Goal: Task Accomplishment & Management: Manage account settings

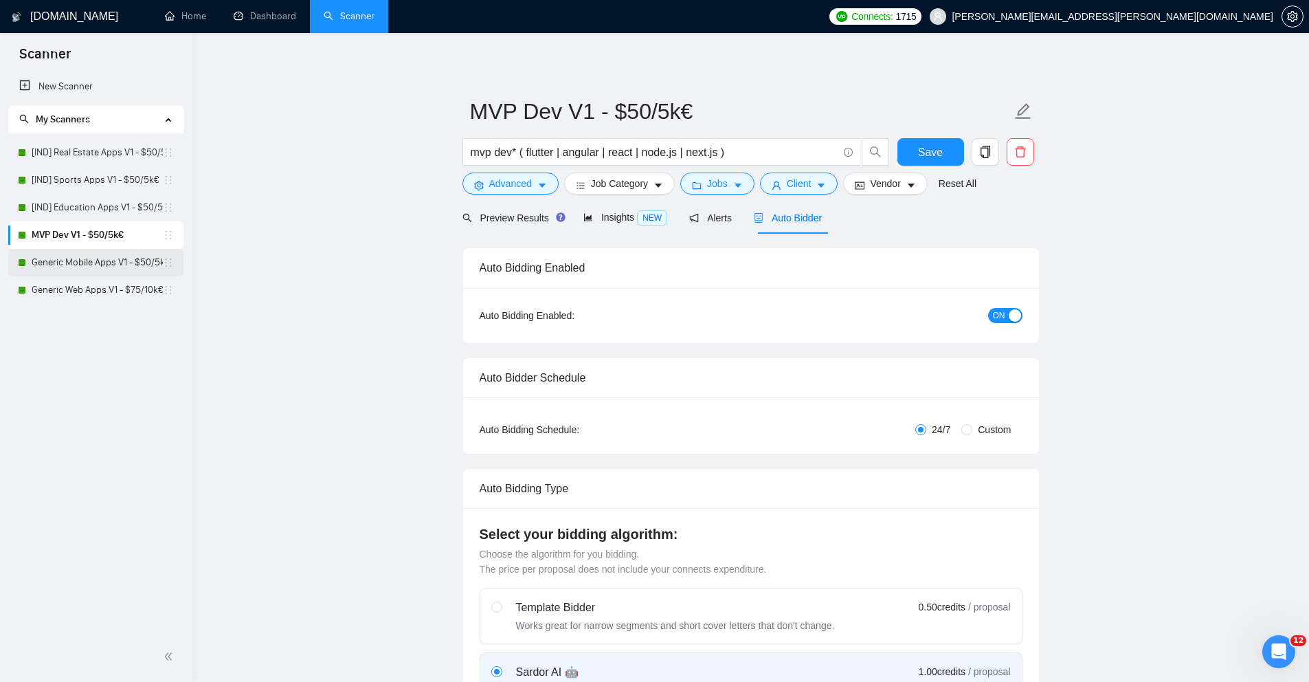
click at [131, 258] on link "Generic Mobile Apps V1 - $50/5k€" at bounding box center [97, 262] width 131 height 27
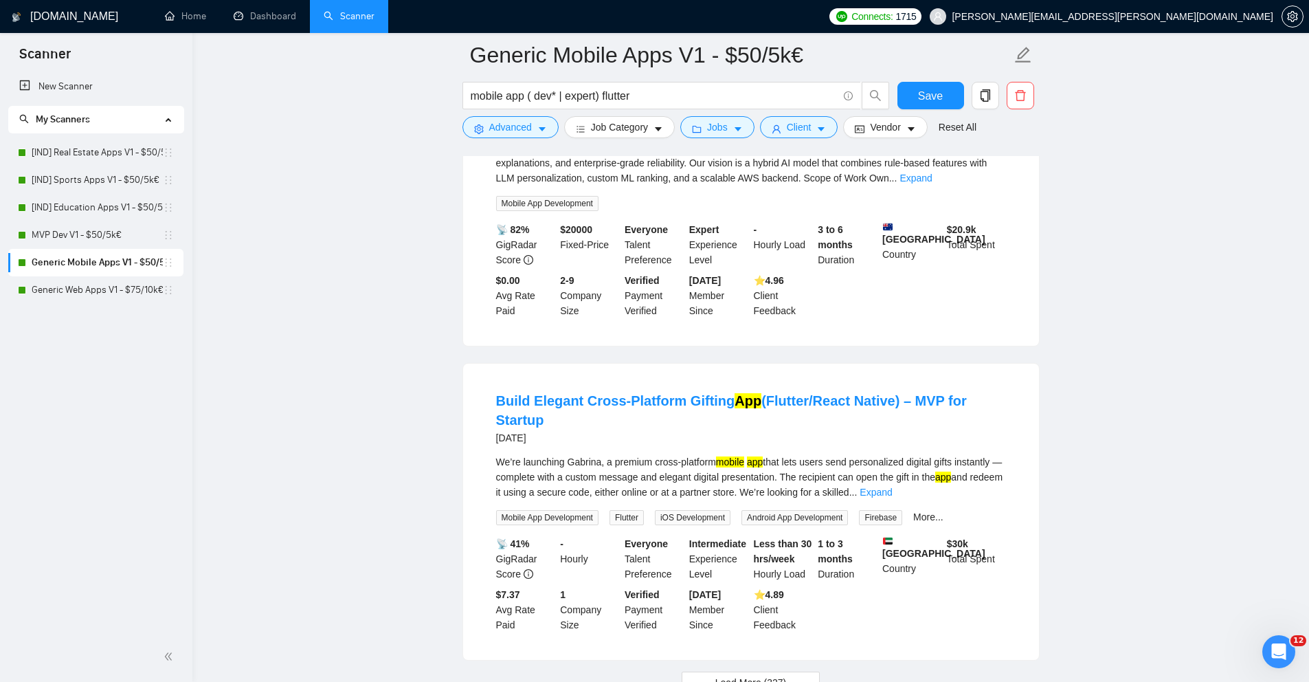
scroll to position [2737, 0]
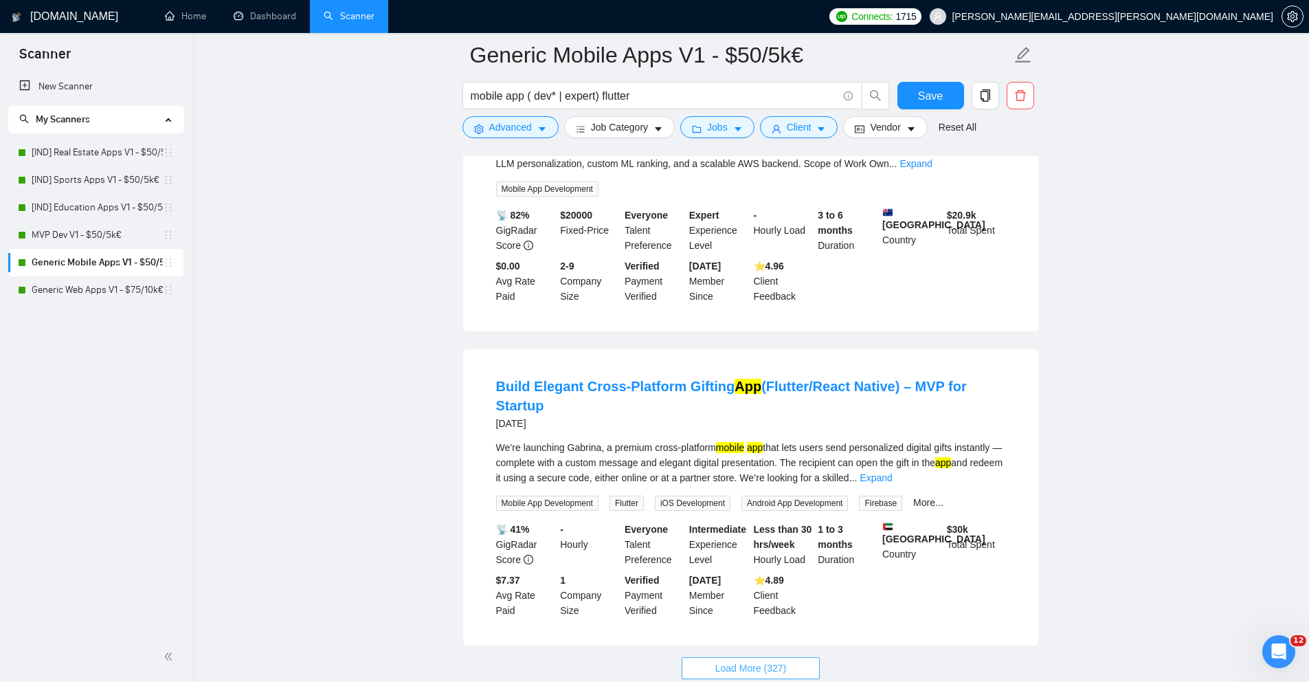
click at [718, 660] on span "Load More (327)" at bounding box center [750, 667] width 71 height 15
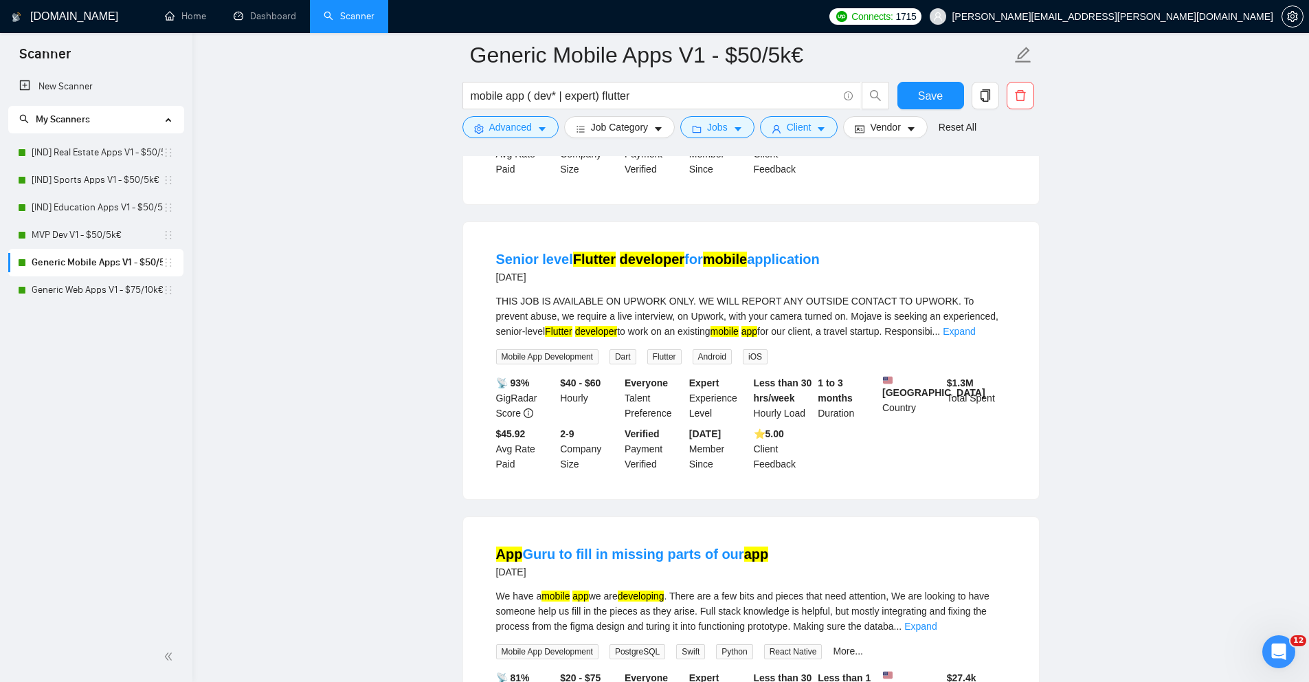
scroll to position [3770, 0]
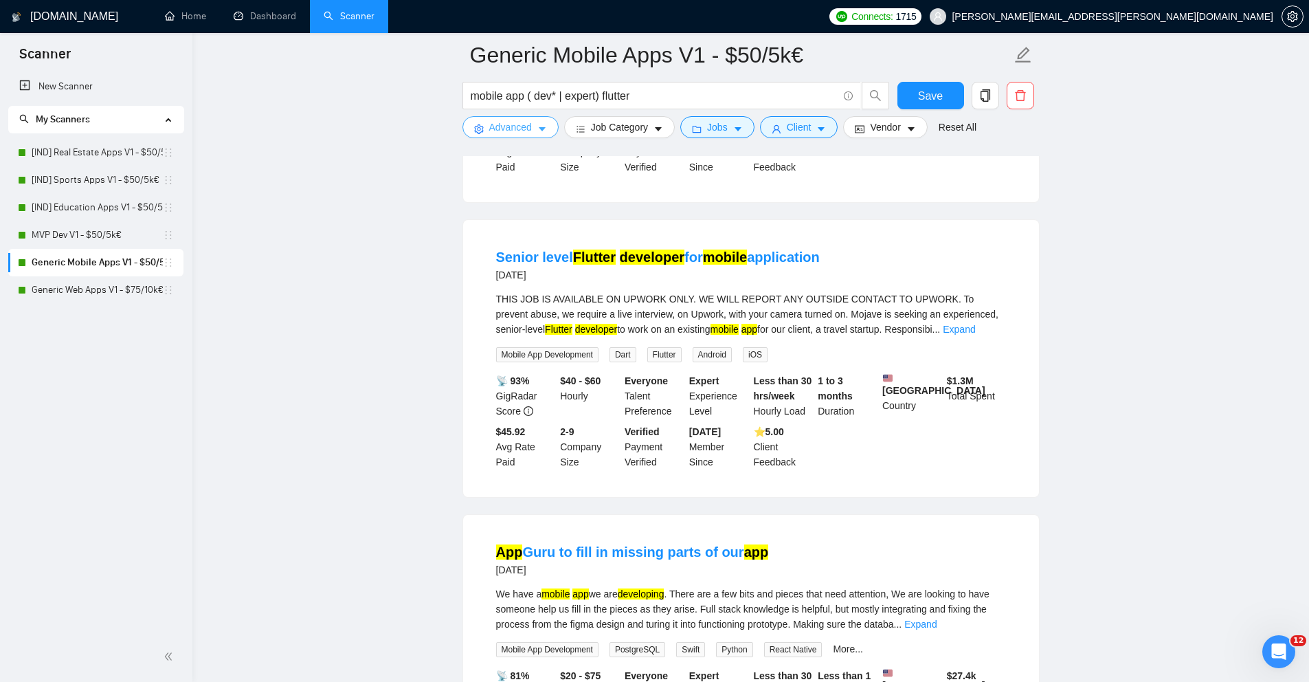
click at [515, 122] on span "Advanced" at bounding box center [510, 127] width 43 height 15
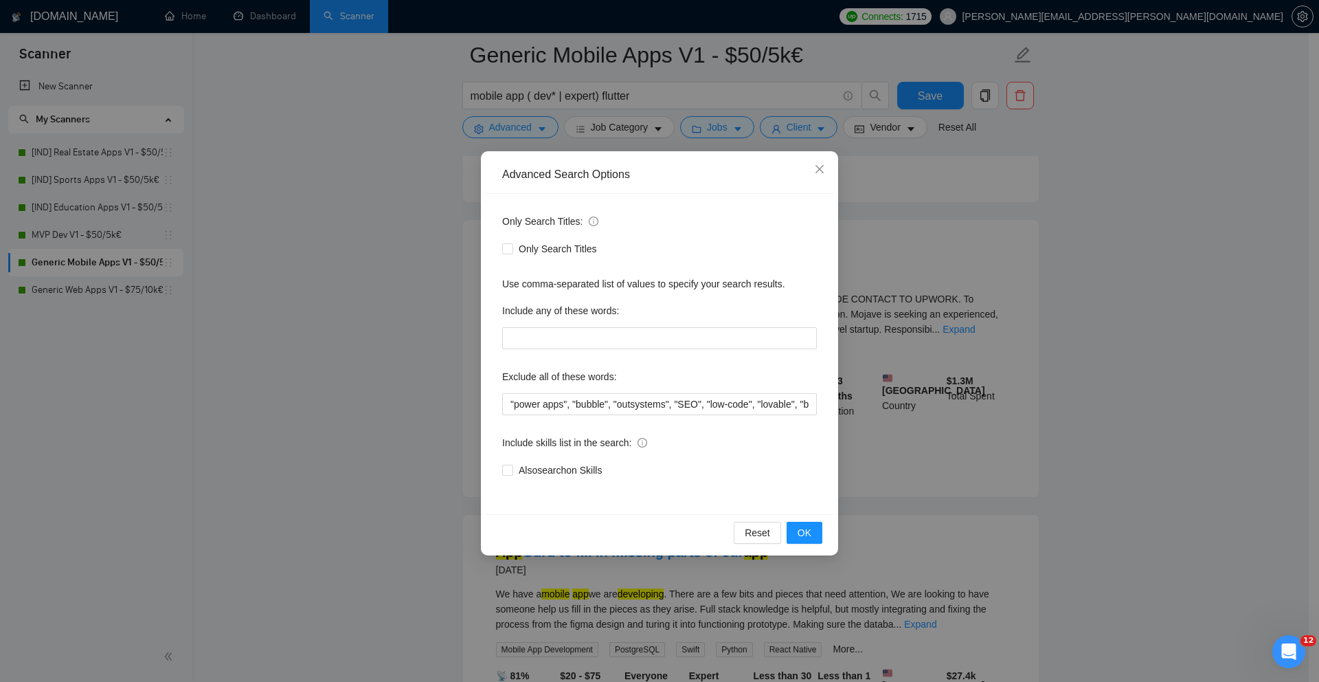
click at [417, 335] on div "Advanced Search Options Only Search Titles: Only Search Titles Use comma-separa…" at bounding box center [659, 341] width 1319 height 682
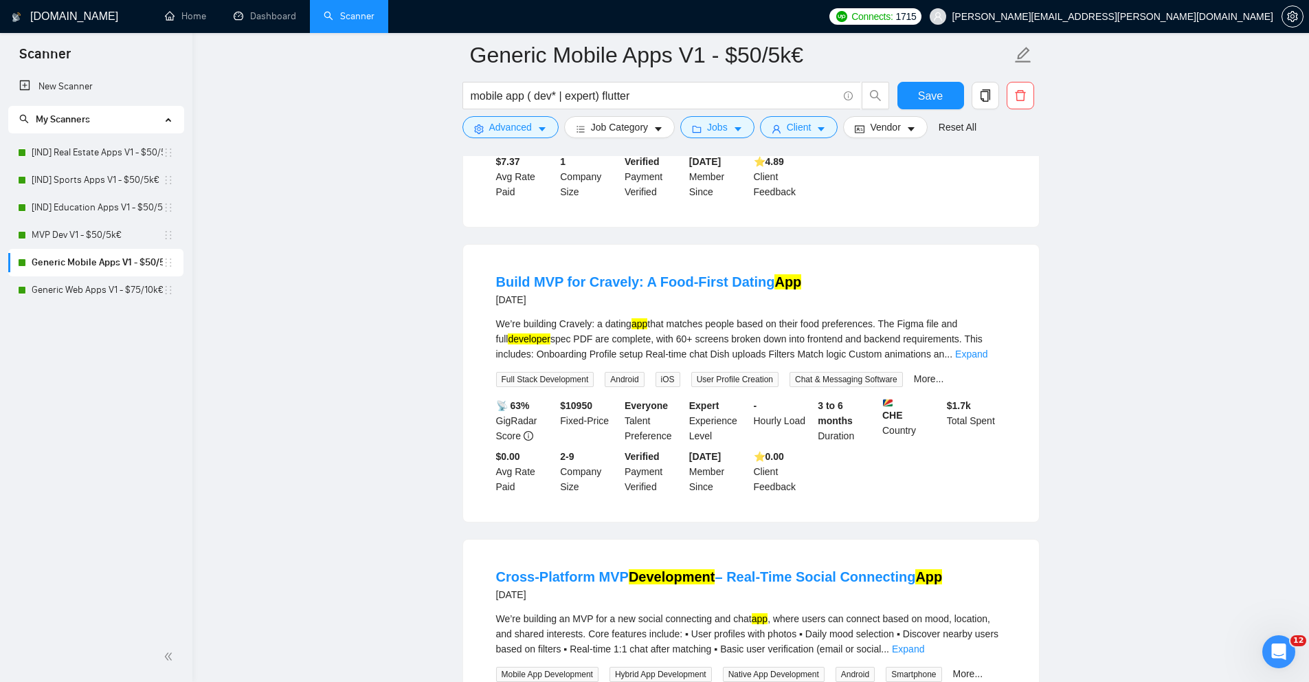
scroll to position [3019, 0]
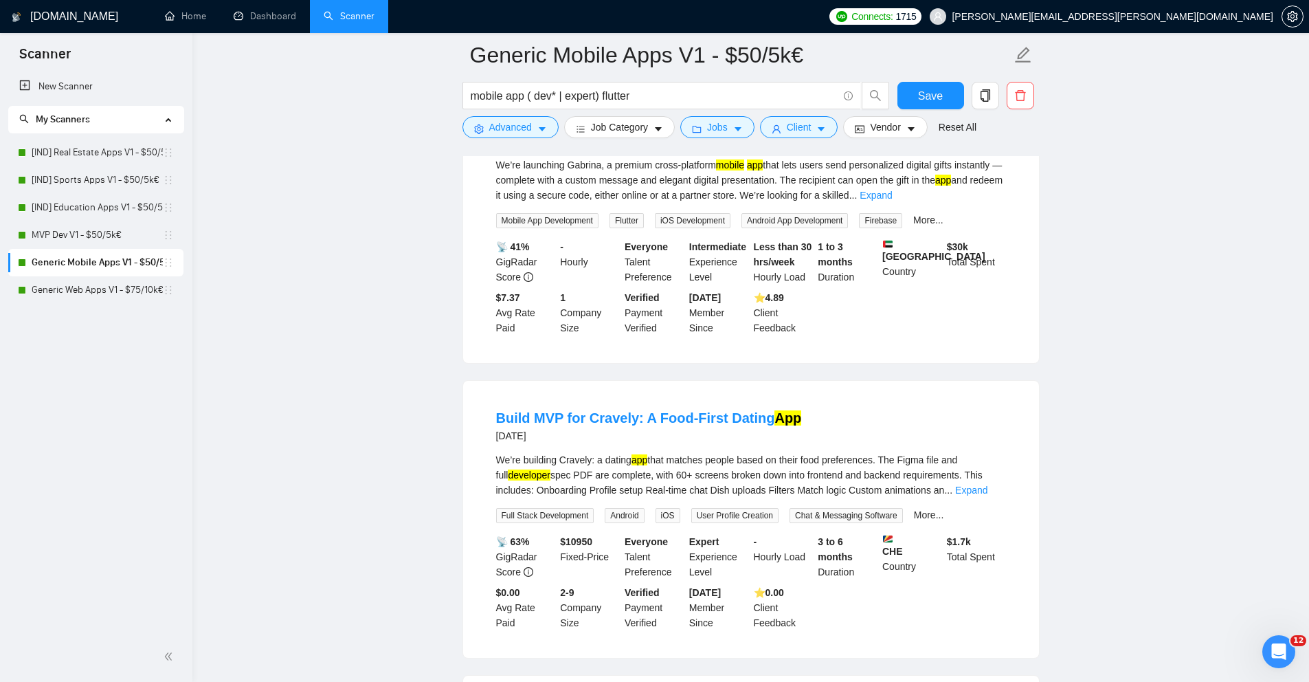
click at [758, 201] on li "Build Elegant Cross-Platform Gifting App (Flutter/React Native) – MVP for Start…" at bounding box center [751, 214] width 543 height 263
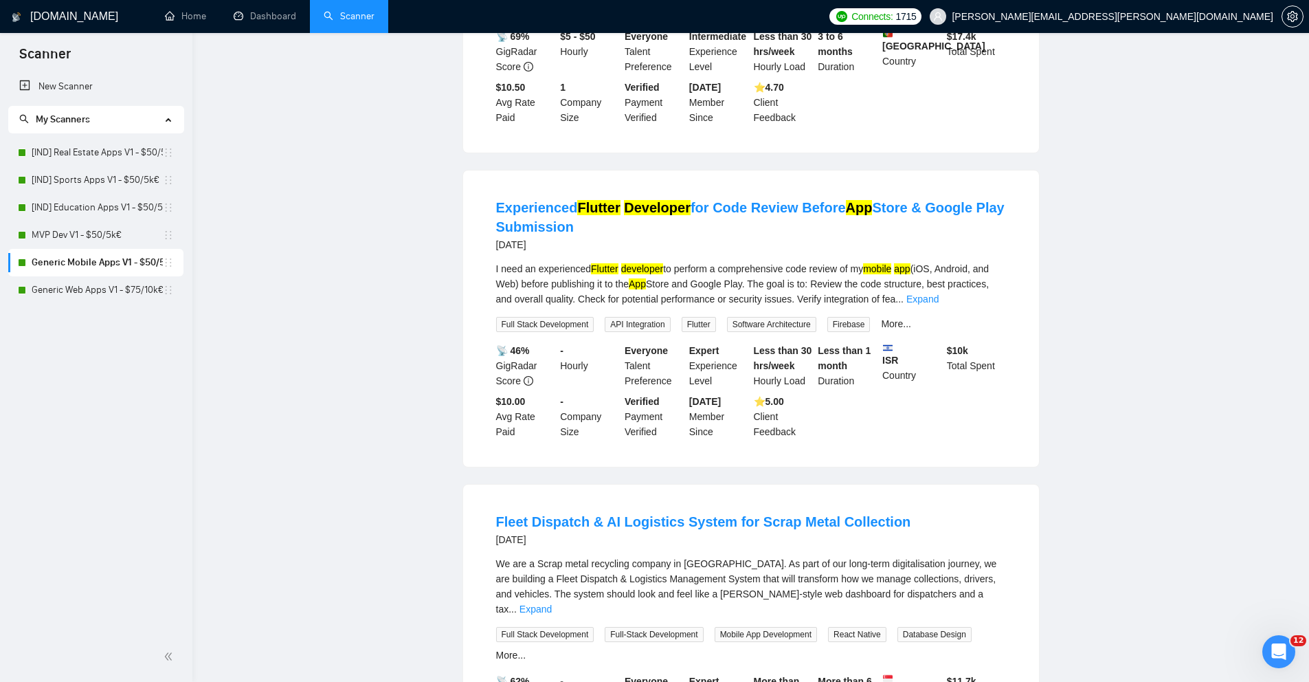
scroll to position [0, 0]
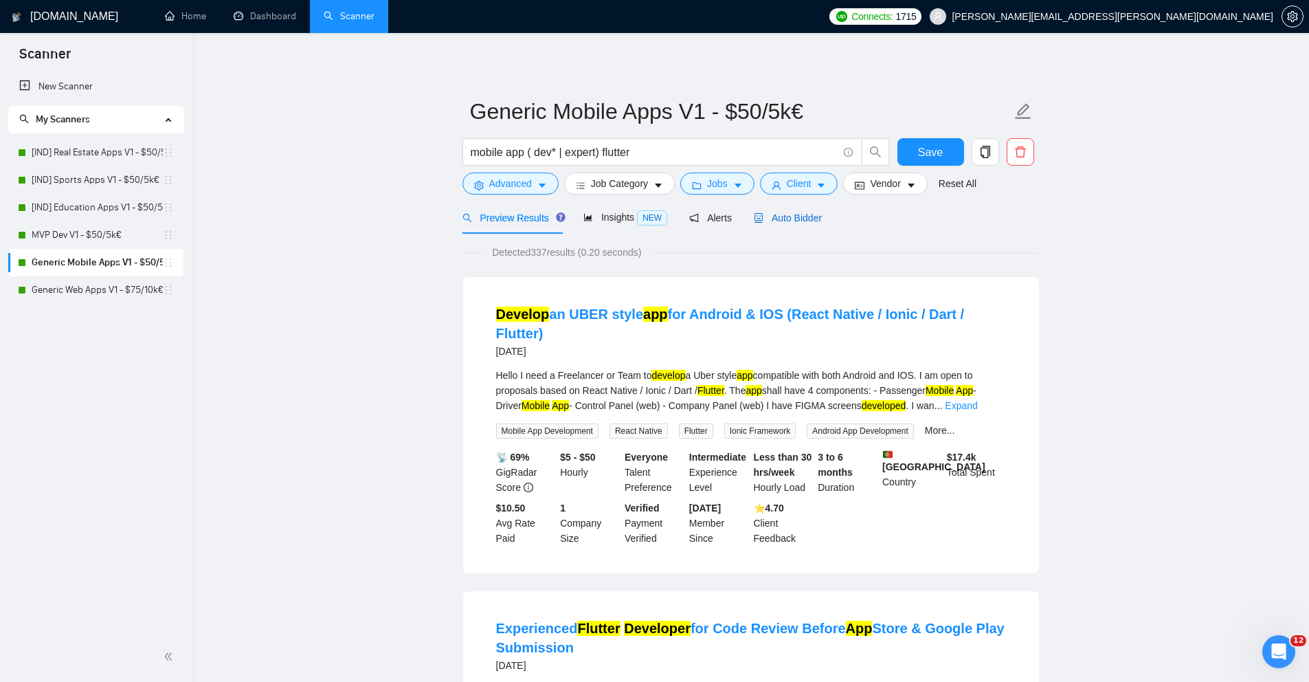
click at [804, 213] on span "Auto Bidder" at bounding box center [788, 217] width 68 height 11
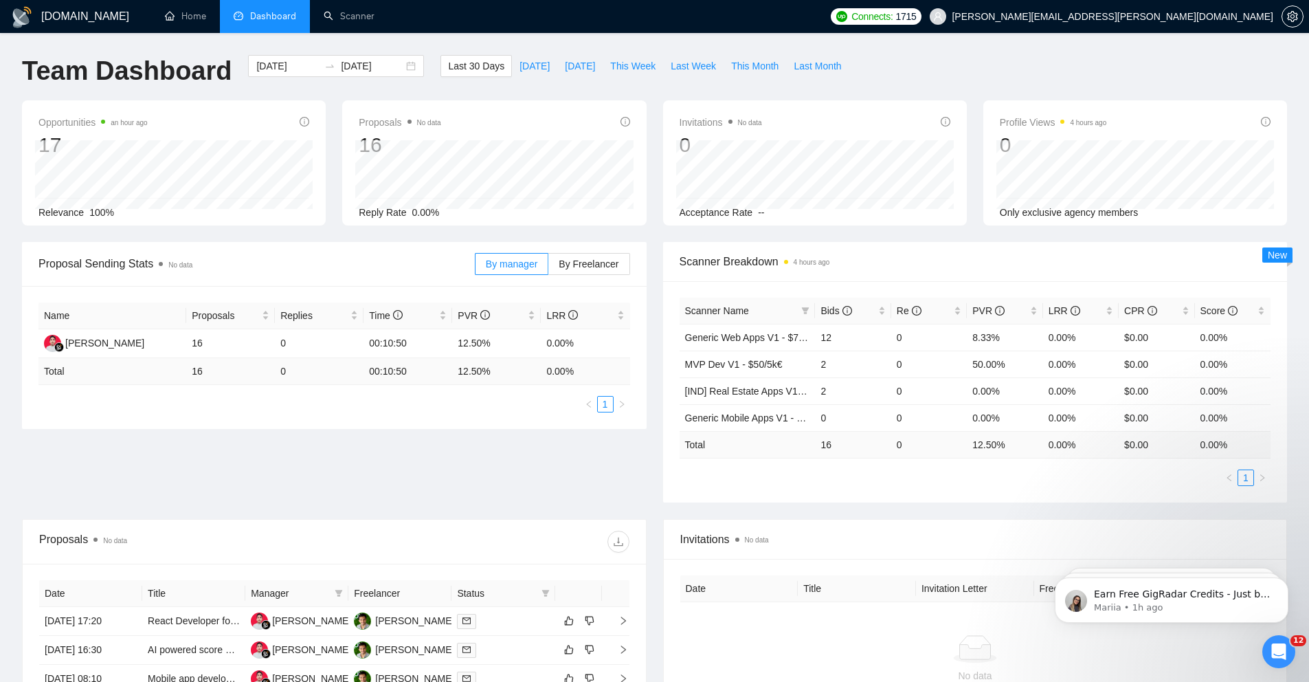
click at [658, 366] on div "Scanner Breakdown 4 hours ago Scanner Name Bids Re PVR LRR CPR Score Generic We…" at bounding box center [975, 372] width 641 height 260
click at [633, 182] on div "Proposals No data 16 2025-08-23 Sent 7 Reply Rate 0.00%" at bounding box center [494, 162] width 304 height 125
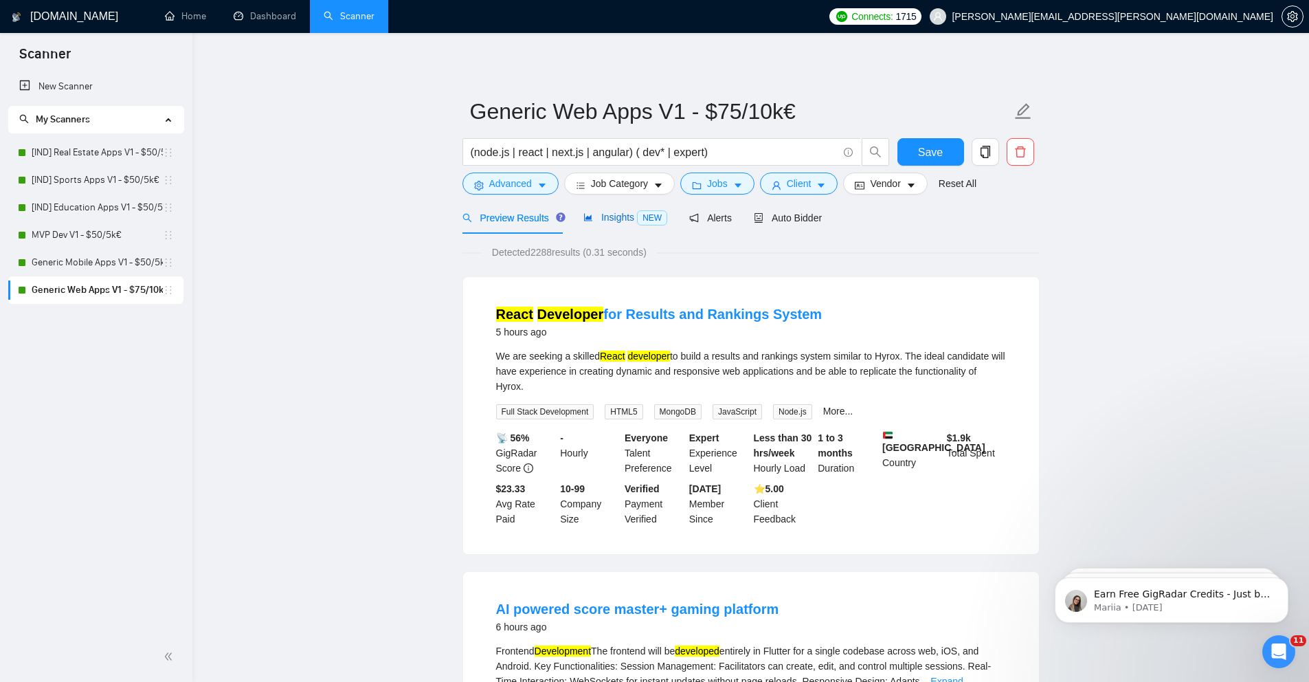
click at [631, 215] on span "Insights NEW" at bounding box center [625, 217] width 84 height 11
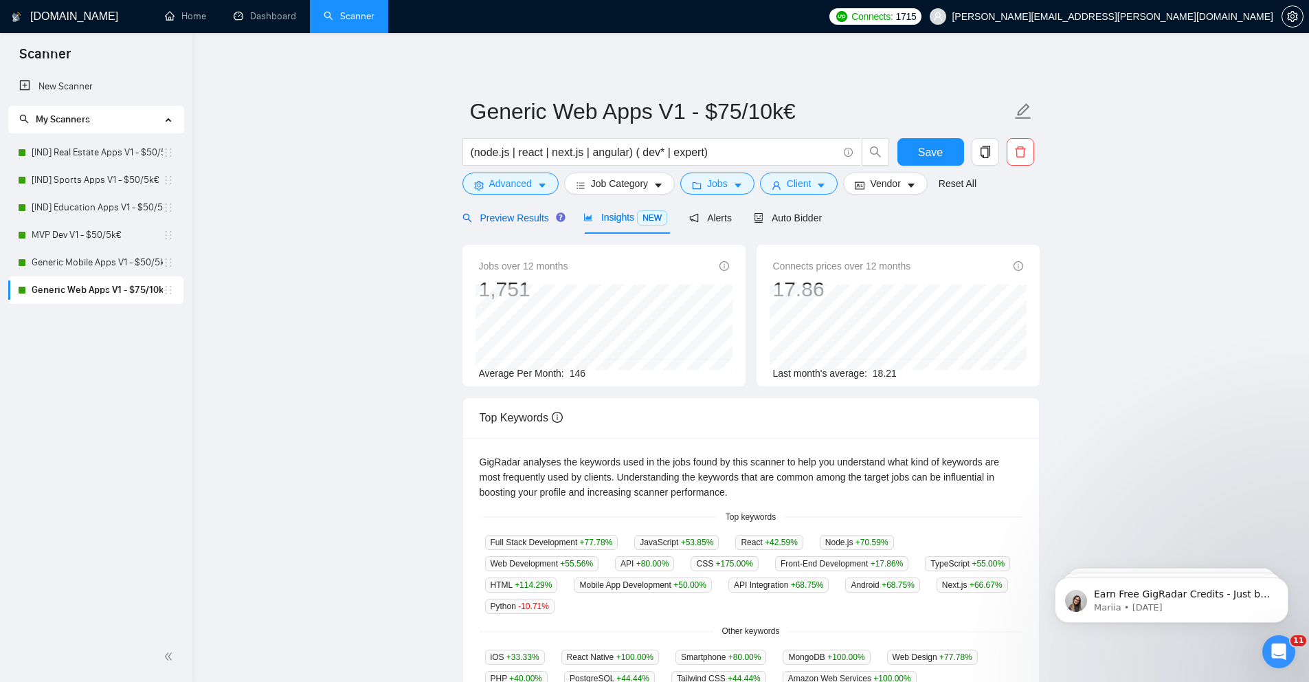
click at [520, 225] on div "Preview Results" at bounding box center [511, 217] width 99 height 15
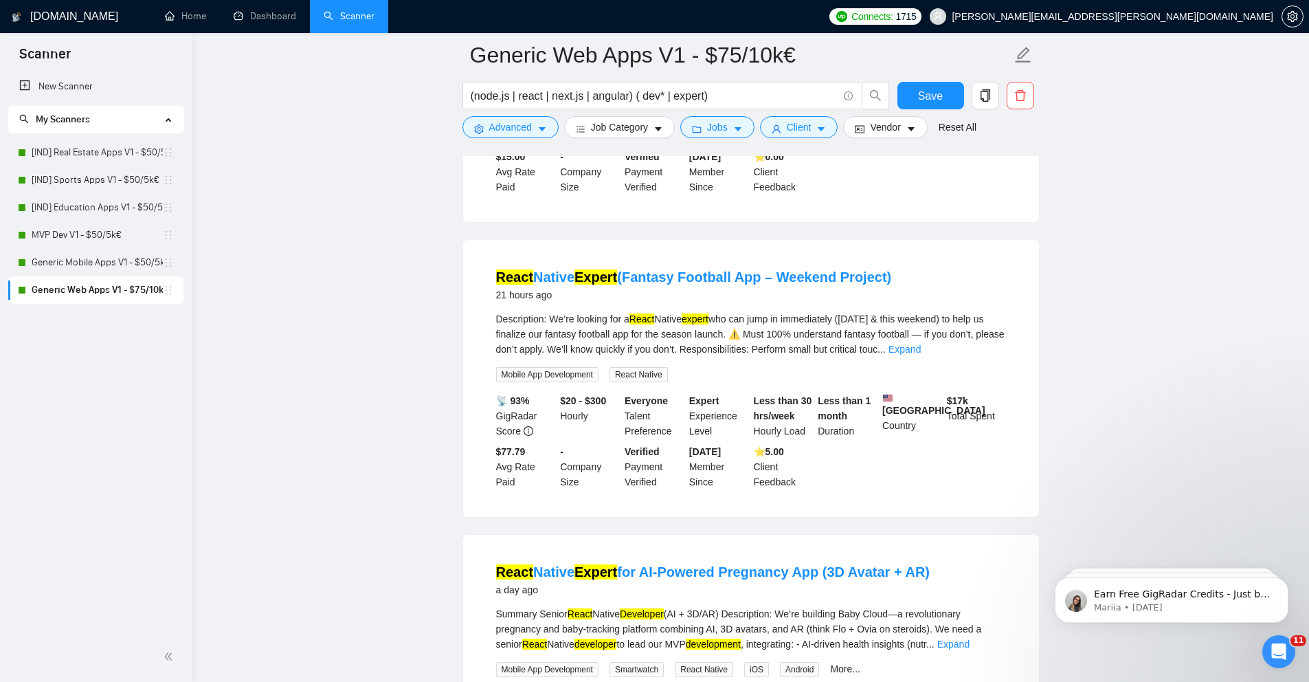
scroll to position [1529, 0]
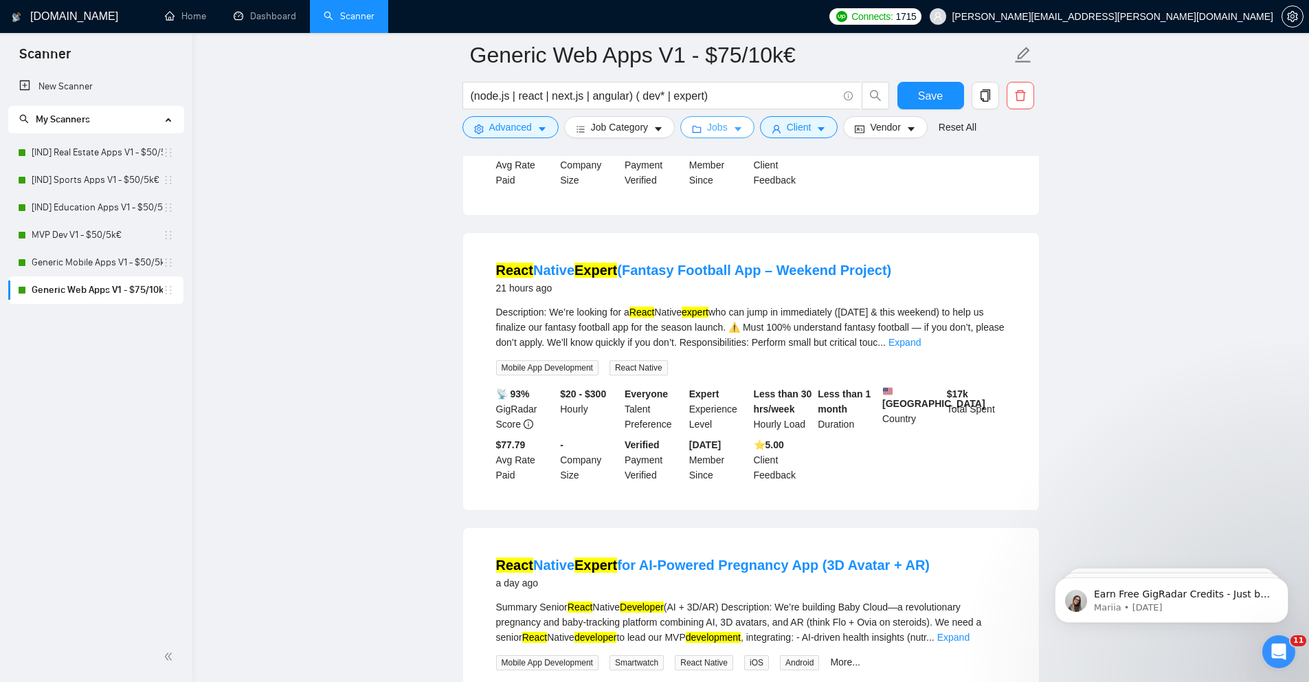
click at [699, 128] on icon "folder" at bounding box center [697, 129] width 10 height 10
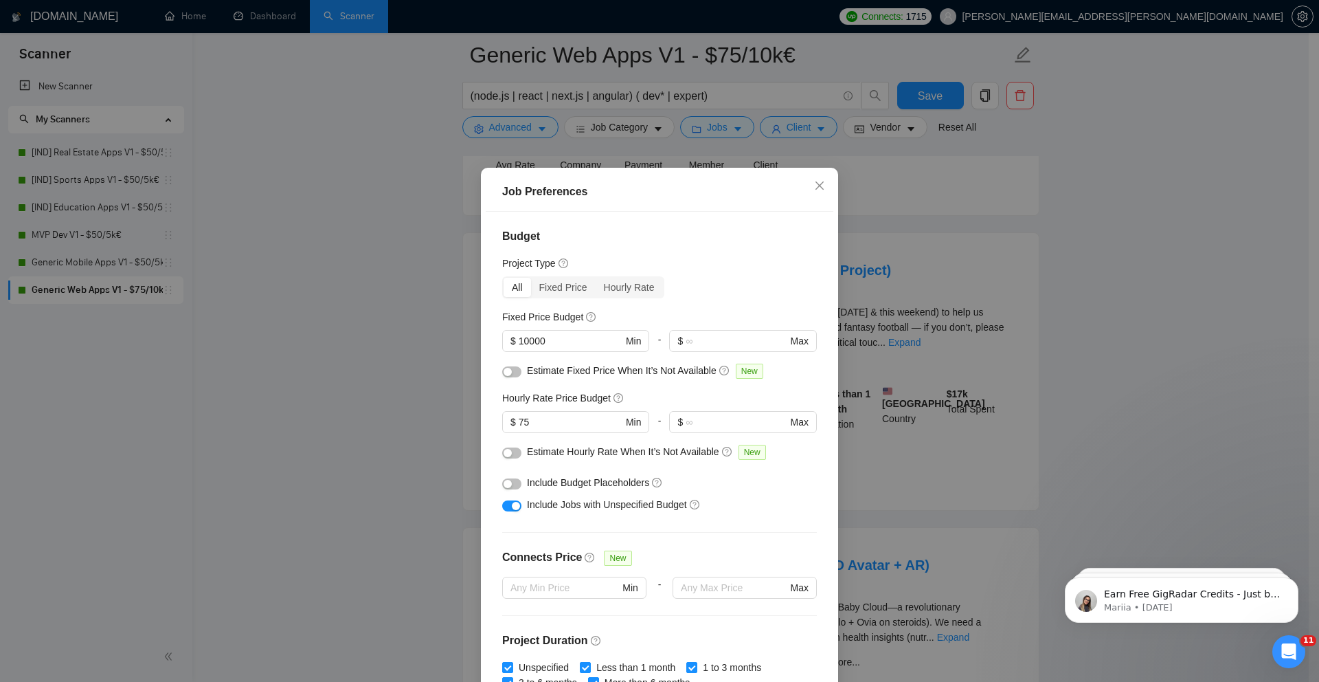
click at [400, 372] on div "Job Preferences Budget Project Type All Fixed Price Hourly Rate Fixed Price Bud…" at bounding box center [659, 341] width 1319 height 682
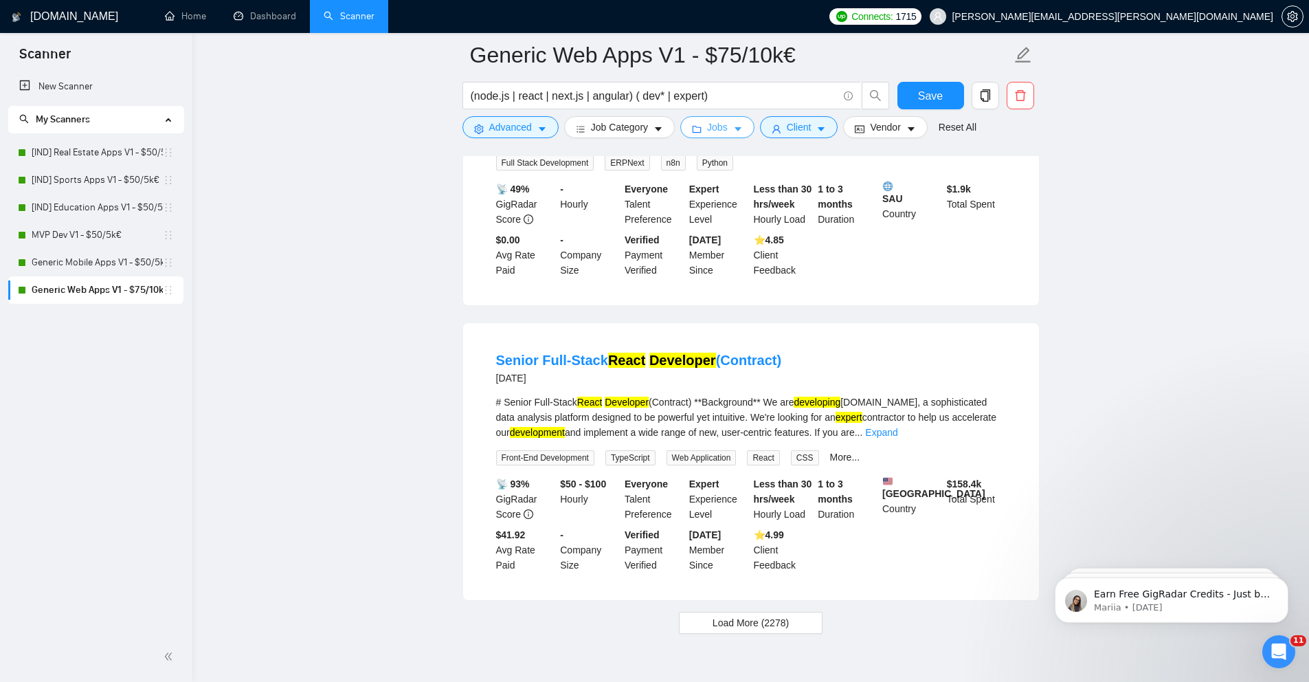
scroll to position [2720, 0]
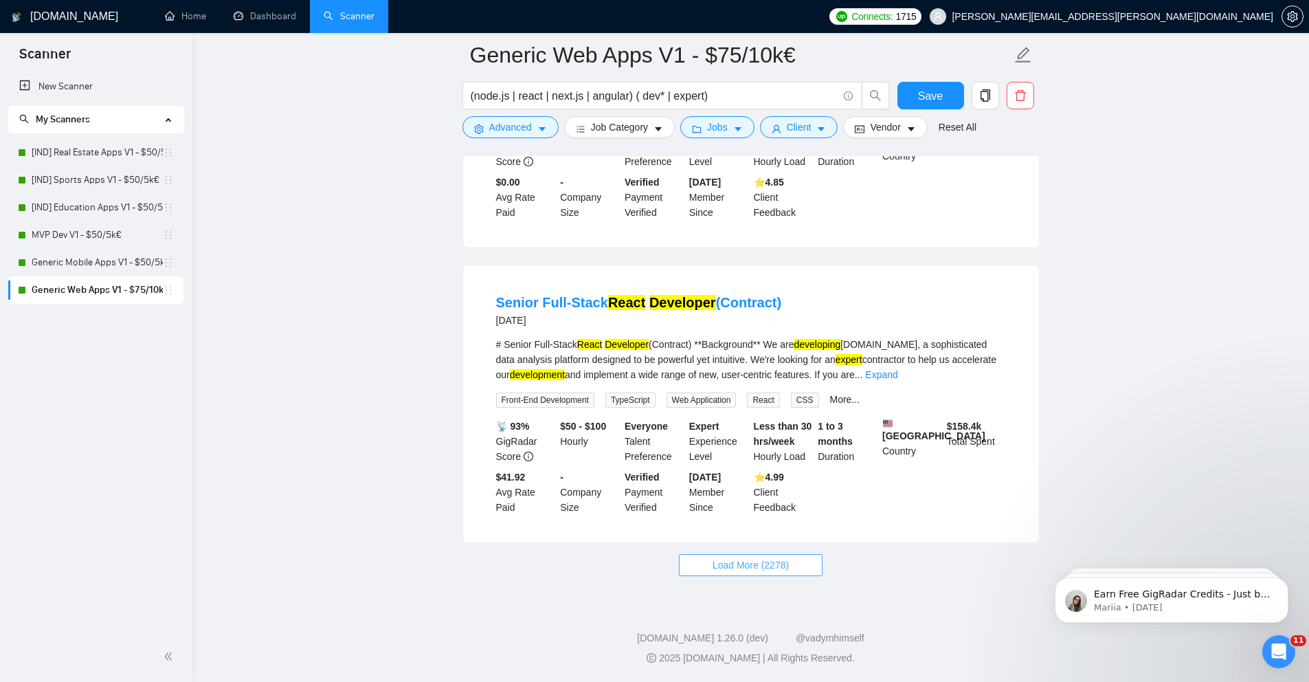
click at [753, 565] on span "Load More (2278)" at bounding box center [751, 564] width 76 height 15
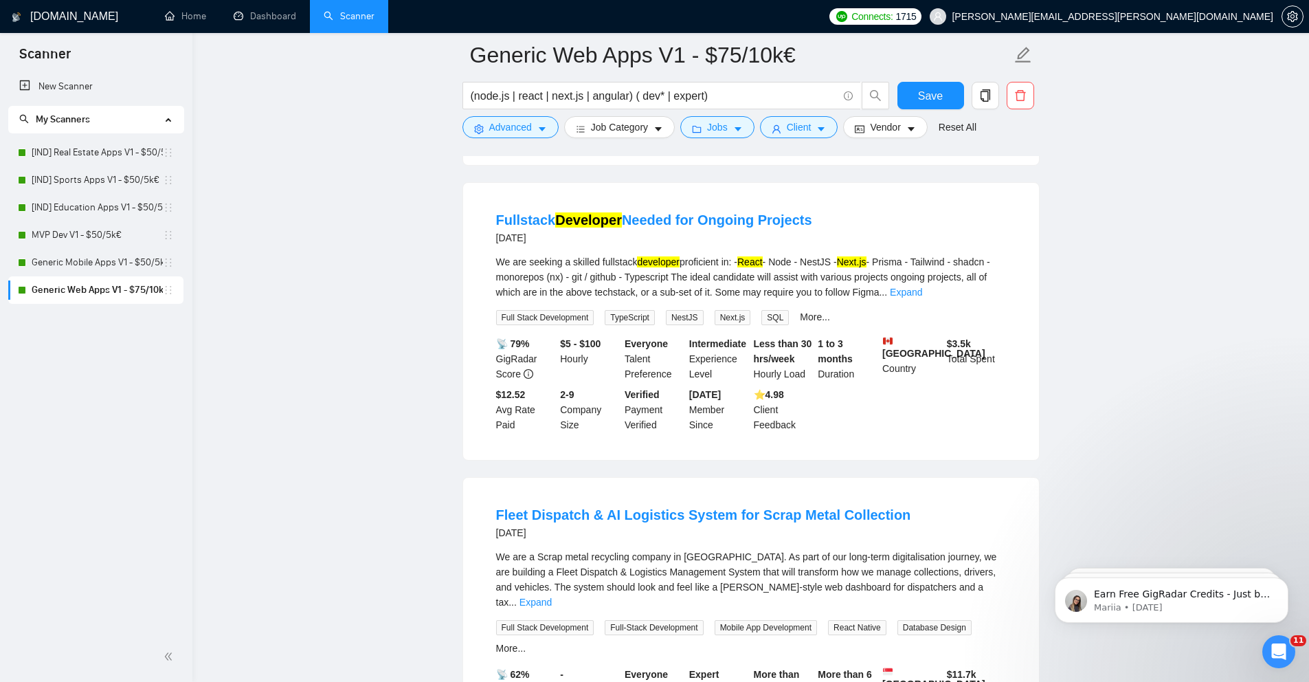
scroll to position [4347, 0]
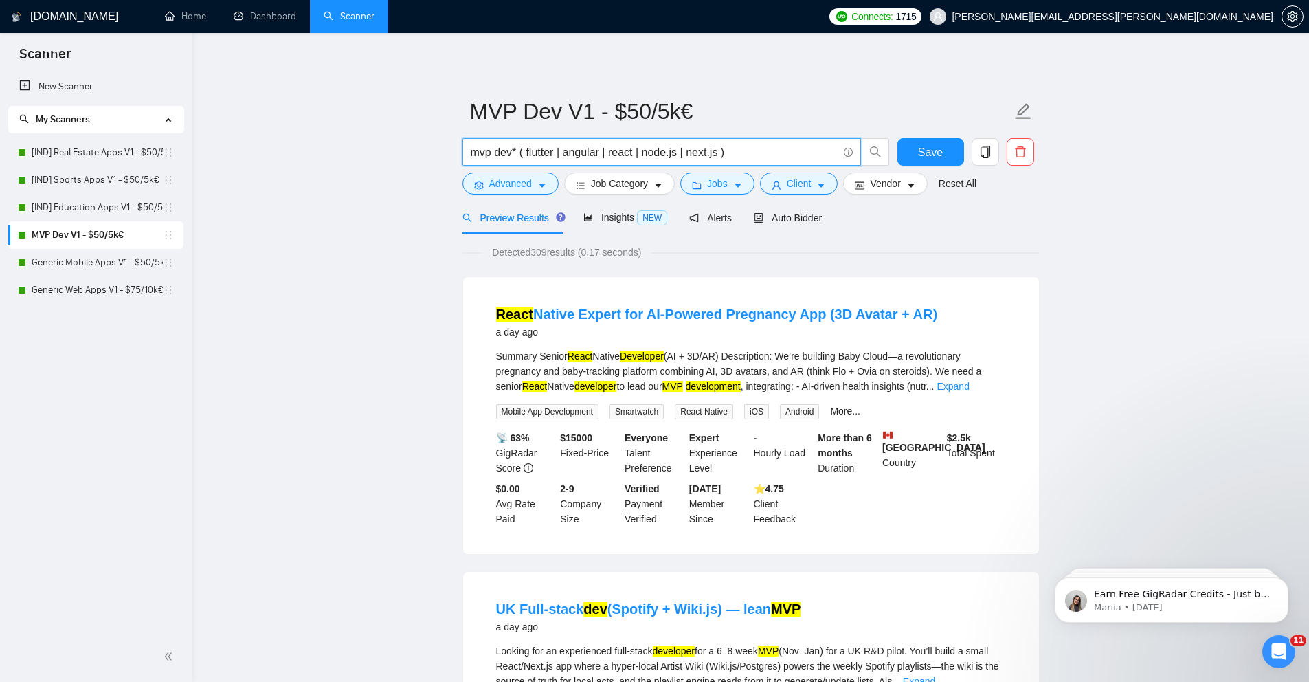
drag, startPoint x: 644, startPoint y: 152, endPoint x: 526, endPoint y: 150, distance: 117.5
click at [526, 150] on input "mvp dev* ( flutter | angular | react | node.js | next.js )" at bounding box center [654, 152] width 367 height 17
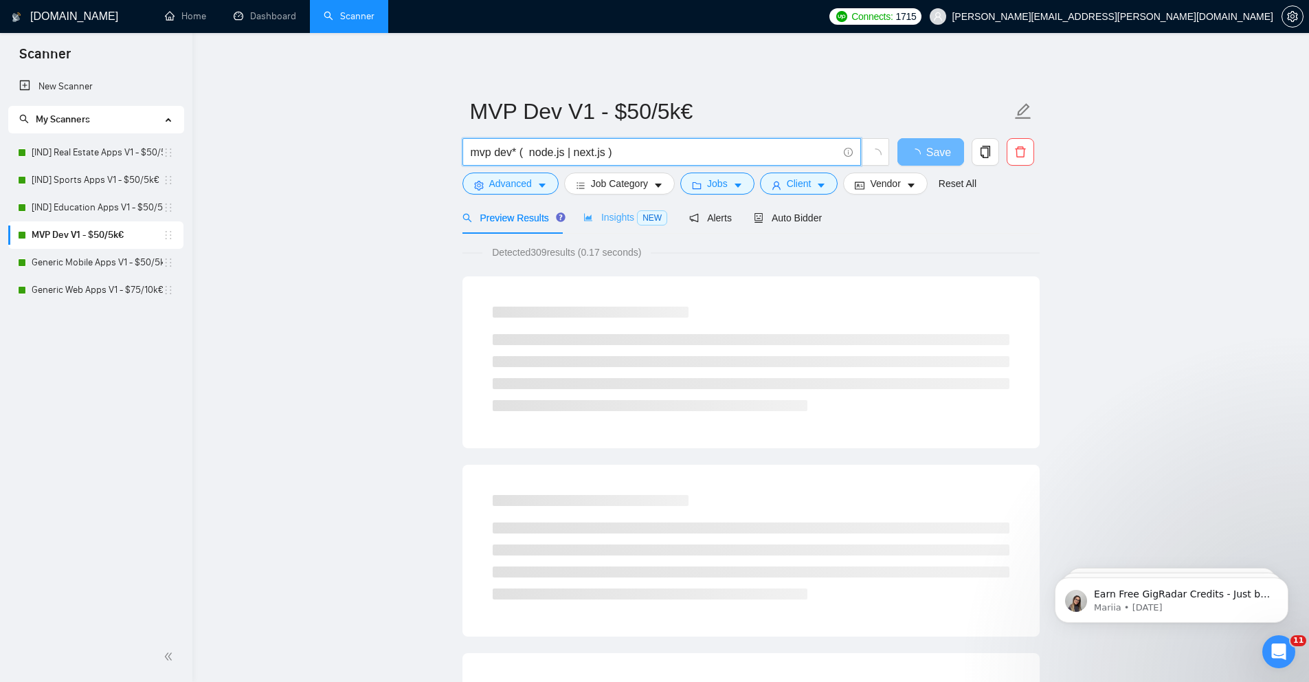
type input "mvp dev* ( node.js | next.js )"
click at [598, 210] on div "Insights NEW" at bounding box center [625, 218] width 84 height 16
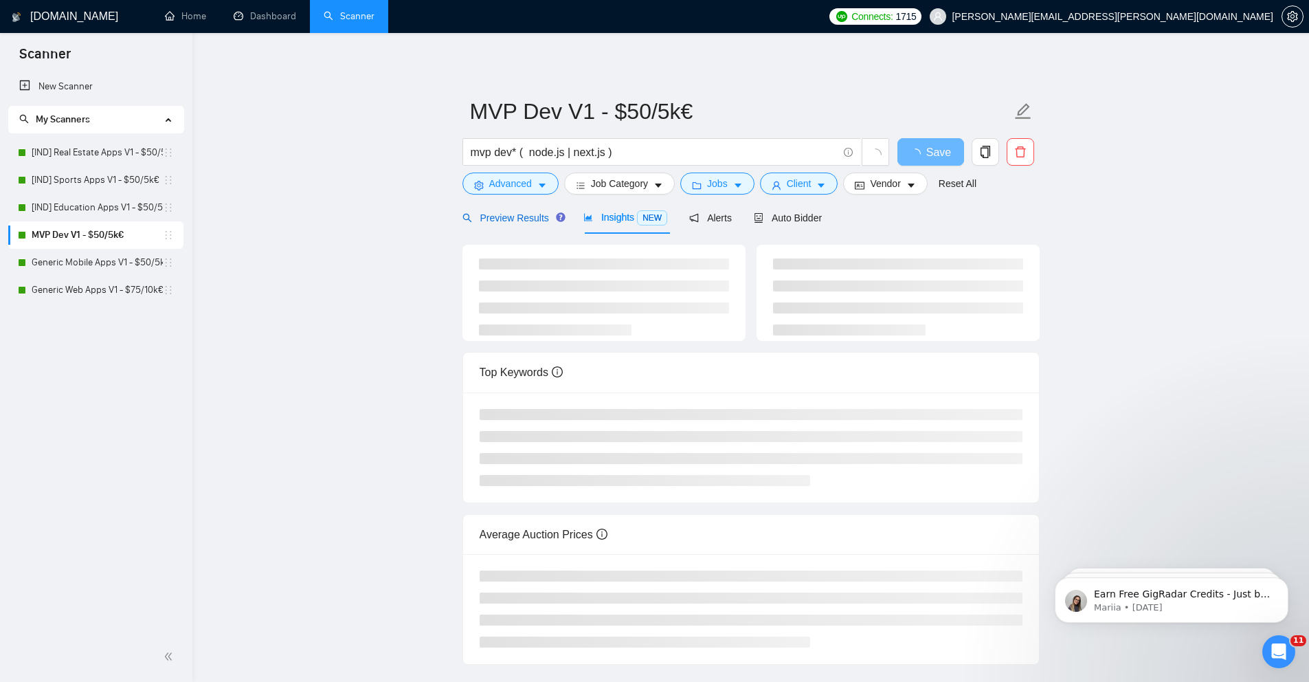
click at [528, 210] on div "Preview Results" at bounding box center [511, 217] width 99 height 15
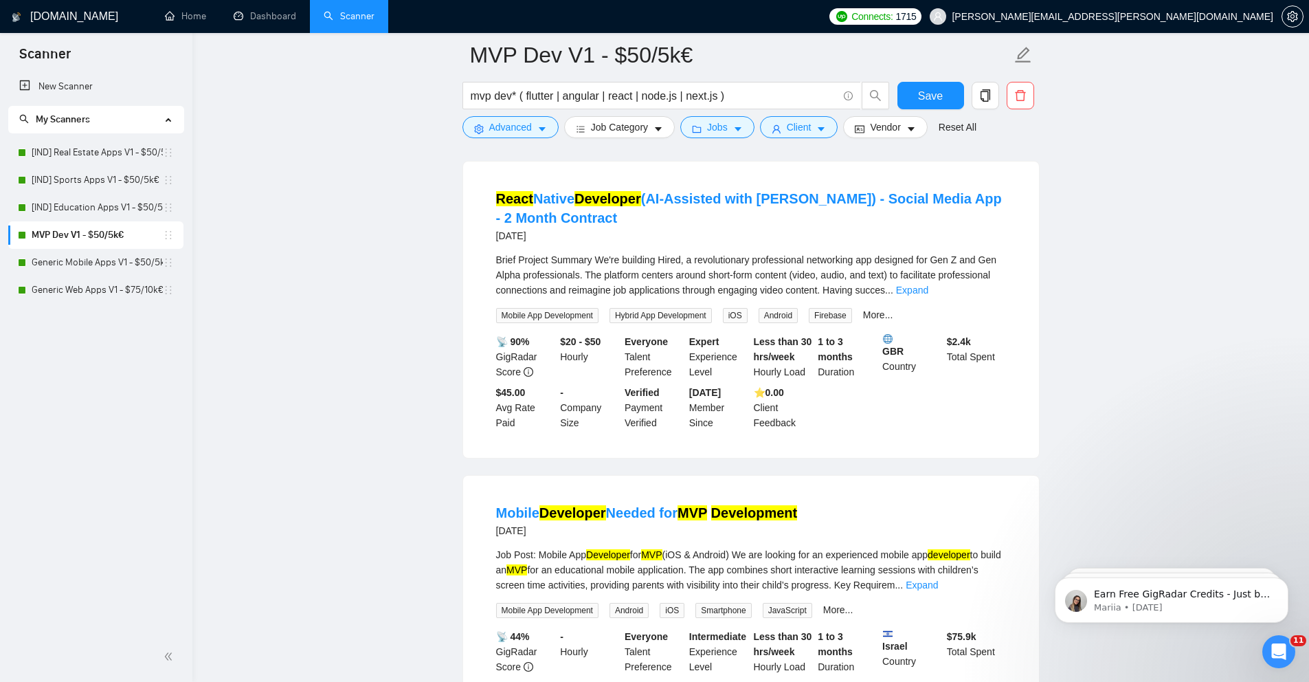
scroll to position [1063, 0]
click at [506, 131] on span "Advanced" at bounding box center [510, 127] width 43 height 15
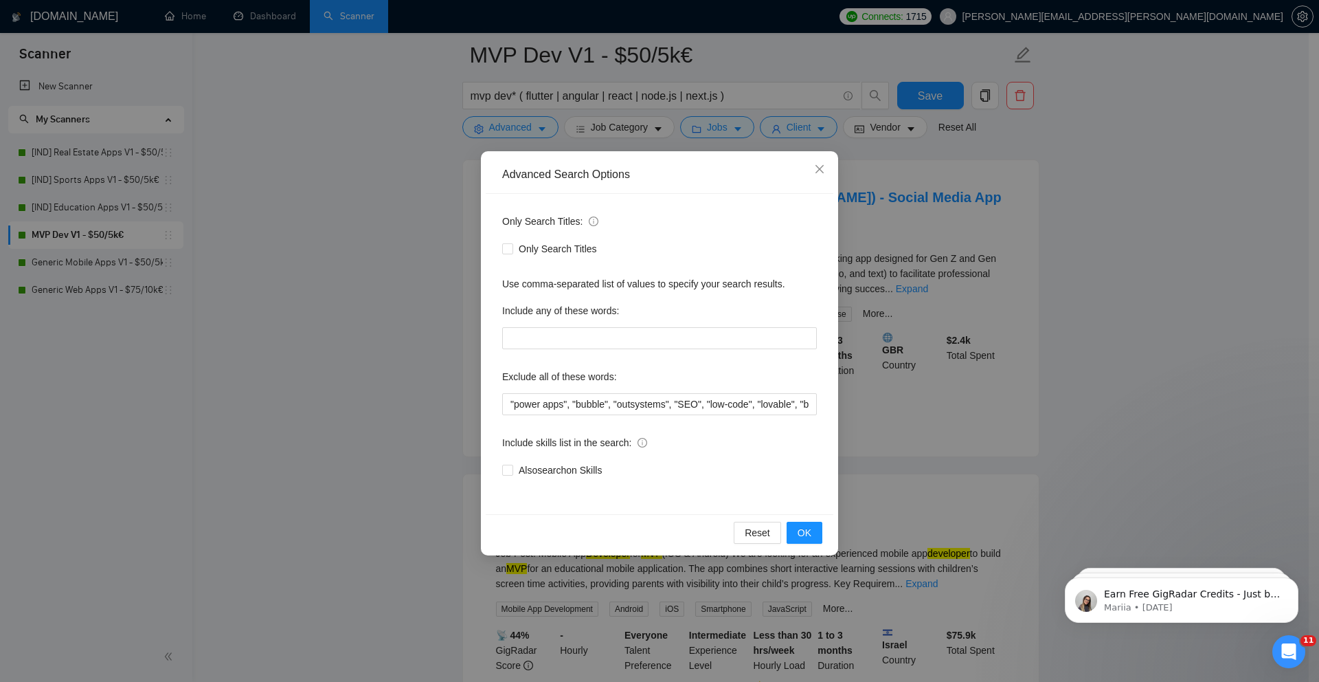
click at [425, 214] on div "Advanced Search Options Only Search Titles: Only Search Titles Use comma-separa…" at bounding box center [659, 341] width 1319 height 682
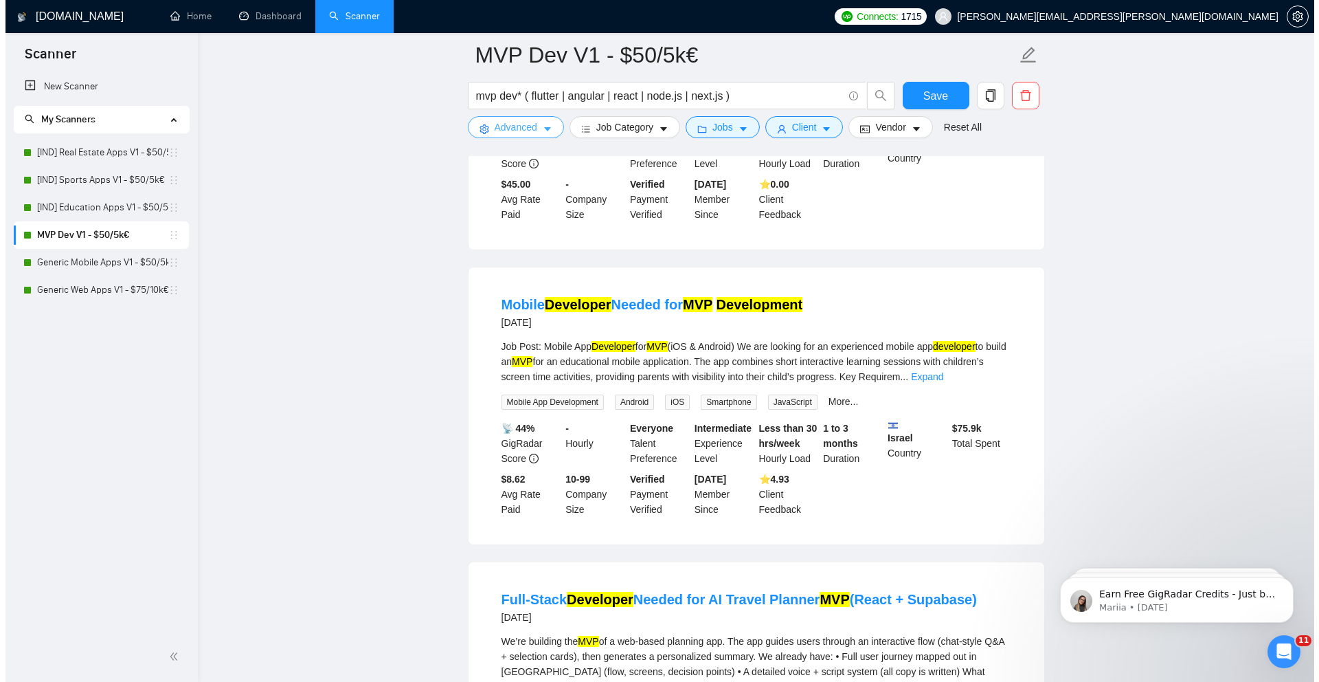
scroll to position [1271, 0]
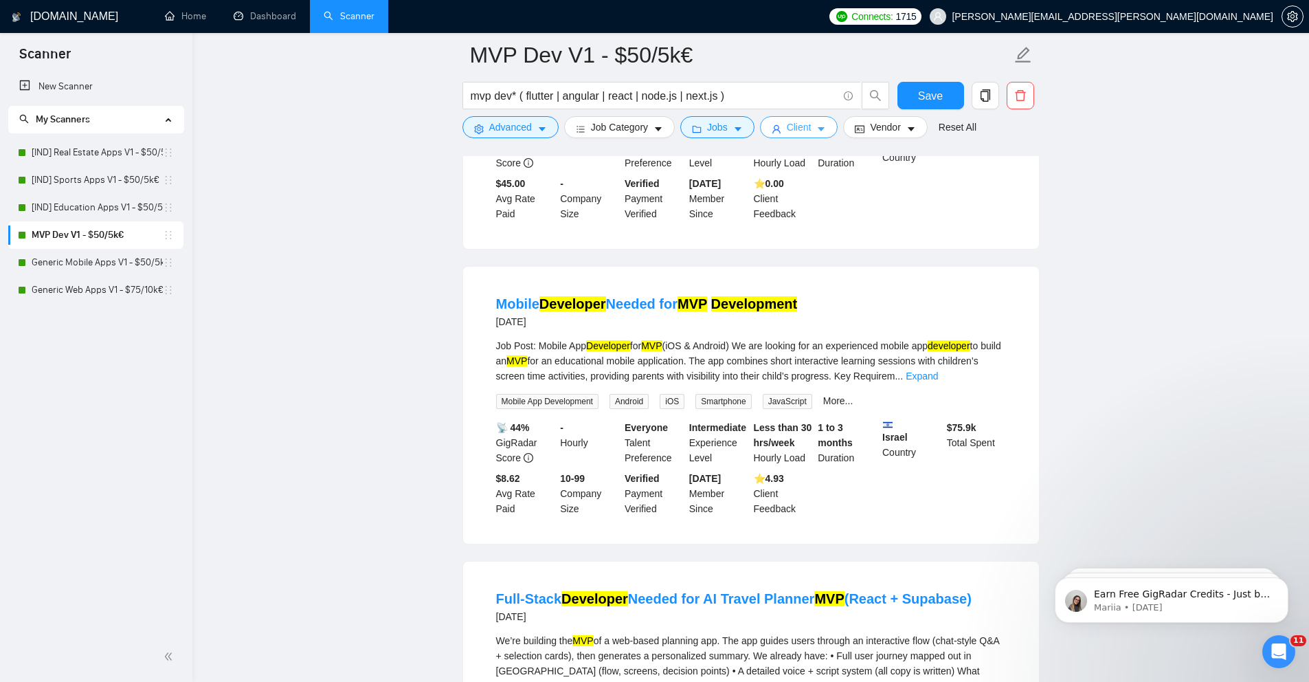
click at [826, 128] on icon "caret-down" at bounding box center [821, 129] width 10 height 10
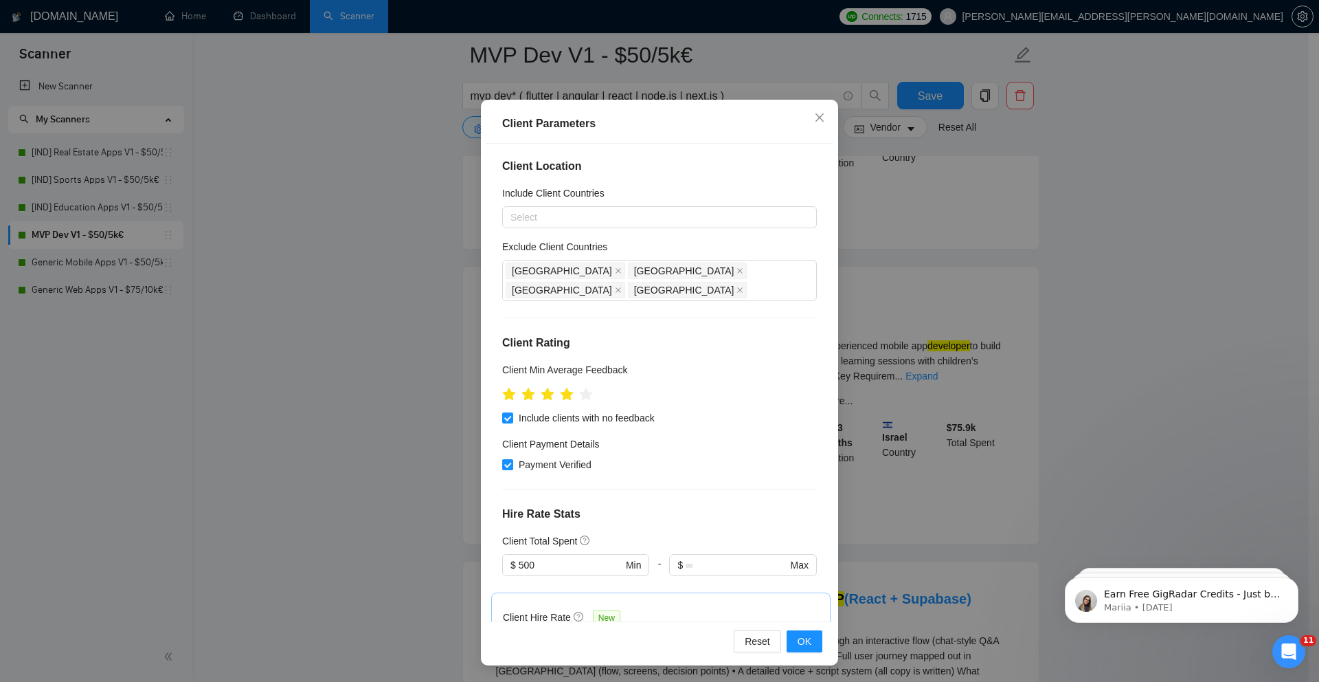
scroll to position [0, 0]
click at [410, 248] on div "Client Parameters Client Location Include Client Countries Select Exclude Clien…" at bounding box center [659, 341] width 1319 height 682
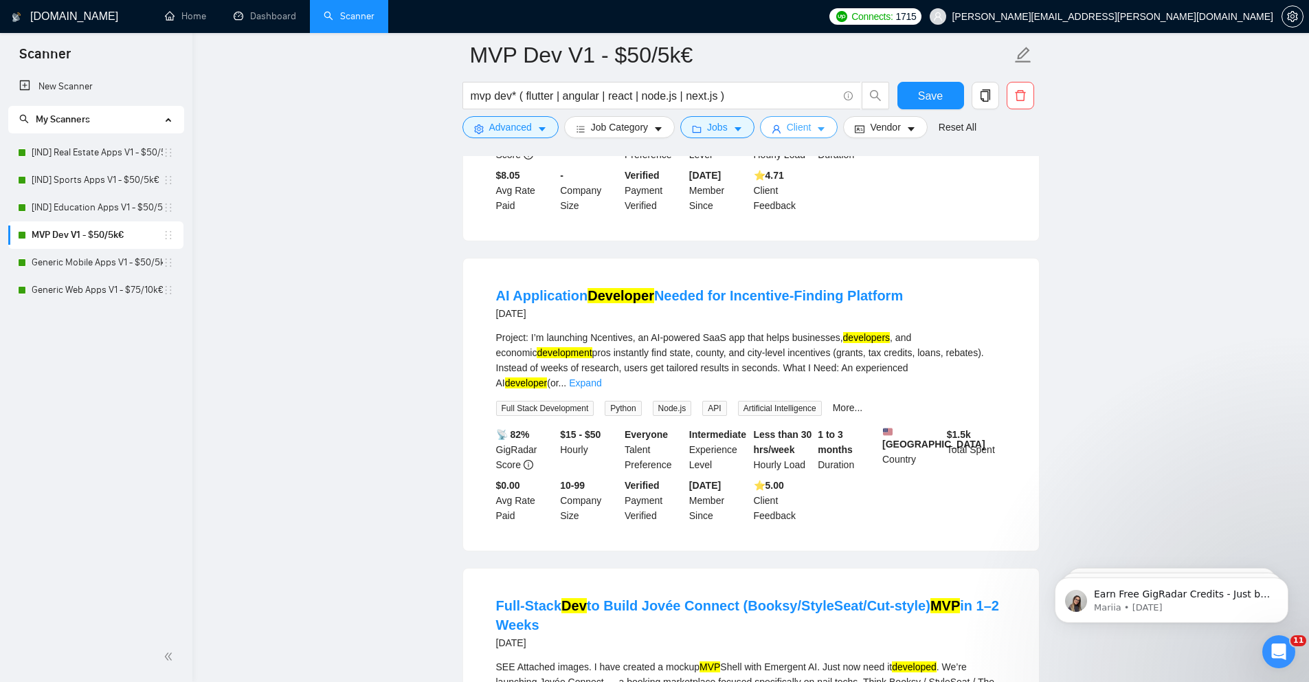
scroll to position [1885, 0]
click at [601, 376] on link "Expand" at bounding box center [585, 381] width 32 height 11
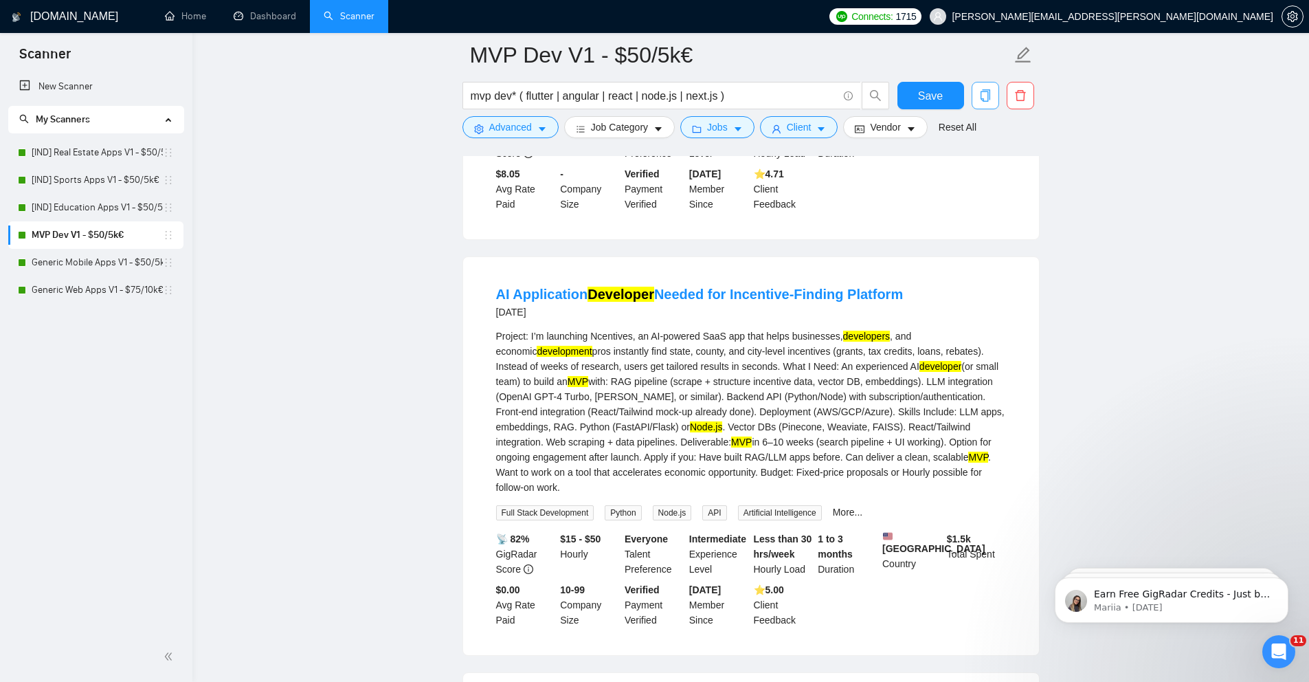
click at [994, 92] on span "copy" at bounding box center [985, 95] width 26 height 12
click at [975, 159] on span "Yes" at bounding box center [967, 164] width 16 height 15
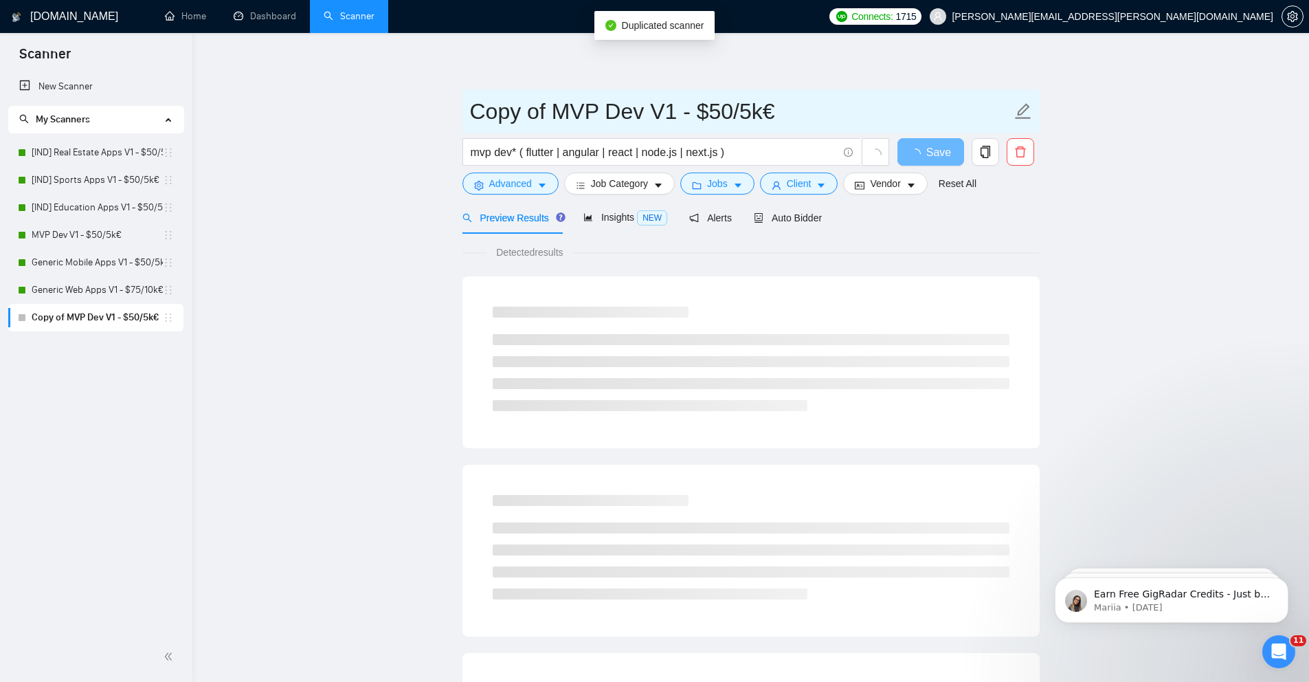
click at [478, 115] on input "Copy of MVP Dev V1 - $50/5k€" at bounding box center [740, 111] width 541 height 34
drag, startPoint x: 551, startPoint y: 112, endPoint x: 317, endPoint y: 112, distance: 233.6
click at [317, 112] on main "Copy of MVP Dev V1 - $50/5k€ mvp dev* ( flutter | angular | react | node.js | n…" at bounding box center [750, 628] width 1073 height 1146
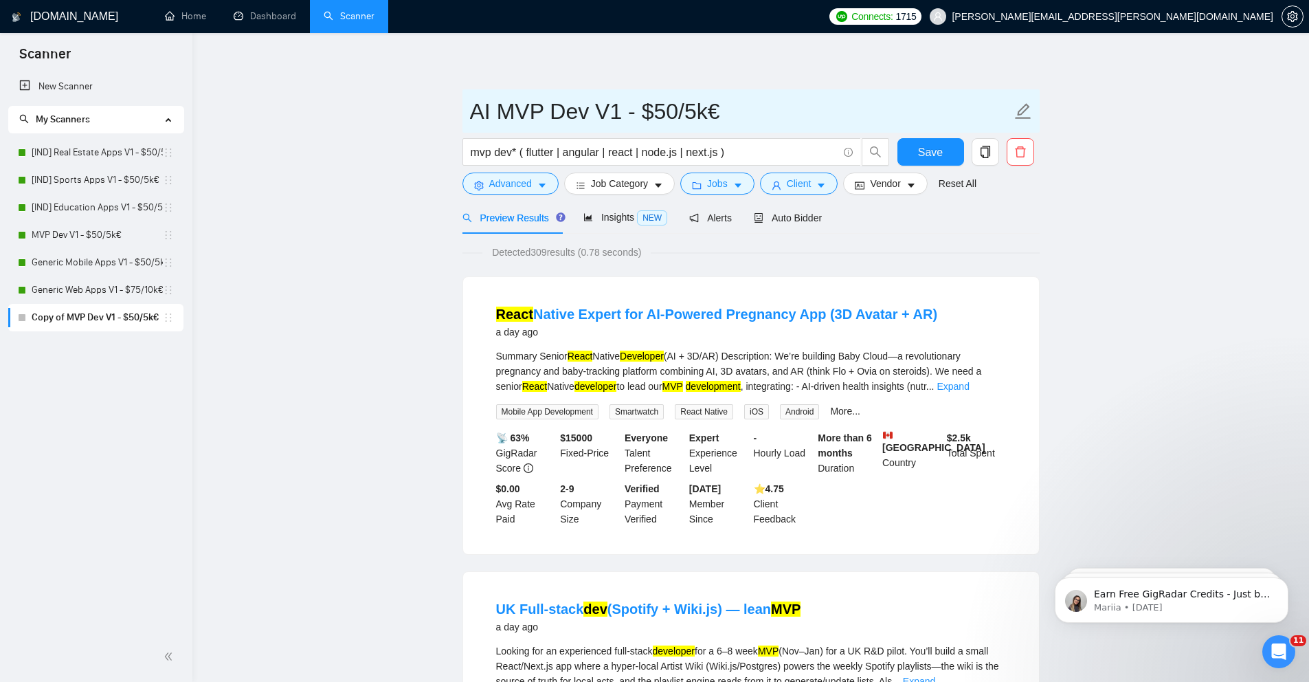
click at [476, 110] on input "AI MVP Dev V1 - $50/5k€" at bounding box center [740, 111] width 541 height 34
type input "S_AI MVP Dev V1 - $50/5k€"
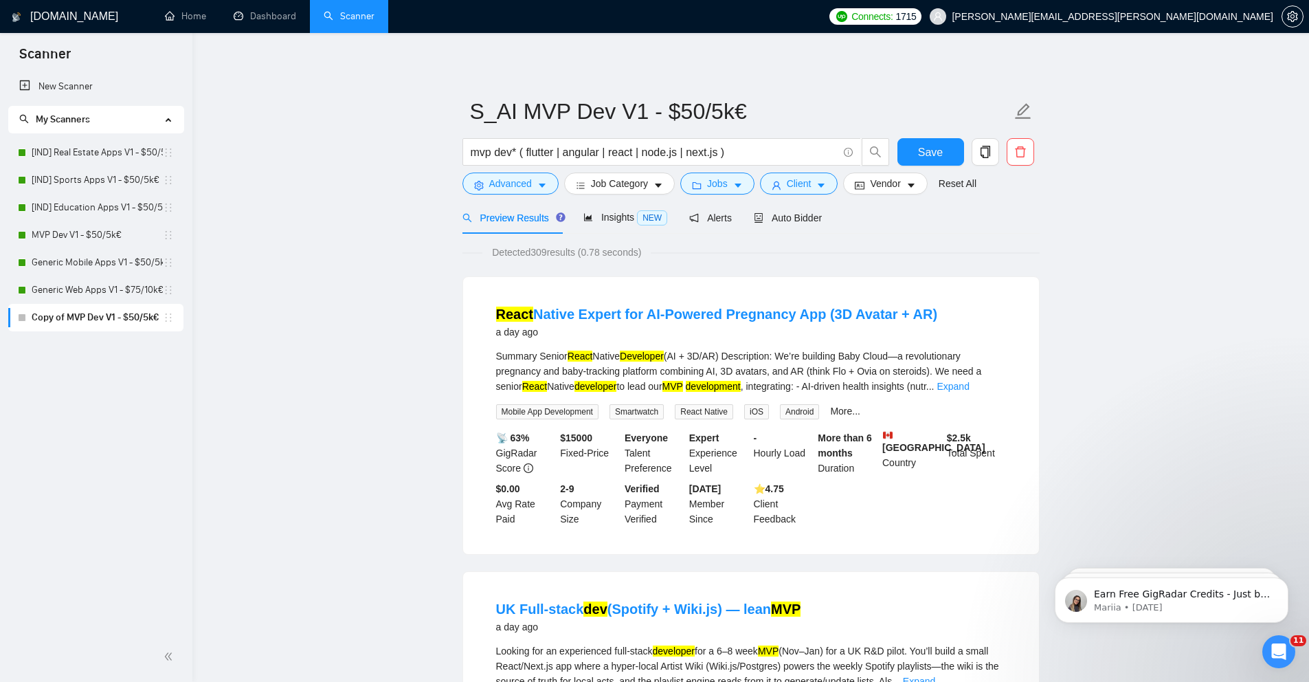
click at [474, 153] on input "mvp dev* ( flutter | angular | react | node.js | next.js )" at bounding box center [654, 152] width 367 height 17
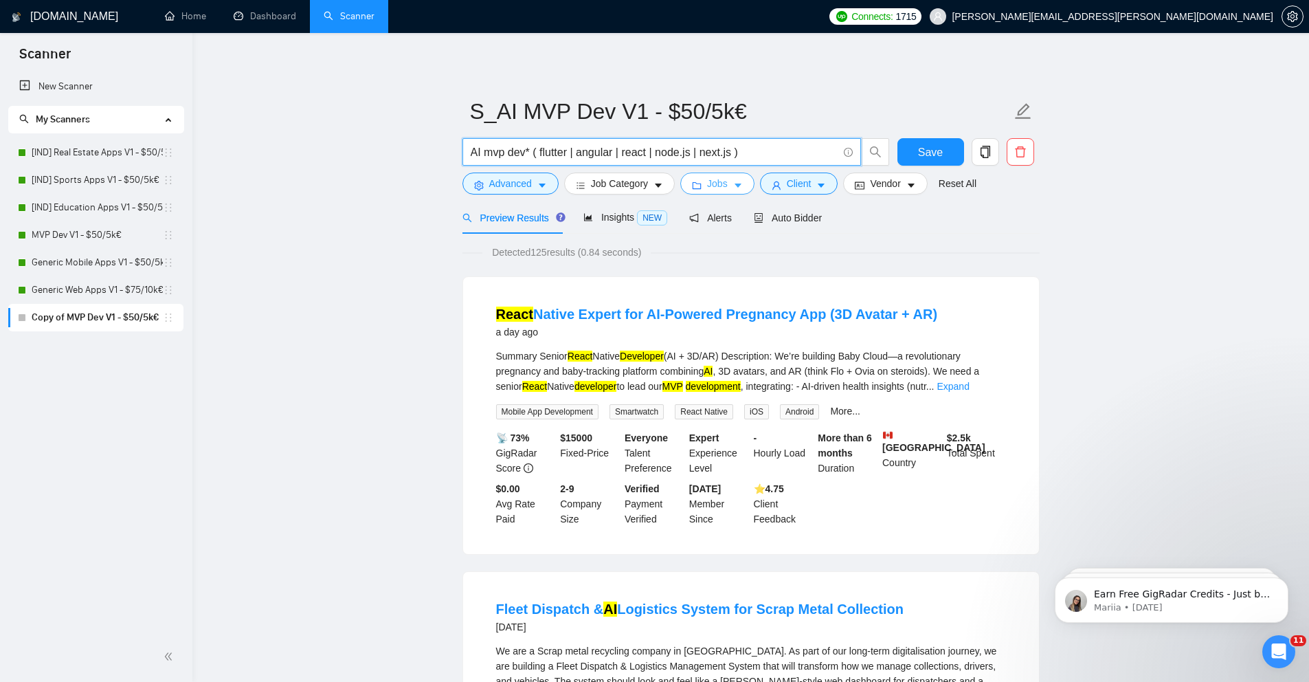
type input "AI mvp dev* ( flutter | angular | react | node.js | next.js )"
click at [708, 185] on button "Jobs" at bounding box center [717, 183] width 74 height 22
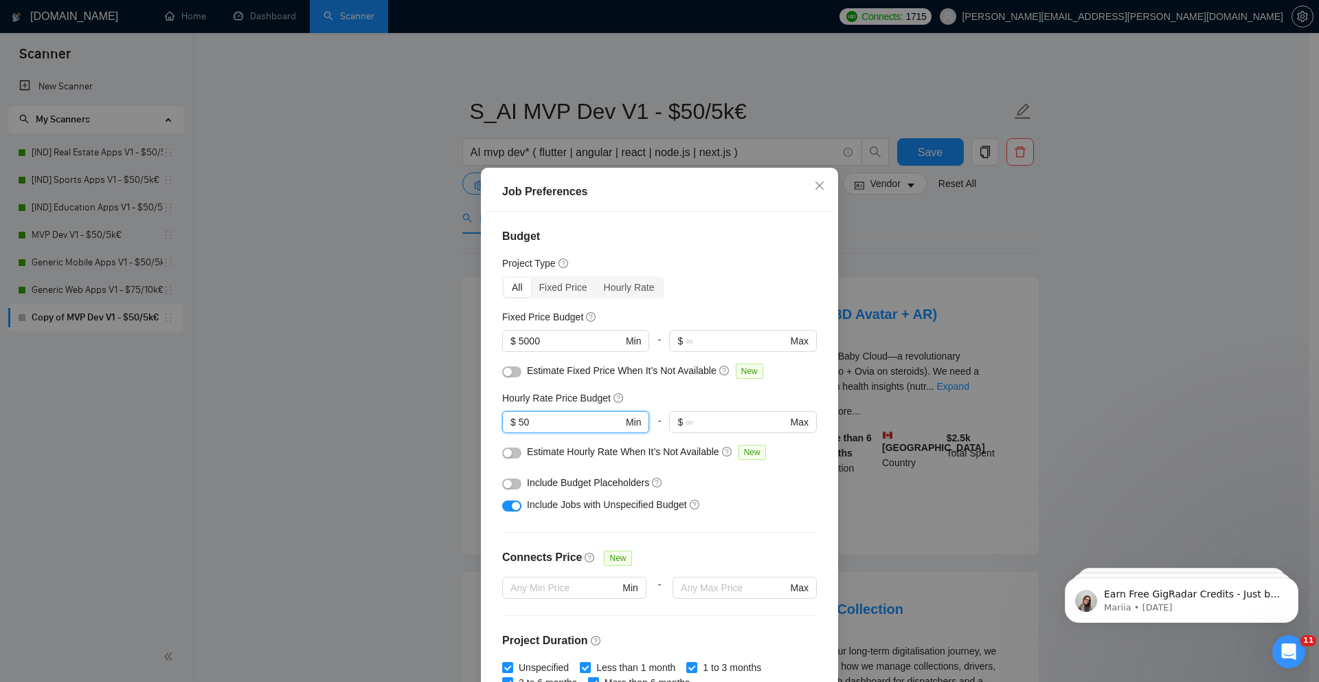
drag, startPoint x: 552, startPoint y: 419, endPoint x: 484, endPoint y: 419, distance: 67.3
click at [486, 419] on div "Budget Project Type All Fixed Price Hourly Rate Fixed Price Budget $ 5000 Min -…" at bounding box center [660, 450] width 348 height 477
type input "40"
click at [455, 381] on div "Job Preferences Budget Project Type All Fixed Price Hourly Rate Fixed Price Bud…" at bounding box center [659, 341] width 1319 height 682
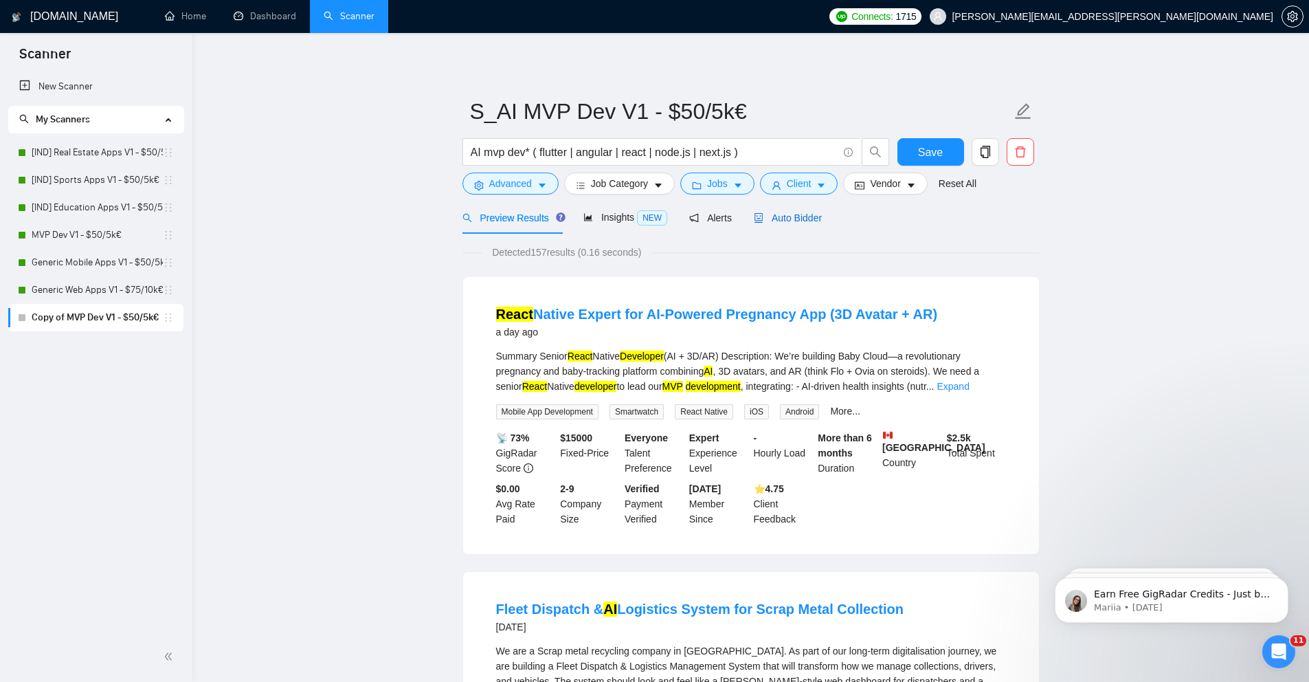
click at [785, 213] on span "Auto Bidder" at bounding box center [788, 217] width 68 height 11
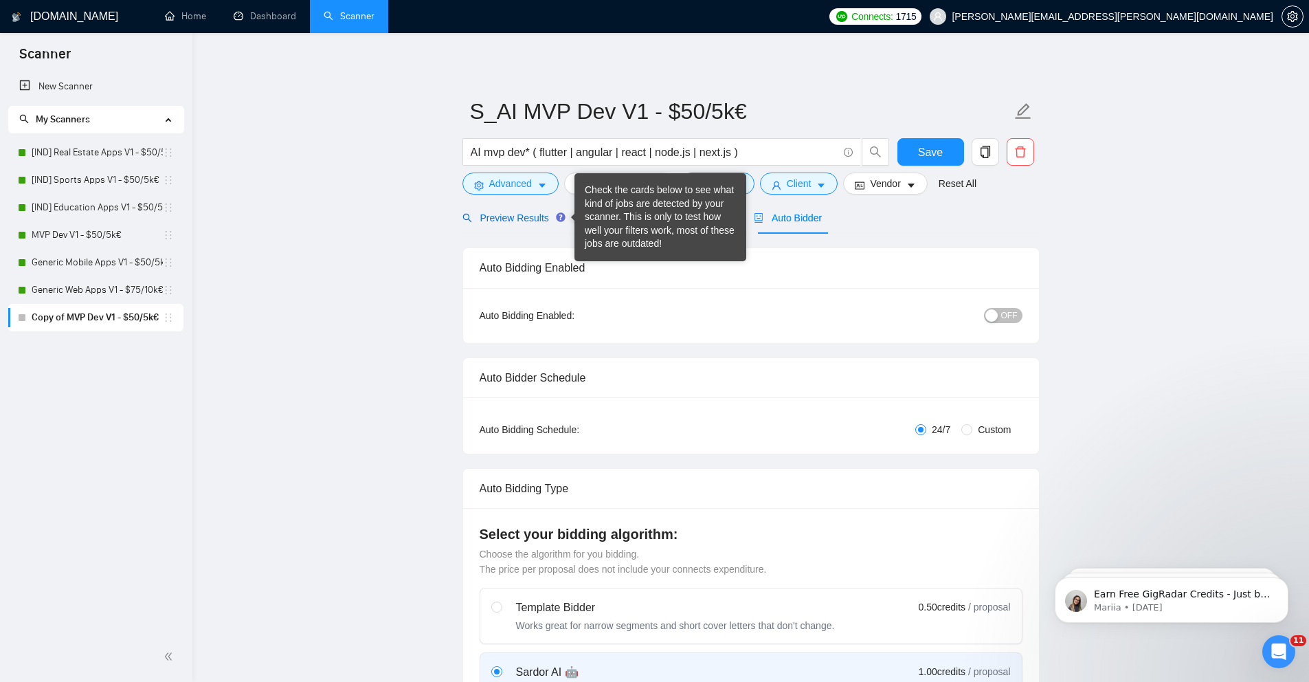
click at [511, 219] on span "Preview Results" at bounding box center [511, 217] width 99 height 11
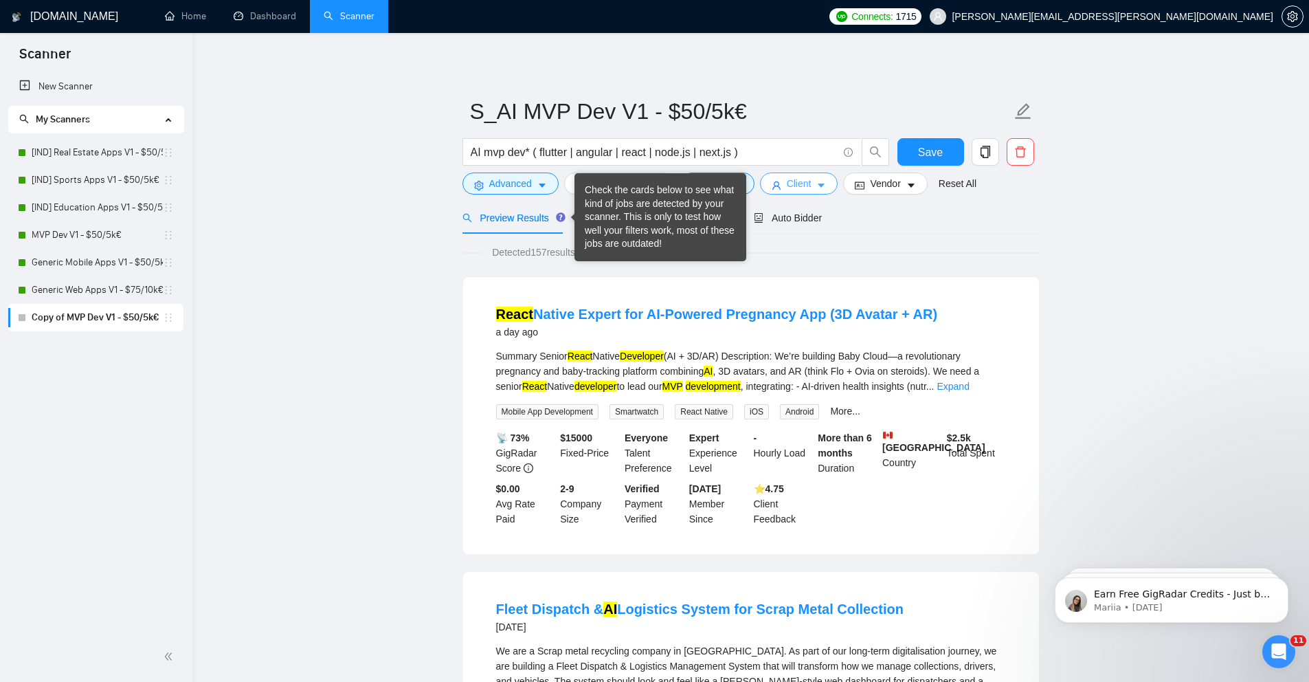
click at [819, 194] on button "Client" at bounding box center [799, 183] width 78 height 22
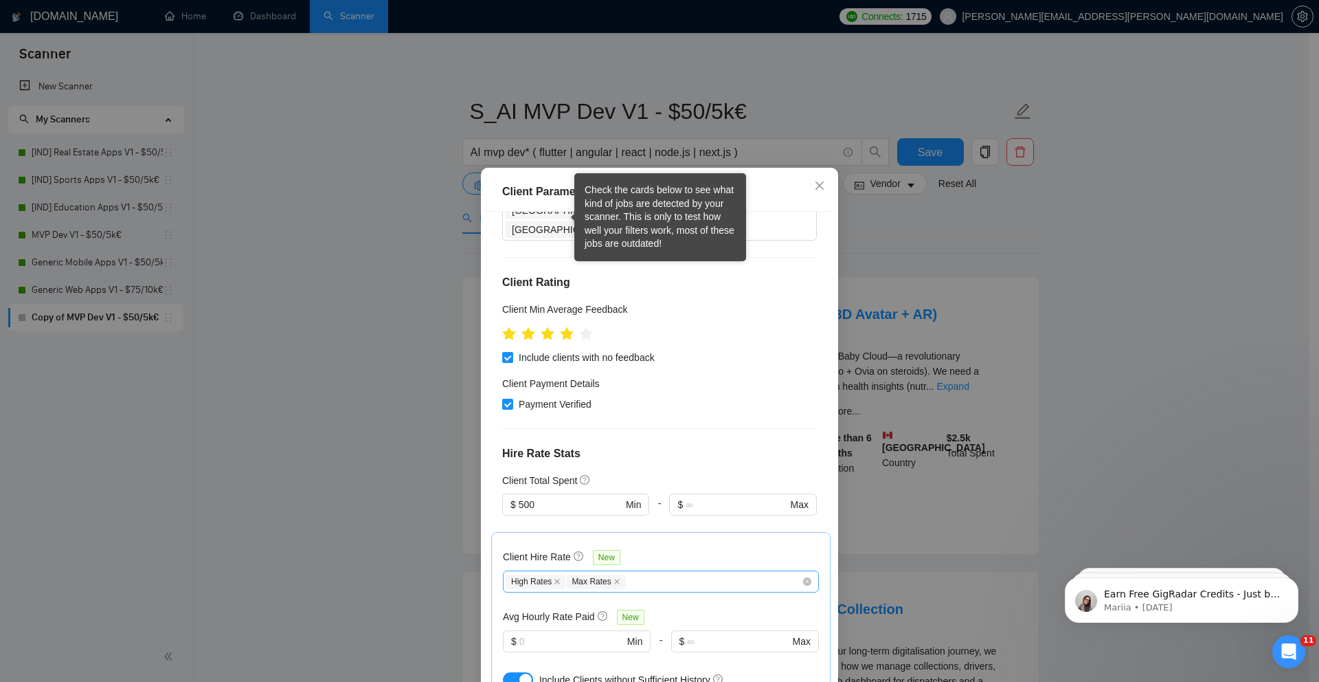
scroll to position [143, 0]
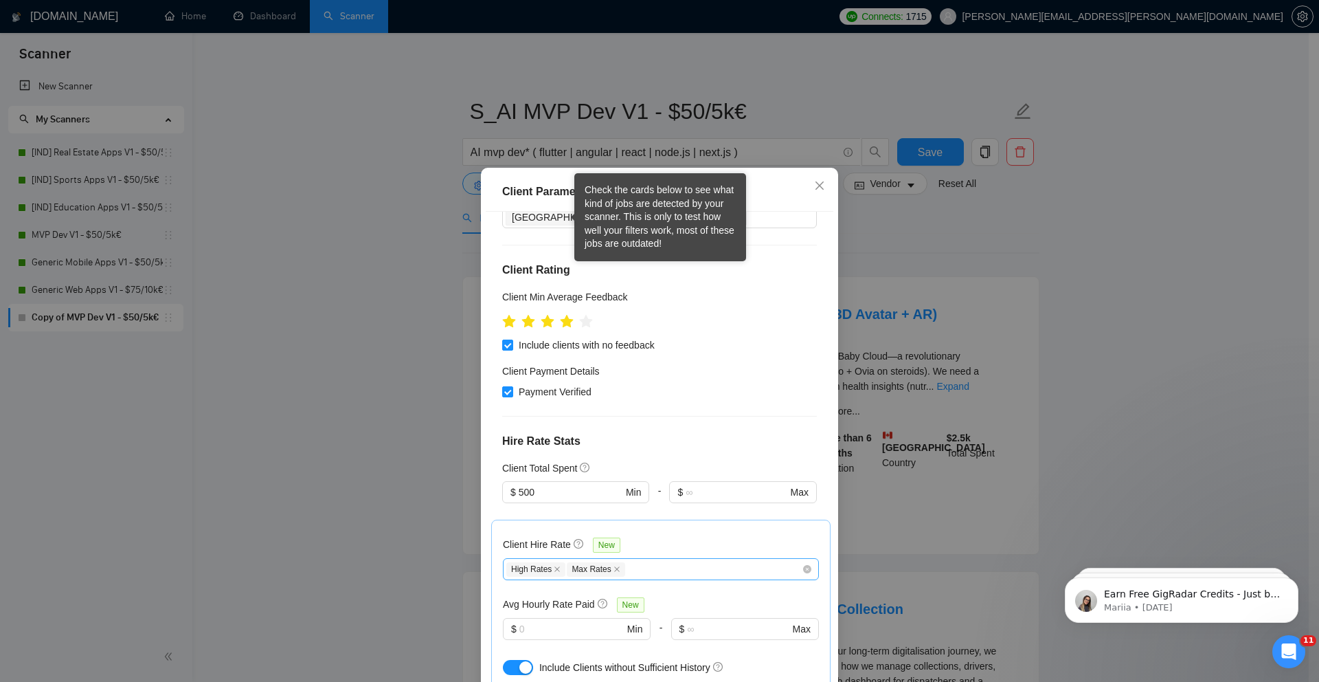
click at [629, 561] on div "High Rates Max Rates" at bounding box center [653, 569] width 295 height 16
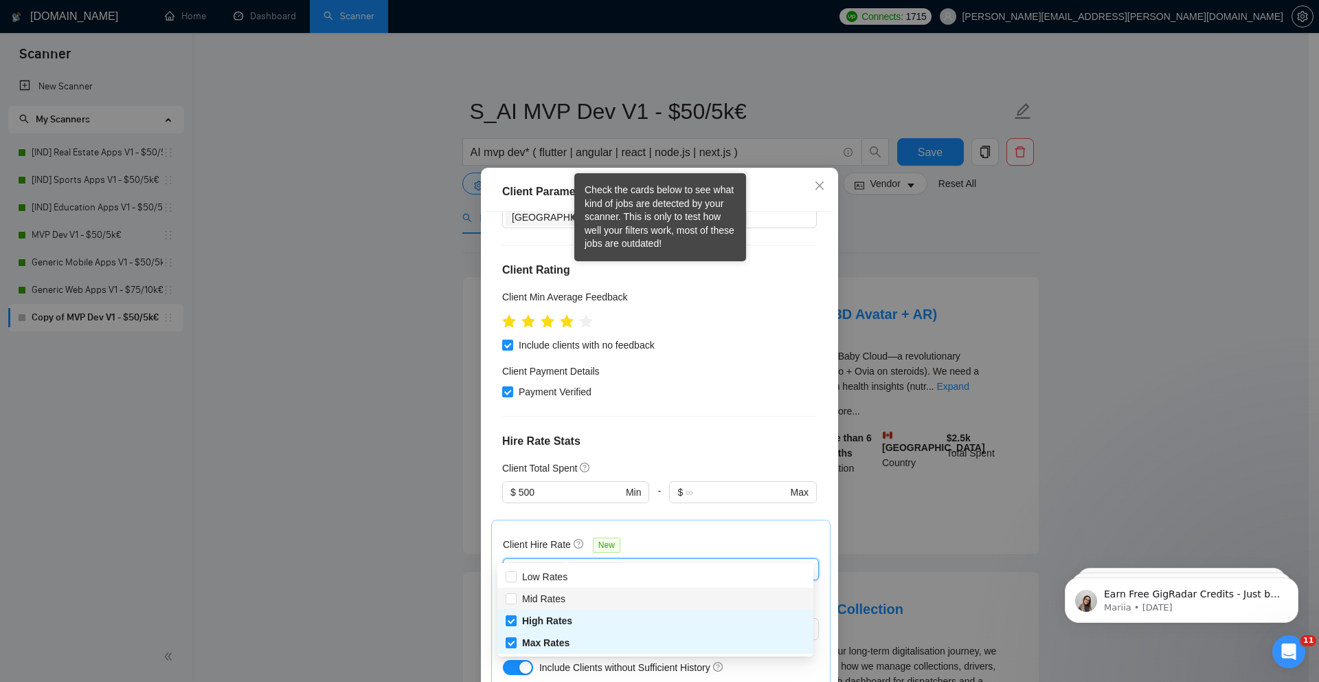
click at [569, 593] on span "Mid Rates" at bounding box center [544, 598] width 54 height 15
click at [515, 593] on input "Mid Rates" at bounding box center [511, 598] width 10 height 10
click at [411, 436] on div "Client Parameters Client Location Include Client Countries Select Exclude Clien…" at bounding box center [659, 341] width 1319 height 682
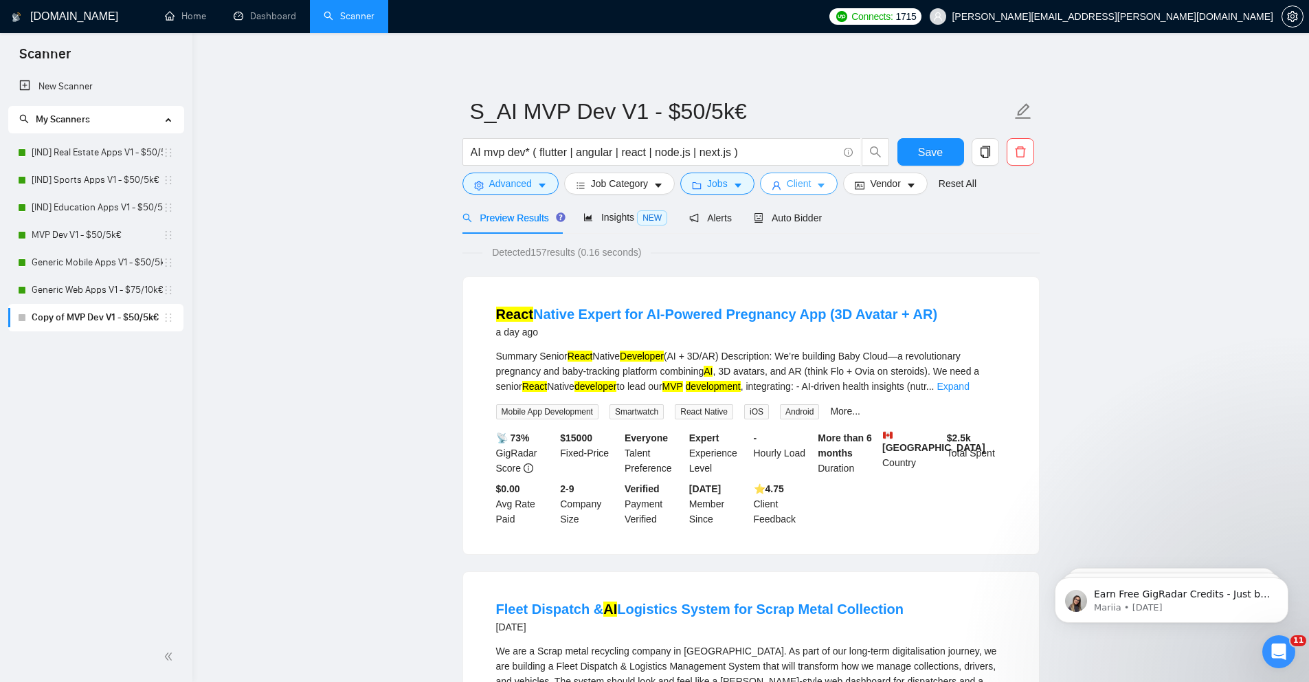
click at [811, 190] on span "Client" at bounding box center [799, 183] width 25 height 15
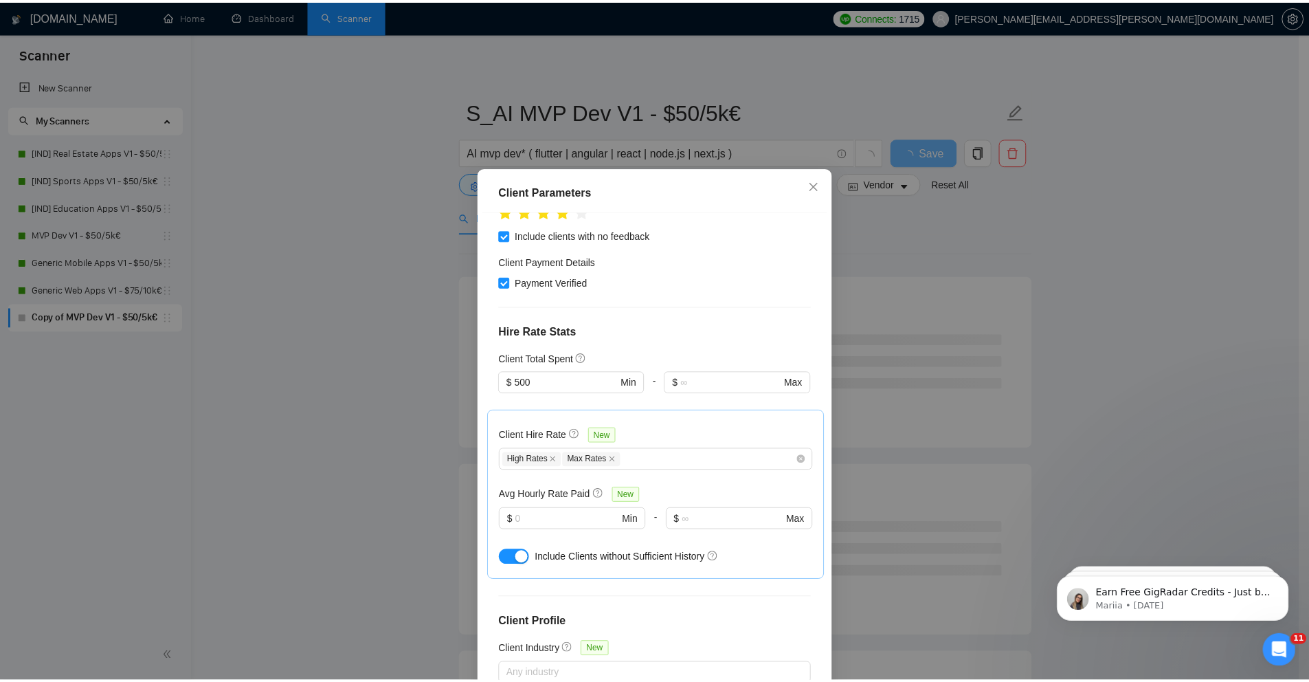
scroll to position [260, 0]
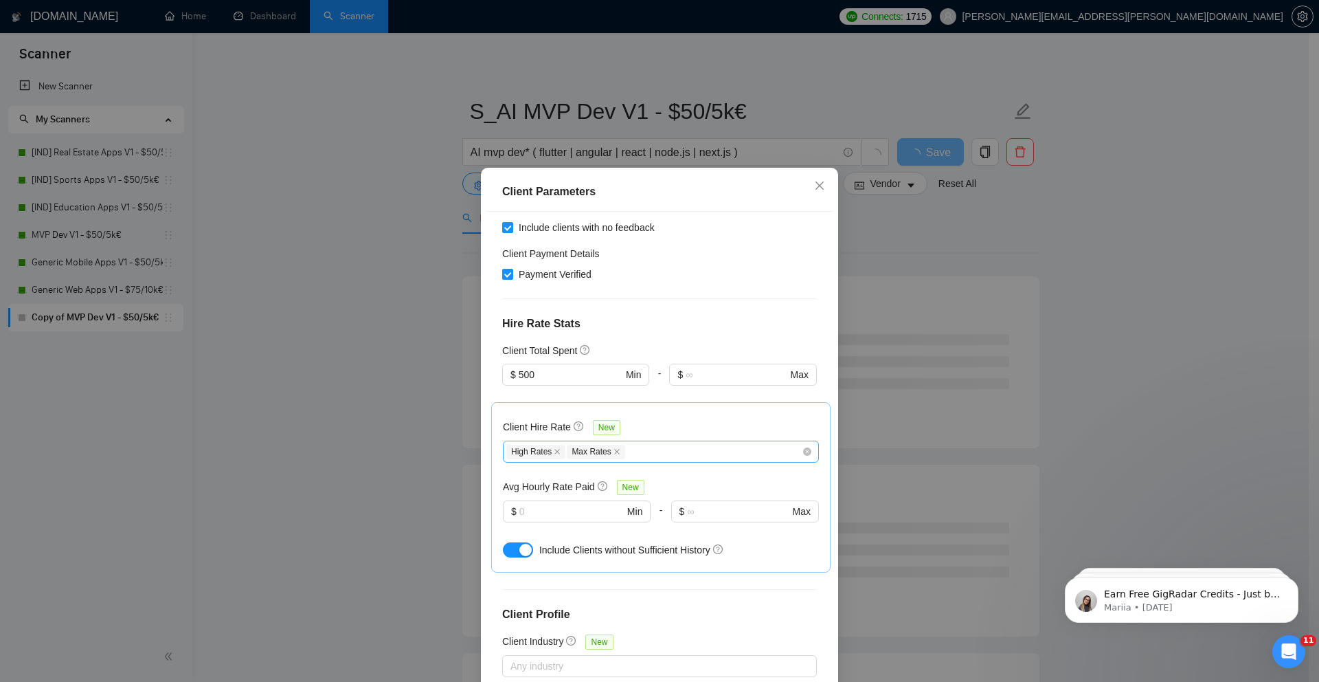
click at [627, 443] on div "High Rates Max Rates" at bounding box center [653, 451] width 295 height 16
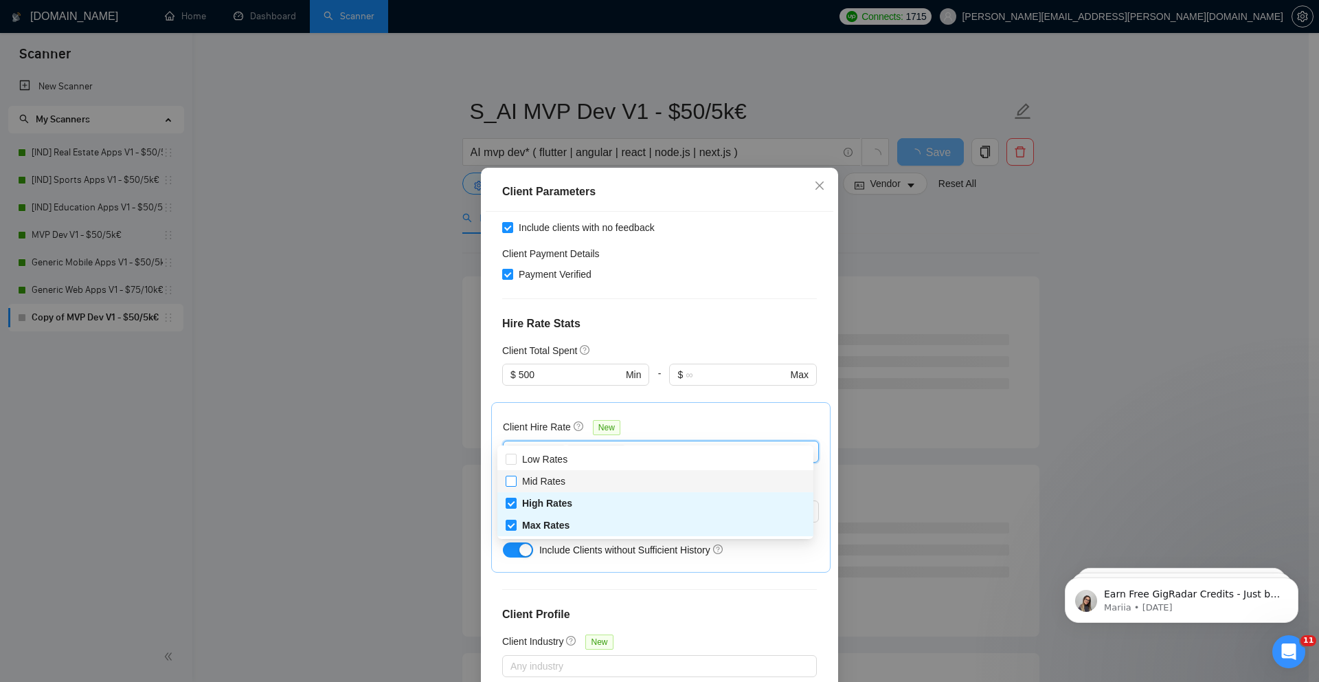
click at [514, 480] on input "Mid Rates" at bounding box center [511, 480] width 10 height 10
checkbox input "true"
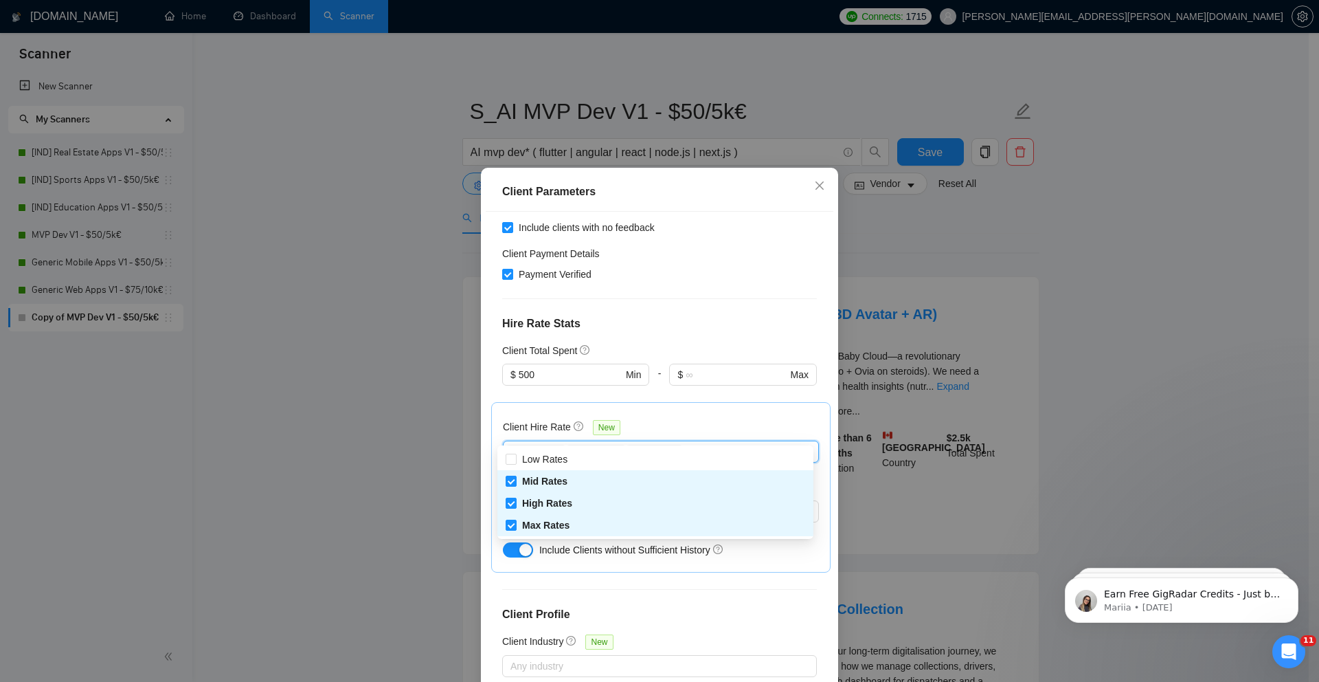
click at [443, 410] on div "Client Parameters Client Location Include Client Countries Select Exclude Clien…" at bounding box center [659, 341] width 1319 height 682
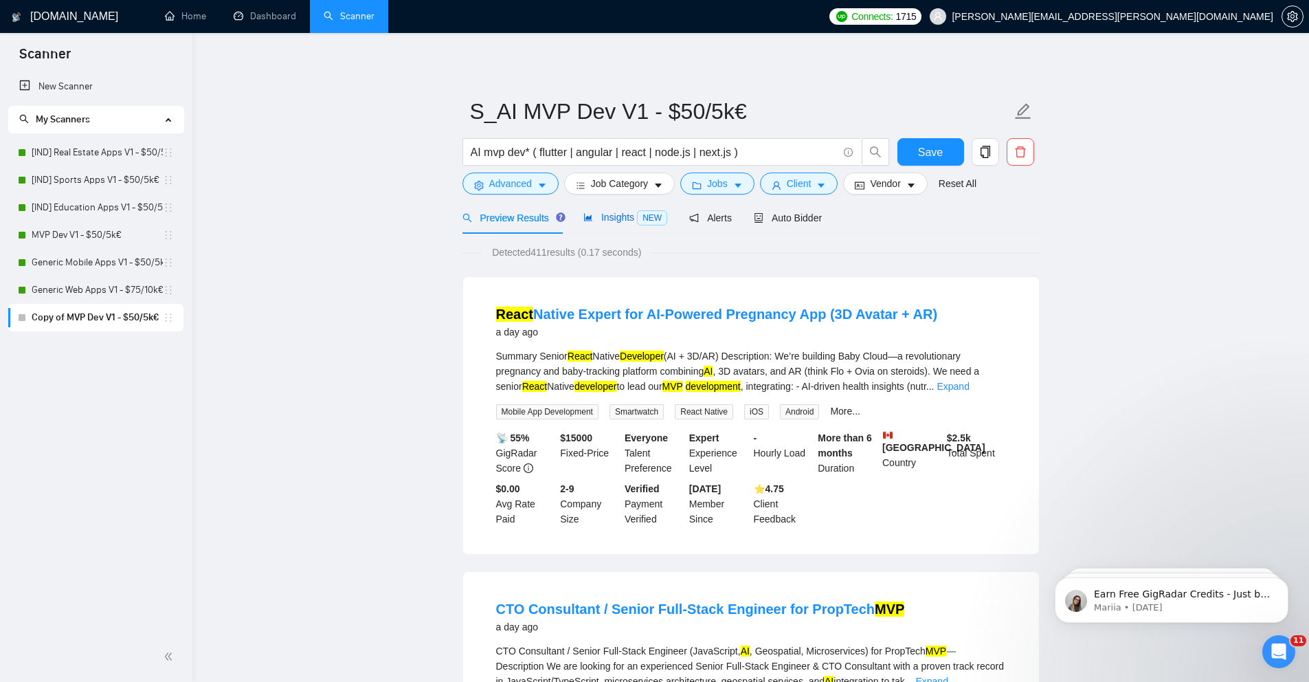
click at [622, 212] on span "Insights NEW" at bounding box center [625, 217] width 84 height 11
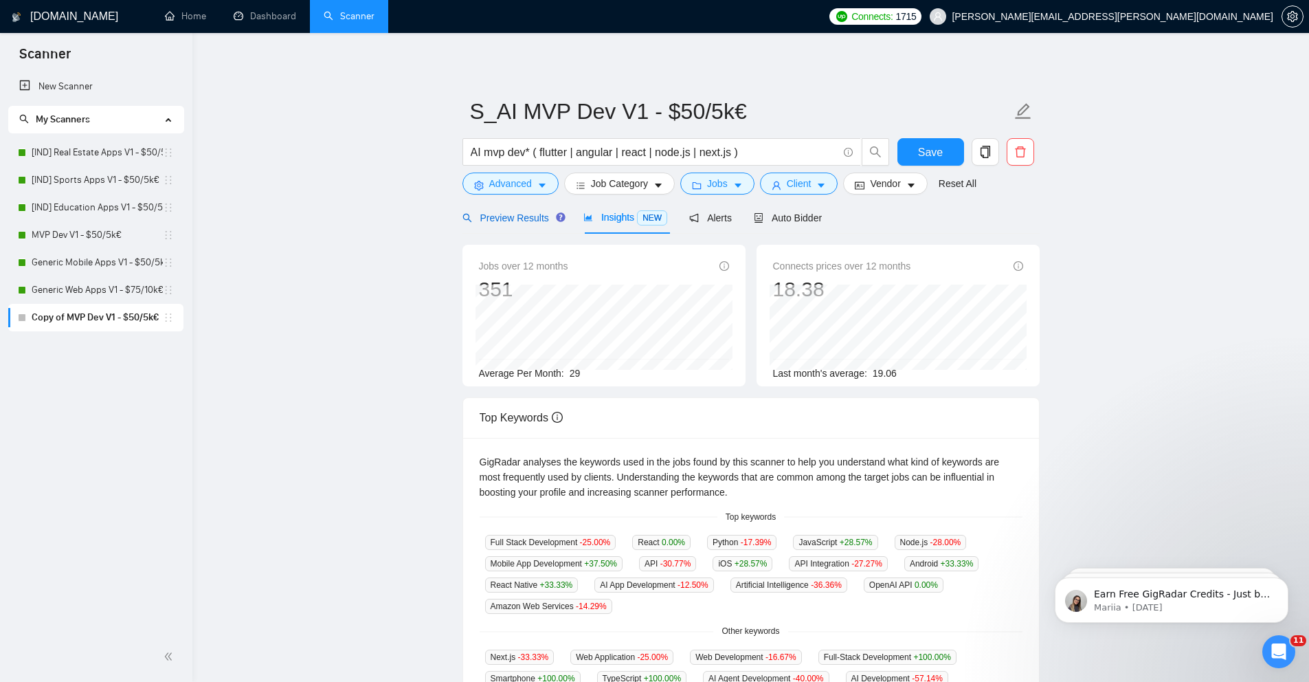
click at [522, 213] on span "Preview Results" at bounding box center [511, 217] width 99 height 11
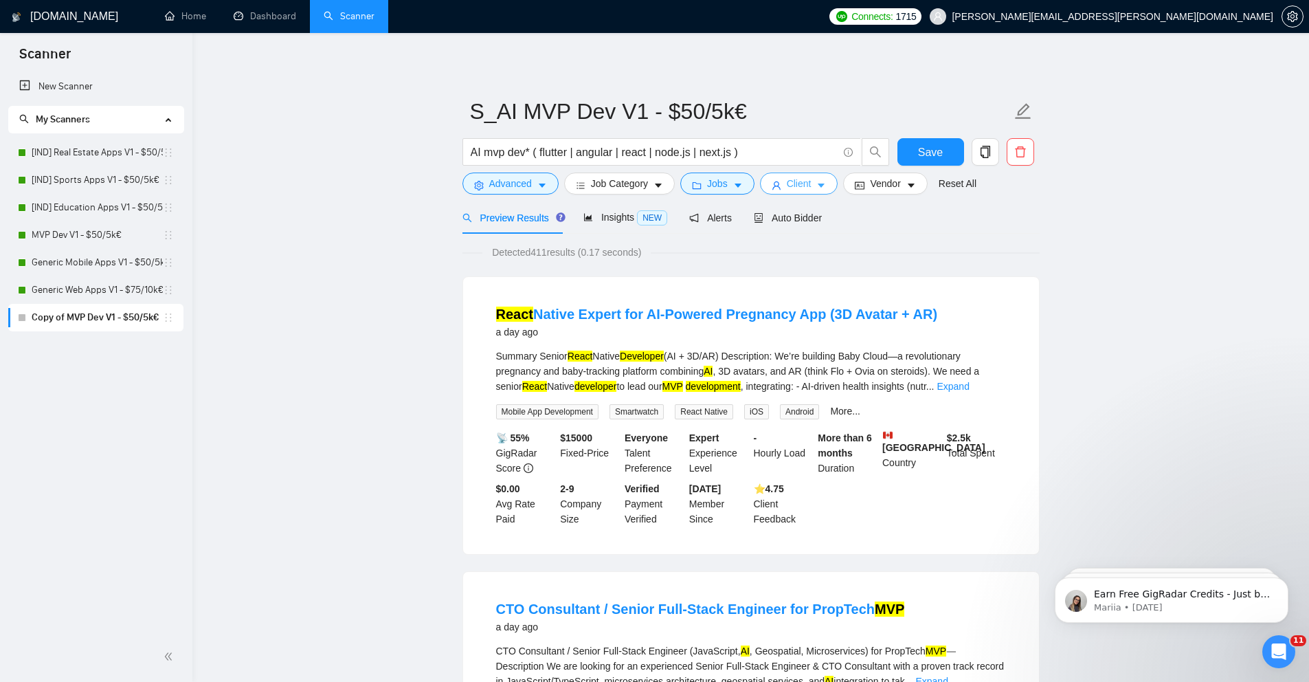
click at [818, 183] on button "Client" at bounding box center [799, 183] width 78 height 22
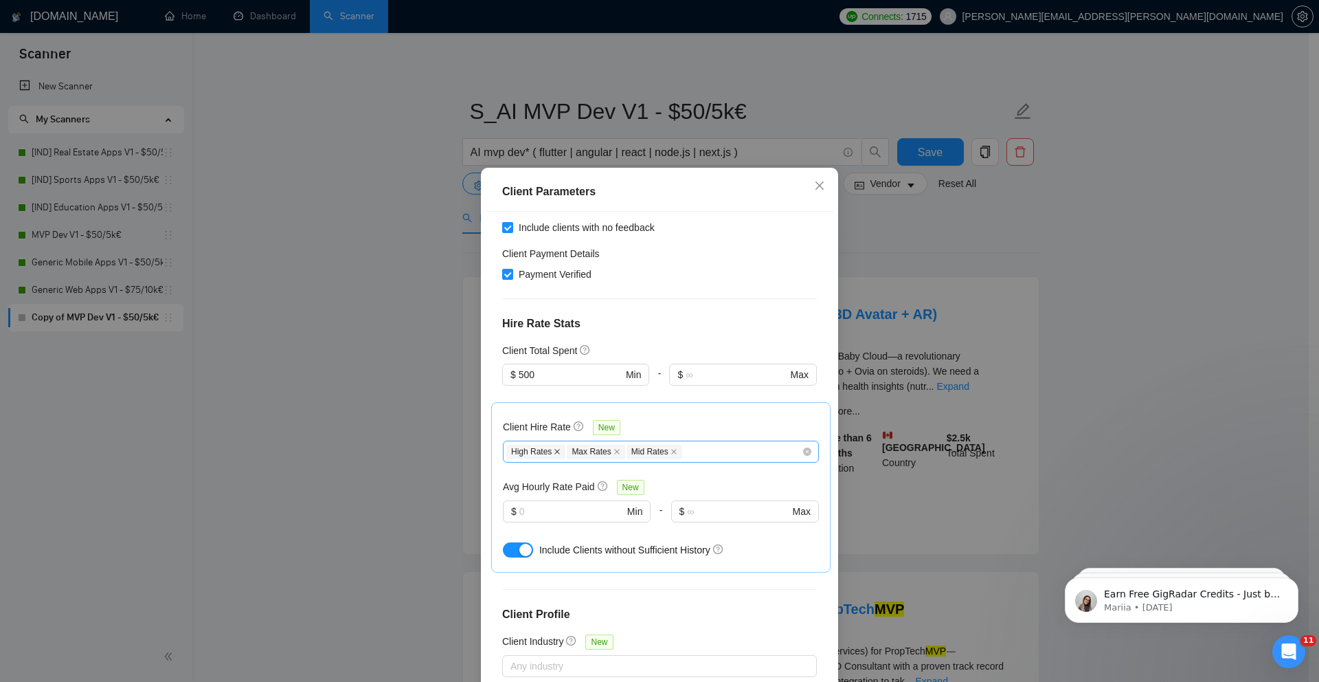
click at [556, 448] on icon "close" at bounding box center [557, 451] width 7 height 7
click at [553, 448] on icon "close" at bounding box center [555, 451] width 7 height 7
click at [416, 356] on div "Client Parameters Client Location Include Client Countries Select Exclude Clien…" at bounding box center [659, 341] width 1319 height 682
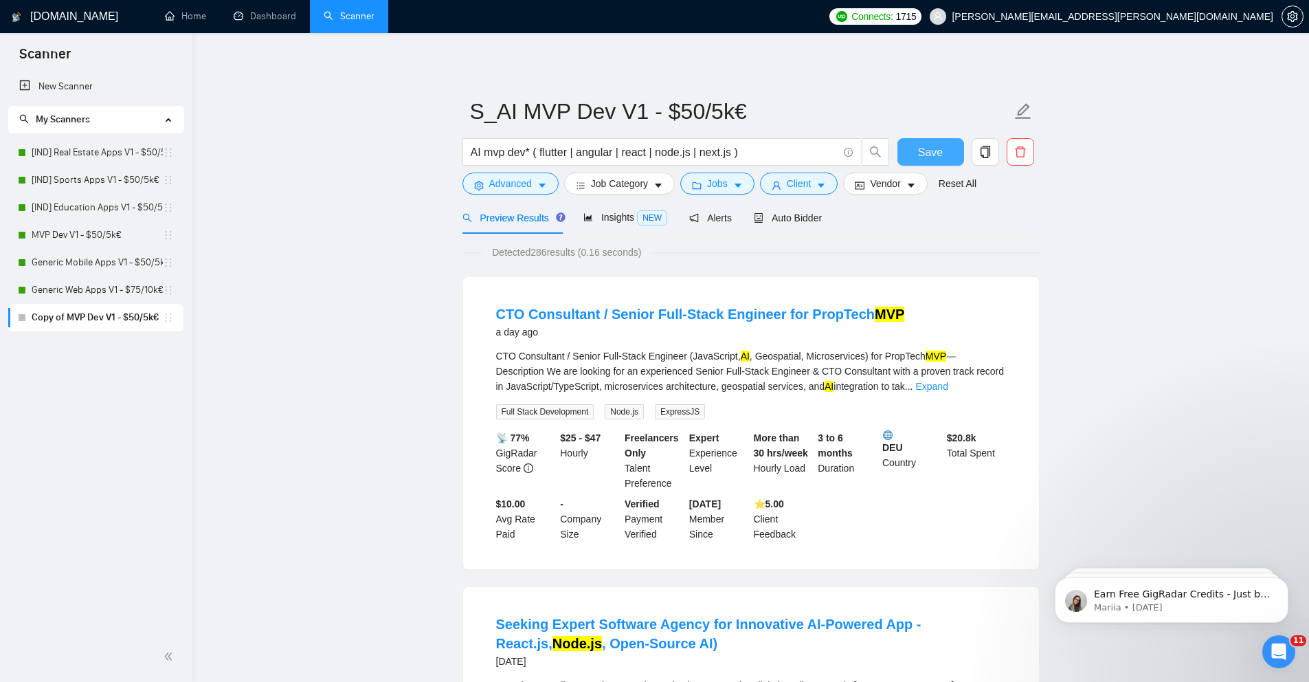
click at [924, 144] on span "Save" at bounding box center [930, 152] width 25 height 17
click at [833, 181] on button "Client" at bounding box center [799, 183] width 78 height 22
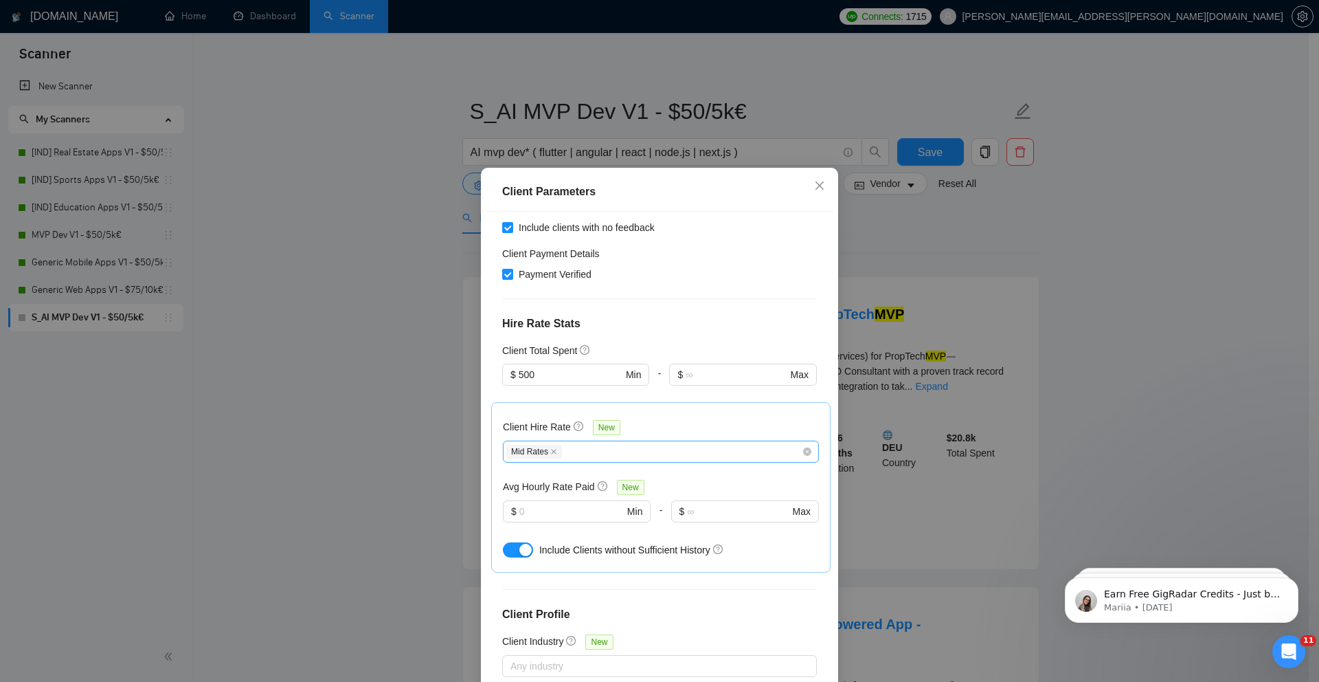
click at [848, 207] on div "Client Parameters Client Location Include Client Countries Select Exclude Clien…" at bounding box center [659, 341] width 1319 height 682
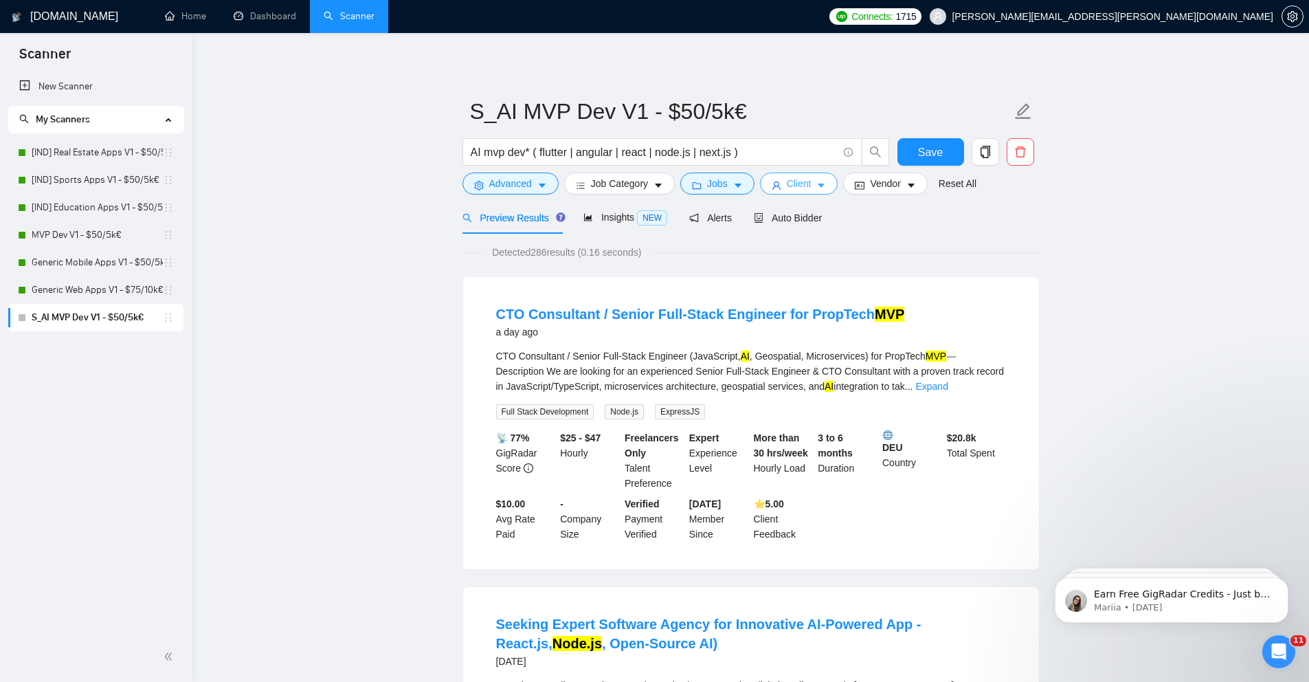
click at [826, 183] on icon "caret-down" at bounding box center [821, 186] width 10 height 10
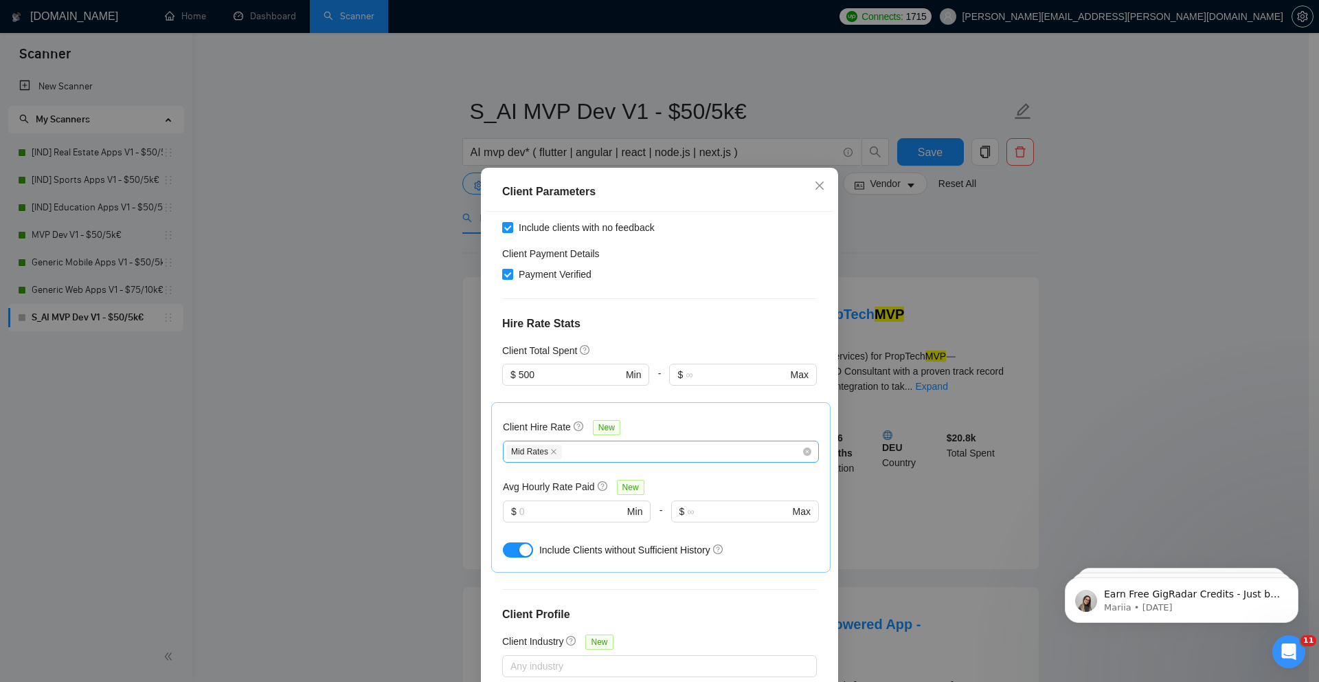
click at [599, 443] on div "Mid Rates" at bounding box center [653, 451] width 295 height 16
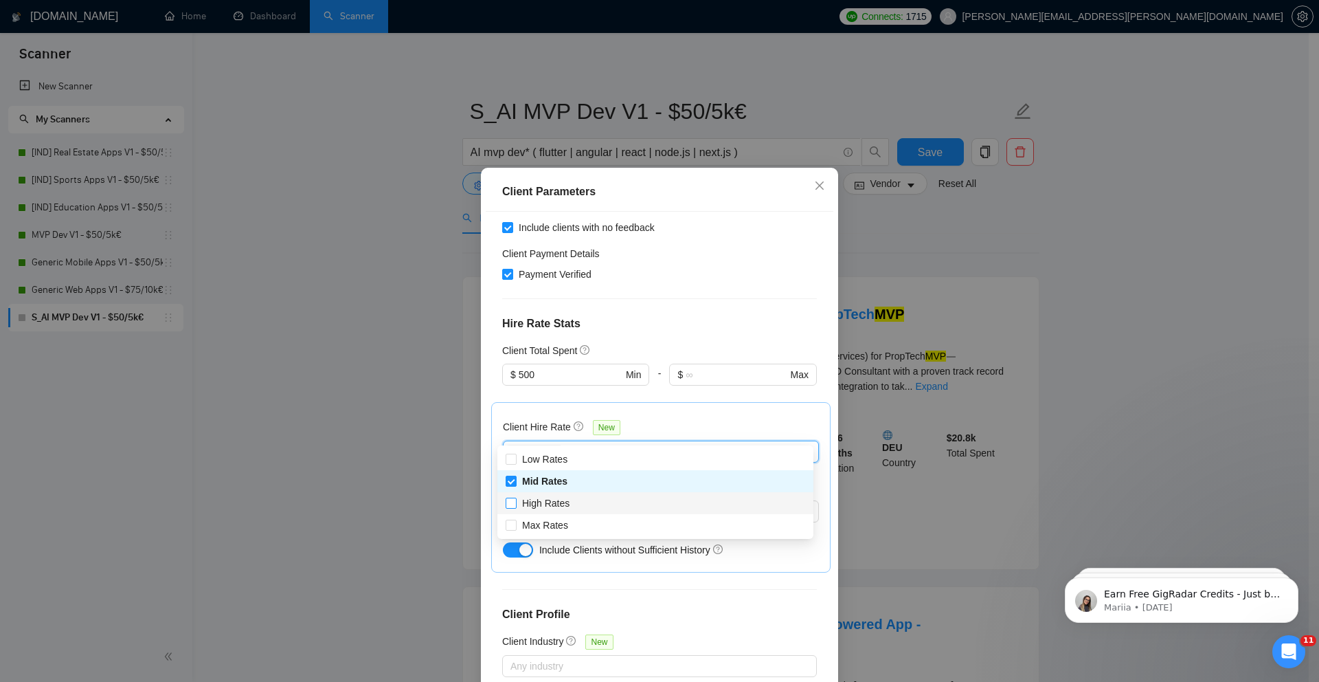
click at [510, 504] on input "High Rates" at bounding box center [511, 502] width 10 height 10
checkbox input "true"
click at [511, 525] on input "Max Rates" at bounding box center [511, 524] width 10 height 10
checkbox input "true"
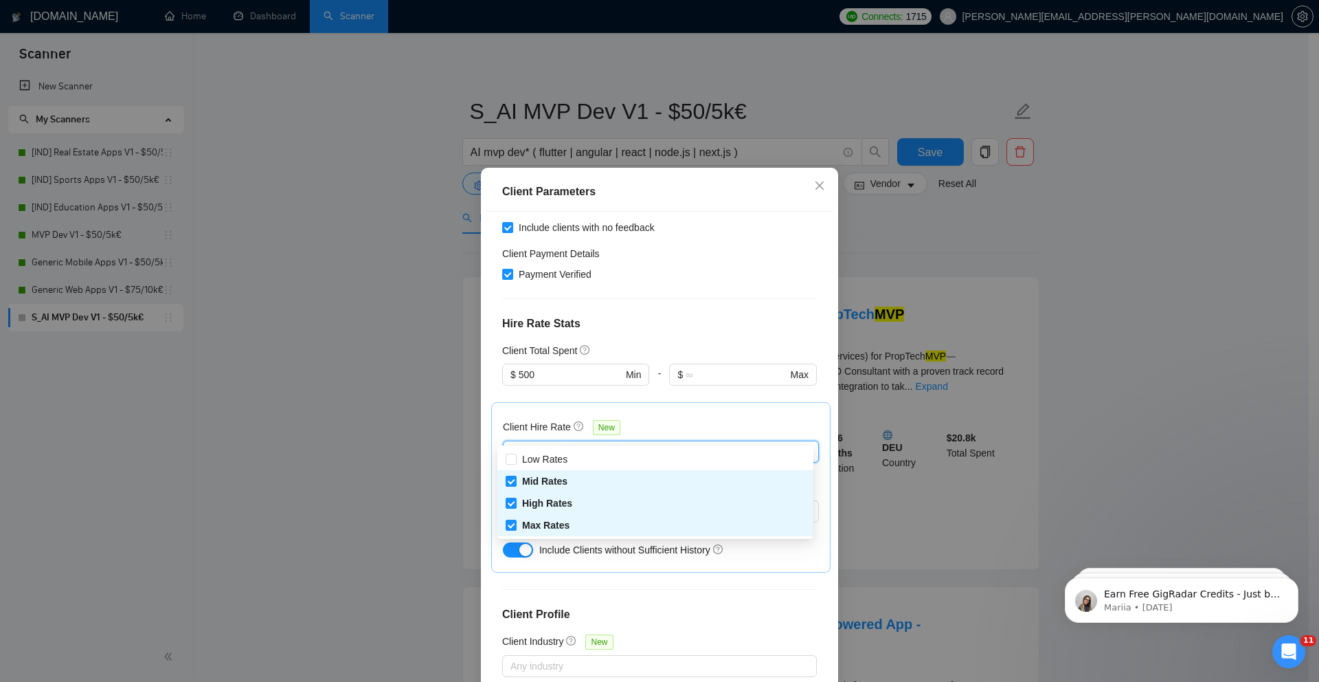
click at [440, 477] on div "Client Parameters Client Location Include Client Countries Select Exclude Clien…" at bounding box center [659, 341] width 1319 height 682
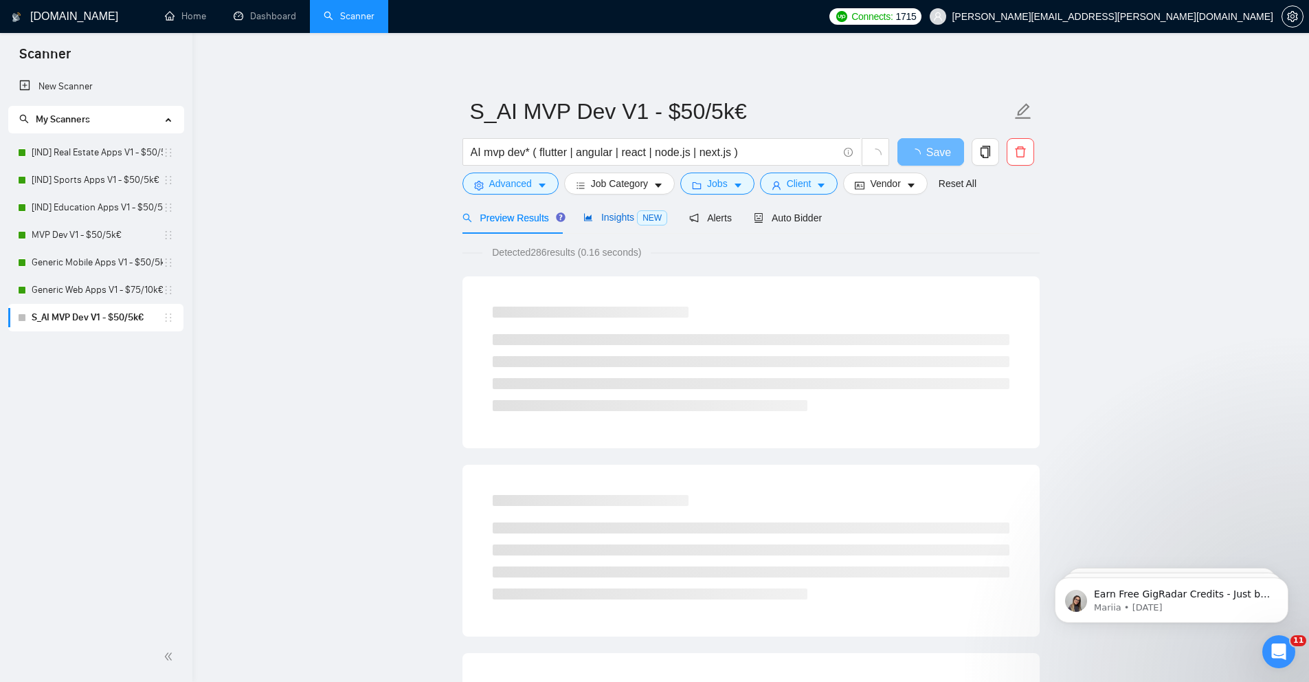
click at [587, 222] on span "Insights NEW" at bounding box center [625, 217] width 84 height 11
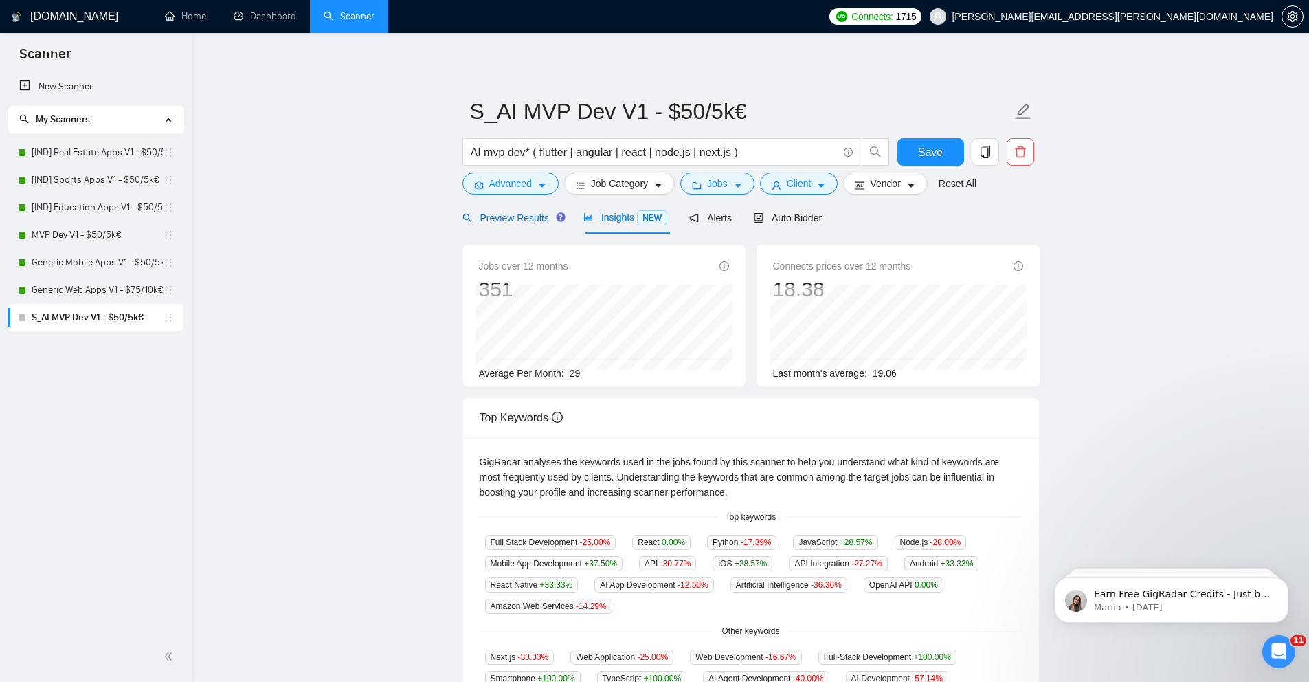
click at [500, 221] on span "Preview Results" at bounding box center [511, 217] width 99 height 11
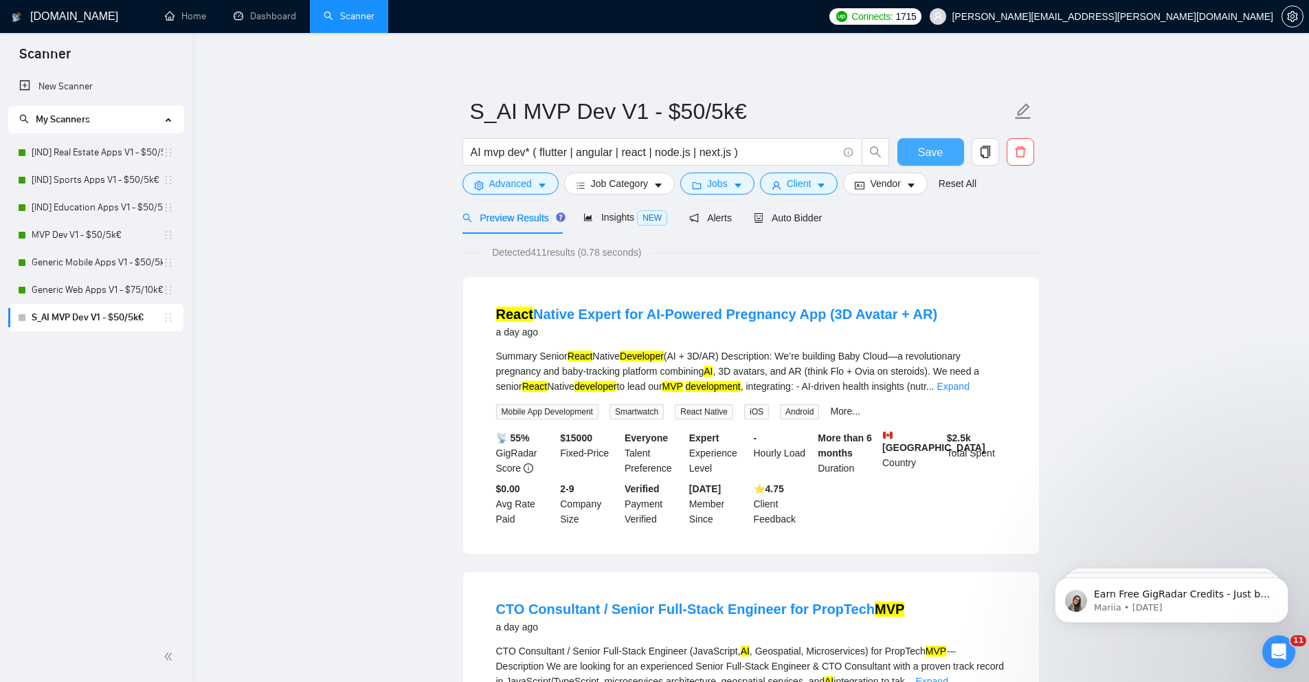
click at [908, 148] on button "Save" at bounding box center [930, 151] width 67 height 27
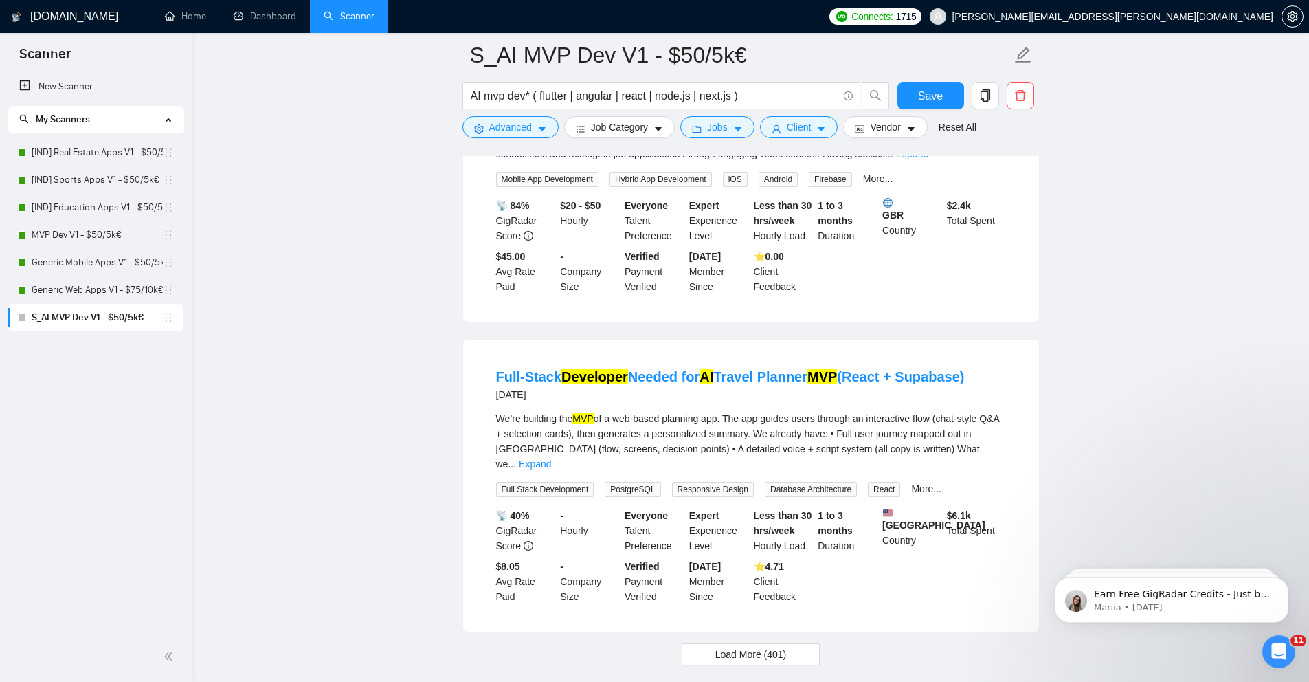
scroll to position [2822, 0]
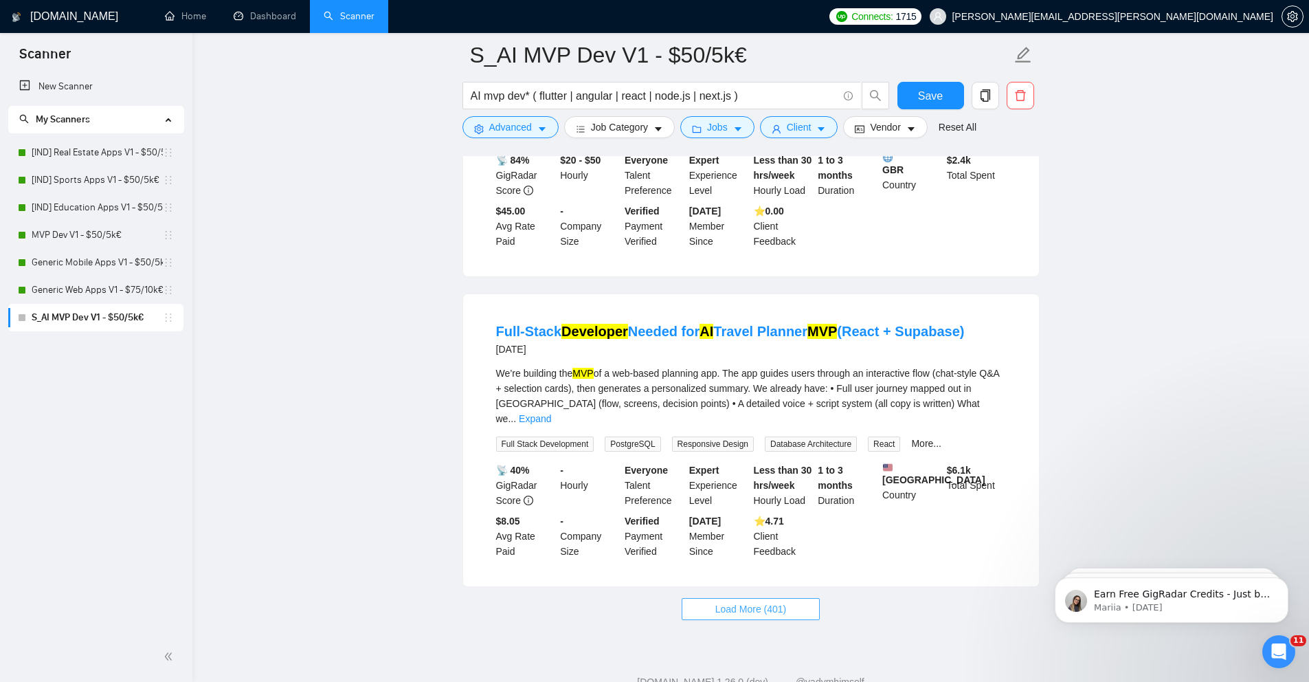
click at [704, 612] on button "Load More (401)" at bounding box center [751, 609] width 139 height 22
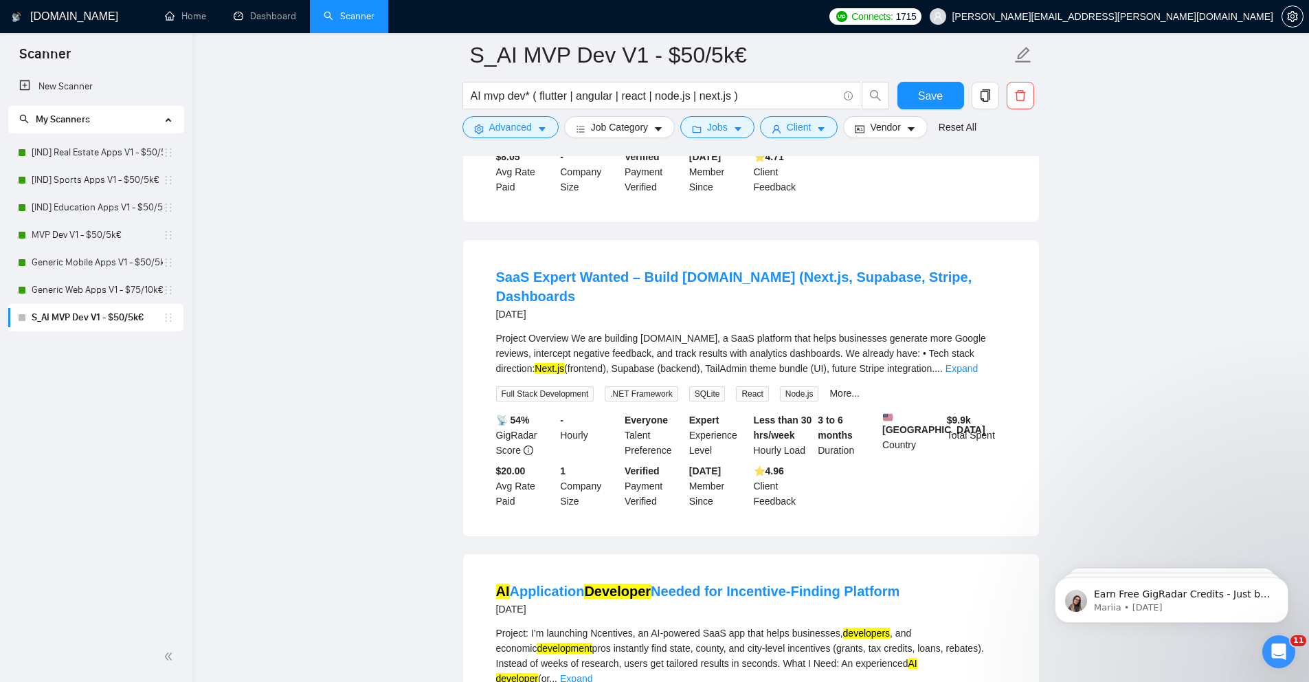
scroll to position [3206, 0]
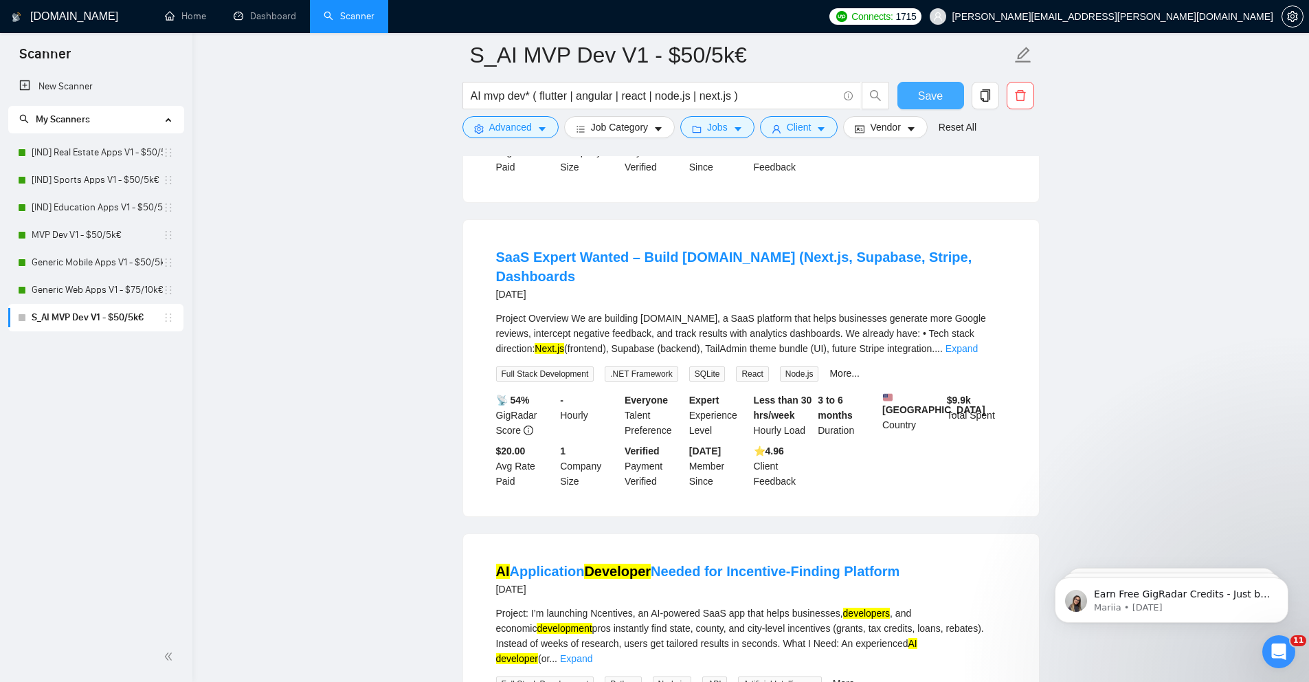
click at [933, 91] on span "Save" at bounding box center [930, 95] width 25 height 17
click at [983, 96] on icon "copy" at bounding box center [985, 95] width 12 height 12
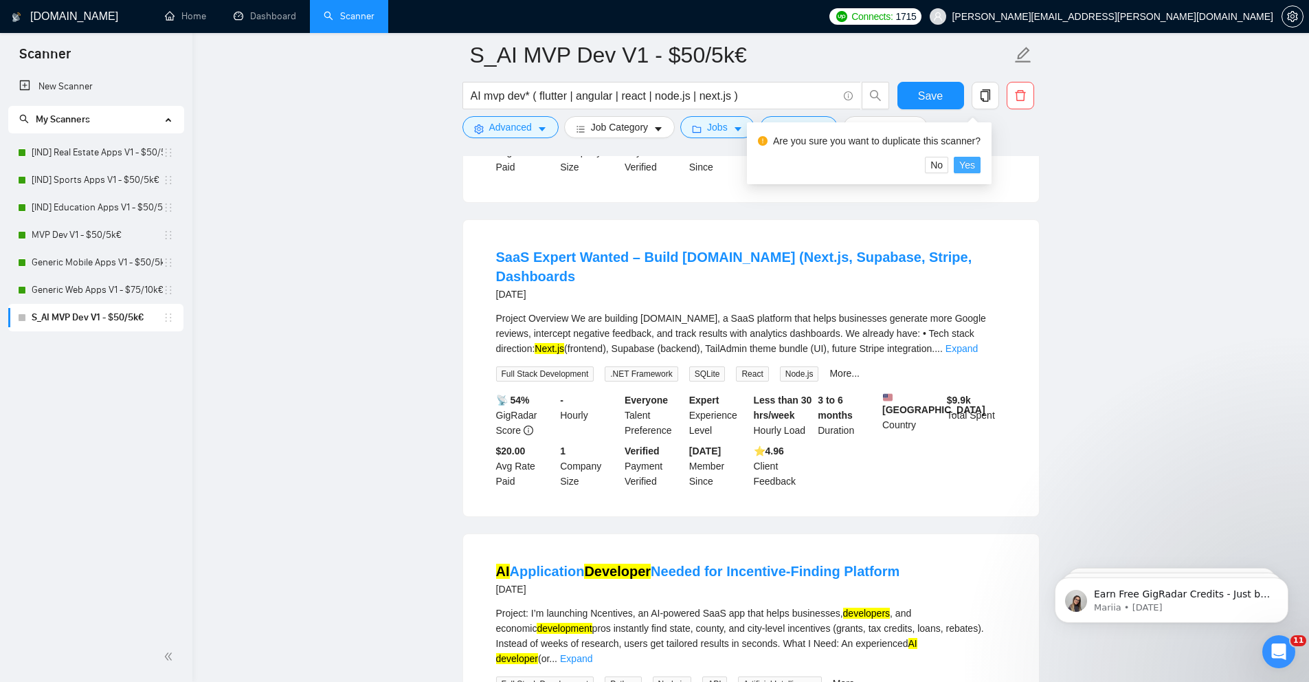
click at [975, 163] on span "Yes" at bounding box center [967, 164] width 16 height 15
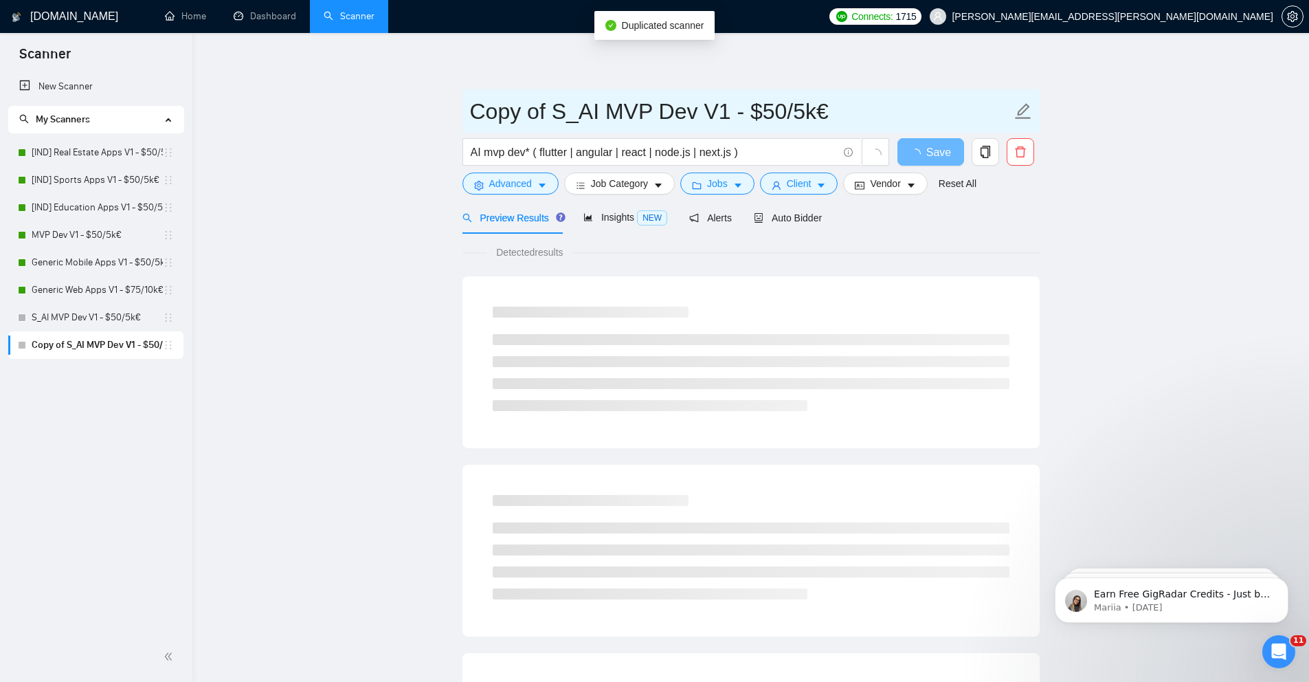
click at [563, 109] on input "Copy of S_AI MVP Dev V1 - $50/5k€" at bounding box center [740, 111] width 541 height 34
drag, startPoint x: 550, startPoint y: 114, endPoint x: 410, endPoint y: 114, distance: 140.2
click at [412, 114] on main "Copy of S_AI MVP Dev V1 - $50/5k€ AI mvp dev* ( flutter | angular | react | nod…" at bounding box center [750, 628] width 1073 height 1146
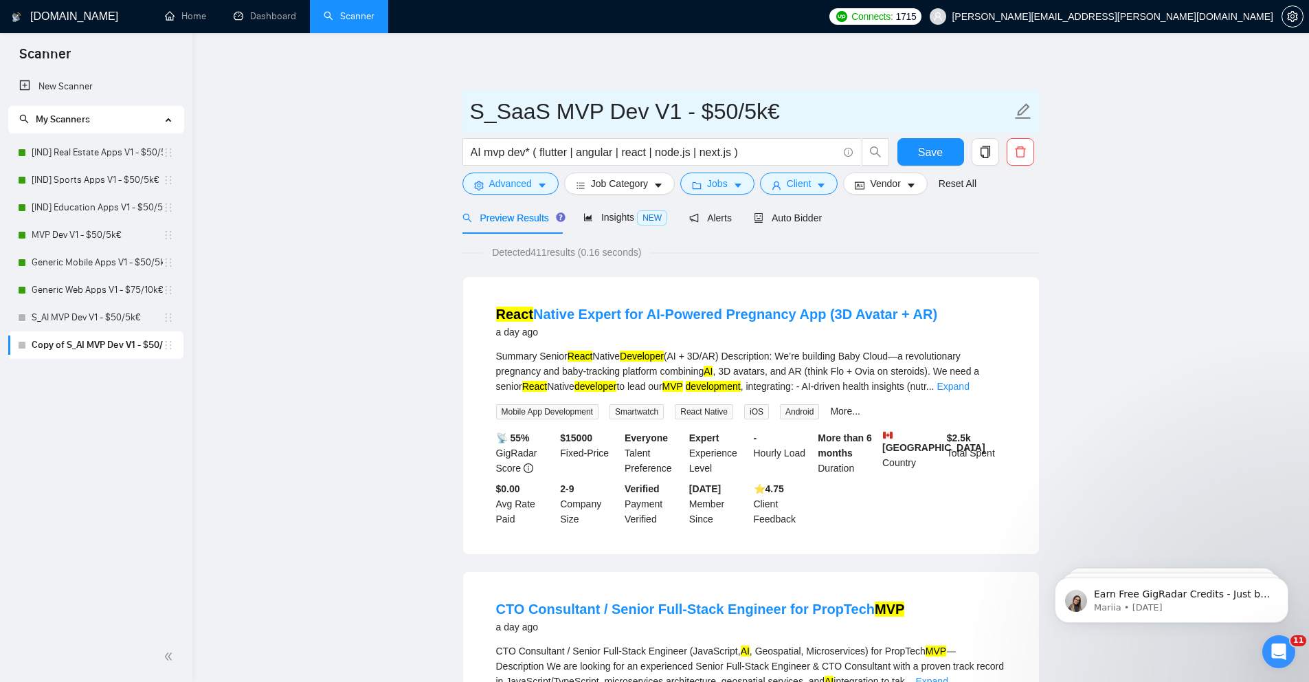
type input "S_SaaS MVP Dev V1 - $50/5k€"
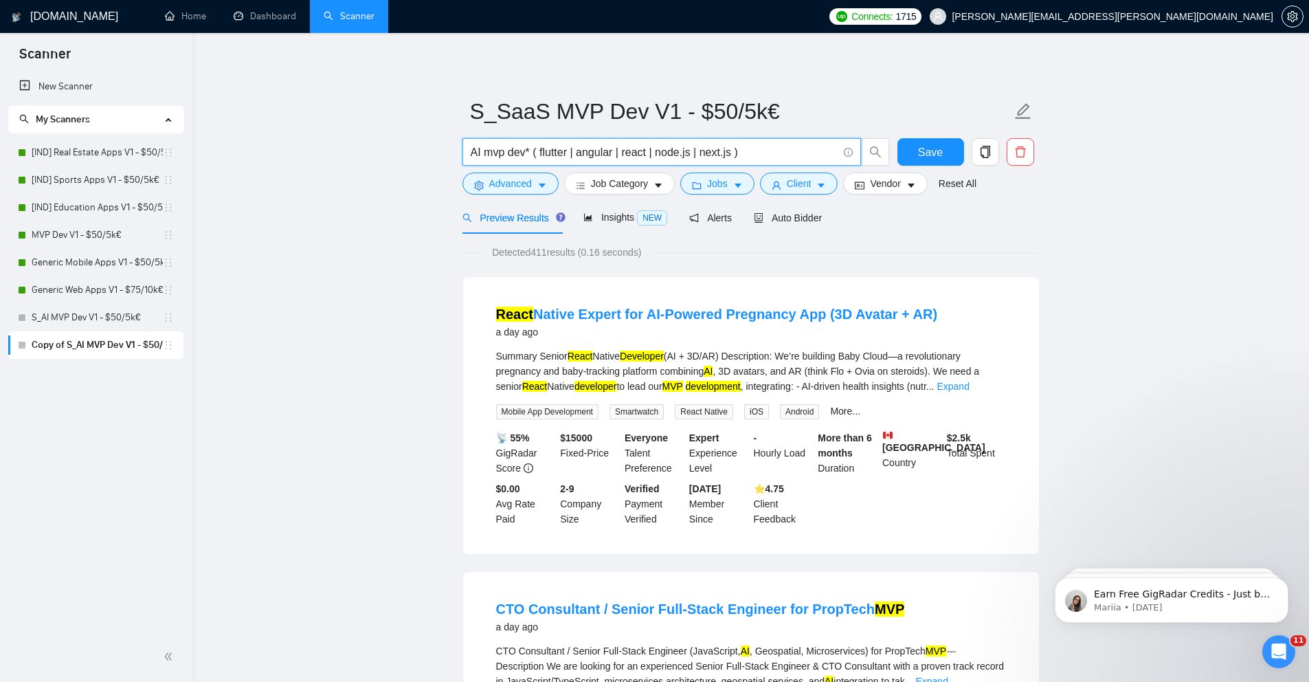
drag, startPoint x: 482, startPoint y: 153, endPoint x: 465, endPoint y: 153, distance: 16.5
click at [466, 153] on span "AI mvp dev* ( flutter | angular | react | node.js | next.js )" at bounding box center [661, 151] width 399 height 27
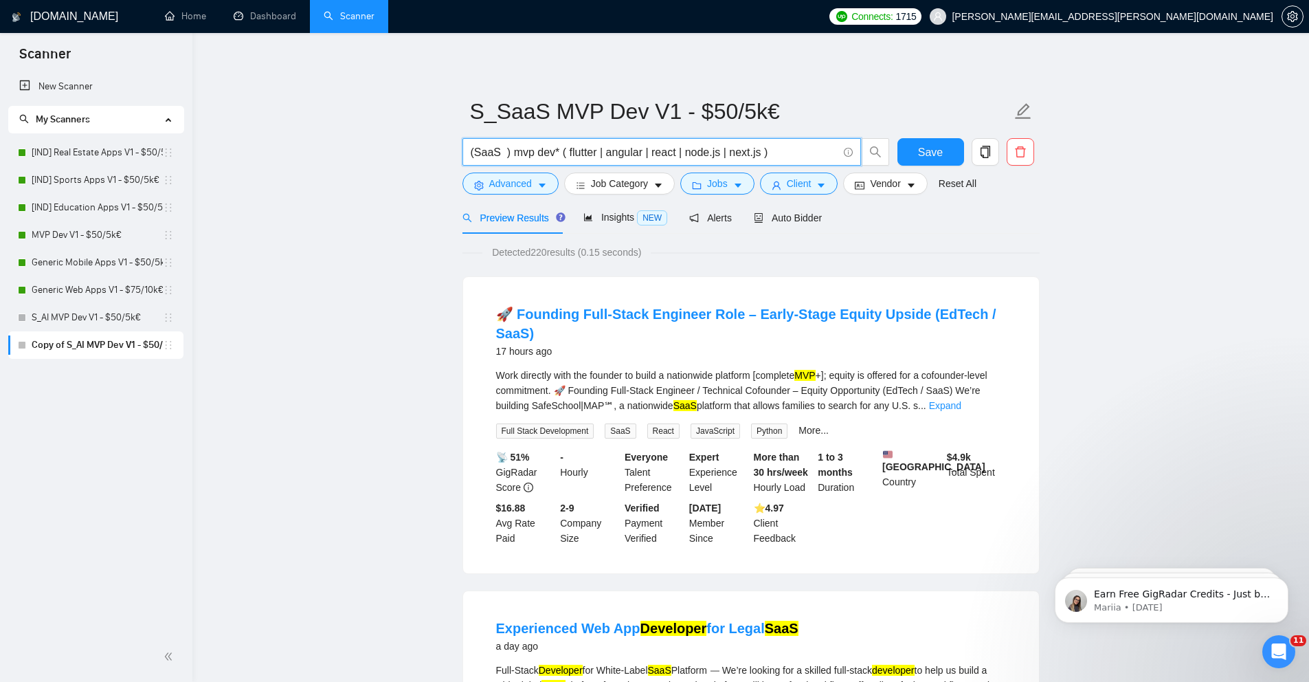
paste input "| Software"
click at [552, 166] on div "(SaaS | Software ) mvp dev* ( flutter | angular | react | node.js | next.js )" at bounding box center [676, 155] width 433 height 34
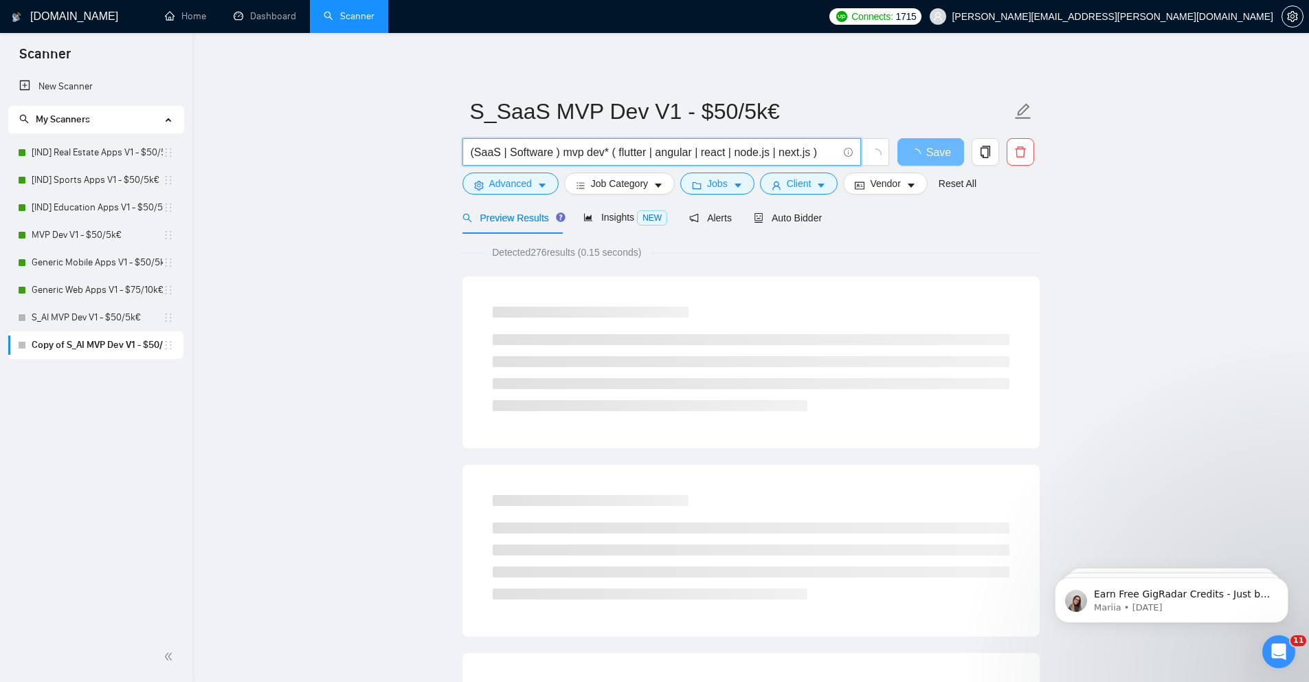
click at [541, 155] on input "(SaaS | Software ) mvp dev* ( flutter | angular | react | node.js | next.js )" at bounding box center [654, 152] width 367 height 17
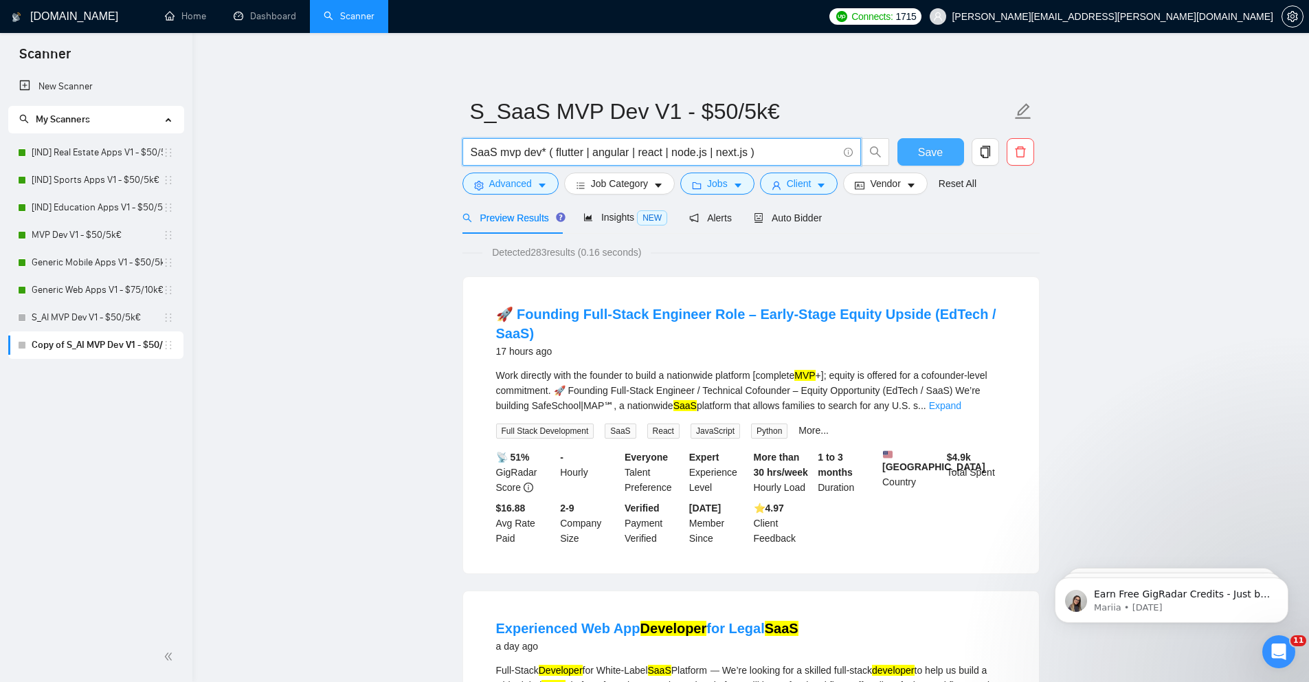
type input "SaaS mvp dev* ( flutter | angular | react | node.js | next.js )"
click at [908, 148] on button "Save" at bounding box center [930, 151] width 67 height 27
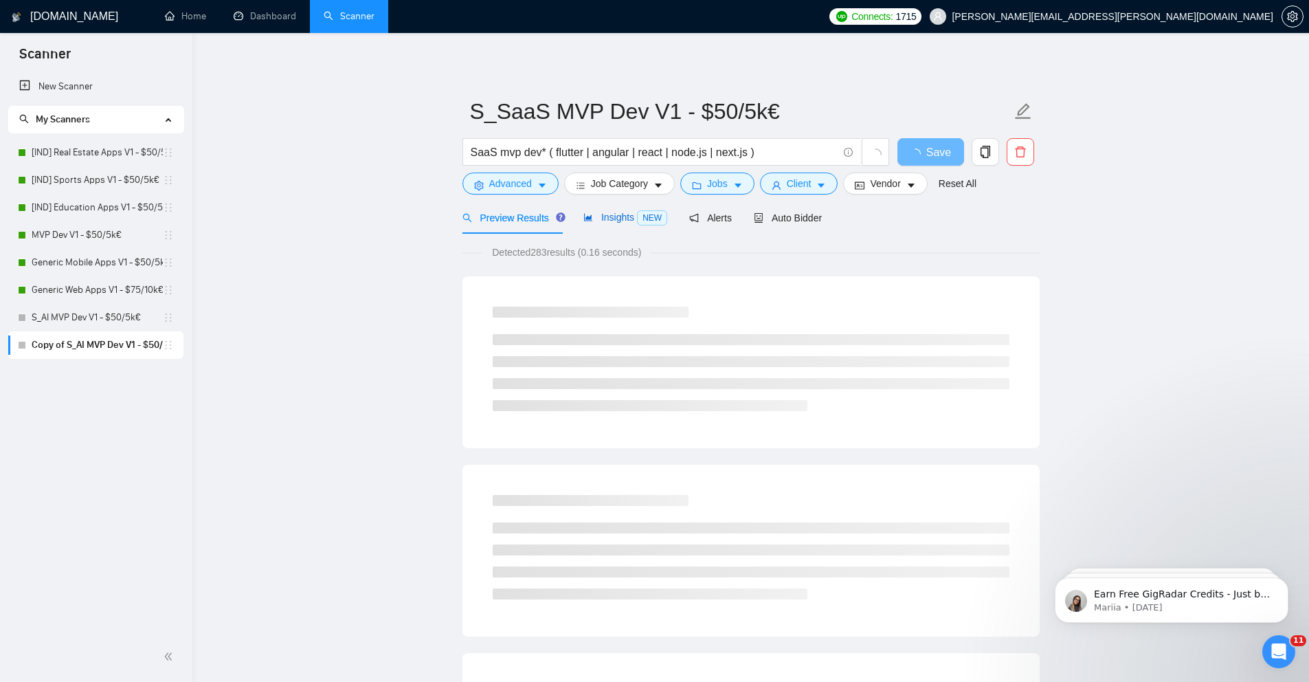
click at [636, 212] on span "Insights NEW" at bounding box center [625, 217] width 84 height 11
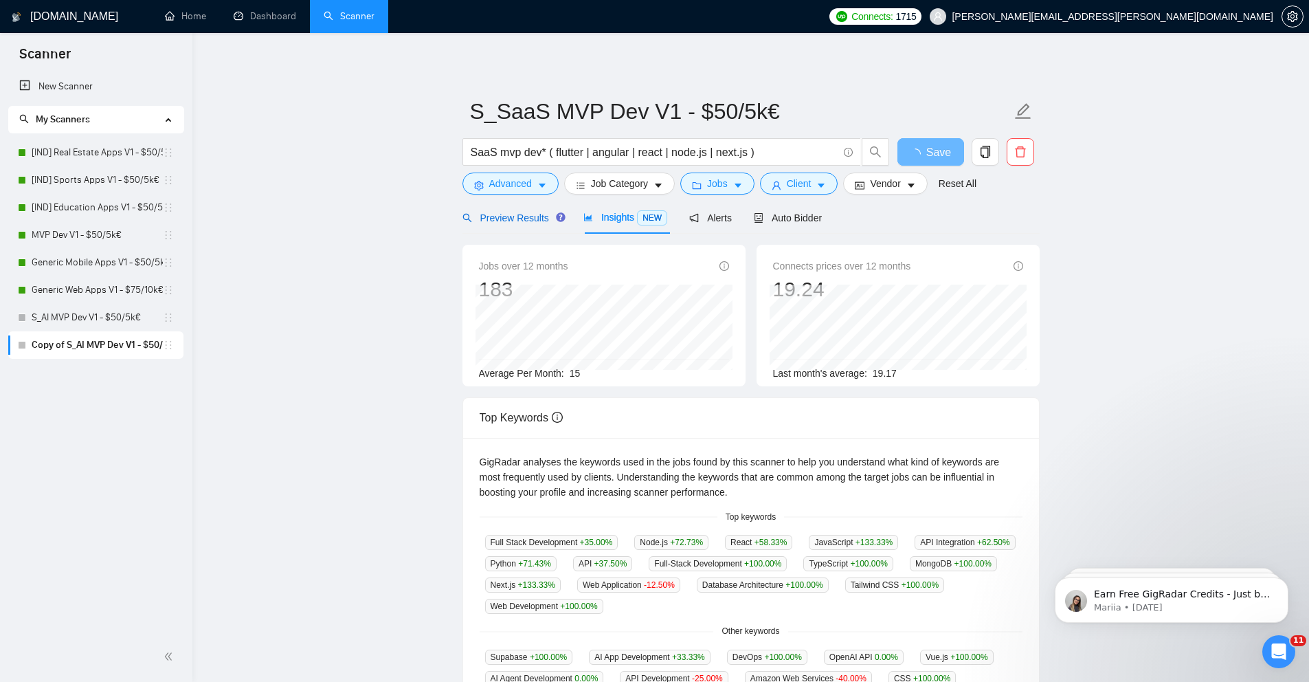
click at [533, 218] on span "Preview Results" at bounding box center [511, 217] width 99 height 11
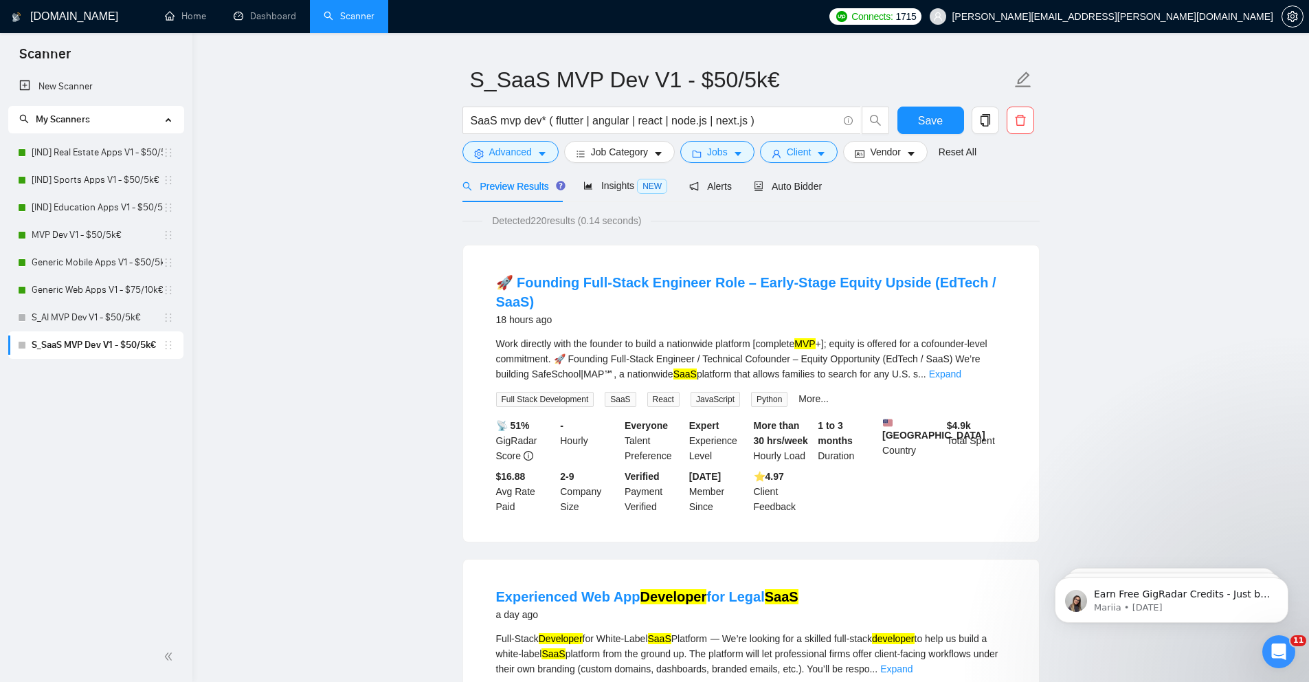
scroll to position [32, 0]
click at [587, 190] on span "Insights NEW" at bounding box center [625, 184] width 84 height 11
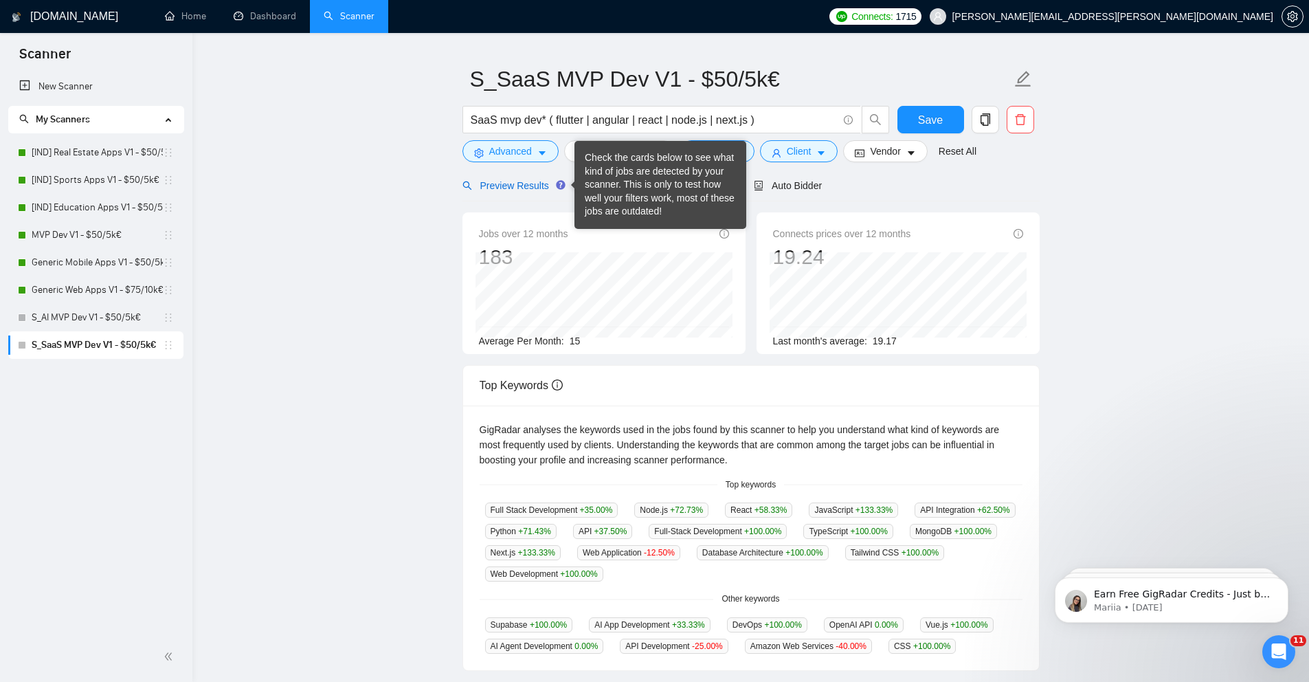
click at [531, 186] on span "Preview Results" at bounding box center [511, 185] width 99 height 11
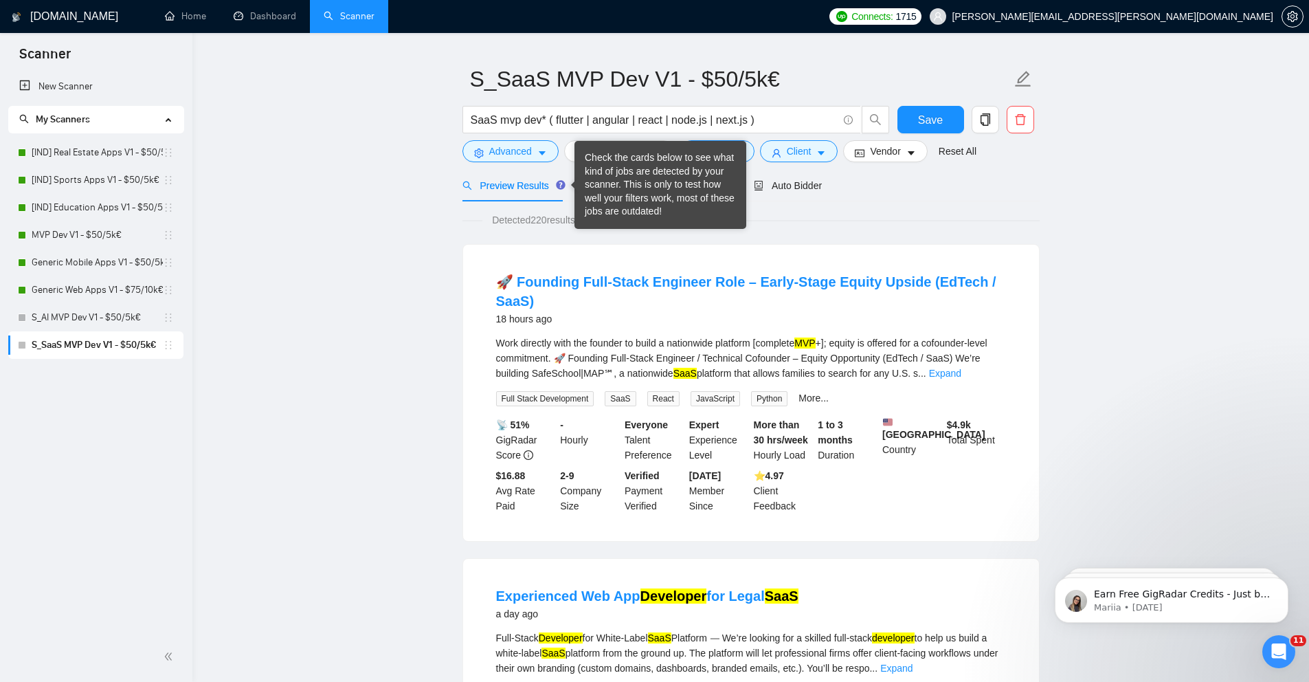
click at [601, 184] on div "Check the cards below to see what kind of jobs are detected by your scanner. Th…" at bounding box center [660, 184] width 151 height 67
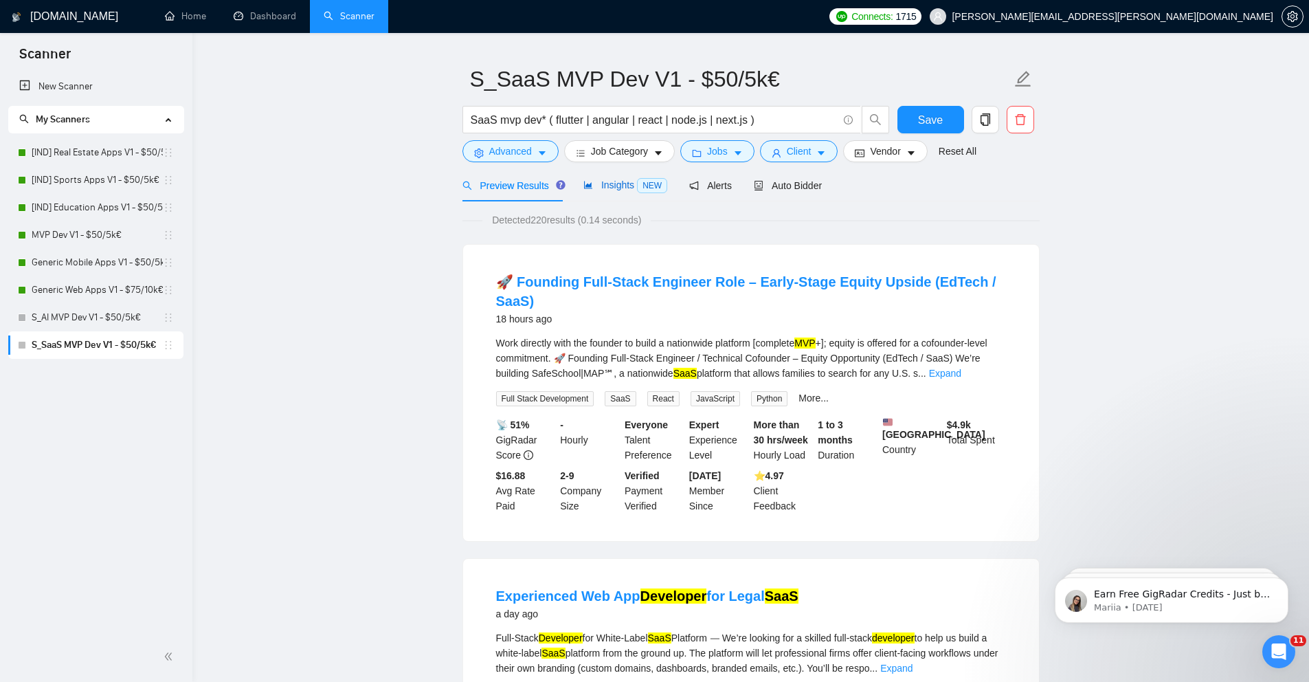
click at [618, 184] on span "Insights NEW" at bounding box center [625, 184] width 84 height 11
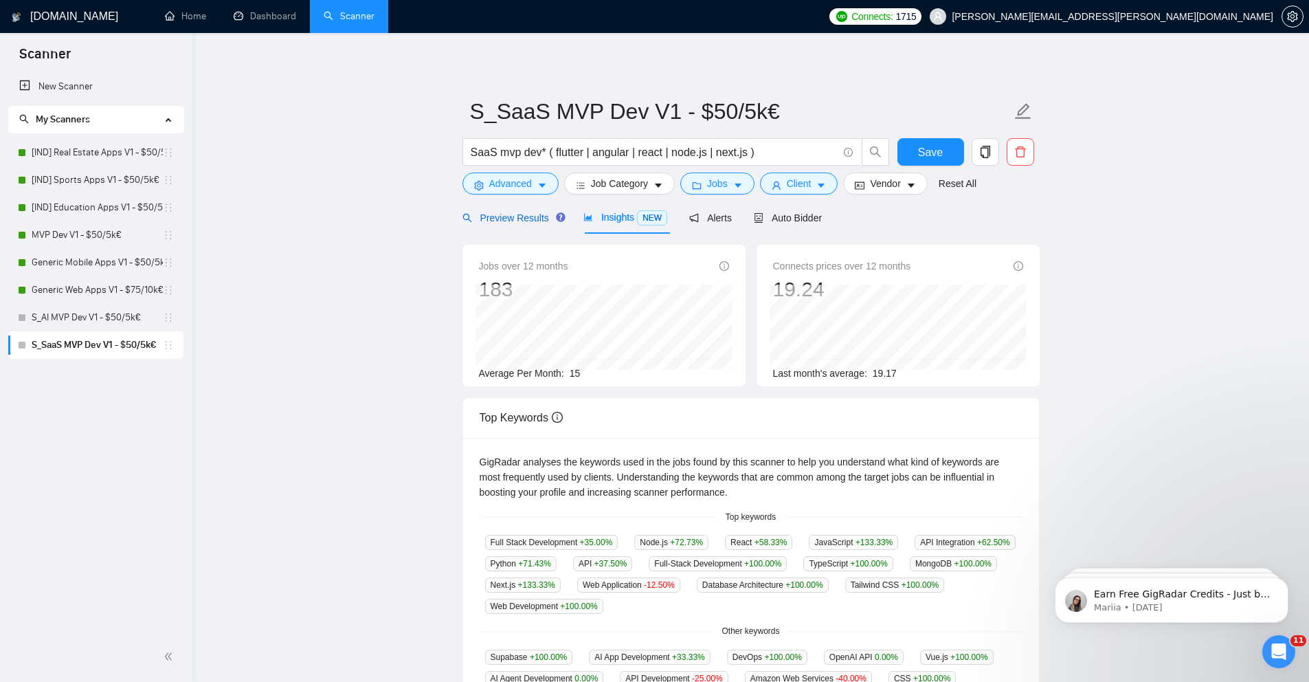
click at [523, 222] on span "Preview Results" at bounding box center [511, 217] width 99 height 11
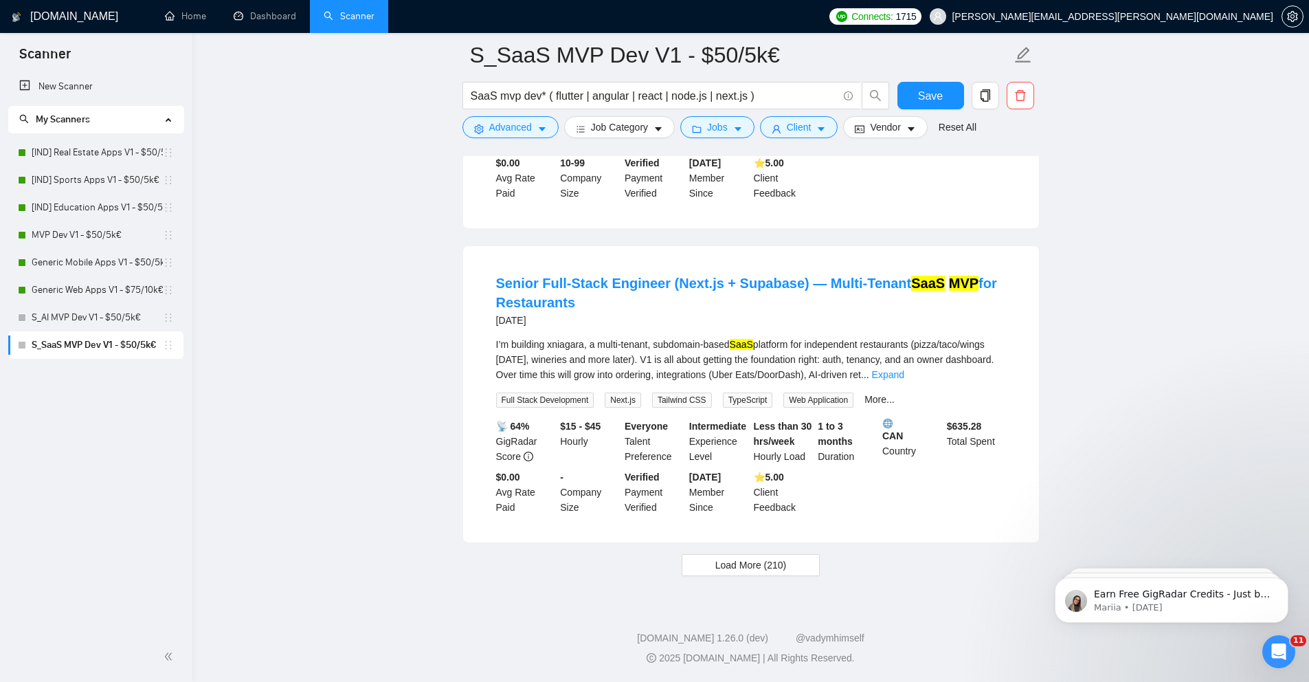
scroll to position [2856, 0]
click at [772, 564] on span "Load More (210)" at bounding box center [750, 564] width 71 height 15
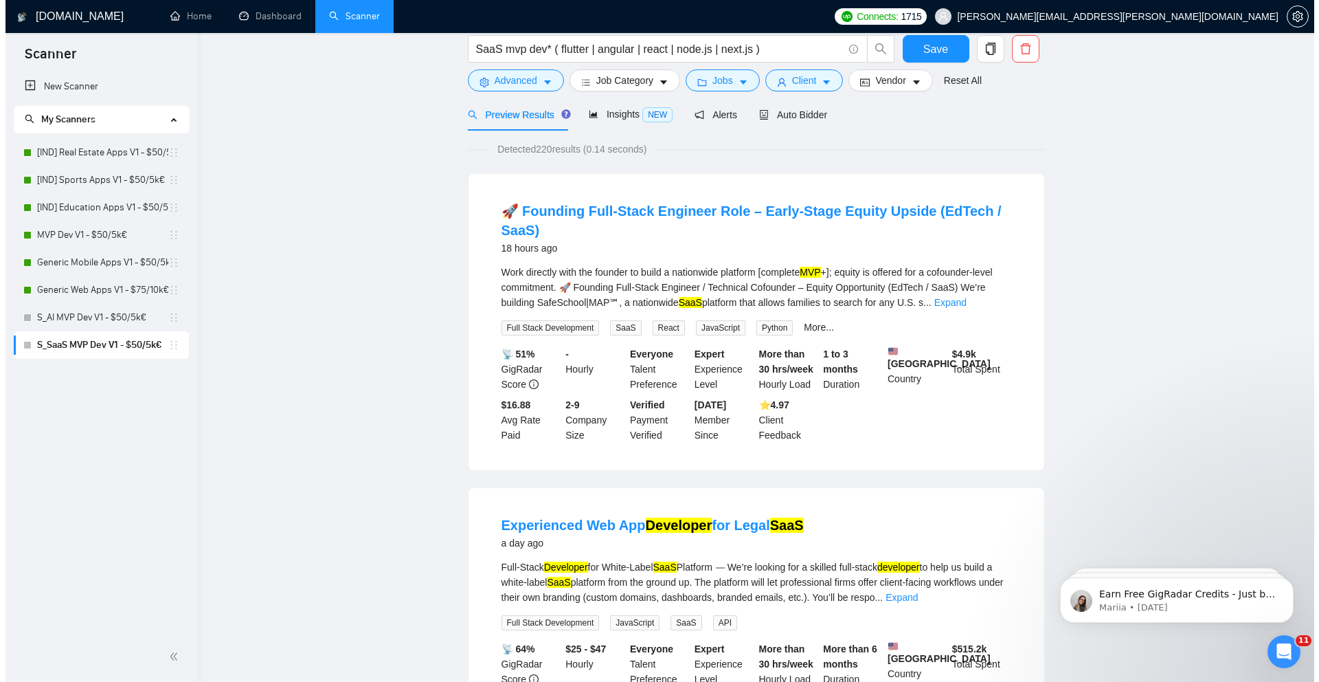
scroll to position [0, 0]
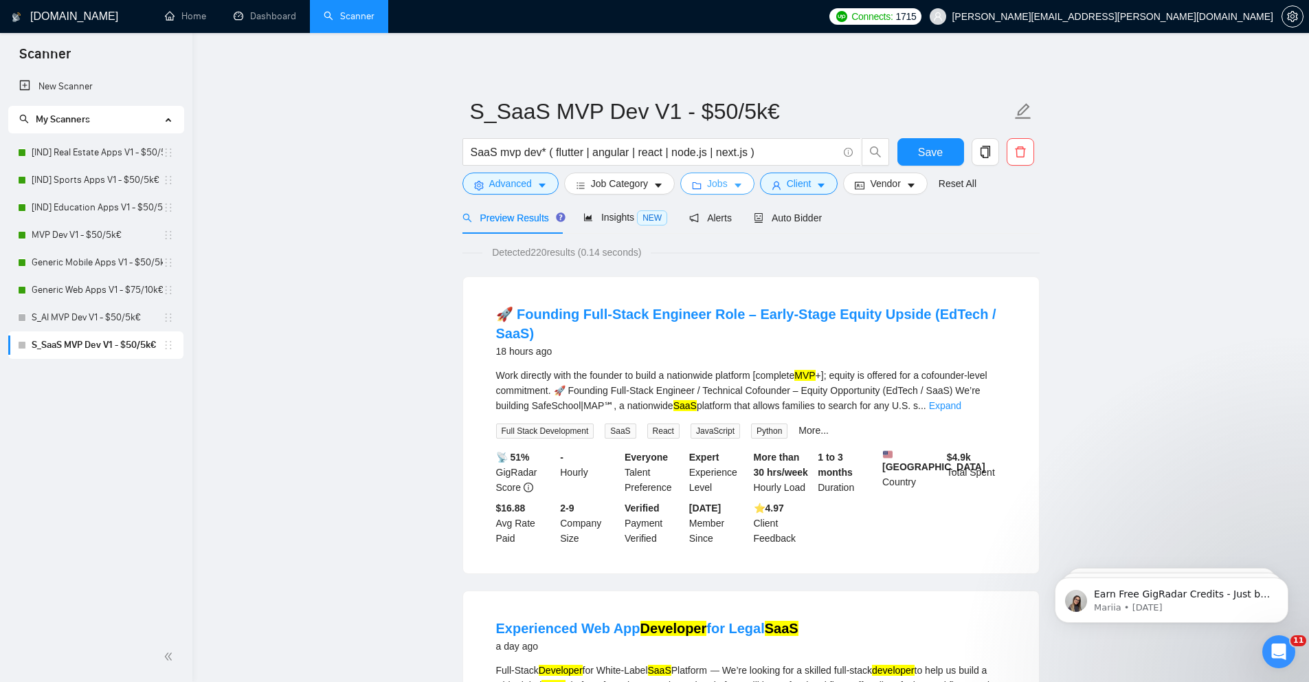
click at [741, 186] on icon "caret-down" at bounding box center [738, 186] width 7 height 4
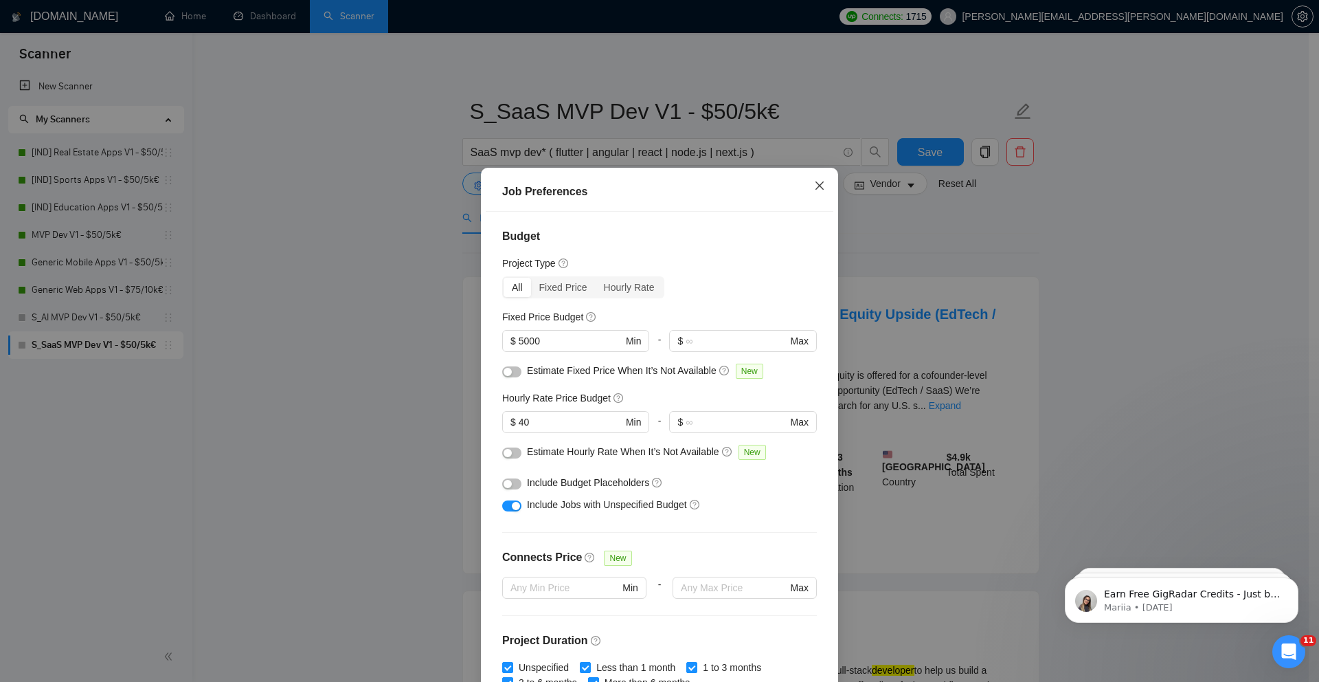
click at [814, 186] on icon "close" at bounding box center [819, 185] width 11 height 11
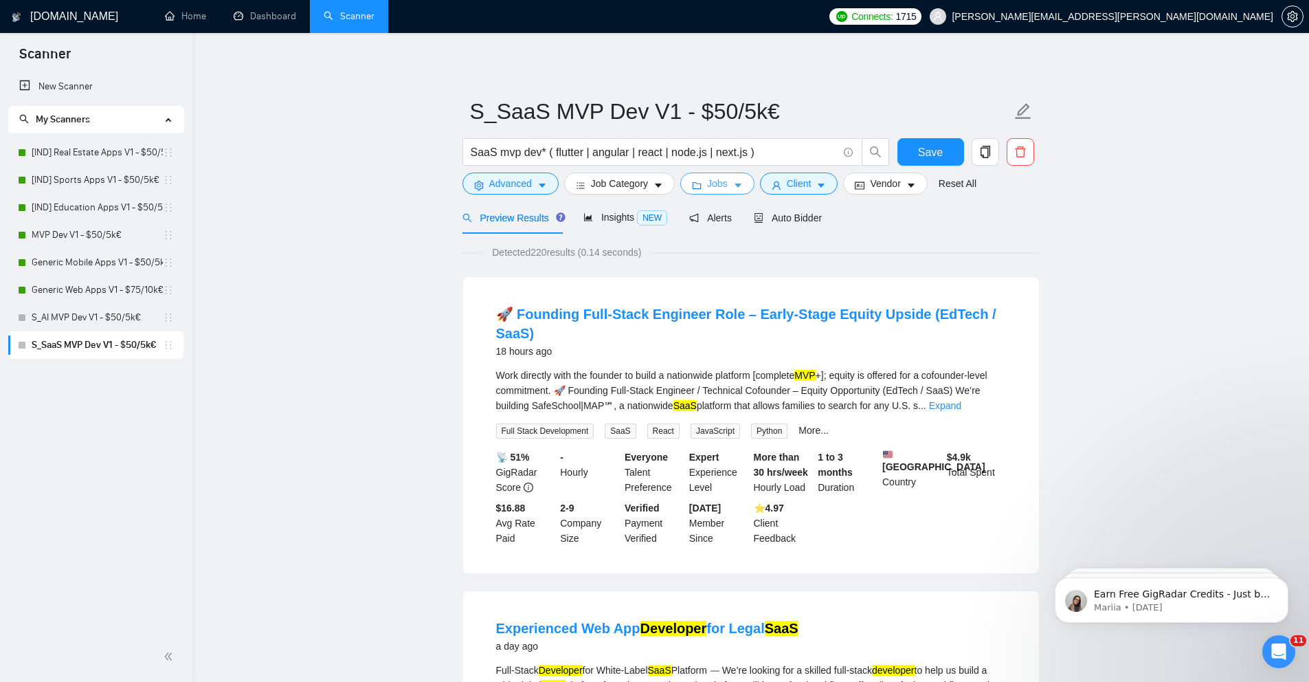
click at [735, 181] on button "Jobs" at bounding box center [717, 183] width 74 height 22
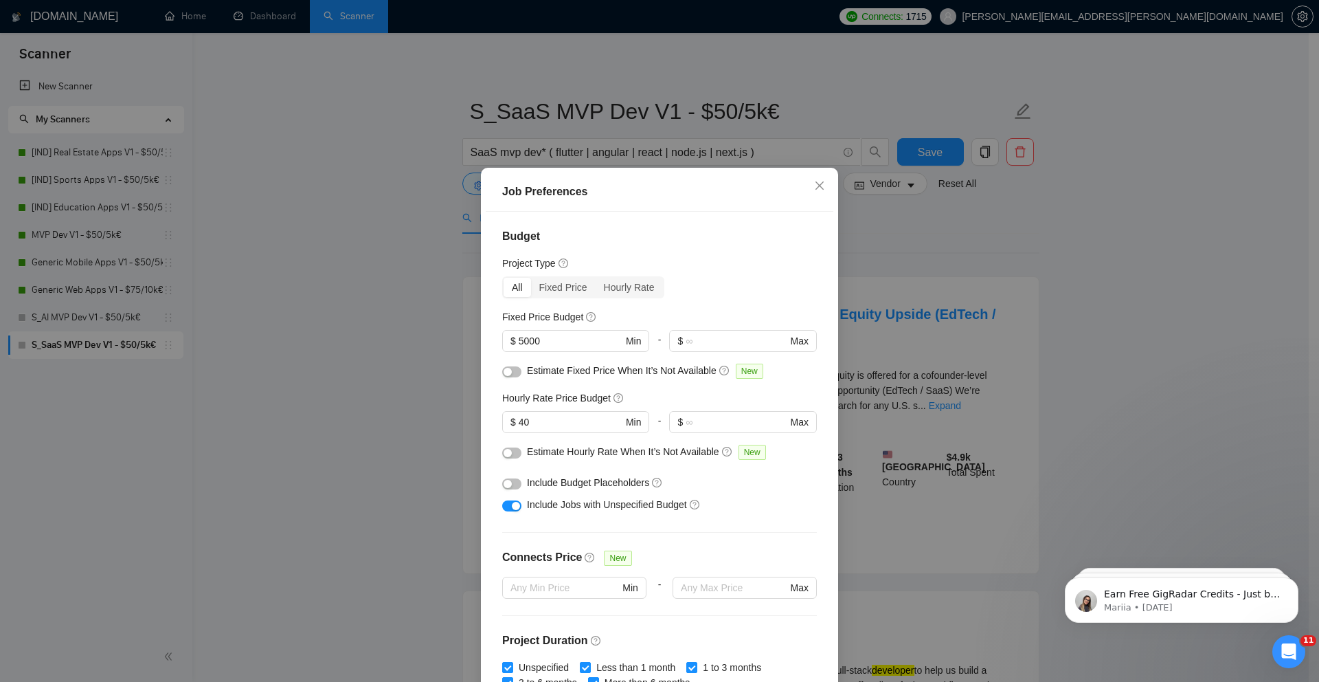
click at [423, 315] on div "Job Preferences Budget Project Type All Fixed Price Hourly Rate Fixed Price Bud…" at bounding box center [659, 341] width 1319 height 682
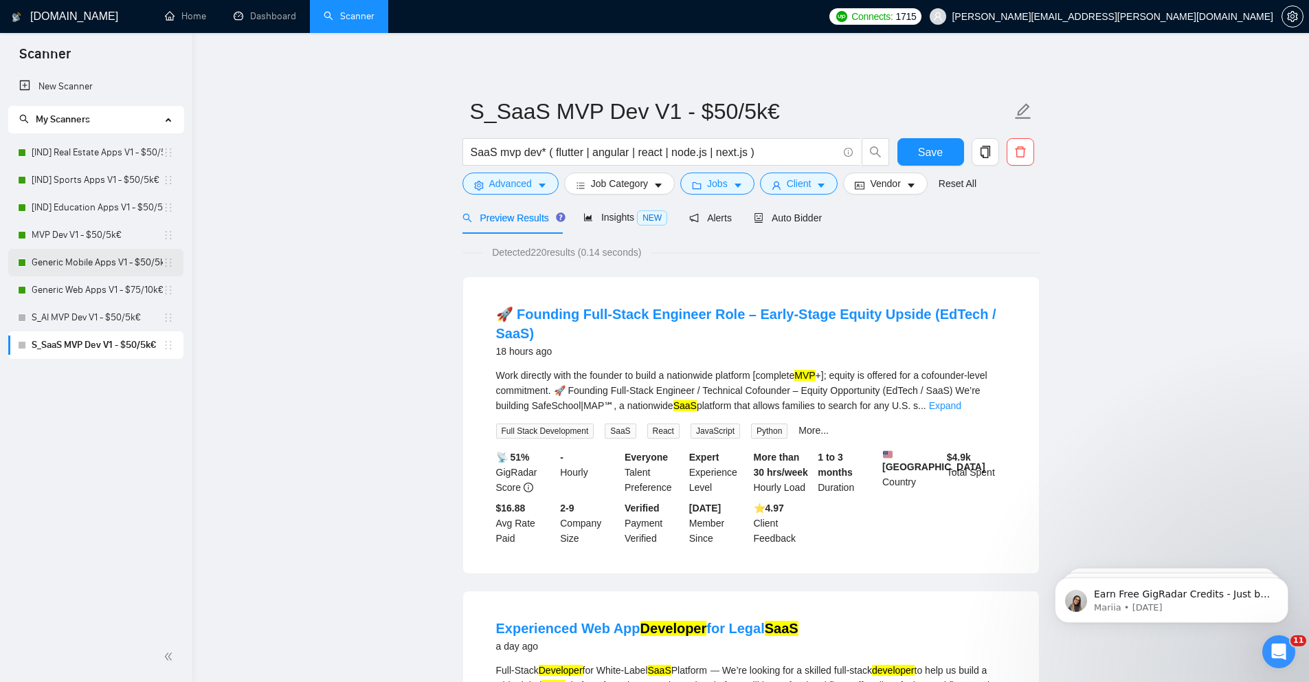
click at [112, 258] on link "Generic Mobile Apps V1 - $50/5k€" at bounding box center [97, 262] width 131 height 27
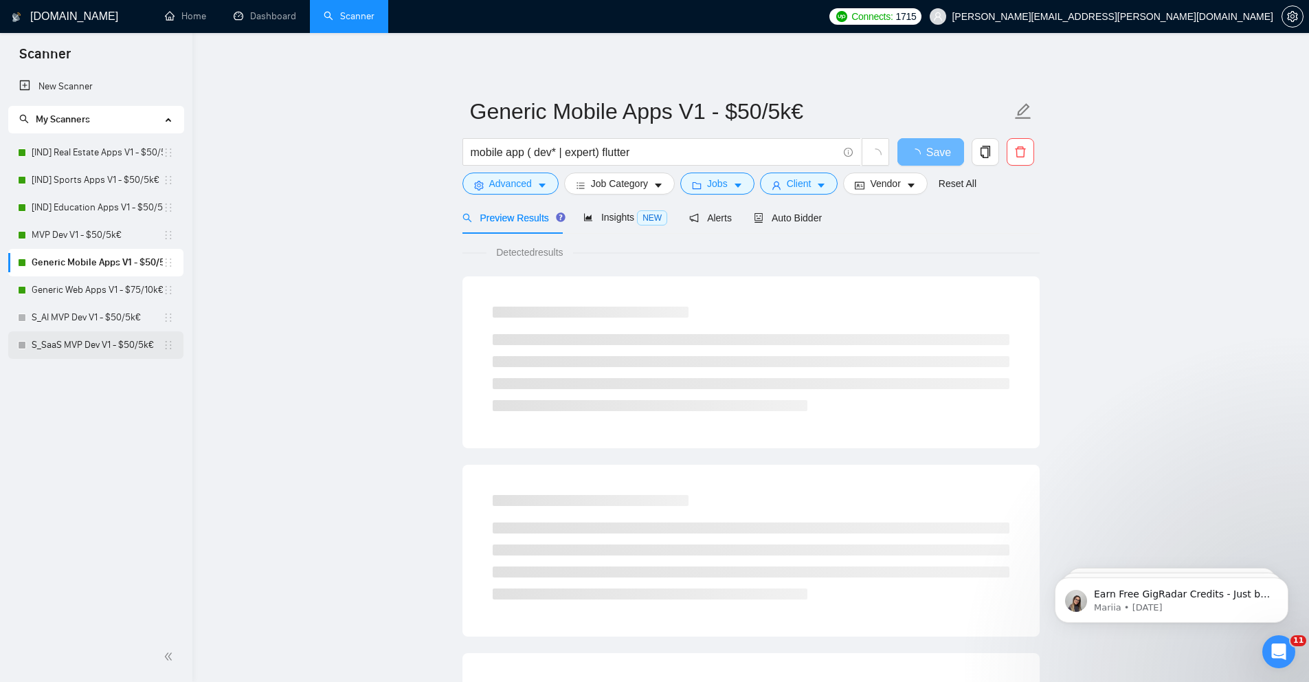
click at [87, 350] on link "S_SaaS MVP Dev V1 - $50/5k€" at bounding box center [97, 344] width 131 height 27
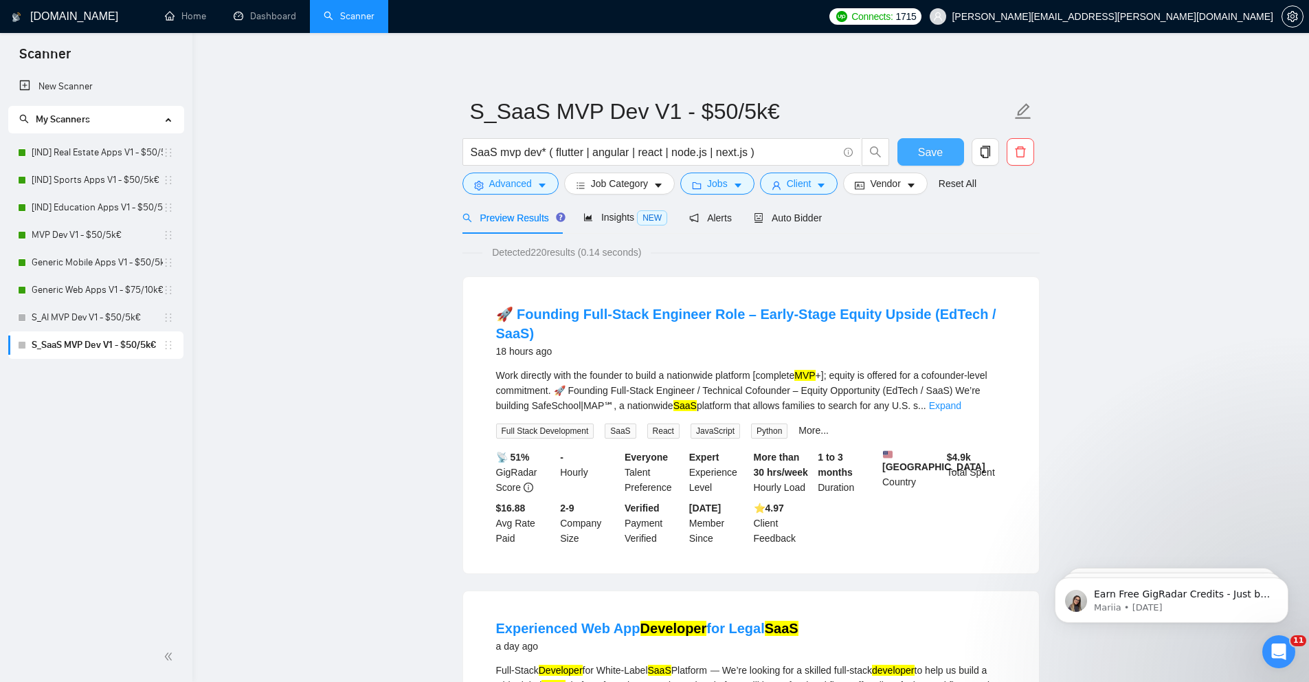
click at [916, 143] on button "Save" at bounding box center [930, 151] width 67 height 27
click at [84, 240] on link "MVP Dev V1 - $50/5k€" at bounding box center [97, 234] width 131 height 27
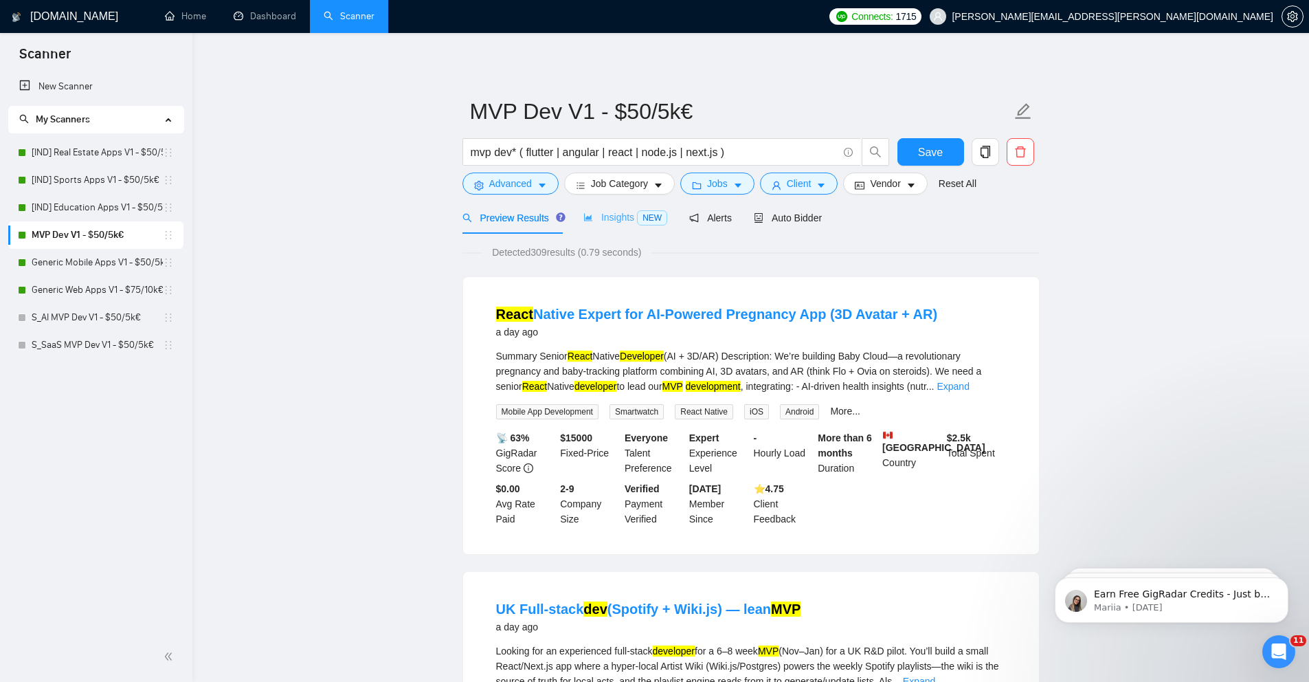
click at [634, 227] on div "Insights NEW" at bounding box center [625, 217] width 84 height 32
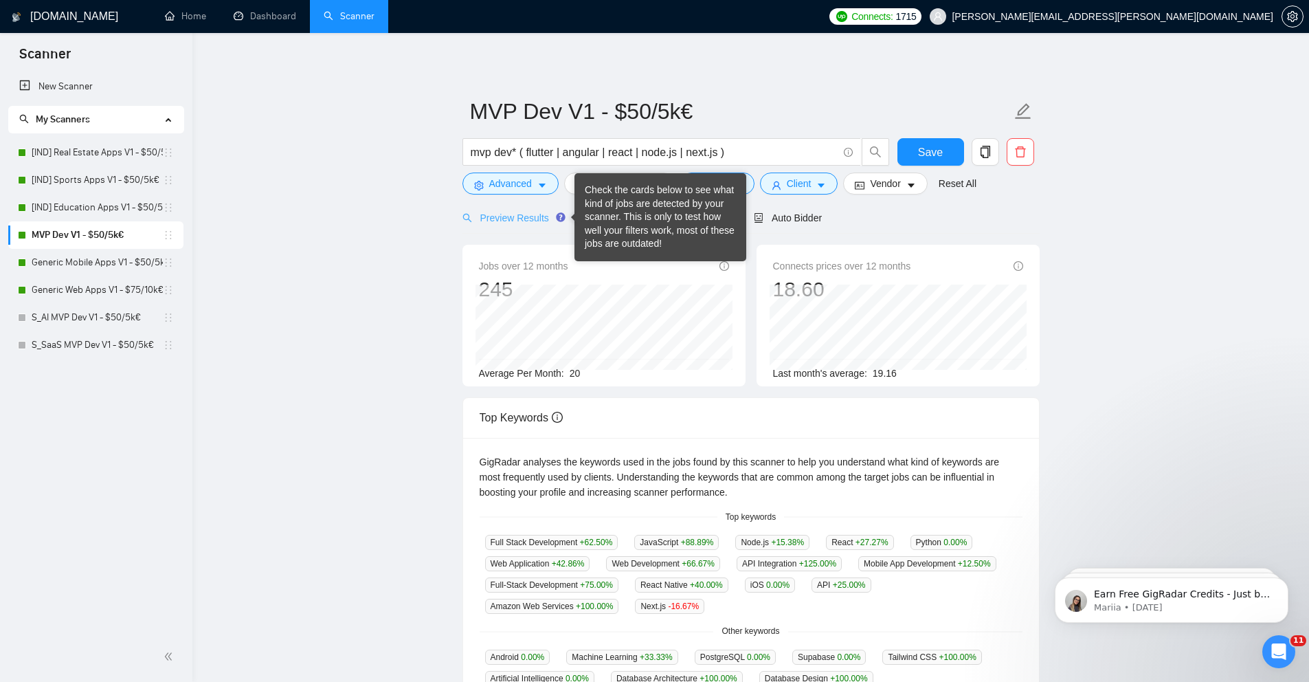
click at [533, 205] on div "Preview Results" at bounding box center [511, 217] width 99 height 32
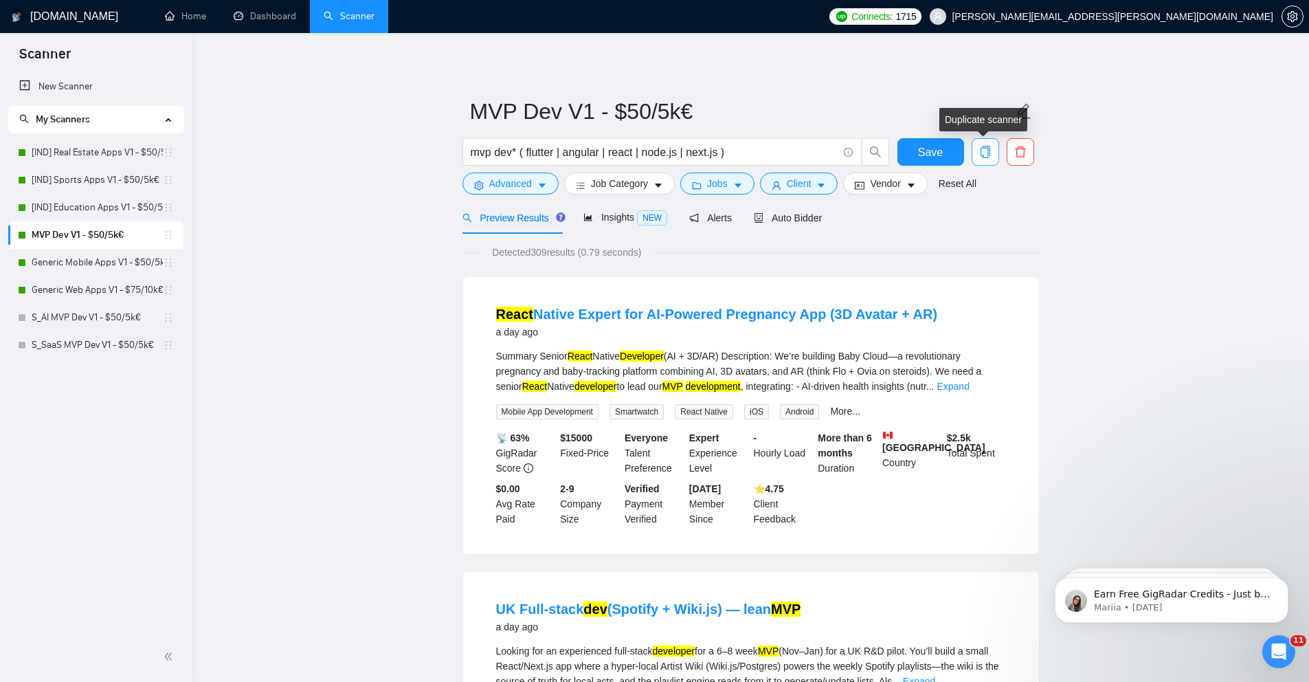
click at [982, 155] on icon "copy" at bounding box center [985, 152] width 12 height 12
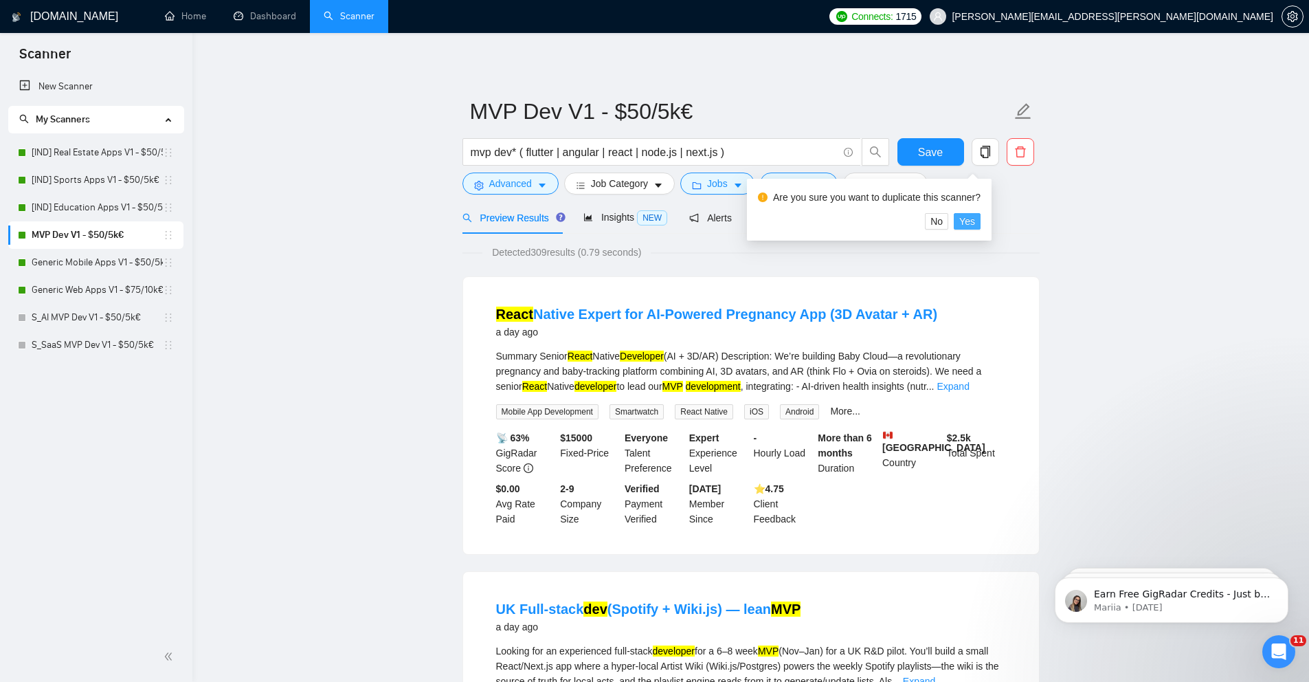
click at [972, 219] on span "Yes" at bounding box center [967, 221] width 16 height 15
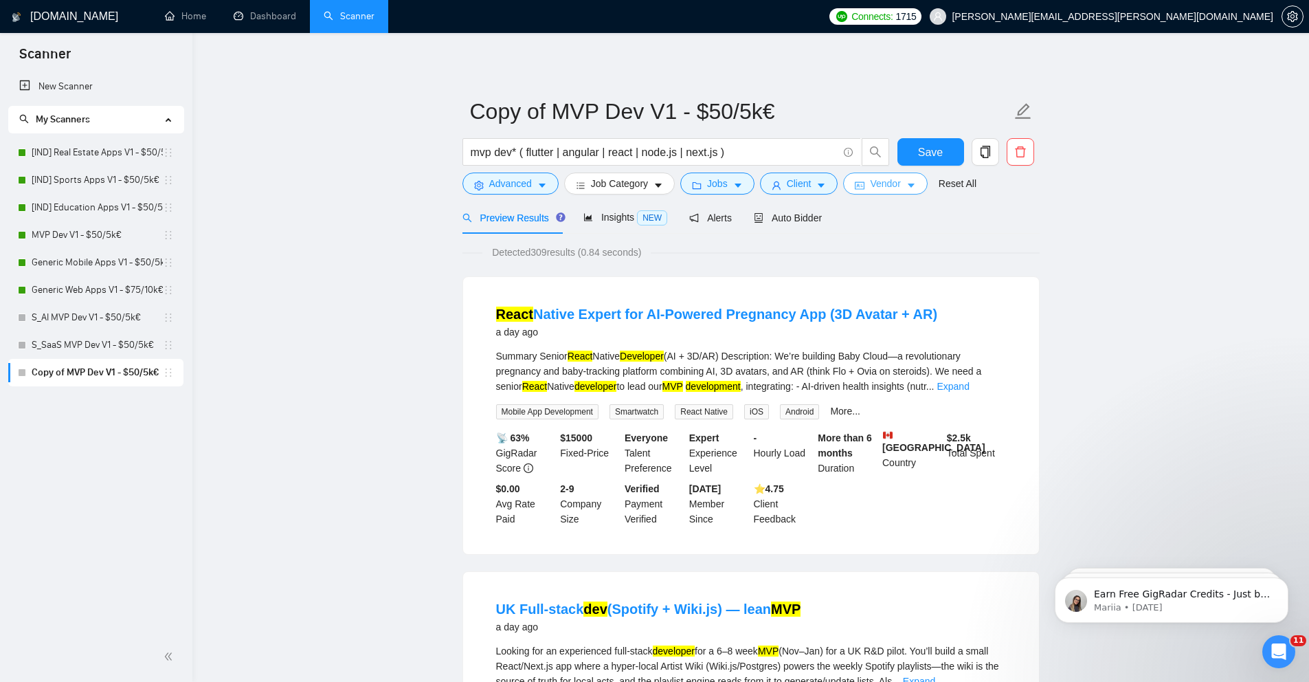
click at [916, 181] on icon "caret-down" at bounding box center [911, 186] width 10 height 10
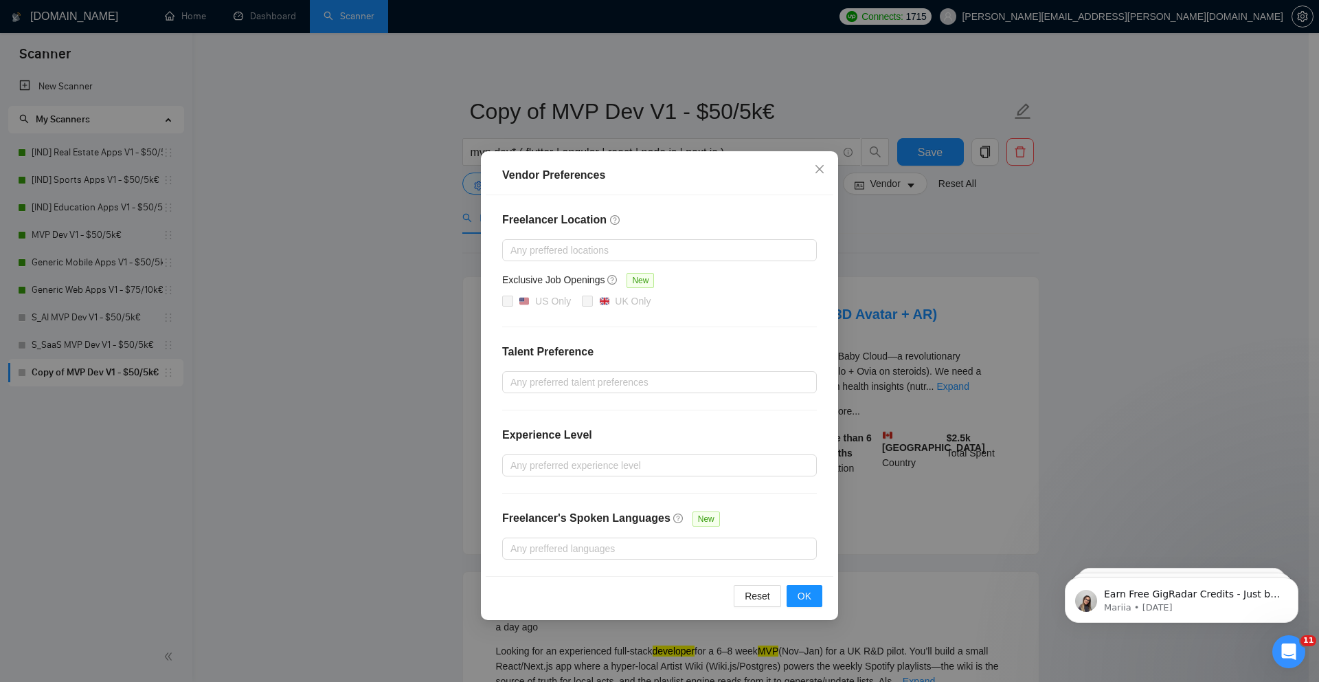
click at [883, 240] on div "Vendor Preferences Freelancer Location Any preffered locations Exclusive Job Op…" at bounding box center [659, 341] width 1319 height 682
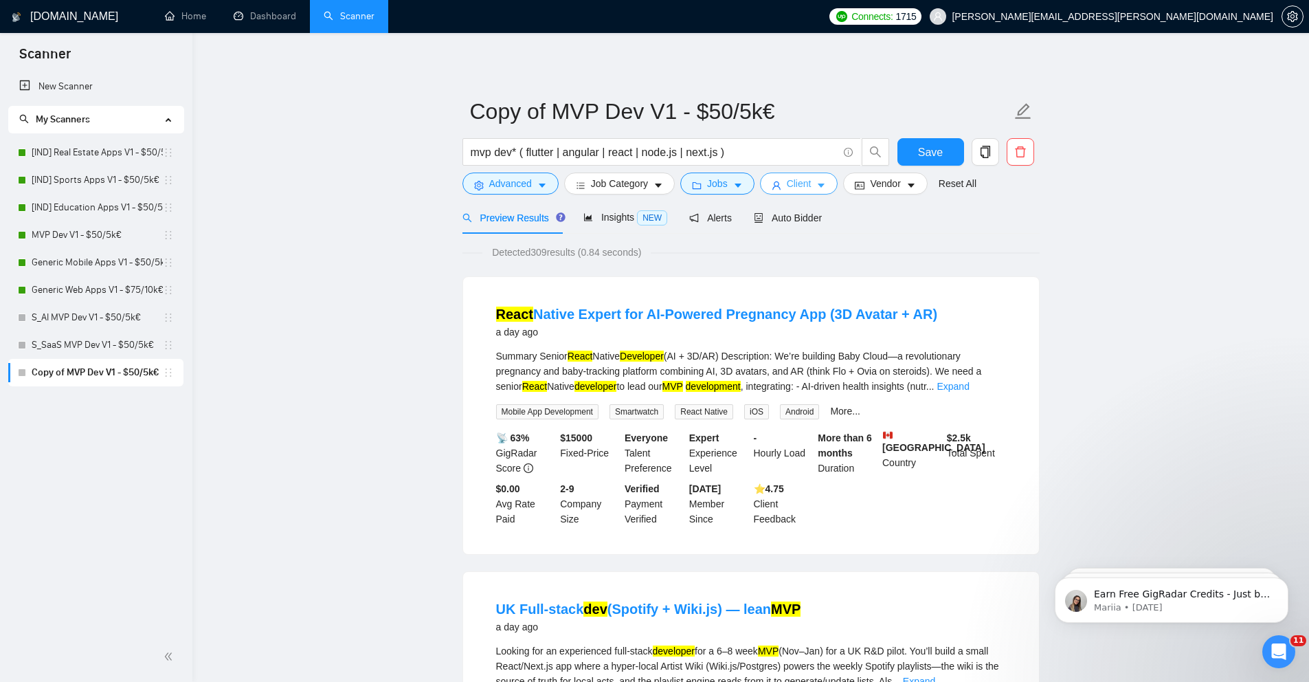
click at [821, 192] on button "Client" at bounding box center [799, 183] width 78 height 22
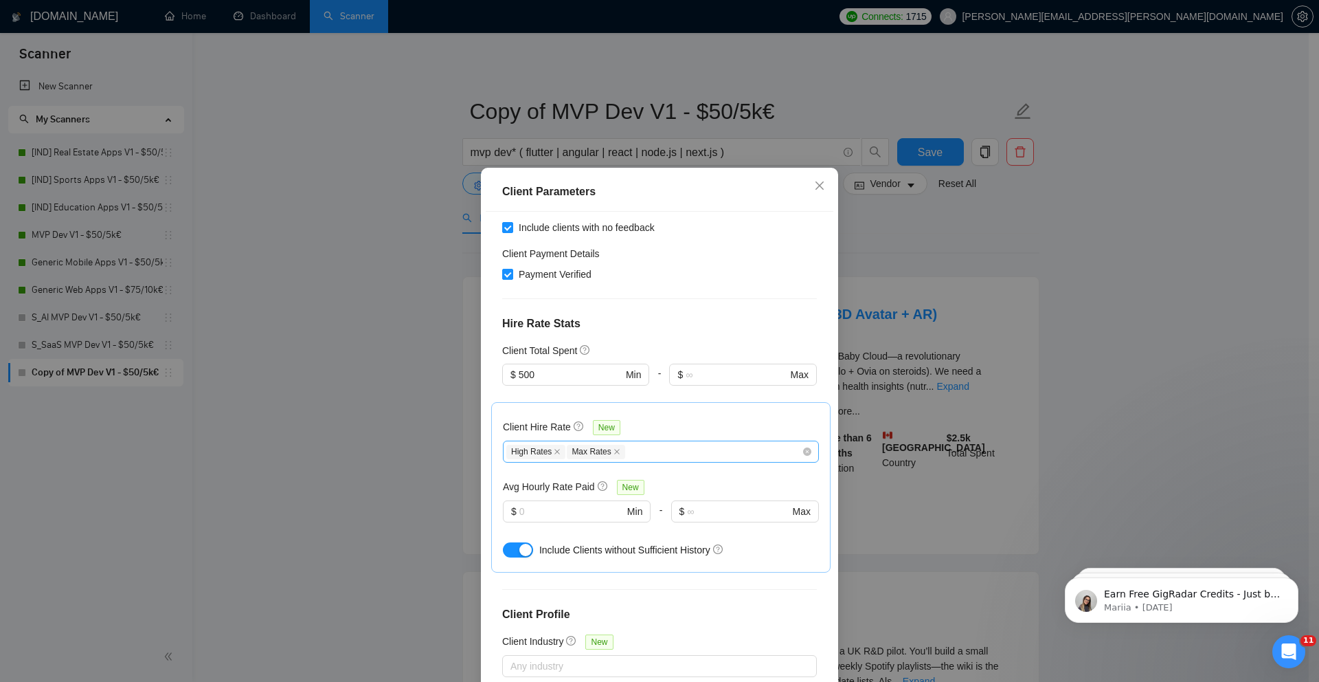
click at [643, 443] on div "High Rates Max Rates" at bounding box center [653, 451] width 295 height 16
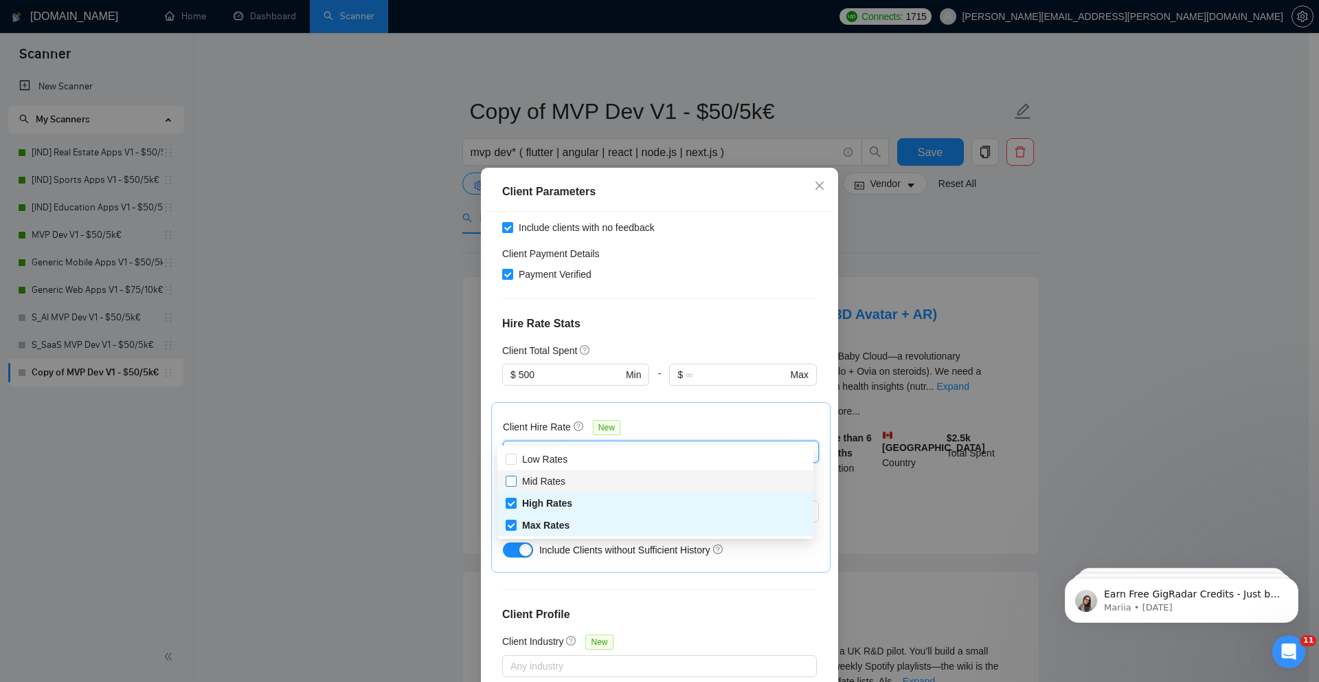
click at [552, 481] on span "Mid Rates" at bounding box center [543, 480] width 43 height 11
click at [515, 481] on input "Mid Rates" at bounding box center [511, 480] width 10 height 10
checkbox input "true"
click at [443, 418] on div "Client Parameters Client Location Include Client Countries Select Exclude Clien…" at bounding box center [659, 341] width 1319 height 682
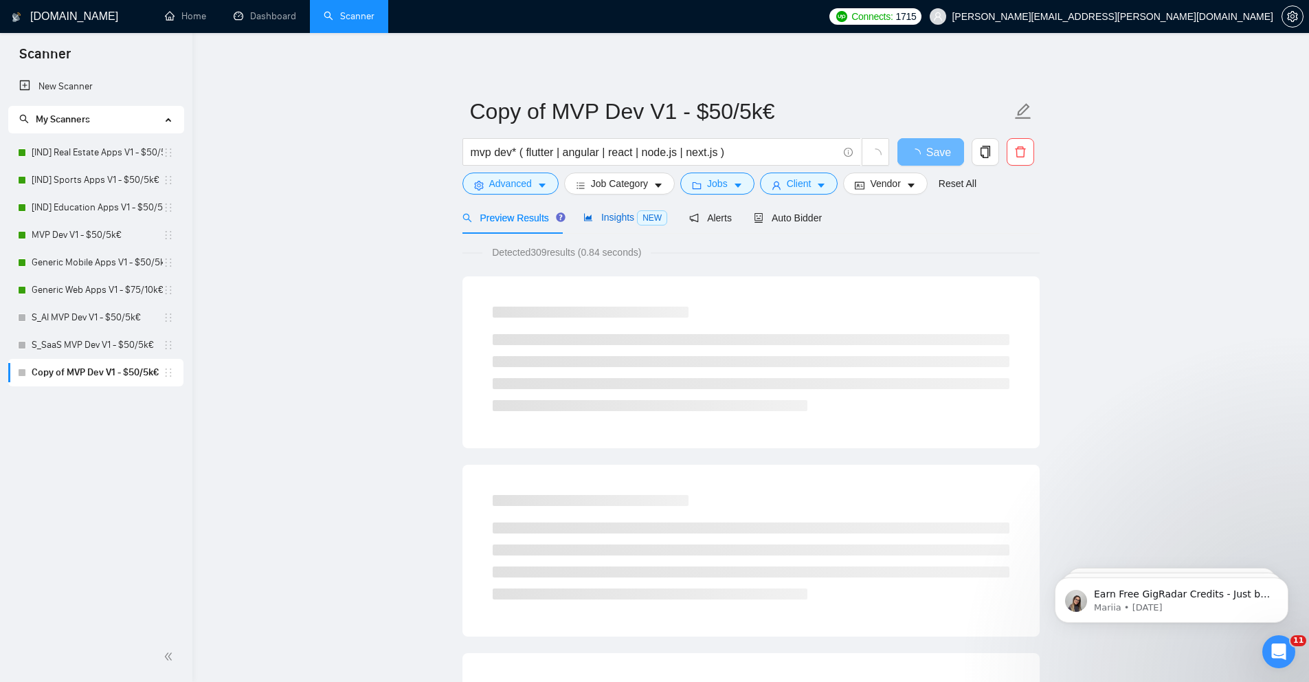
click at [623, 225] on div "Insights NEW" at bounding box center [625, 218] width 84 height 16
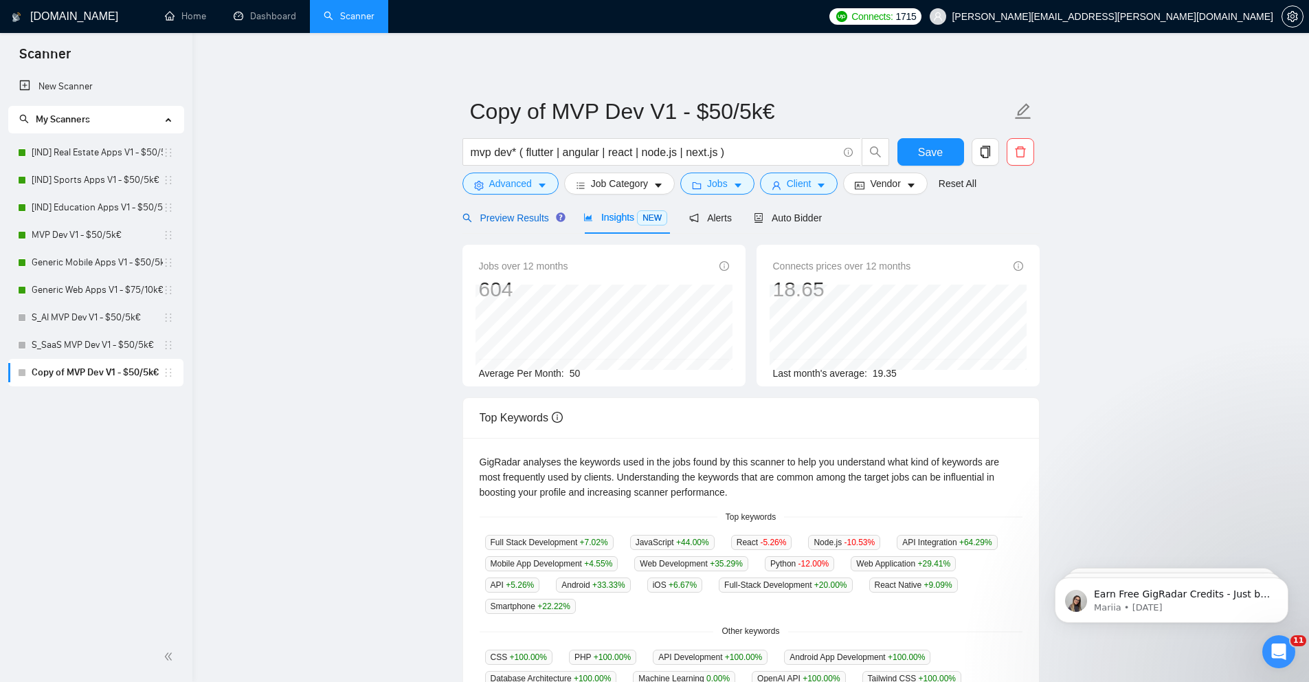
click at [533, 220] on span "Preview Results" at bounding box center [511, 217] width 99 height 11
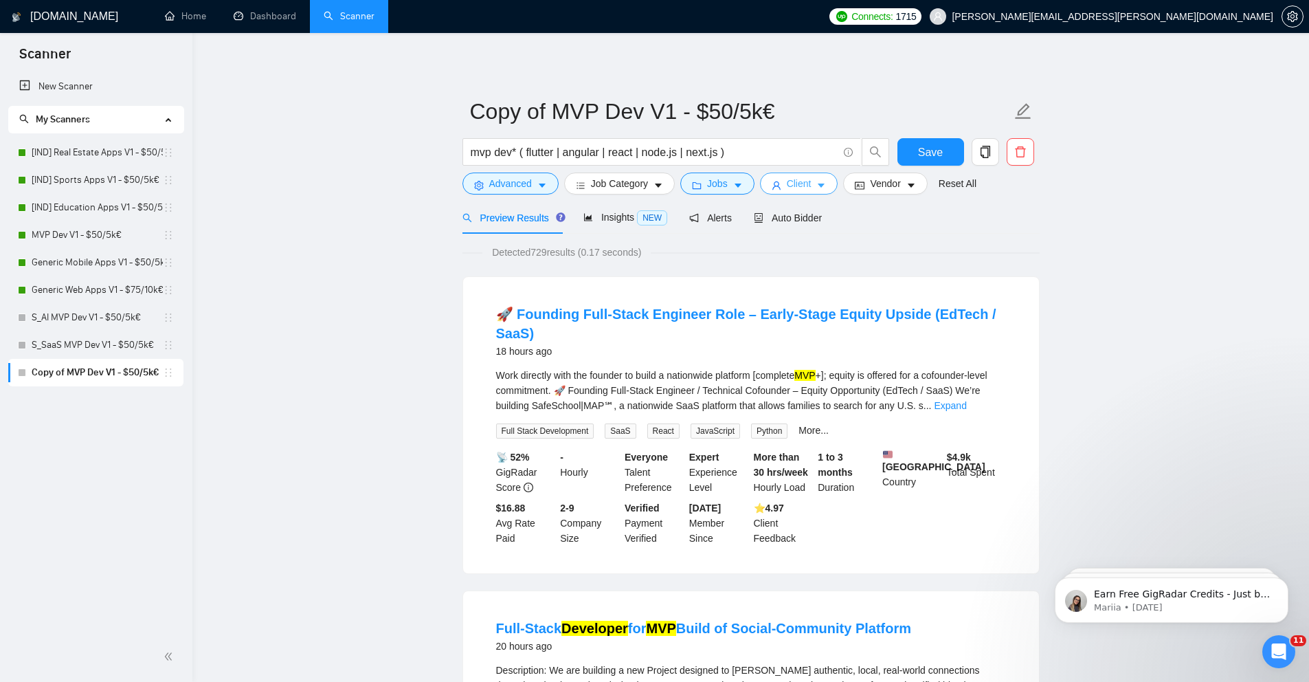
click at [811, 183] on span "Client" at bounding box center [799, 183] width 25 height 15
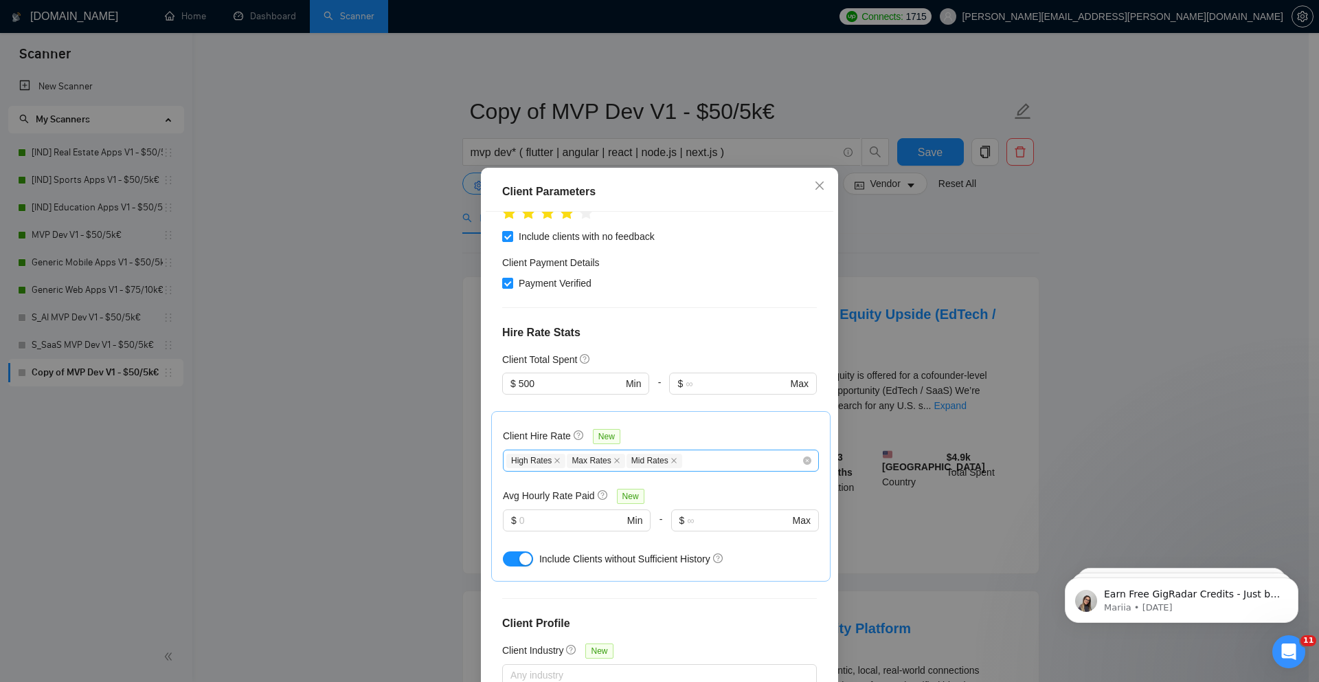
scroll to position [247, 0]
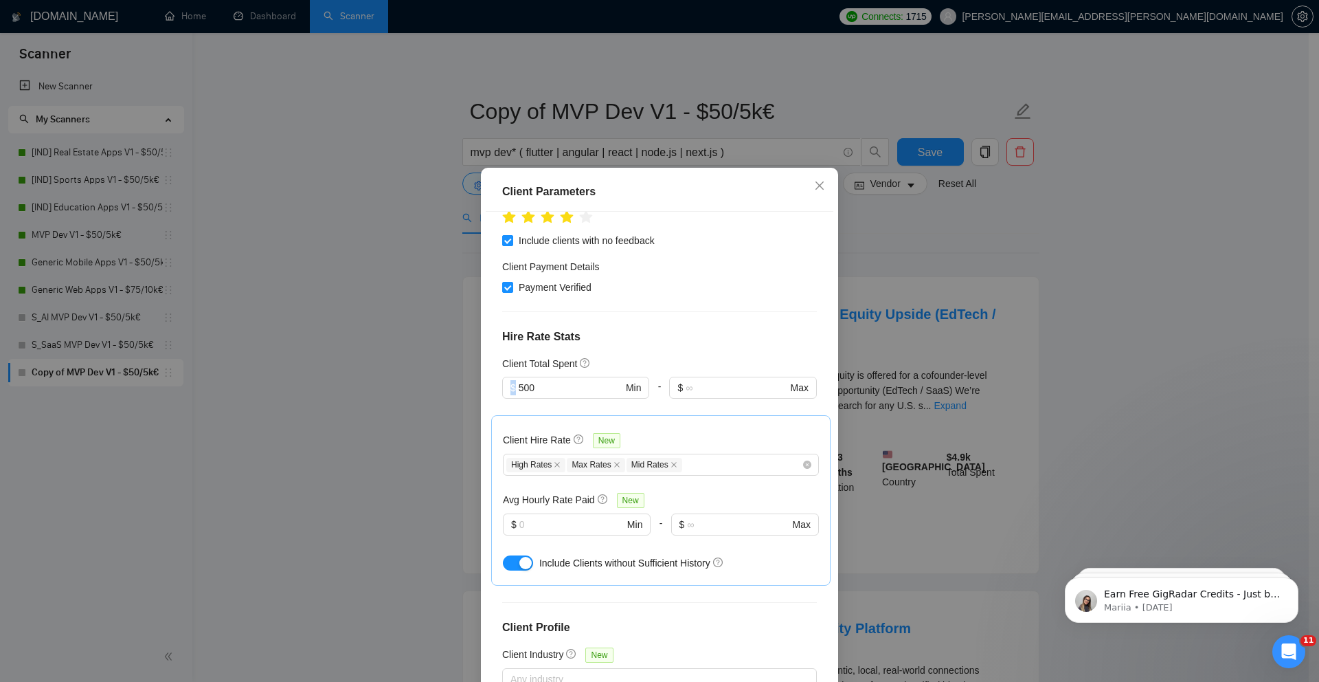
drag, startPoint x: 576, startPoint y: 357, endPoint x: 416, endPoint y: 359, distance: 159.4
click at [416, 359] on div "Client Parameters Client Location Include Client Countries Select Exclude Clien…" at bounding box center [659, 341] width 1319 height 682
click at [526, 380] on input "500" at bounding box center [571, 387] width 104 height 15
type input "0"
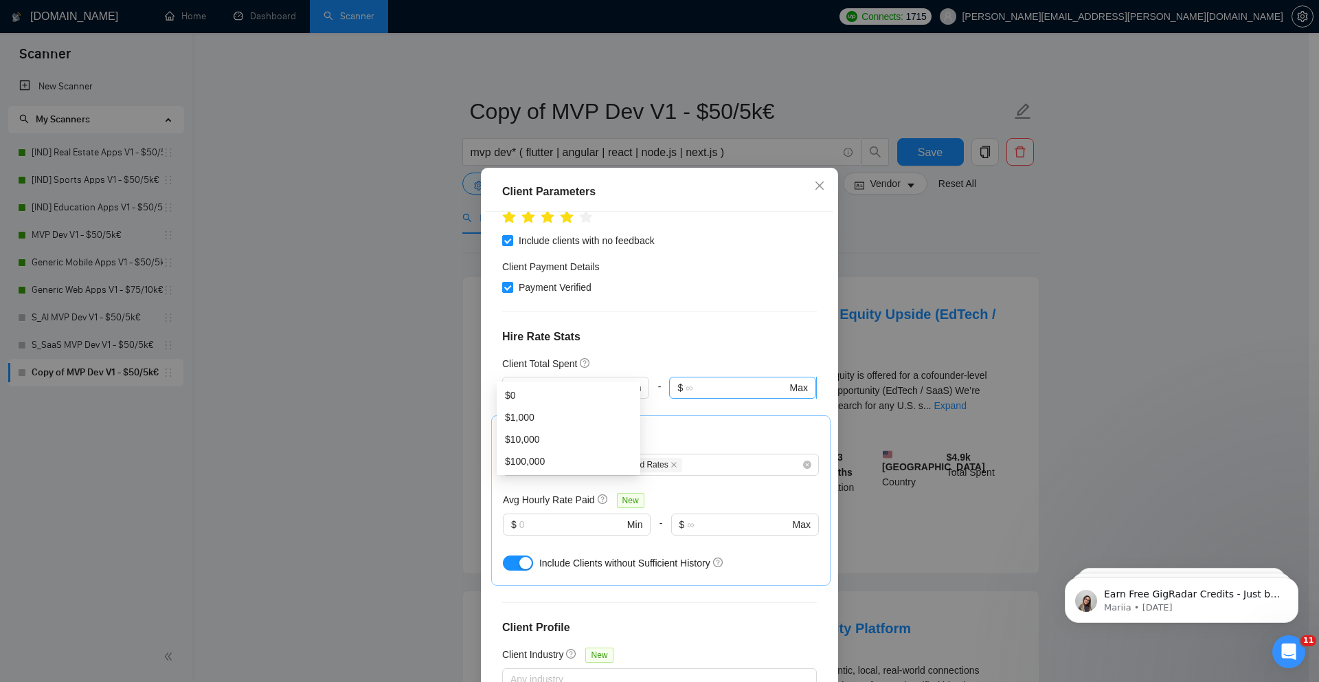
click at [698, 377] on span "$ Max" at bounding box center [742, 388] width 146 height 22
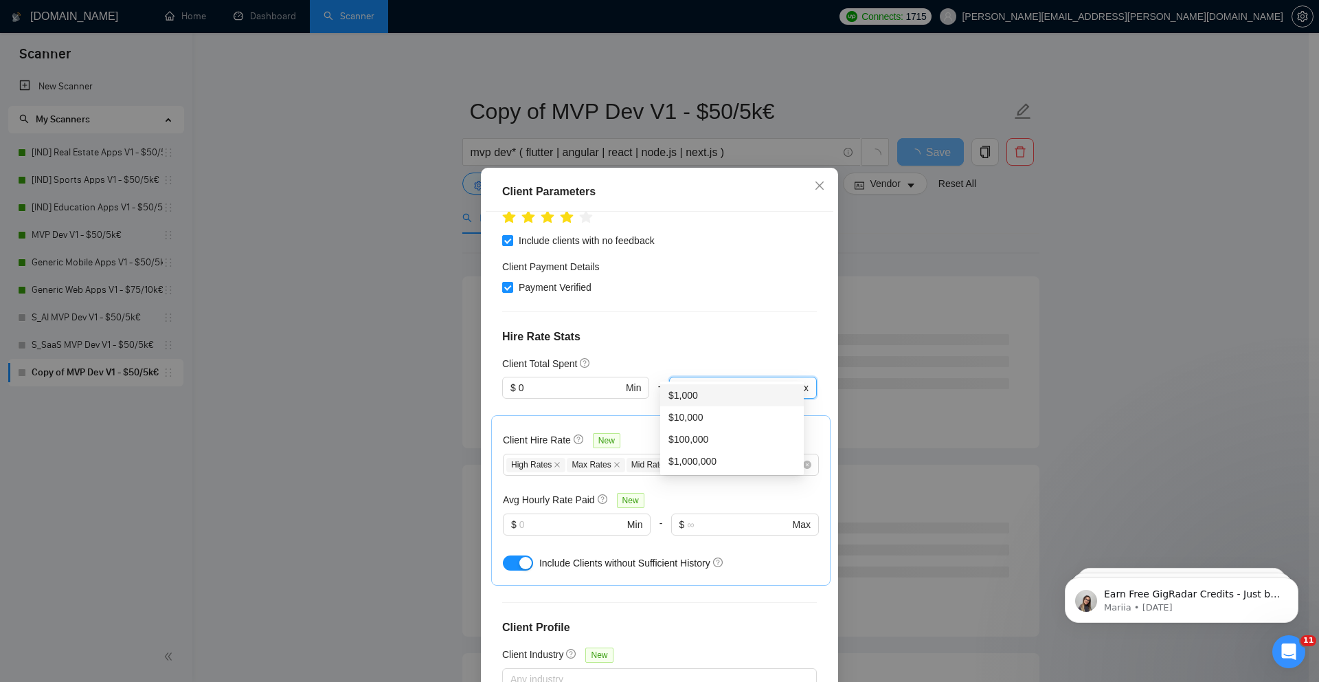
type input "1"
click at [680, 328] on h4 "Hire Rate Stats" at bounding box center [659, 336] width 315 height 16
click at [555, 461] on icon "close" at bounding box center [557, 464] width 7 height 7
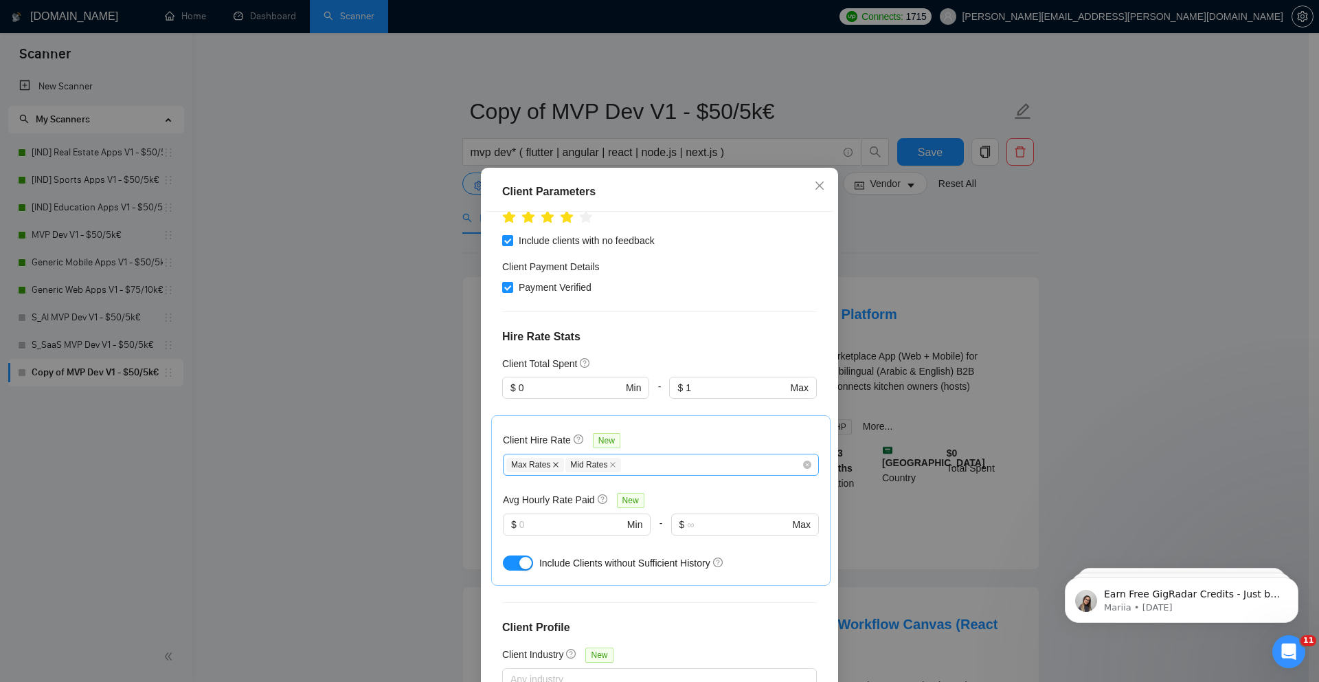
click at [554, 462] on icon "close" at bounding box center [556, 464] width 5 height 5
click at [544, 458] on span "Mid Rates" at bounding box center [534, 465] width 56 height 14
click at [550, 461] on span at bounding box center [553, 465] width 7 height 8
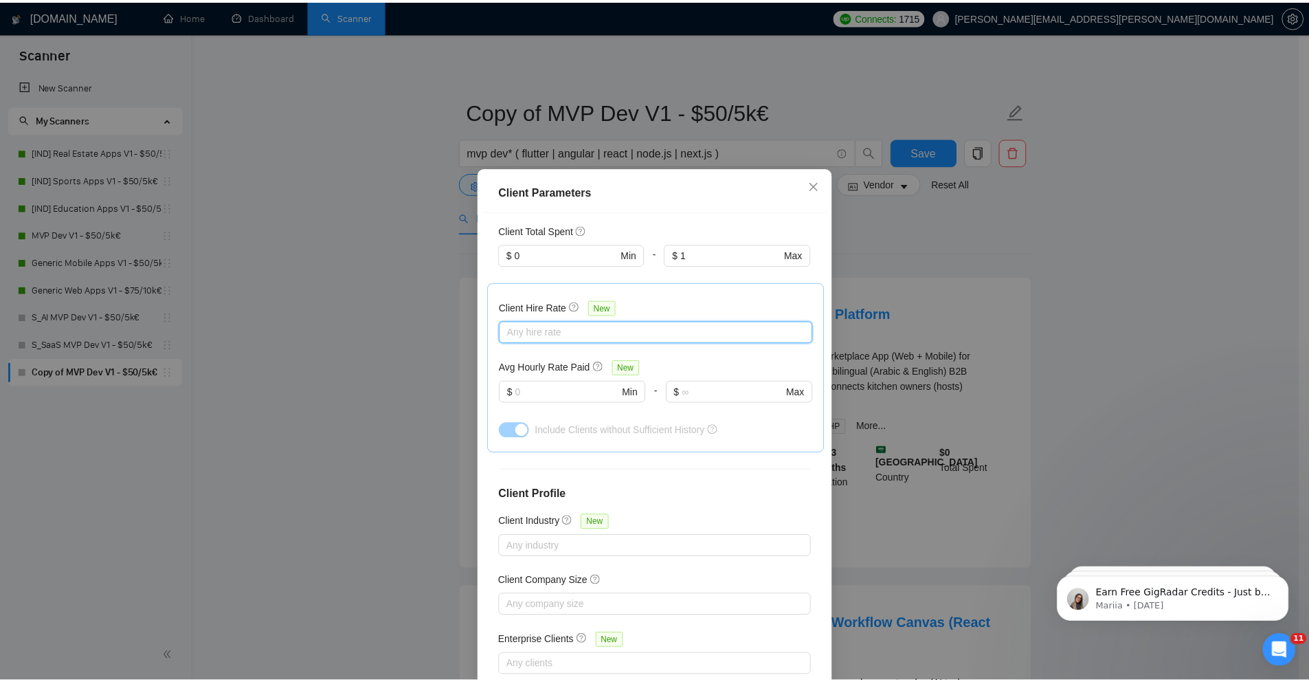
scroll to position [381, 0]
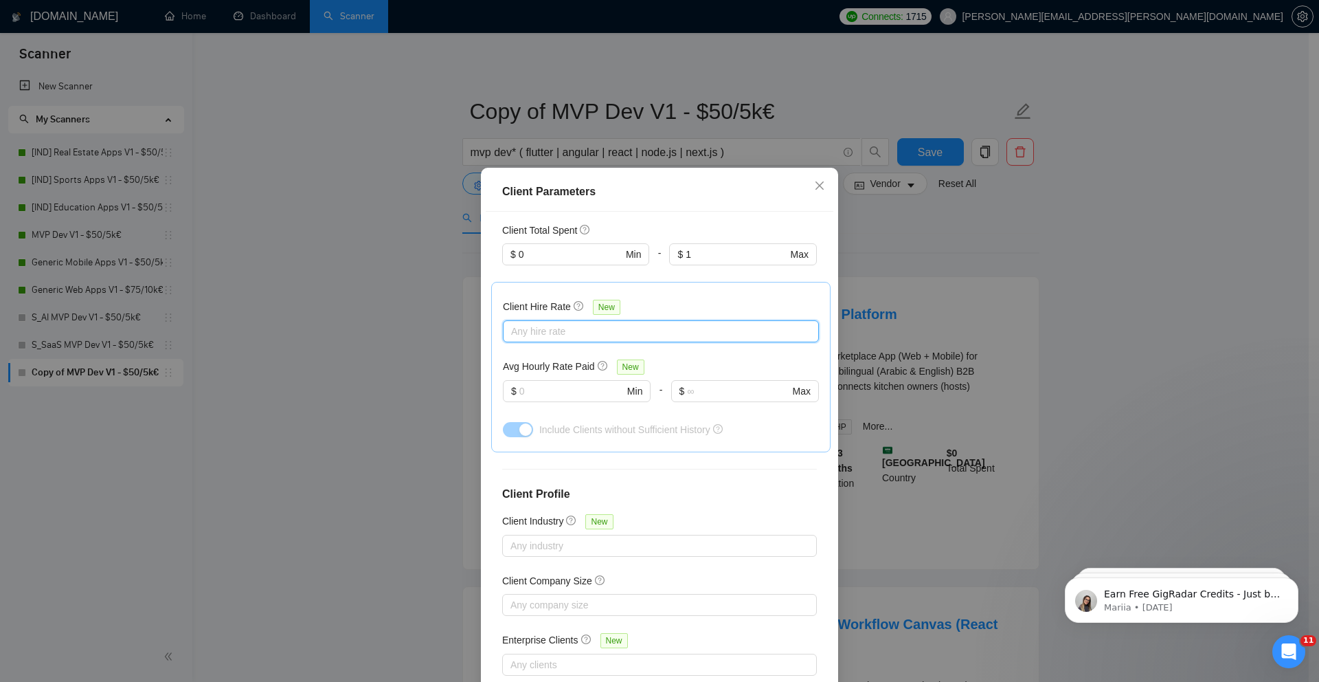
click at [401, 429] on div "Client Parameters Client Location Include Client Countries Select Exclude Clien…" at bounding box center [659, 341] width 1319 height 682
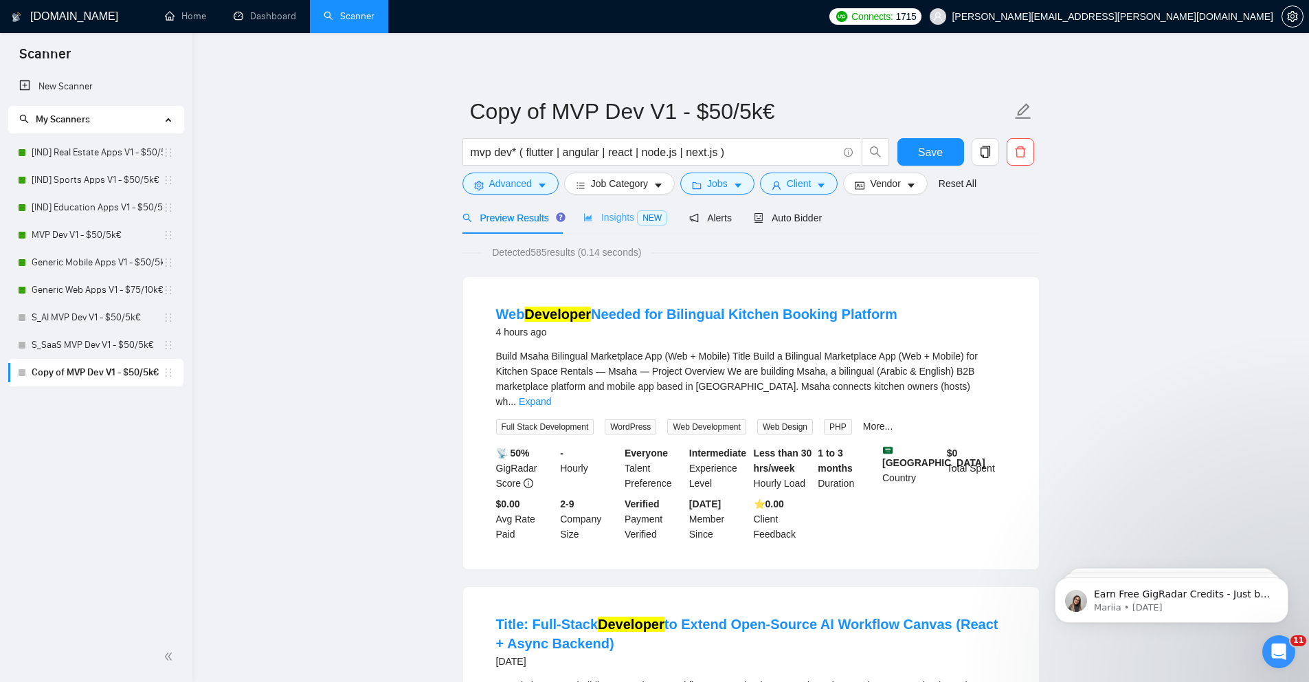
click at [645, 206] on div "Insights NEW" at bounding box center [625, 217] width 84 height 32
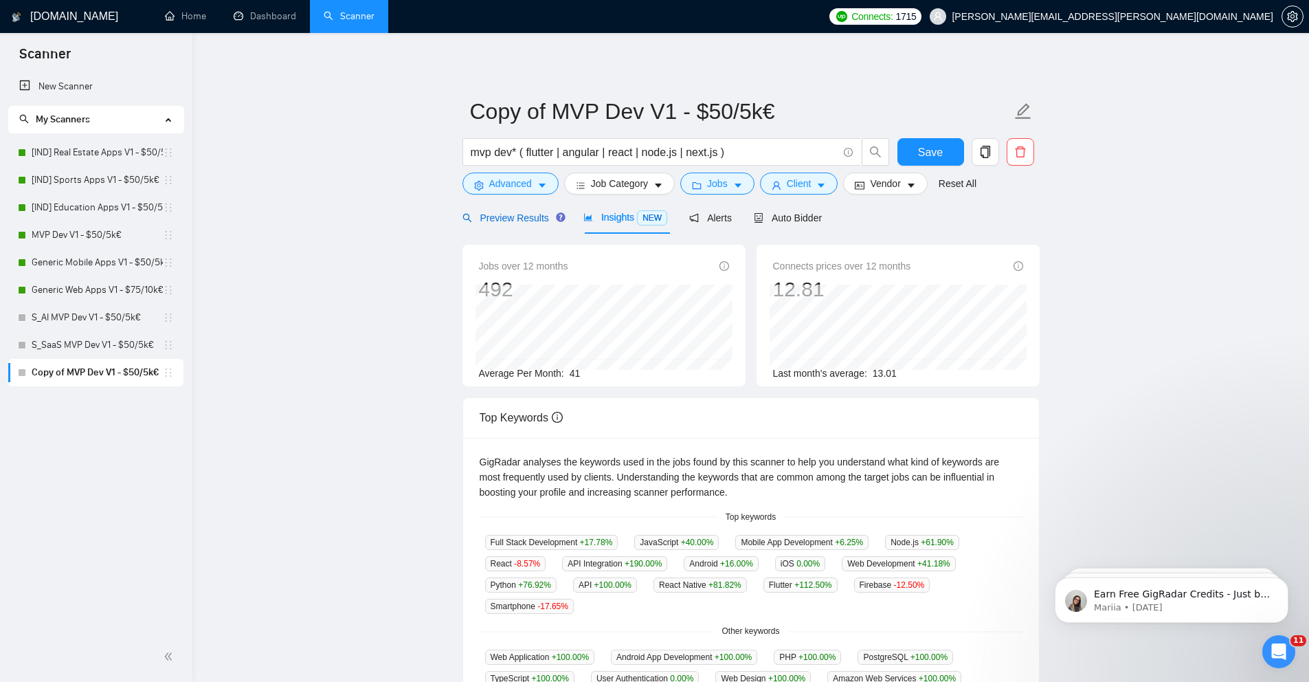
click at [537, 219] on span "Preview Results" at bounding box center [511, 217] width 99 height 11
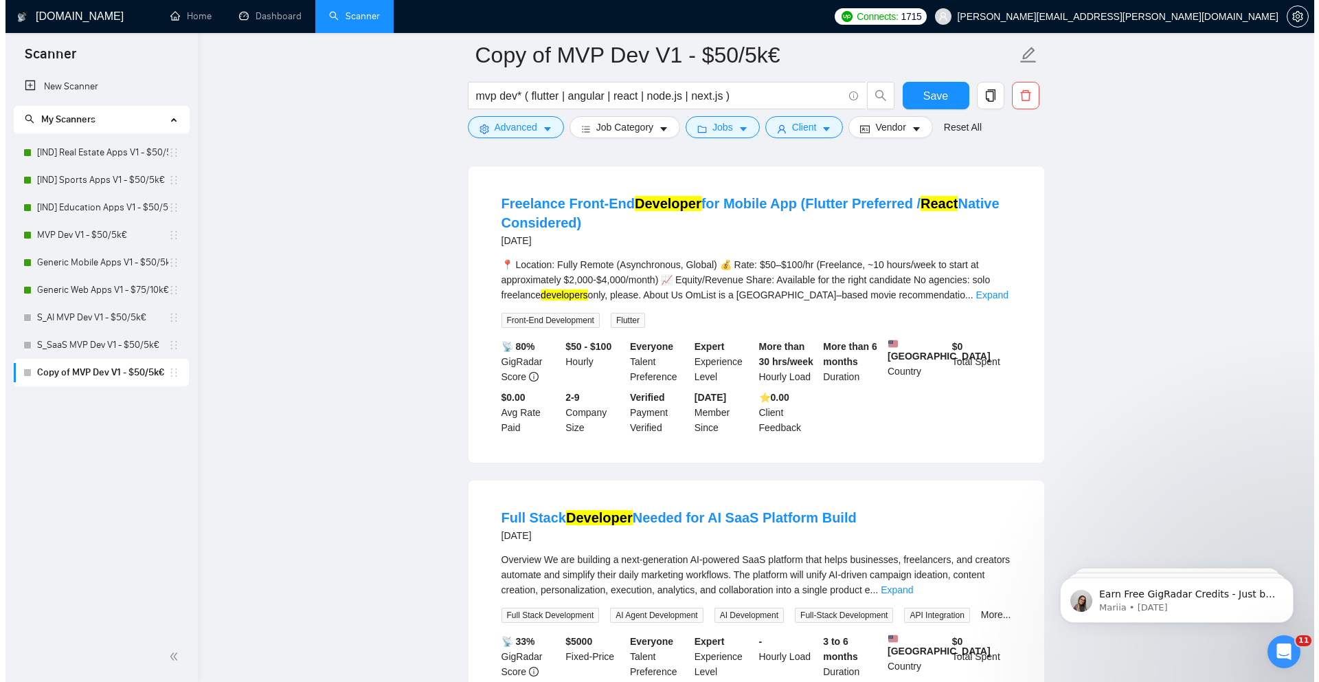
scroll to position [2015, 0]
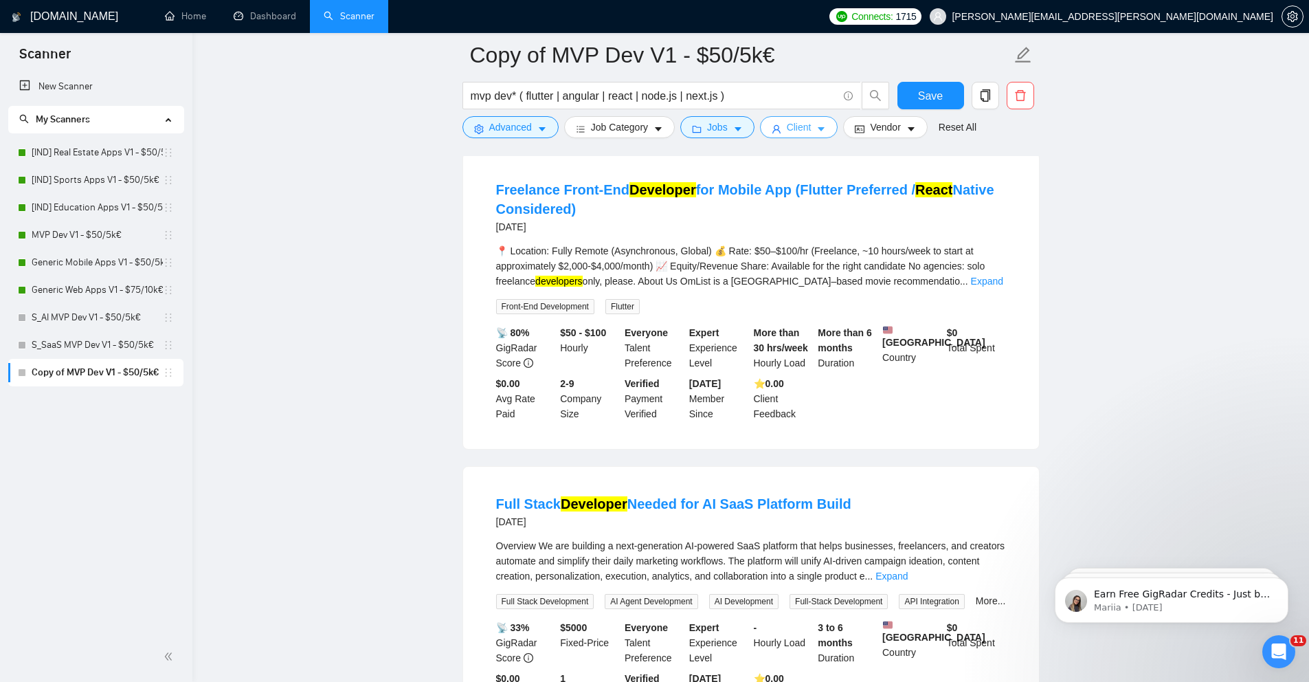
click at [834, 127] on button "Client" at bounding box center [799, 127] width 78 height 22
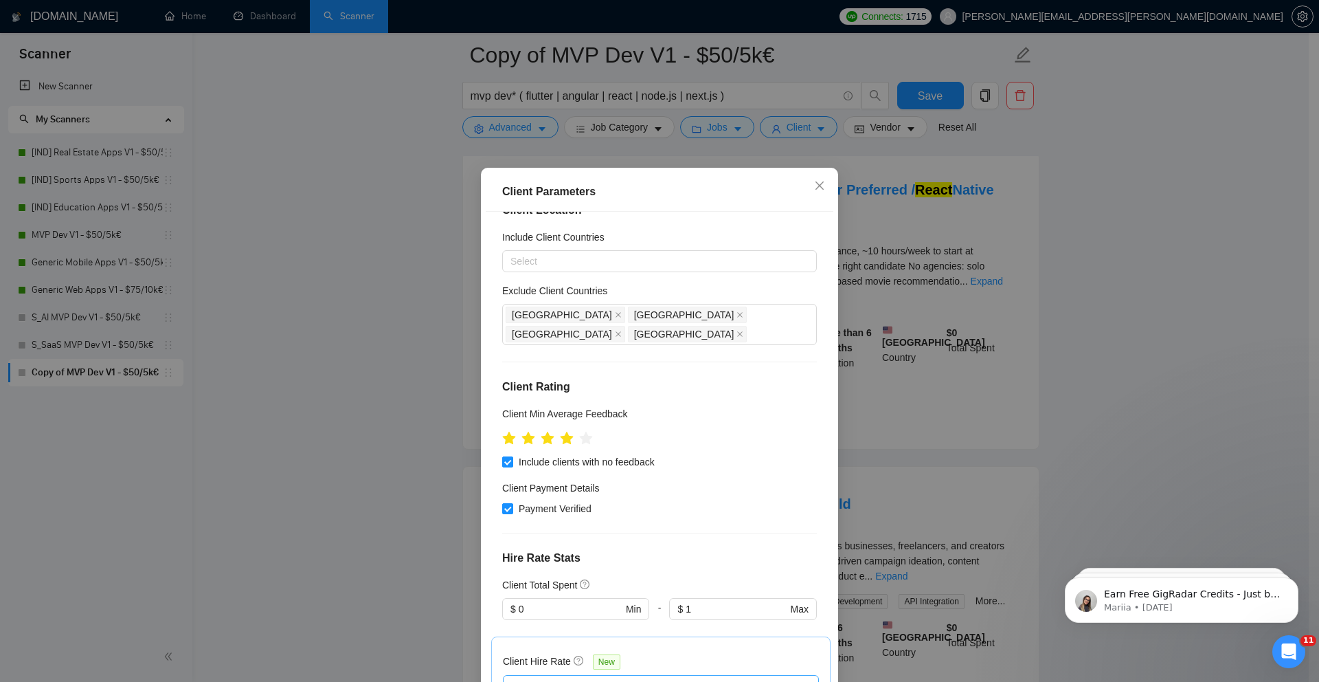
scroll to position [0, 0]
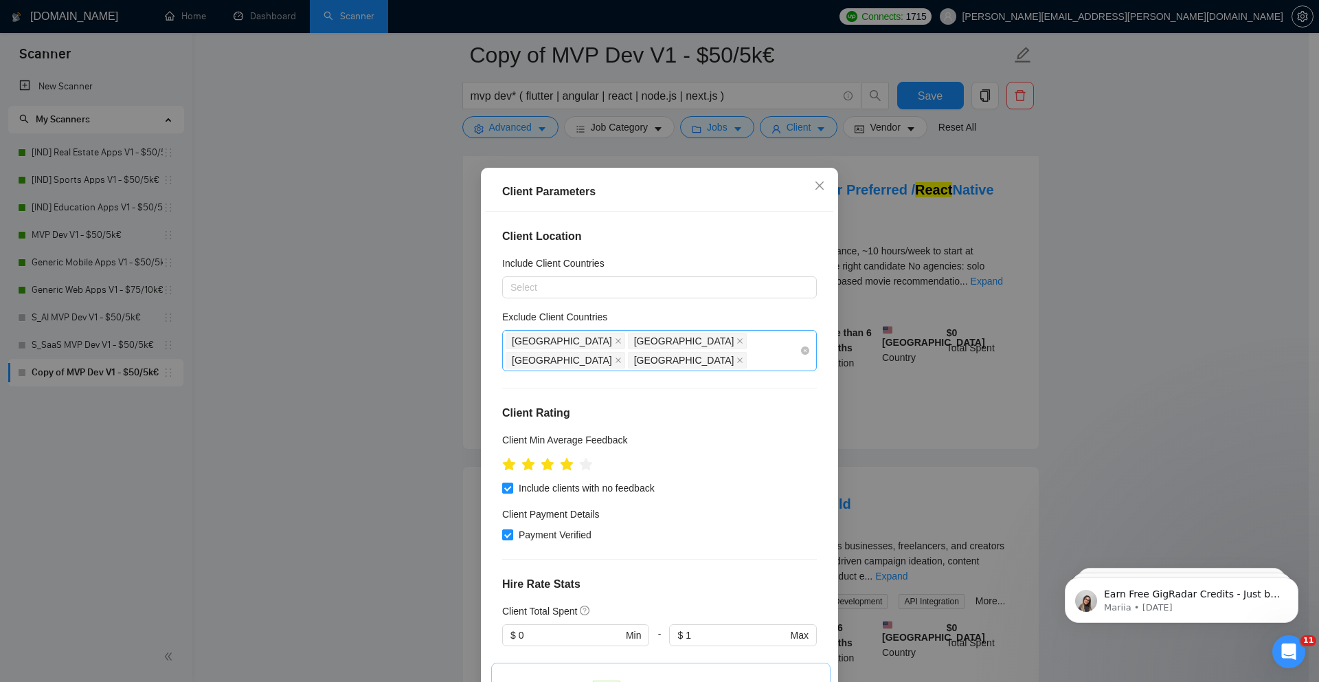
click at [762, 348] on div "India Pakistan Bangladesh Nigeria" at bounding box center [653, 350] width 294 height 38
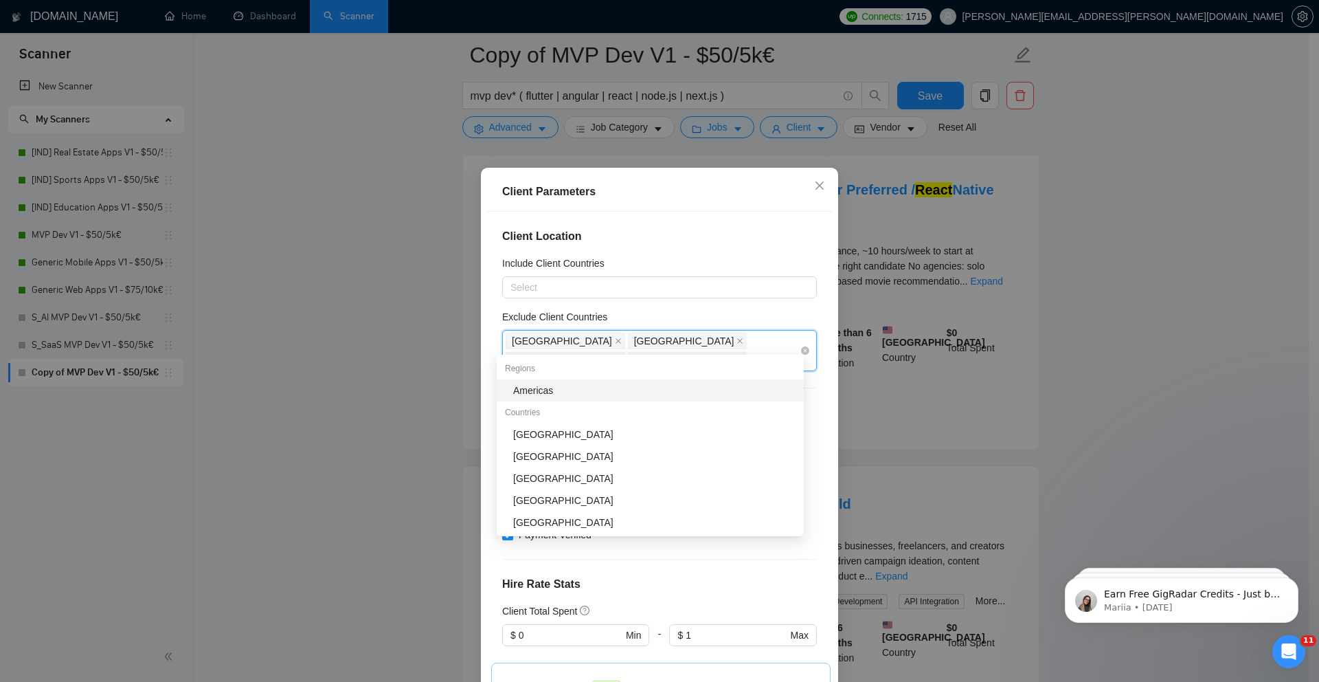
type input "mala"
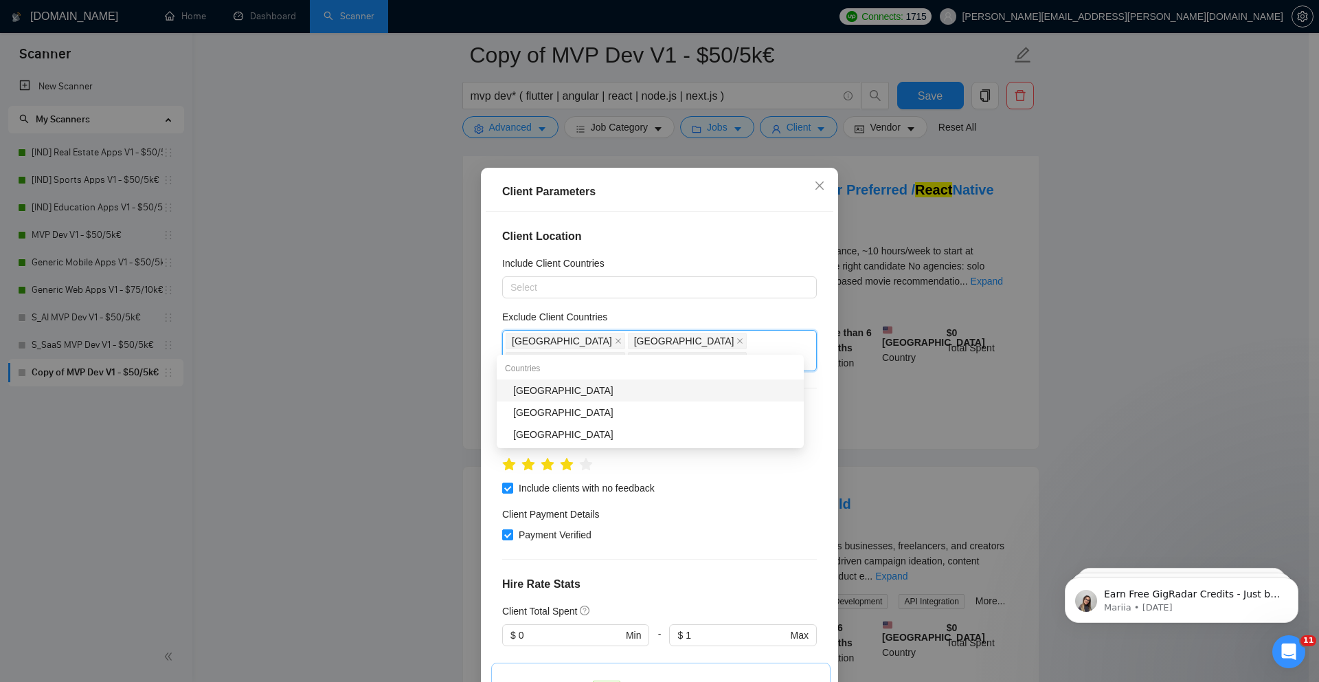
click at [669, 385] on div "Malaysia" at bounding box center [654, 390] width 282 height 15
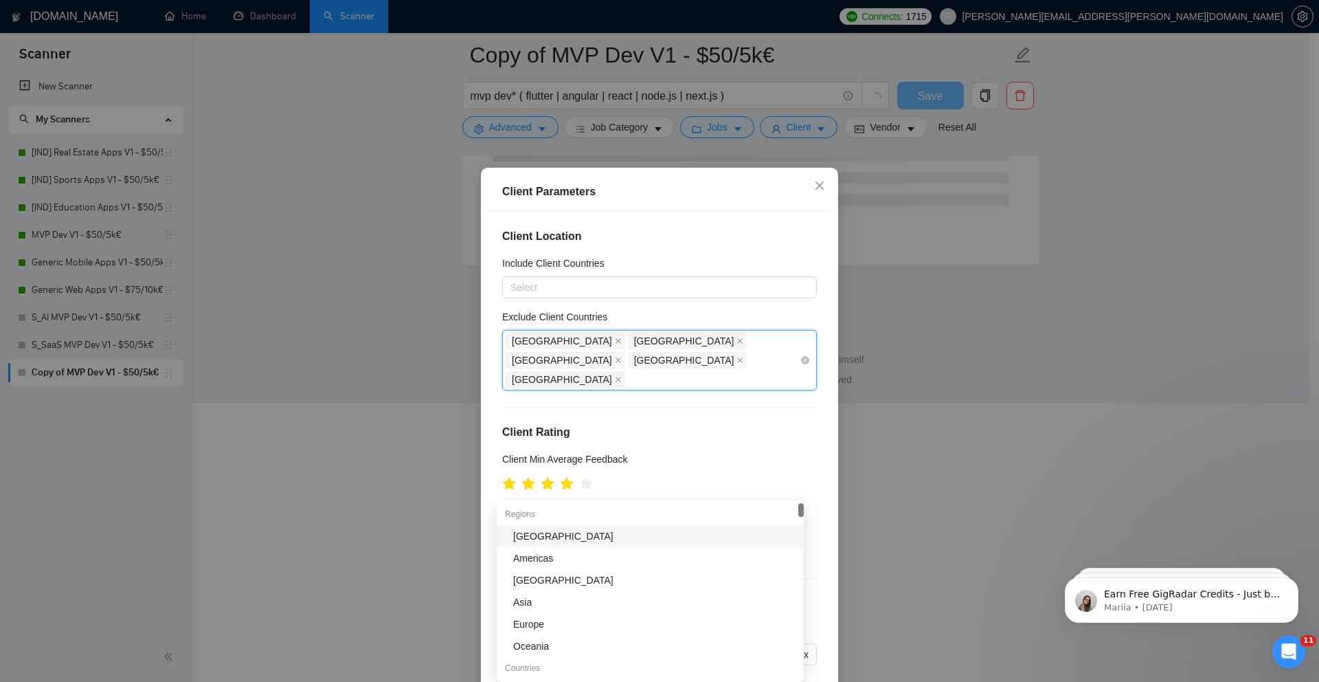
scroll to position [1889, 0]
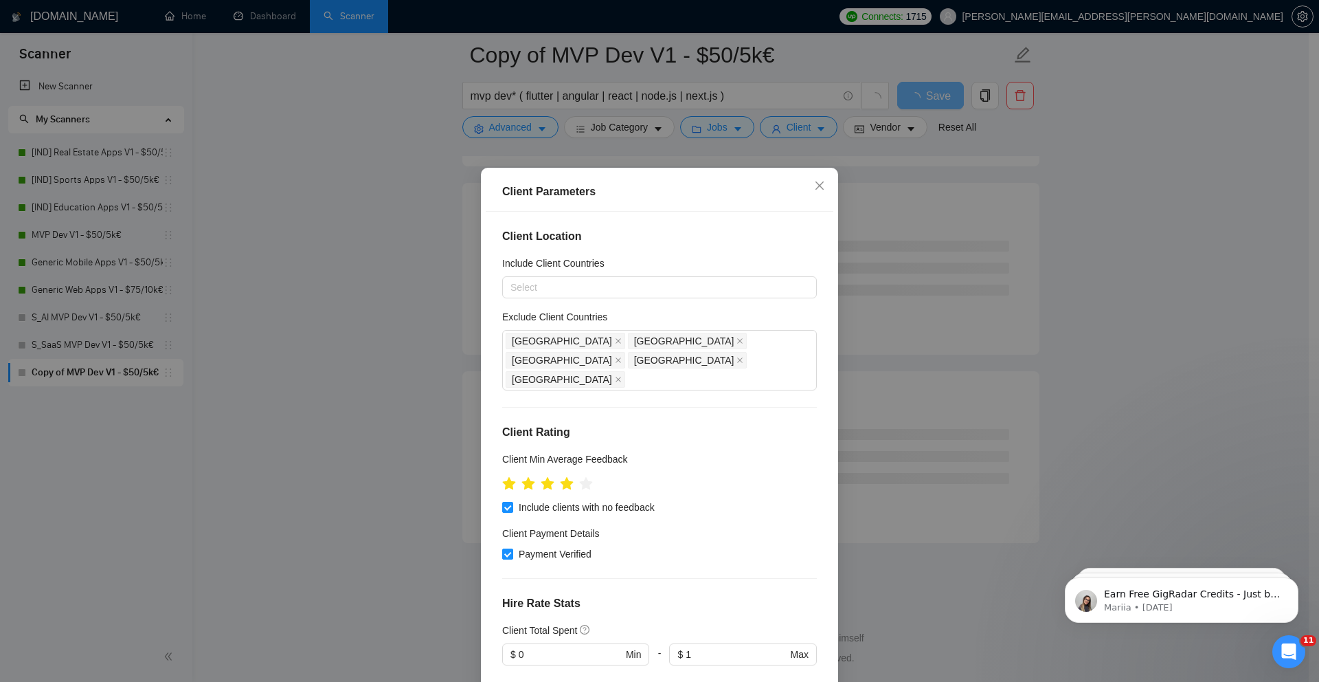
click at [907, 269] on div "Client Parameters Client Location Include Client Countries Select Exclude Clien…" at bounding box center [659, 341] width 1319 height 682
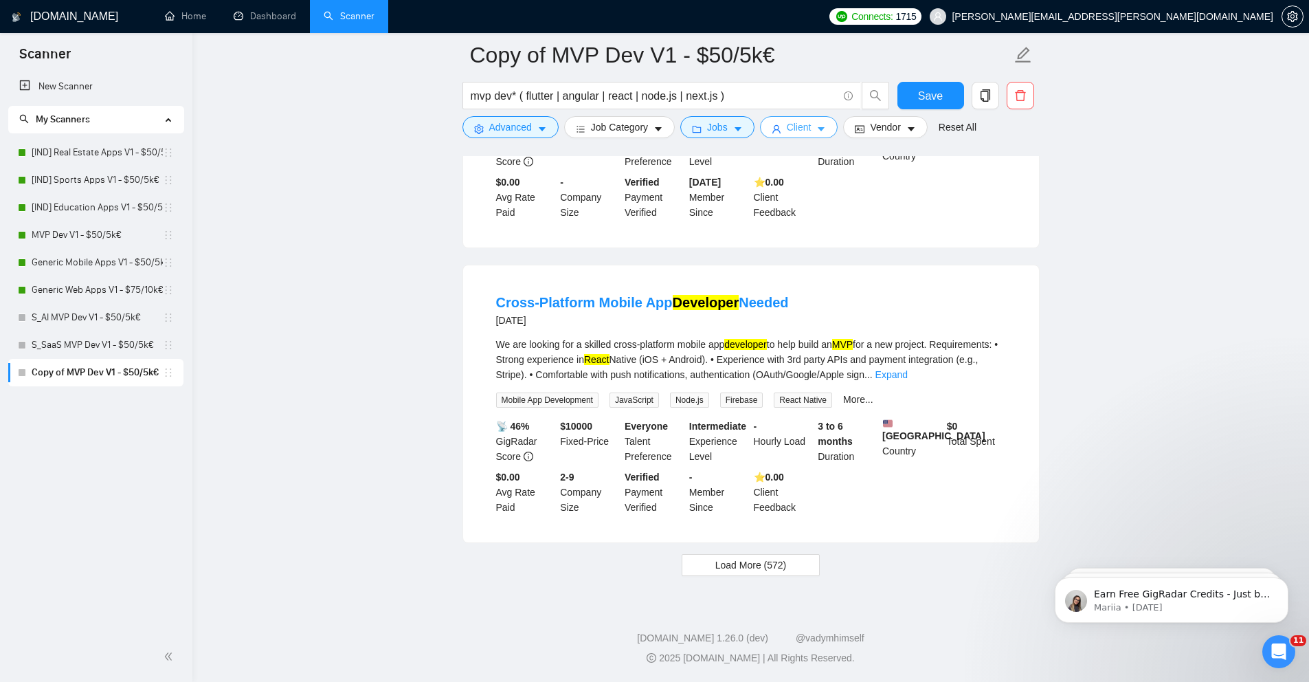
scroll to position [2831, 0]
click at [706, 567] on button "Load More (572)" at bounding box center [751, 565] width 139 height 22
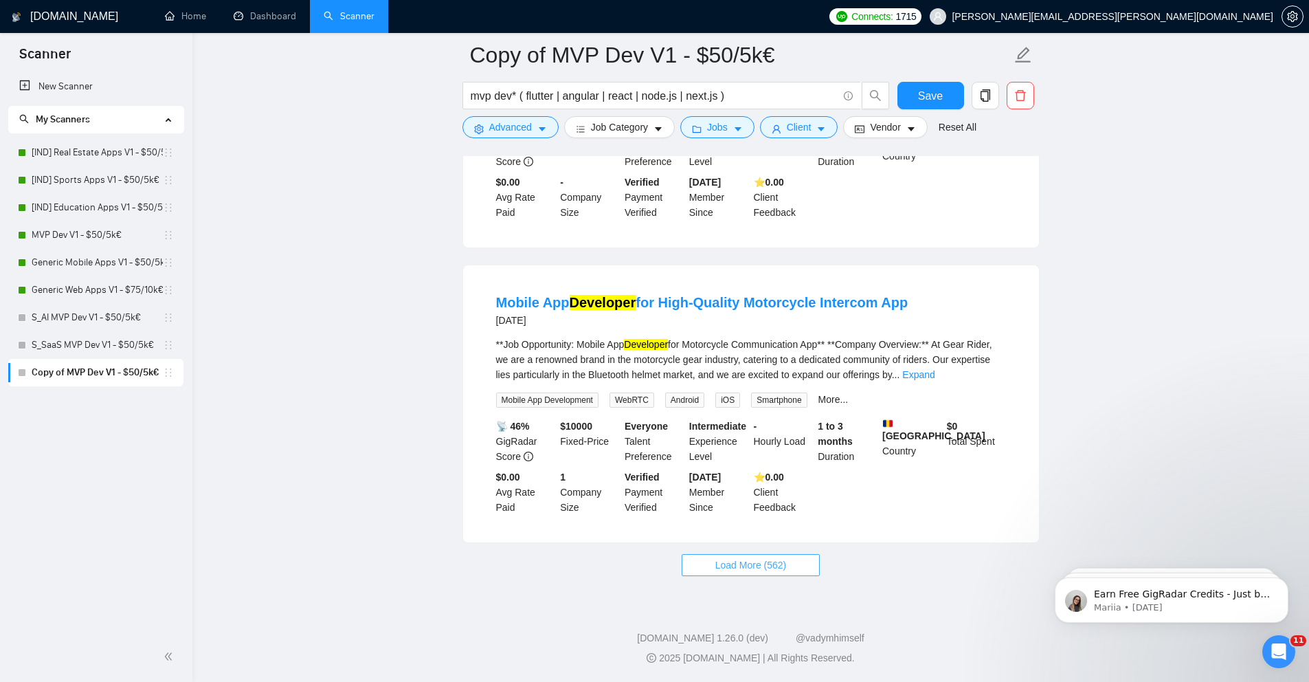
scroll to position [5858, 0]
click at [710, 562] on button "Load More (562)" at bounding box center [751, 565] width 139 height 22
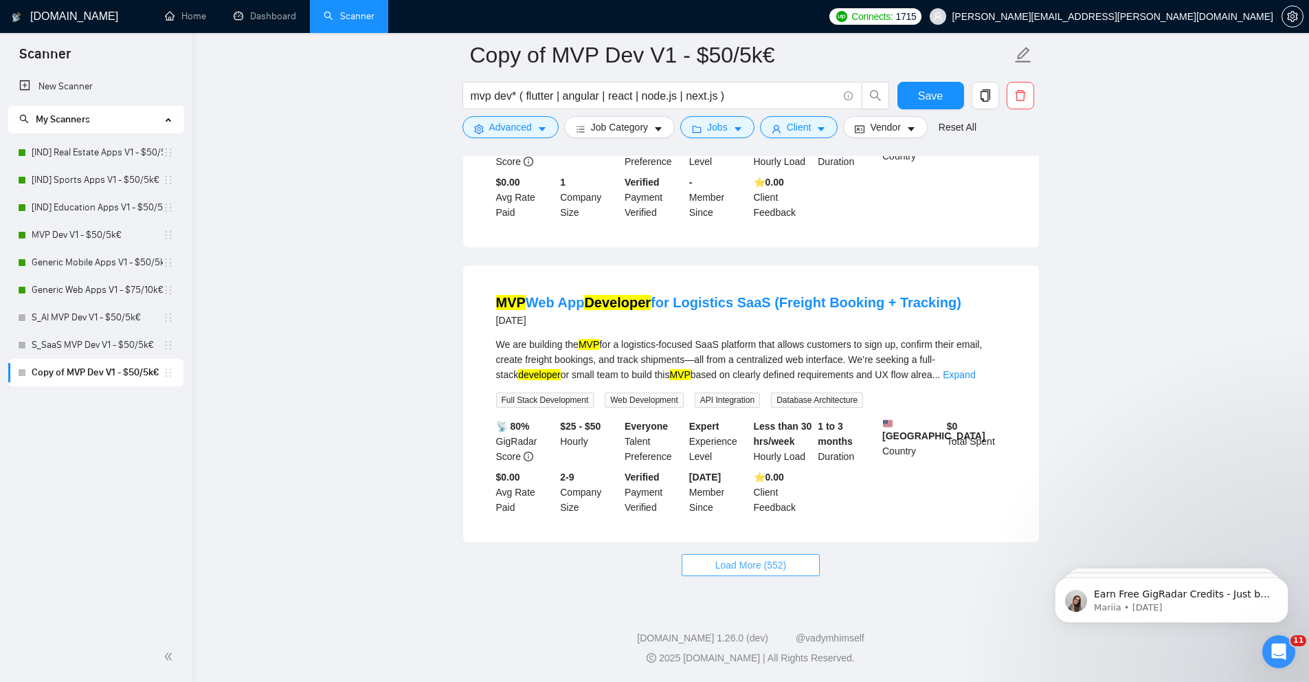
scroll to position [8904, 0]
click at [742, 563] on span "Load More (552)" at bounding box center [750, 564] width 71 height 15
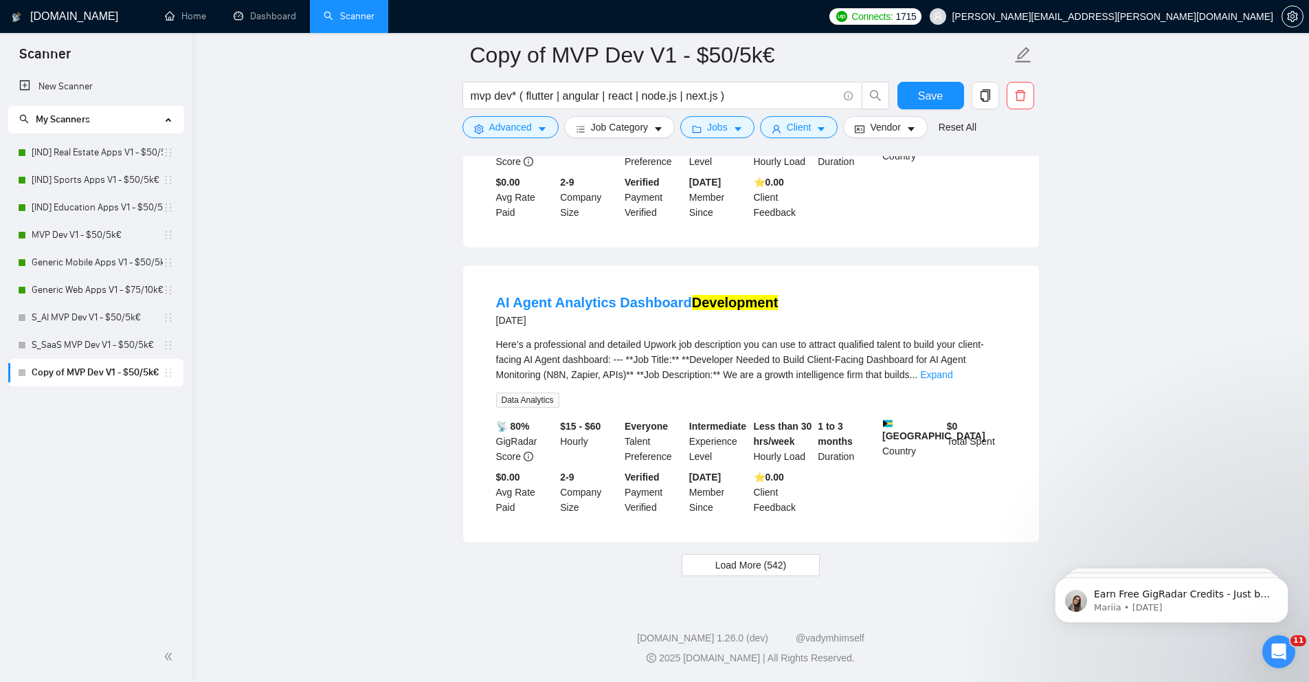
scroll to position [11945, 0]
click at [731, 564] on span "Load More (542)" at bounding box center [750, 564] width 71 height 15
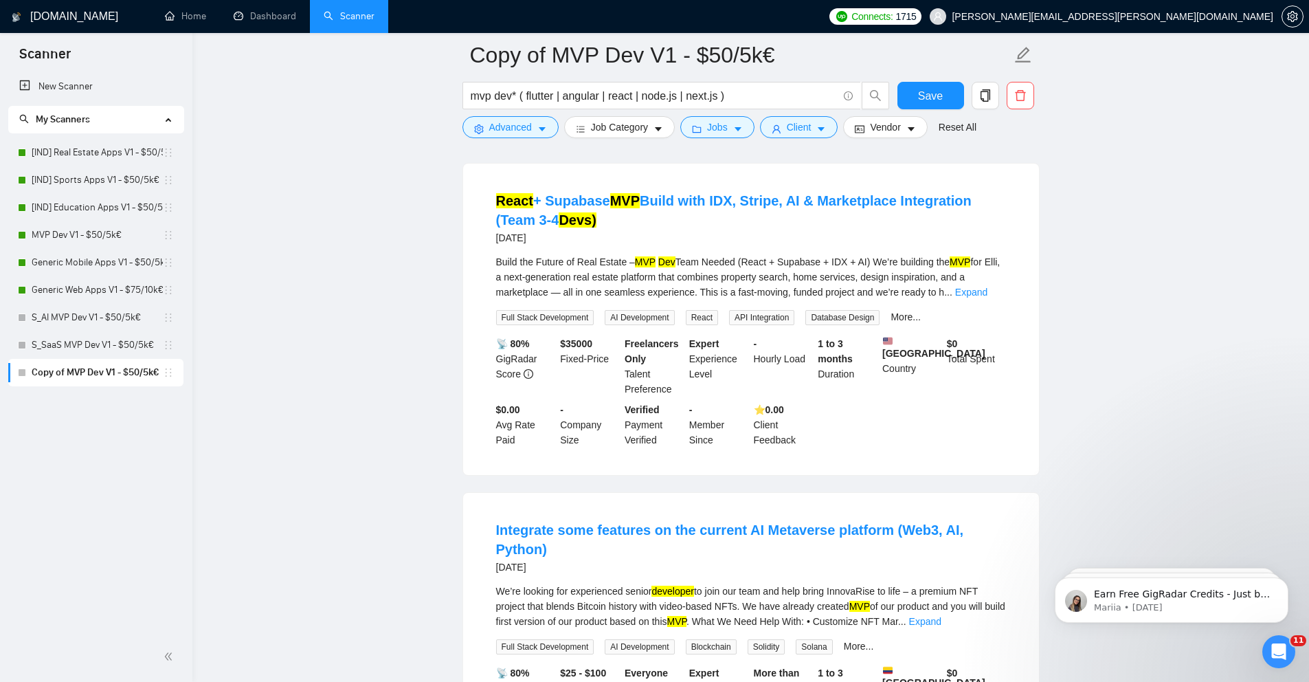
scroll to position [6994, 0]
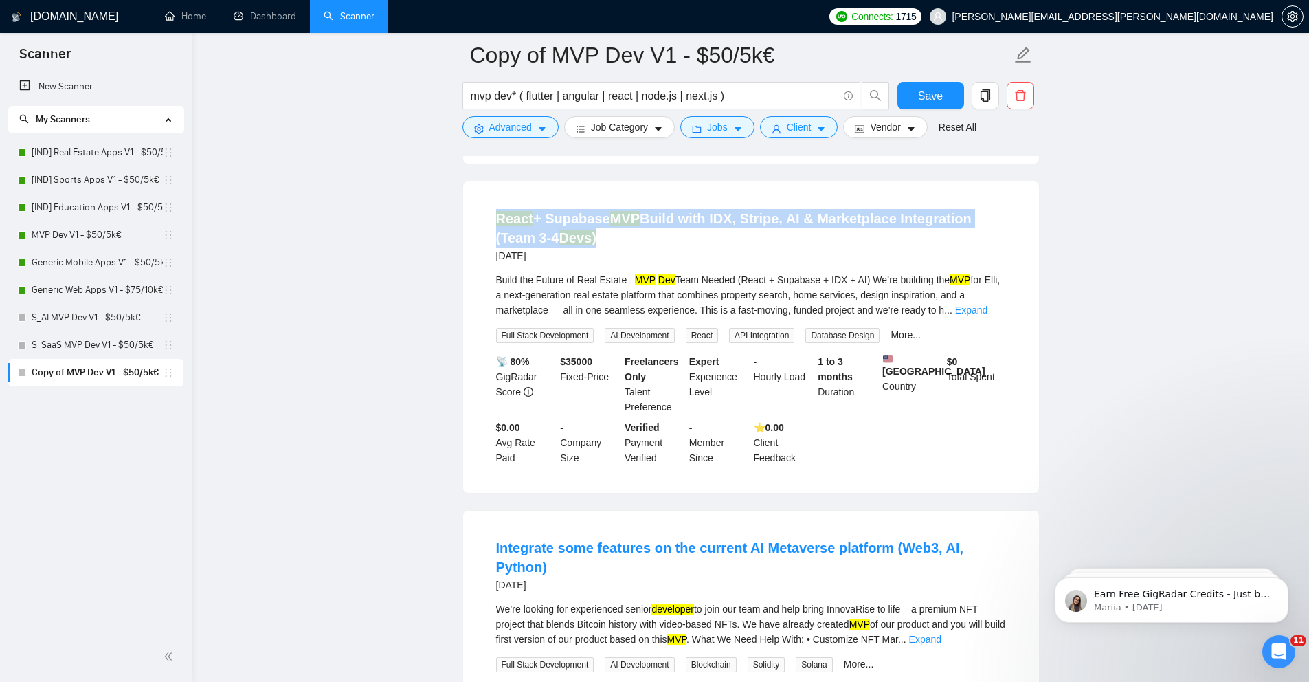
click at [132, 149] on link "[IND] Real Estate Apps V1 - $50/5k€" at bounding box center [97, 152] width 131 height 27
click at [1018, 98] on icon "delete" at bounding box center [1020, 95] width 12 height 12
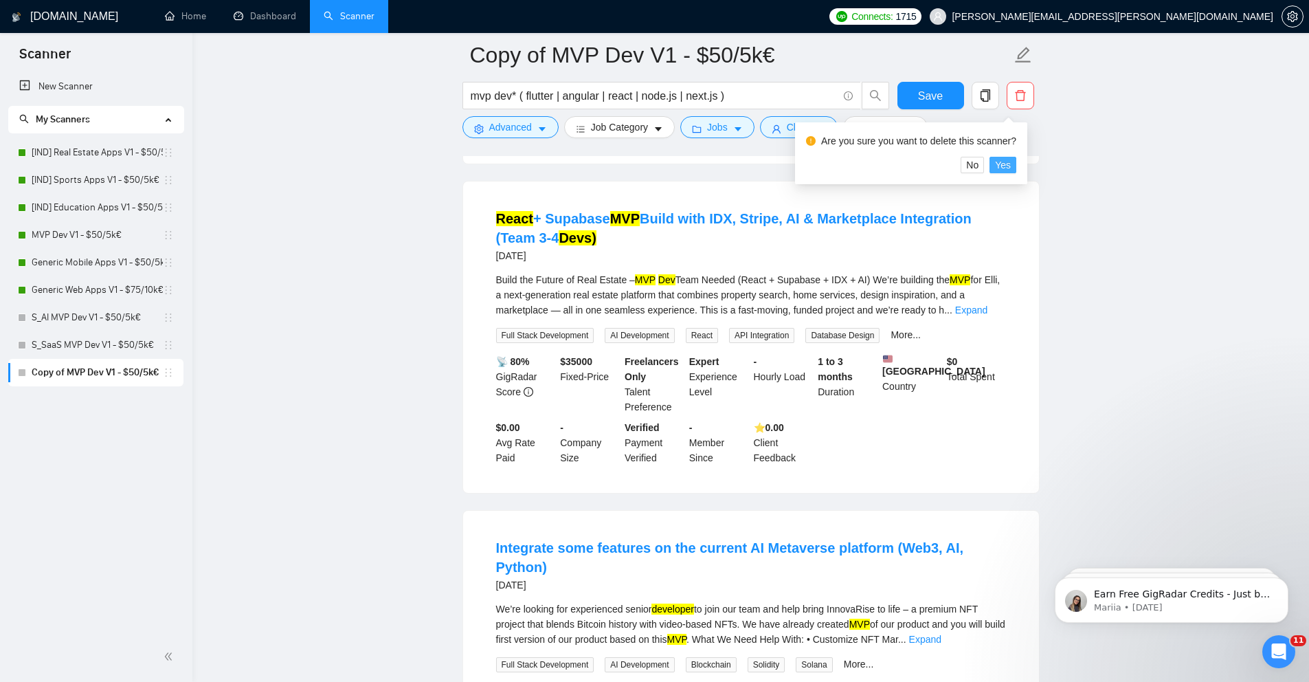
click at [1005, 170] on span "Yes" at bounding box center [1003, 164] width 16 height 15
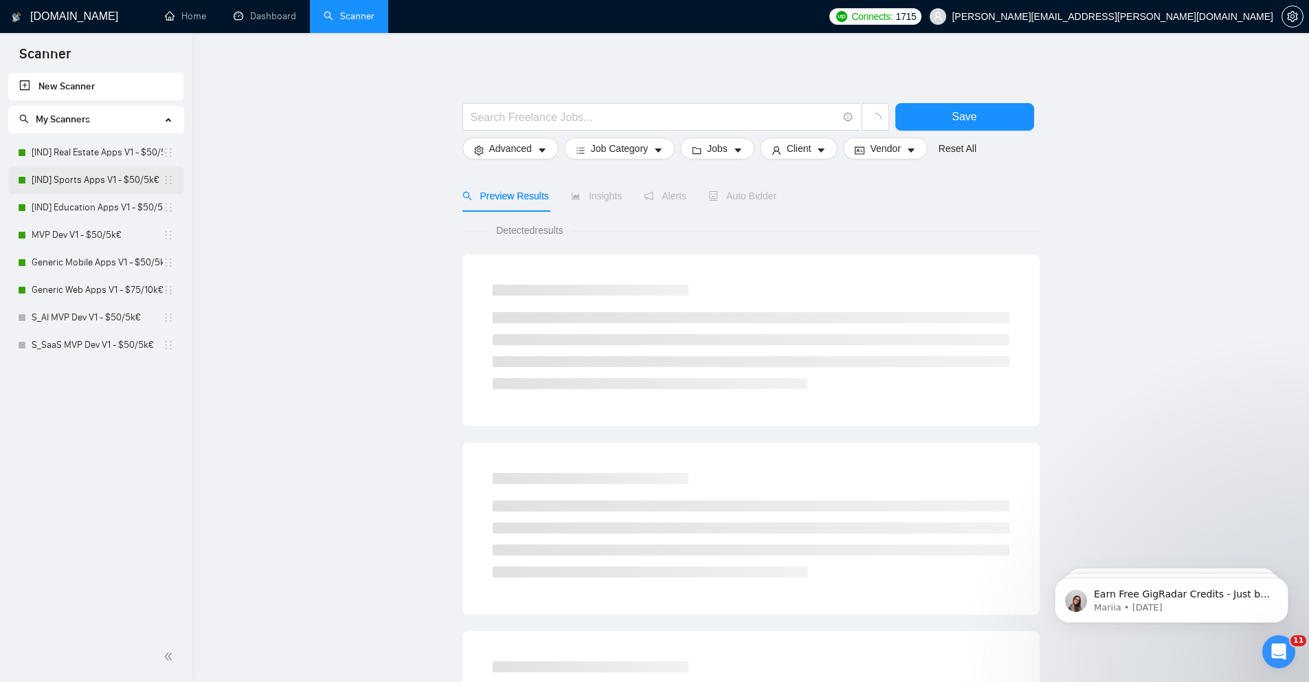
click at [115, 175] on link "[IND] Sports Apps V1 - $50/5k€" at bounding box center [97, 179] width 131 height 27
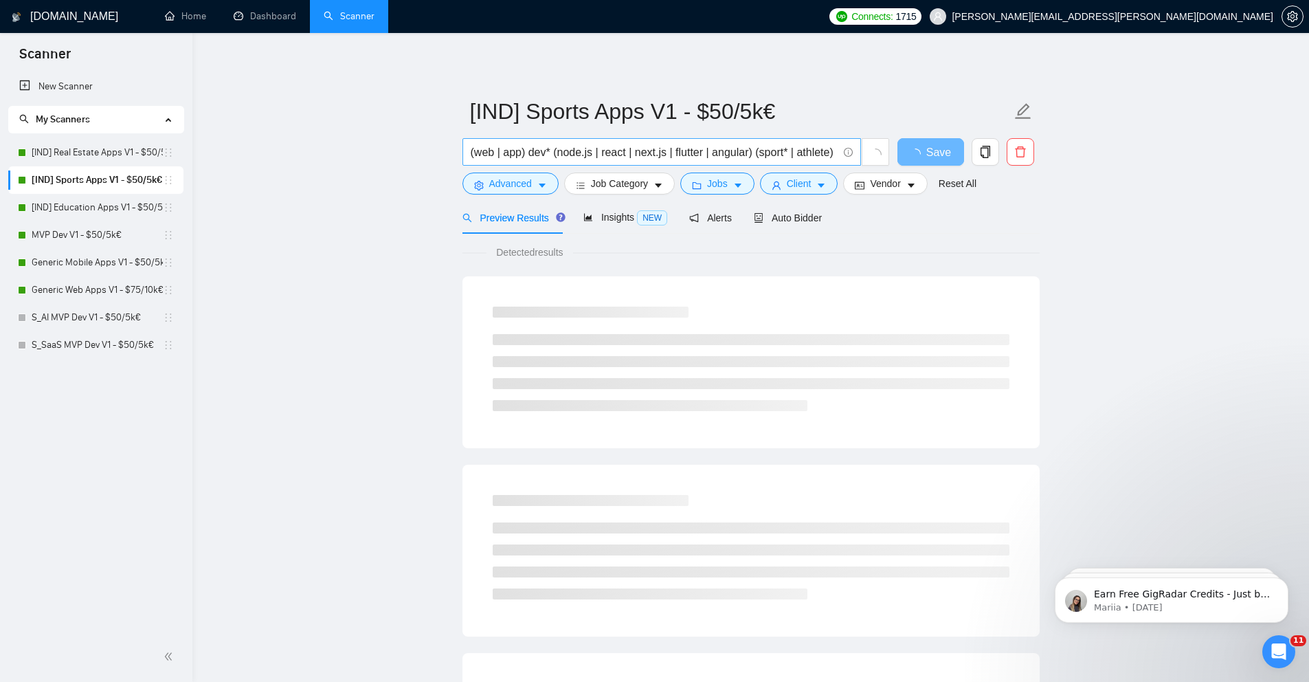
click at [667, 145] on input "(web | app) dev* (node.js | react | next.js | flutter | angular) (sport* | athl…" at bounding box center [654, 152] width 367 height 17
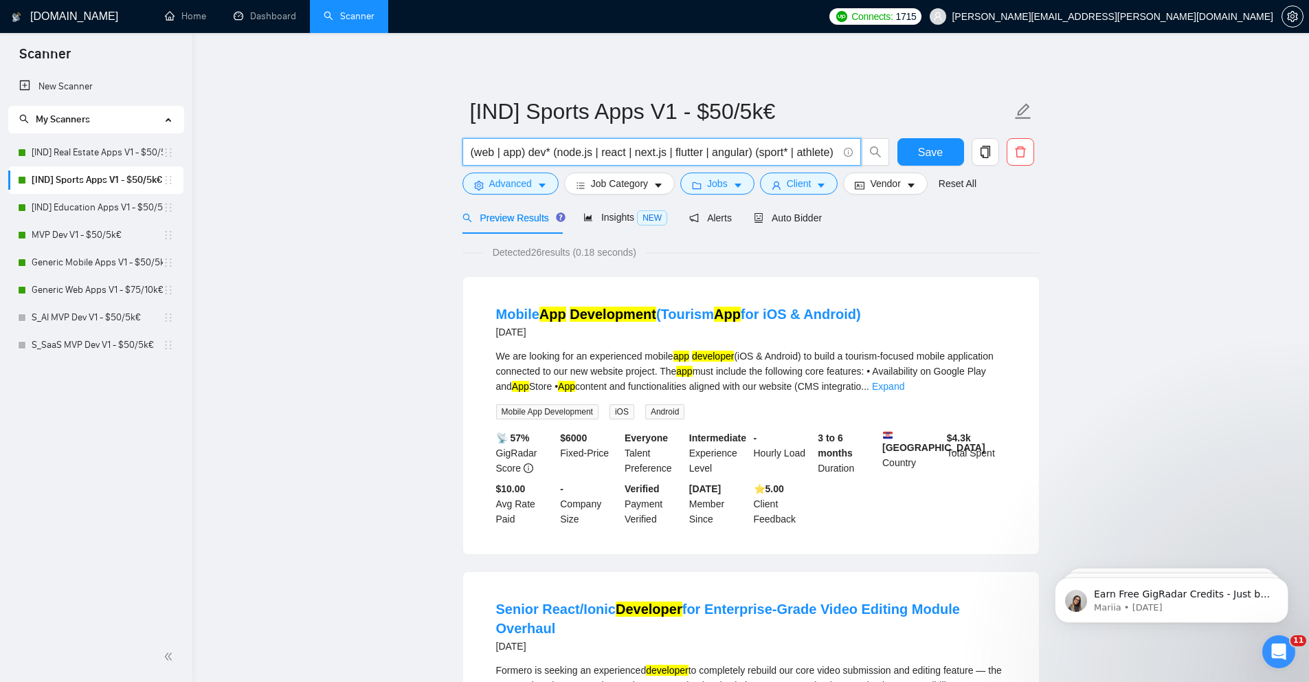
drag, startPoint x: 768, startPoint y: 146, endPoint x: 813, endPoint y: 149, distance: 45.4
click at [813, 149] on input "(web | app) dev* (node.js | react | next.js | flutter | angular) (sport* | athl…" at bounding box center [654, 152] width 367 height 17
click at [989, 144] on button "button" at bounding box center [985, 151] width 27 height 27
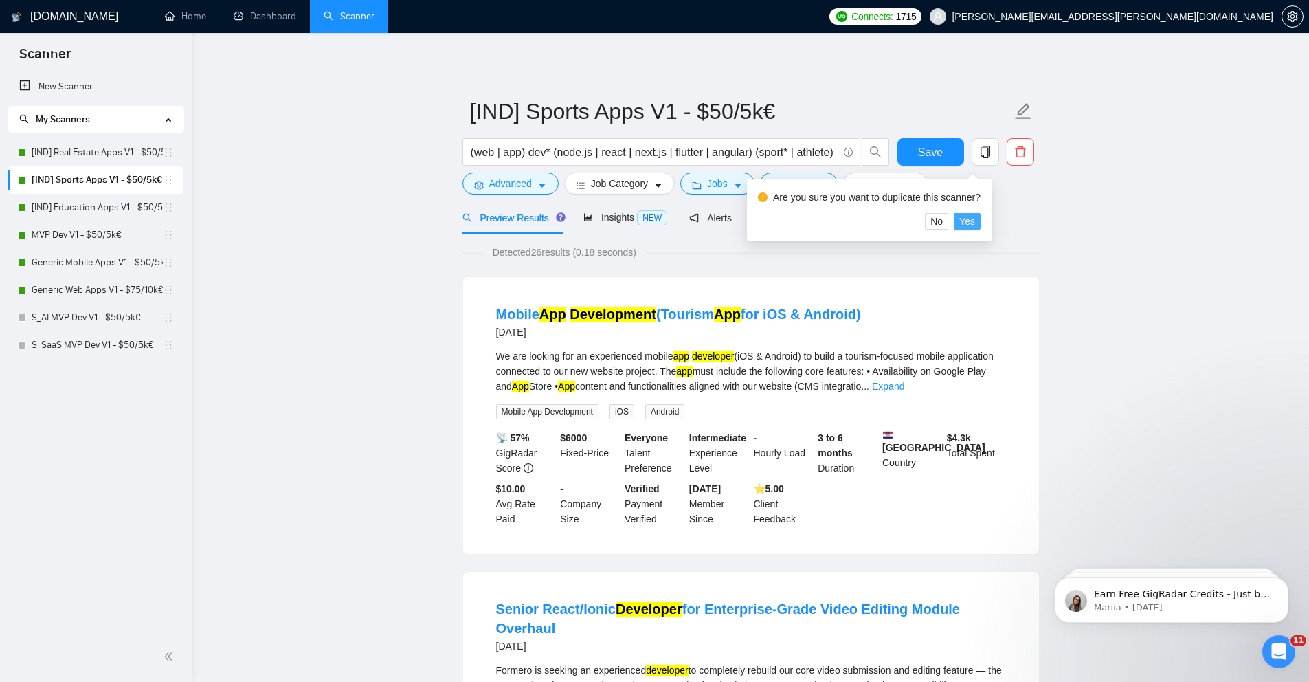
click at [975, 219] on span "Yes" at bounding box center [967, 221] width 16 height 15
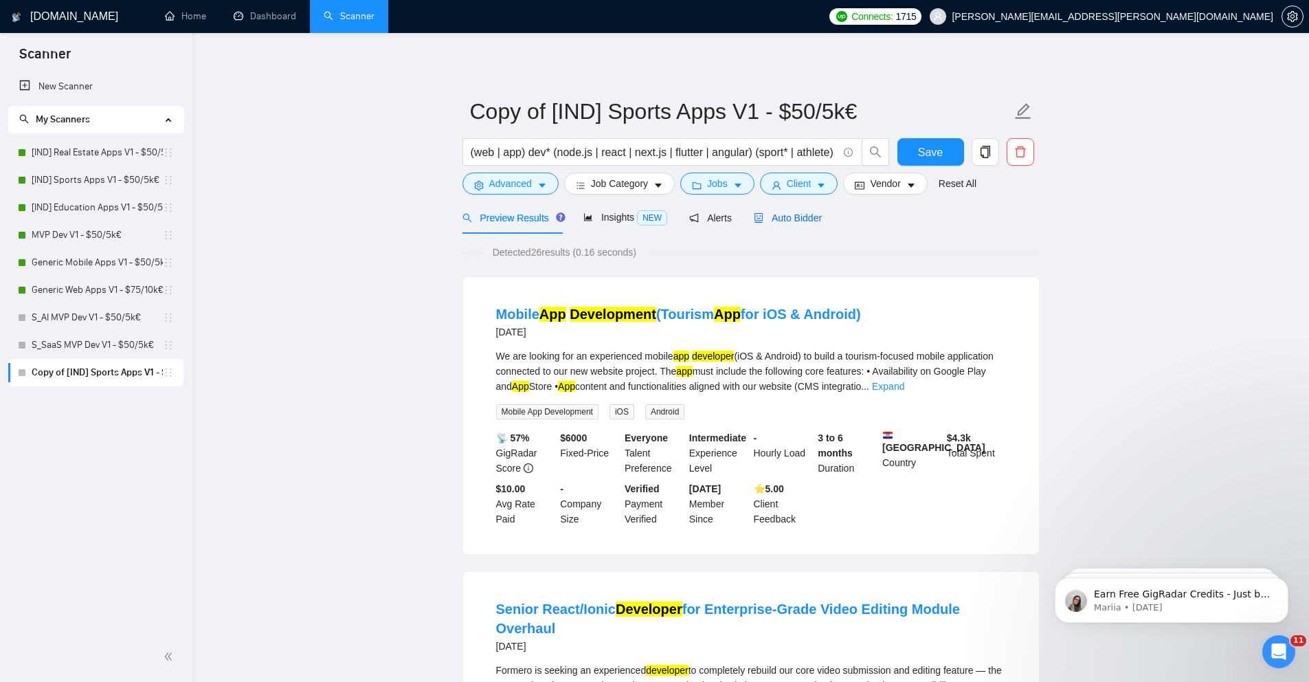
click at [773, 217] on span "Auto Bidder" at bounding box center [788, 217] width 68 height 11
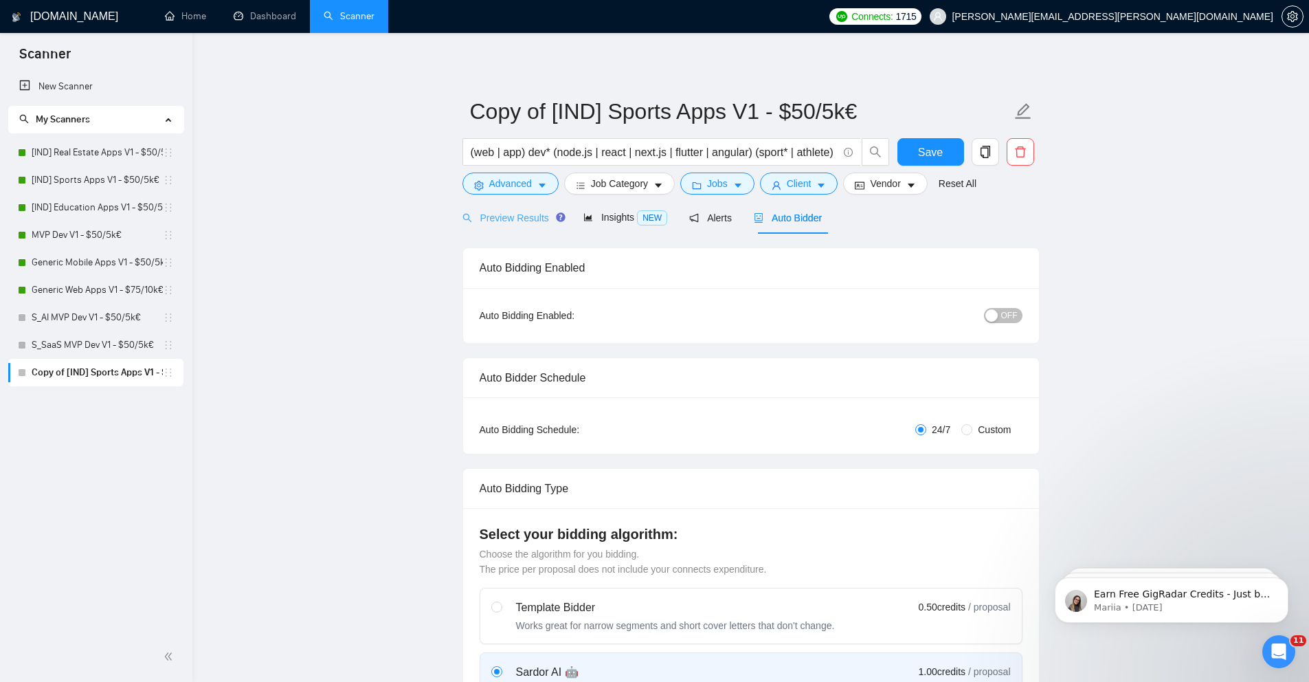
click at [520, 225] on div "Preview Results" at bounding box center [511, 217] width 99 height 32
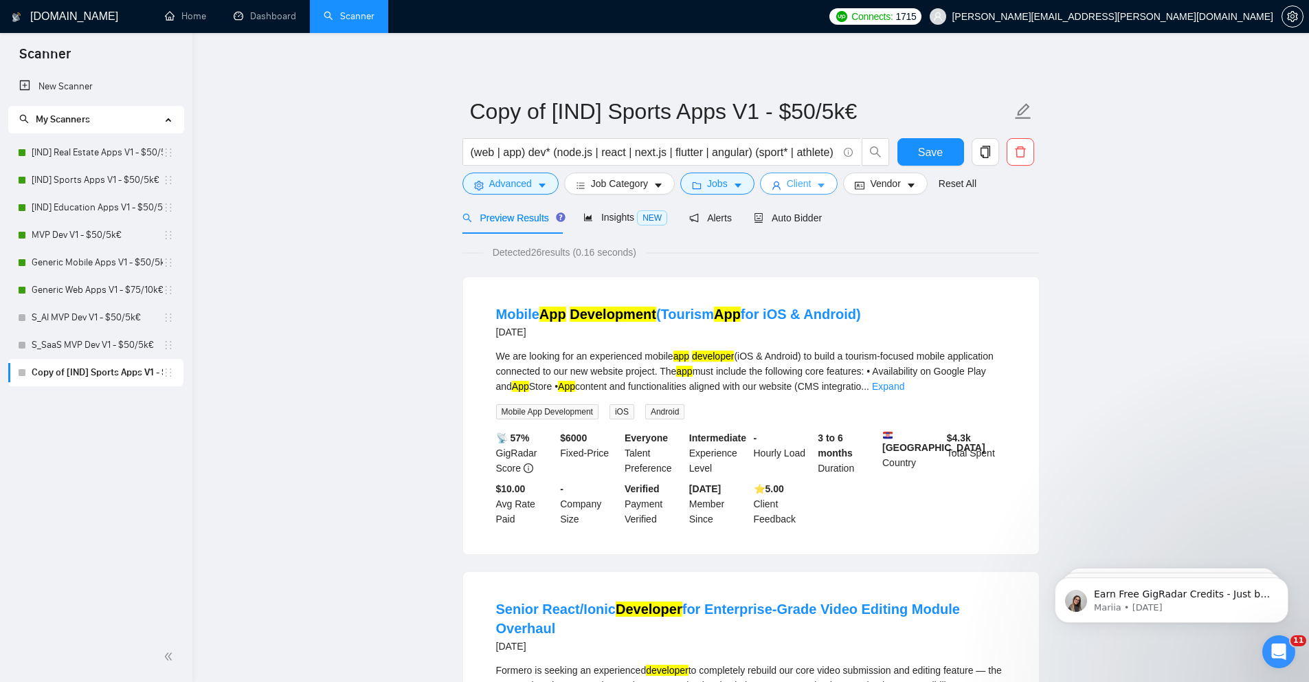
click at [829, 173] on button "Client" at bounding box center [799, 183] width 78 height 22
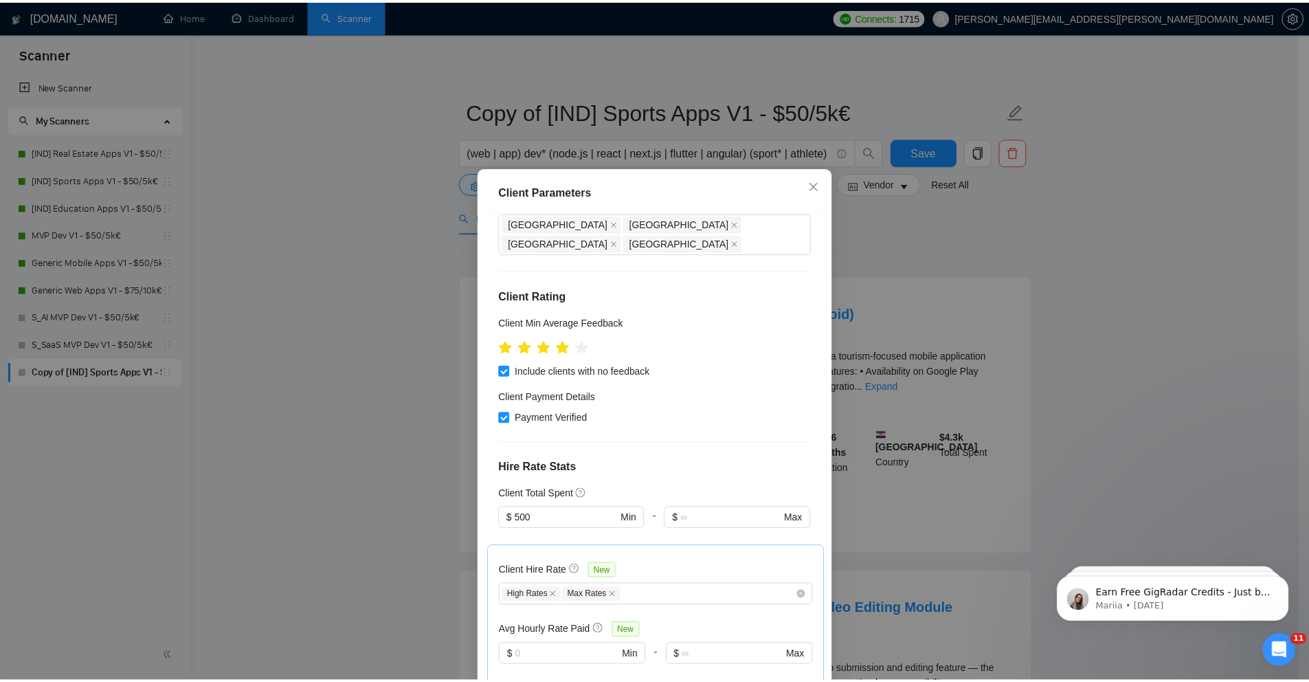
scroll to position [142, 0]
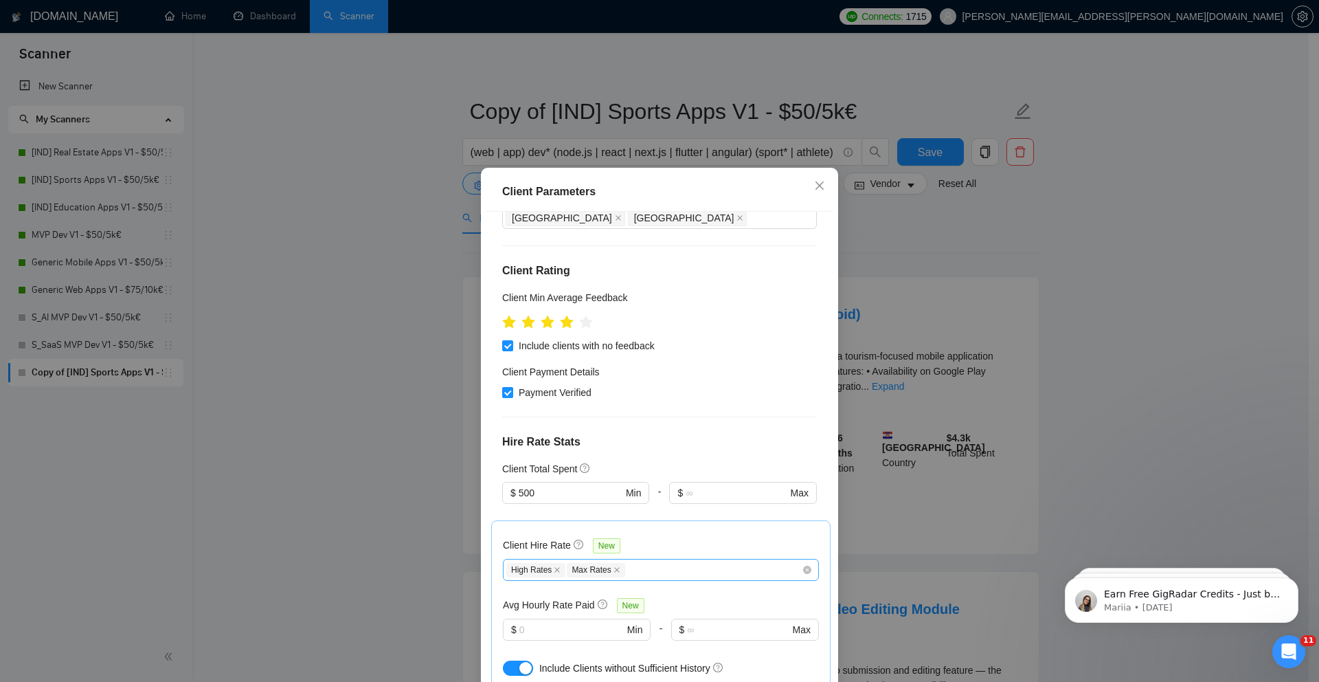
click at [664, 561] on div "High Rates Max Rates" at bounding box center [653, 569] width 295 height 16
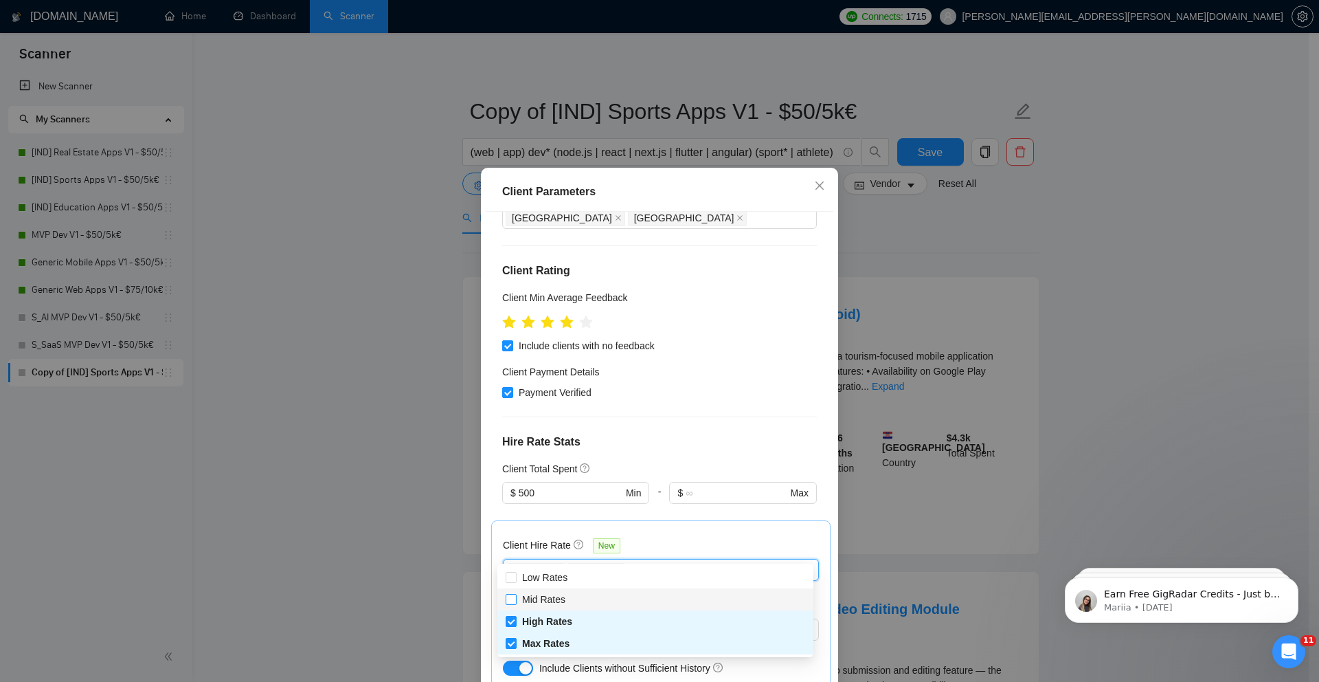
click at [555, 598] on span "Mid Rates" at bounding box center [543, 599] width 43 height 11
click at [515, 598] on input "Mid Rates" at bounding box center [511, 599] width 10 height 10
checkbox input "true"
click at [486, 524] on div "Client Location Include Client Countries Select Exclude Client Countries India …" at bounding box center [660, 450] width 348 height 477
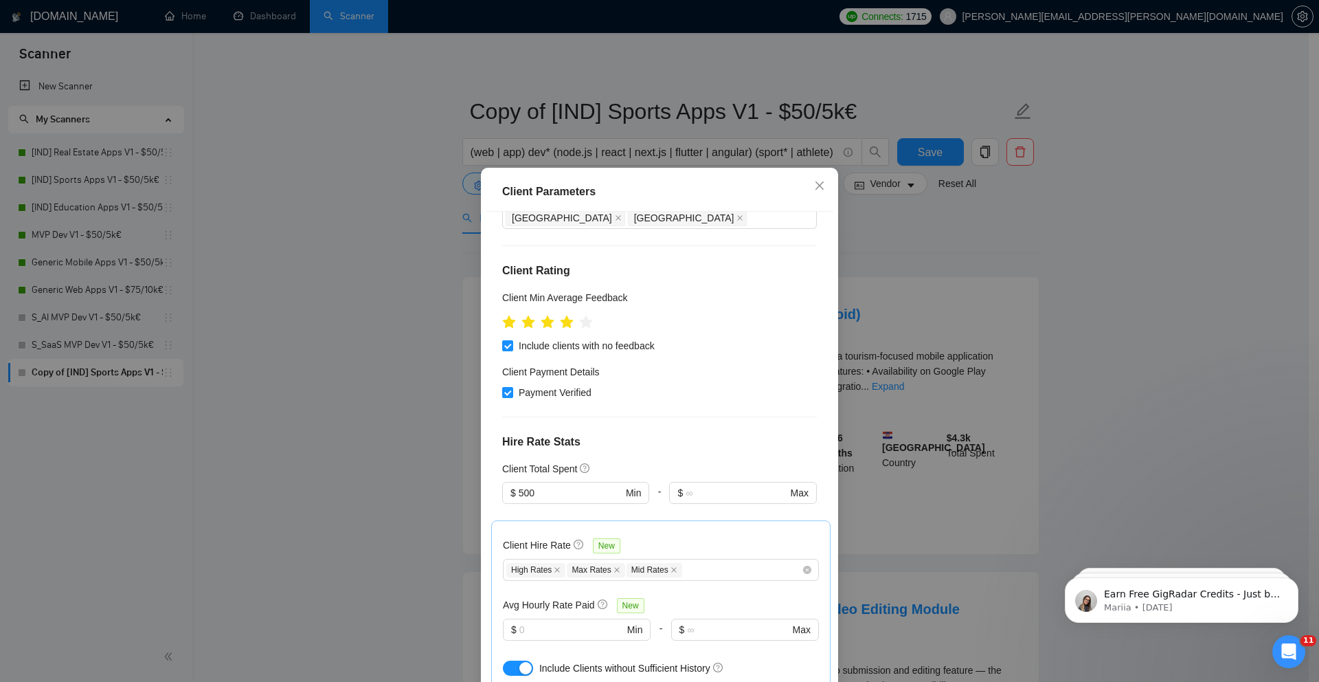
click at [422, 530] on div "Client Parameters Client Location Include Client Countries Select Exclude Clien…" at bounding box center [659, 341] width 1319 height 682
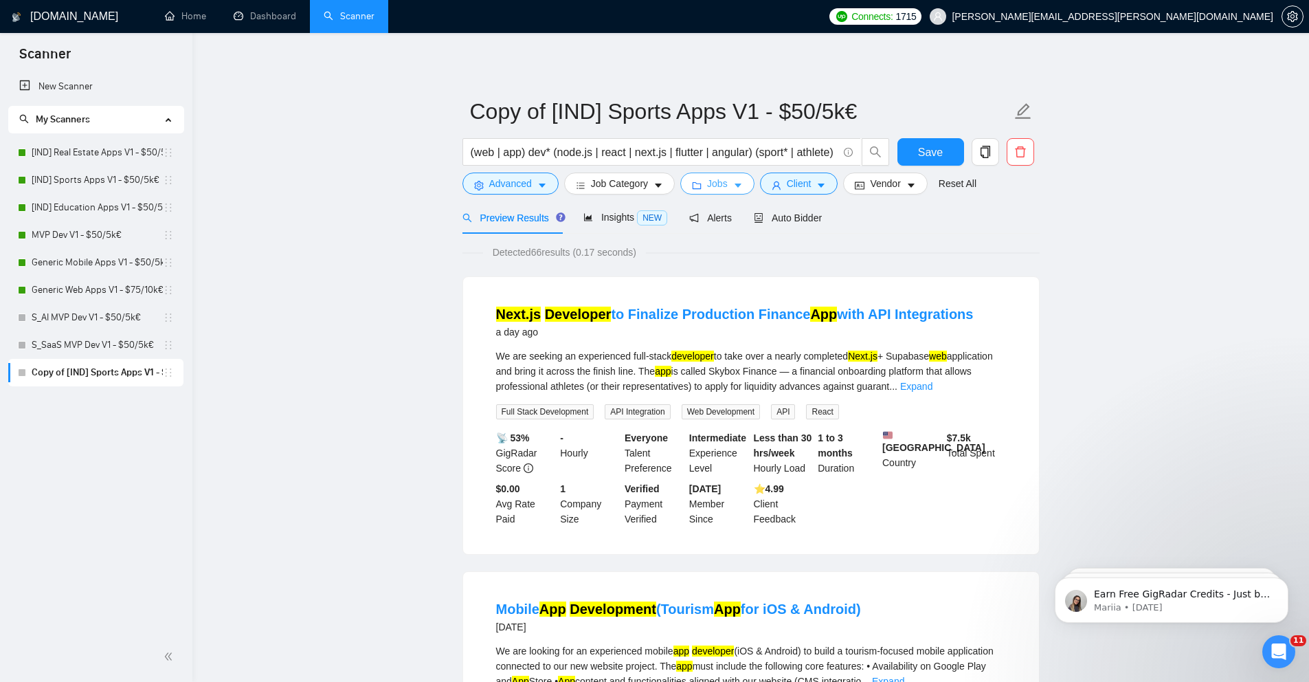
click at [693, 185] on button "Jobs" at bounding box center [717, 183] width 74 height 22
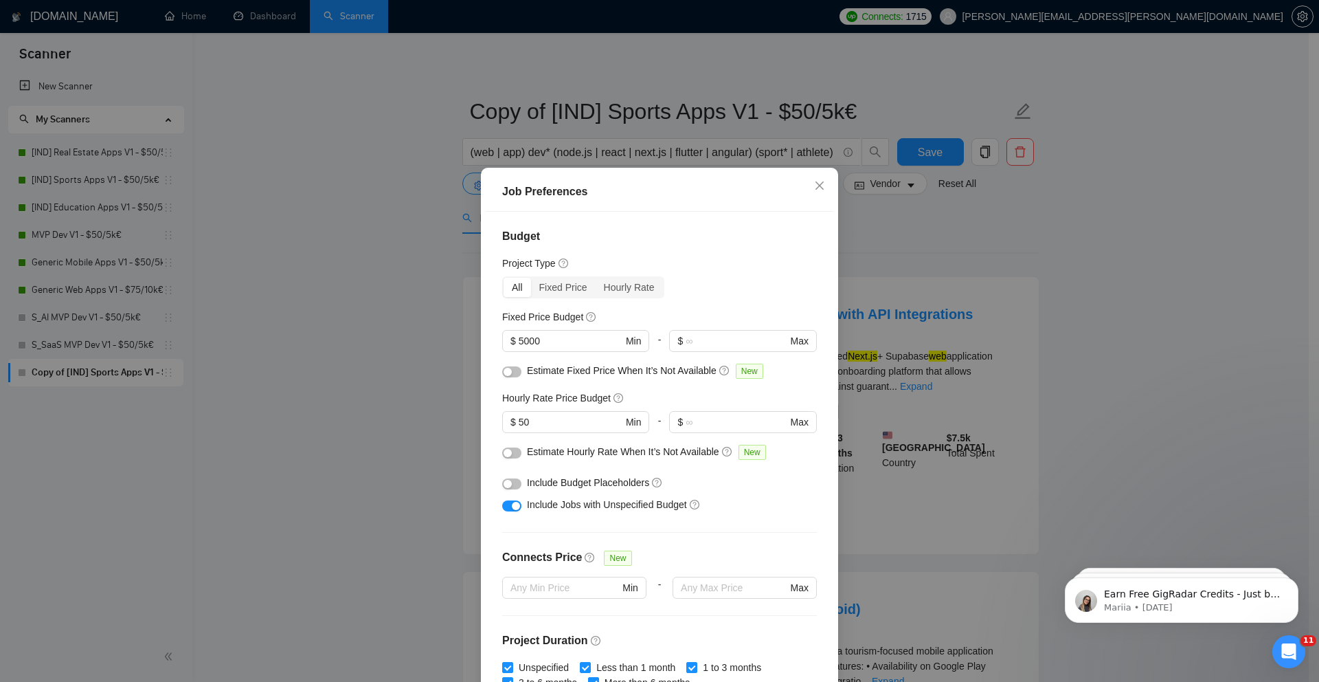
click at [414, 375] on div "Job Preferences Budget Project Type All Fixed Price Hourly Rate Fixed Price Bud…" at bounding box center [659, 341] width 1319 height 682
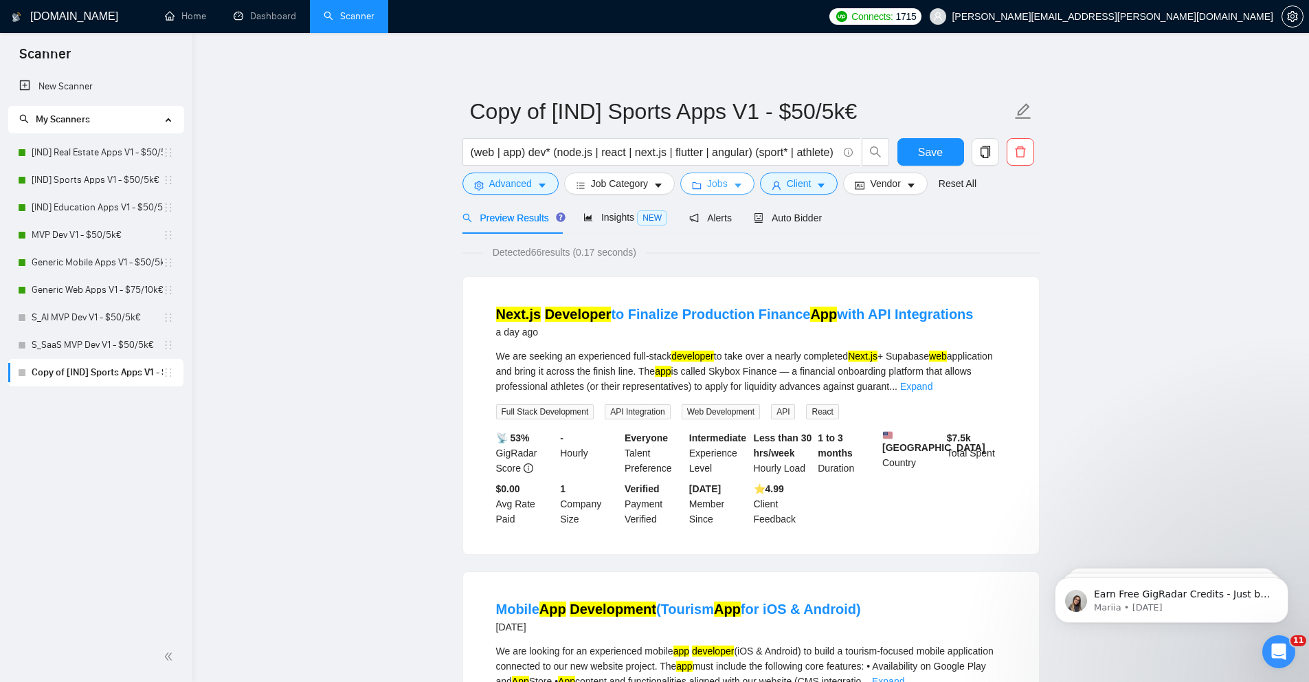
click at [710, 179] on button "Jobs" at bounding box center [717, 183] width 74 height 22
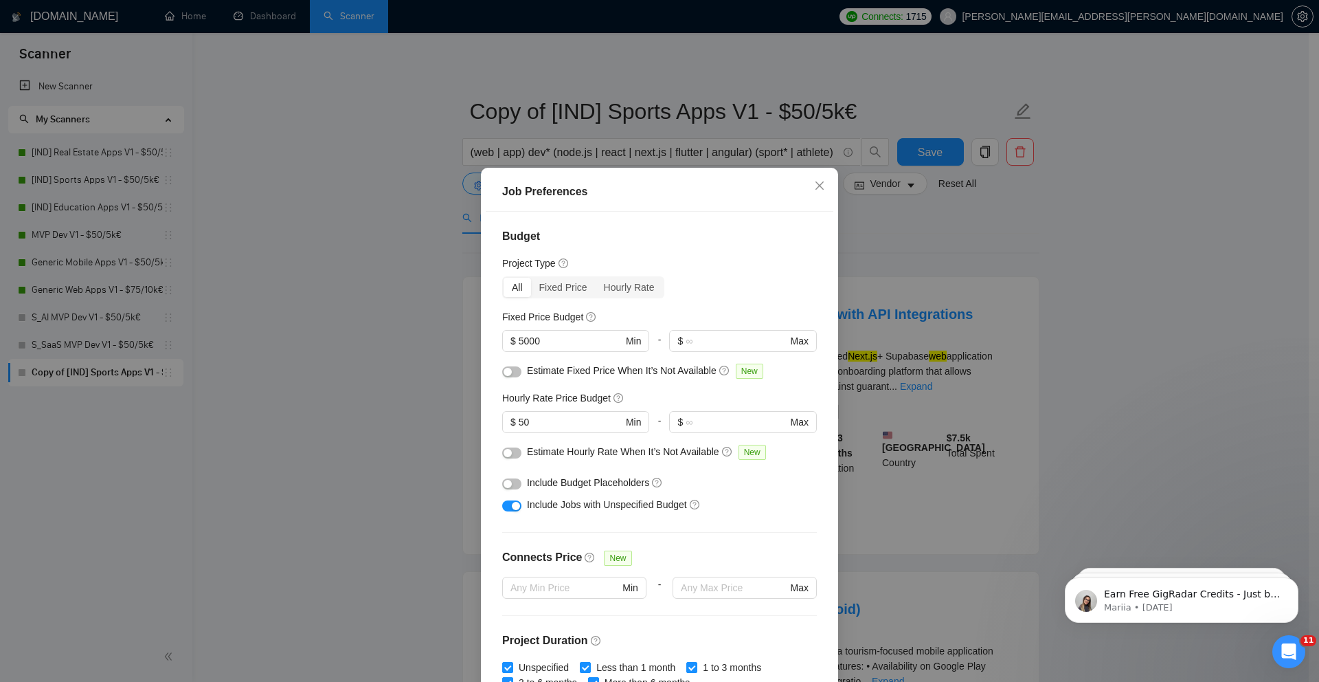
click at [506, 482] on div "button" at bounding box center [508, 484] width 8 height 8
click at [440, 418] on div "Job Preferences Budget Project Type All Fixed Price Hourly Rate Fixed Price Bud…" at bounding box center [659, 341] width 1319 height 682
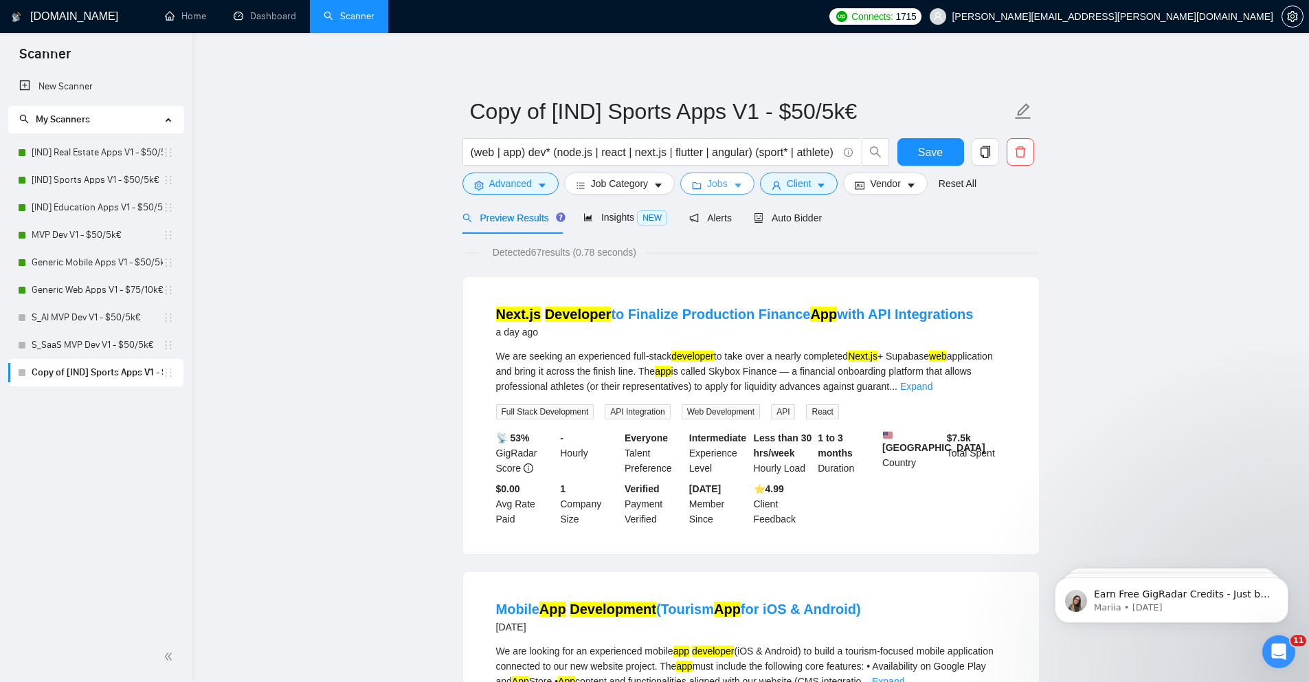
click at [748, 182] on button "Jobs" at bounding box center [717, 183] width 74 height 22
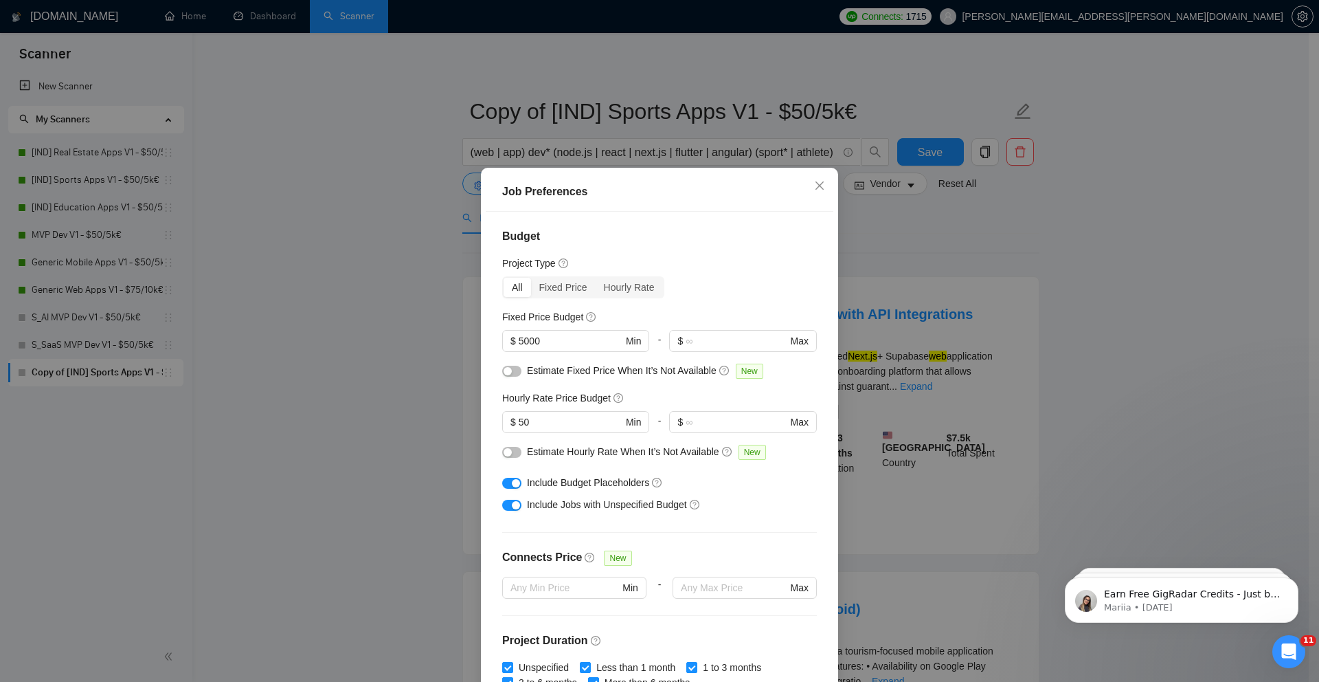
click at [748, 182] on div "Job Preferences" at bounding box center [660, 191] width 348 height 39
click at [513, 481] on div "button" at bounding box center [516, 484] width 8 height 8
click at [530, 411] on span "$ 50 Min" at bounding box center [575, 422] width 146 height 22
click at [528, 416] on input "50" at bounding box center [571, 421] width 104 height 15
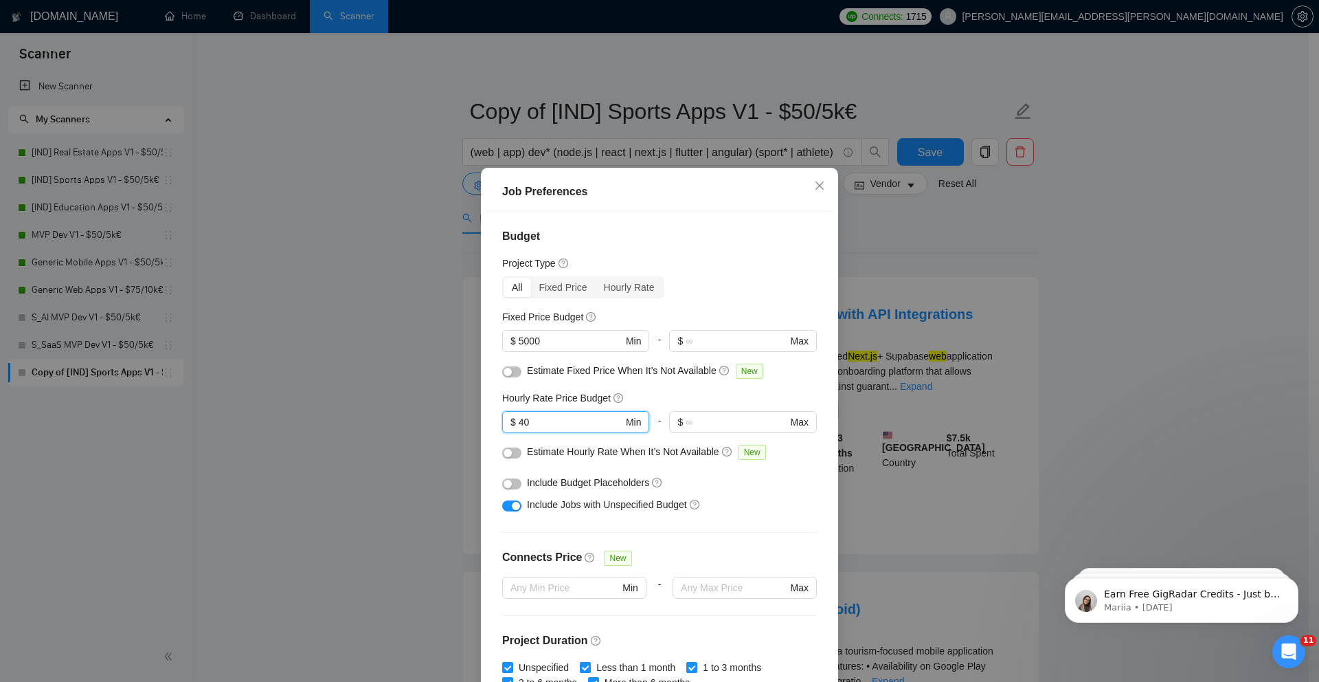
type input "40"
click at [375, 427] on div "Job Preferences Budget Project Type All Fixed Price Hourly Rate Fixed Price Bud…" at bounding box center [659, 341] width 1319 height 682
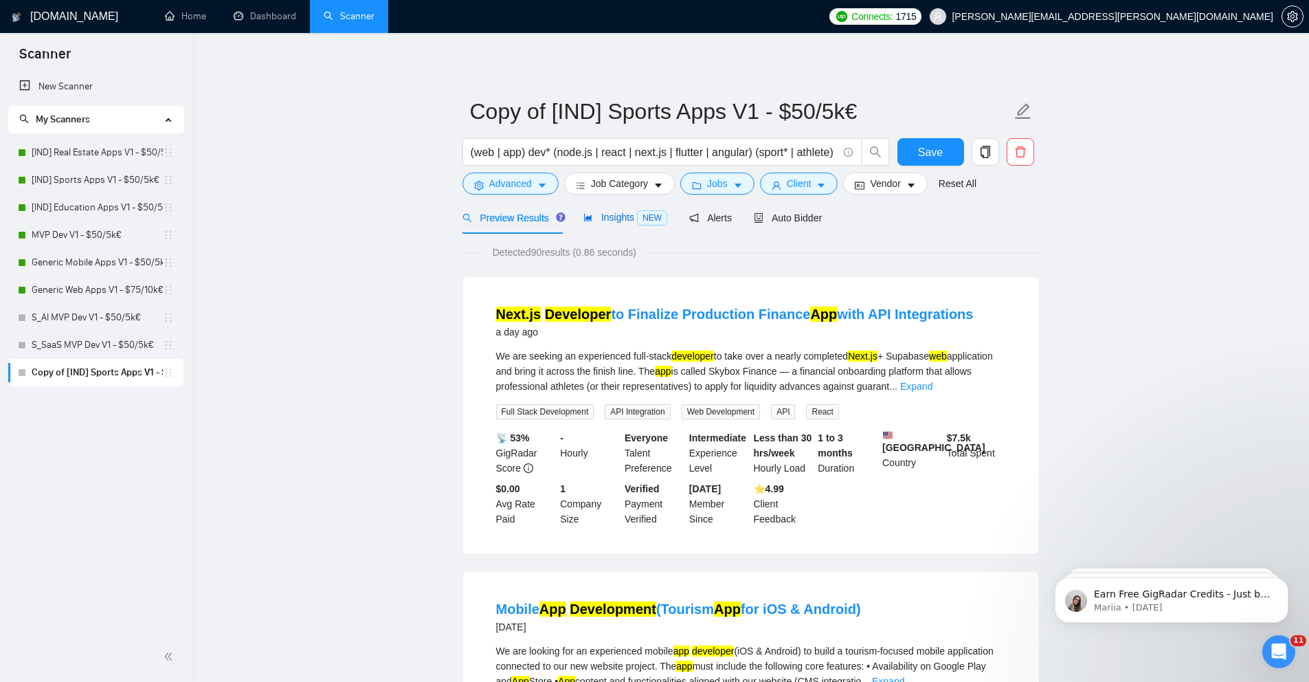
click at [626, 218] on span "Insights NEW" at bounding box center [625, 217] width 84 height 11
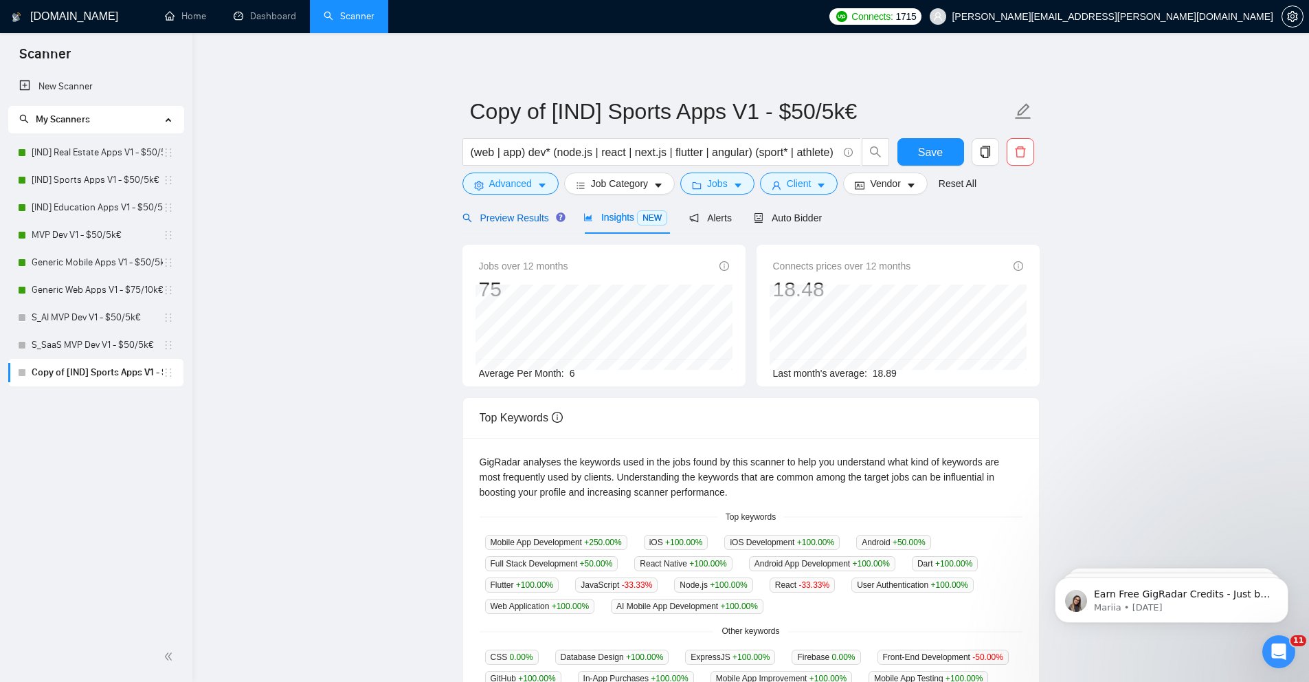
click at [510, 219] on span "Preview Results" at bounding box center [511, 217] width 99 height 11
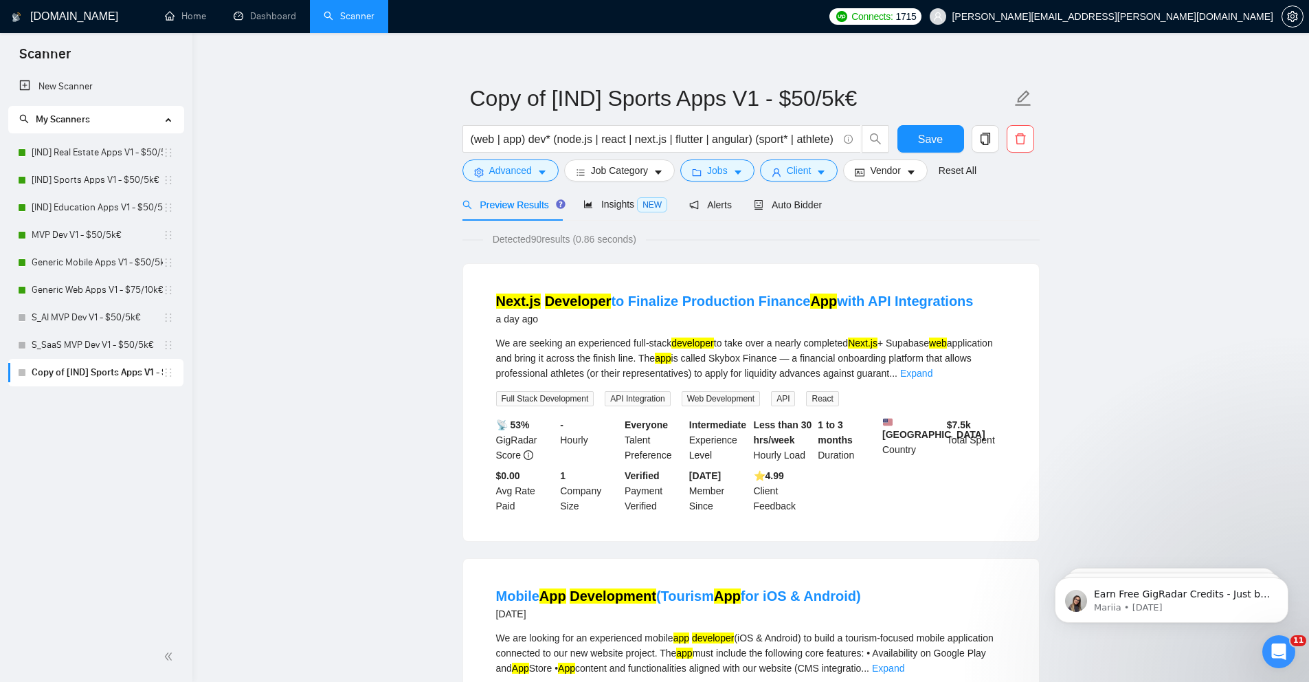
scroll to position [15, 0]
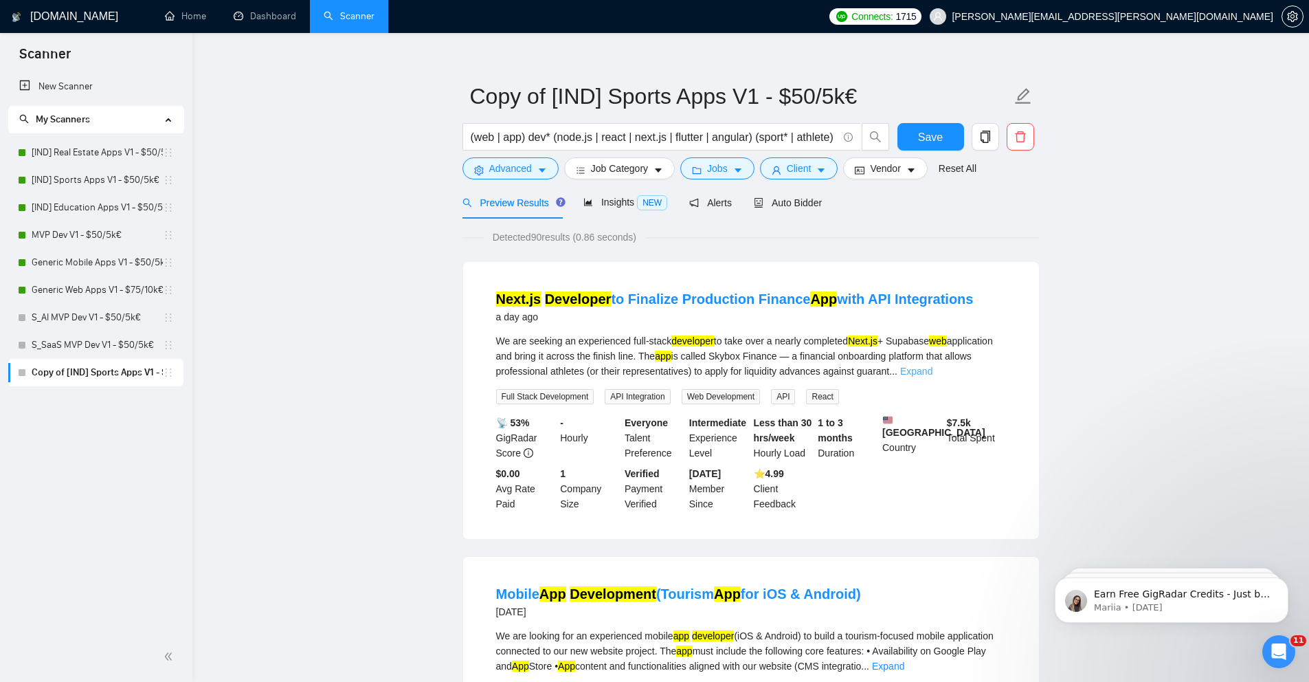
click at [932, 374] on link "Expand" at bounding box center [916, 371] width 32 height 11
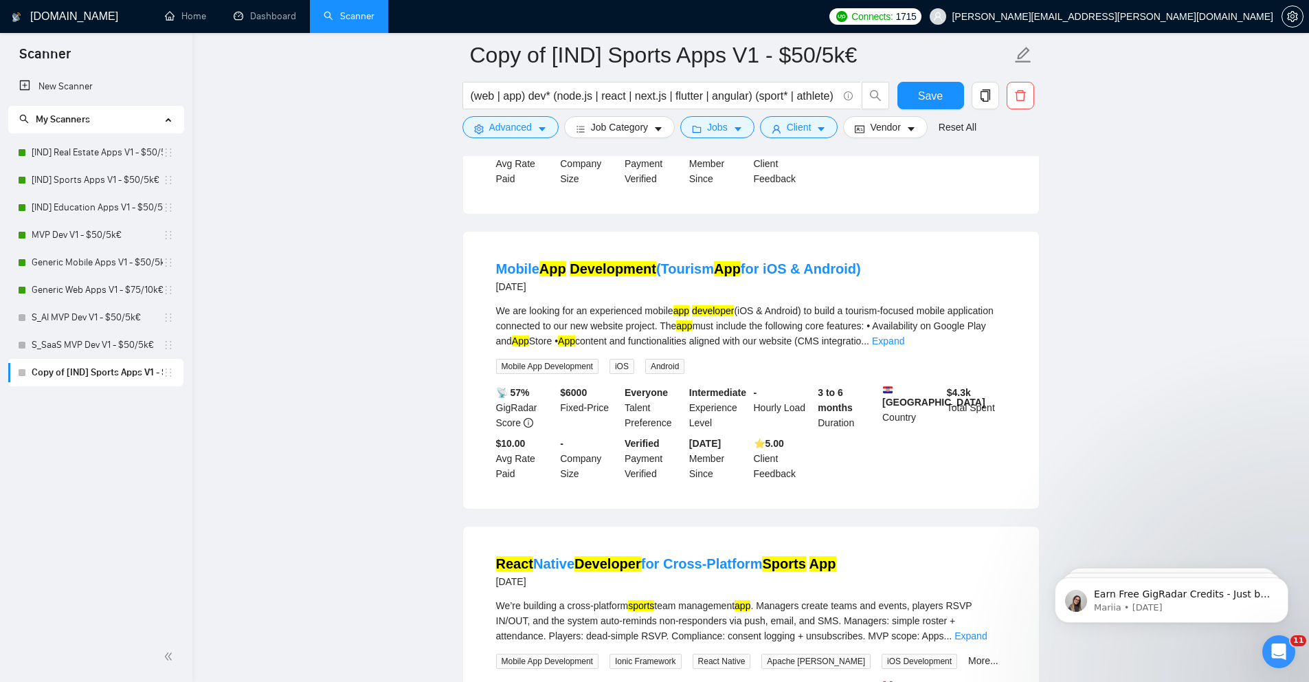
scroll to position [671, 0]
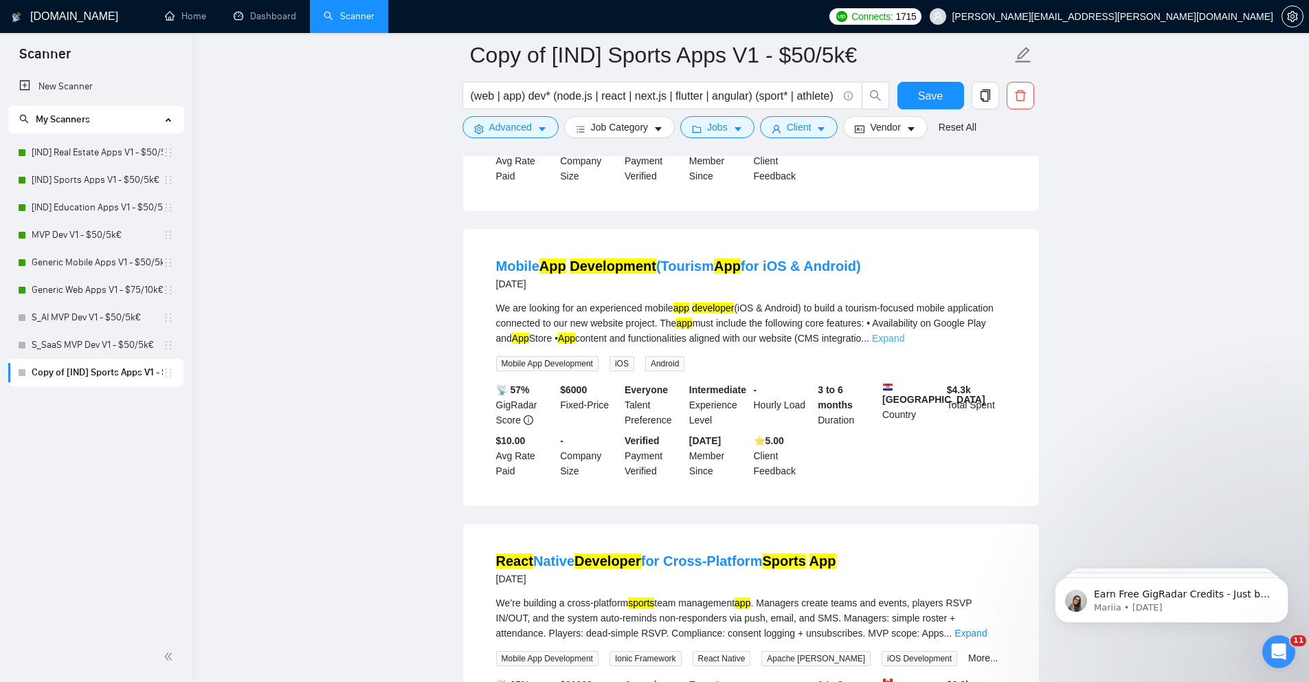
click at [904, 344] on link "Expand" at bounding box center [888, 338] width 32 height 11
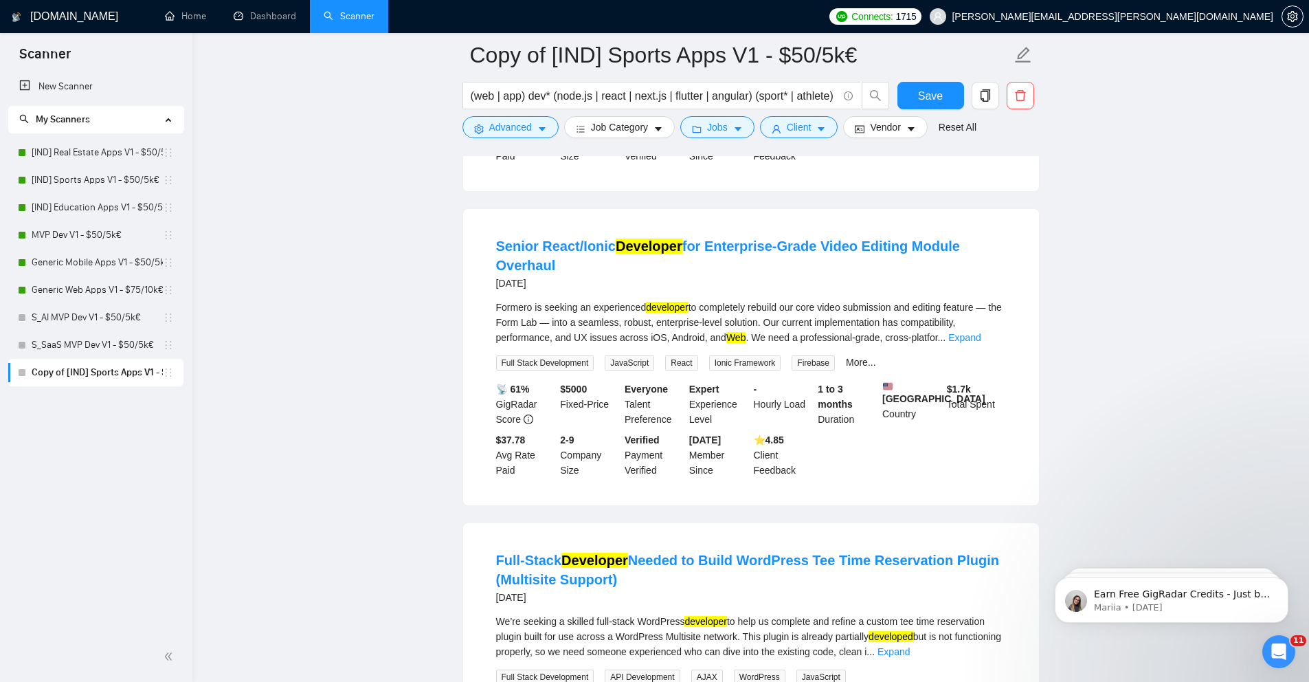
scroll to position [1508, 0]
click at [981, 342] on link "Expand" at bounding box center [964, 336] width 32 height 11
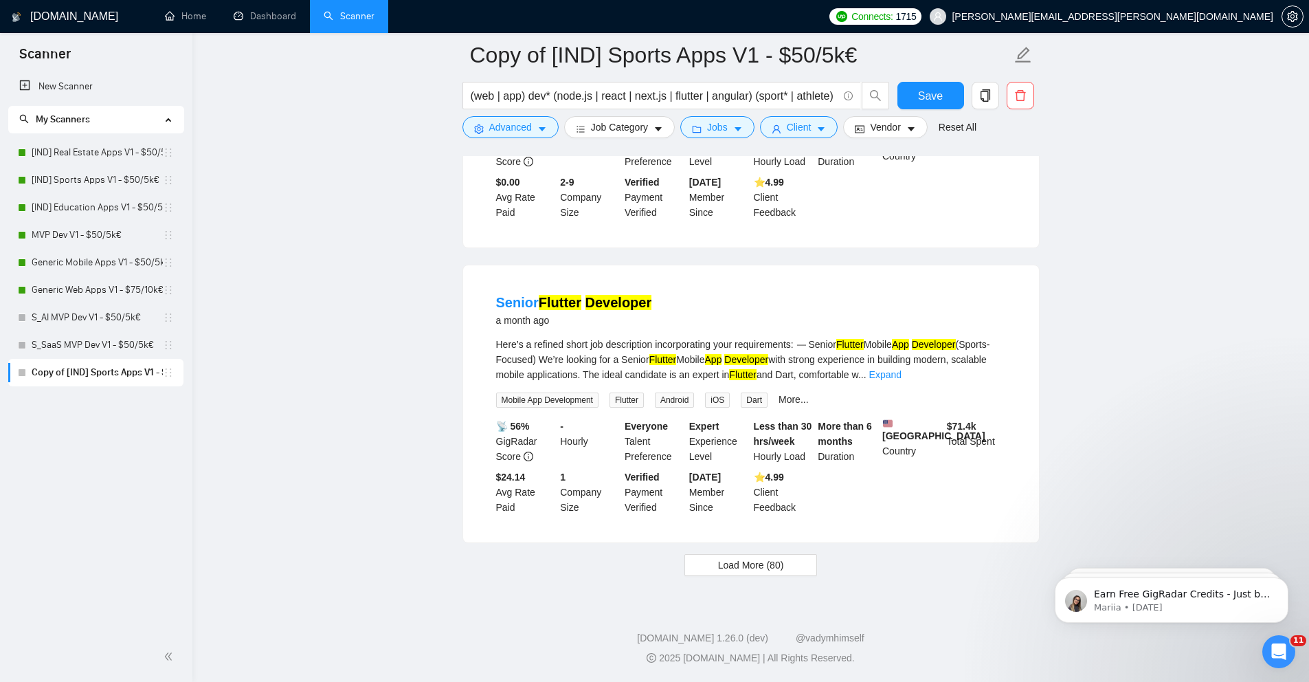
scroll to position [3715, 0]
click at [707, 576] on button "Load More (80)" at bounding box center [750, 565] width 133 height 22
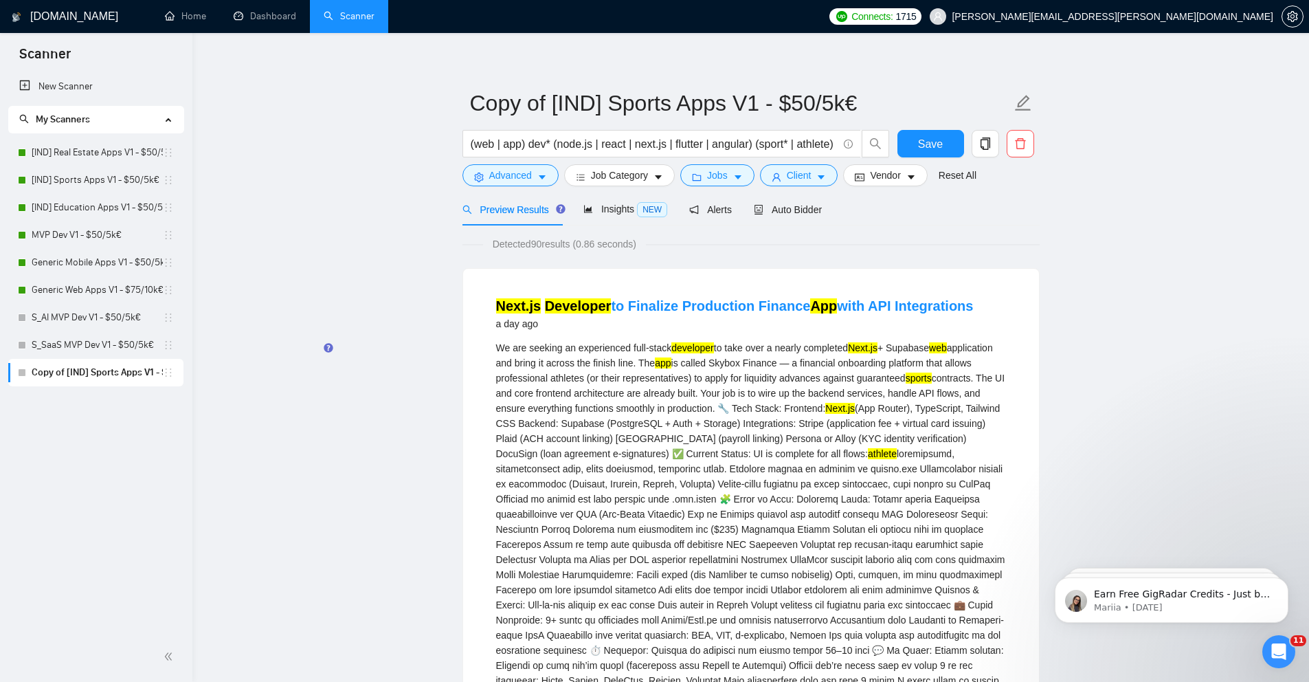
scroll to position [0, 0]
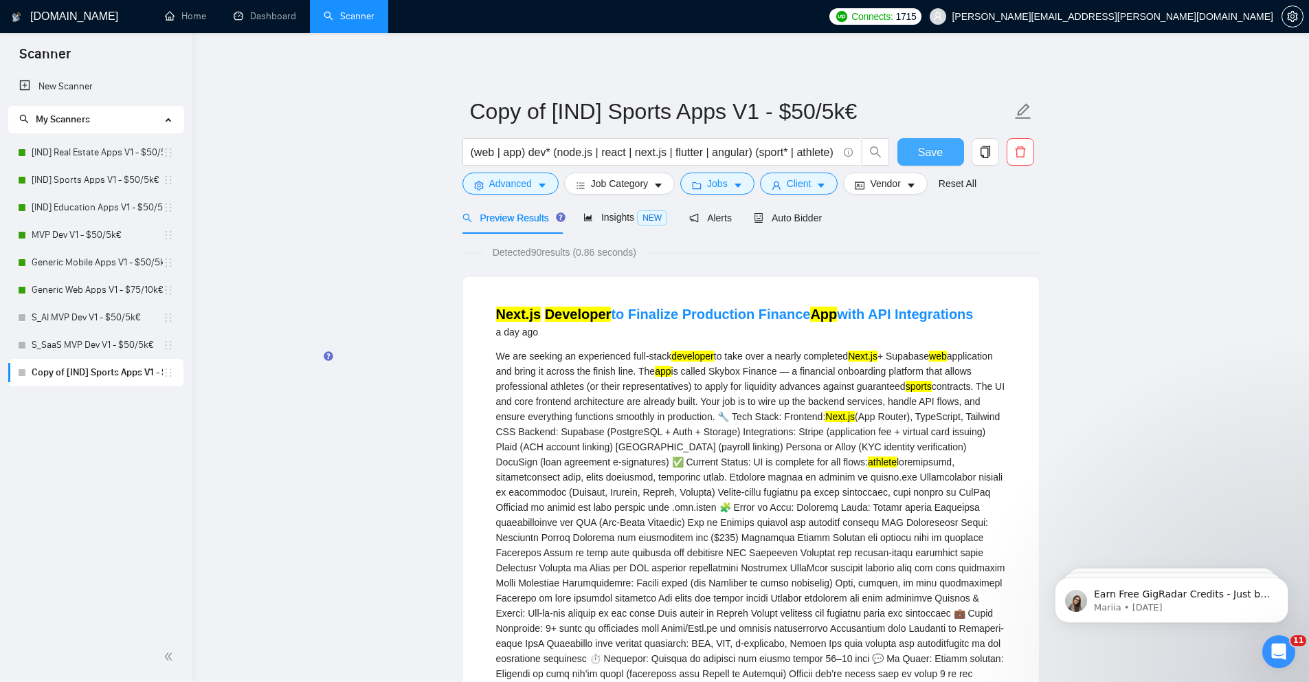
click at [923, 152] on span "Save" at bounding box center [930, 152] width 25 height 17
click at [91, 172] on link "[IND] Sports Apps V1 - $50/5k€" at bounding box center [97, 179] width 131 height 27
click at [620, 209] on div "Insights NEW" at bounding box center [625, 217] width 84 height 32
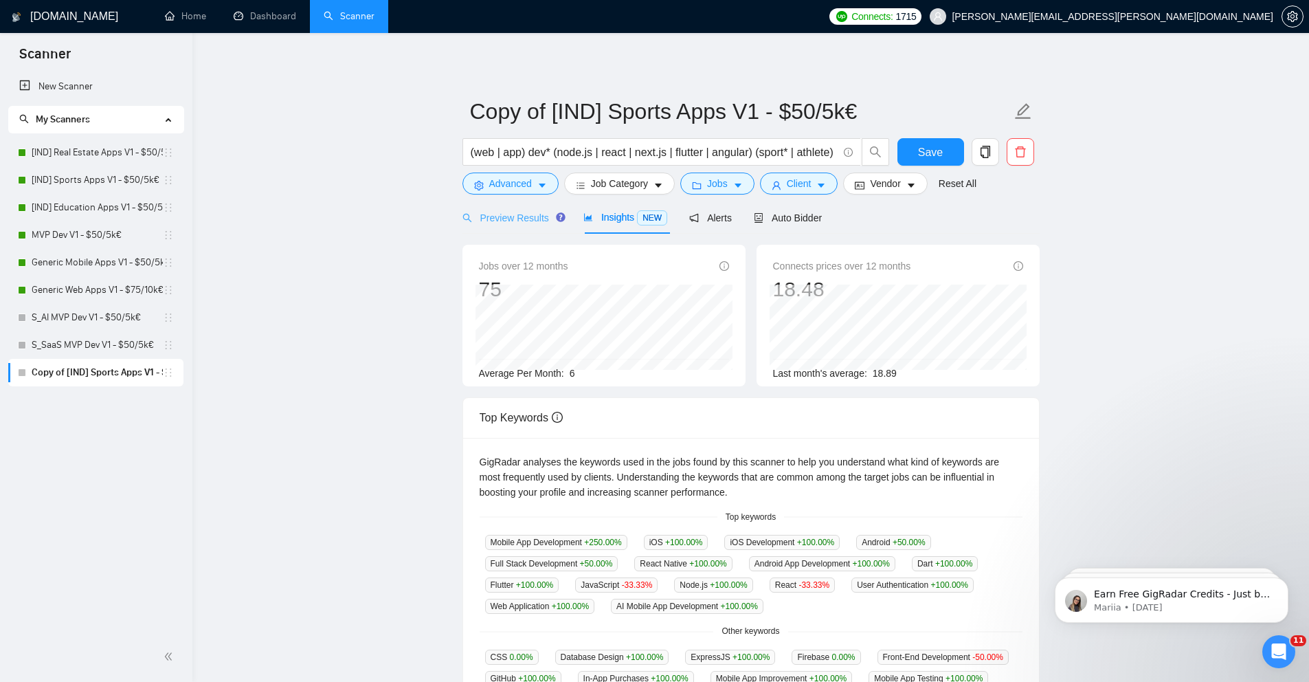
scroll to position [3, 0]
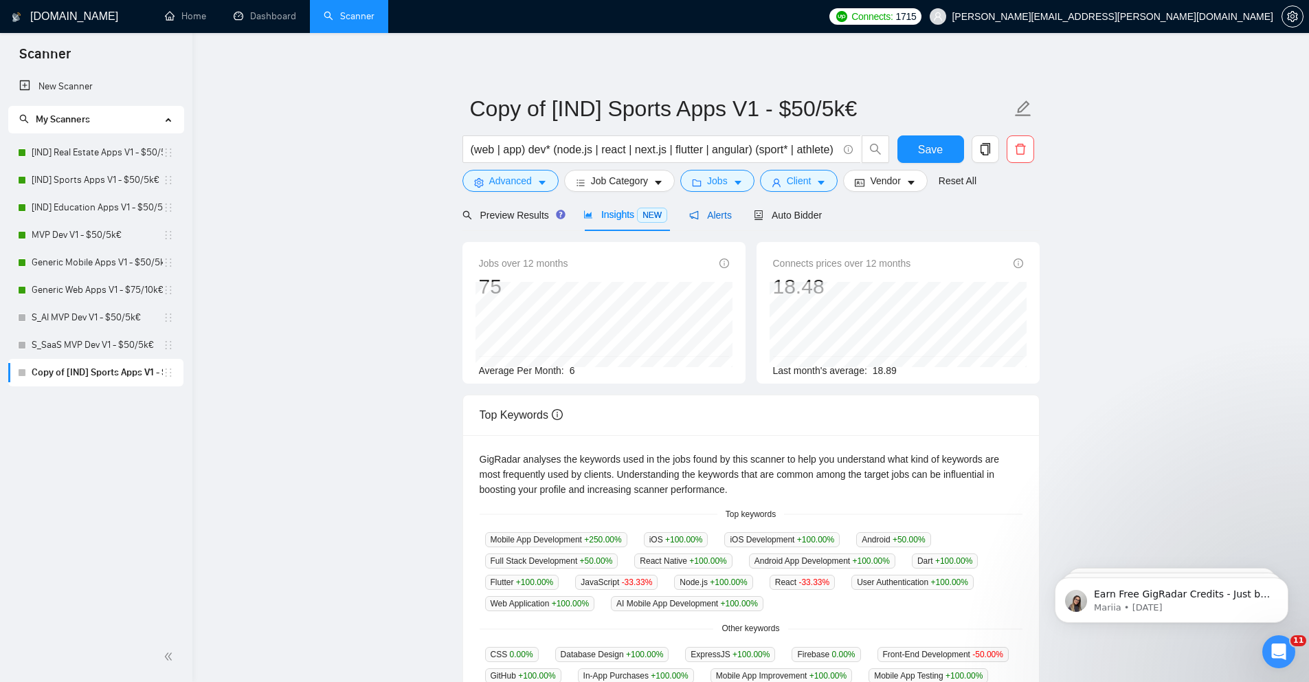
click at [729, 214] on span "Alerts" at bounding box center [710, 215] width 43 height 11
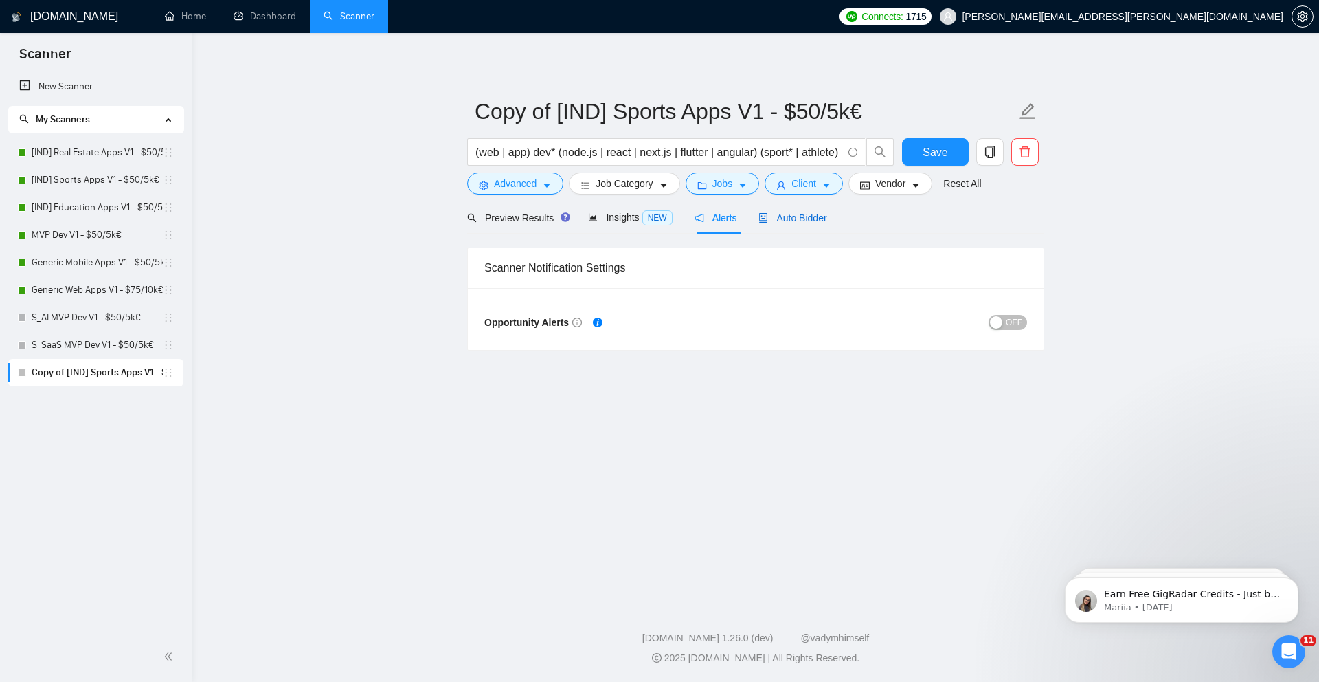
click at [768, 214] on icon "robot" at bounding box center [764, 218] width 8 height 10
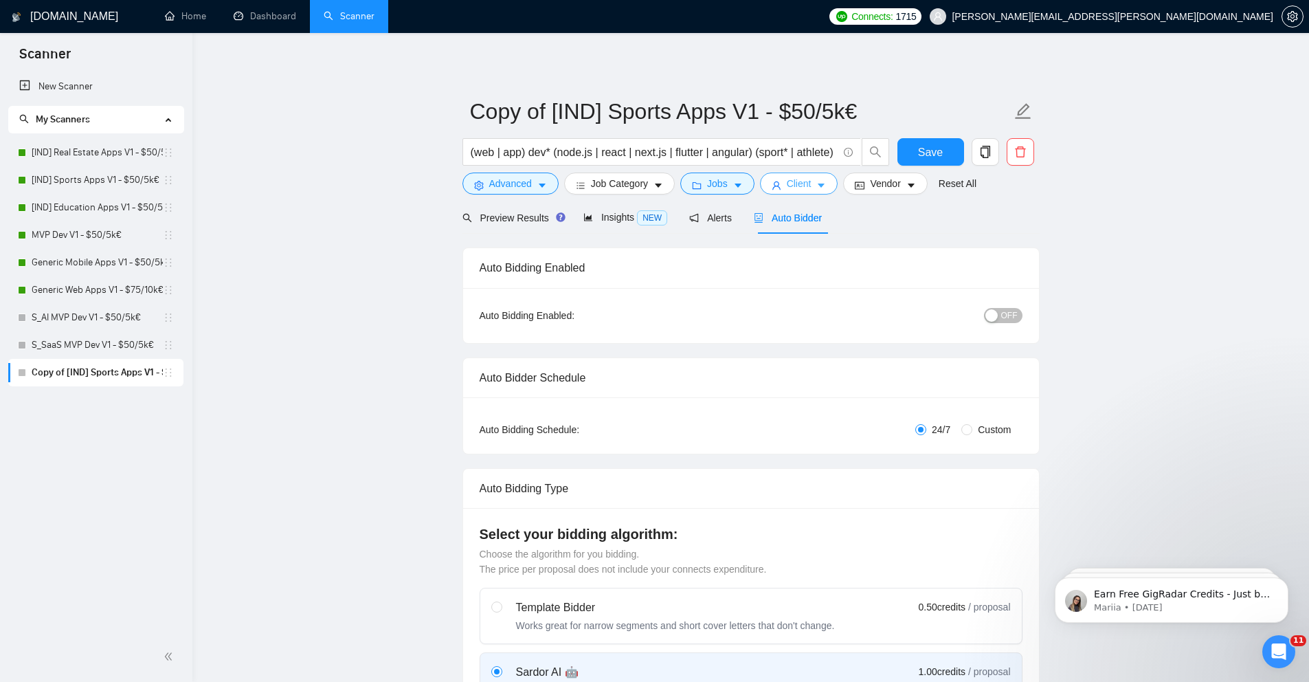
click at [826, 185] on icon "caret-down" at bounding box center [821, 186] width 10 height 10
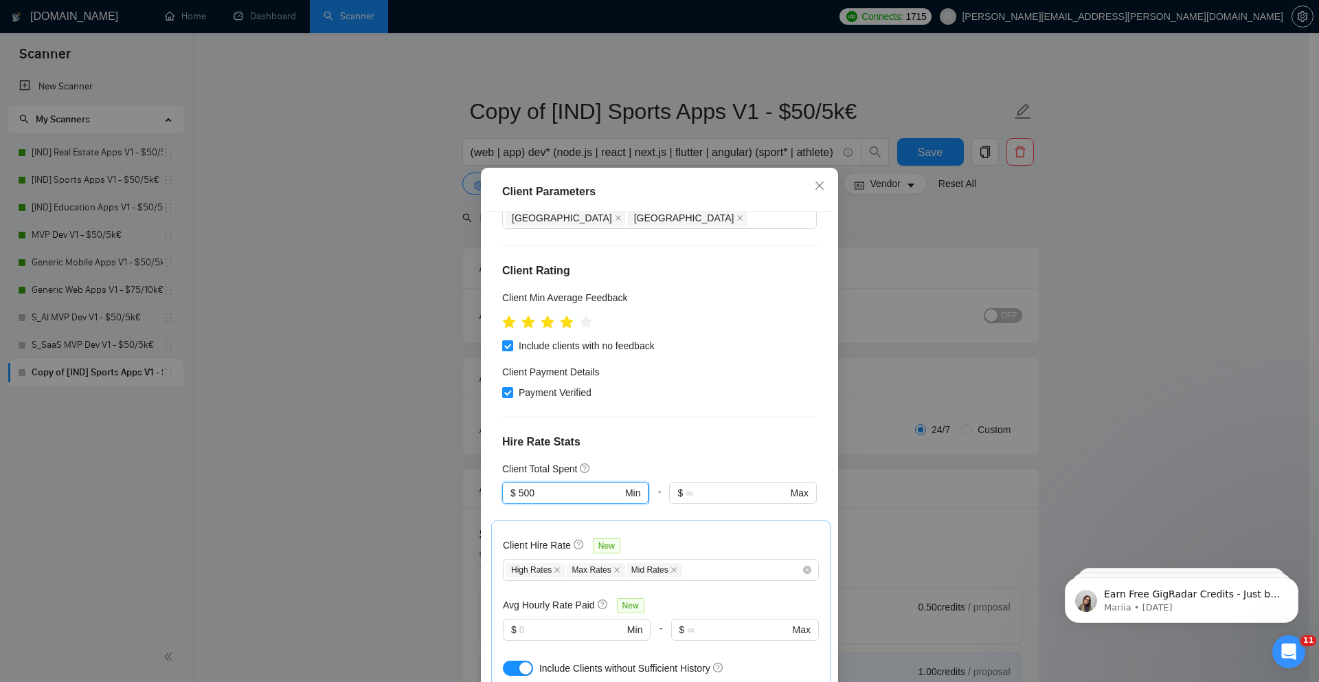
click at [519, 485] on input "500" at bounding box center [571, 492] width 104 height 15
click at [454, 410] on div "Client Parameters Client Location Include Client Countries Select Exclude Clien…" at bounding box center [659, 341] width 1319 height 682
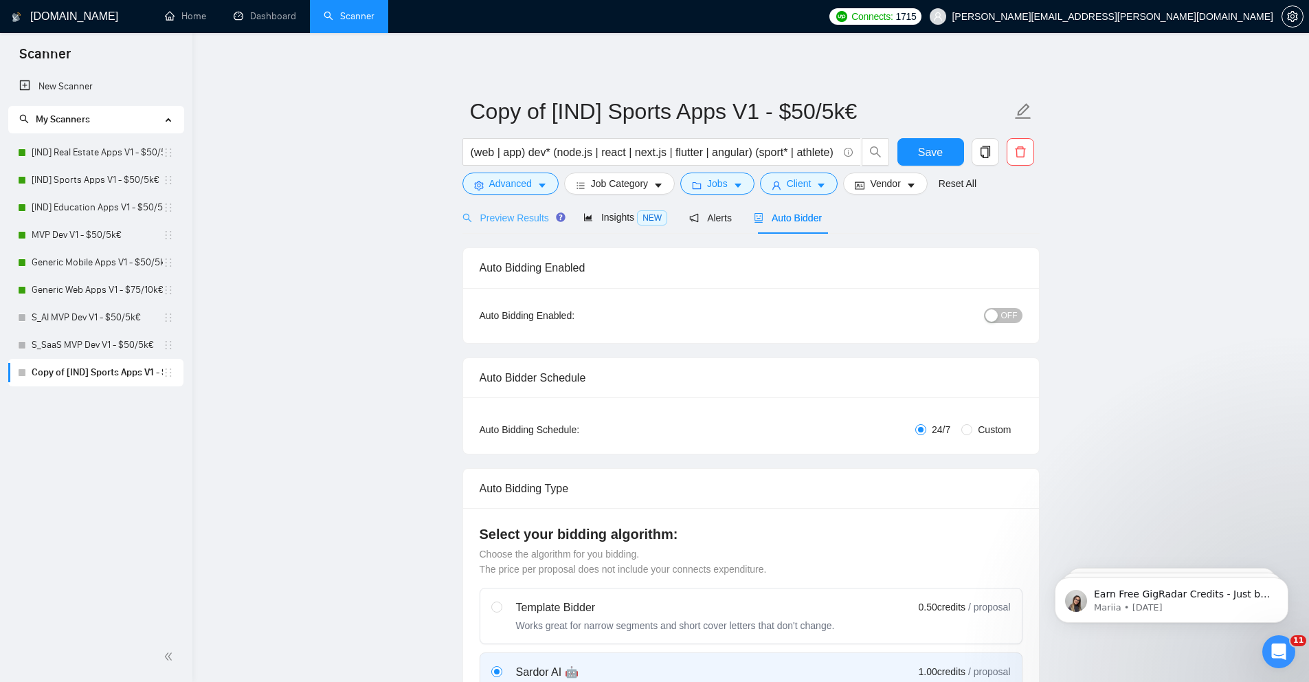
click at [533, 232] on div "Preview Results" at bounding box center [511, 217] width 99 height 32
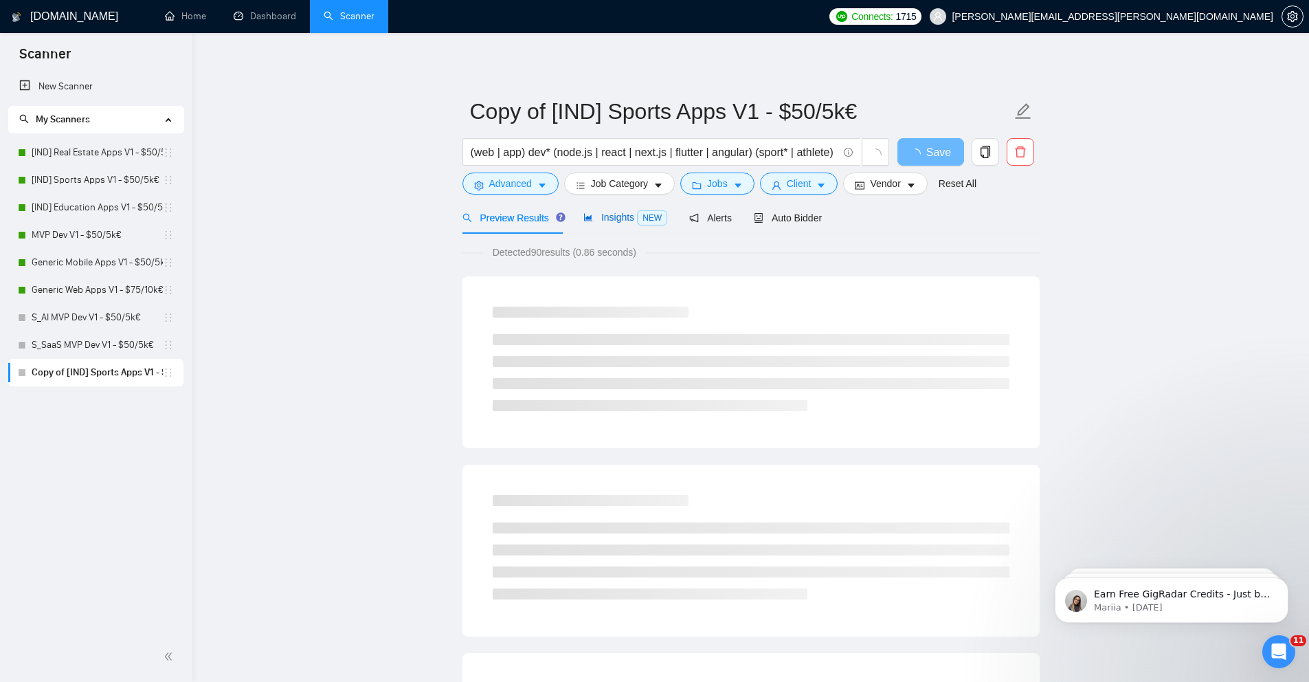
click at [627, 214] on span "Insights NEW" at bounding box center [625, 217] width 84 height 11
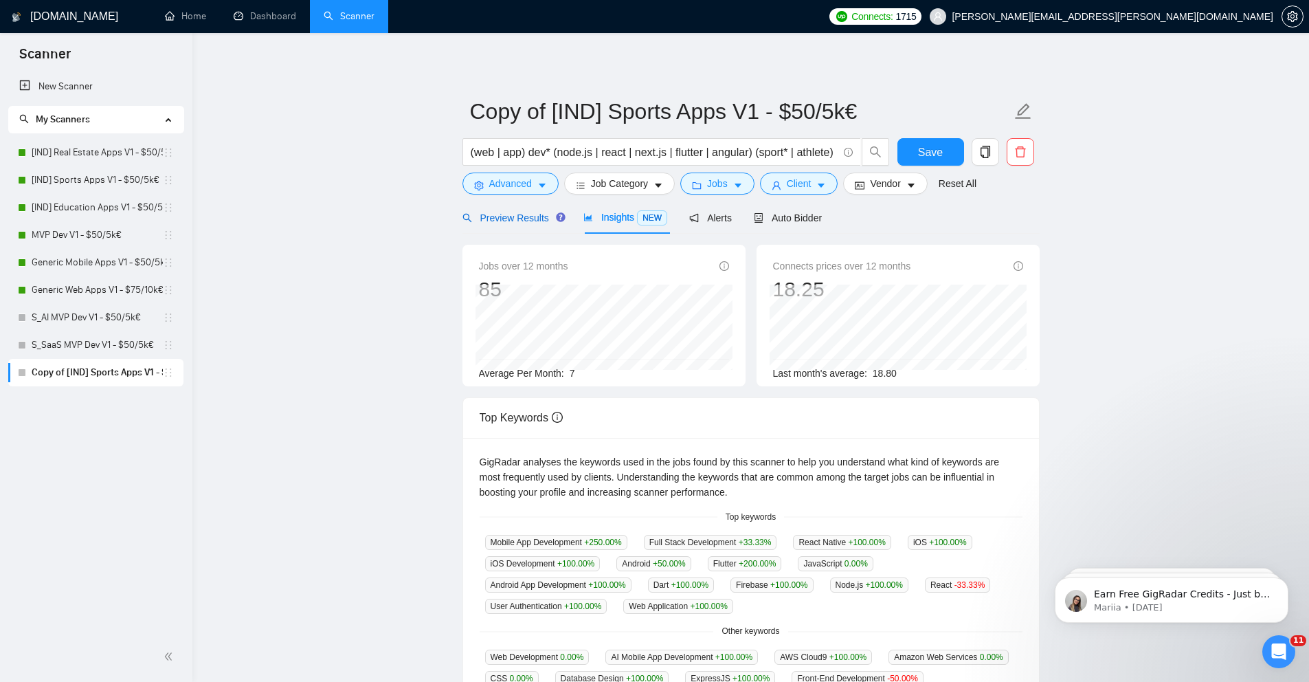
click at [519, 223] on span "Preview Results" at bounding box center [511, 217] width 99 height 11
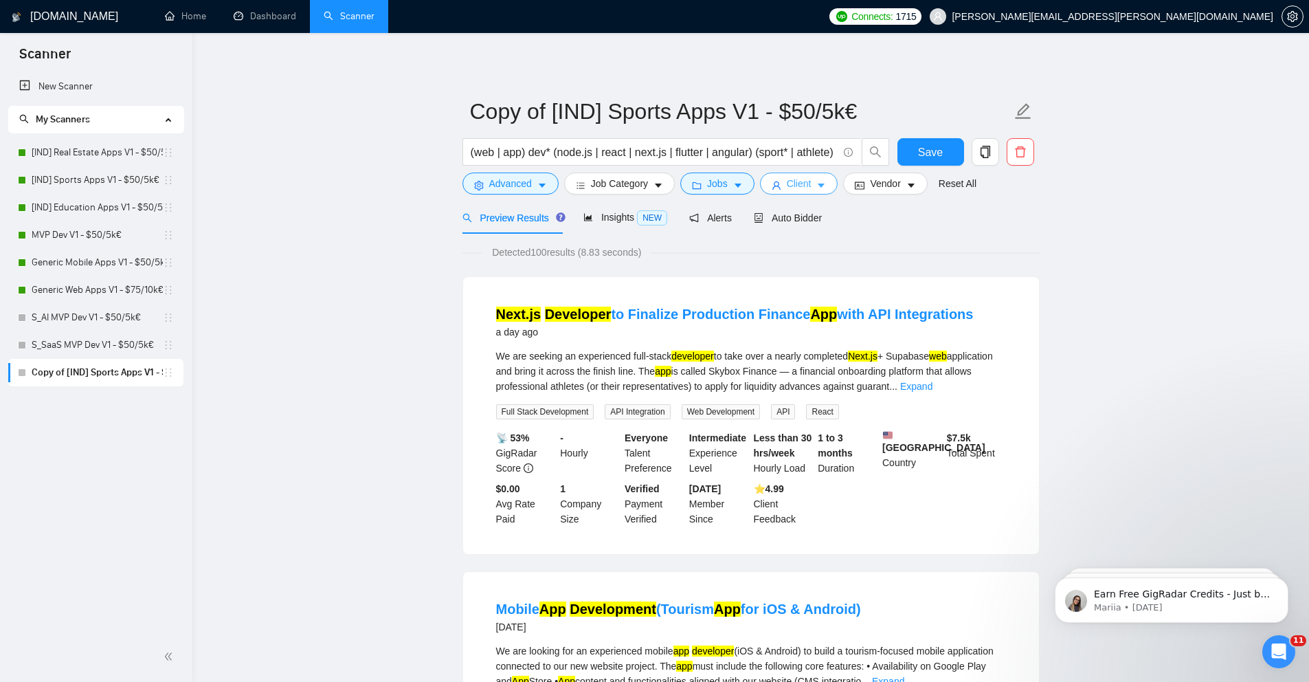
click at [835, 191] on button "Client" at bounding box center [799, 183] width 78 height 22
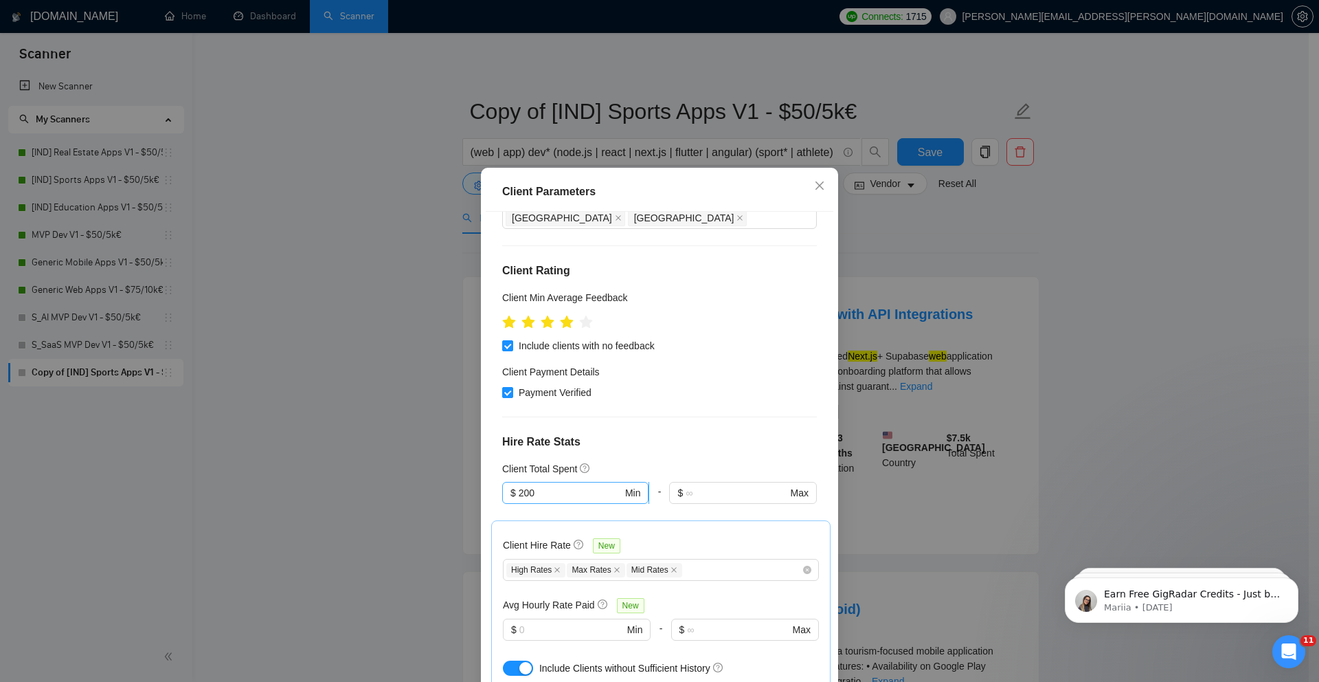
click at [519, 485] on input "200" at bounding box center [571, 492] width 104 height 15
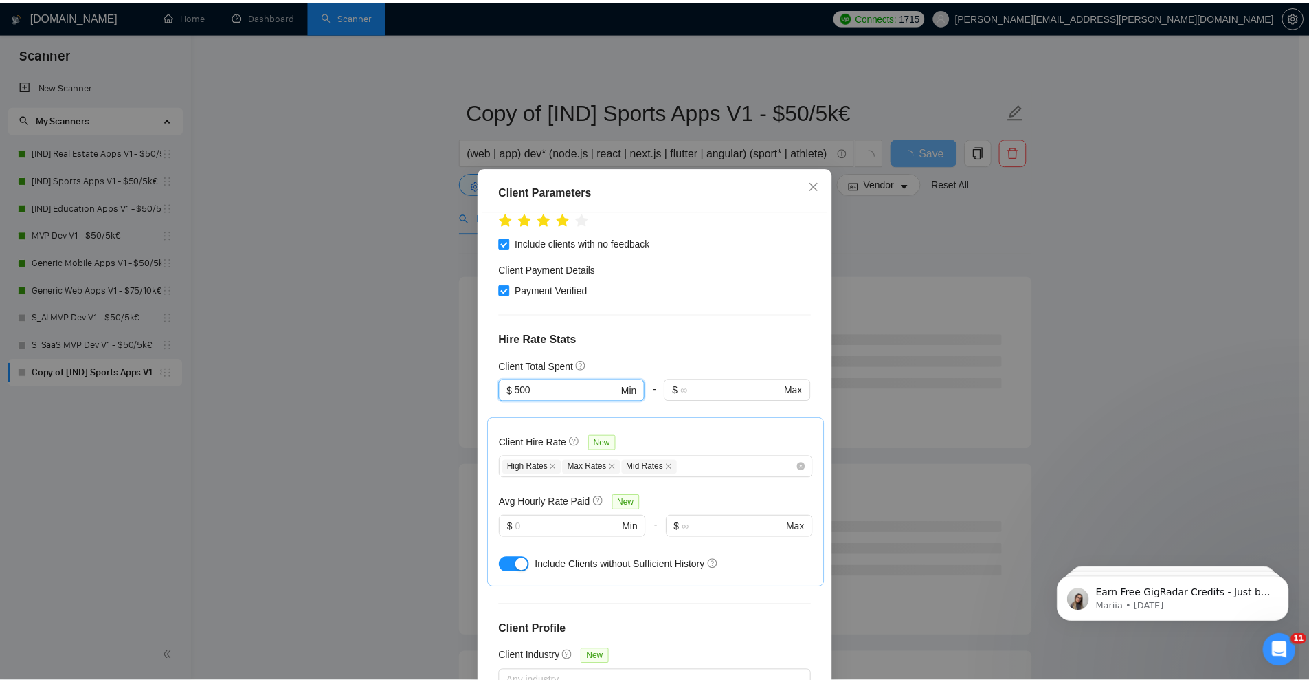
scroll to position [256, 0]
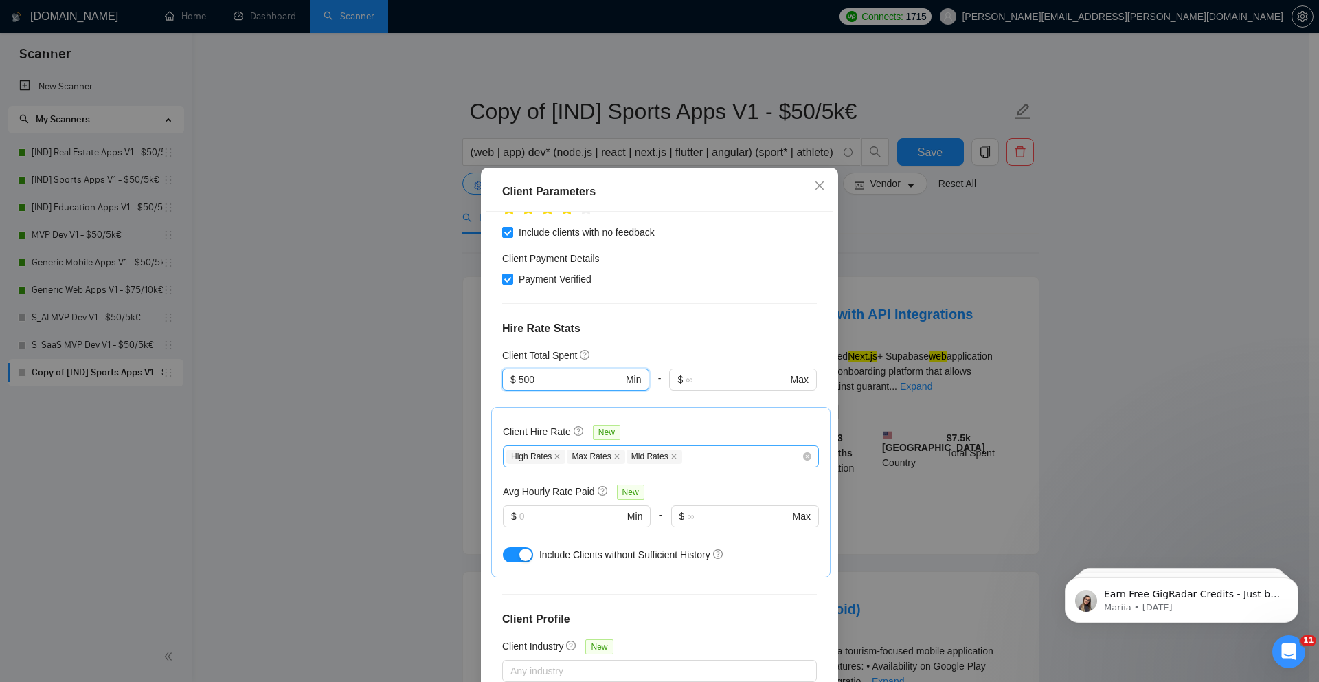
click at [713, 448] on div "High Rates Max Rates Mid Rates" at bounding box center [653, 456] width 295 height 16
type input "500"
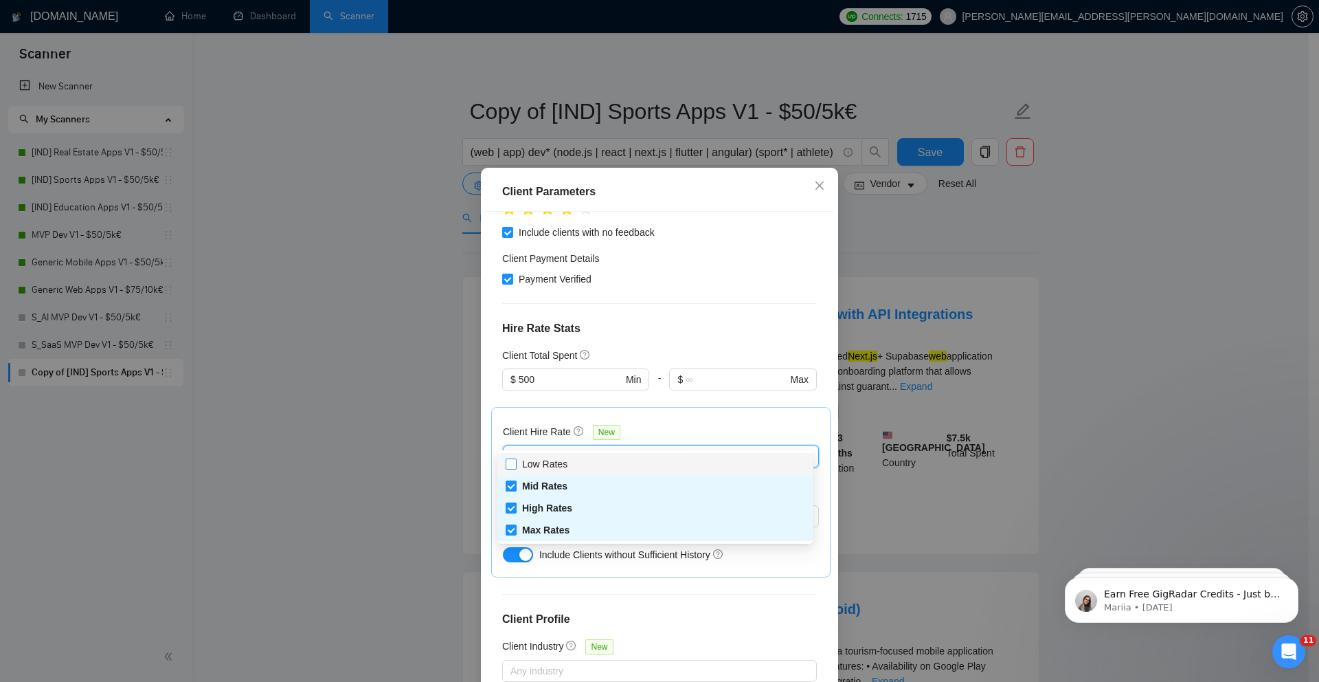
click at [511, 466] on input "Low Rates" at bounding box center [511, 463] width 10 height 10
checkbox input "true"
click at [416, 437] on div "Client Parameters Client Location Include Client Countries Select Exclude Clien…" at bounding box center [659, 341] width 1319 height 682
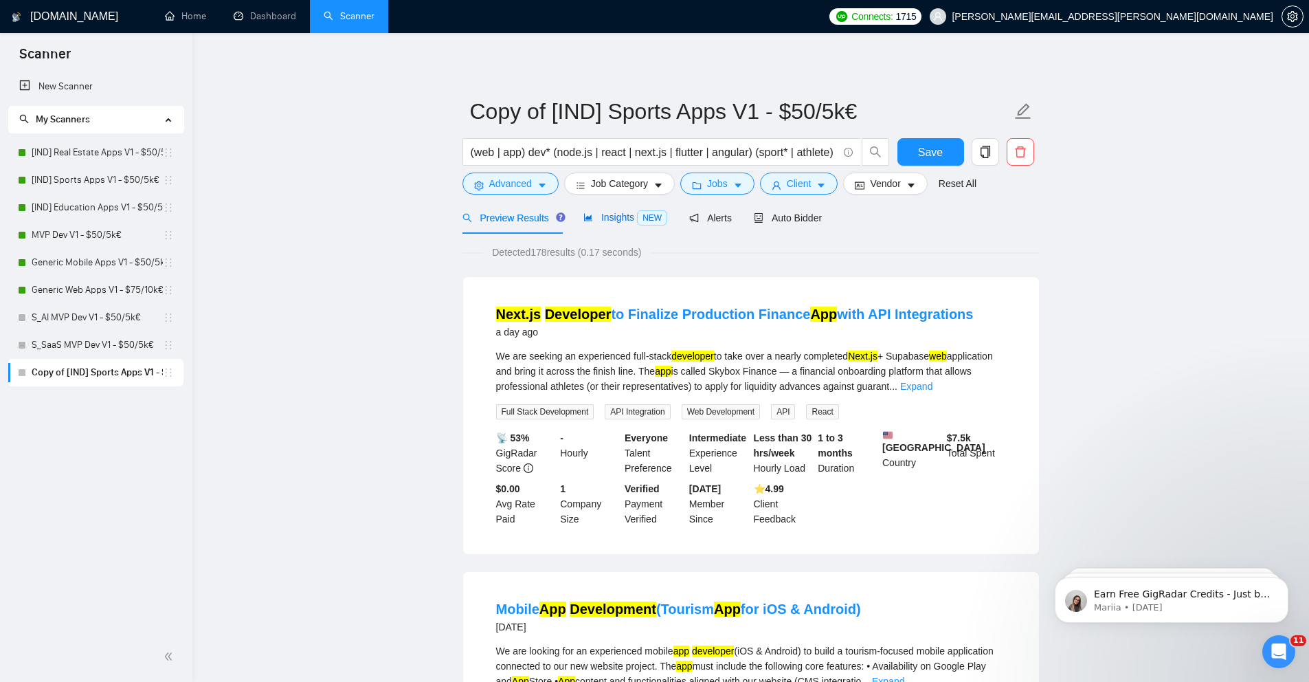
click at [630, 221] on span "Insights NEW" at bounding box center [625, 217] width 84 height 11
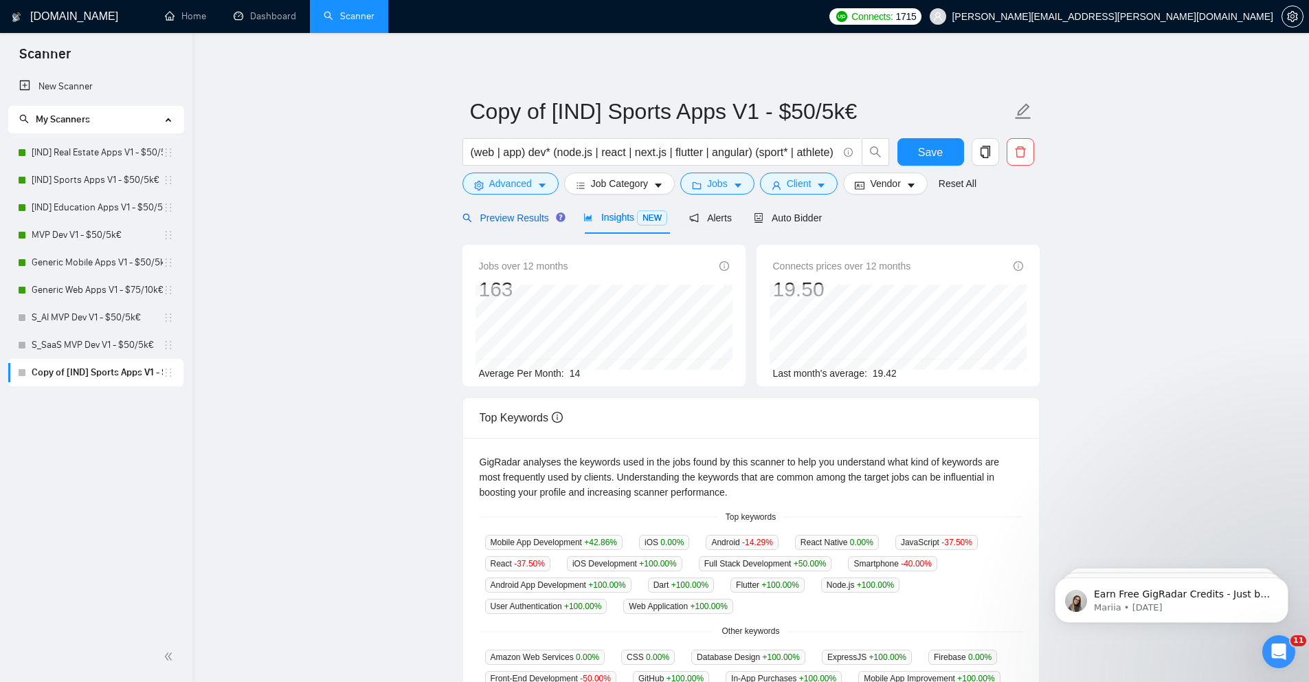
click at [544, 224] on div "Preview Results" at bounding box center [511, 217] width 99 height 15
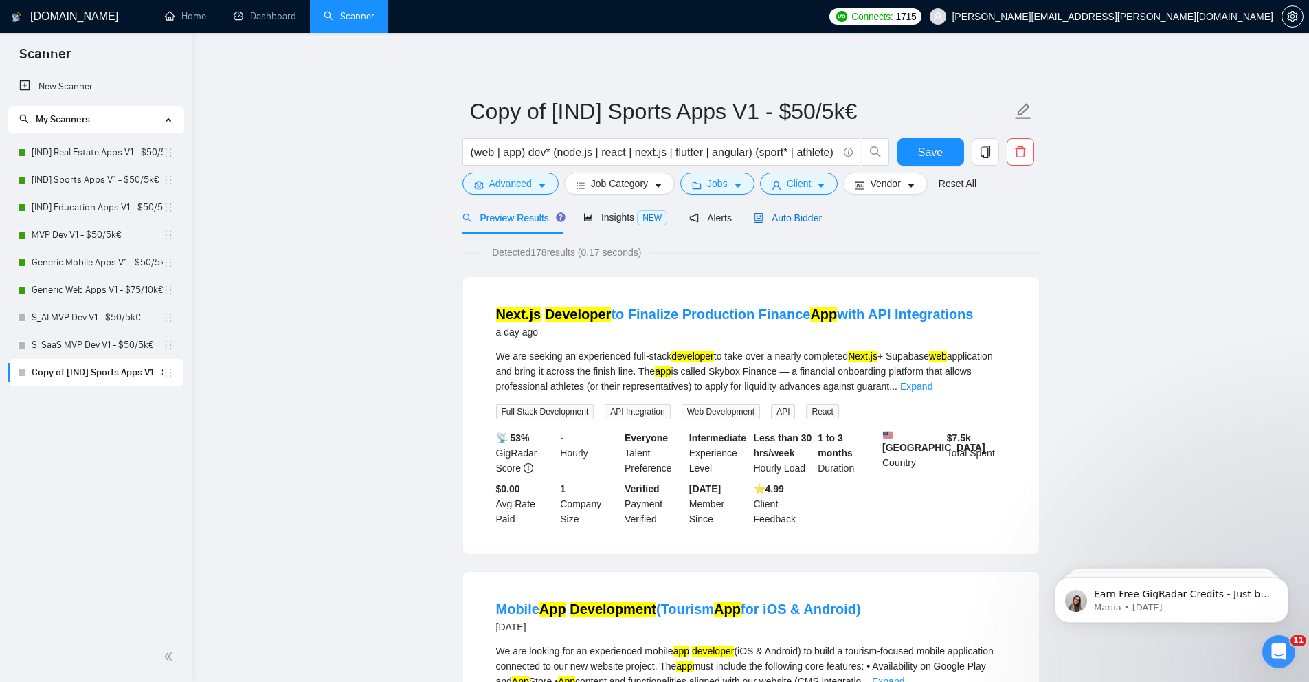
click at [787, 215] on span "Auto Bidder" at bounding box center [788, 217] width 68 height 11
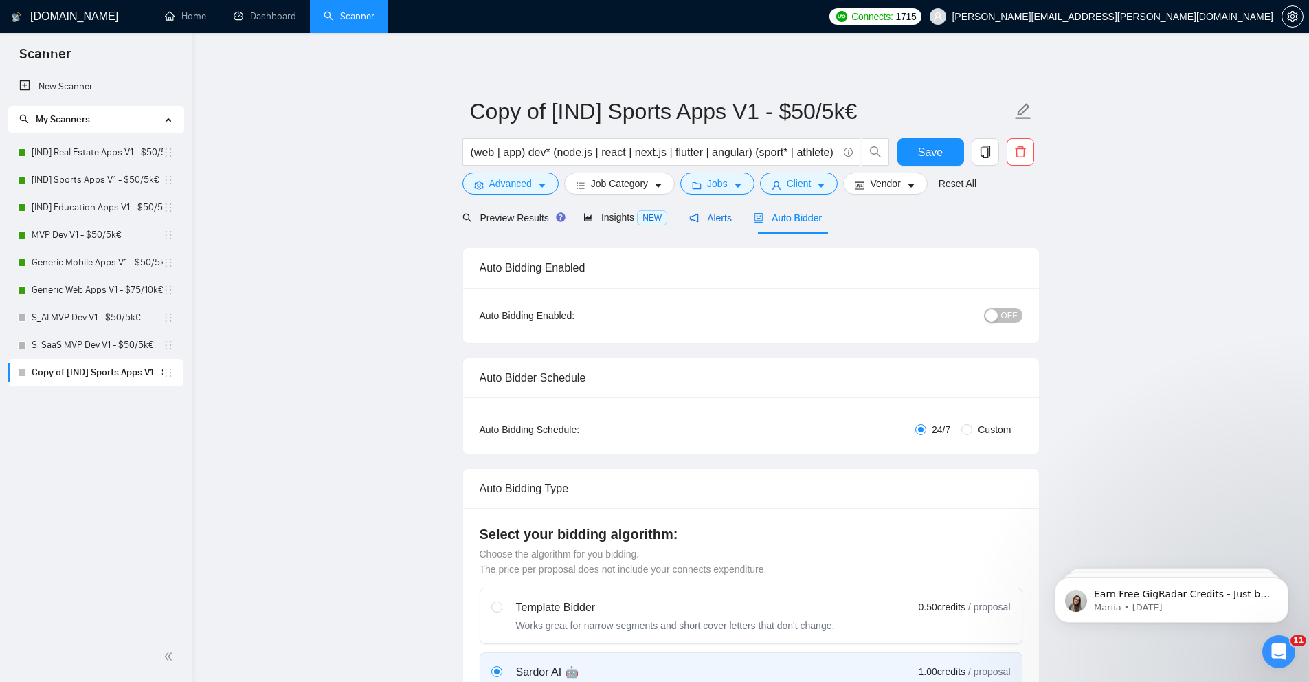
click at [720, 217] on span "Alerts" at bounding box center [710, 217] width 43 height 11
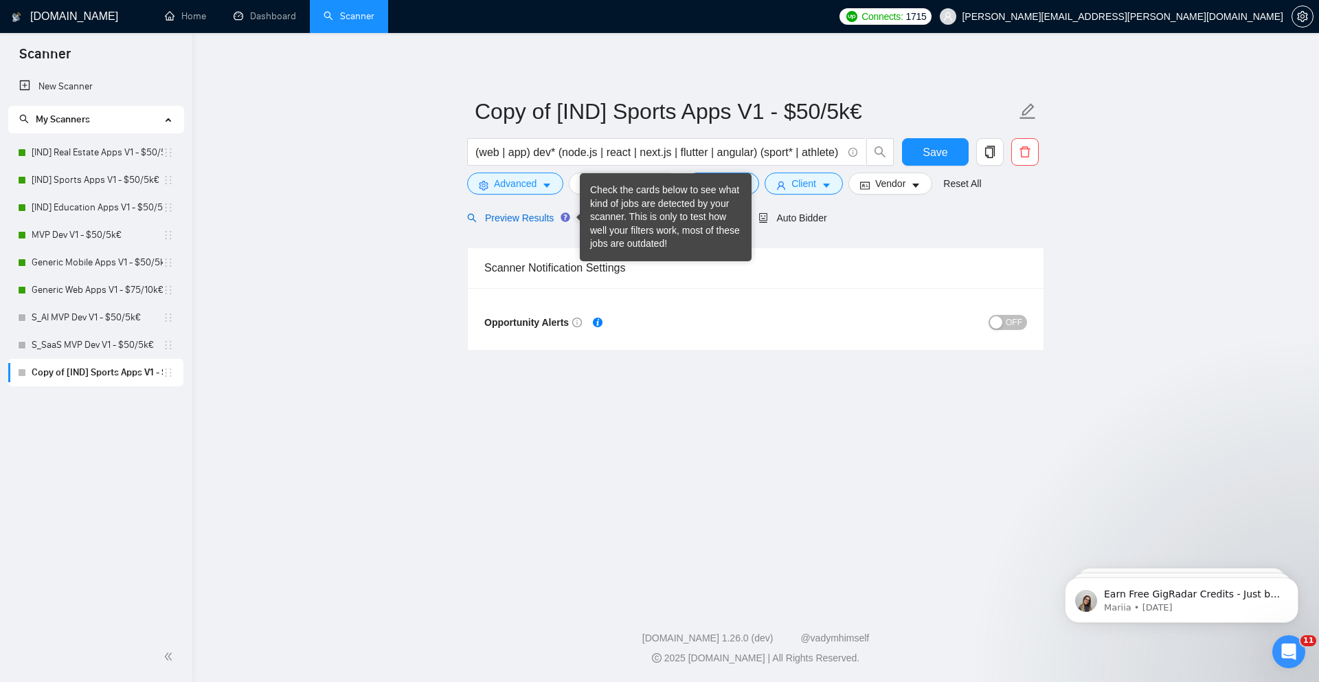
click at [536, 224] on div "Preview Results" at bounding box center [516, 217] width 99 height 15
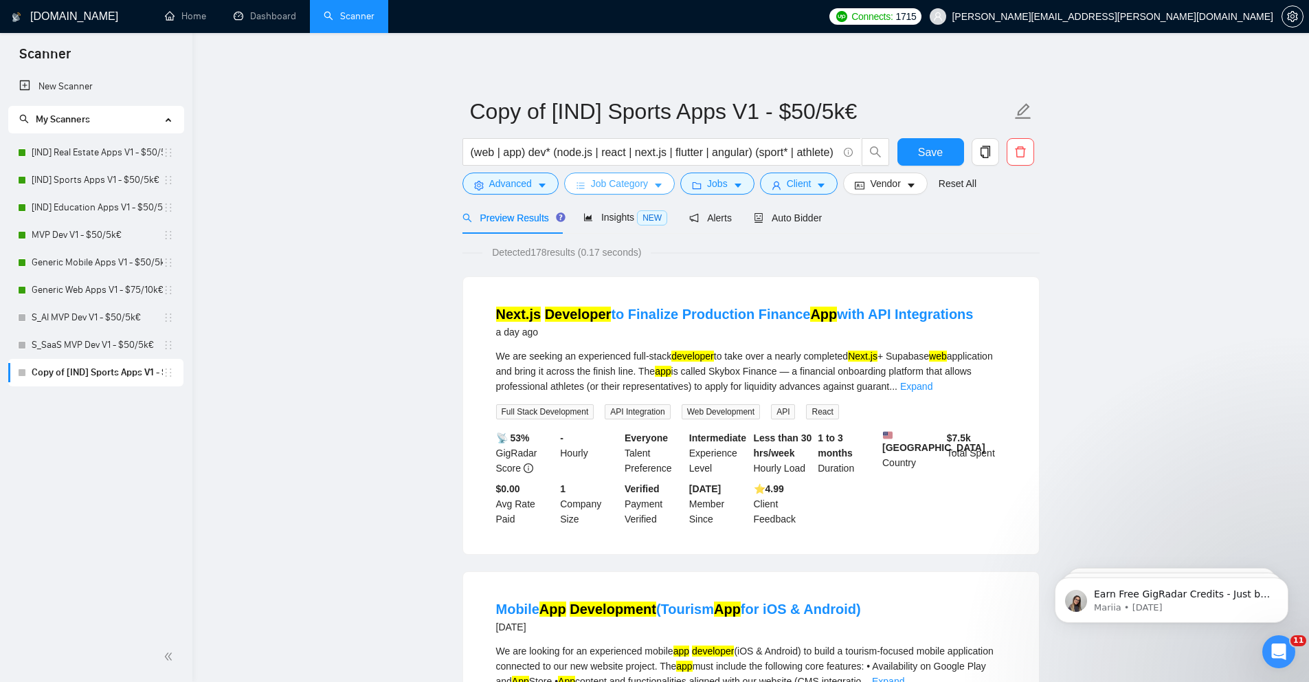
click at [566, 184] on button "Job Category" at bounding box center [619, 183] width 111 height 22
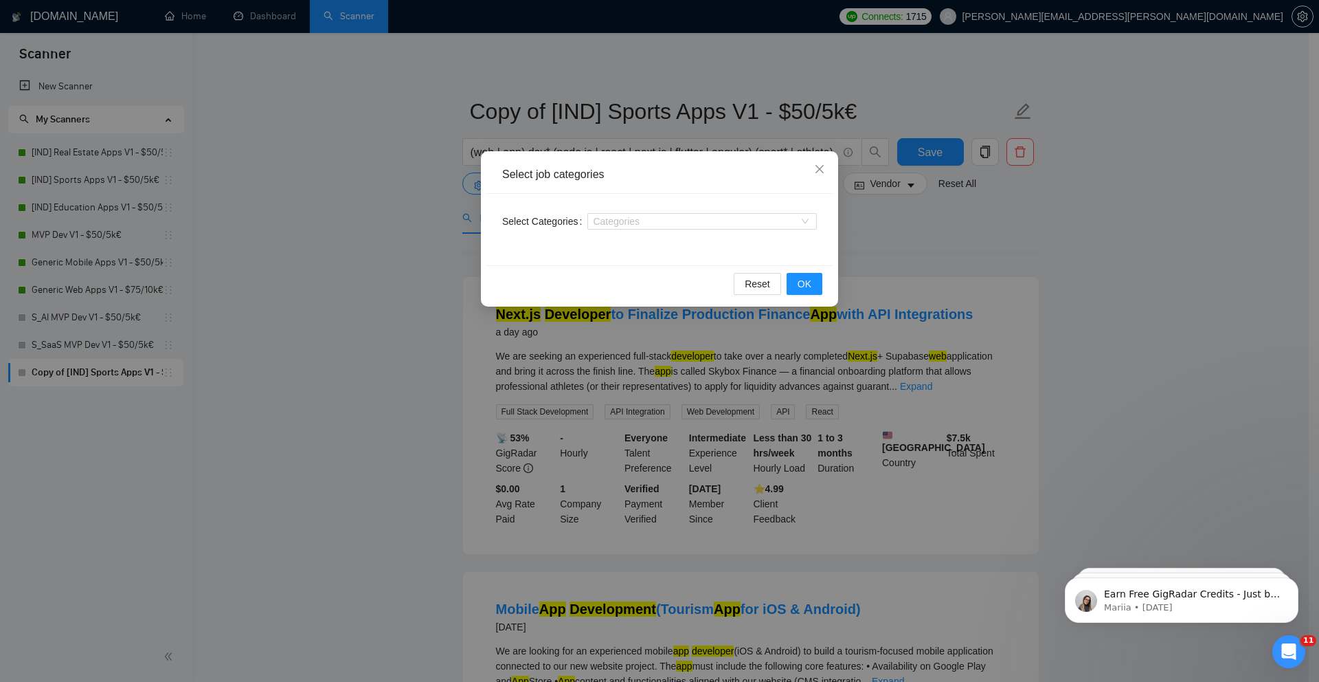
click at [444, 239] on div "Select job categories Select Categories Categories Reset OK" at bounding box center [659, 341] width 1319 height 682
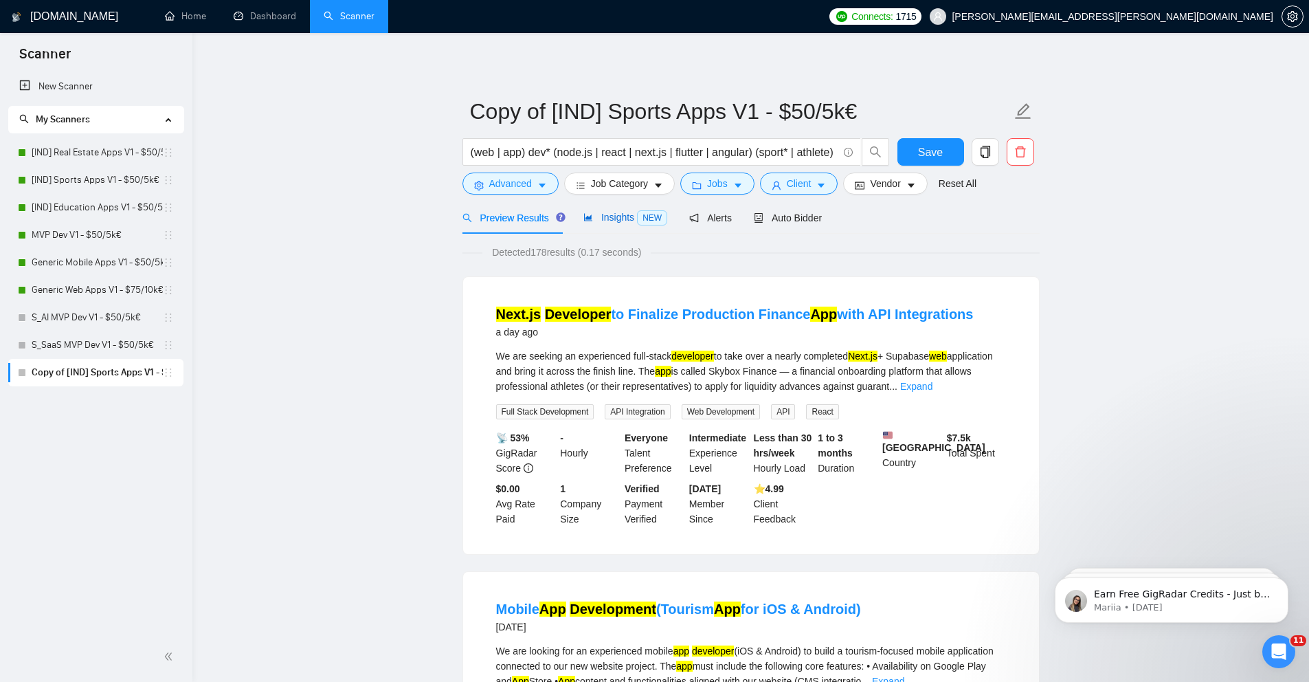
click at [595, 218] on span "Insights NEW" at bounding box center [625, 217] width 84 height 11
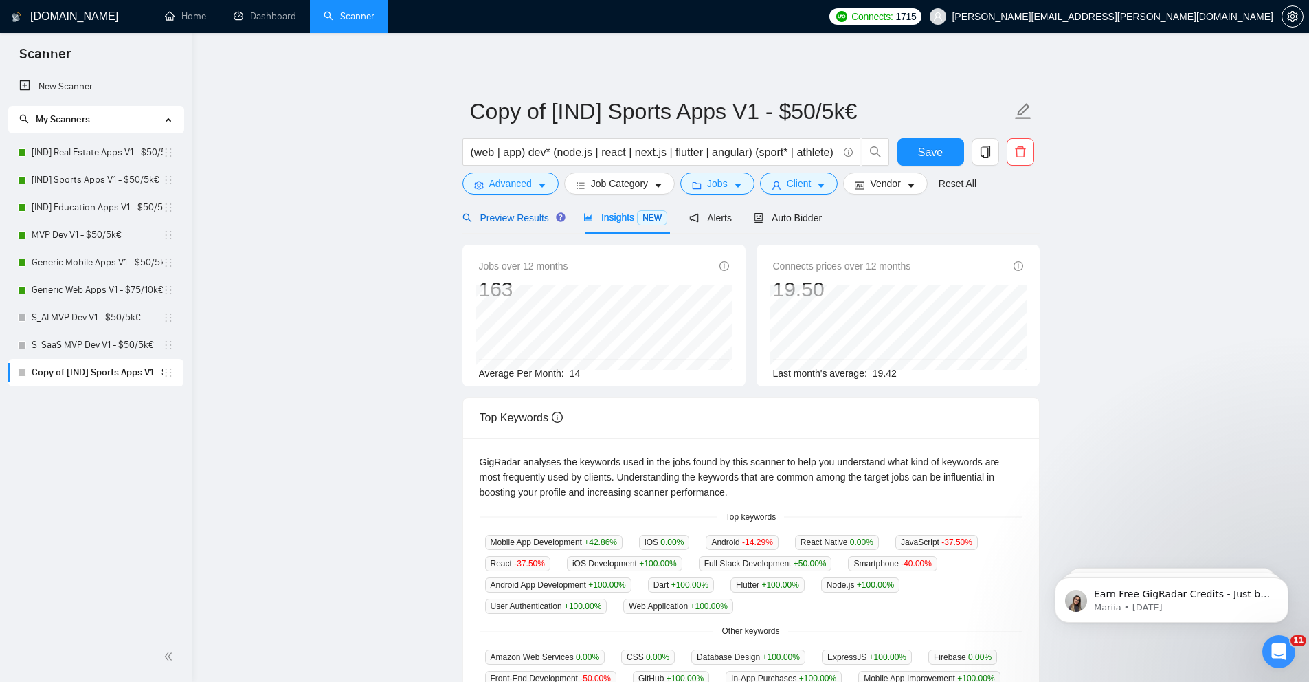
click at [530, 221] on span "Preview Results" at bounding box center [511, 217] width 99 height 11
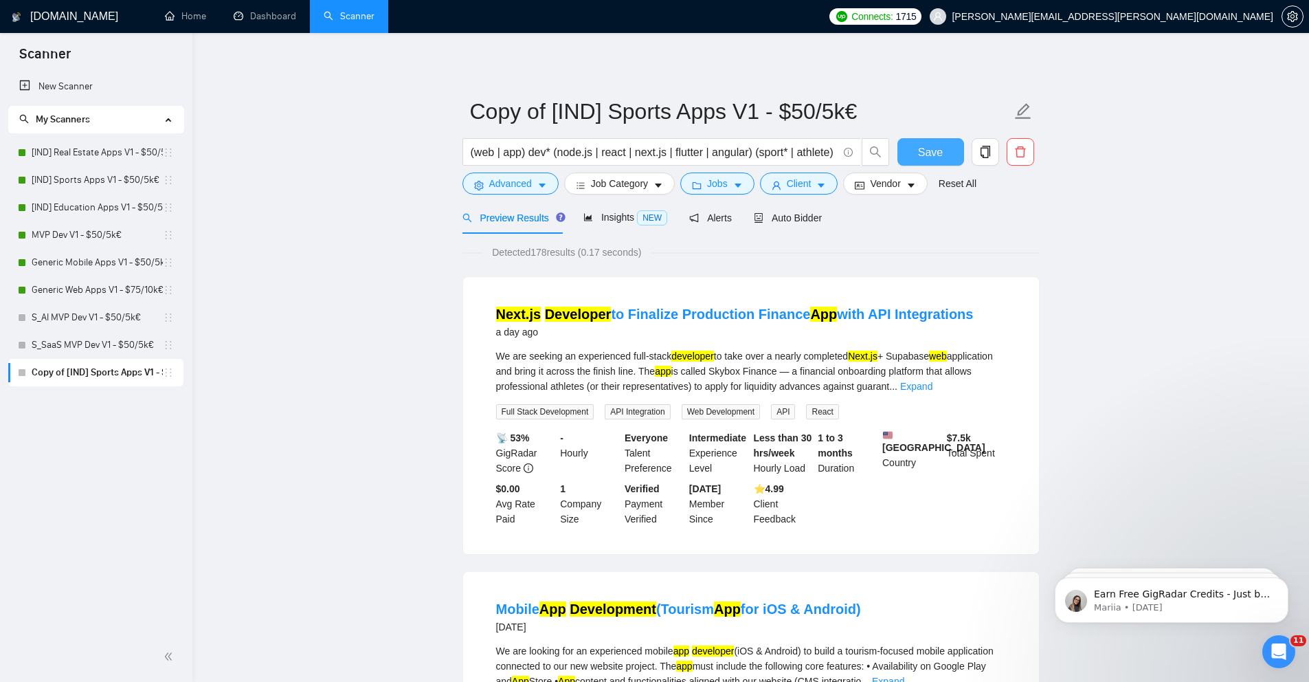
click at [937, 152] on span "Save" at bounding box center [930, 152] width 25 height 17
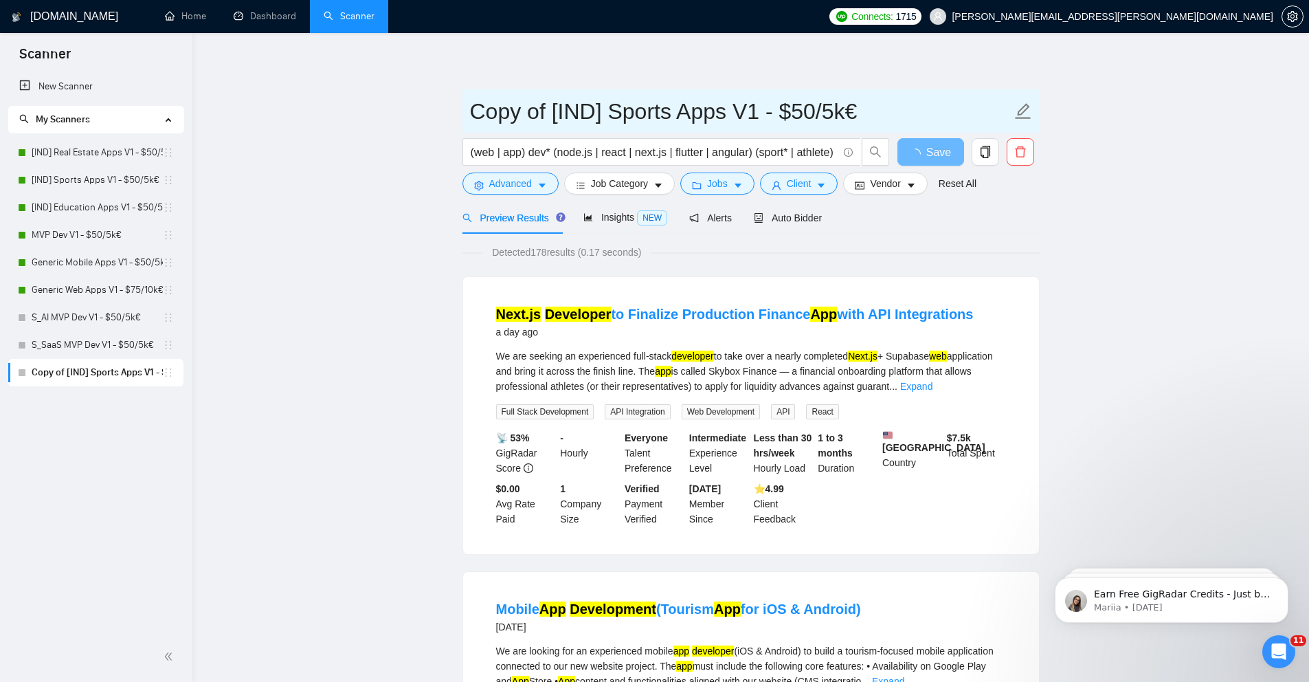
click at [597, 115] on input "Copy of [IND] Sports Apps V1 - $50/5k€" at bounding box center [740, 111] width 541 height 34
drag, startPoint x: 546, startPoint y: 113, endPoint x: 469, endPoint y: 122, distance: 77.4
click at [469, 122] on span "Copy of [IND] Sports Apps V1 - $50/5k€" at bounding box center [750, 110] width 577 height 43
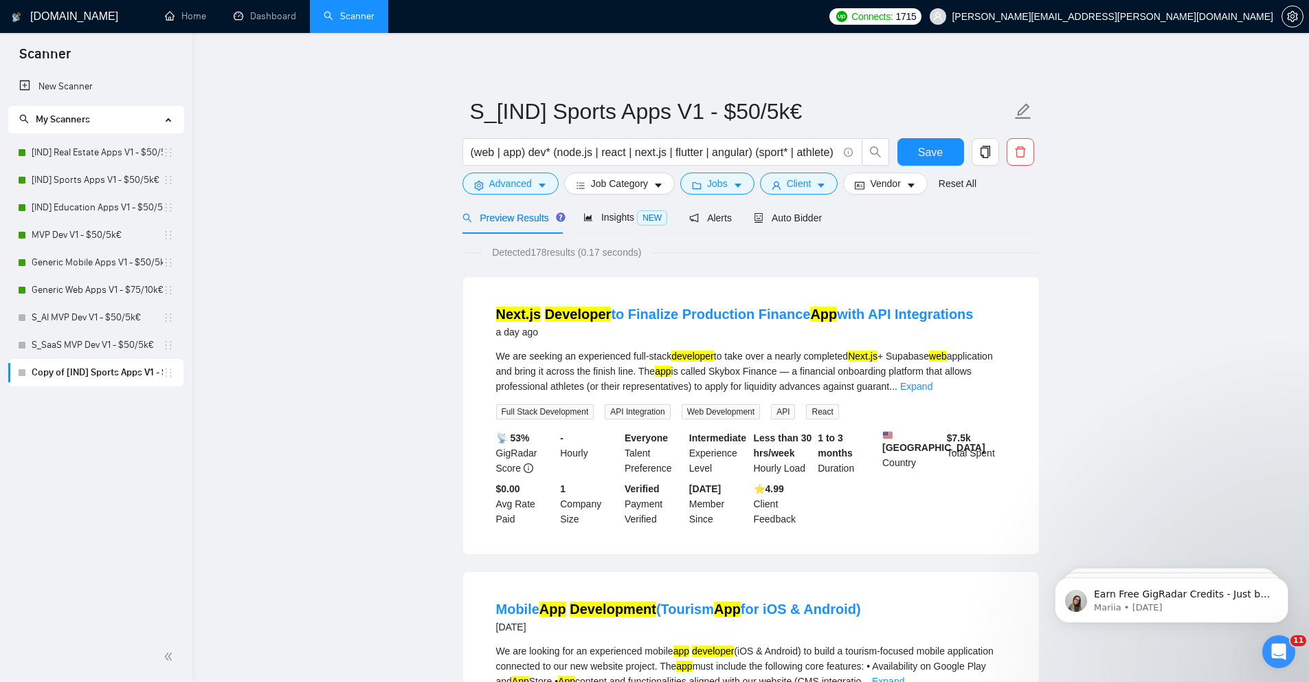
click at [752, 117] on input "S_[IND] Sports Apps V1 - $50/5k€" at bounding box center [740, 111] width 541 height 34
type input "S_[IND] Sports Apps V1 - $40/5k€"
click at [463, 287] on div "Next.js Developer to Finalize Production Finance App with API Integrations a da…" at bounding box center [751, 415] width 576 height 277
click at [918, 140] on button "Save" at bounding box center [930, 151] width 67 height 27
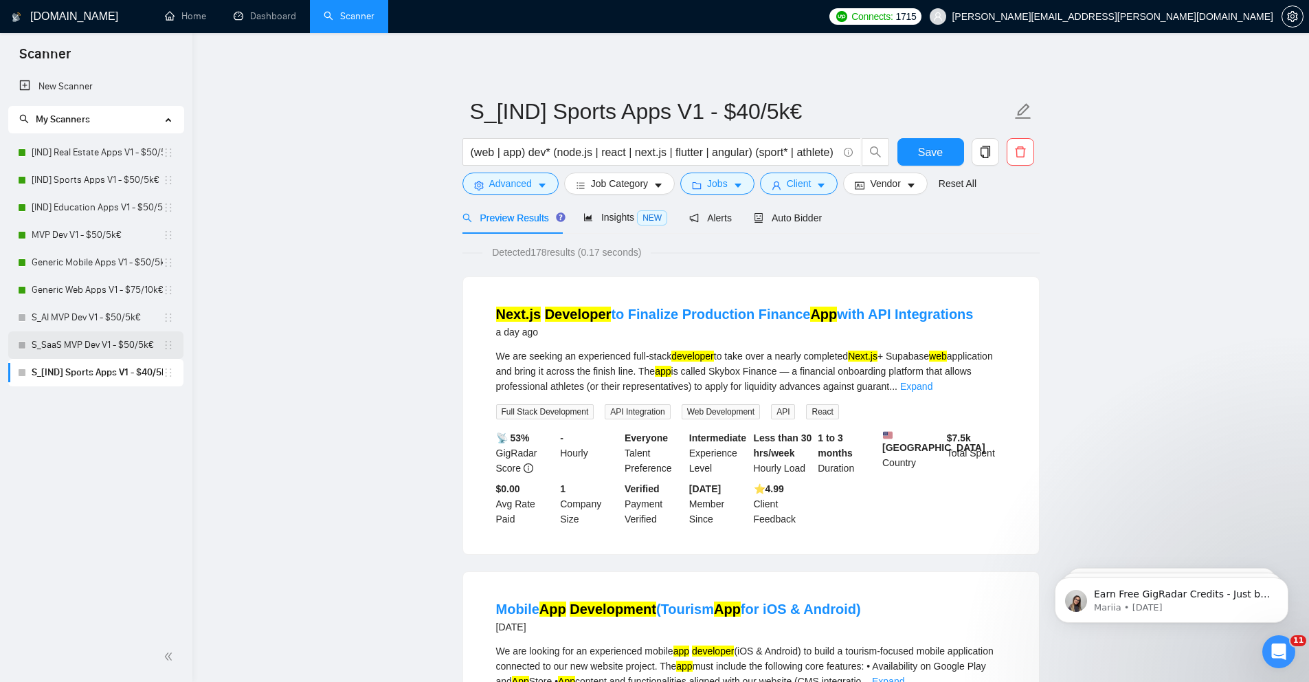
click at [101, 348] on link "S_SaaS MVP Dev V1 - $50/5k€" at bounding box center [97, 344] width 131 height 27
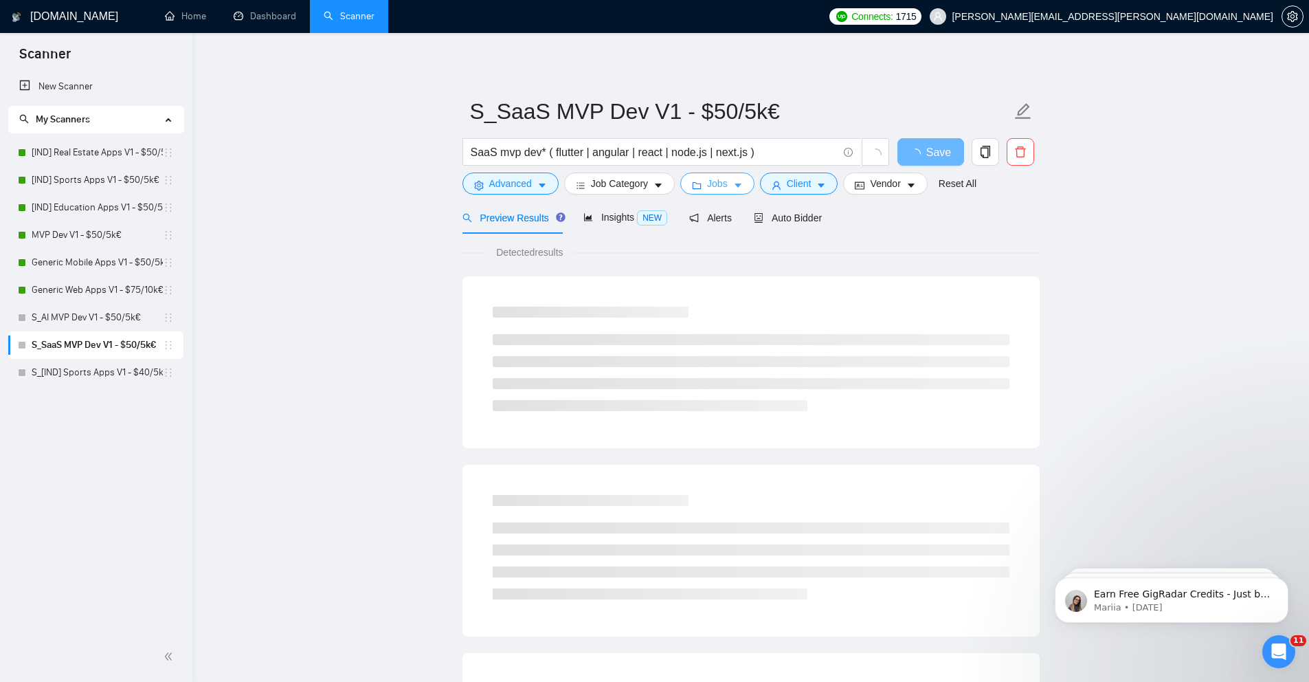
click at [722, 179] on span "Jobs" at bounding box center [717, 183] width 21 height 15
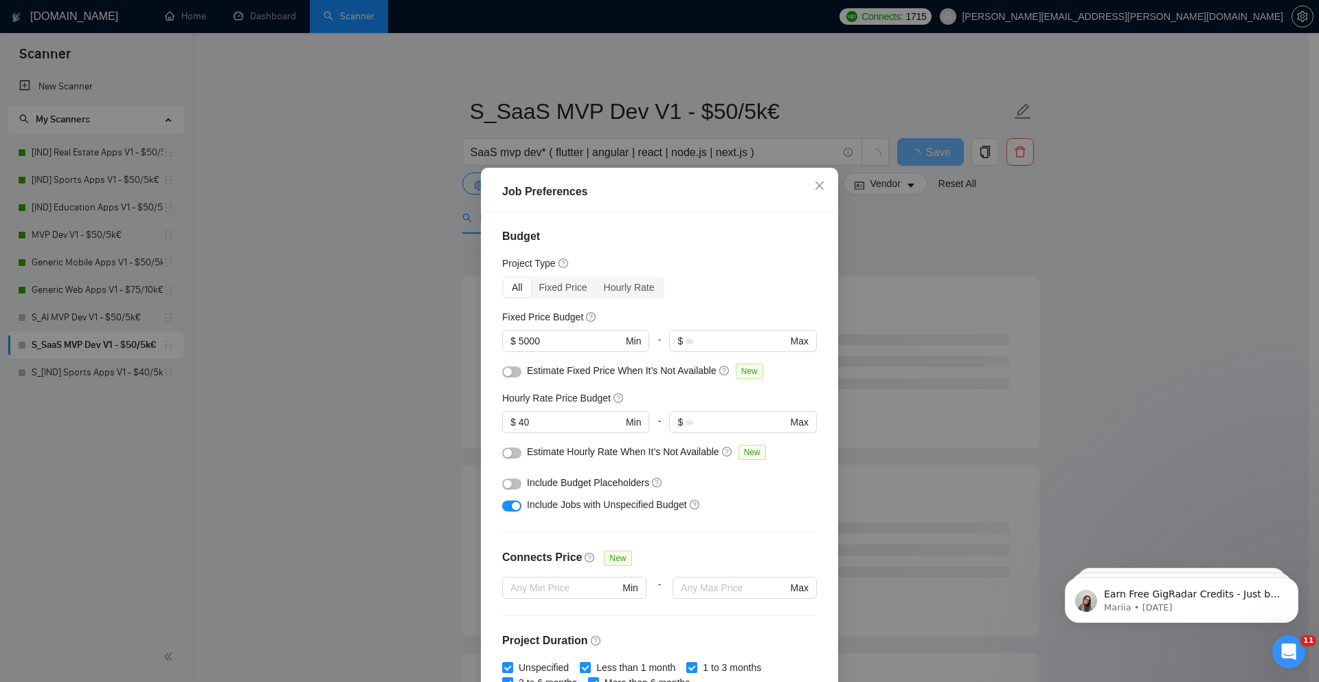
click at [444, 403] on div "Job Preferences Budget Project Type All Fixed Price Hourly Rate Fixed Price Bud…" at bounding box center [659, 341] width 1319 height 682
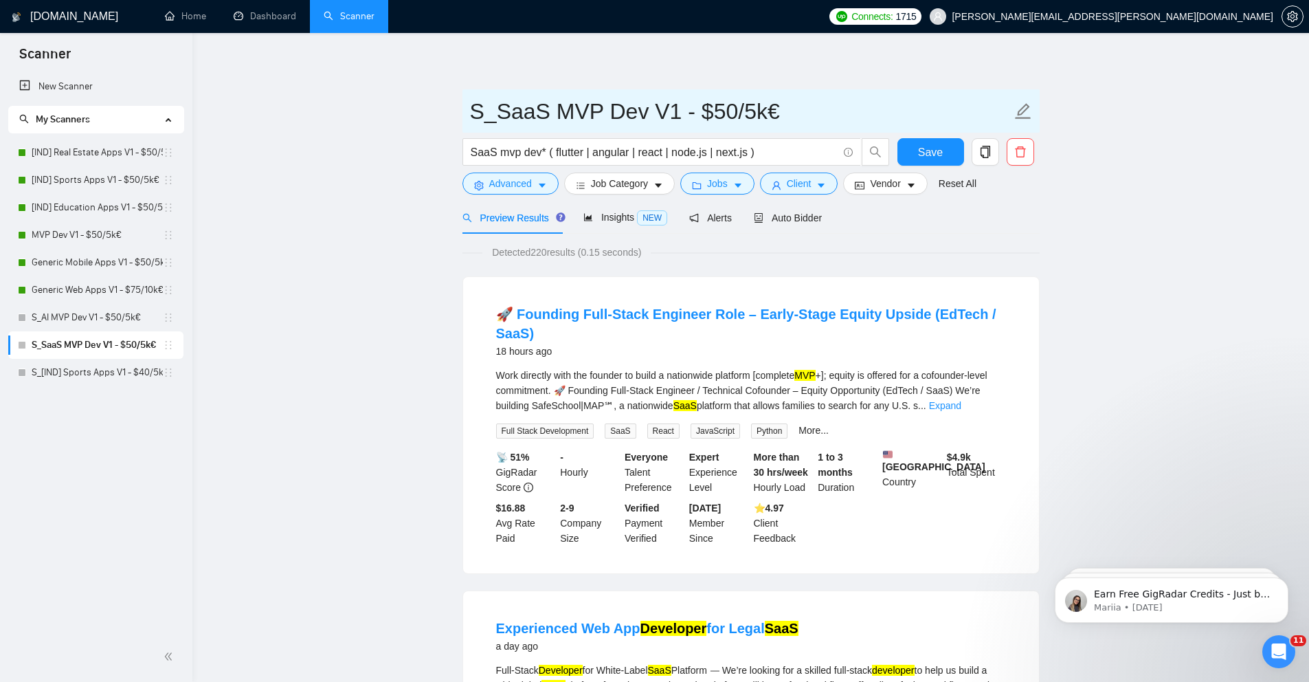
click at [718, 109] on input "S_SaaS MVP Dev V1 - $50/5k€" at bounding box center [740, 111] width 541 height 34
type input "S_SaaS MVP Dev V1 - $40/5k€"
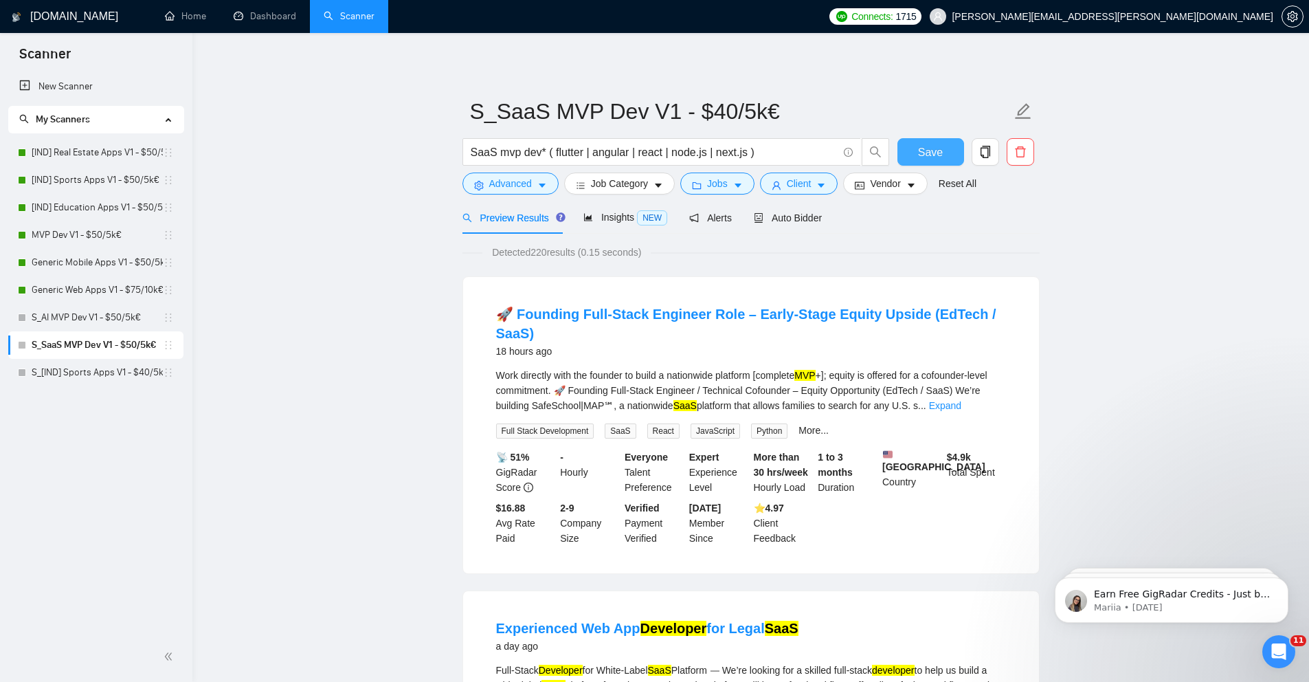
click at [950, 150] on button "Save" at bounding box center [930, 151] width 67 height 27
click at [127, 318] on link "S_AI MVP Dev V1 - $50/5k€" at bounding box center [97, 317] width 131 height 27
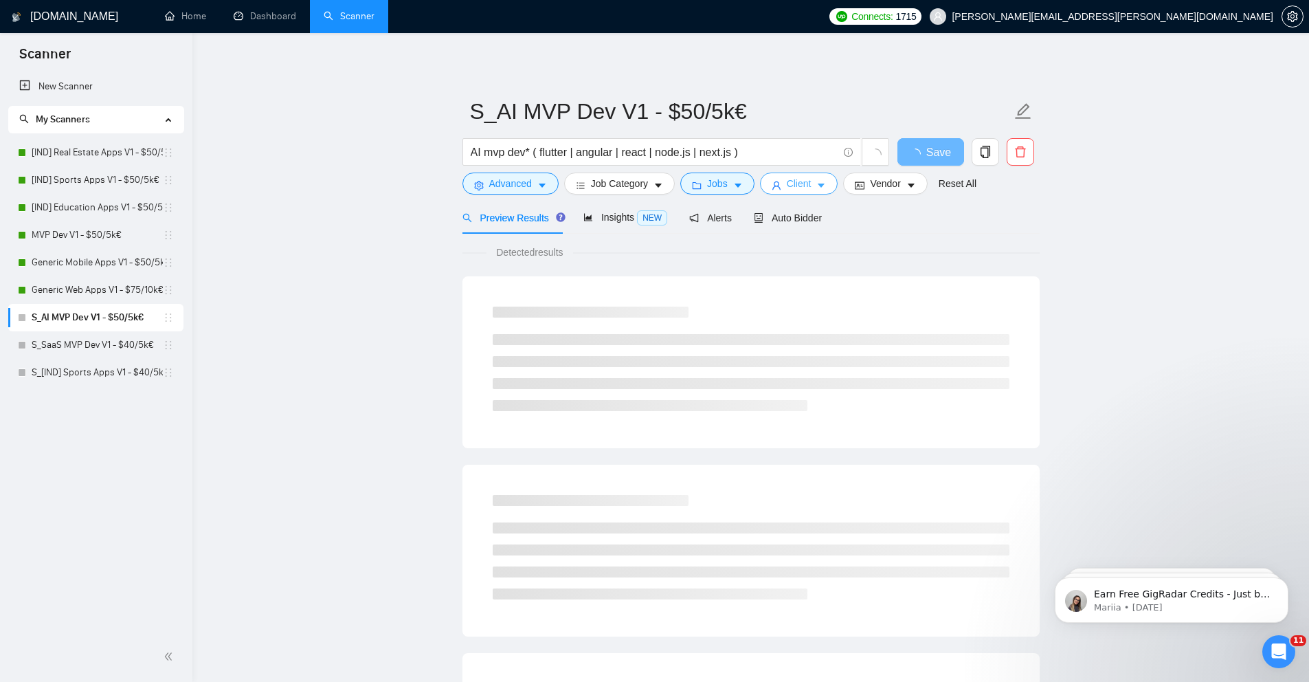
click at [821, 187] on button "Client" at bounding box center [799, 183] width 78 height 22
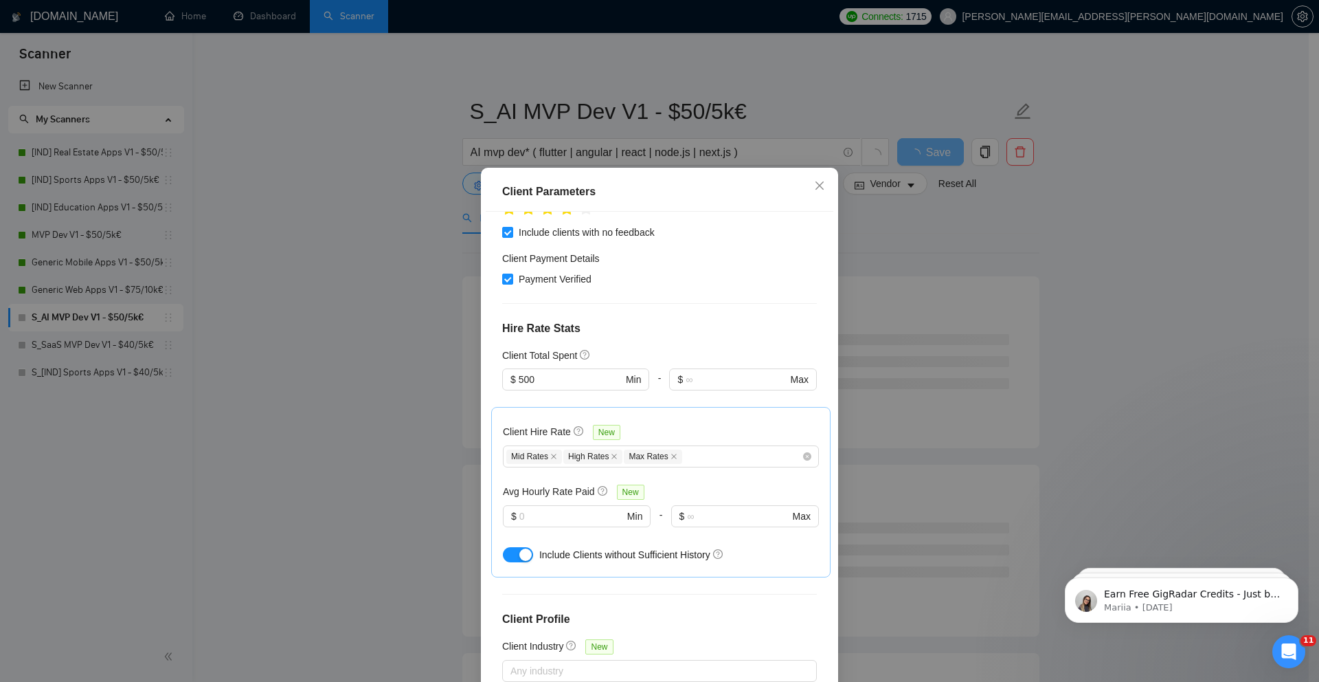
click at [447, 281] on div "Client Parameters Client Location Include Client Countries Select Exclude Clien…" at bounding box center [659, 341] width 1319 height 682
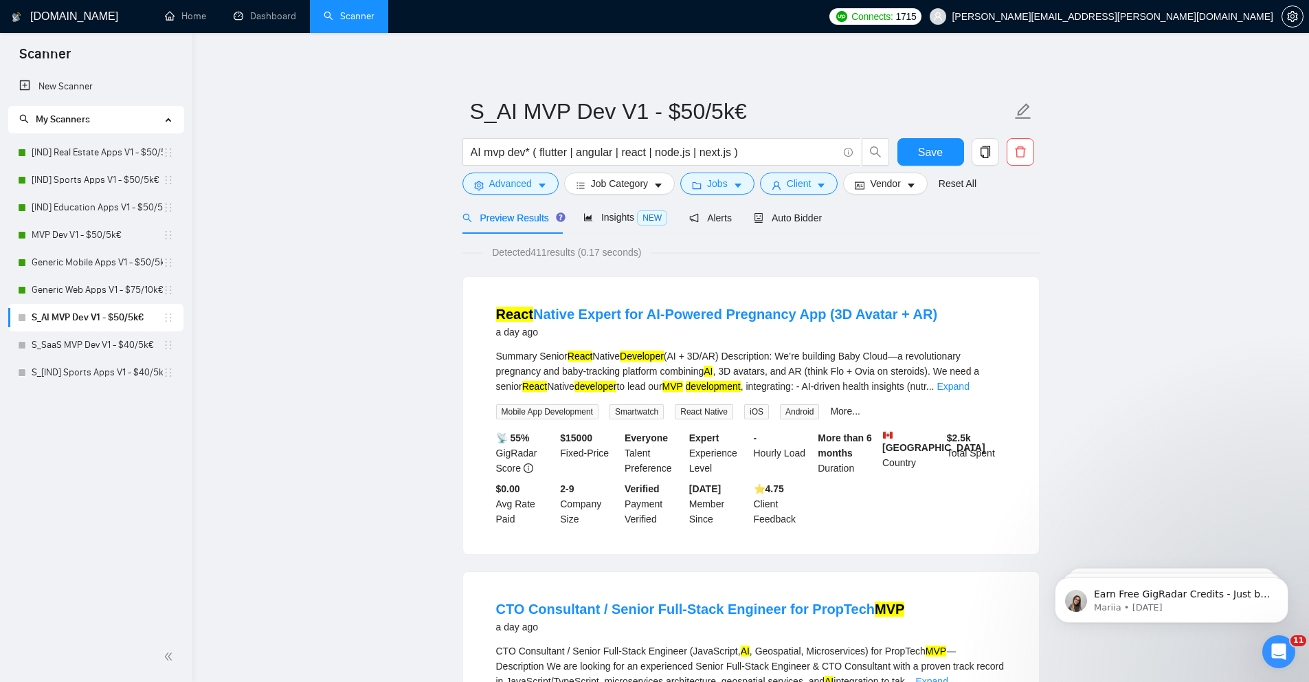
click at [715, 170] on div "AI mvp dev* ( flutter | angular | react | node.js | next.js )" at bounding box center [676, 155] width 433 height 34
click at [713, 186] on span "Jobs" at bounding box center [717, 183] width 21 height 15
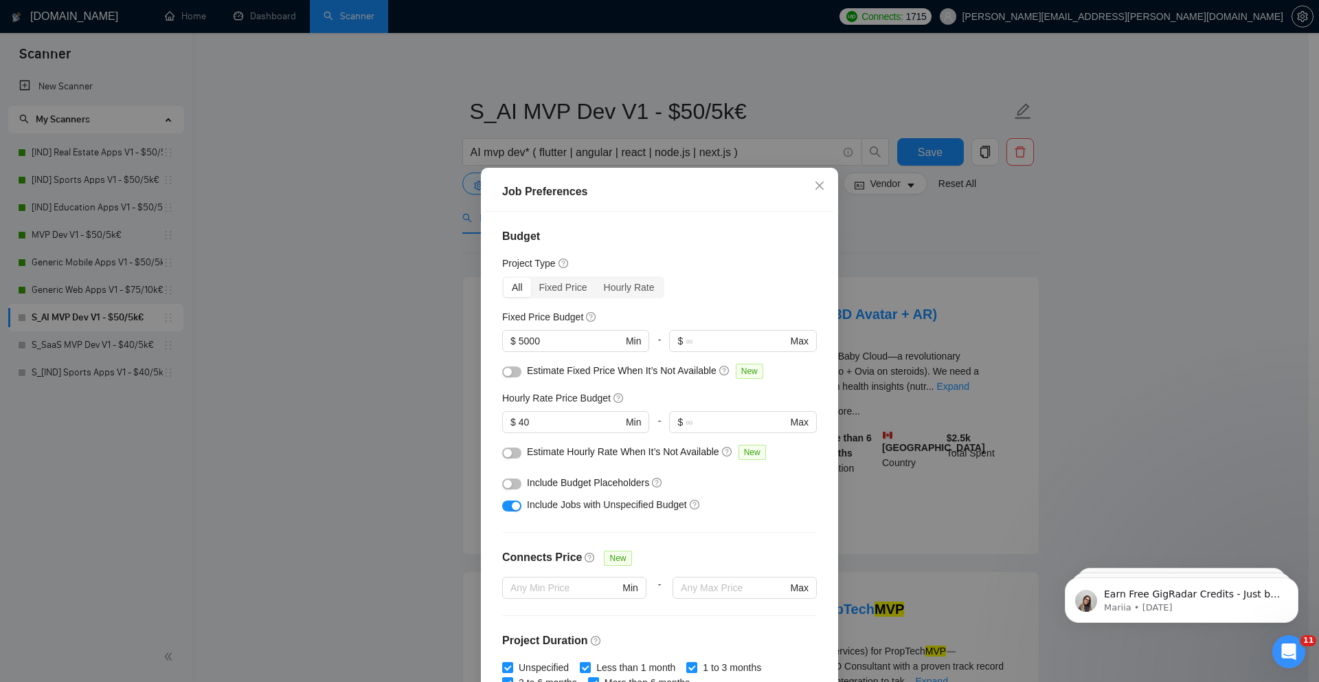
click at [374, 388] on div "Job Preferences Budget Project Type All Fixed Price Hourly Rate Fixed Price Bud…" at bounding box center [659, 341] width 1319 height 682
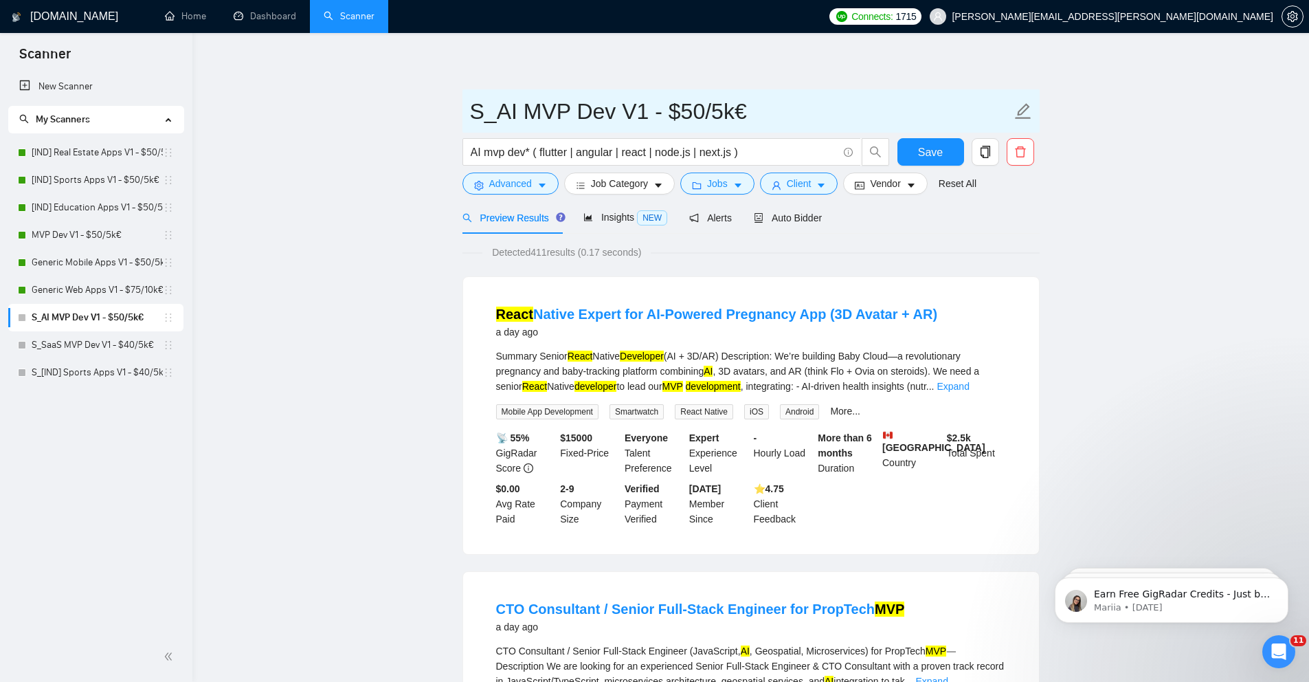
click at [685, 109] on input "S_AI MVP Dev V1 - $50/5k€" at bounding box center [740, 111] width 541 height 34
type input "S_AI MVP Dev V1 - $40/5k€"
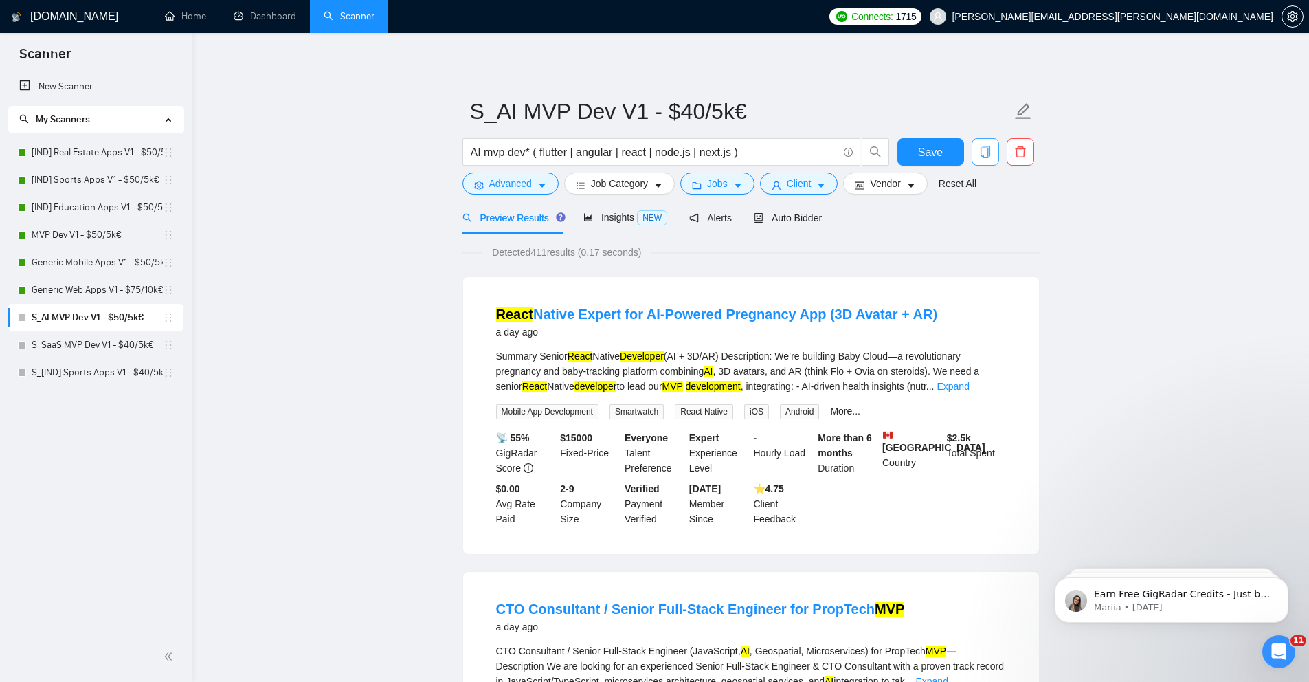
click at [972, 149] on span "copy" at bounding box center [985, 152] width 26 height 12
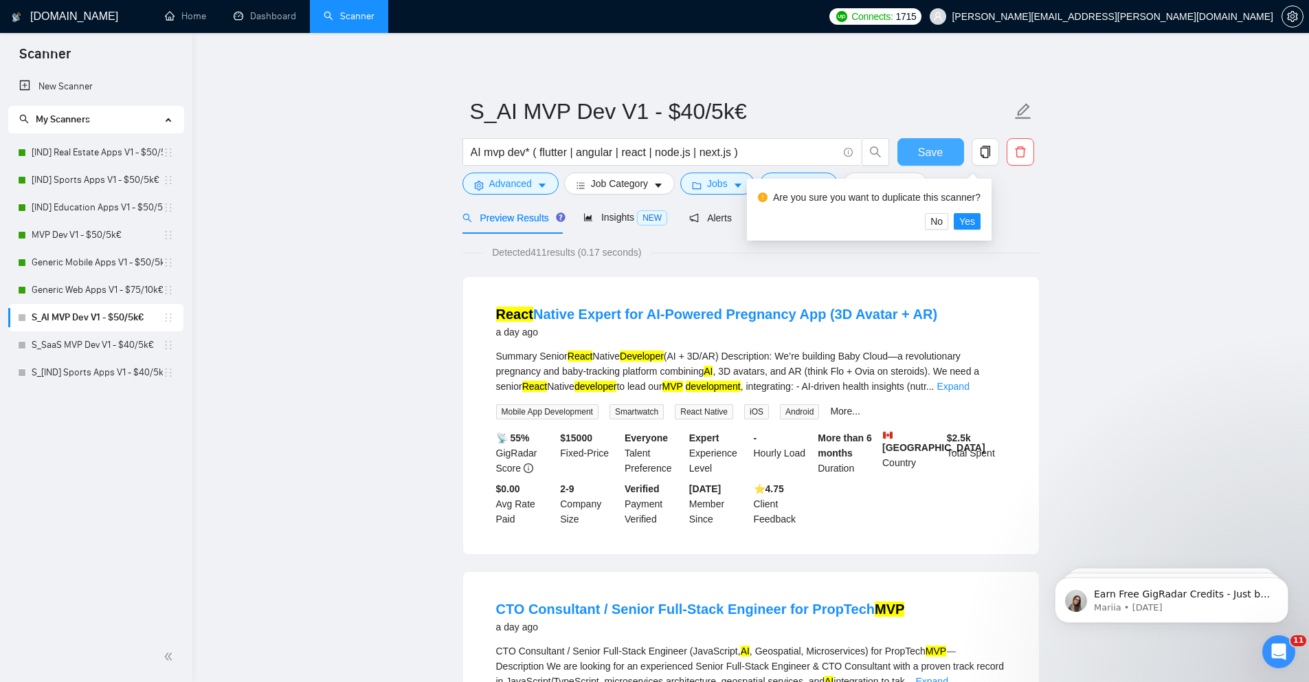
click at [935, 145] on span "Save" at bounding box center [930, 152] width 25 height 17
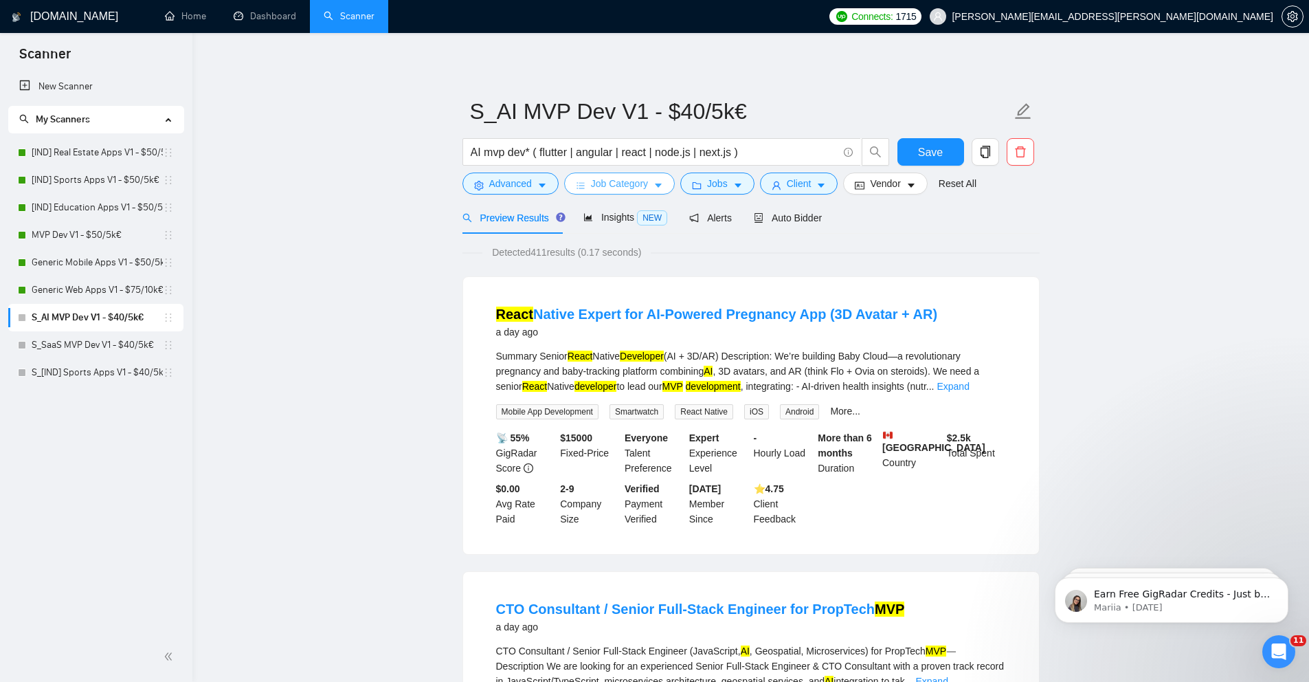
click at [625, 179] on span "Job Category" at bounding box center [619, 183] width 57 height 15
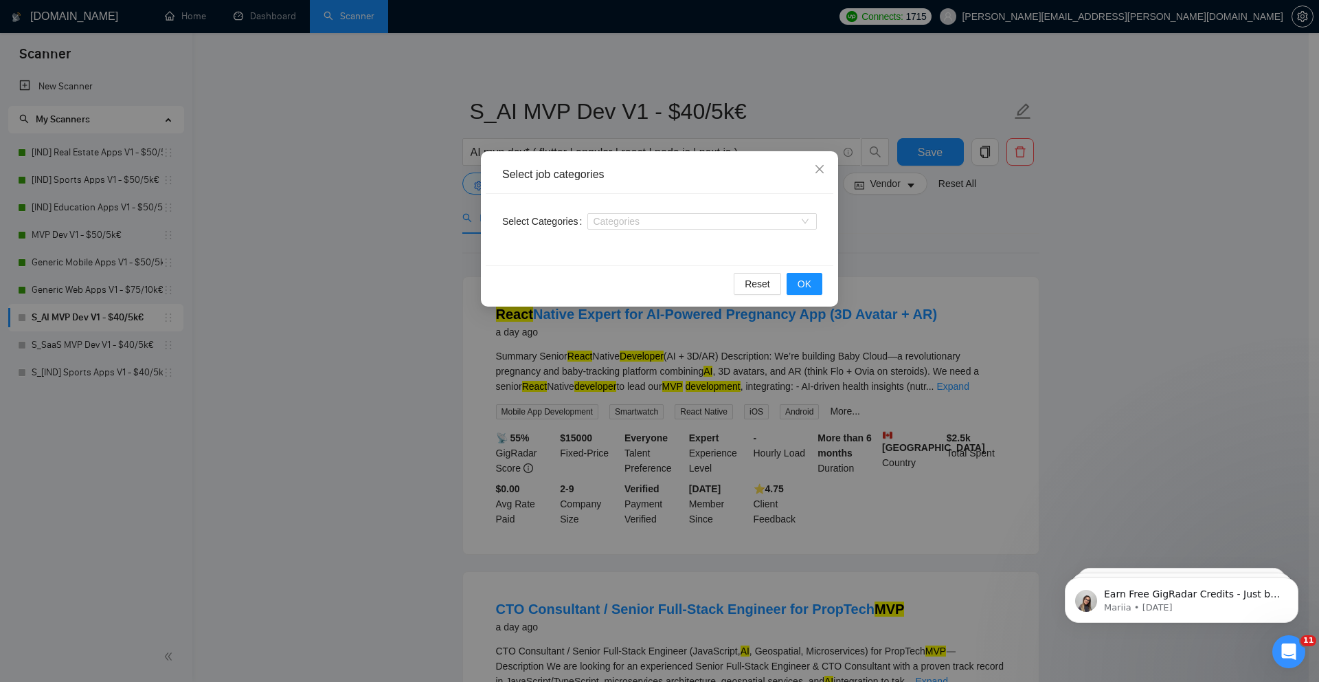
click at [352, 262] on div "Select job categories Select Categories Categories Reset OK" at bounding box center [659, 341] width 1319 height 682
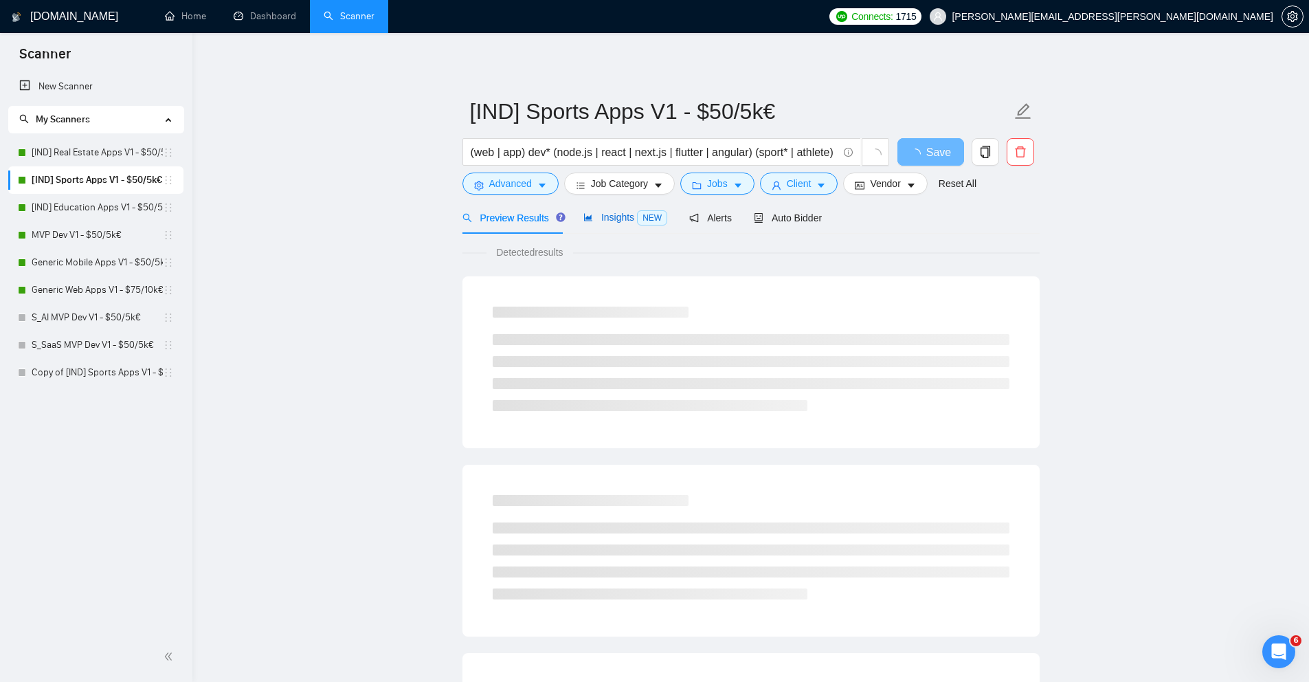
click at [614, 220] on span "Insights NEW" at bounding box center [625, 217] width 84 height 11
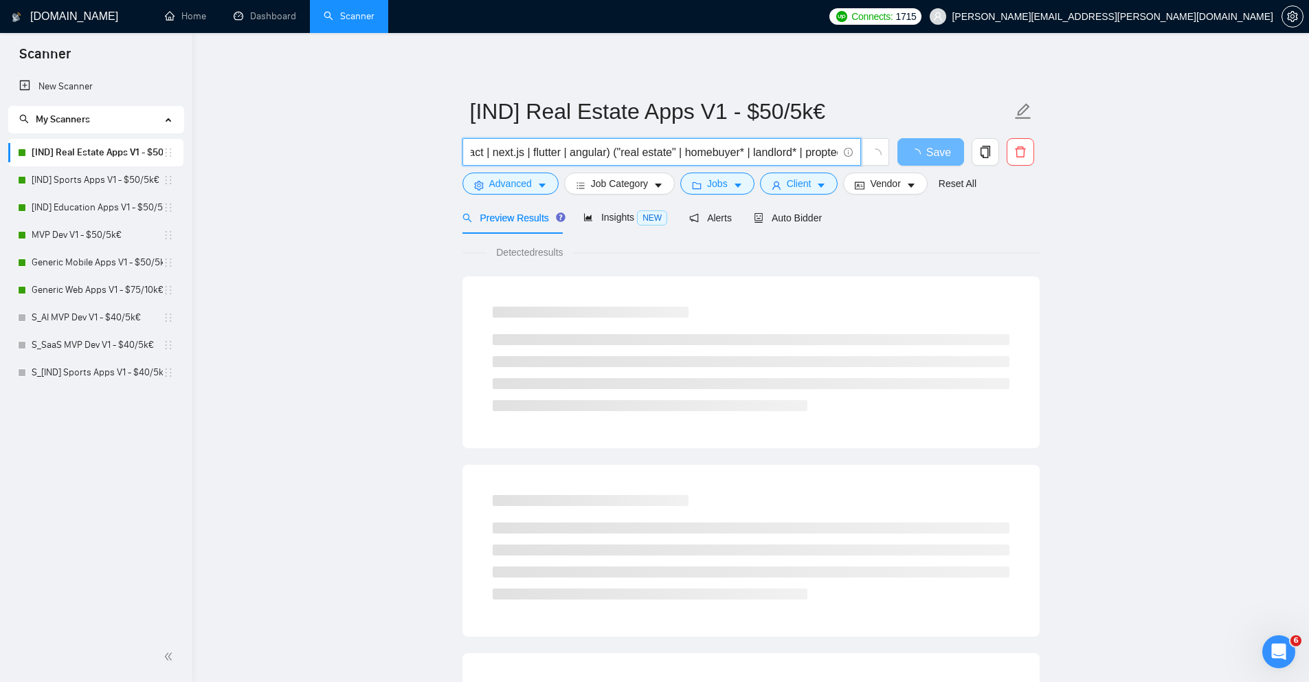
scroll to position [0, 170]
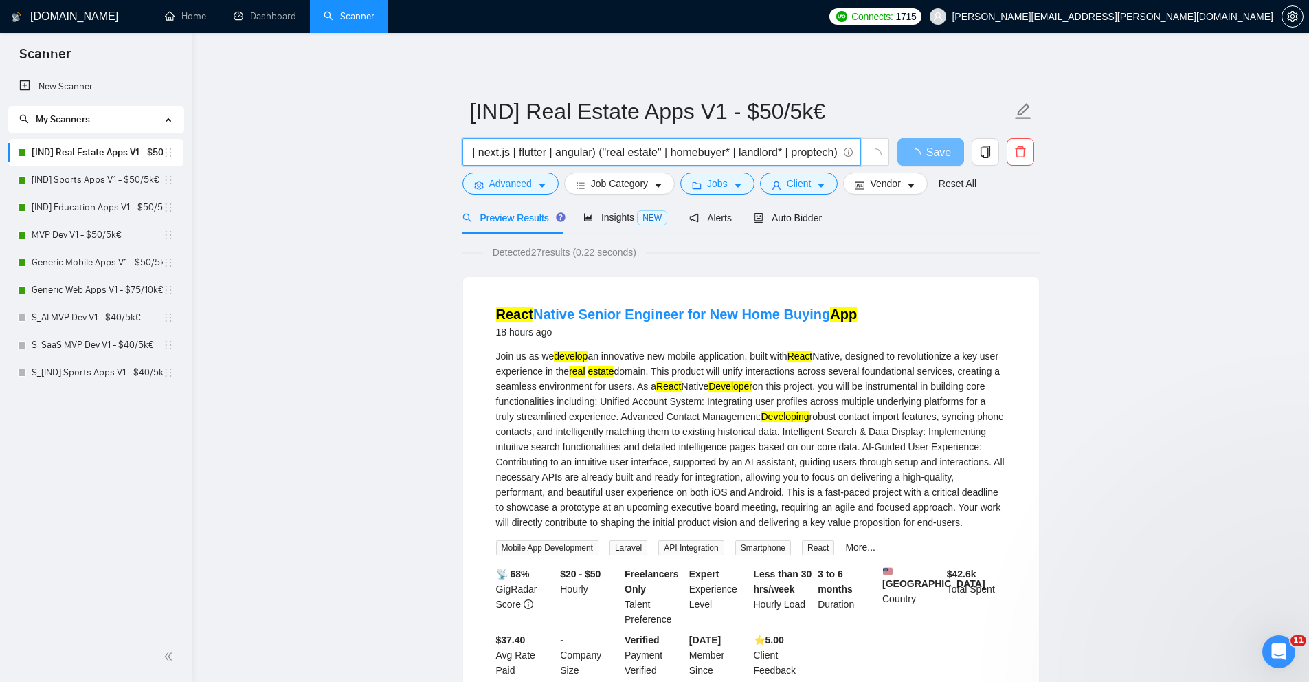
drag, startPoint x: 770, startPoint y: 154, endPoint x: 809, endPoint y: 149, distance: 40.1
click at [809, 149] on input "(web | app) dev* (node.js | react | next.js | flutter | angular) ("real estate"…" at bounding box center [654, 152] width 367 height 17
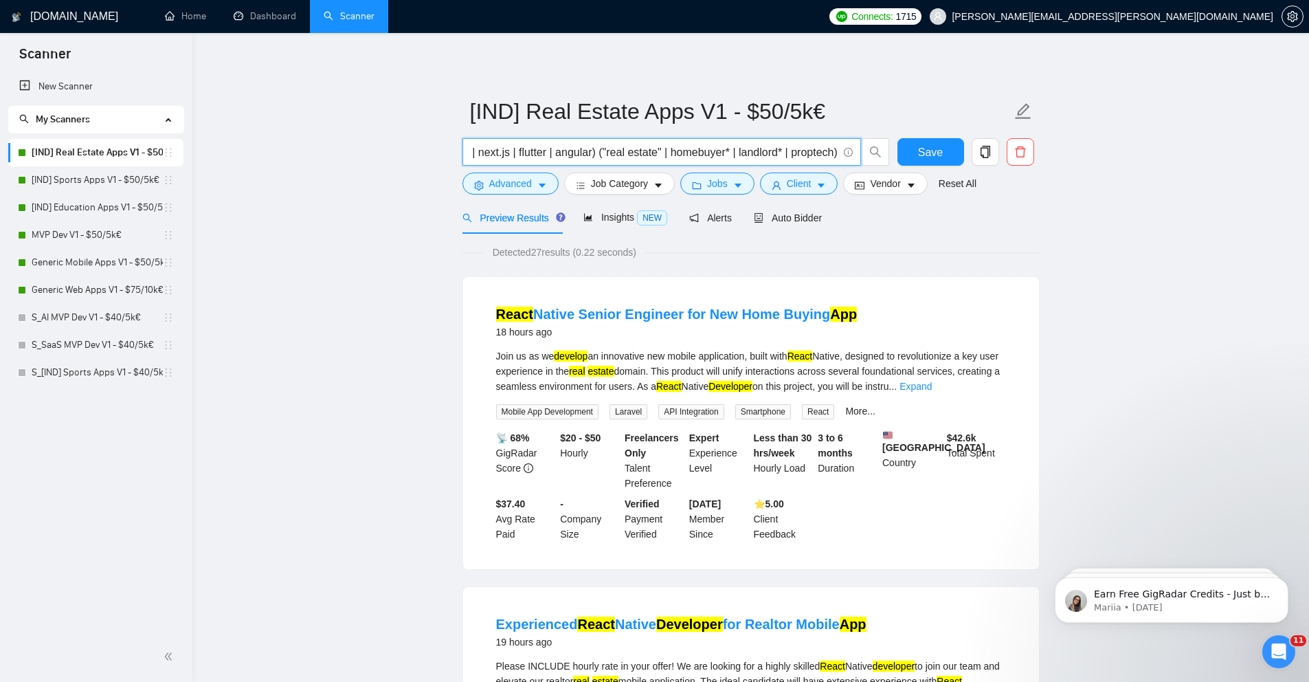
click at [772, 152] on input "(web | app) dev* (node.js | react | next.js | flutter | angular) ("real estate"…" at bounding box center [654, 152] width 367 height 17
click at [814, 152] on input "(web | app) dev* (node.js | react | next.js | flutter | angular) ("real estate"…" at bounding box center [654, 152] width 367 height 17
click at [811, 188] on span "Client" at bounding box center [799, 183] width 25 height 15
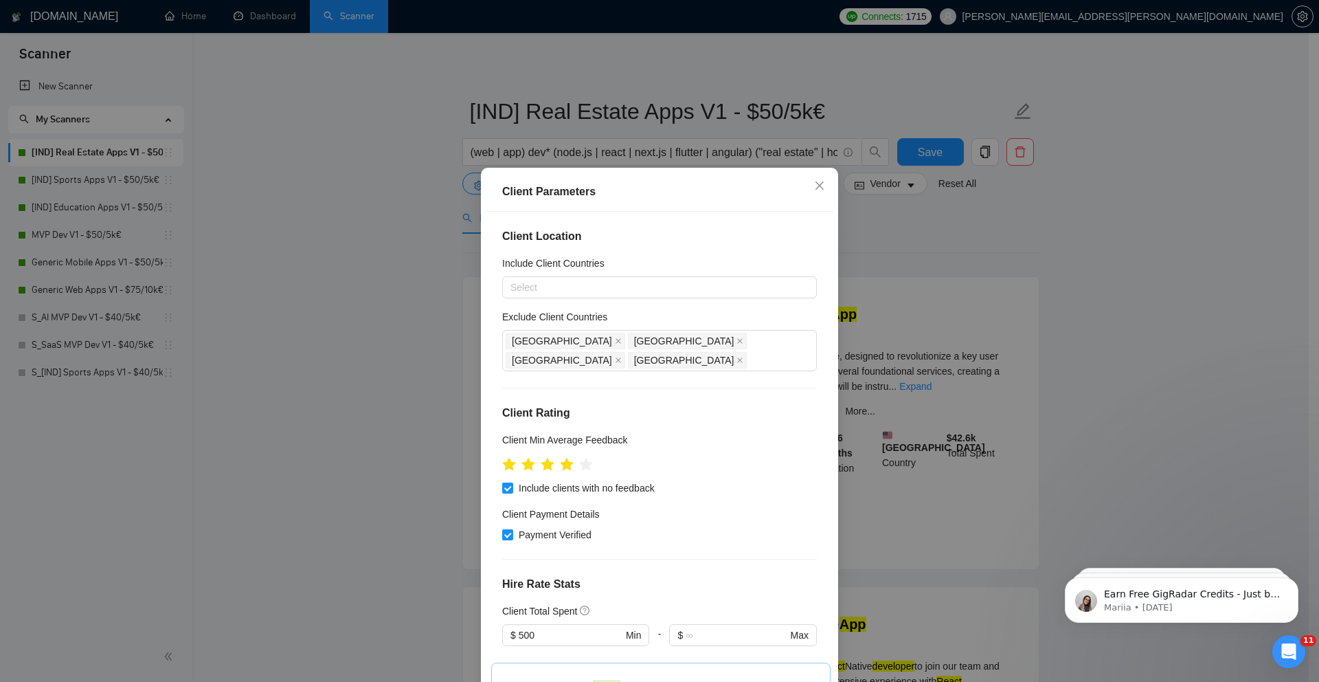
click at [409, 388] on div "Client Parameters Client Location Include Client Countries Select Exclude Clien…" at bounding box center [659, 341] width 1319 height 682
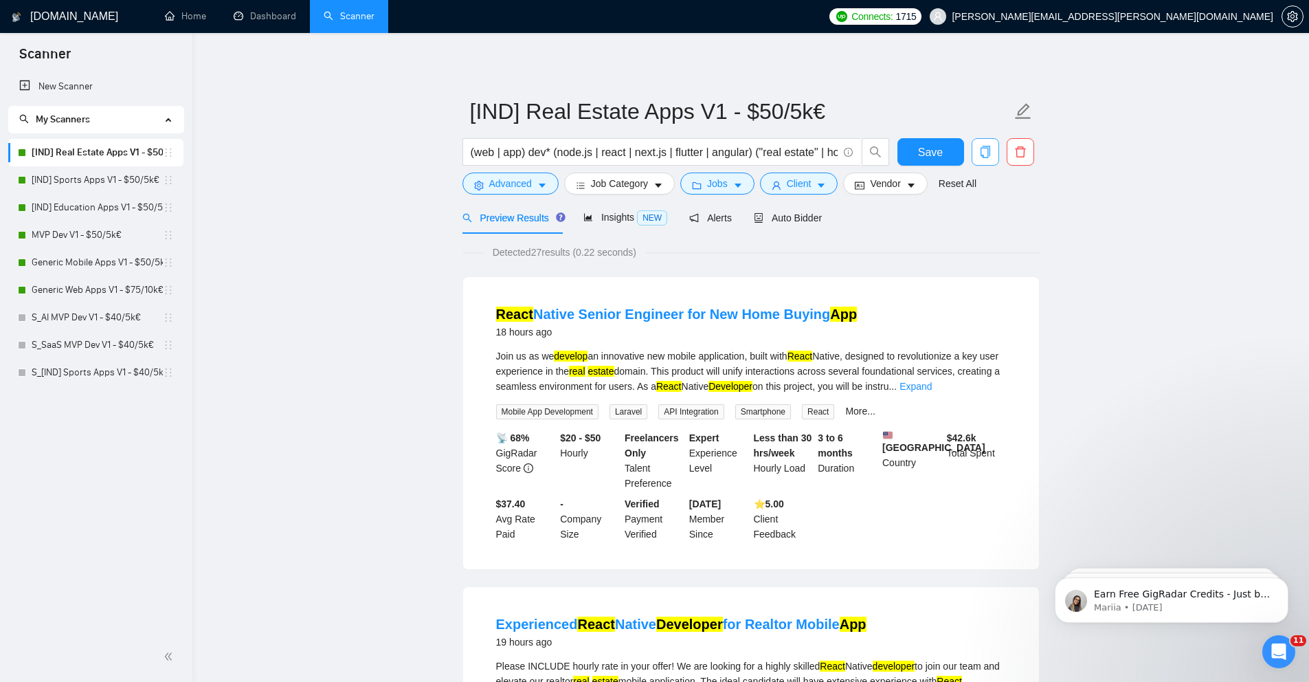
click at [981, 152] on icon "copy" at bounding box center [985, 152] width 10 height 12
click at [970, 219] on span "Yes" at bounding box center [967, 221] width 16 height 15
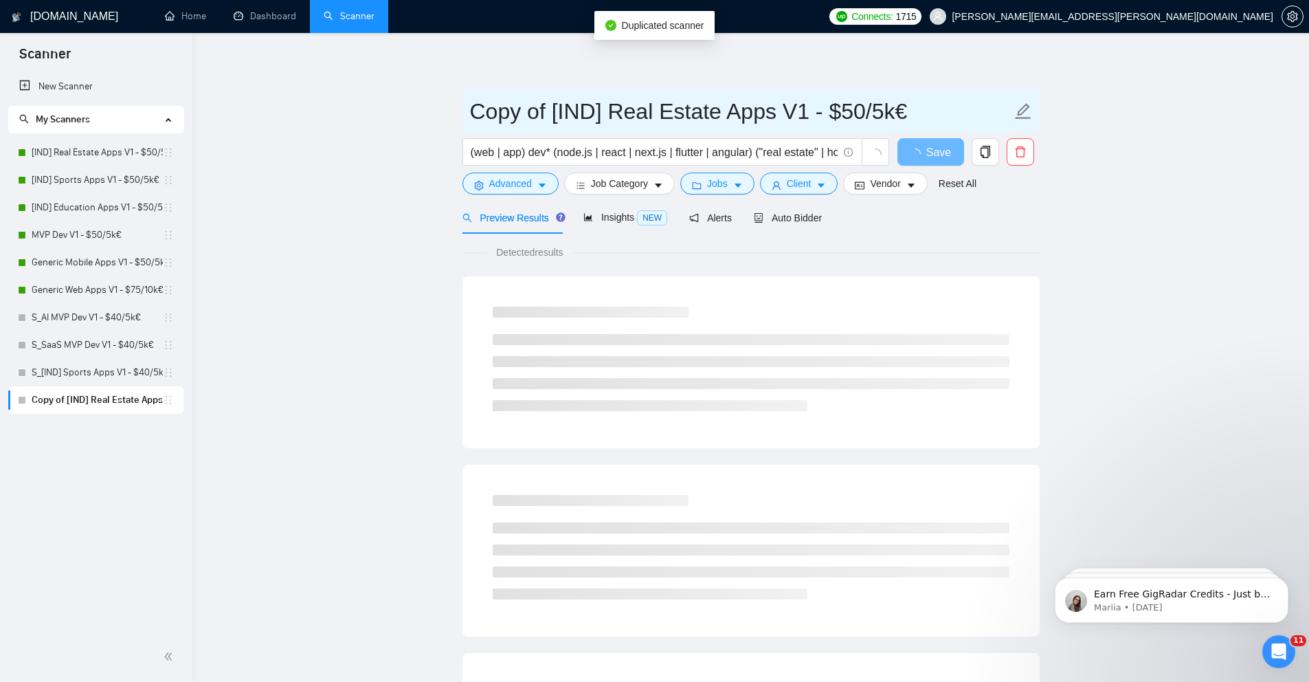
drag, startPoint x: 553, startPoint y: 108, endPoint x: 454, endPoint y: 119, distance: 100.2
click at [454, 119] on main "Copy of [IND] Real Estate Apps V1 - $50/5k€ (web | app) dev* (node.js | react |…" at bounding box center [750, 628] width 1073 height 1146
type input "S_[IND] Real Estate Apps V1 - $50/5k€"
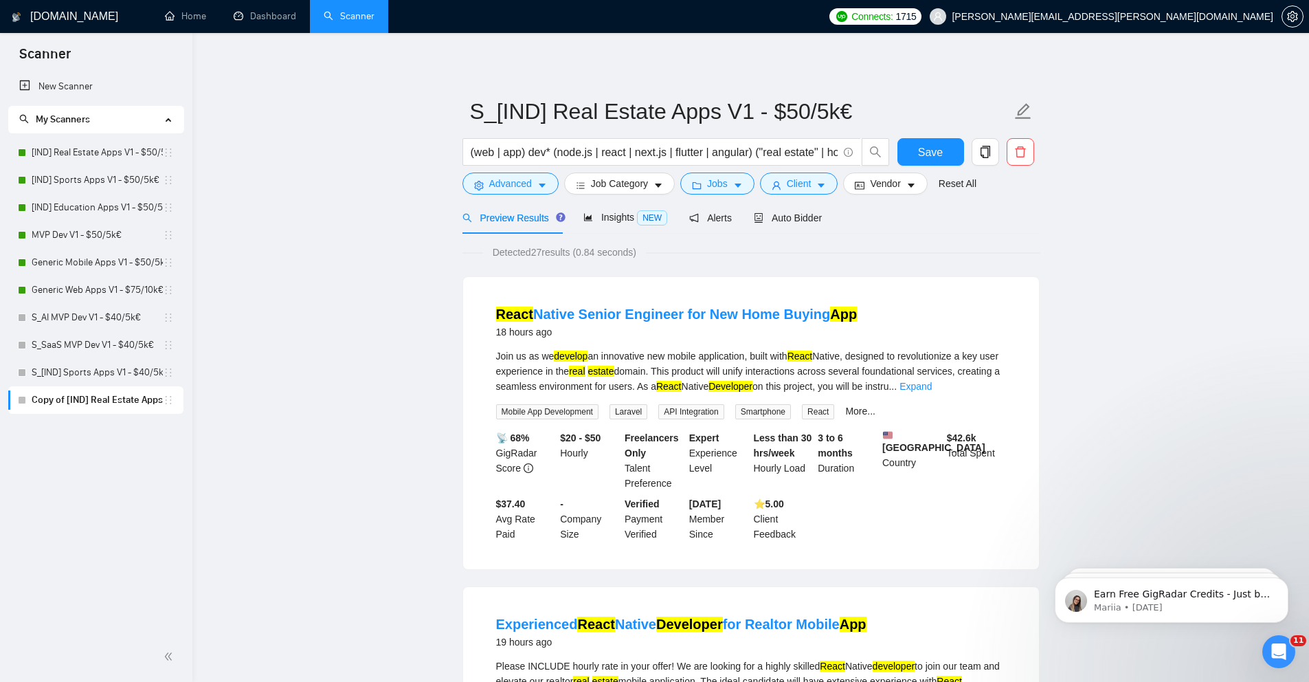
drag, startPoint x: 353, startPoint y: 221, endPoint x: 374, endPoint y: 211, distance: 22.7
click at [931, 144] on span "Save" at bounding box center [930, 152] width 25 height 17
click at [801, 232] on div "Auto Bidder" at bounding box center [788, 217] width 68 height 32
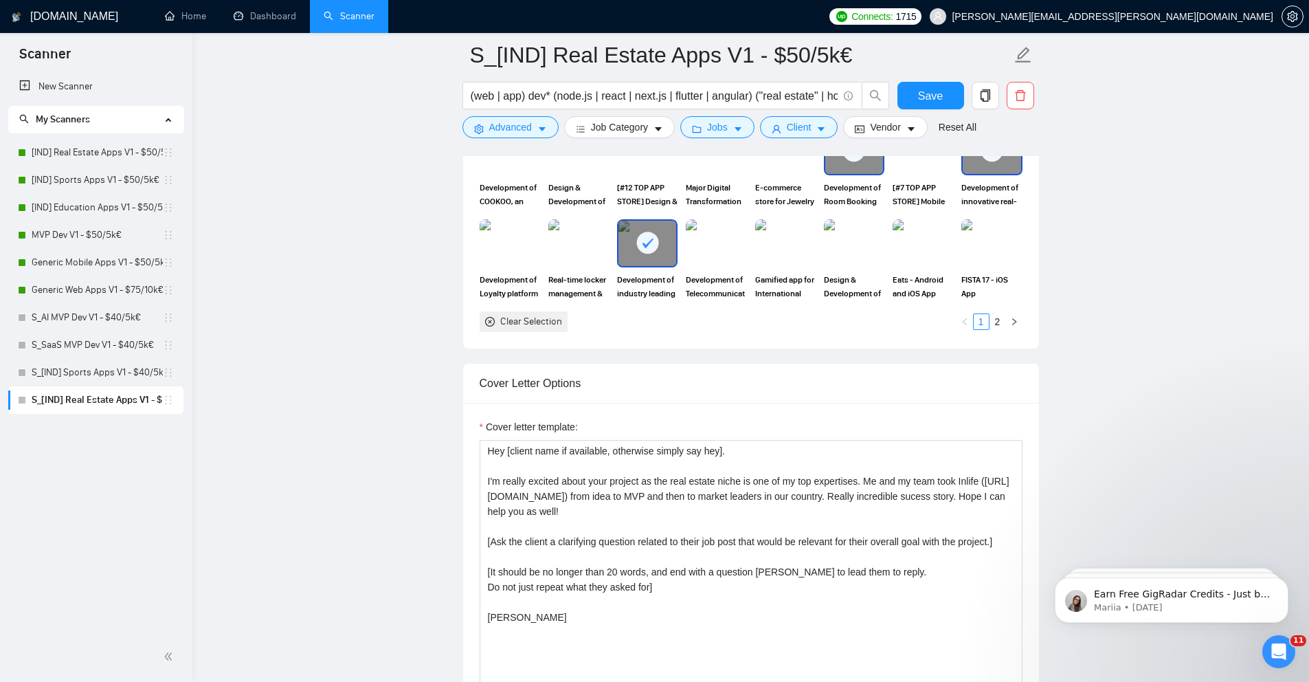
scroll to position [1455, 0]
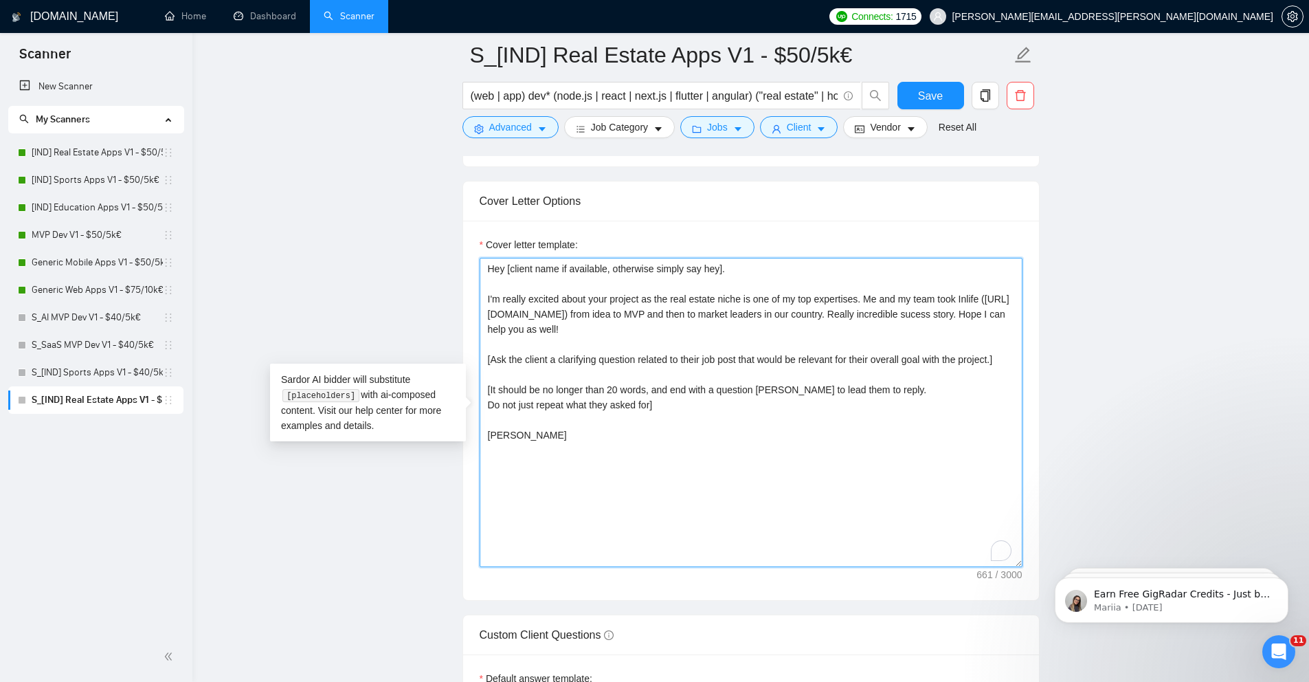
drag, startPoint x: 489, startPoint y: 376, endPoint x: 642, endPoint y: 681, distance: 341.4
click at [642, 681] on form "Auto Bidding Enabled Auto Bidding Enabled: OFF Auto Bidder Schedule Auto Biddin…" at bounding box center [750, 376] width 577 height 3365
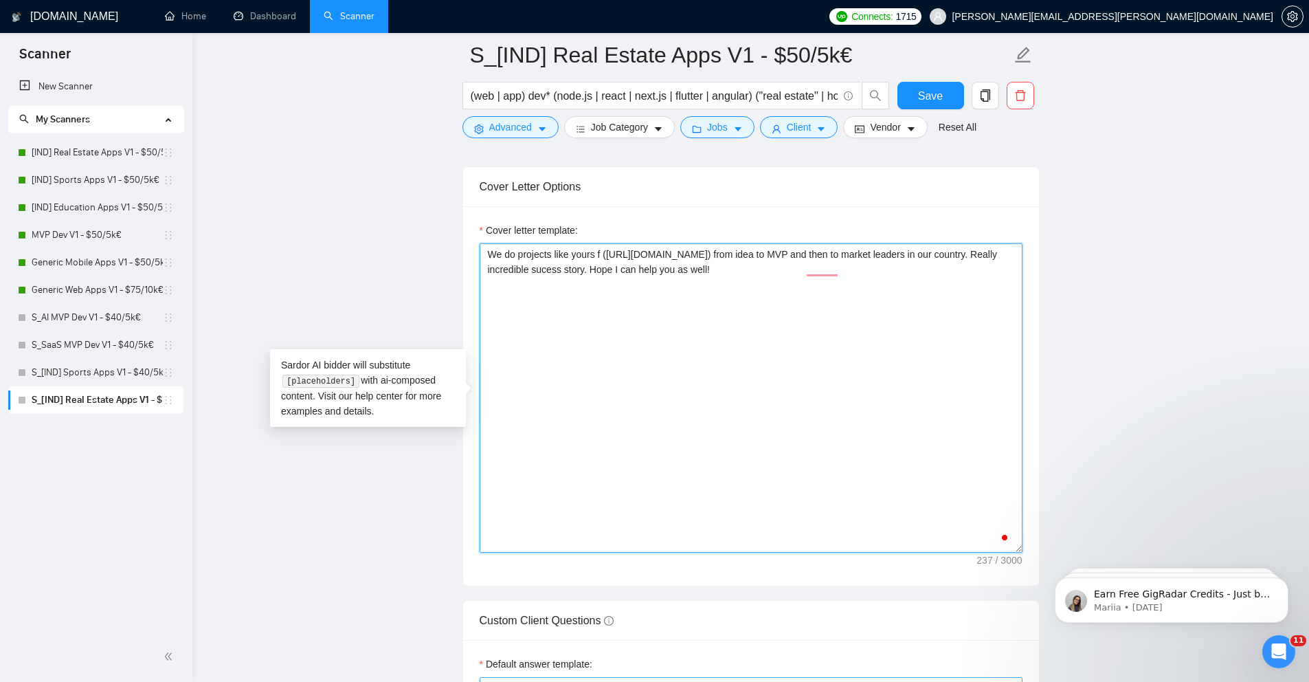
type textarea "We do projects like yours (https://appx-digital.com/portfolio-item/inlife-a-dig…"
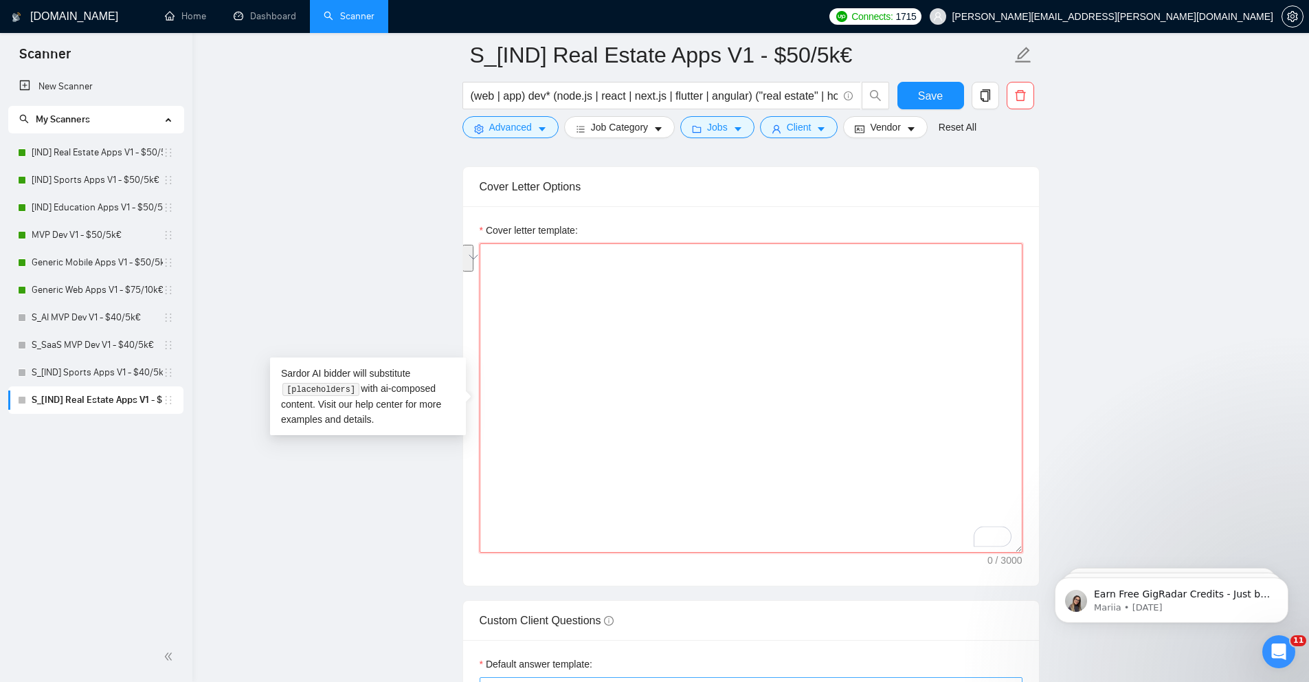
paste textarea "Hey [client name if available, otherwise simply say hey]. I'm really excited ab…"
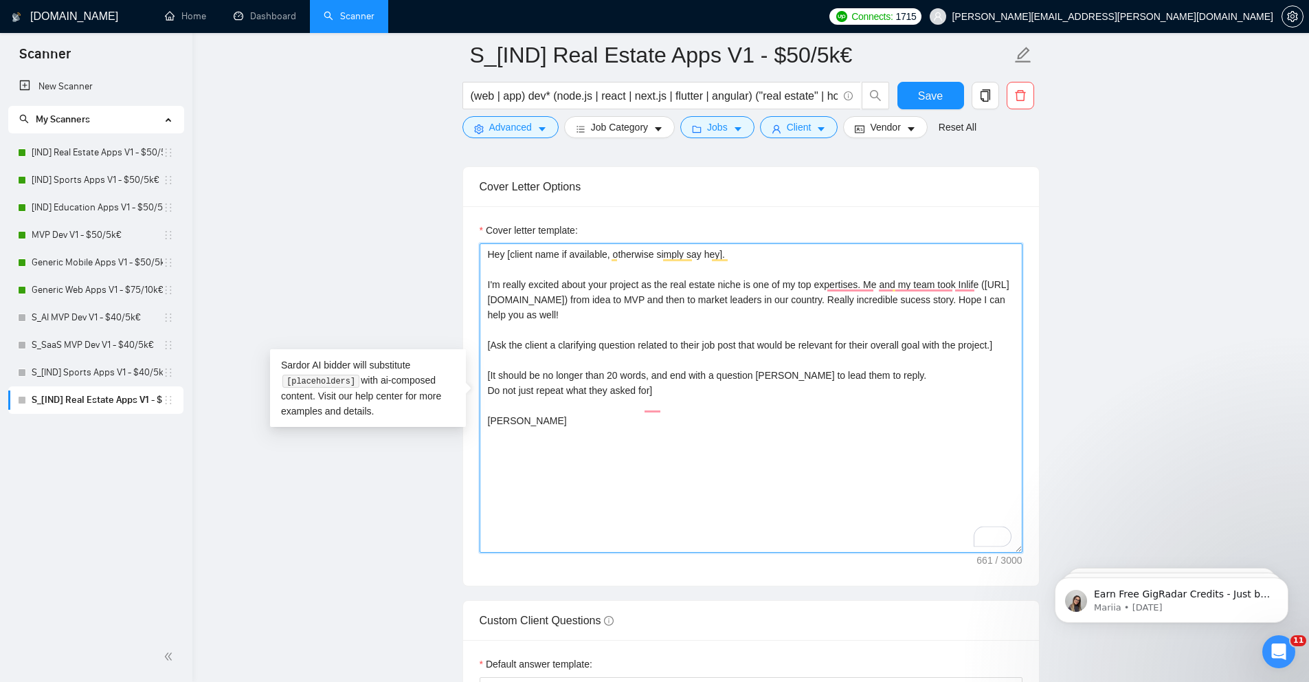
drag, startPoint x: 504, startPoint y: 254, endPoint x: 469, endPoint y: 254, distance: 35.0
click at [469, 254] on div "Cover letter template: Hey [client name if available, otherwise simply say hey]…" at bounding box center [751, 395] width 576 height 379
drag, startPoint x: 486, startPoint y: 280, endPoint x: 541, endPoint y: 330, distance: 73.4
click at [541, 330] on textarea "We do [projects like this] for breakfast. I'm really excited about your project…" at bounding box center [751, 397] width 543 height 309
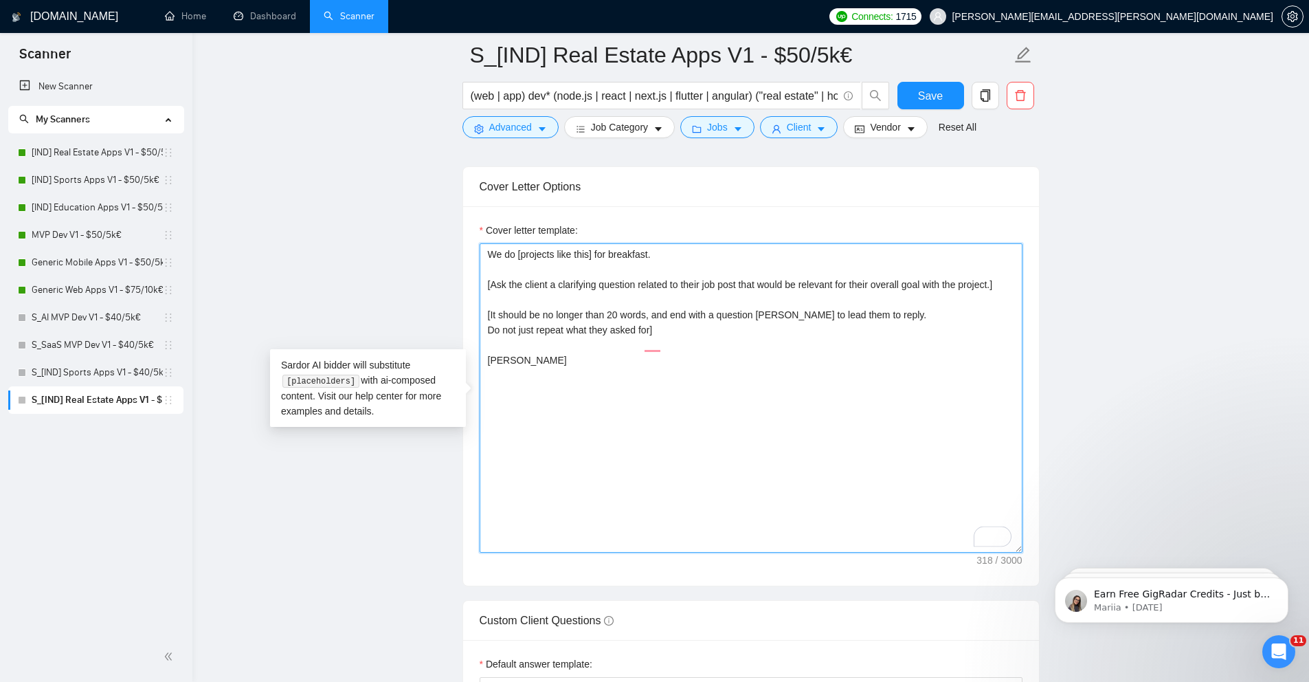
drag, startPoint x: 519, startPoint y: 376, endPoint x: 475, endPoint y: 373, distance: 43.4
click at [490, 395] on textarea "We do [projects like this] for breakfast. [Ask the client a clarifying question…" at bounding box center [751, 397] width 543 height 309
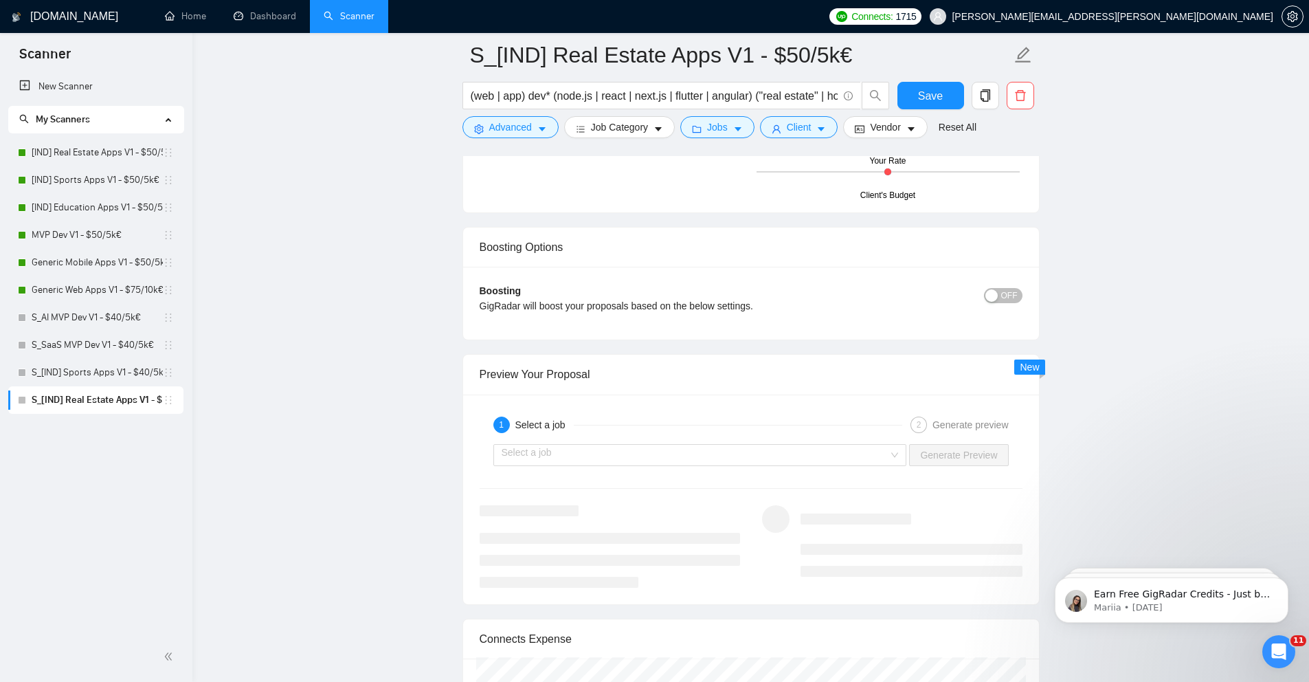
scroll to position [2461, 0]
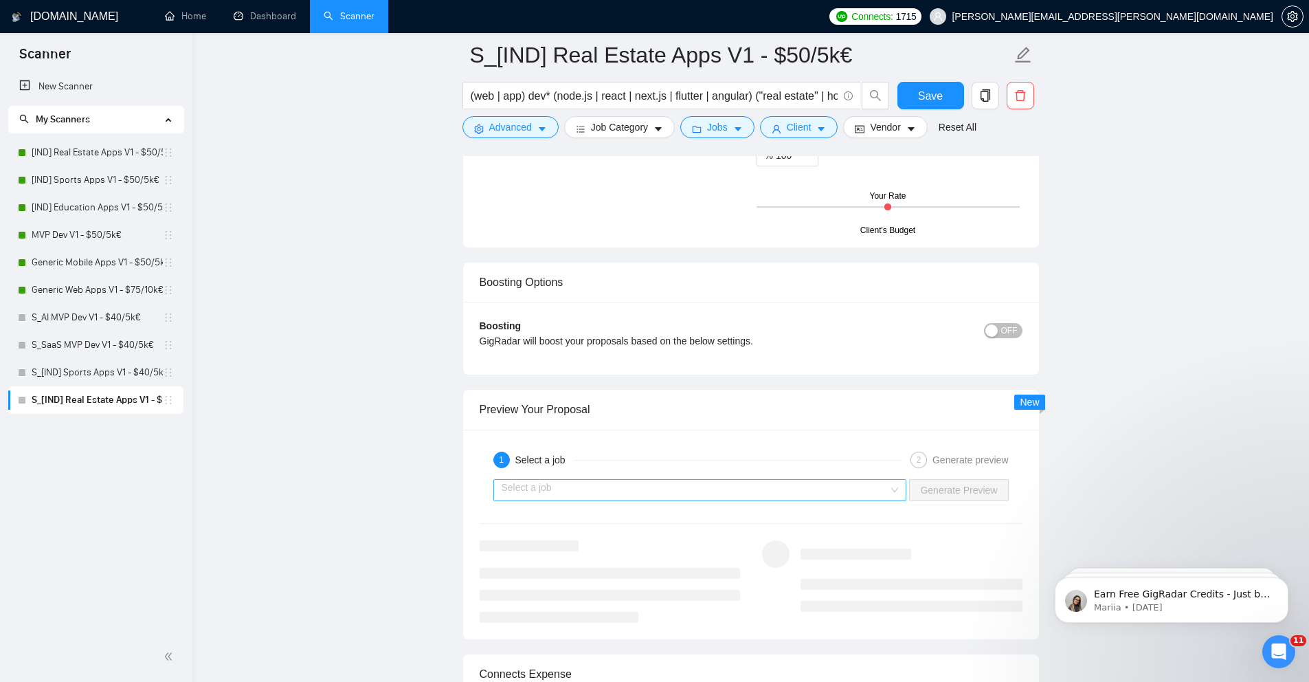
click at [640, 497] on input "search" at bounding box center [696, 490] width 388 height 21
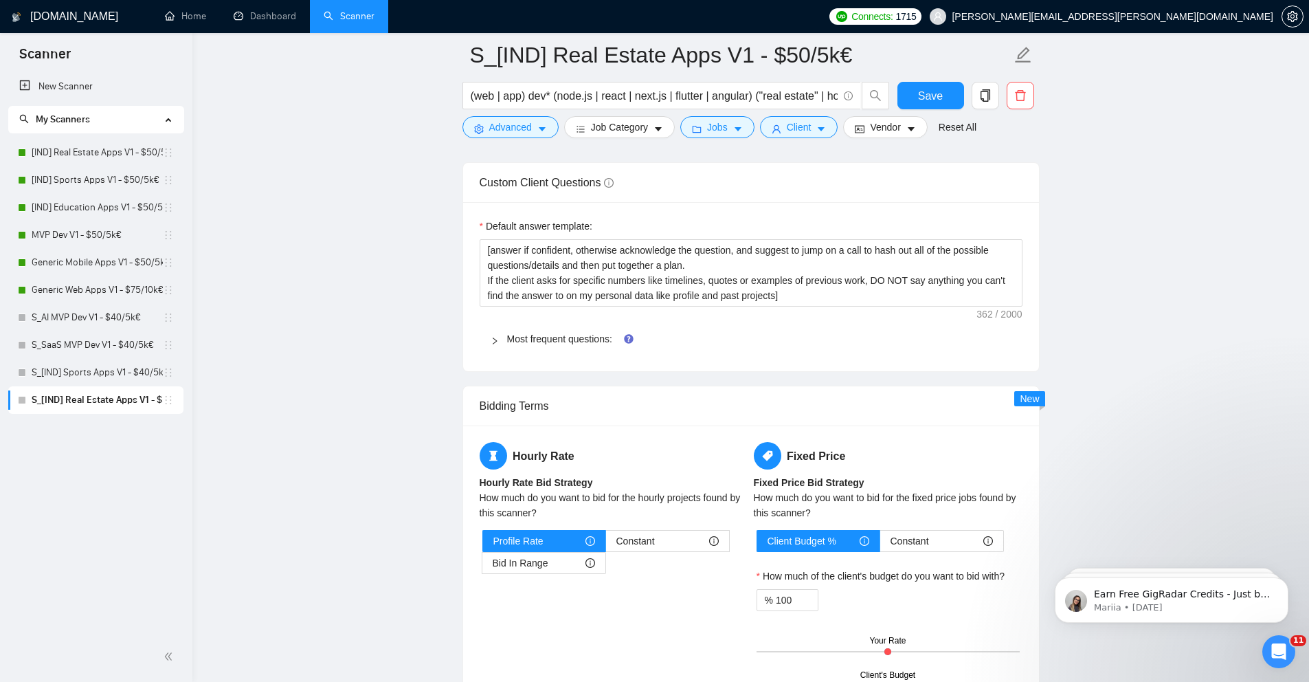
scroll to position [1903, 0]
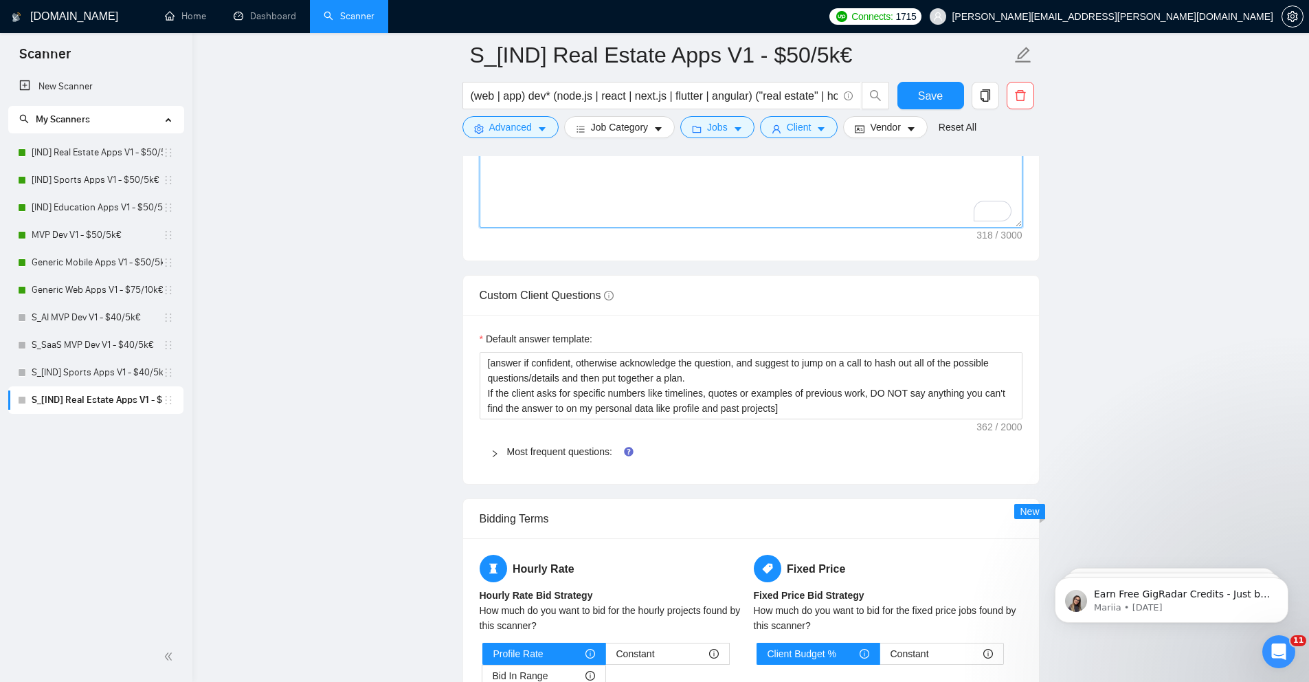
click at [693, 214] on textarea "We do [projects like this] for breakfast. [Ask the client a clarifying question…" at bounding box center [751, 72] width 543 height 309
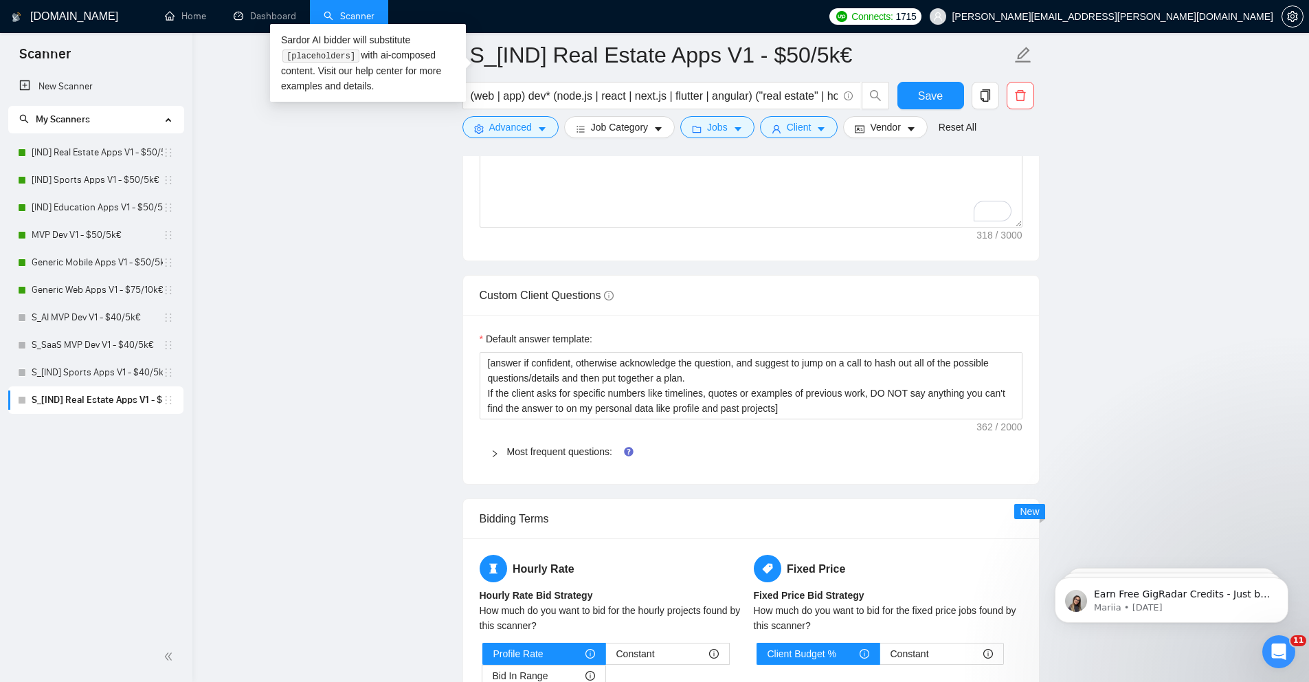
click at [666, 267] on form "Auto Bidding Enabled Auto Bidding Enabled: OFF Auto Bidder Schedule Auto Biddin…" at bounding box center [750, 37] width 577 height 3365
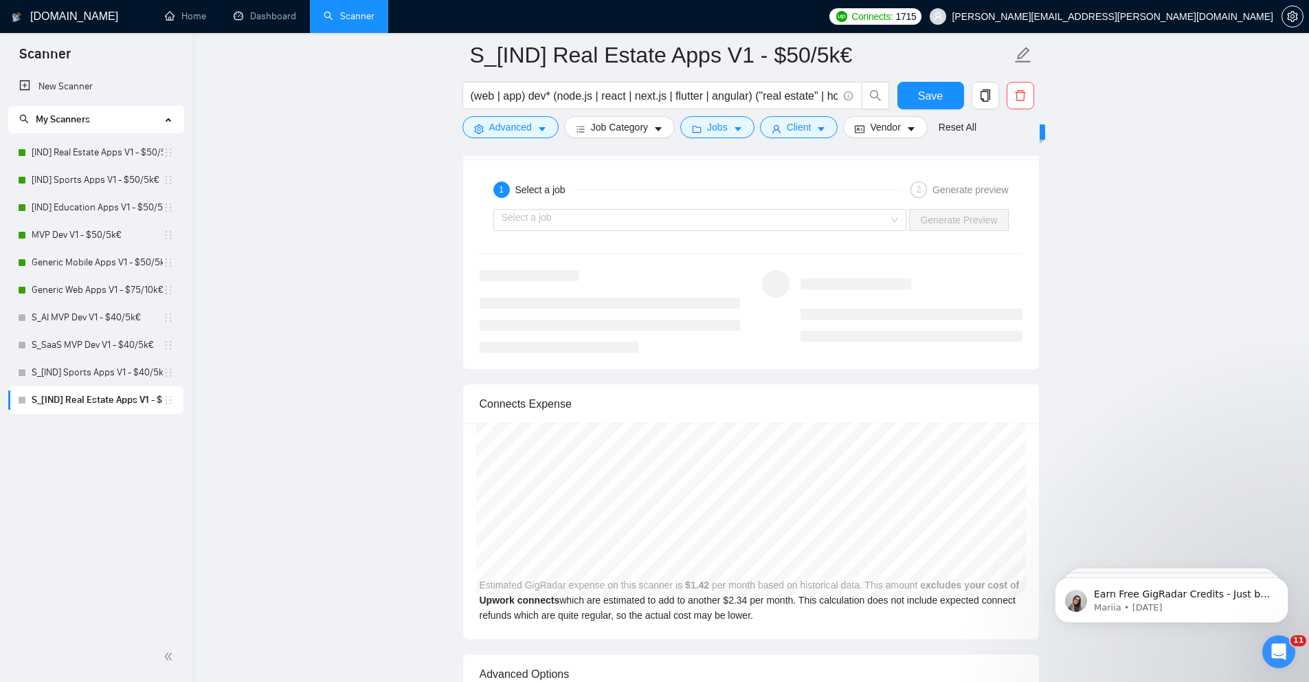
scroll to position [2743, 0]
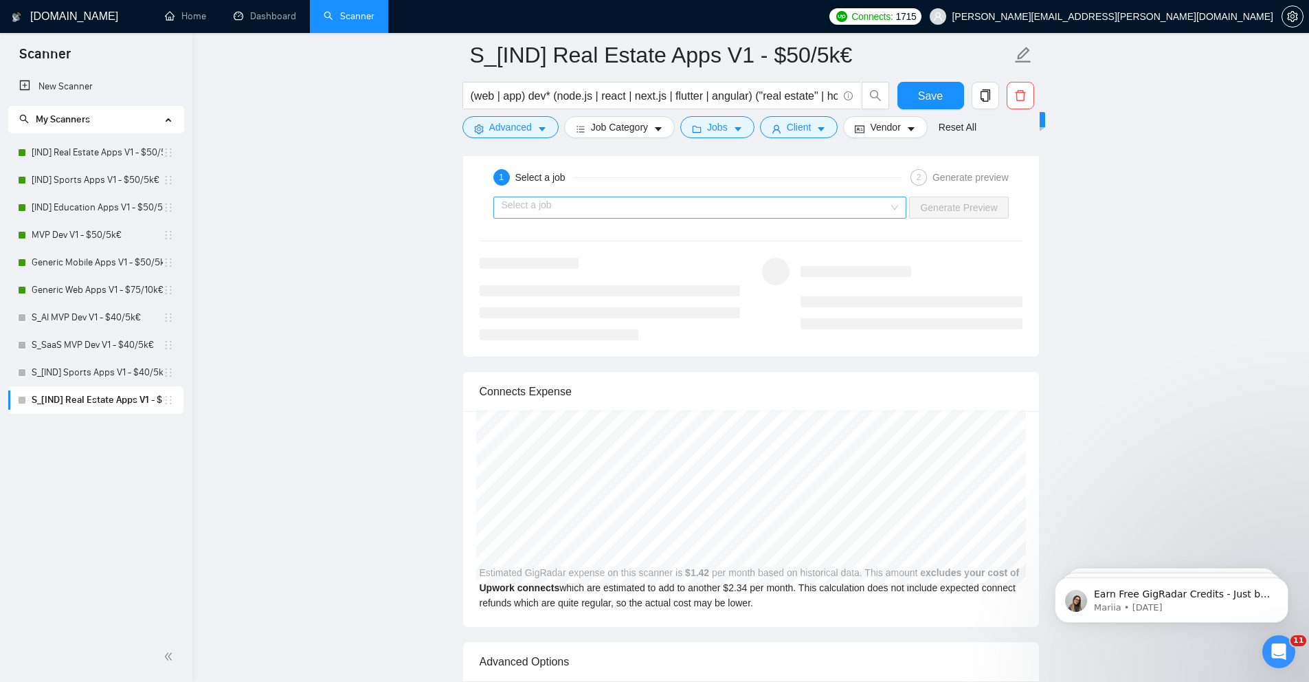
click at [860, 201] on input "search" at bounding box center [696, 207] width 388 height 21
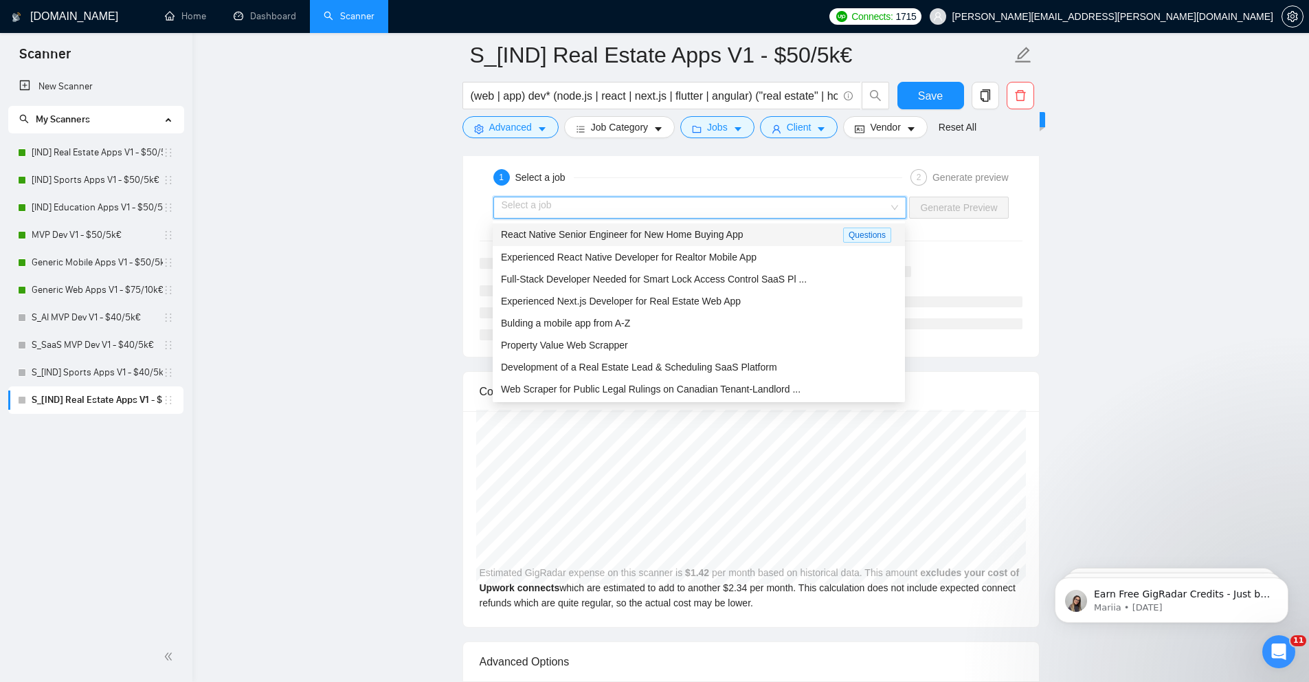
click at [708, 229] on span "React Native Senior Engineer for New Home Buying App" at bounding box center [622, 234] width 243 height 11
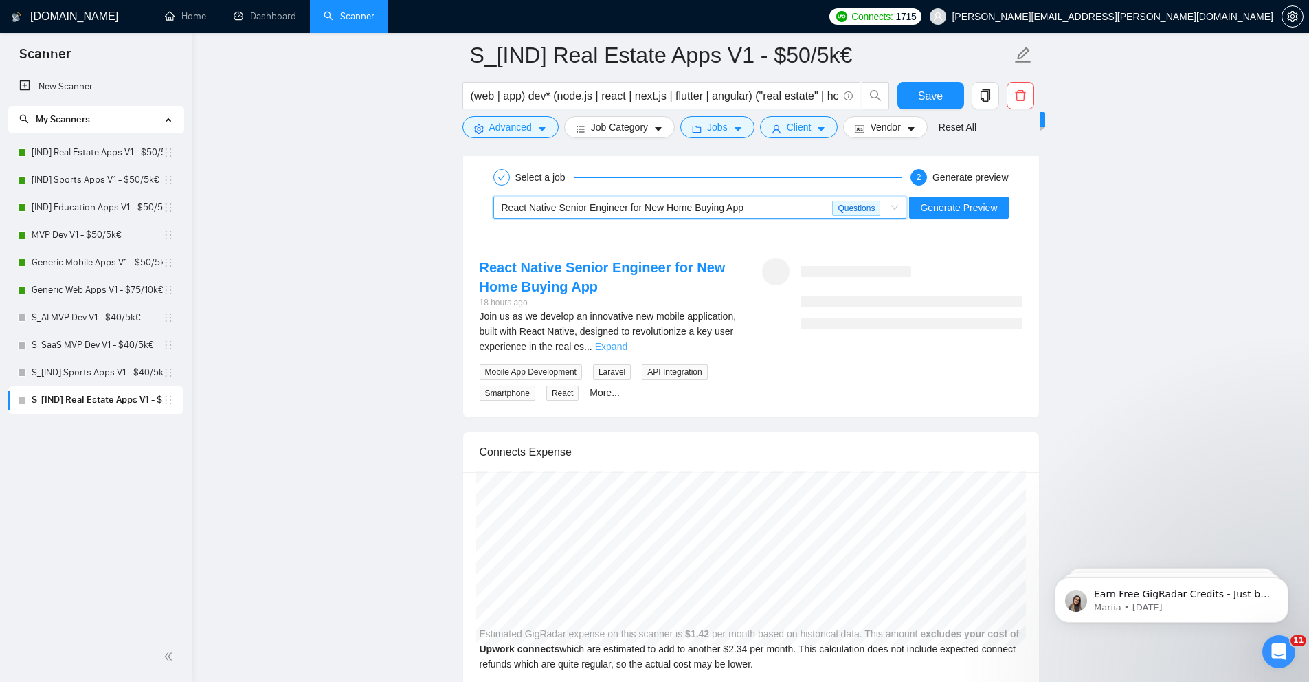
click at [627, 346] on link "Expand" at bounding box center [611, 346] width 32 height 11
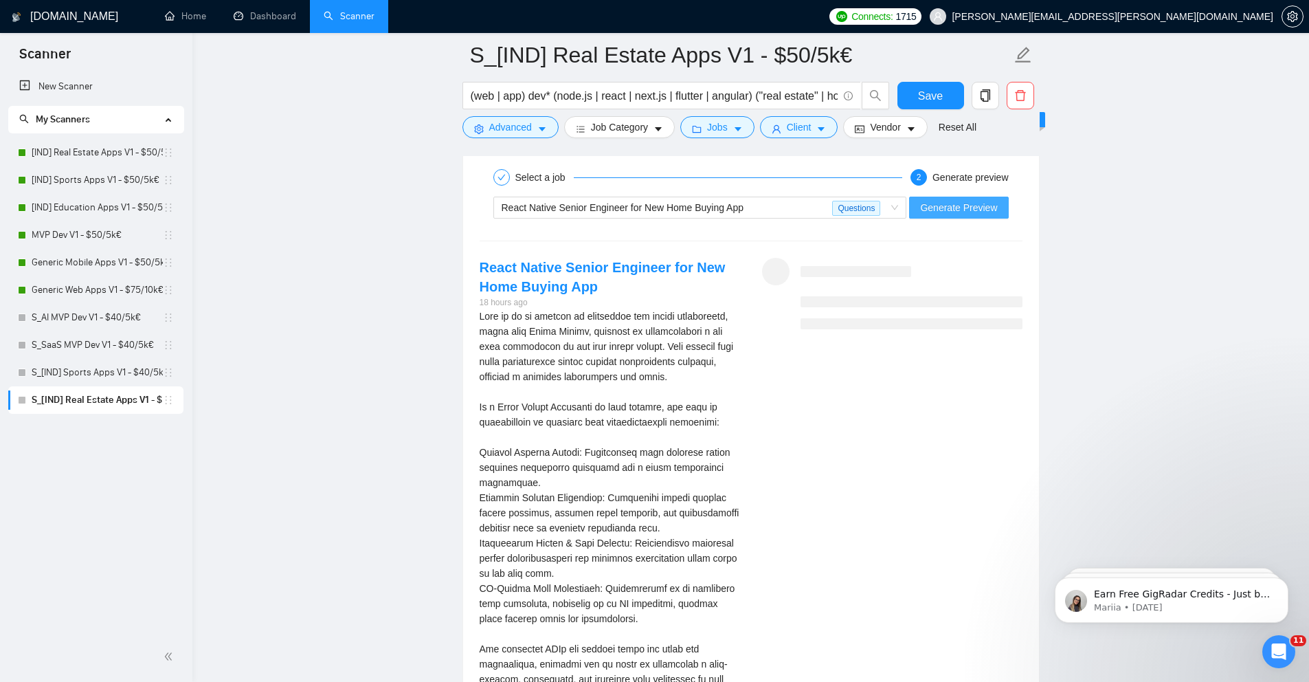
click at [953, 209] on span "Generate Preview" at bounding box center [958, 207] width 77 height 15
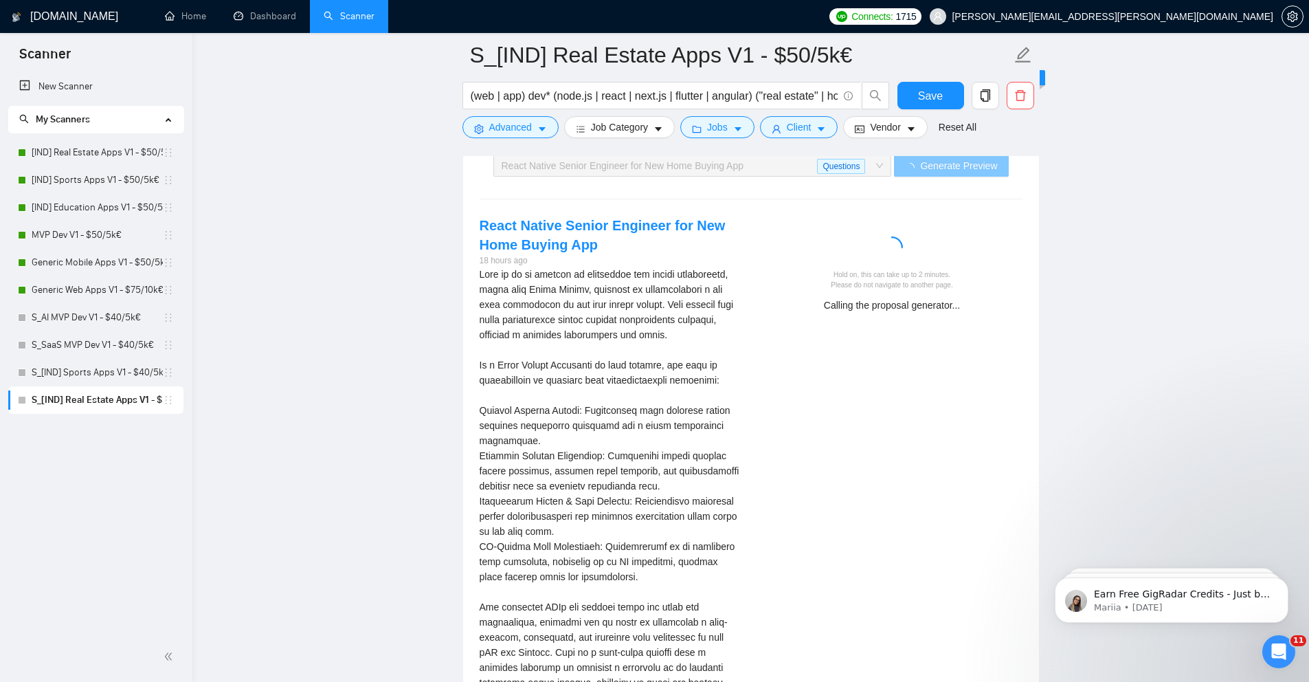
scroll to position [2786, 0]
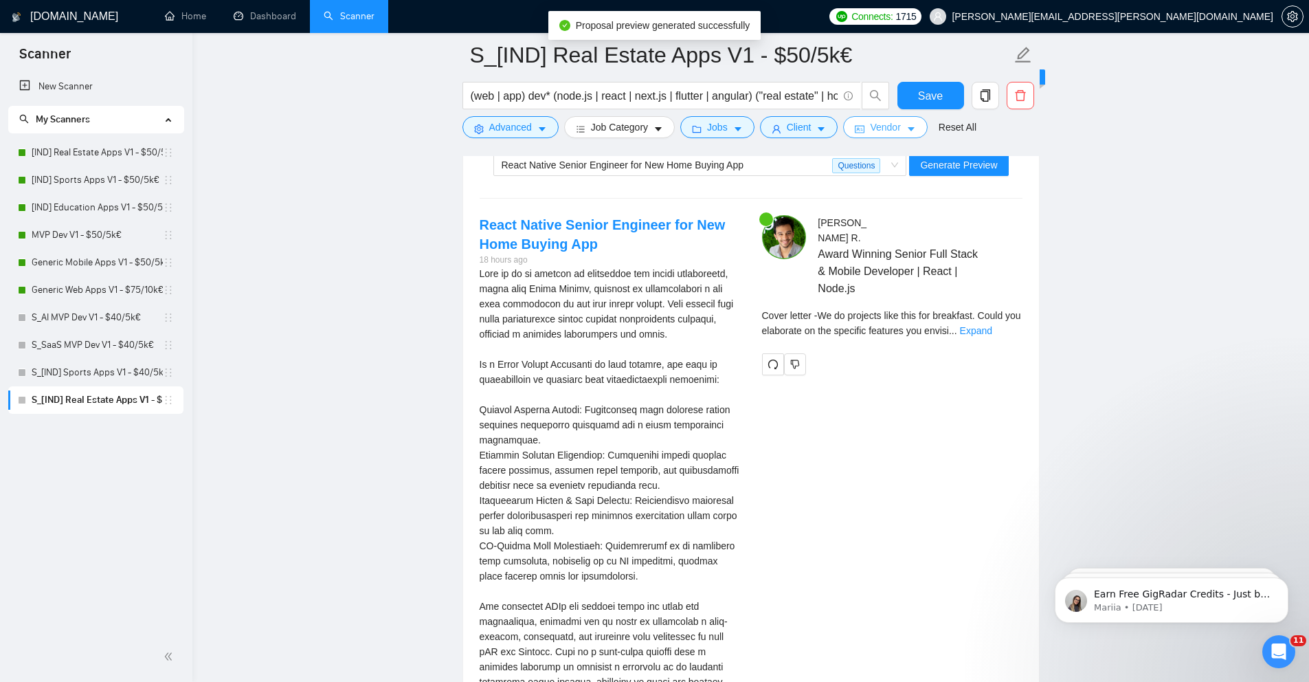
click at [913, 124] on span "caret-down" at bounding box center [911, 129] width 10 height 10
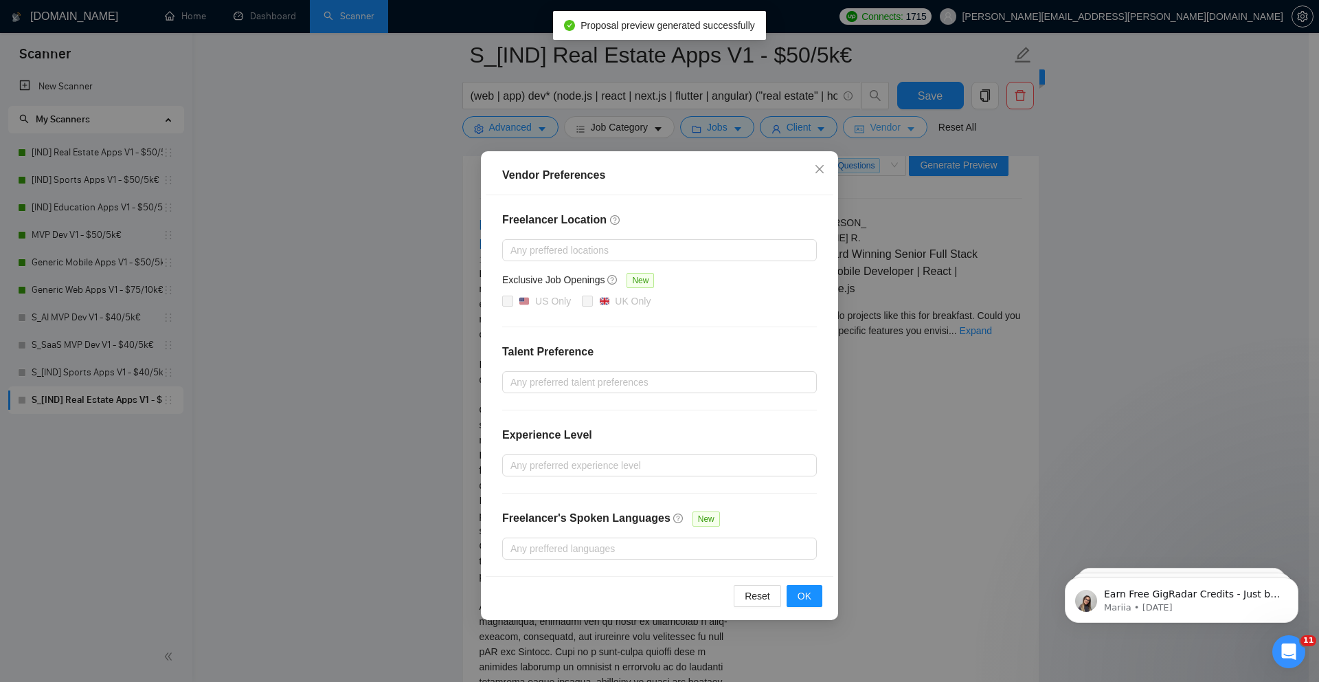
click at [913, 124] on div "Vendor Preferences Freelancer Location Any preffered locations Exclusive Job Op…" at bounding box center [659, 341] width 1319 height 682
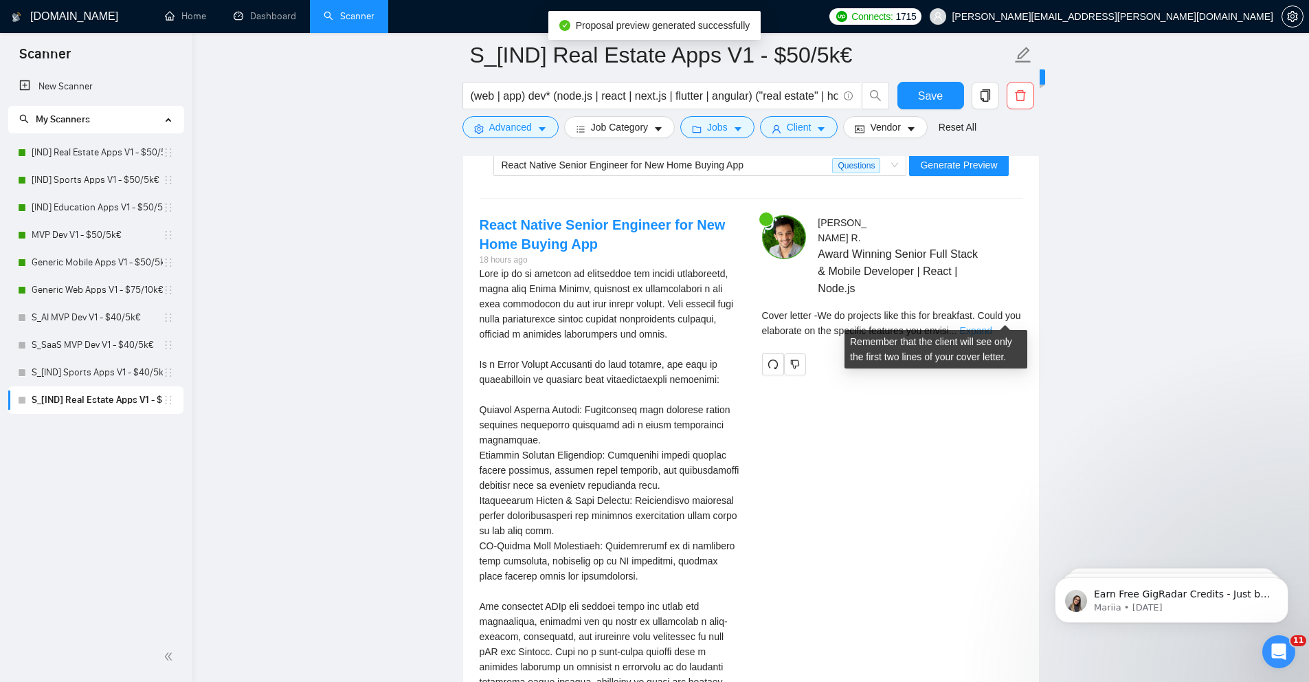
click at [992, 325] on link "Expand" at bounding box center [976, 330] width 32 height 11
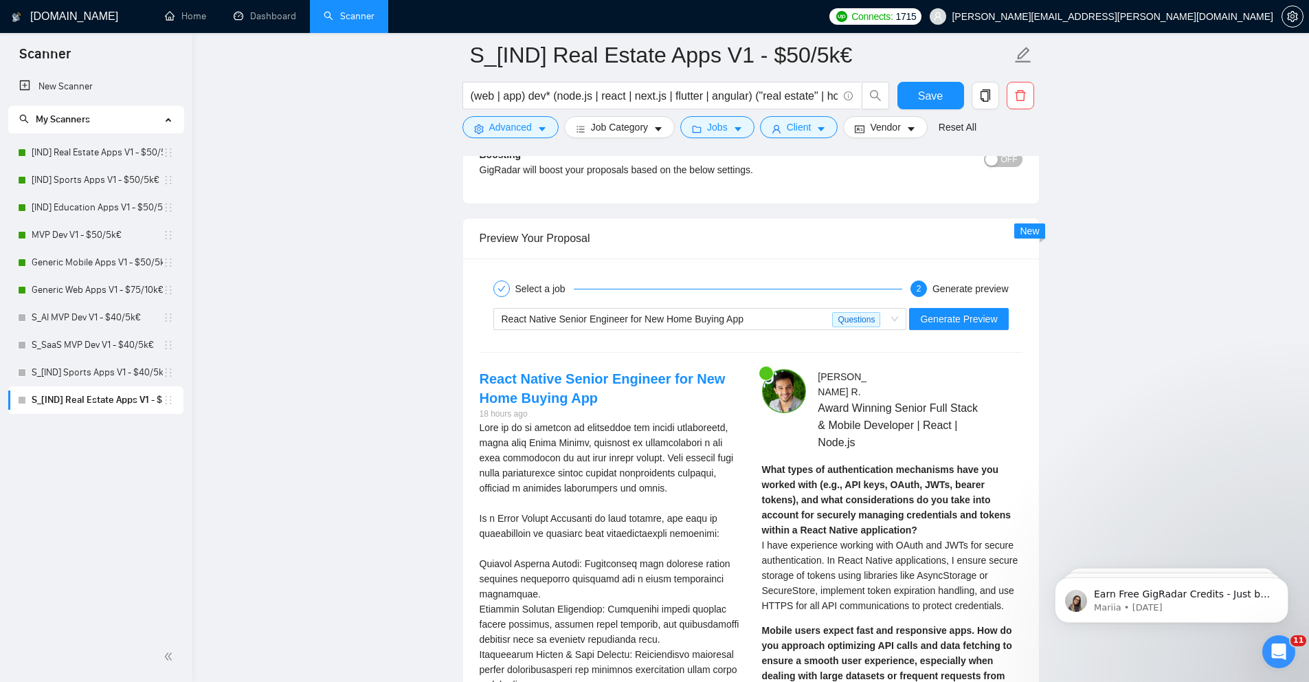
scroll to position [2656, 0]
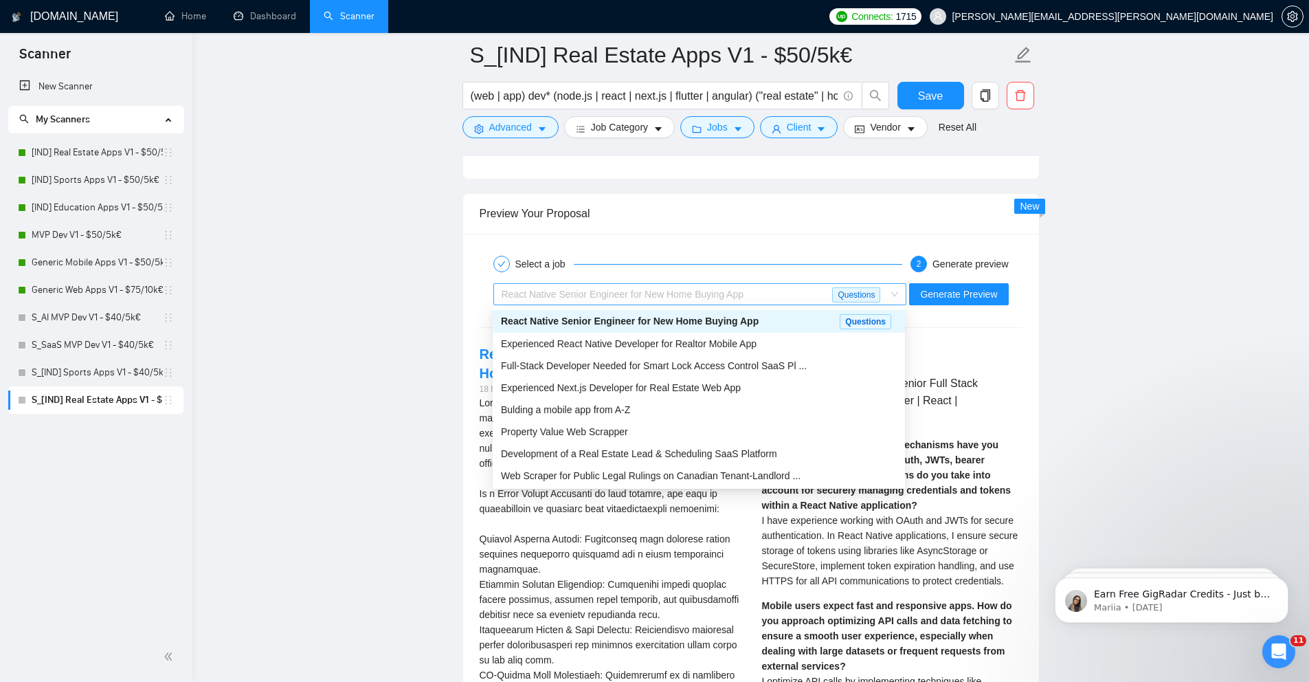
click at [895, 297] on span "React Native Senior Engineer for New Home Buying App Questions" at bounding box center [700, 294] width 397 height 21
click at [799, 350] on div "Experienced React Native Developer for Realtor Mobile App" at bounding box center [699, 343] width 396 height 15
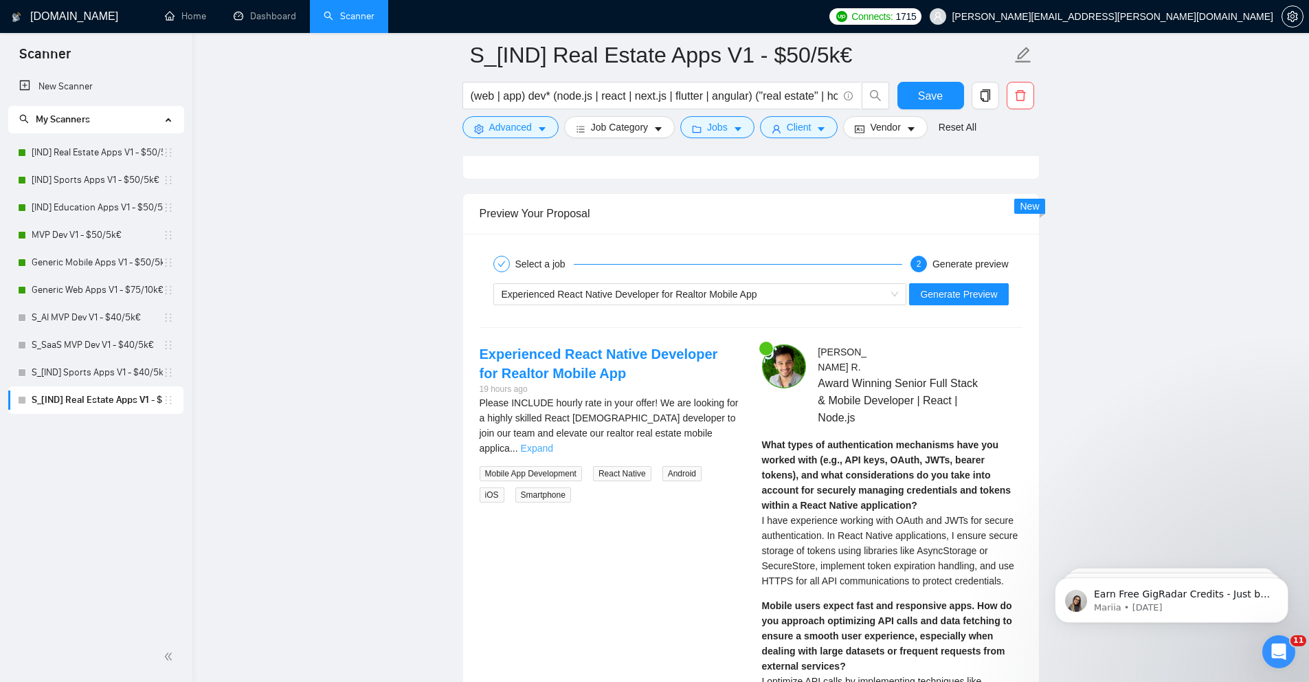
click at [553, 443] on link "Expand" at bounding box center [537, 448] width 32 height 11
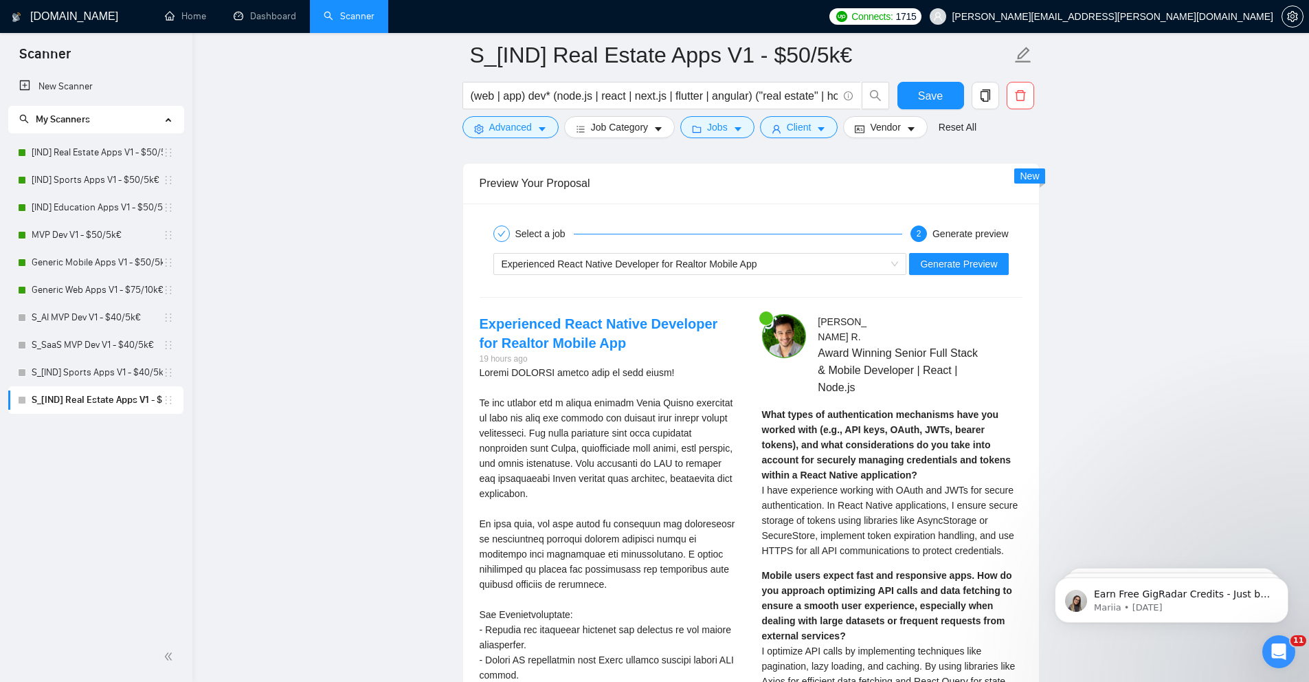
scroll to position [2682, 0]
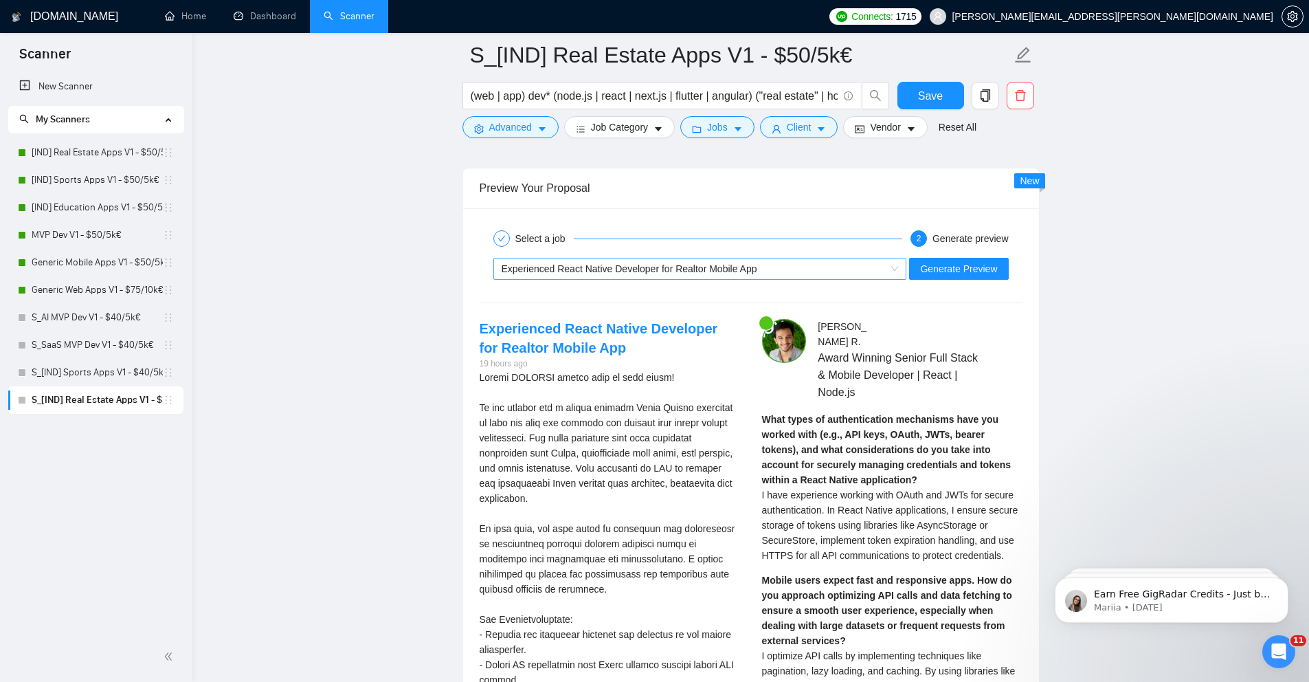
click at [790, 274] on div "Experienced React Native Developer for Realtor Mobile App" at bounding box center [694, 268] width 385 height 21
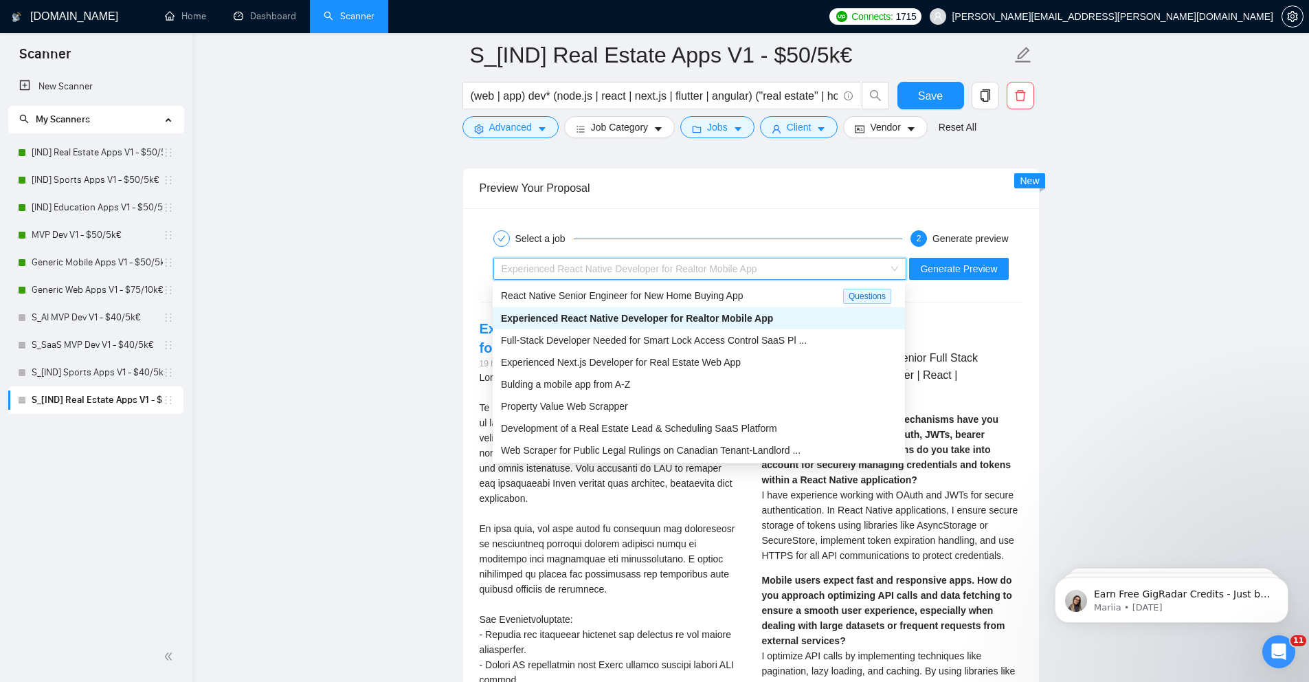
click at [790, 274] on div "Experienced React Native Developer for Realtor Mobile App" at bounding box center [694, 268] width 385 height 21
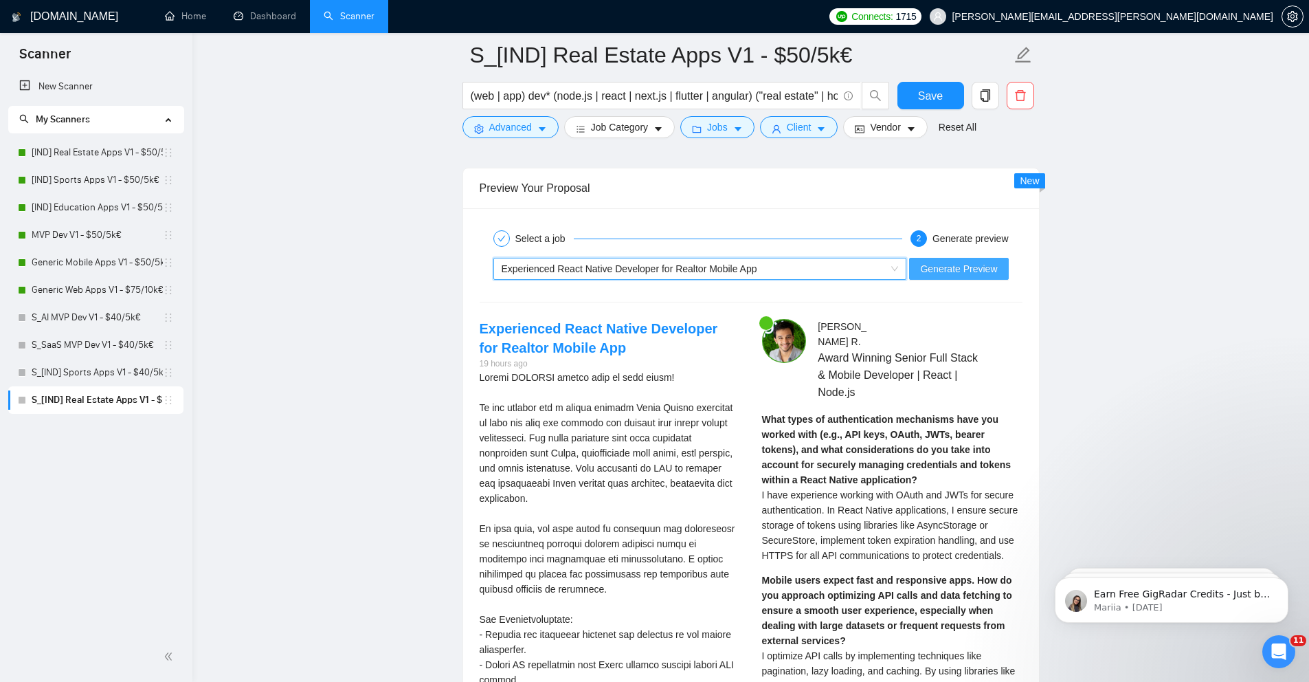
click at [952, 271] on span "Generate Preview" at bounding box center [958, 268] width 77 height 15
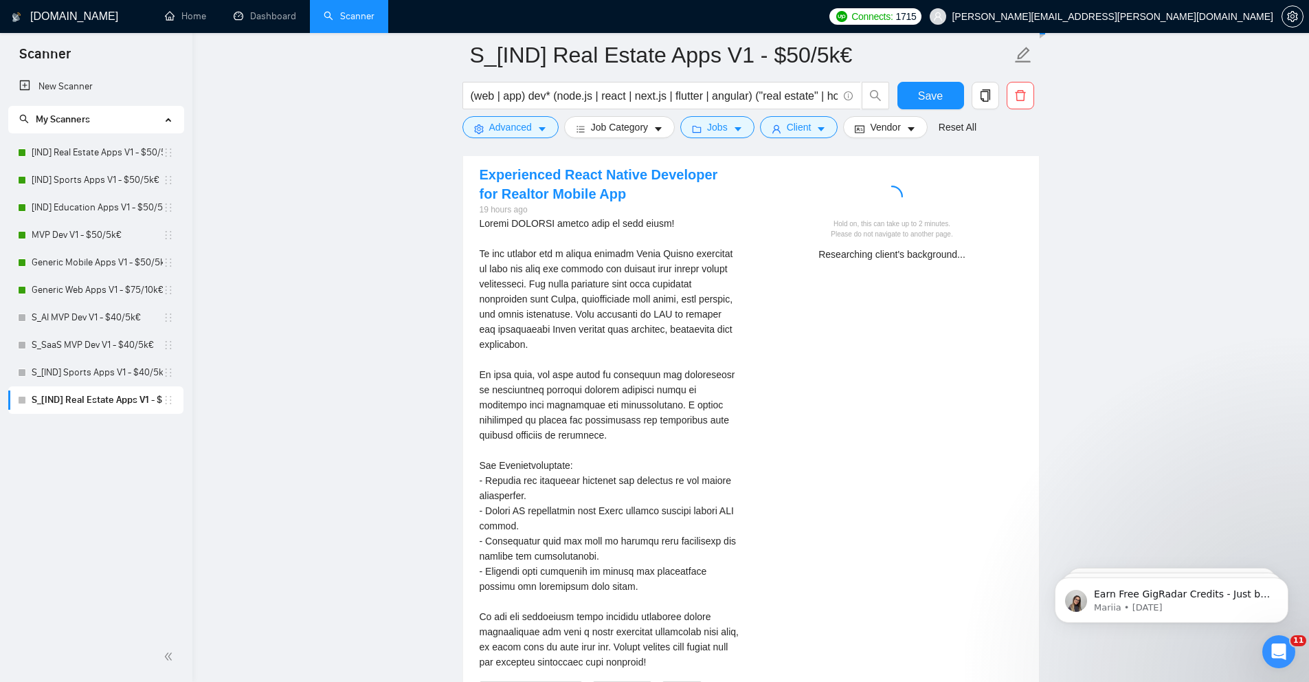
scroll to position [2833, 0]
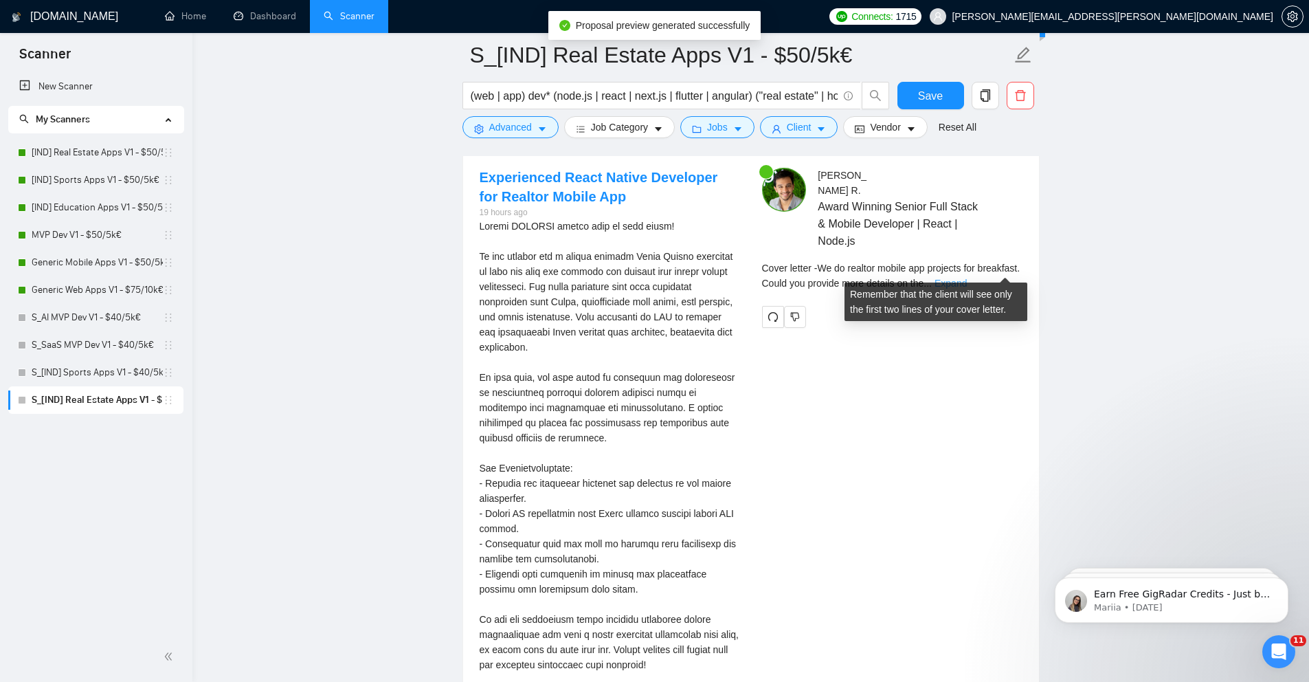
click at [967, 278] on link "Expand" at bounding box center [950, 283] width 32 height 11
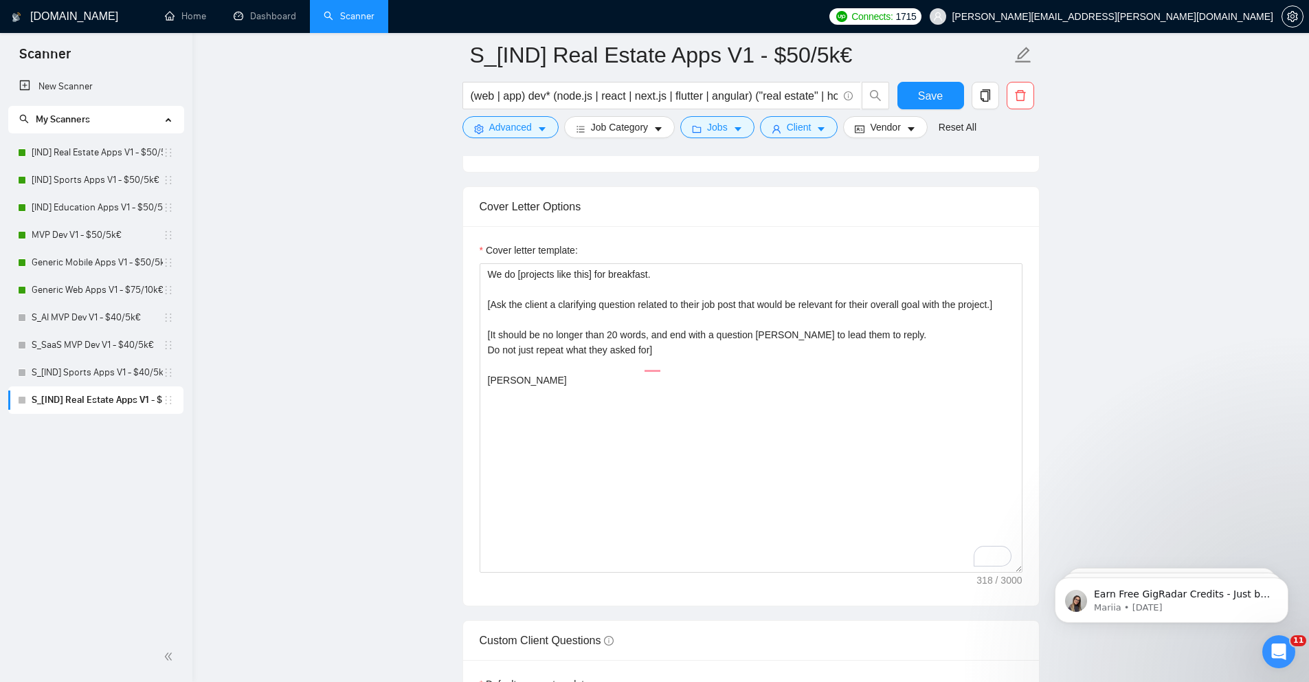
scroll to position [1533, 0]
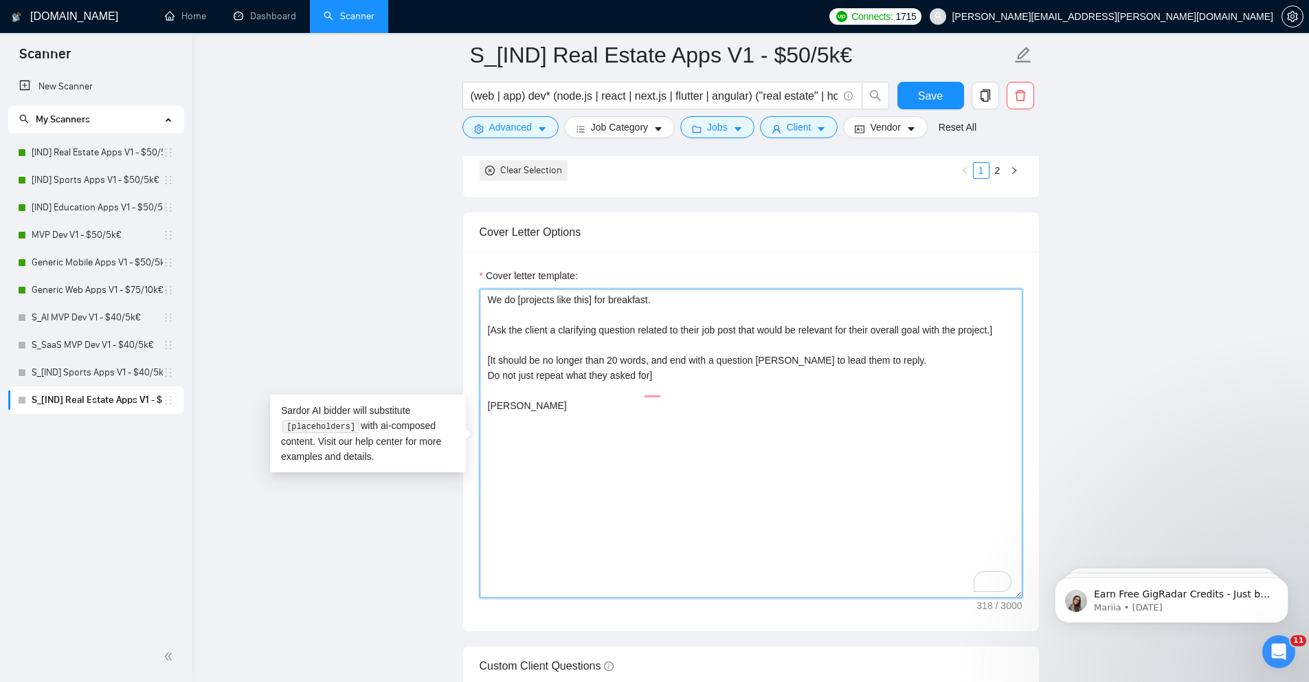
drag, startPoint x: 516, startPoint y: 300, endPoint x: 572, endPoint y: 302, distance: 55.7
click at [570, 302] on textarea "We do [projects like this] for breakfast. [Ask the client a clarifying question…" at bounding box center [751, 443] width 543 height 309
drag, startPoint x: 596, startPoint y: 300, endPoint x: 503, endPoint y: 303, distance: 93.5
click at [508, 302] on textarea "We do [projects like this] for breakfast. [Ask the client a clarifying question…" at bounding box center [751, 443] width 543 height 309
drag, startPoint x: 489, startPoint y: 303, endPoint x: 598, endPoint y: 299, distance: 108.6
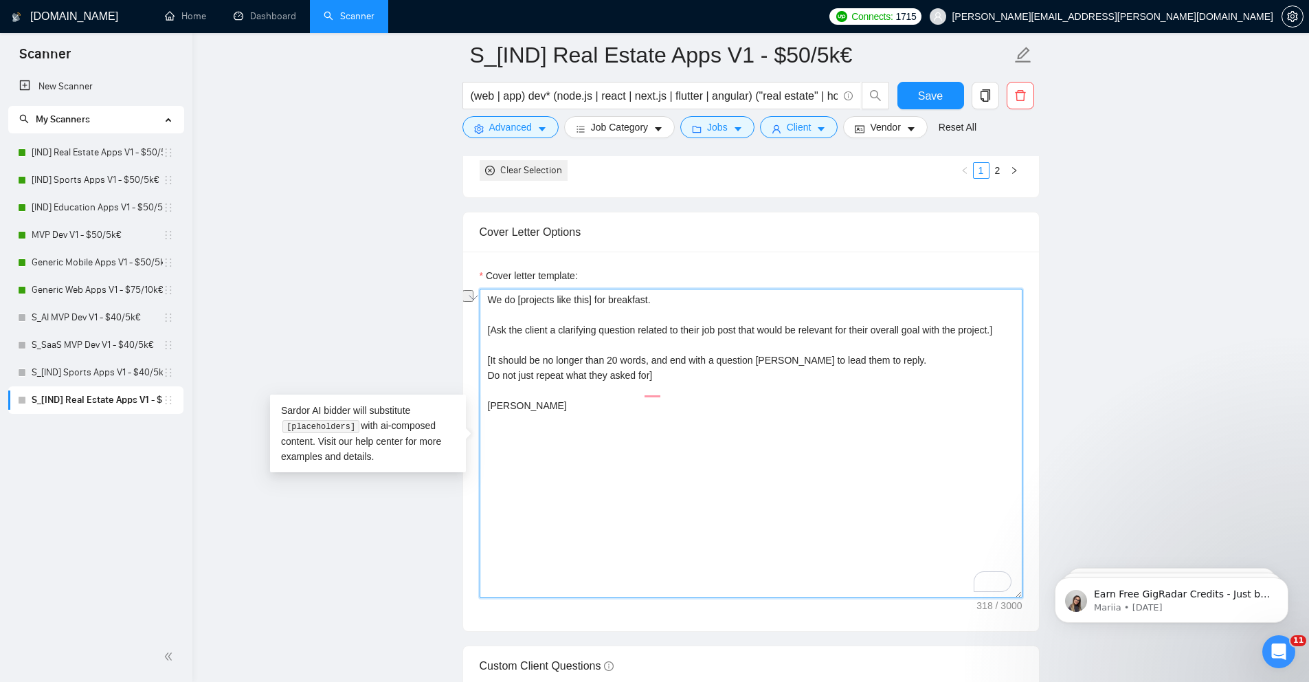
click at [598, 299] on textarea "We do [projects like this] for breakfast. [Ask the client a clarifying question…" at bounding box center [751, 443] width 543 height 309
click at [642, 300] on textarea "I do projects like this for a warm-up. [Ask the client a clarifying question re…" at bounding box center [751, 443] width 543 height 309
type textarea "I do projects like this before breakfast. [Ask the client a clarifying question…"
click at [620, 345] on textarea "I do projects like this before breakfast. [Ask the client a clarifying question…" at bounding box center [751, 443] width 543 height 309
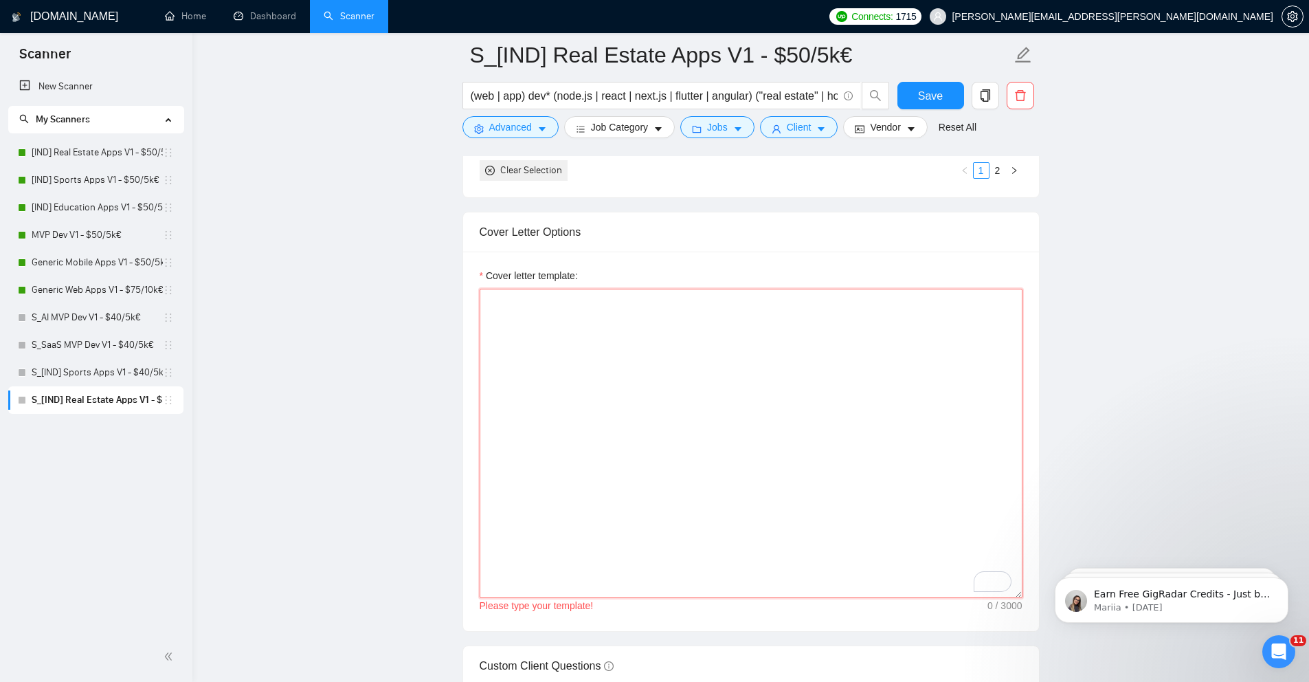
paste textarea "Hey [client name if available, otherwise simply say hey]. I'm really excited ab…"
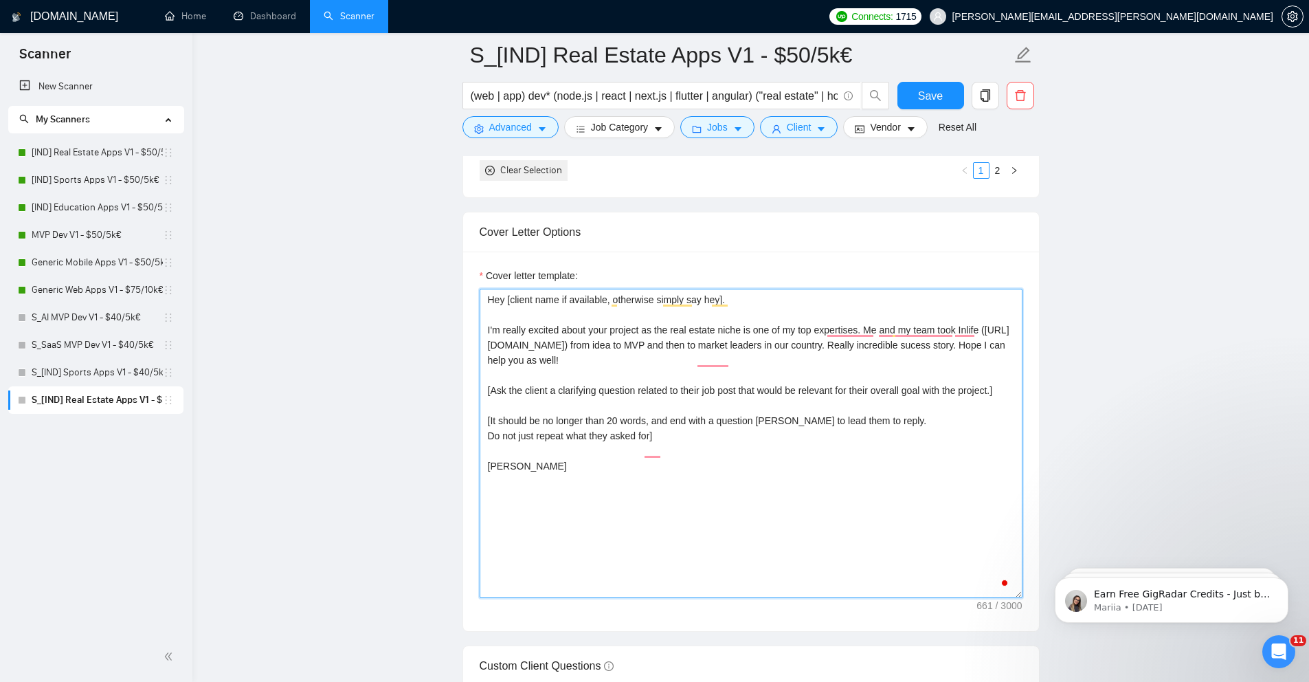
type textarea "Hey [client name if available, otherwise simply say hey]. I'm really excited ab…"
click at [447, 340] on main "S_[IND] Real Estate Apps V1 - $50/5k€ (web | app) dev* (node.js | react | next.…" at bounding box center [750, 663] width 1073 height 4283
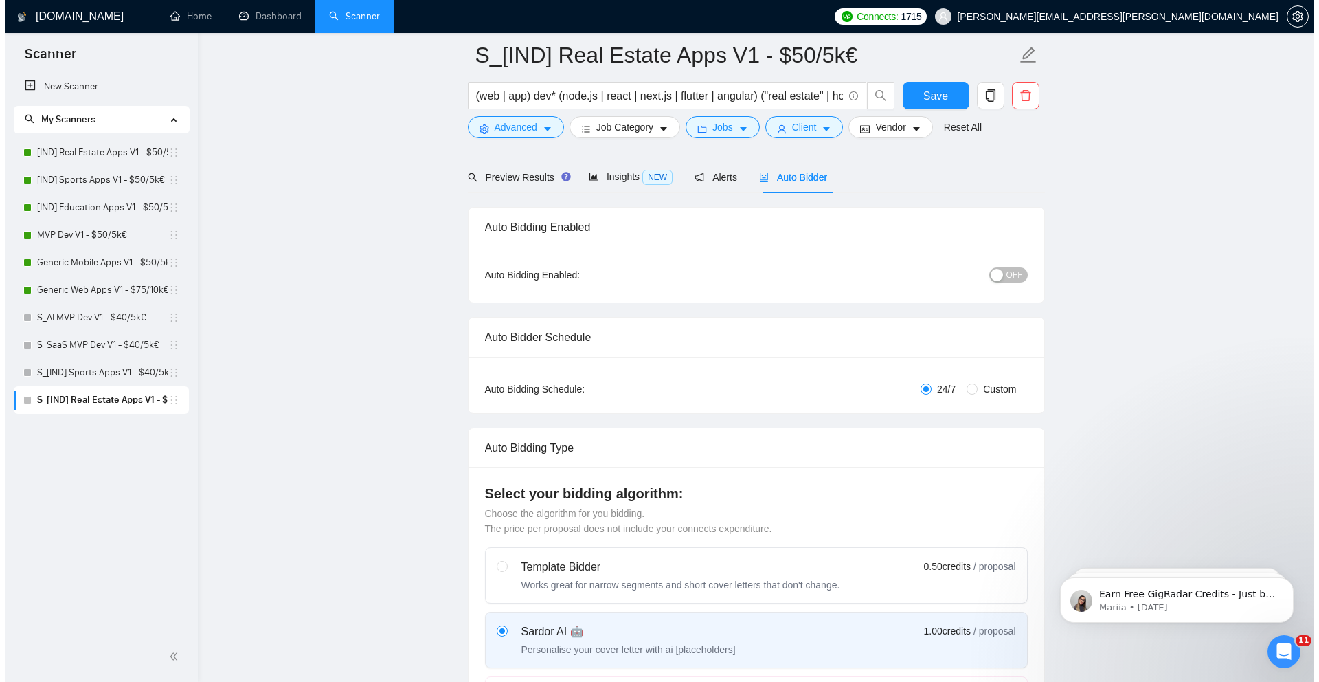
scroll to position [0, 0]
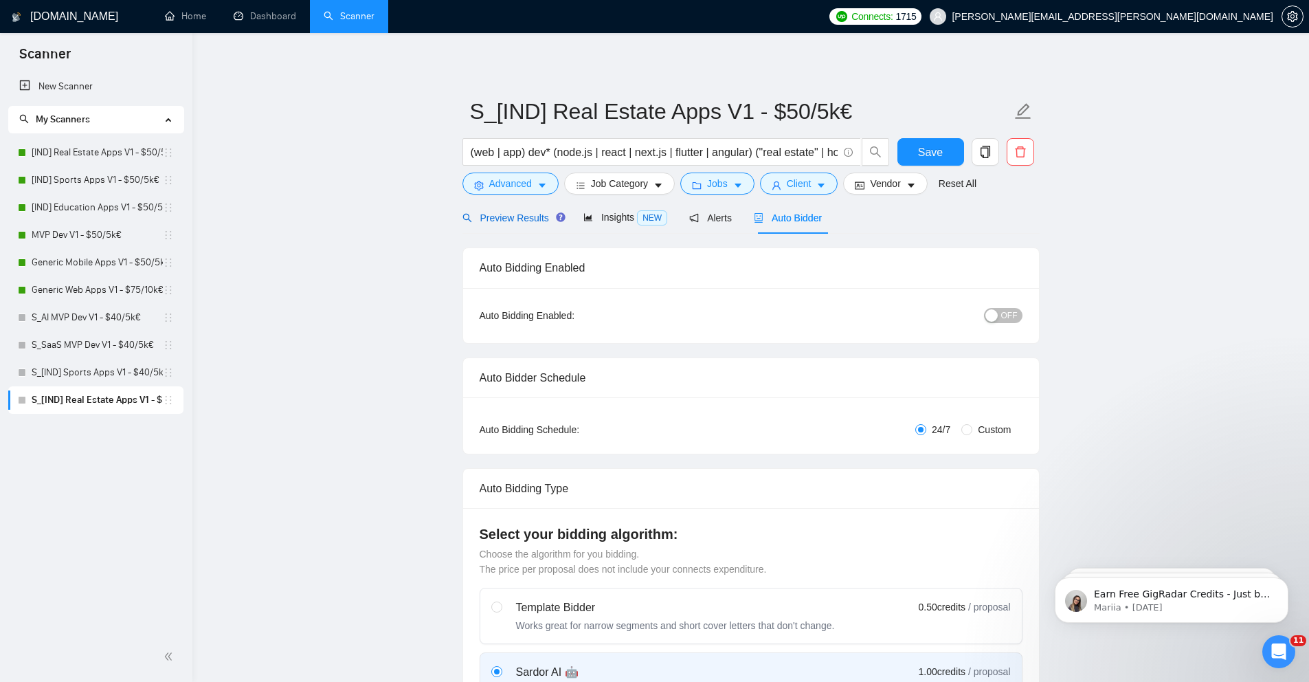
click at [525, 210] on div "Preview Results" at bounding box center [511, 217] width 99 height 15
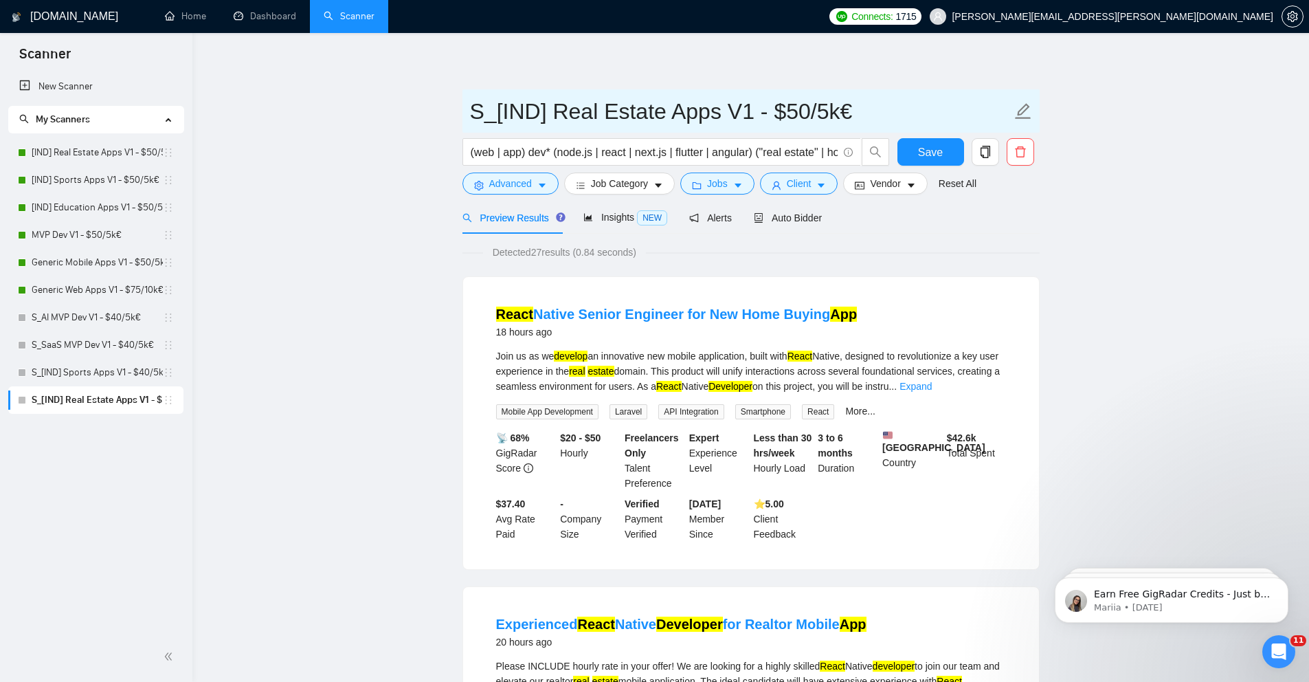
click at [794, 109] on input "S_[IND] Real Estate Apps V1 - $50/5k€" at bounding box center [740, 111] width 541 height 34
type input "S_[IND] Real Estate Apps V1 - $40/5k€"
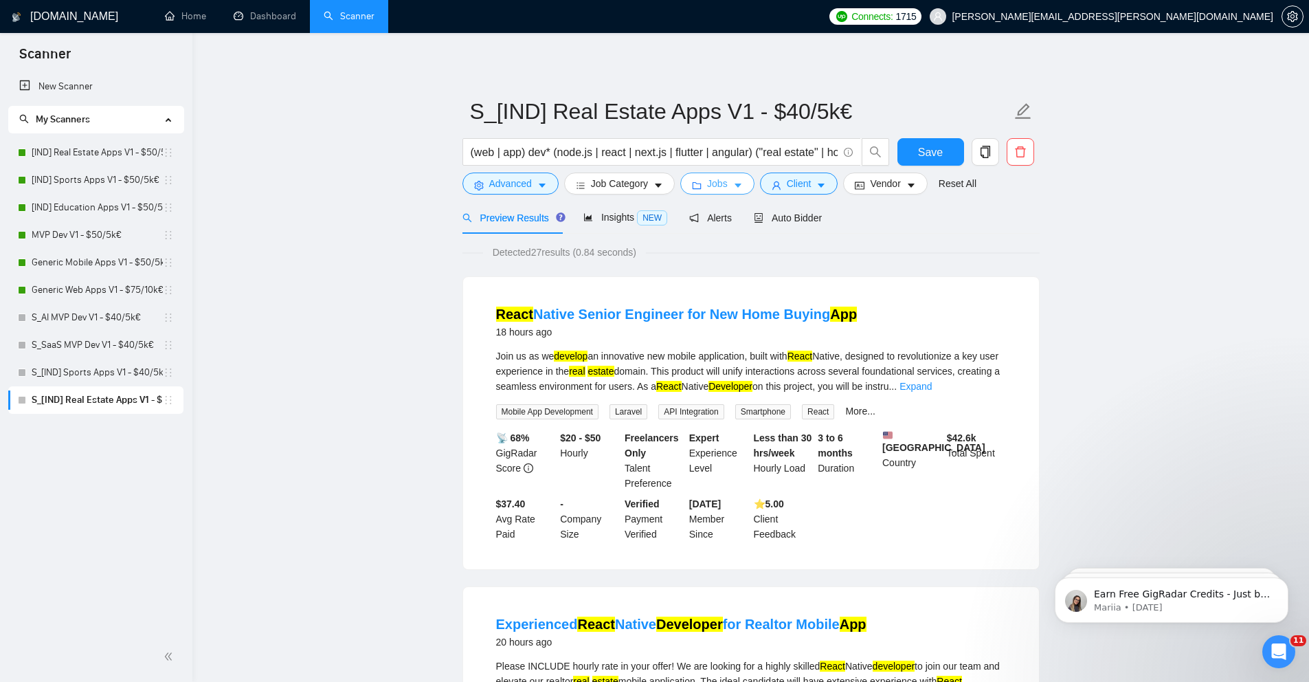
click at [717, 177] on span "Jobs" at bounding box center [717, 183] width 21 height 15
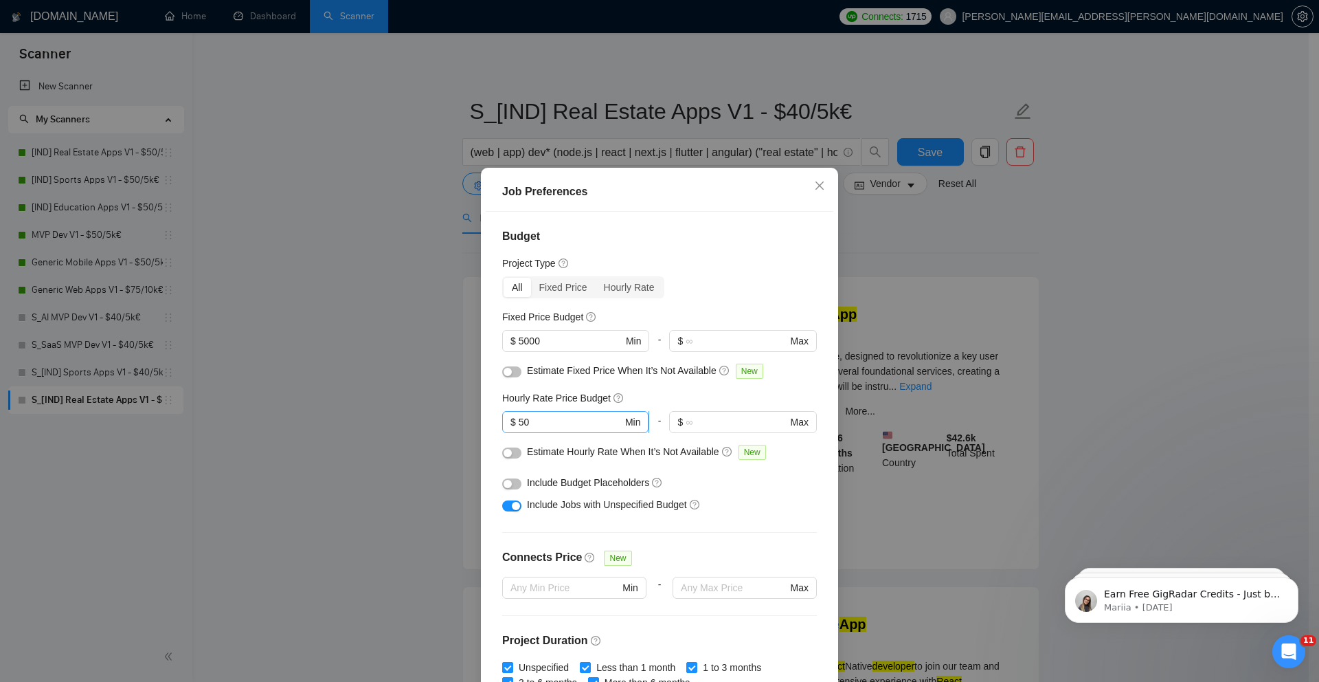
click at [520, 423] on input "50" at bounding box center [571, 421] width 104 height 15
type input "40"
click at [396, 357] on div "Job Preferences Budget Project Type All Fixed Price Hourly Rate Fixed Price Bud…" at bounding box center [659, 341] width 1319 height 682
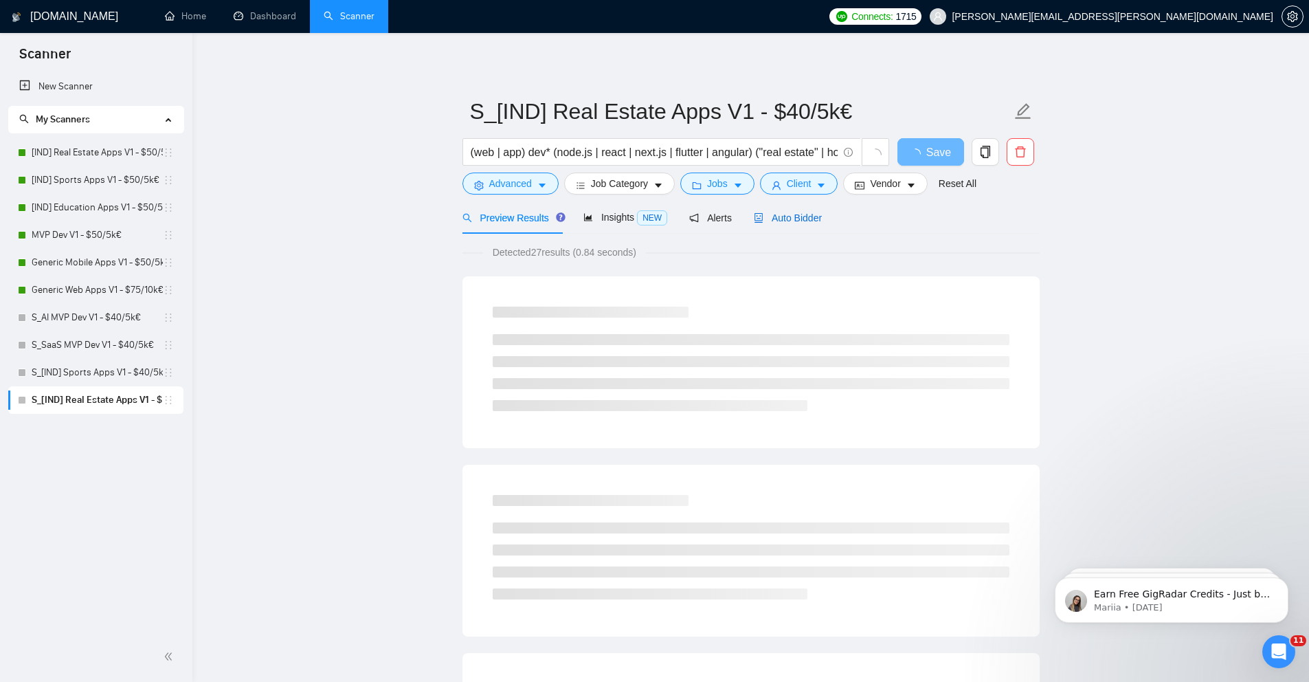
click at [785, 221] on span "Auto Bidder" at bounding box center [788, 217] width 68 height 11
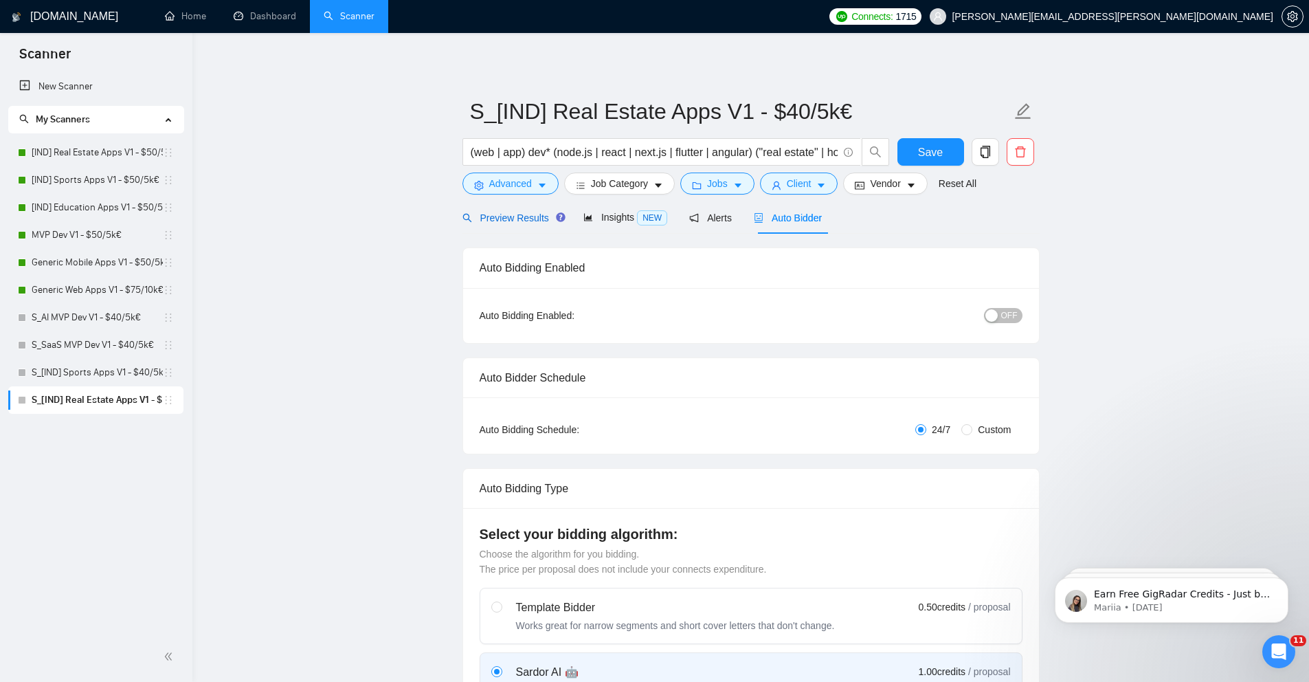
click at [514, 221] on span "Preview Results" at bounding box center [511, 217] width 99 height 11
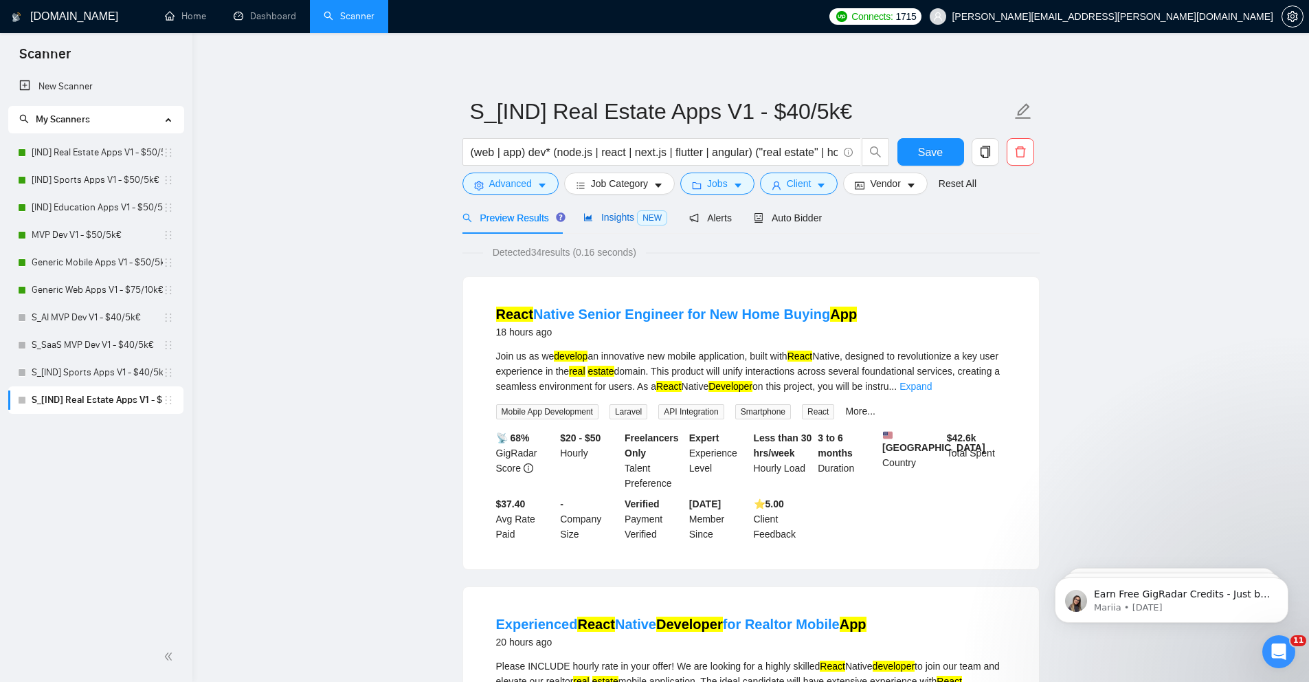
click at [605, 217] on span "Insights NEW" at bounding box center [625, 217] width 84 height 11
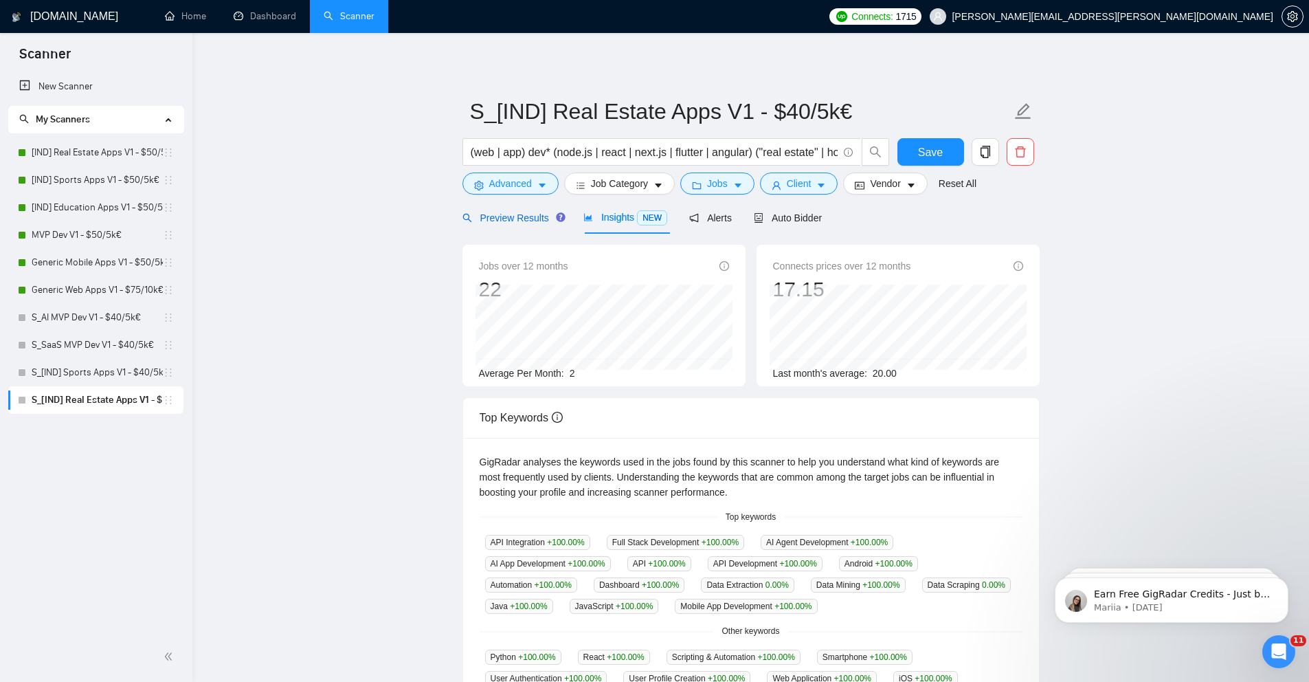
click at [517, 218] on span "Preview Results" at bounding box center [511, 217] width 99 height 11
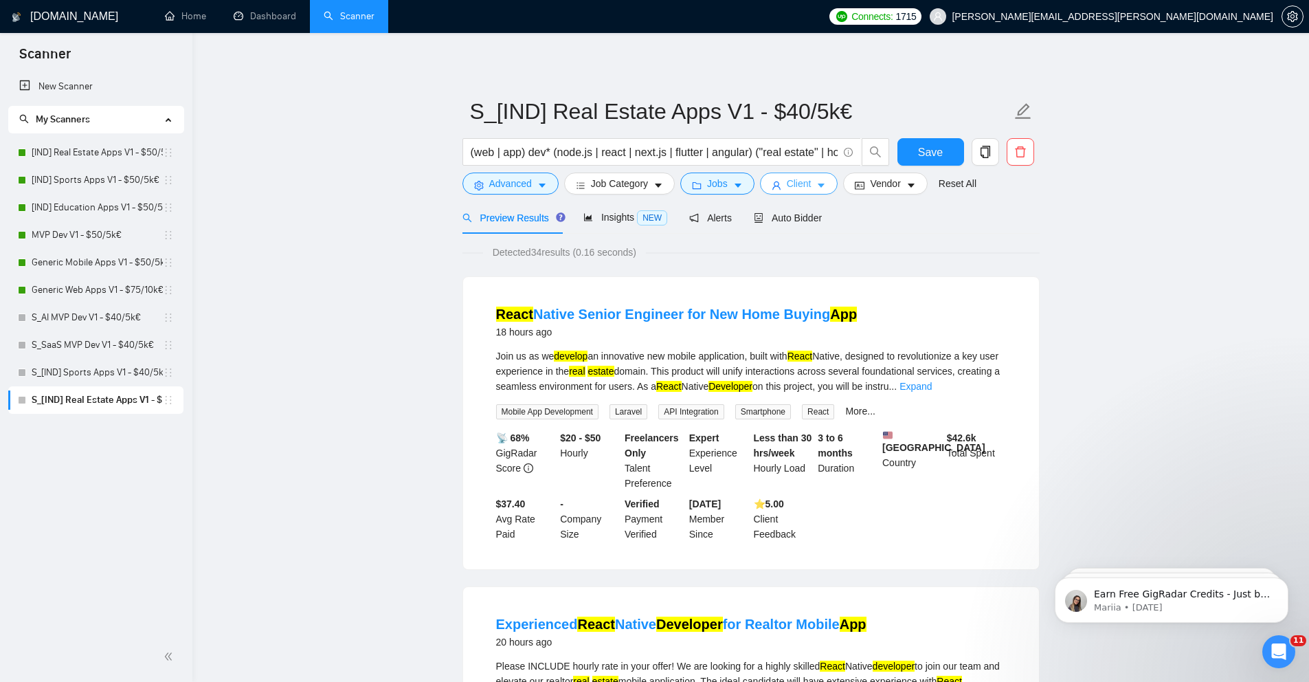
click at [801, 182] on span "Client" at bounding box center [799, 183] width 25 height 15
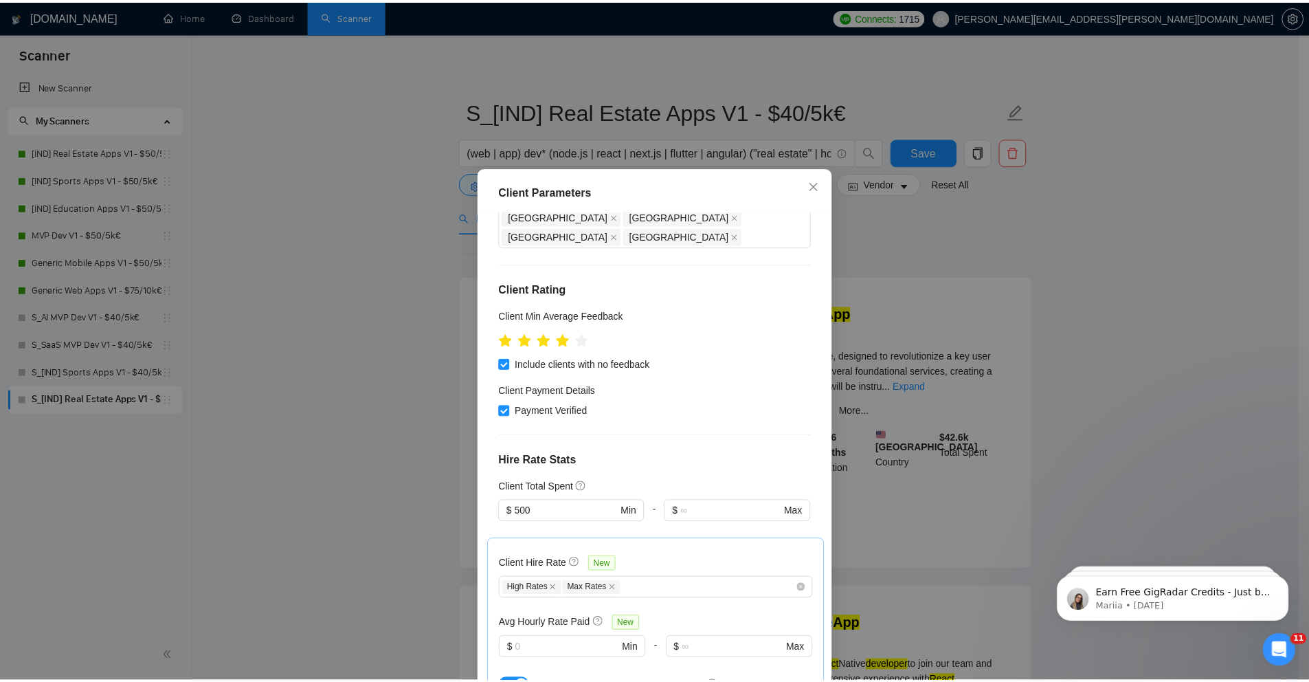
scroll to position [139, 0]
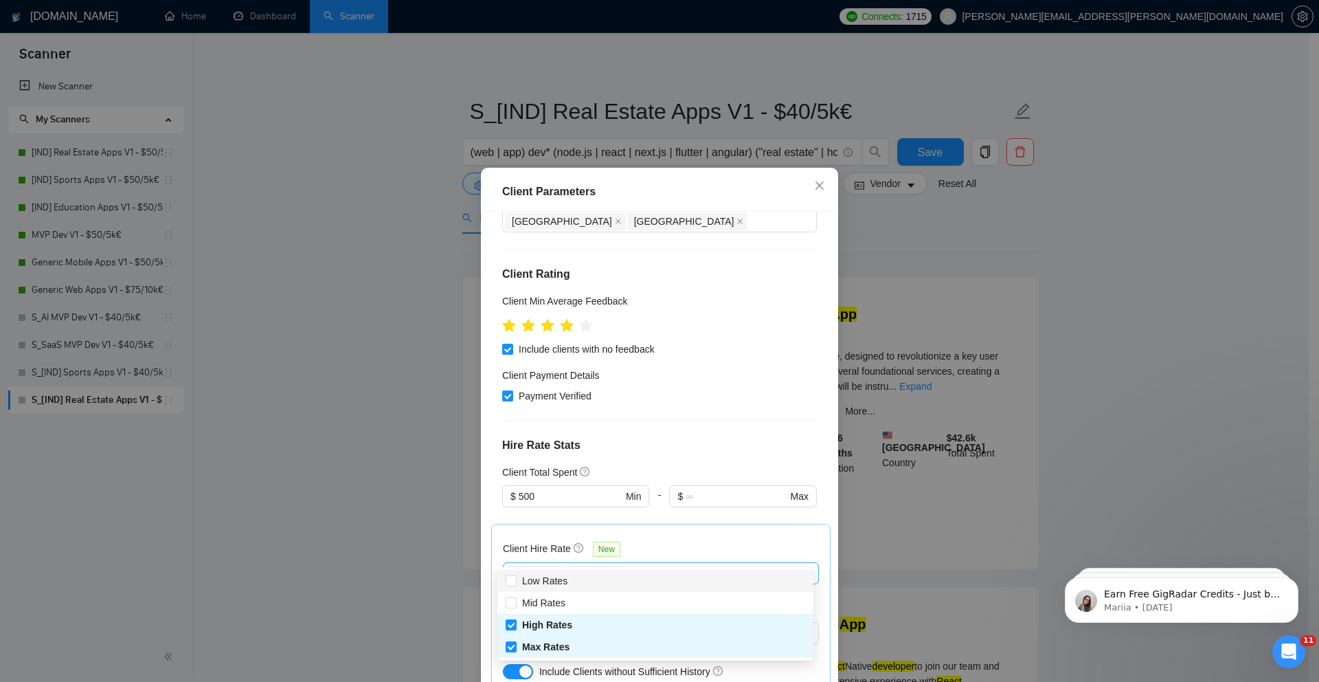
click at [636, 565] on div "High Rates Max Rates" at bounding box center [653, 573] width 295 height 16
click at [548, 600] on span "Mid Rates" at bounding box center [543, 602] width 43 height 11
click at [515, 600] on input "Mid Rates" at bounding box center [511, 602] width 10 height 10
checkbox input "true"
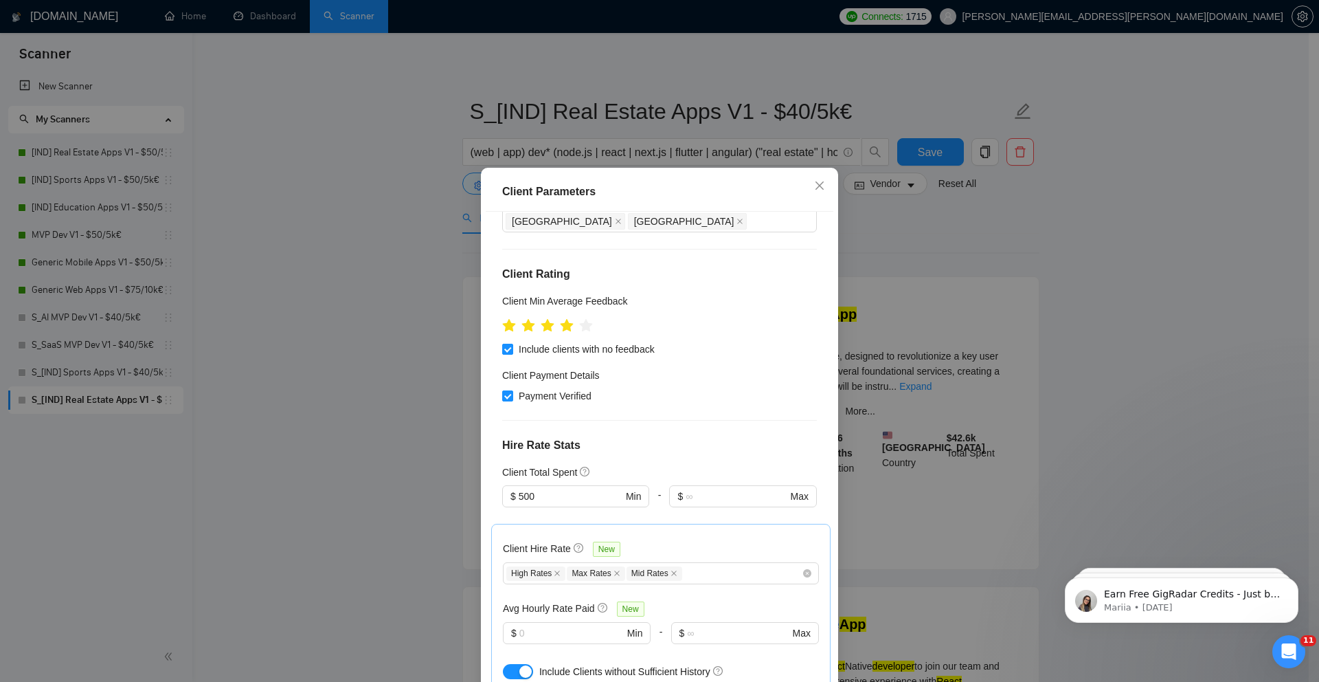
click at [418, 519] on div "Client Parameters Client Location Include Client Countries Select Exclude Clien…" at bounding box center [659, 341] width 1319 height 682
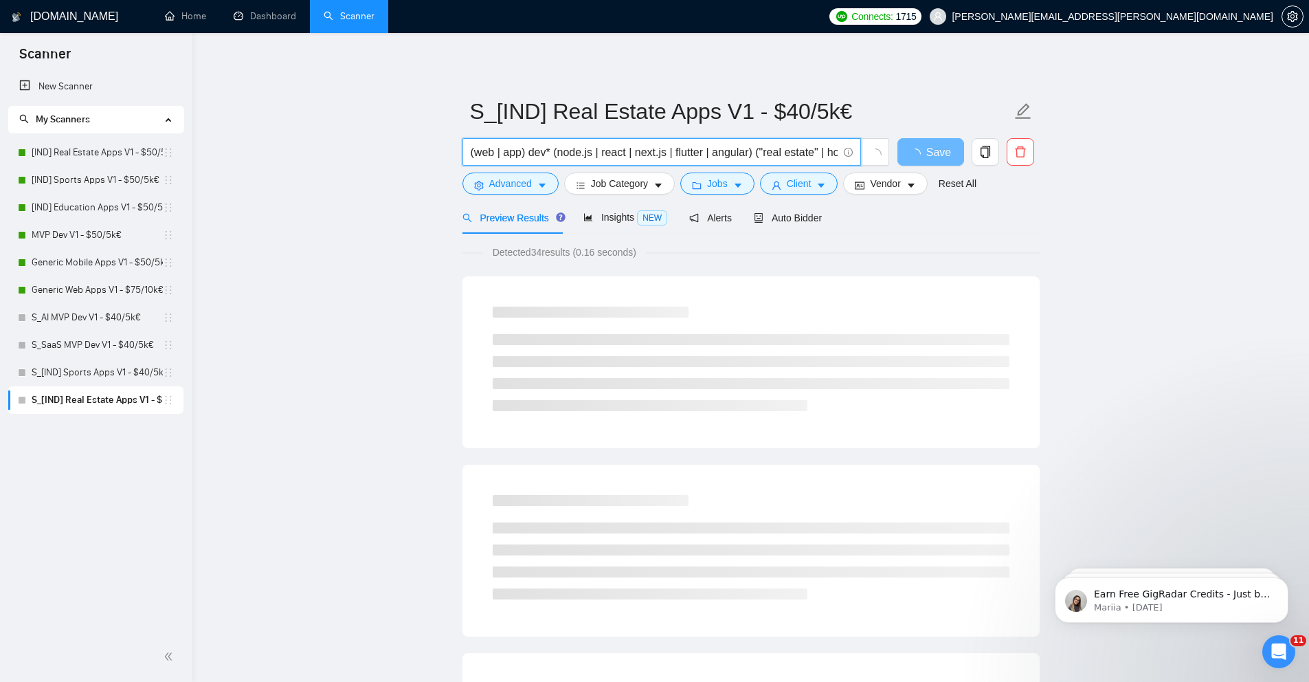
click at [799, 154] on input "(web | app) dev* (node.js | react | next.js | flutter | angular) ("real estate"…" at bounding box center [654, 152] width 367 height 17
drag, startPoint x: 783, startPoint y: 154, endPoint x: 843, endPoint y: 154, distance: 59.8
click at [843, 154] on span "(web | app) dev* (node.js | react | next.js | flutter | angular) ("real estate"…" at bounding box center [661, 151] width 399 height 27
click at [755, 153] on input "(web | app) dev* (node.js | react | next.js | flutter | angular) ("real estate"…" at bounding box center [654, 152] width 367 height 17
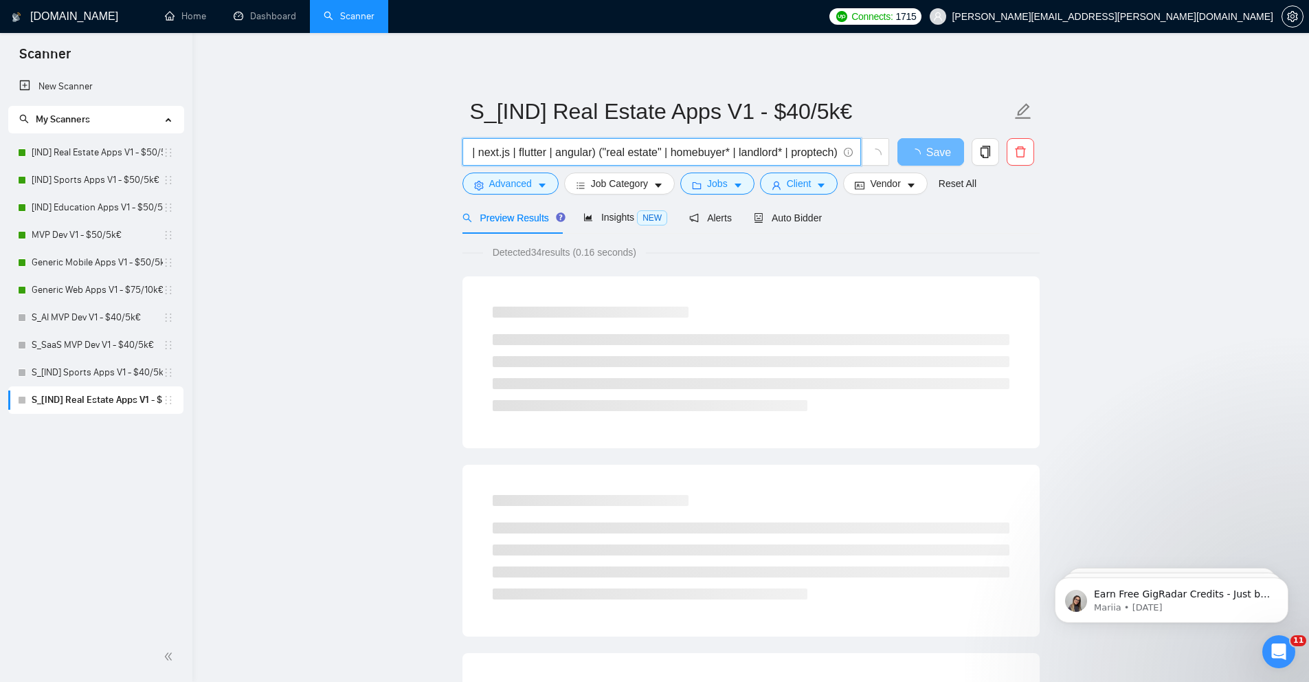
scroll to position [0, 0]
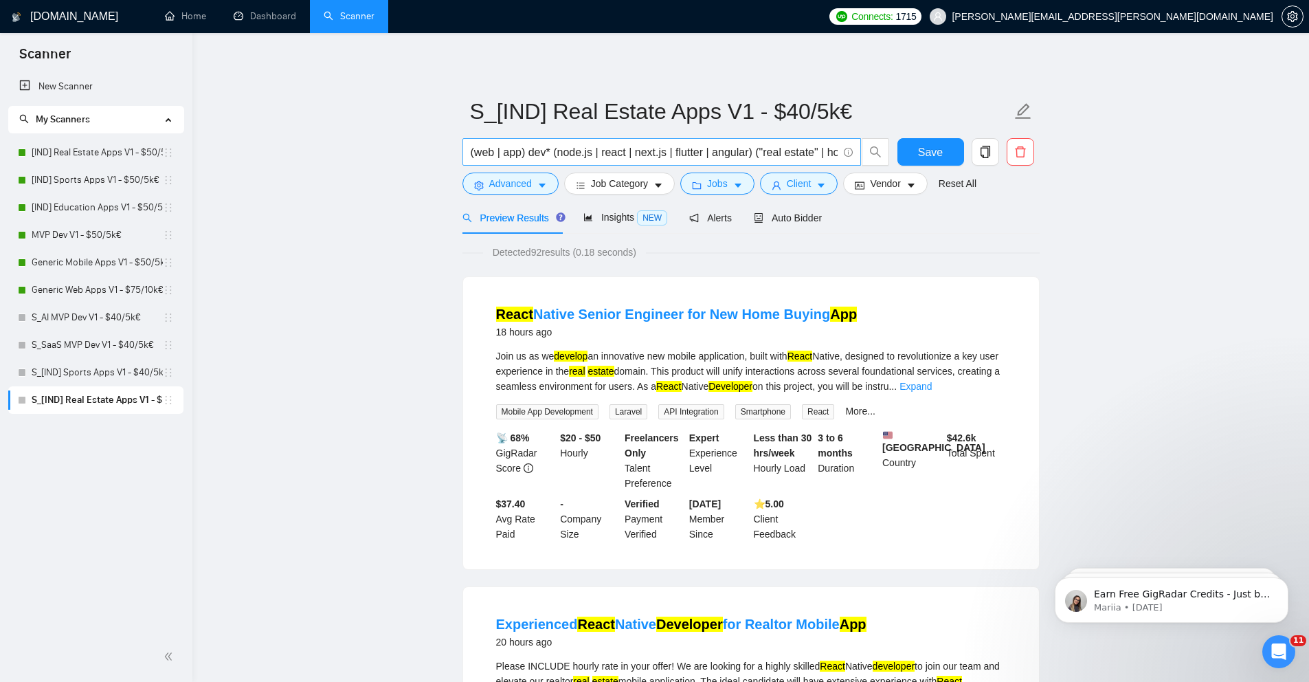
click at [752, 148] on input "(web | app) dev* (node.js | react | next.js | flutter | angular) ("real estate"…" at bounding box center [654, 152] width 367 height 17
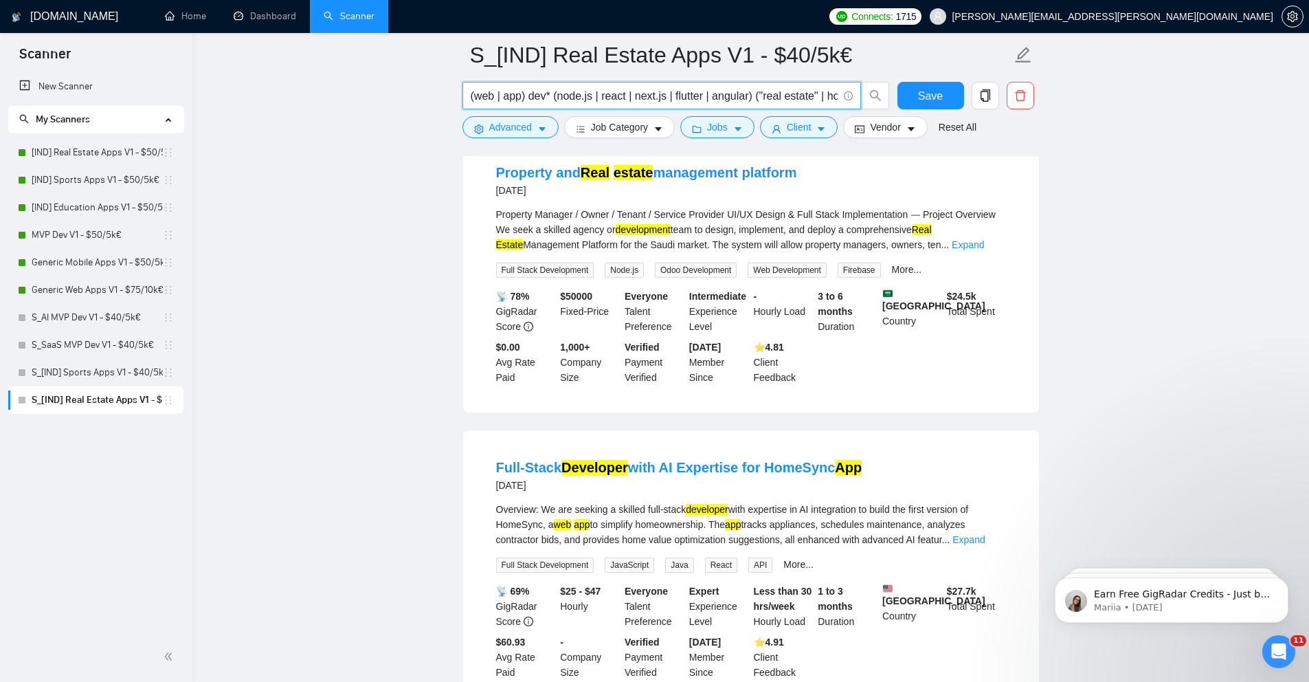
scroll to position [1642, 0]
click at [917, 102] on button "Save" at bounding box center [930, 95] width 67 height 27
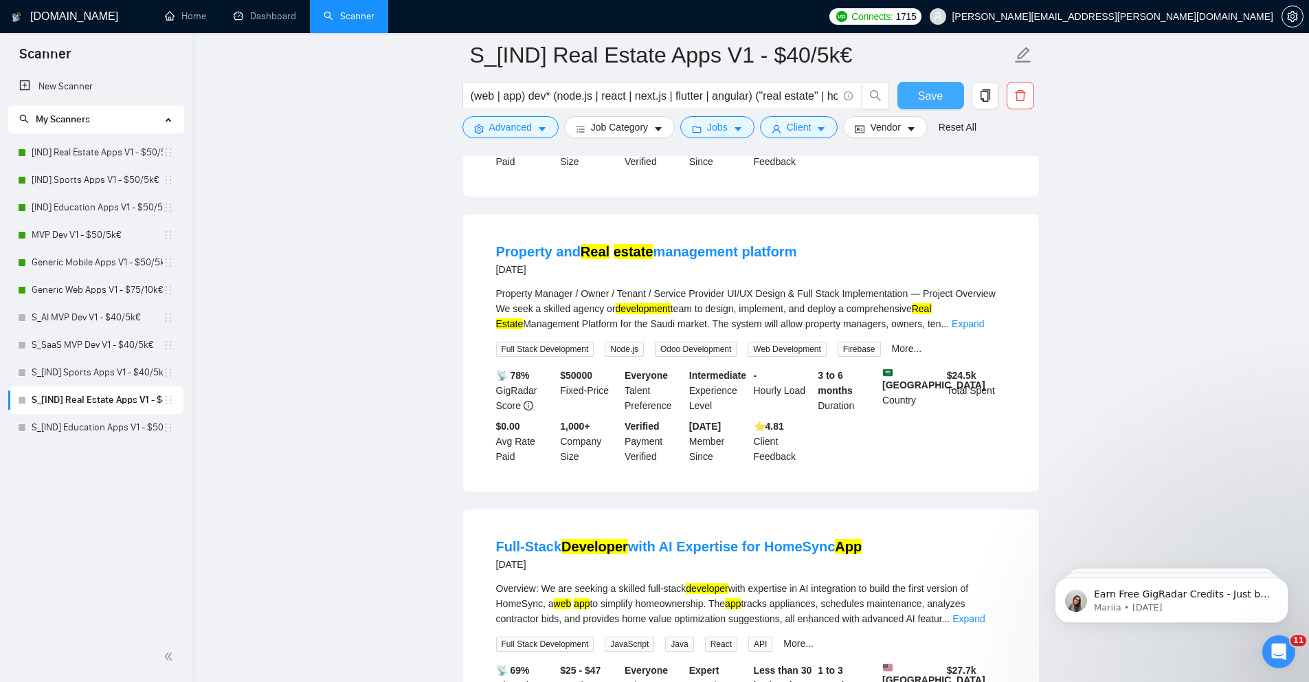
scroll to position [1543, 0]
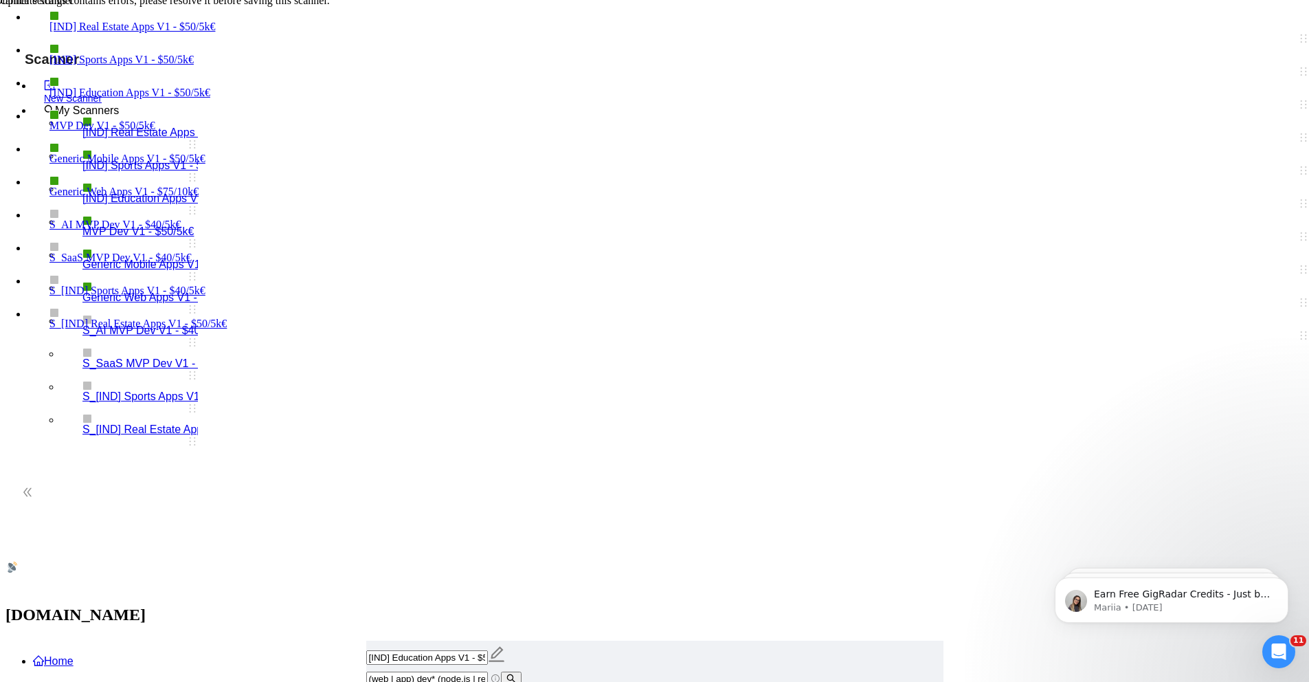
click at [43, 37] on span "Yes" at bounding box center [35, 32] width 15 height 10
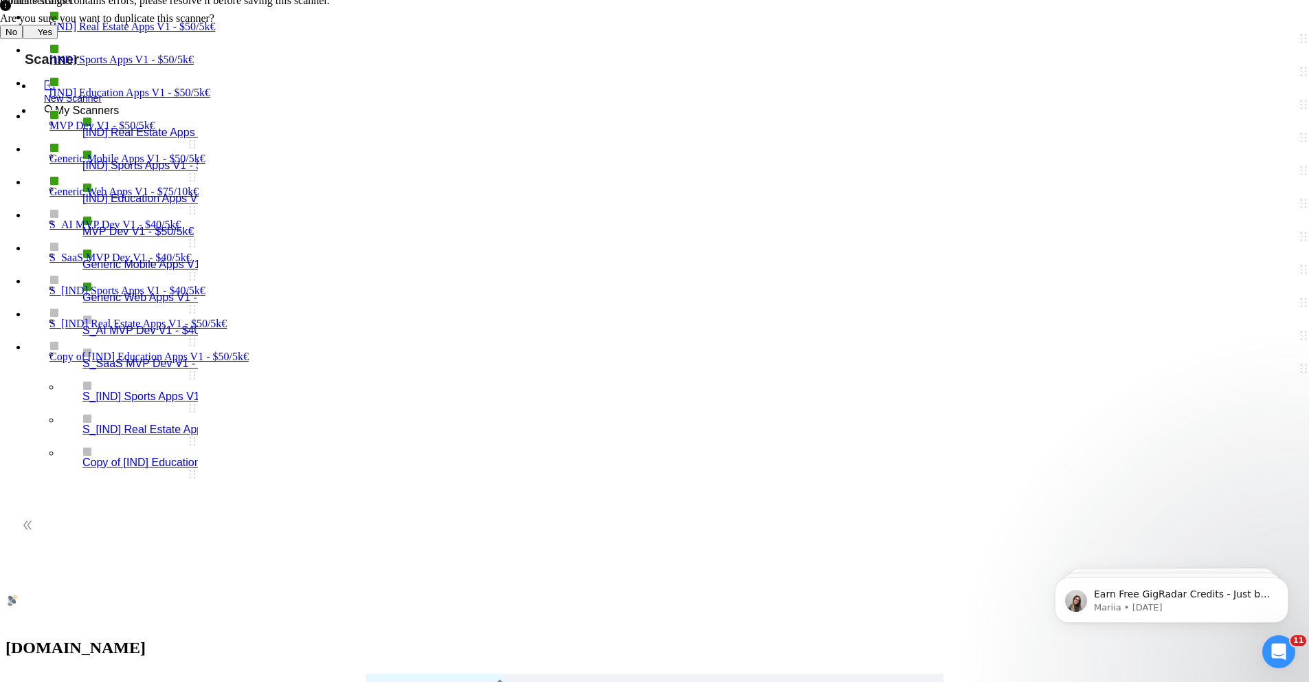
drag, startPoint x: 552, startPoint y: 117, endPoint x: 466, endPoint y: 117, distance: 86.6
click at [466, 673] on span "Copy of [IND] Education Apps V1 - $50/5k€" at bounding box center [435, 685] width 139 height 25
type input "S_[IND] Education Apps V1 - $50/5k€"
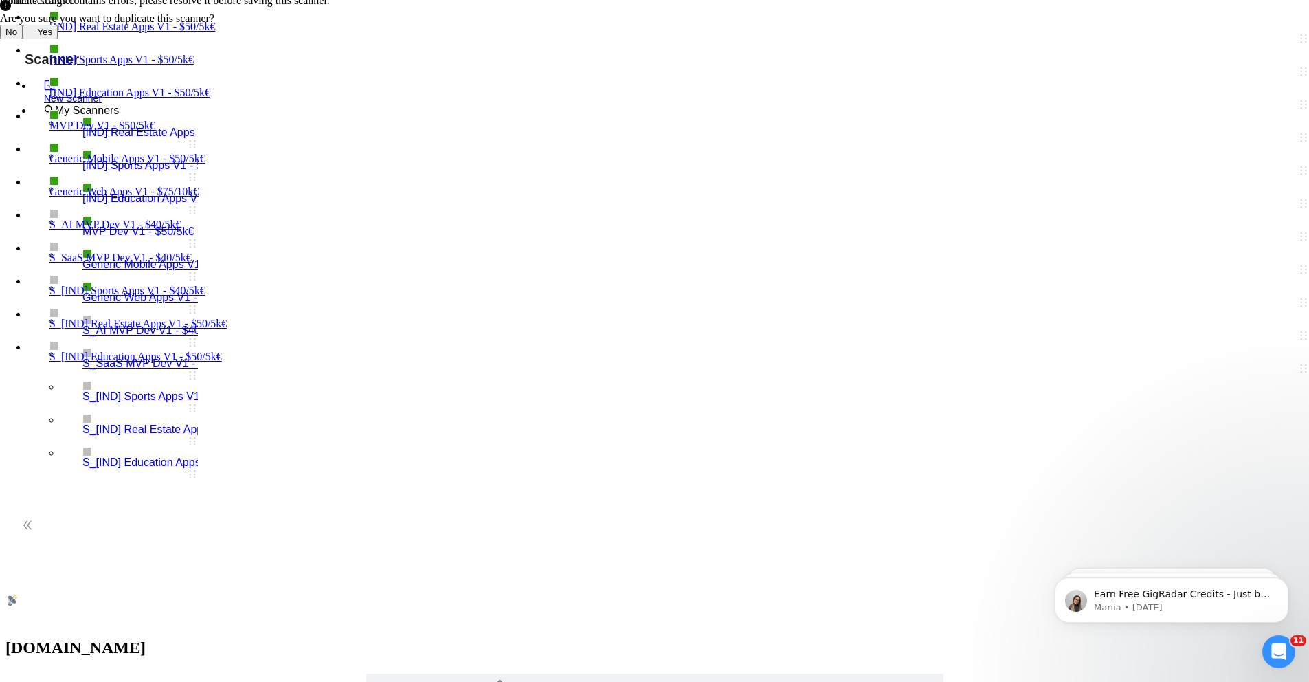
drag, startPoint x: 751, startPoint y: 153, endPoint x: 846, endPoint y: 146, distance: 95.1
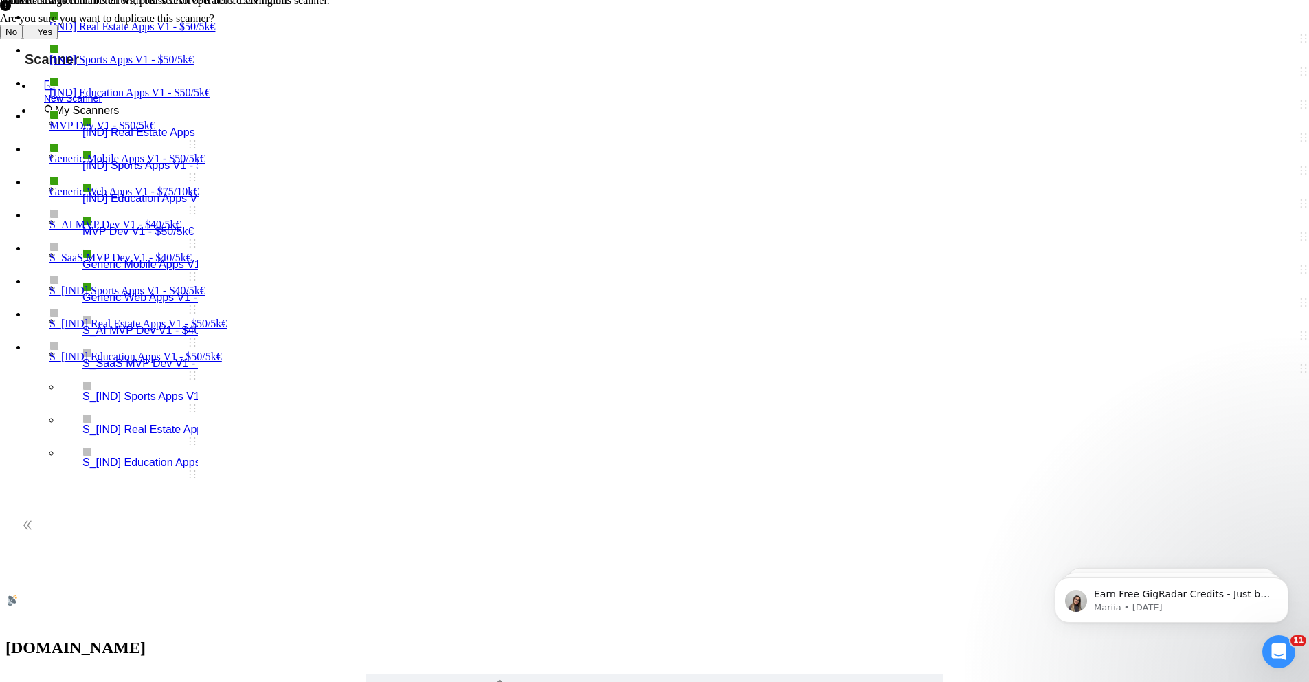
drag, startPoint x: 818, startPoint y: 155, endPoint x: 936, endPoint y: 155, distance: 117.5
drag, startPoint x: 783, startPoint y: 153, endPoint x: 831, endPoint y: 155, distance: 47.5
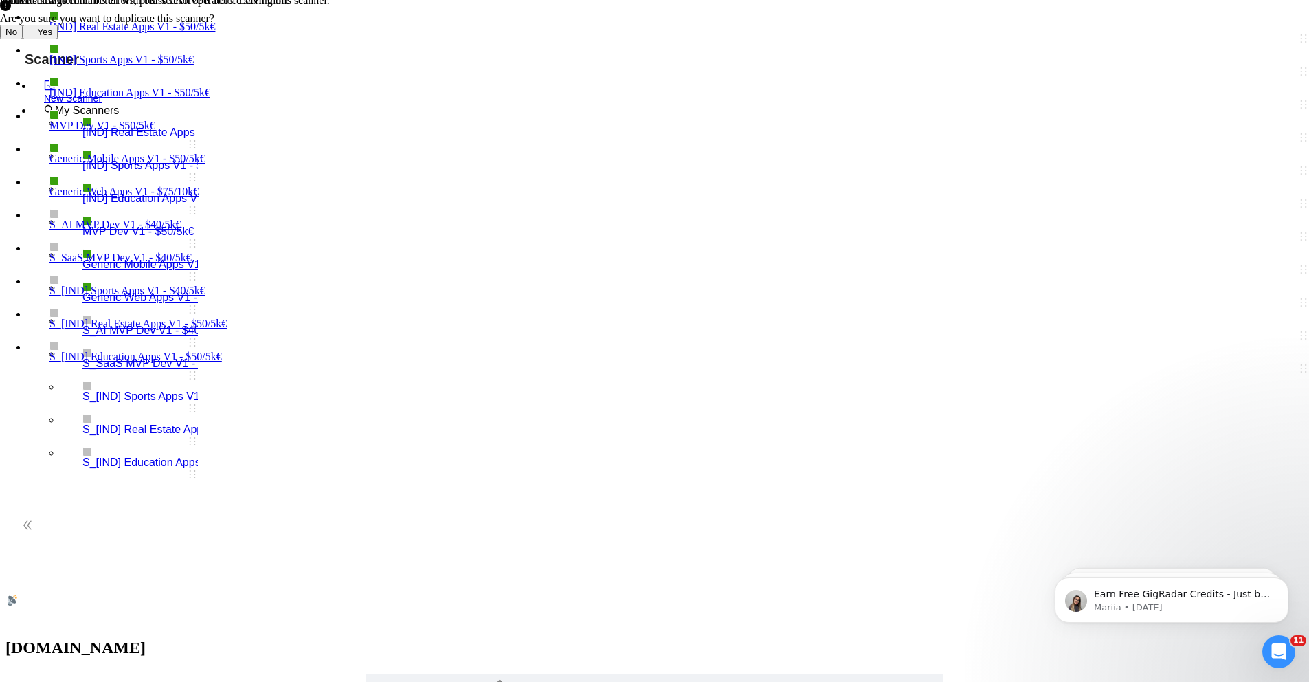
type input "(web | app) dev* (node.js | react | next.js | flutter | angular) (education* | …"
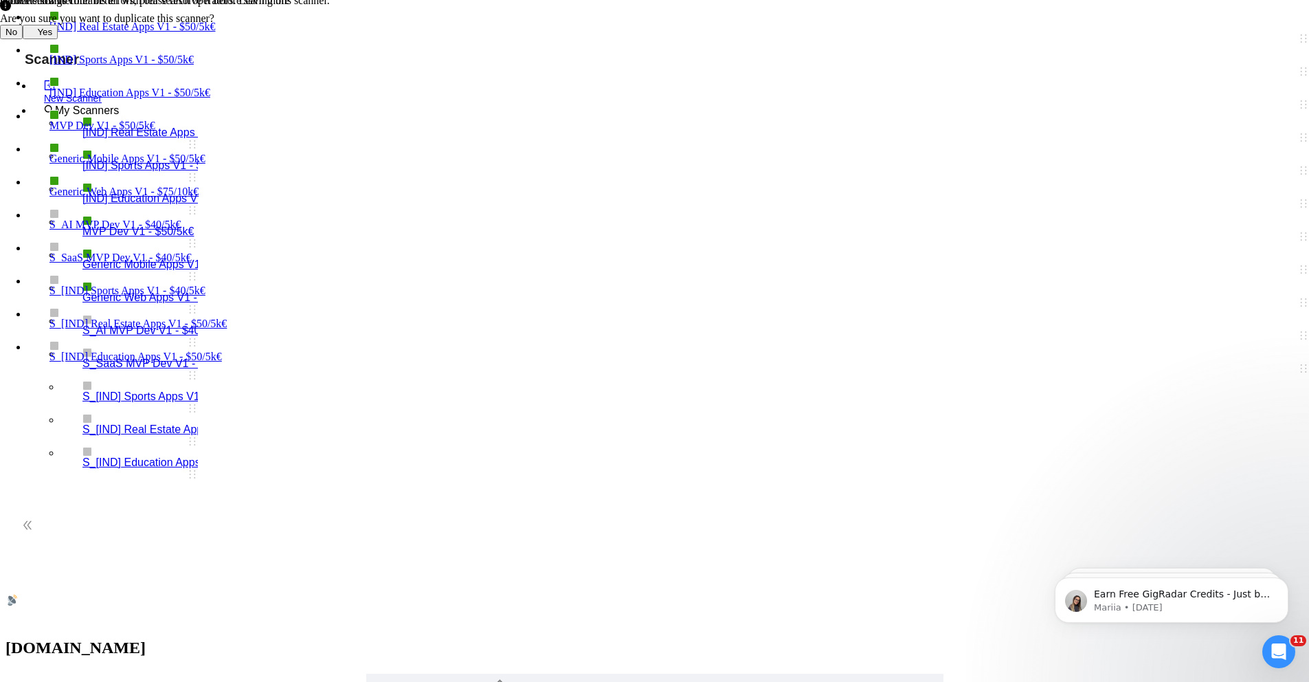
drag, startPoint x: 781, startPoint y: 157, endPoint x: 857, endPoint y: 152, distance: 76.5
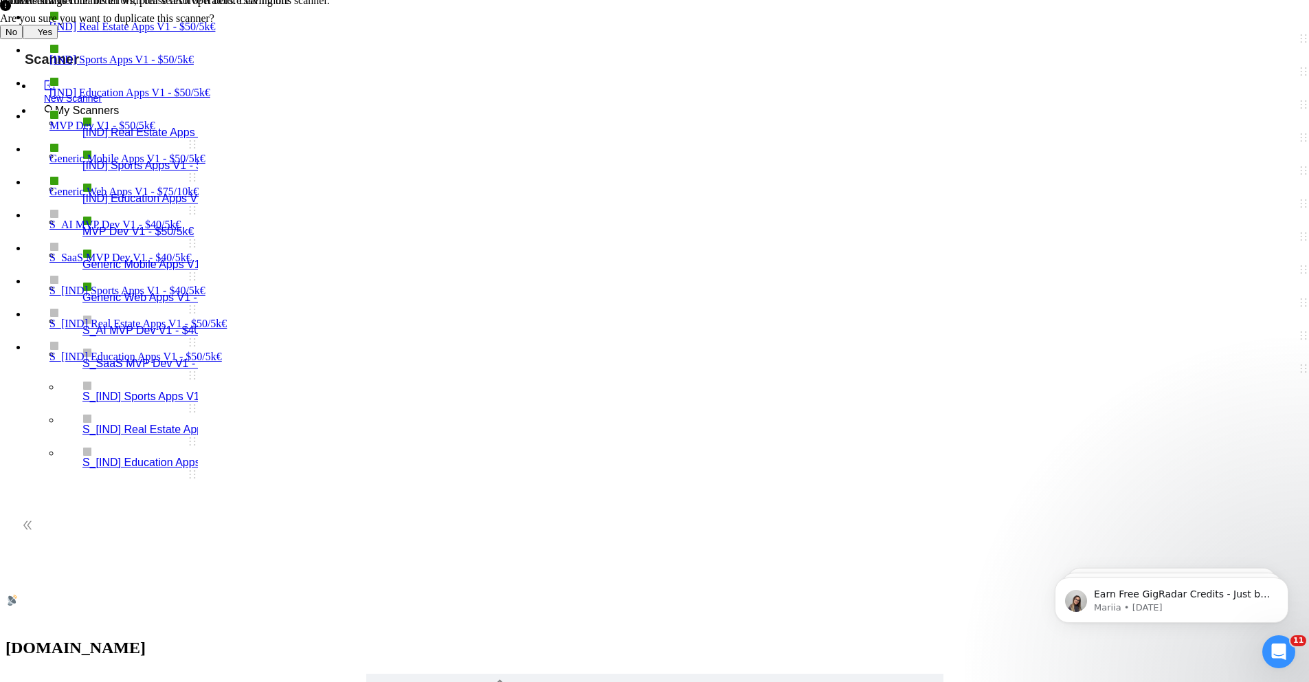
scroll to position [0, 0]
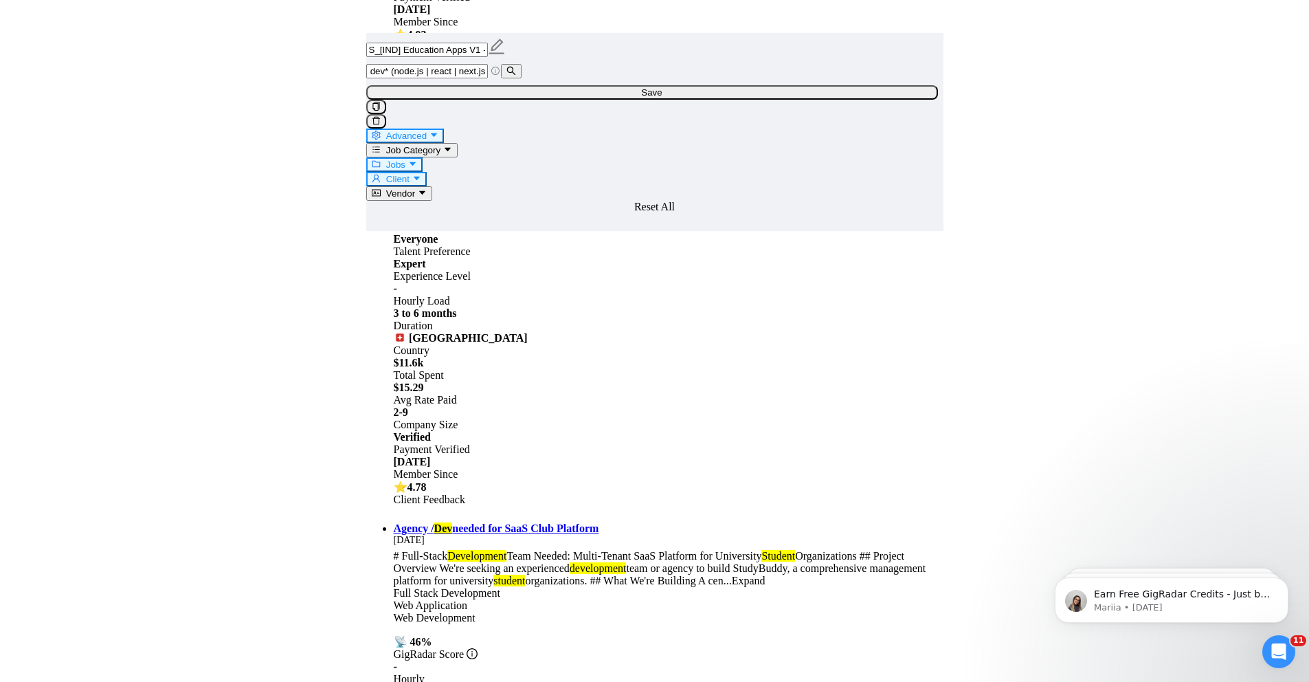
scroll to position [0, 134]
drag, startPoint x: 743, startPoint y: 99, endPoint x: 835, endPoint y: 99, distance: 91.4
click at [488, 78] on input "(web | app) dev* (node.js | react | next.js | flutter | angular) (education* | …" at bounding box center [427, 71] width 122 height 14
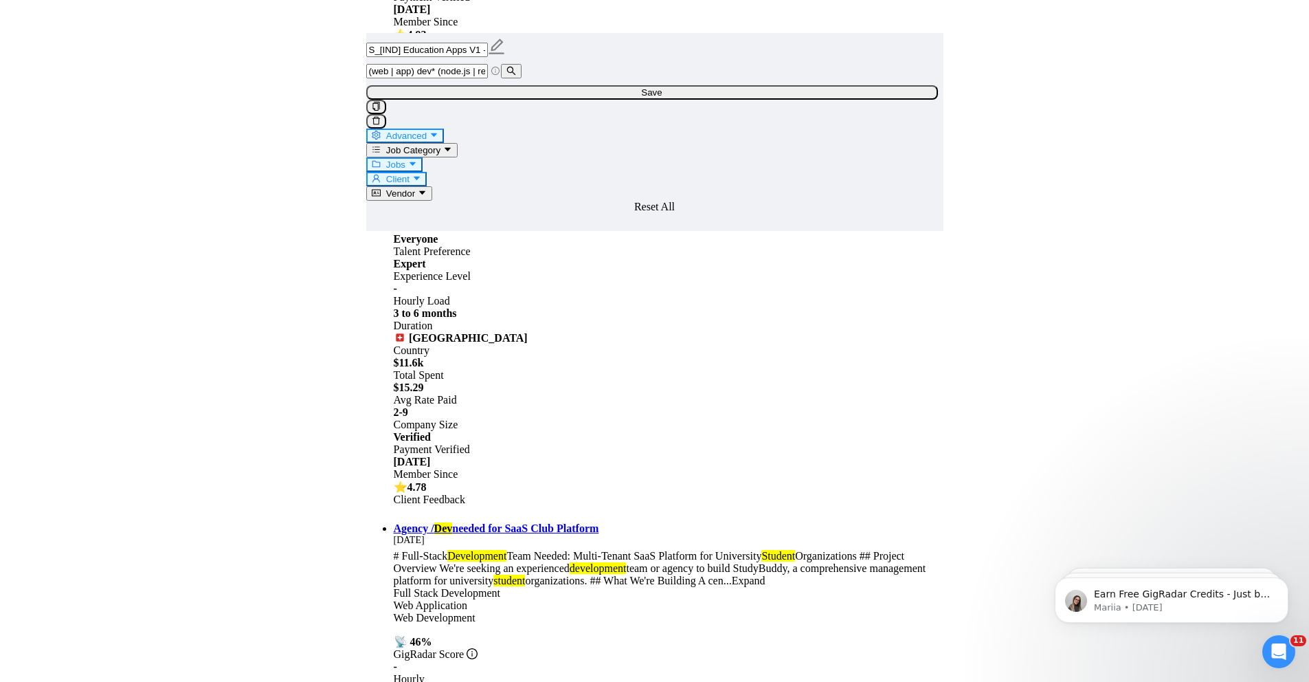
click at [423, 157] on button "Jobs" at bounding box center [394, 164] width 57 height 14
type input "40"
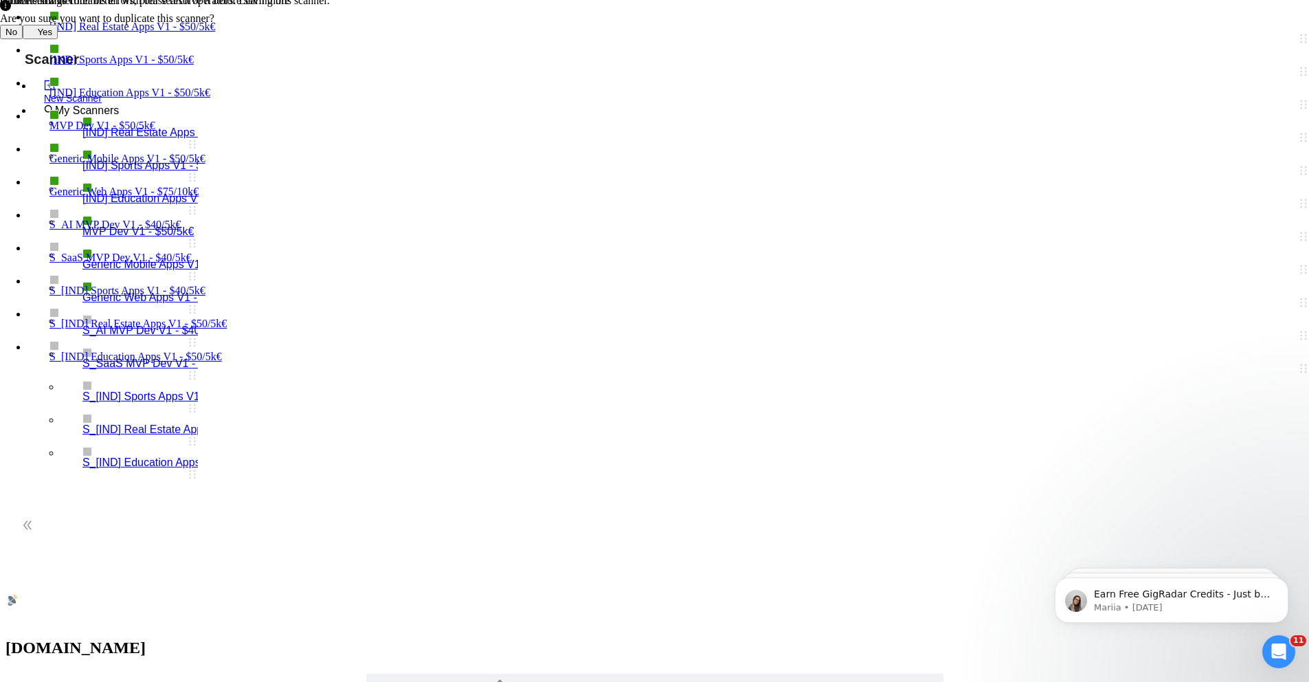
drag, startPoint x: 783, startPoint y: 144, endPoint x: 893, endPoint y: 156, distance: 110.0
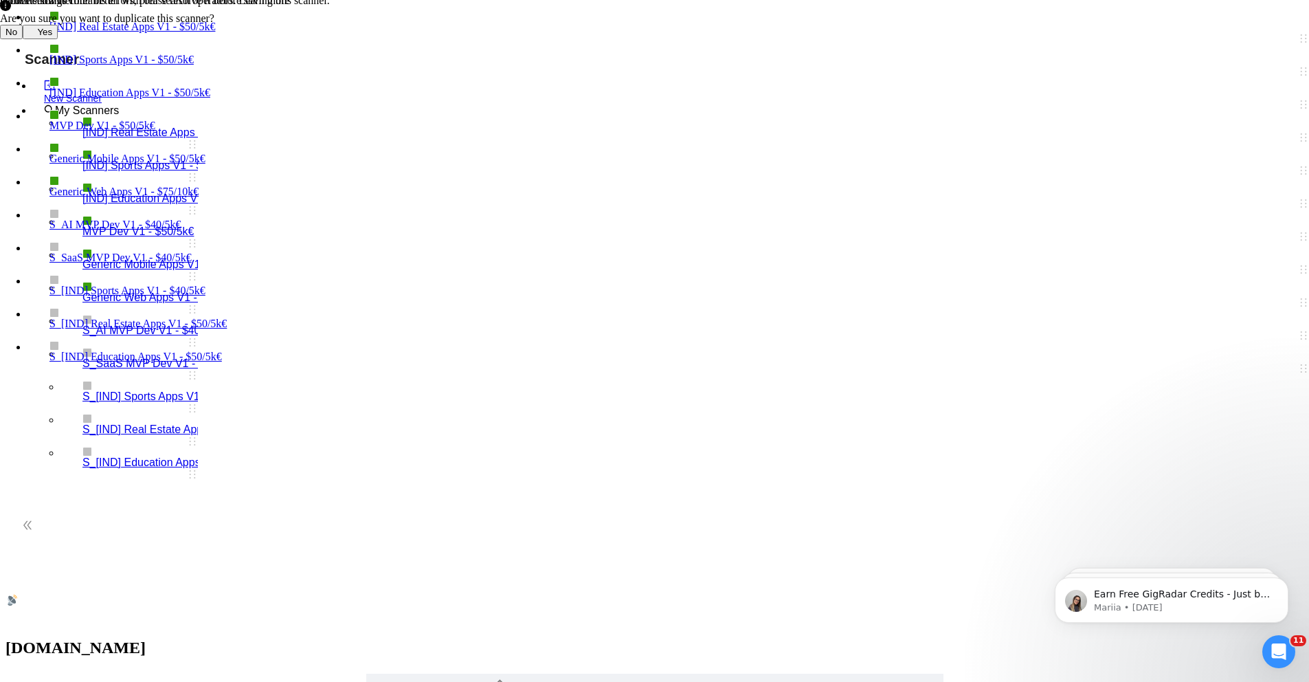
click at [488, 681] on input "S_[IND] Education Apps V1 - $50/5k€" at bounding box center [427, 690] width 122 height 14
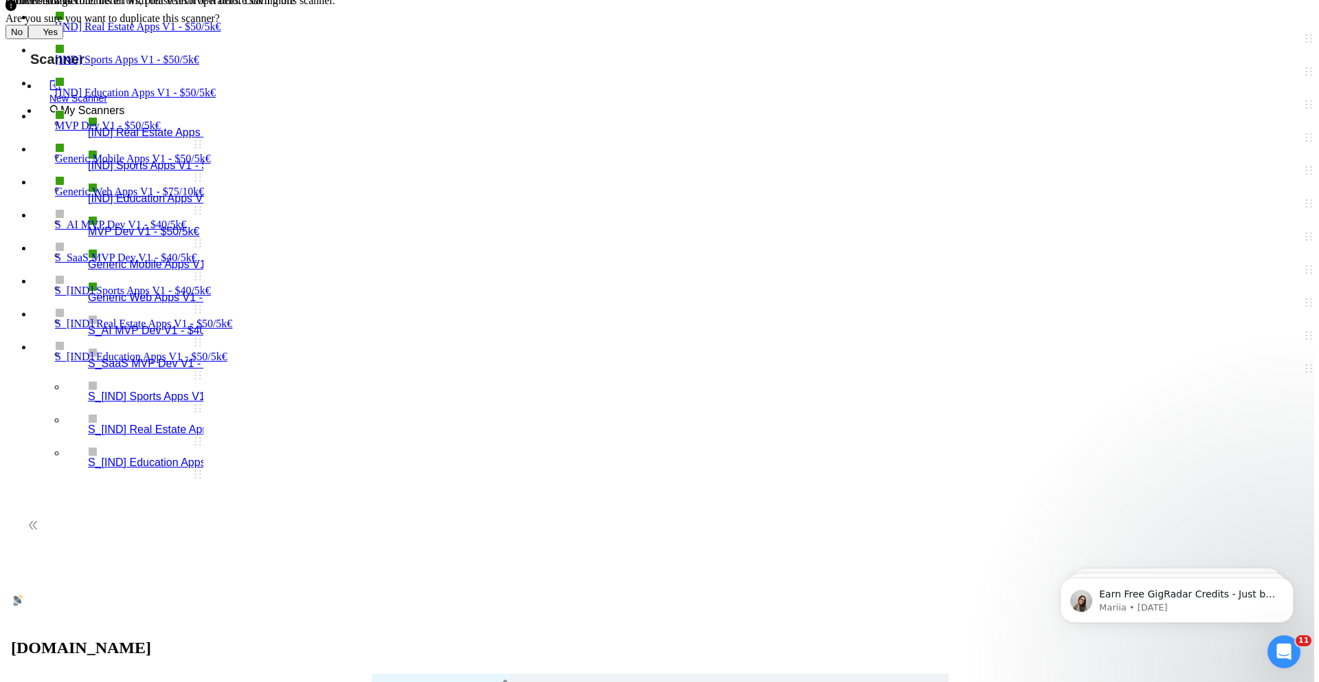
scroll to position [0, 0]
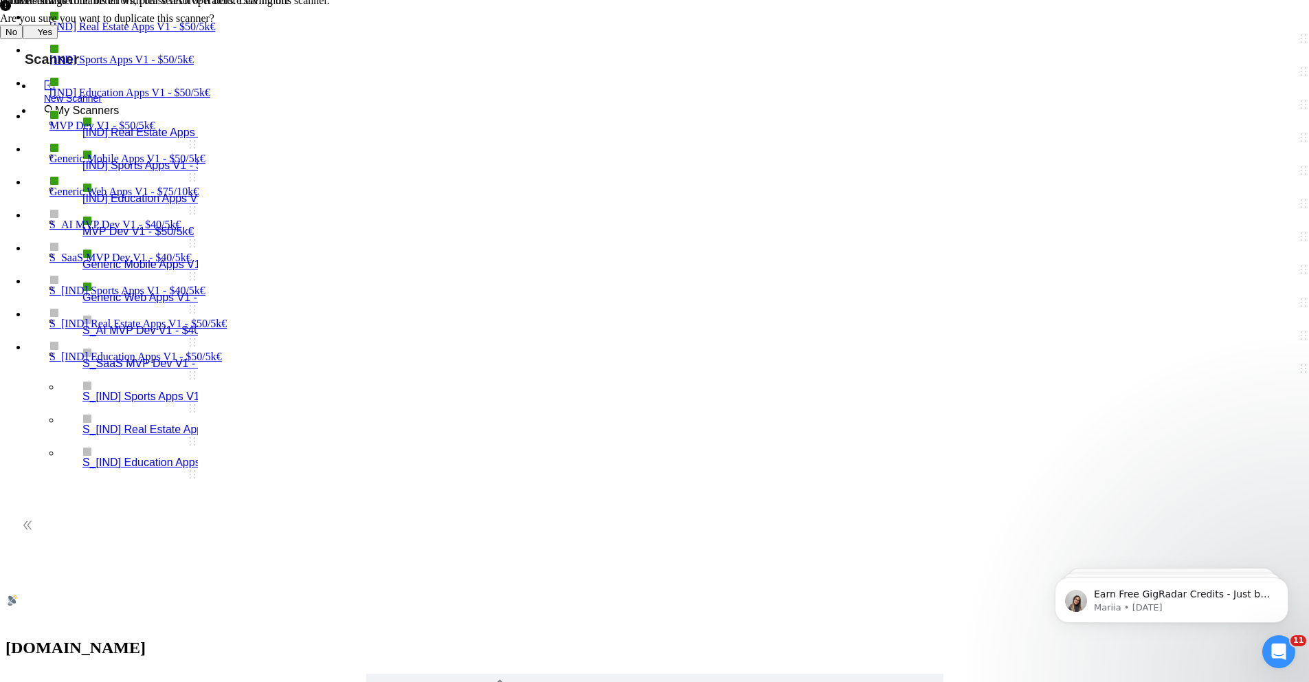
click at [59, 27] on span "Mid Rates" at bounding box center [36, 21] width 45 height 12
click at [12, 25] on input "Mid Rates" at bounding box center [7, 20] width 9 height 9
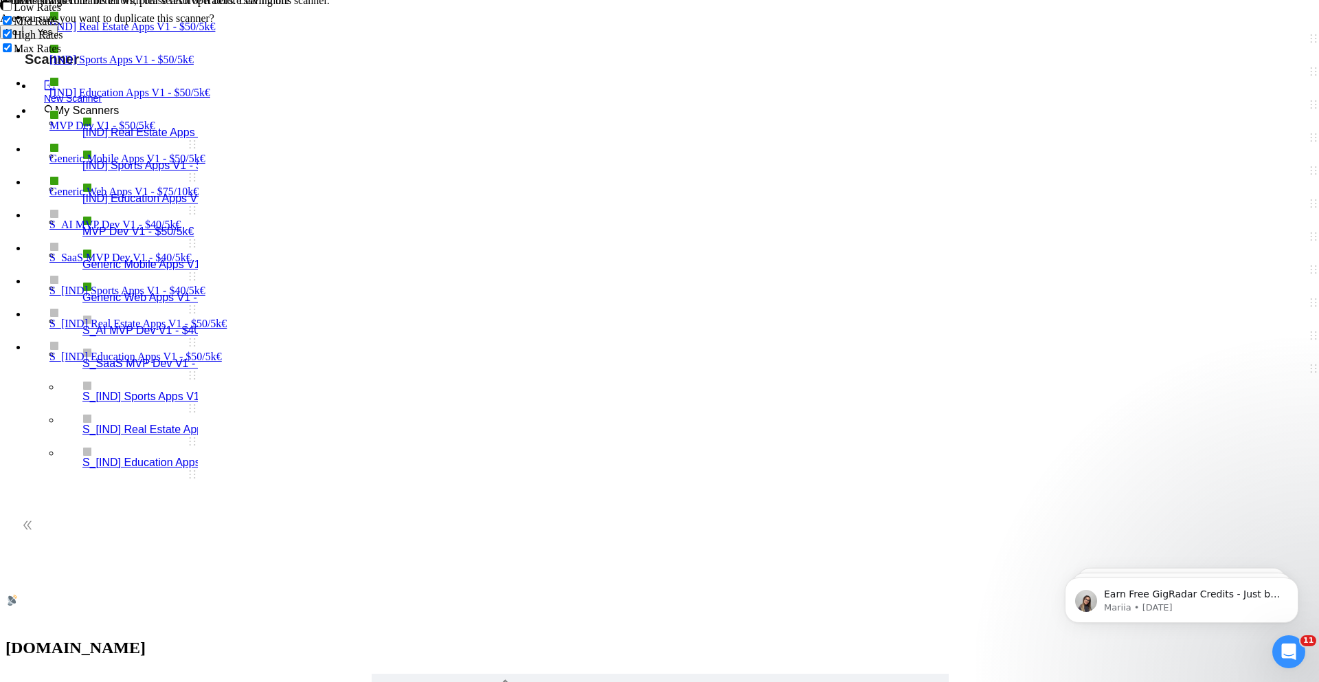
checkbox input "true"
click at [488, 681] on input "S_[IND] Education Apps V1 - $50/5k€" at bounding box center [427, 690] width 122 height 14
type input "S_[IND] Education Apps V1 - $40/5k€"
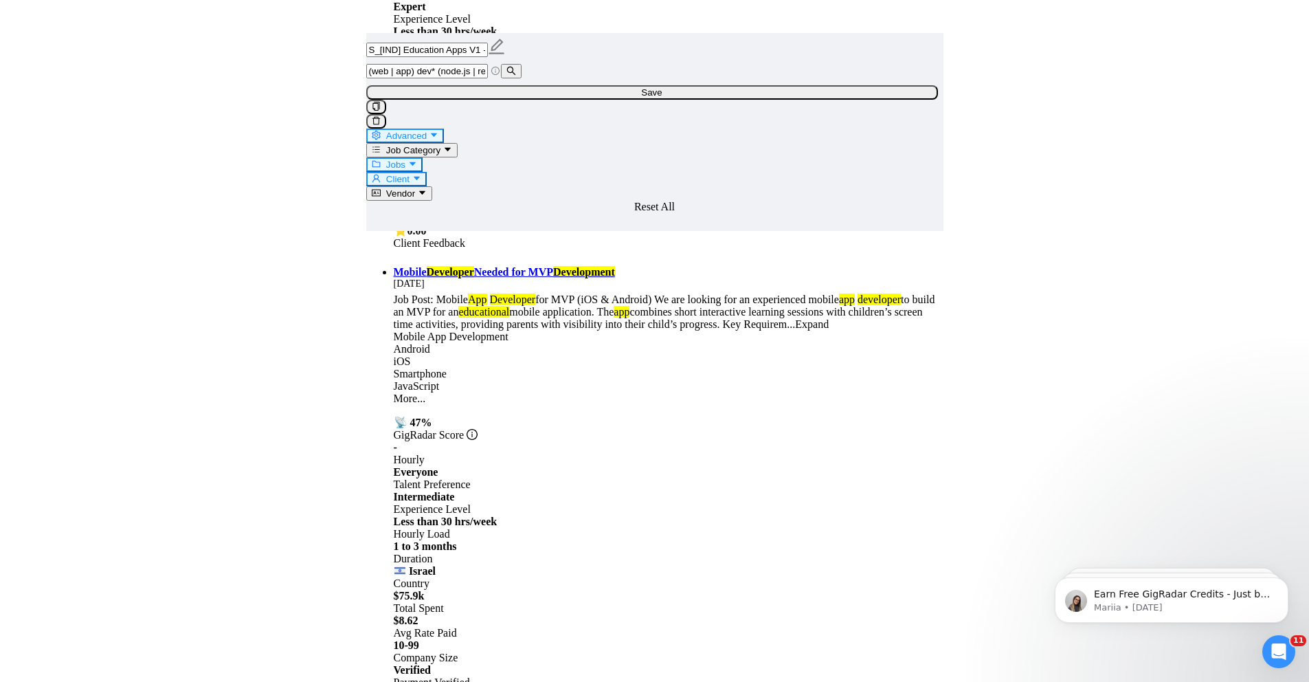
scroll to position [2243, 0]
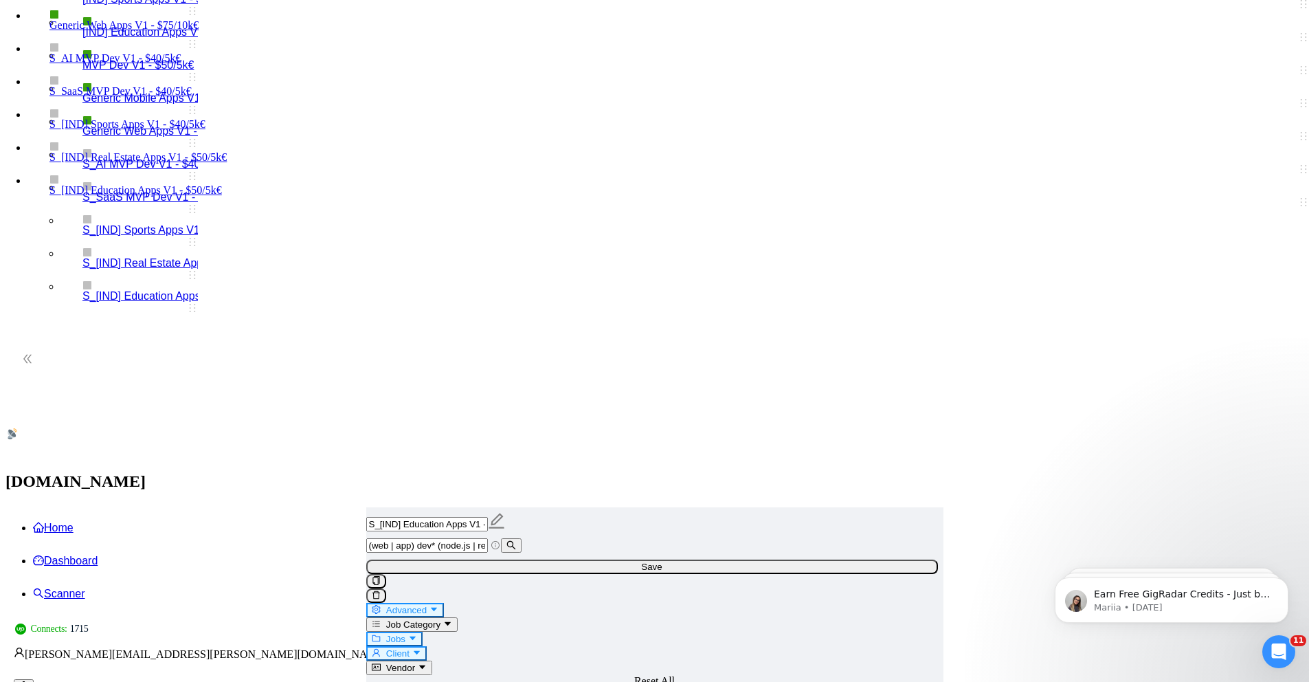
scroll to position [0, 0]
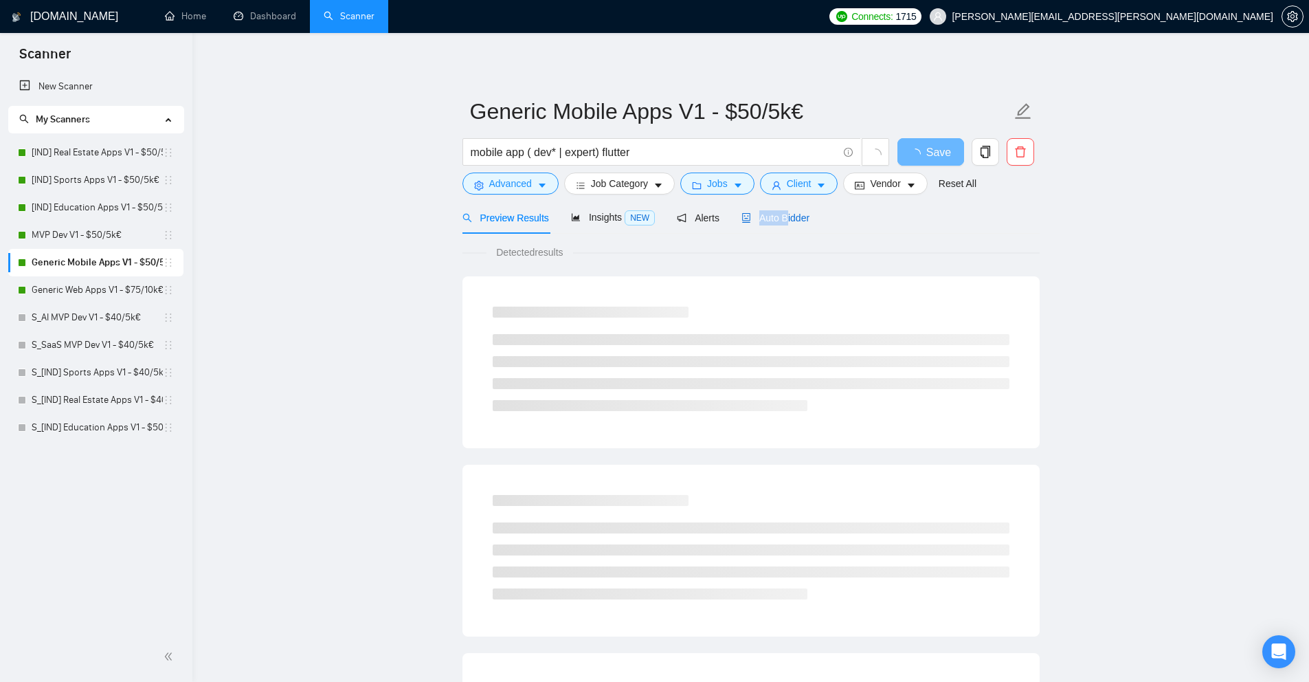
click at [792, 210] on div "Auto Bidder" at bounding box center [775, 217] width 68 height 15
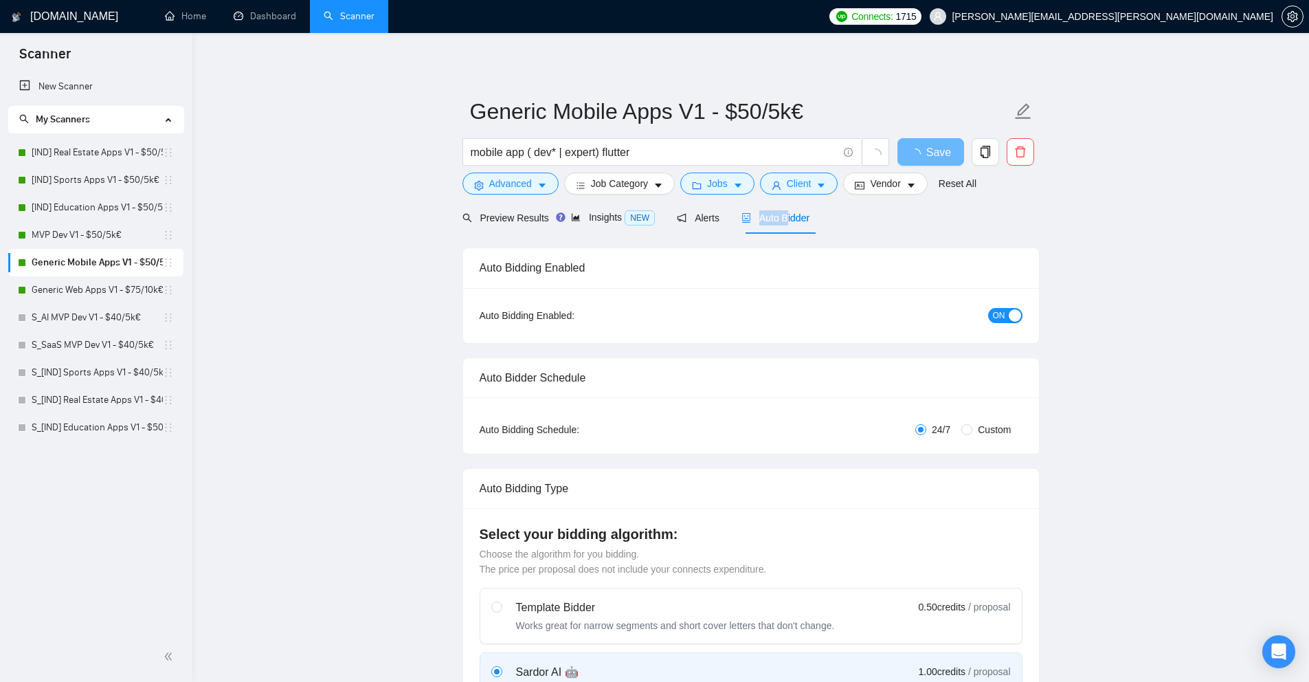
checkbox input "true"
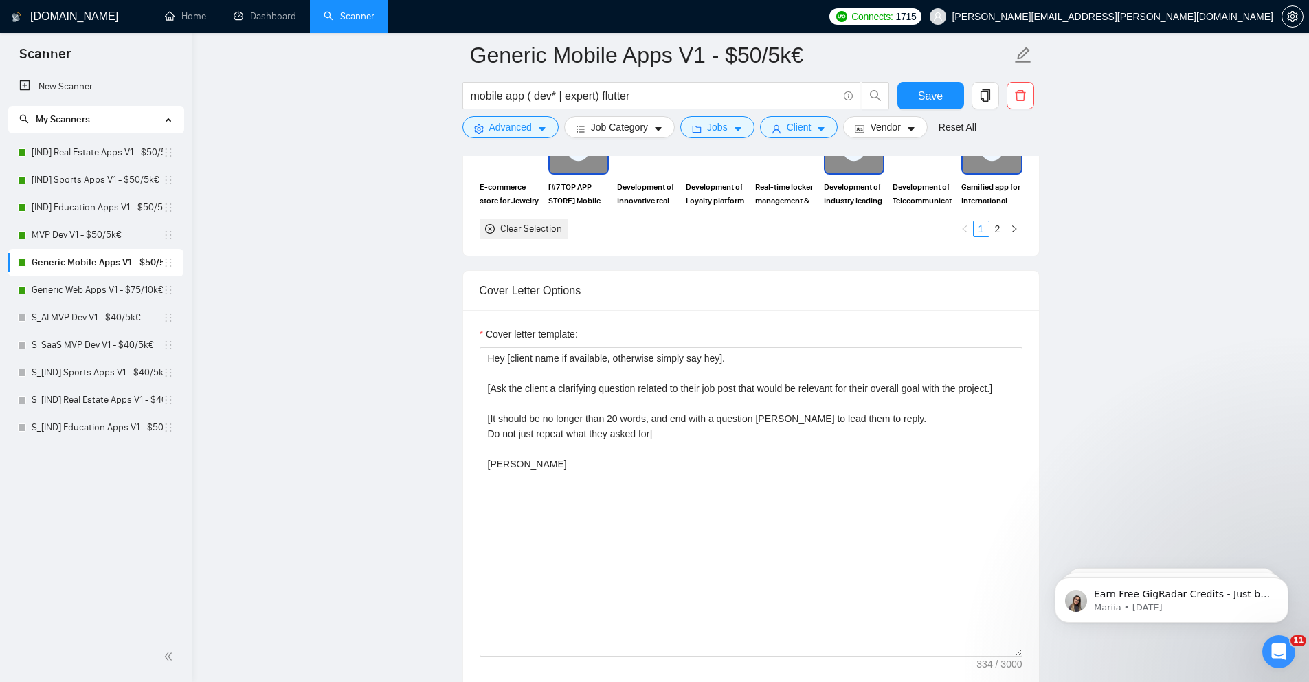
scroll to position [1467, 0]
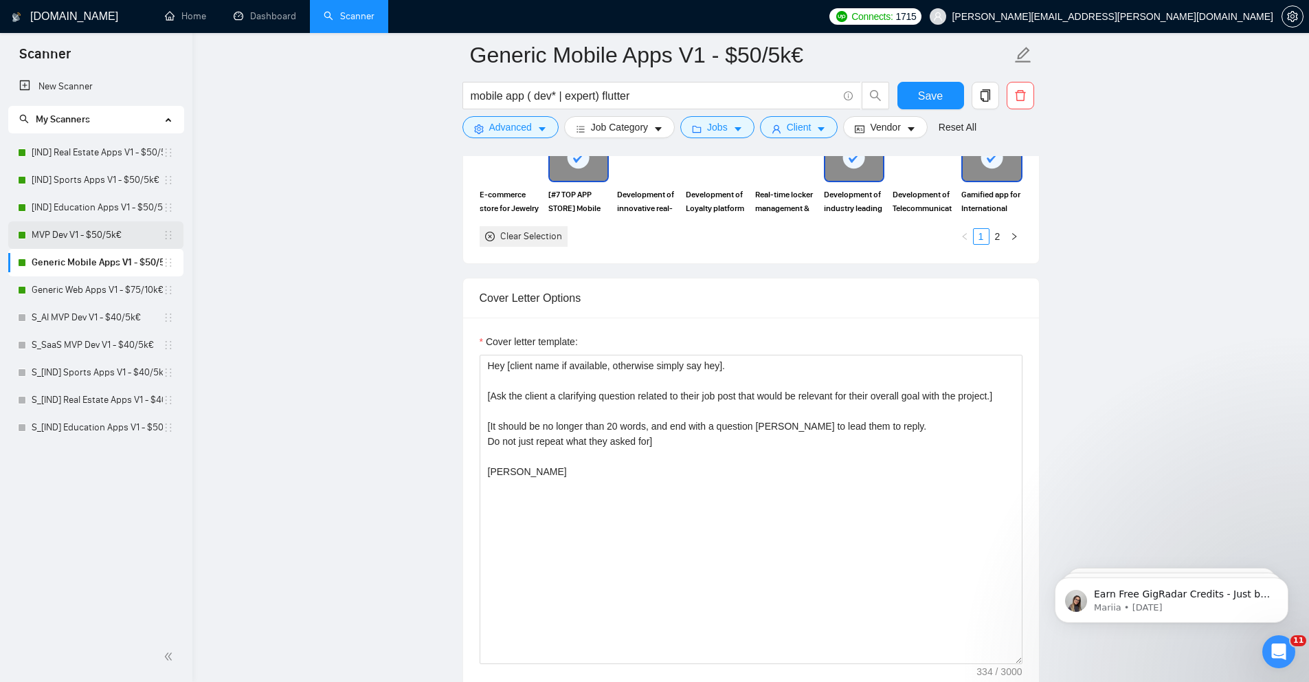
click at [100, 232] on link "MVP Dev V1 - $50/5k€" at bounding box center [97, 234] width 131 height 27
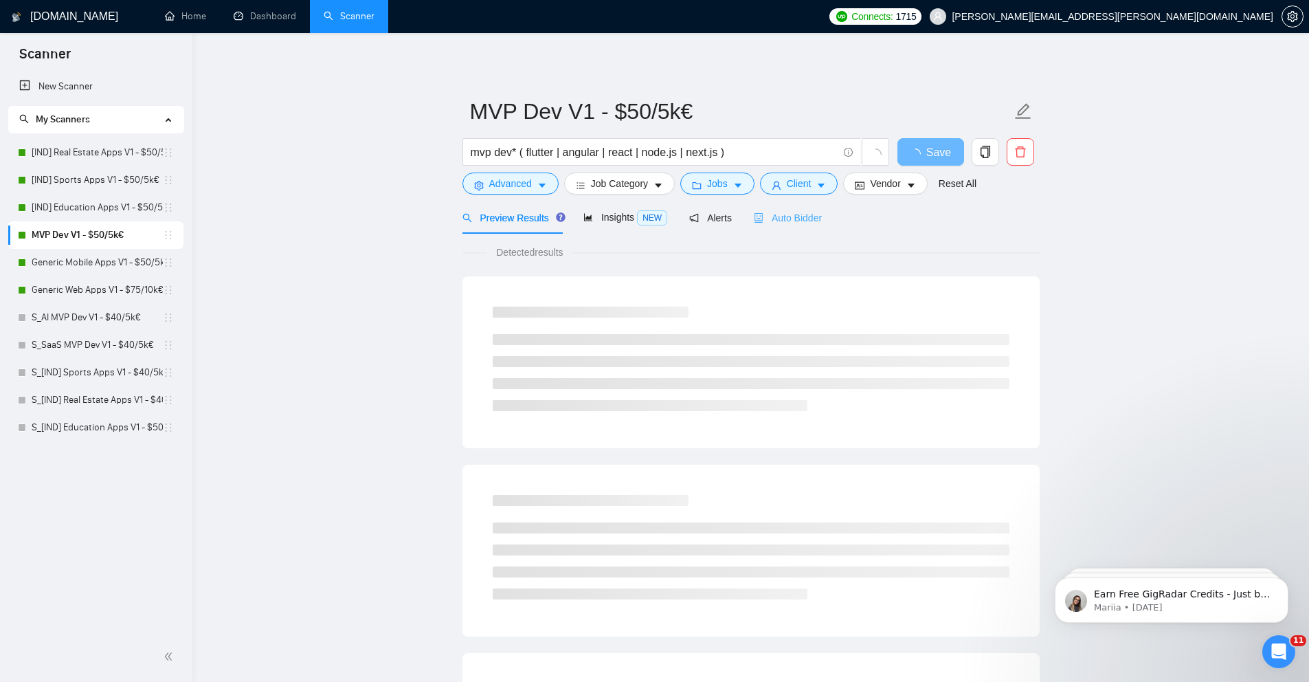
click at [801, 208] on div "Auto Bidder" at bounding box center [788, 217] width 68 height 32
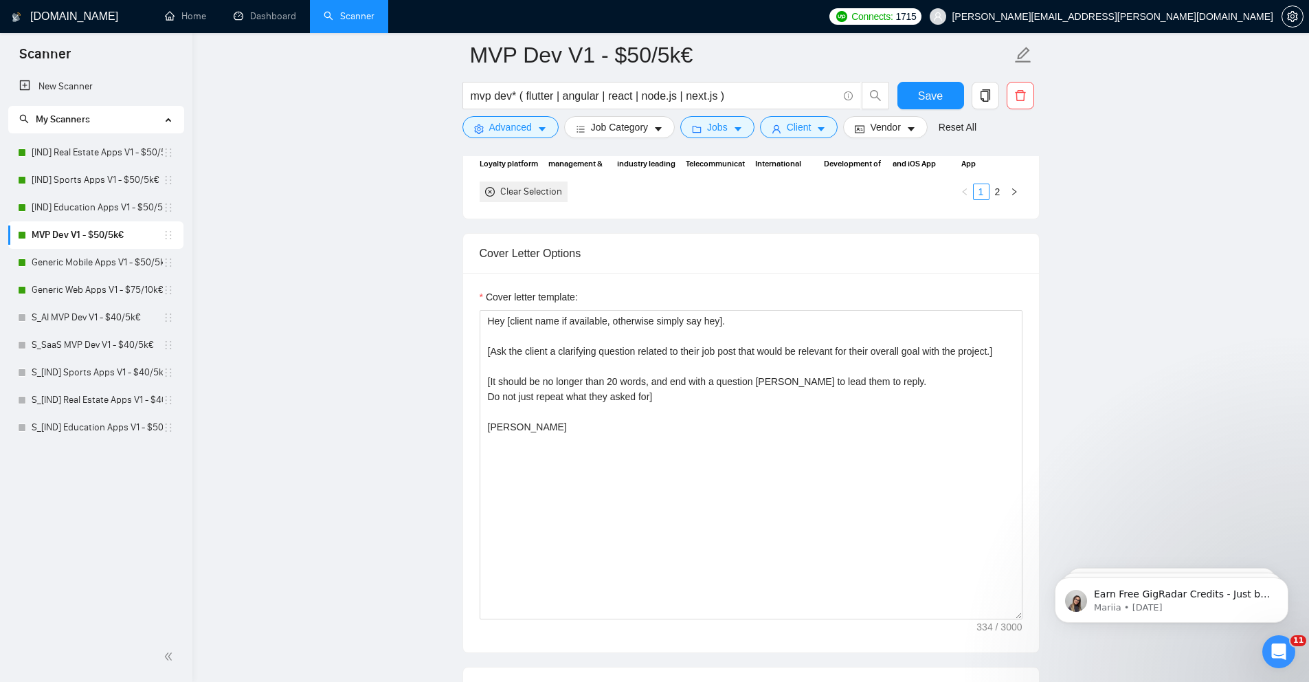
scroll to position [1499, 0]
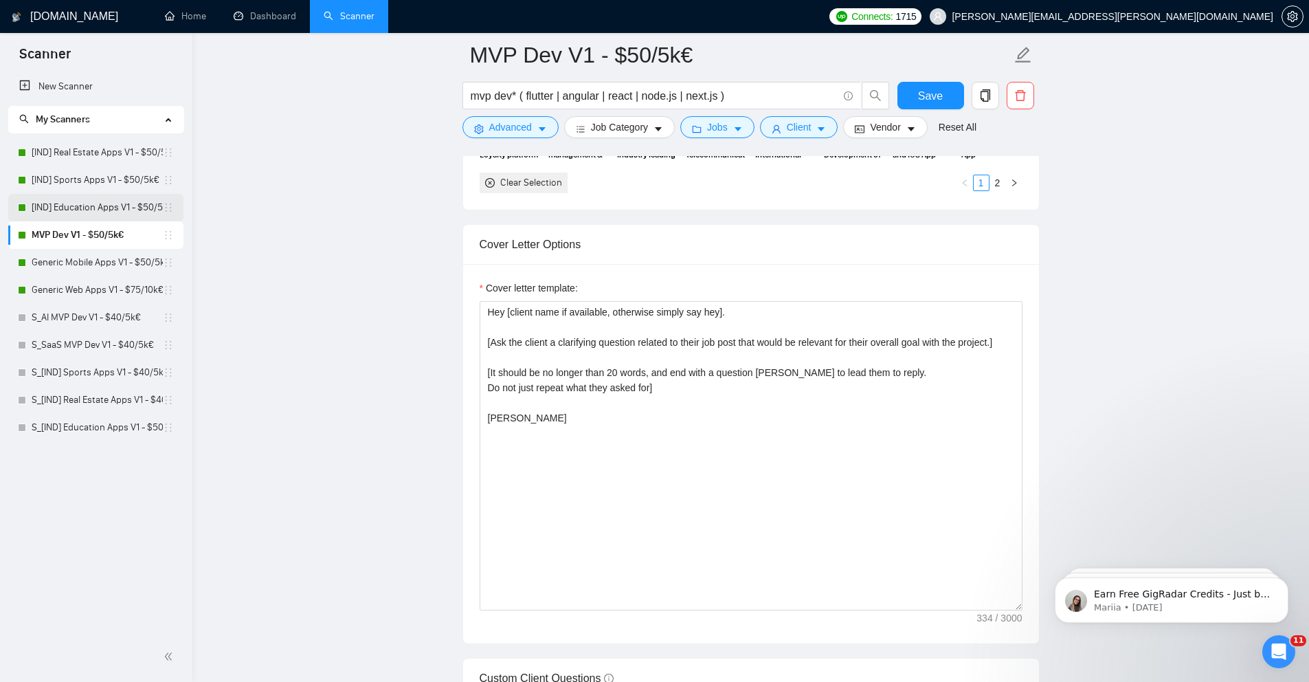
click at [142, 198] on link "[IND] Education Apps V1 - $50/5k€" at bounding box center [97, 207] width 131 height 27
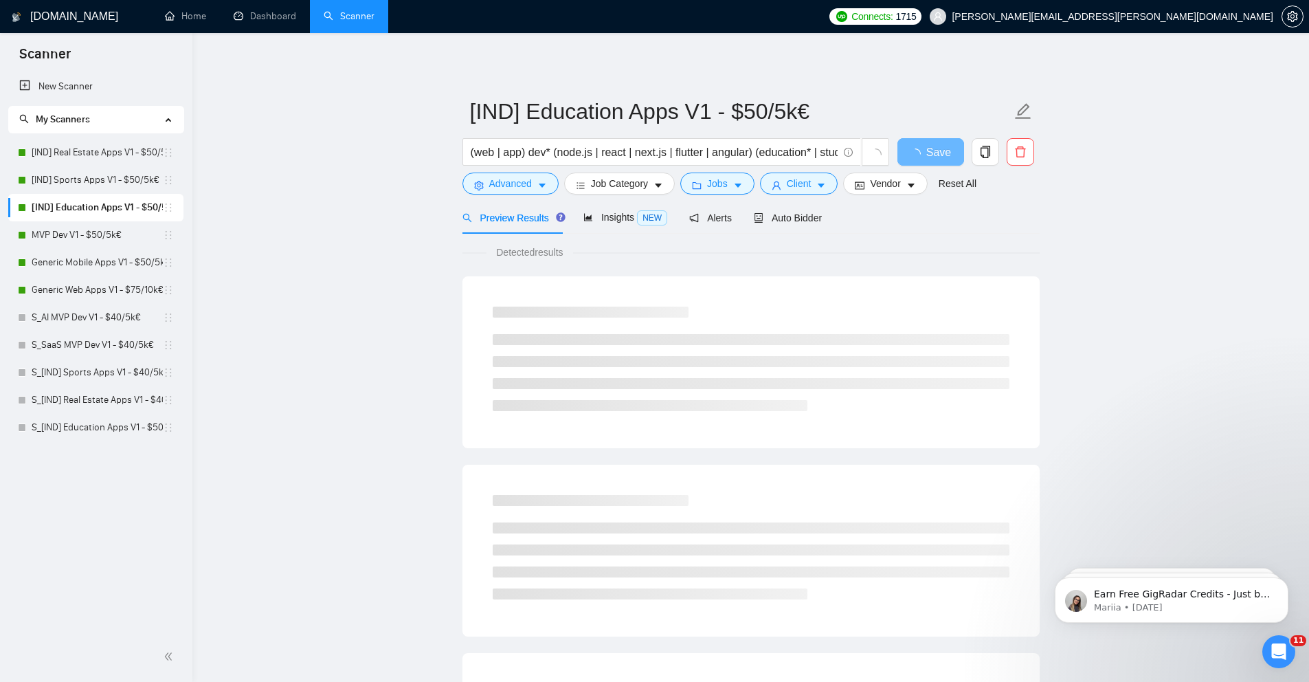
click at [831, 205] on div "Preview Results Insights NEW Alerts Auto Bidder" at bounding box center [750, 217] width 577 height 32
click at [814, 216] on span "Auto Bidder" at bounding box center [788, 217] width 68 height 11
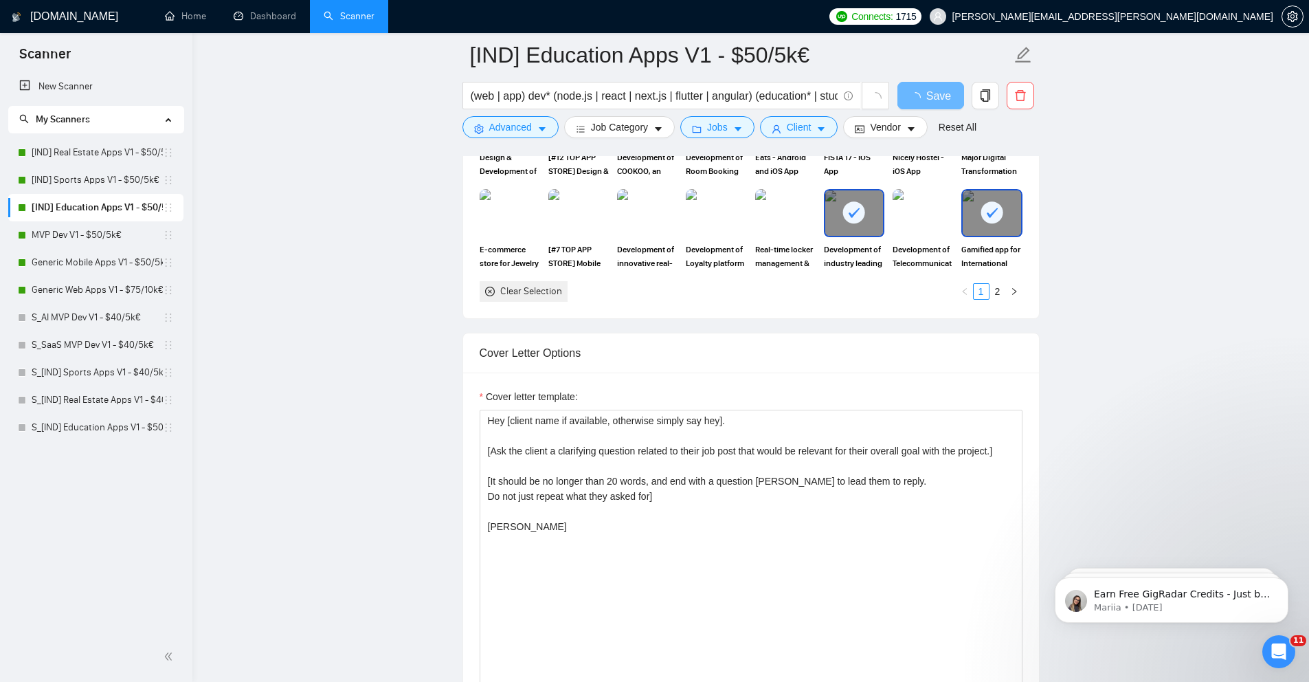
scroll to position [1347, 0]
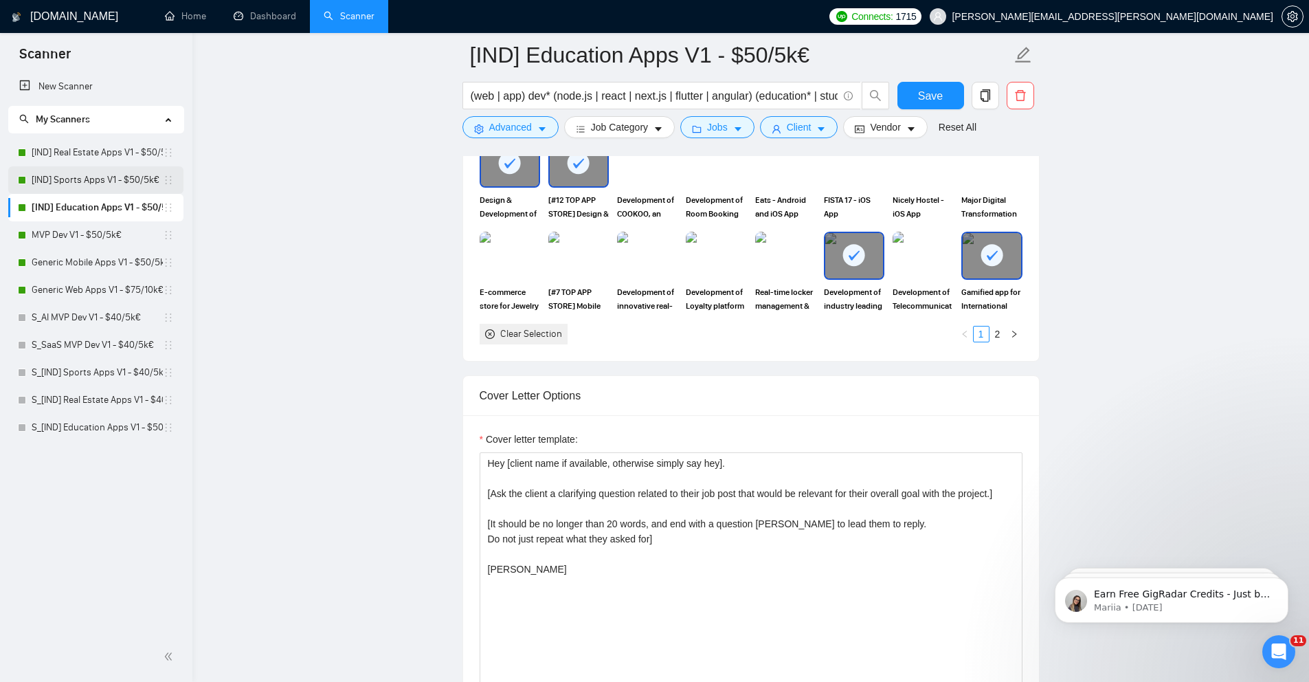
click at [126, 181] on link "[IND] Sports Apps V1 - $50/5k€" at bounding box center [97, 179] width 131 height 27
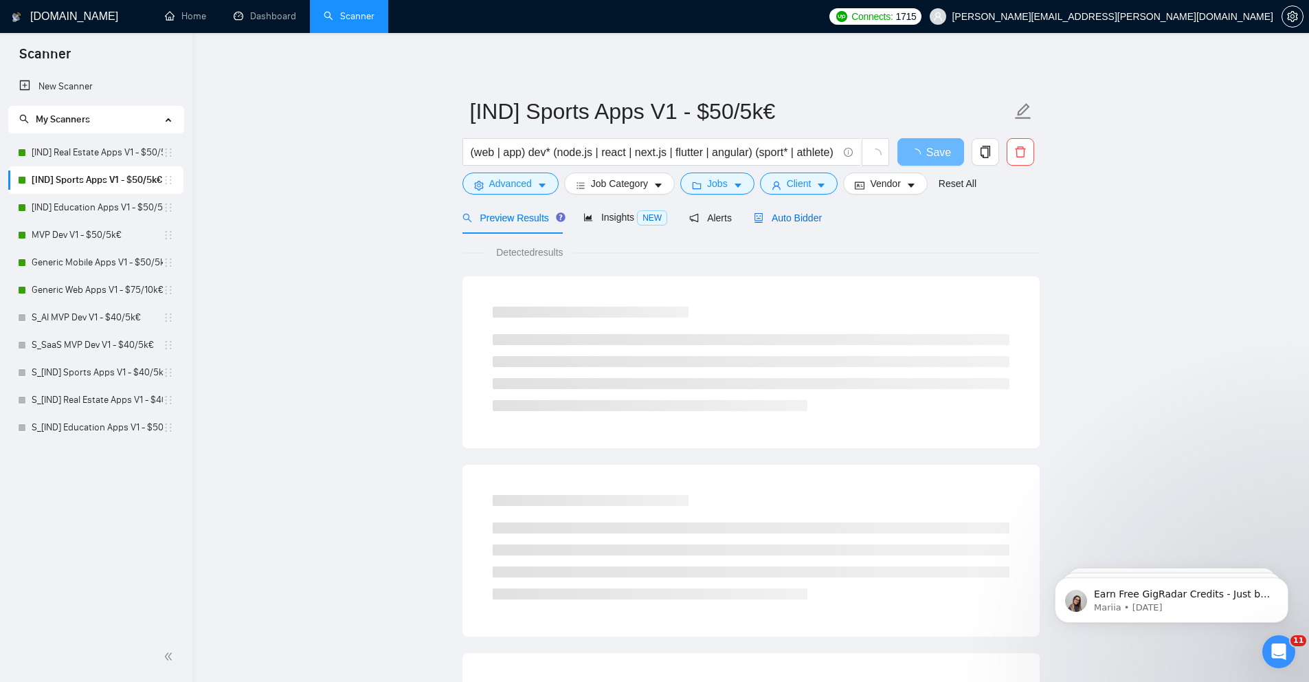
click at [780, 223] on span "Auto Bidder" at bounding box center [788, 217] width 68 height 11
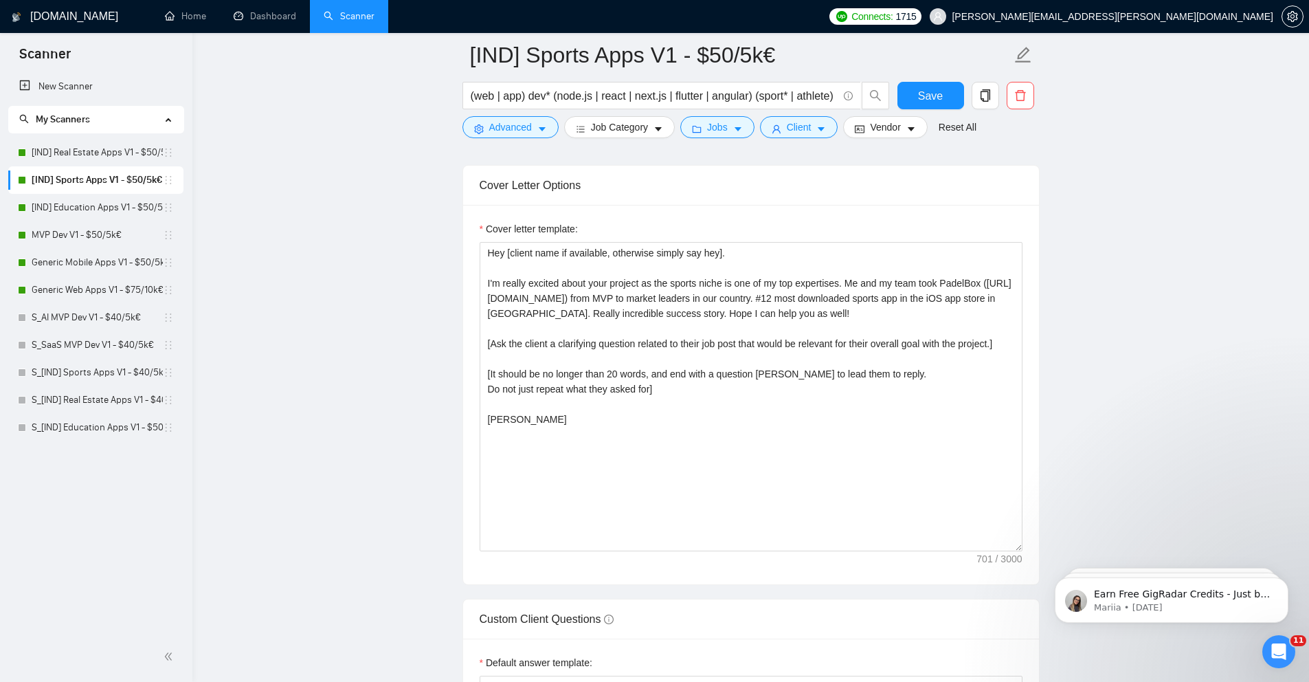
scroll to position [1559, 0]
click at [107, 161] on link "[IND] Real Estate Apps V1 - $50/5k€" at bounding box center [97, 152] width 131 height 27
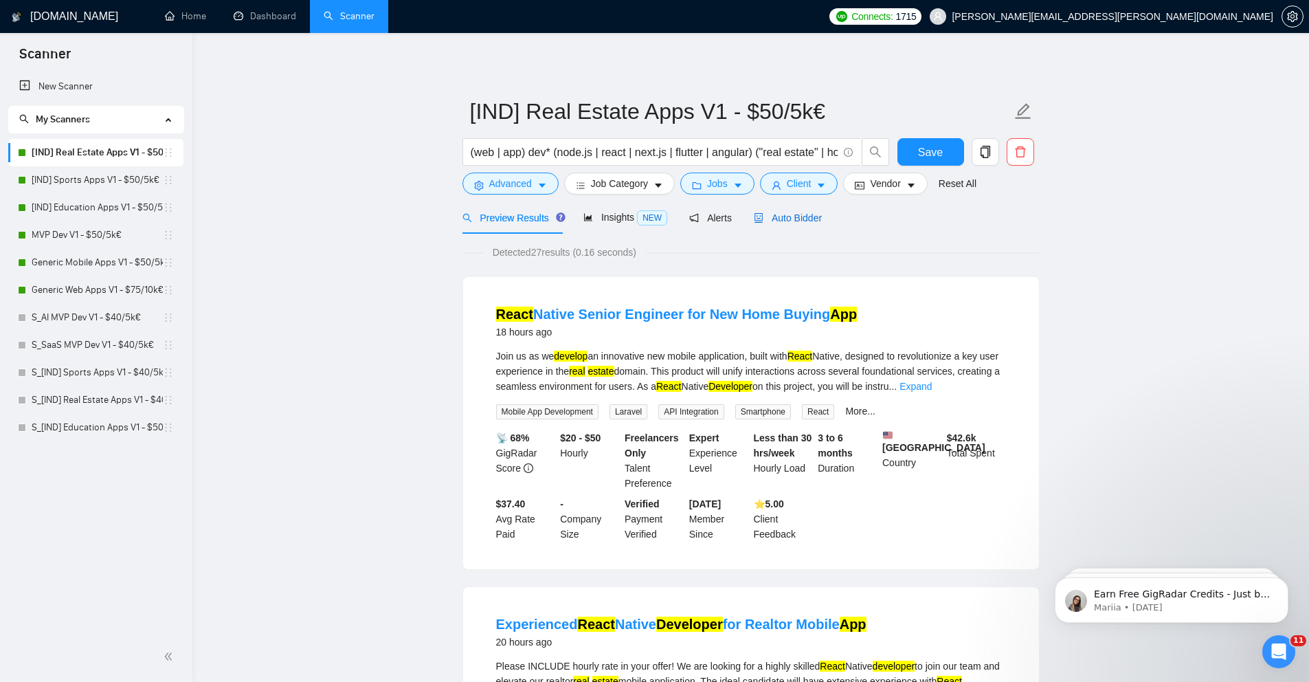
click at [771, 213] on span "Auto Bidder" at bounding box center [788, 217] width 68 height 11
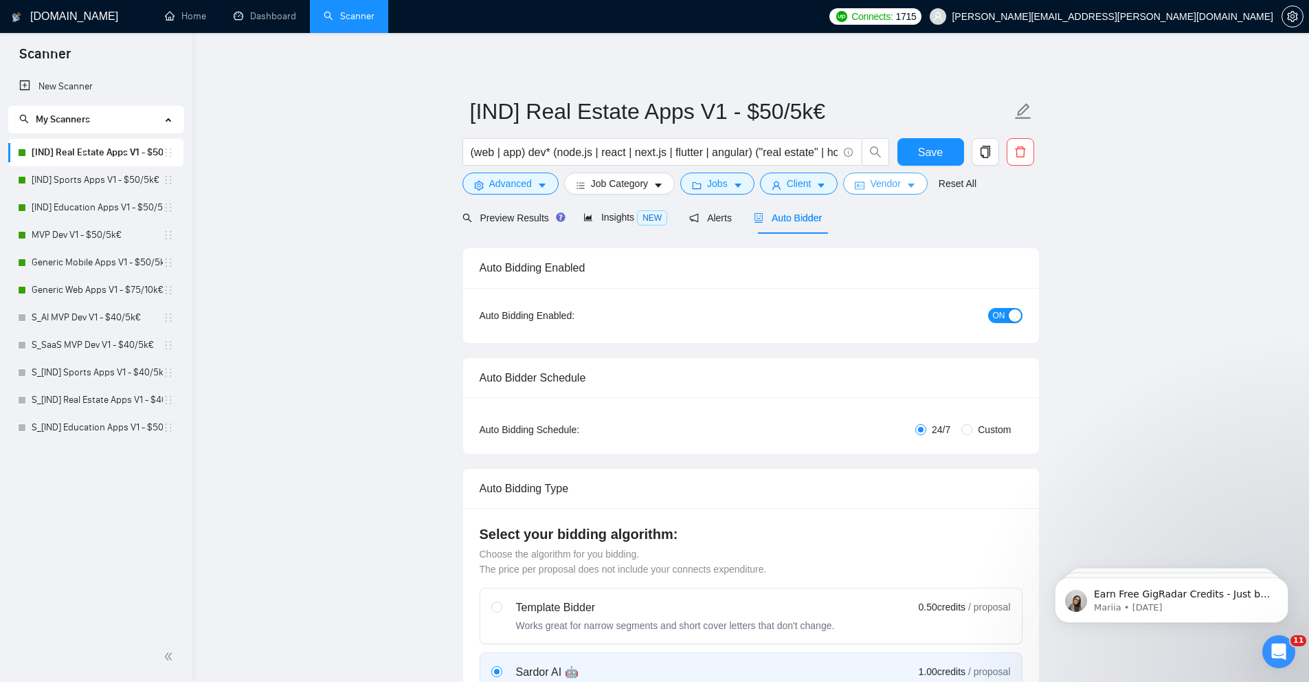
click at [856, 188] on button "Vendor" at bounding box center [885, 183] width 84 height 22
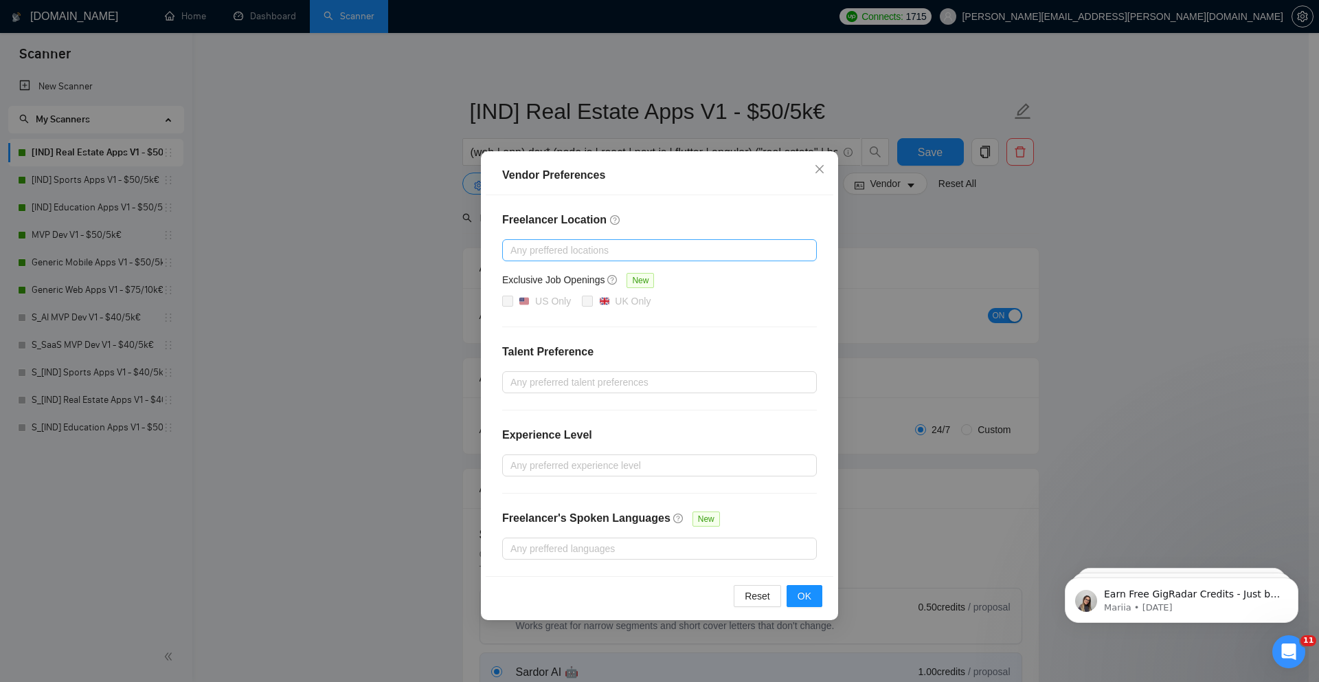
click at [558, 249] on div at bounding box center [653, 250] width 294 height 16
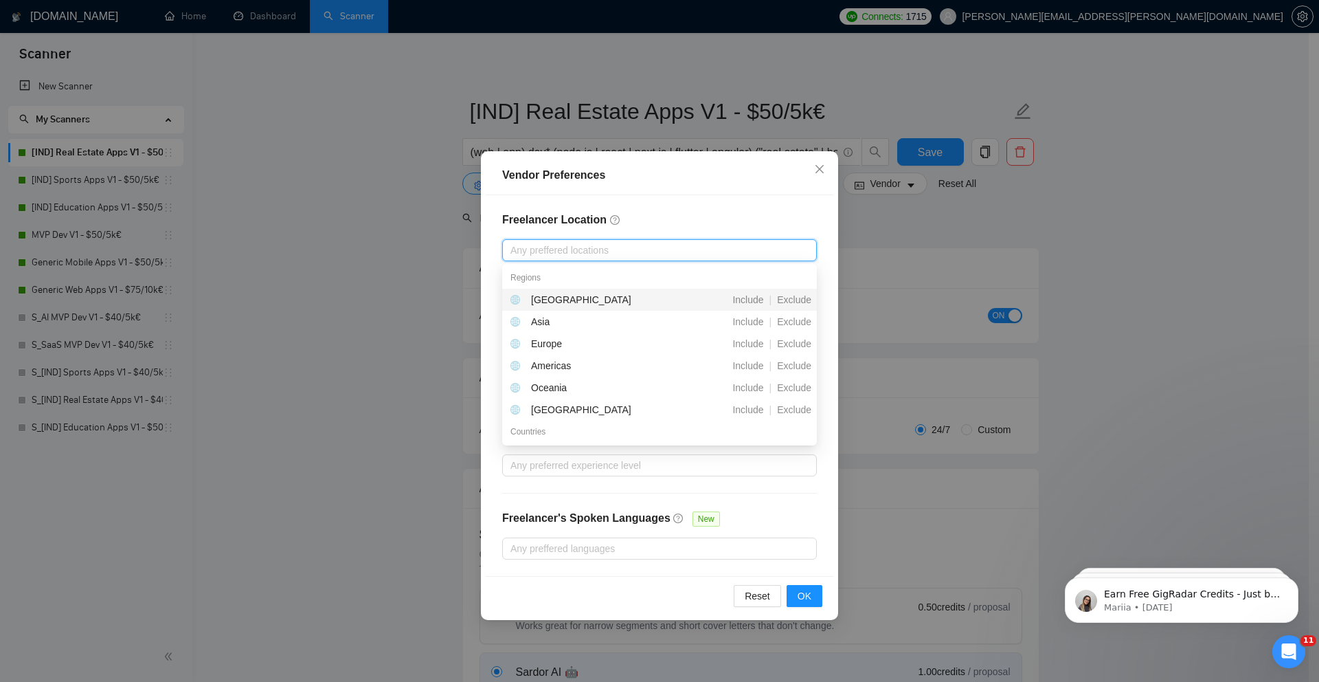
click at [374, 273] on div "Vendor Preferences Freelancer Location Any preffered locations Exclusive Job Op…" at bounding box center [659, 341] width 1319 height 682
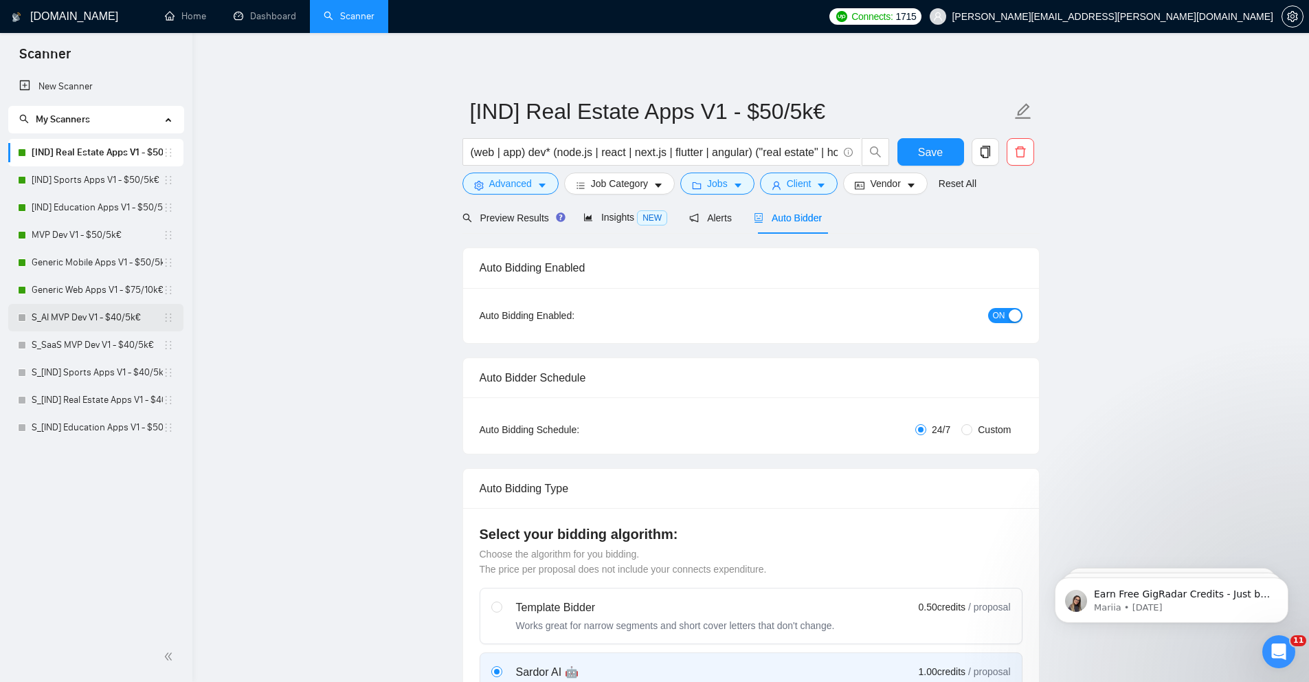
click at [67, 318] on link "S_AI MVP Dev V1 - $40/5k€" at bounding box center [97, 317] width 131 height 27
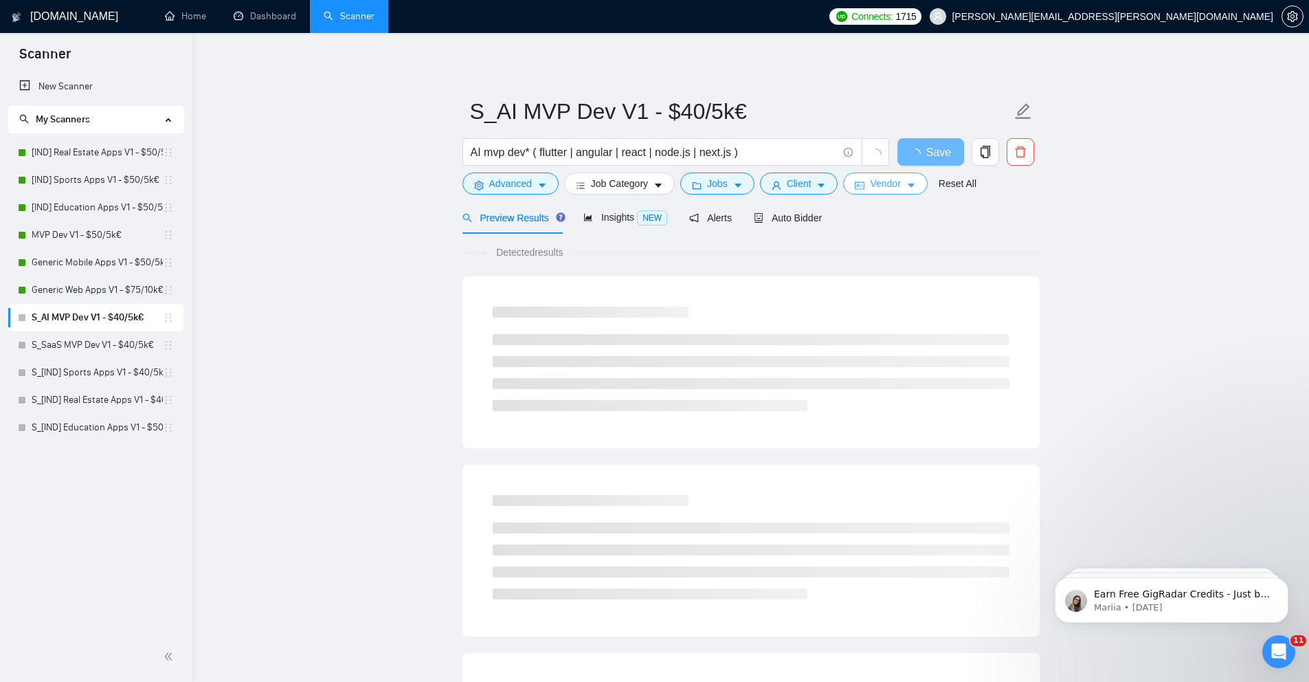
click at [888, 186] on span "Vendor" at bounding box center [885, 183] width 30 height 15
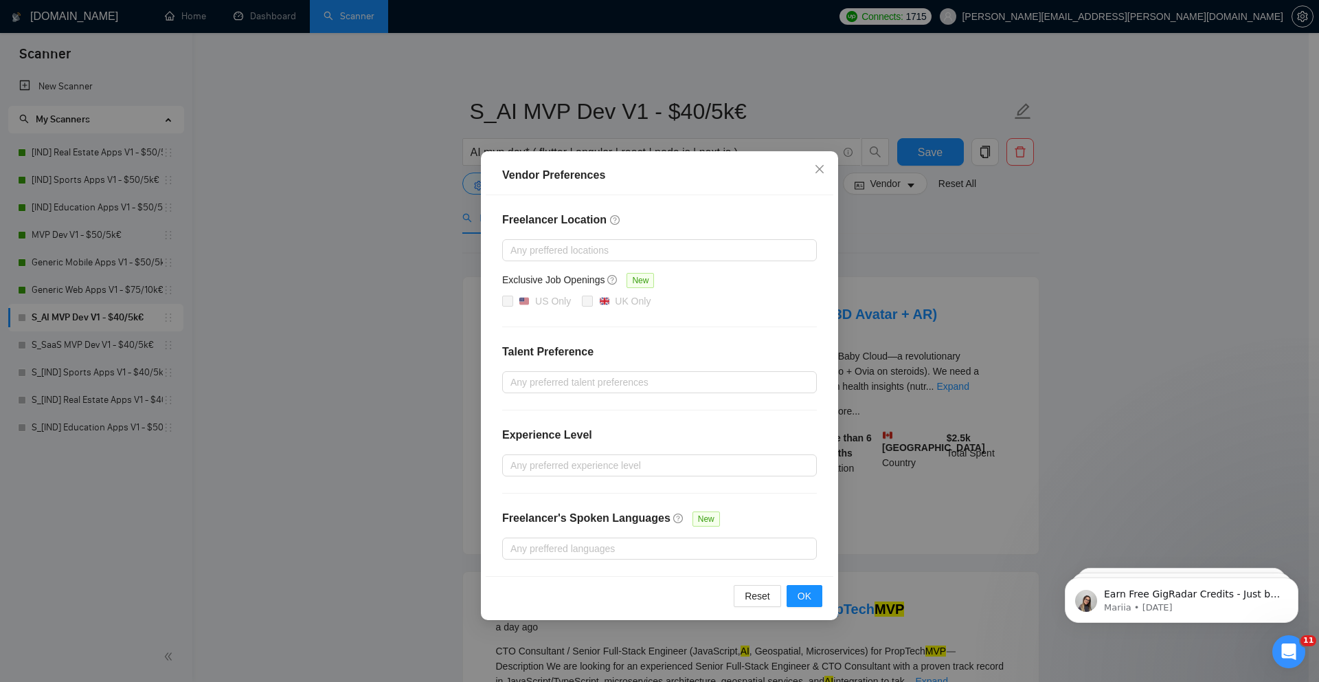
click at [945, 265] on div "Vendor Preferences Freelancer Location Any preffered locations Exclusive Job Op…" at bounding box center [659, 341] width 1319 height 682
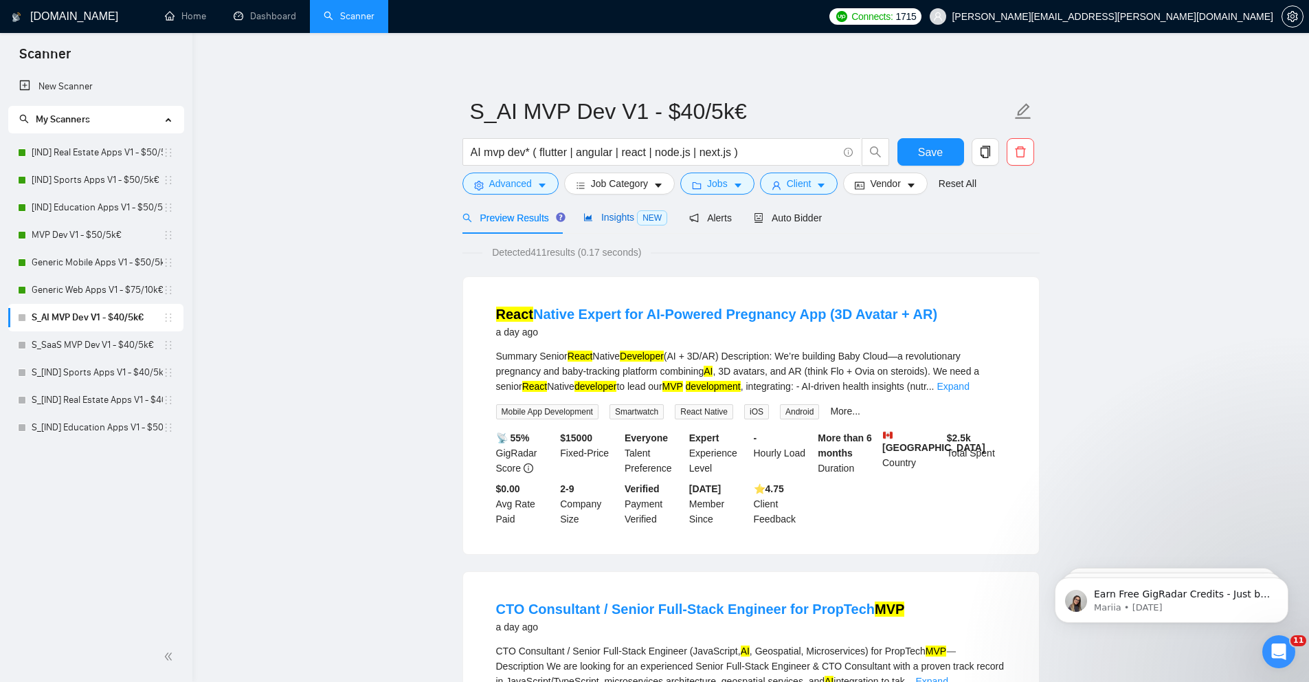
click at [618, 216] on span "Insights NEW" at bounding box center [625, 217] width 84 height 11
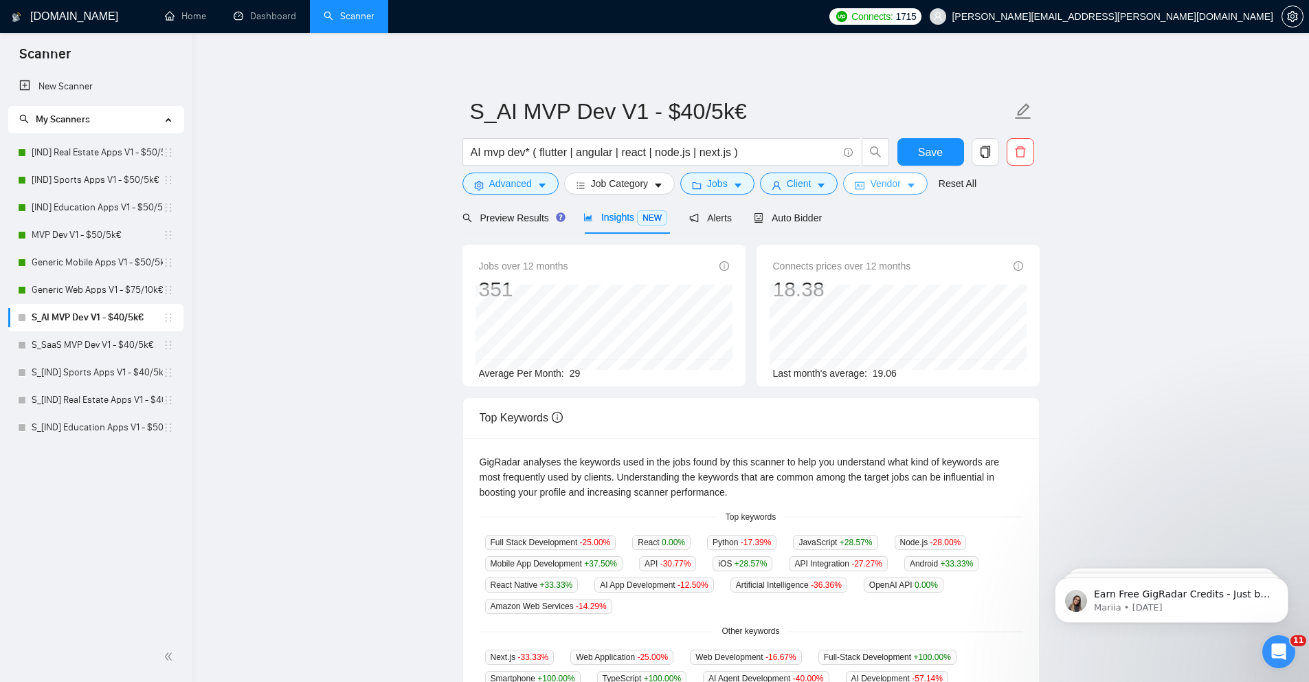
click at [886, 182] on span "Vendor" at bounding box center [885, 183] width 30 height 15
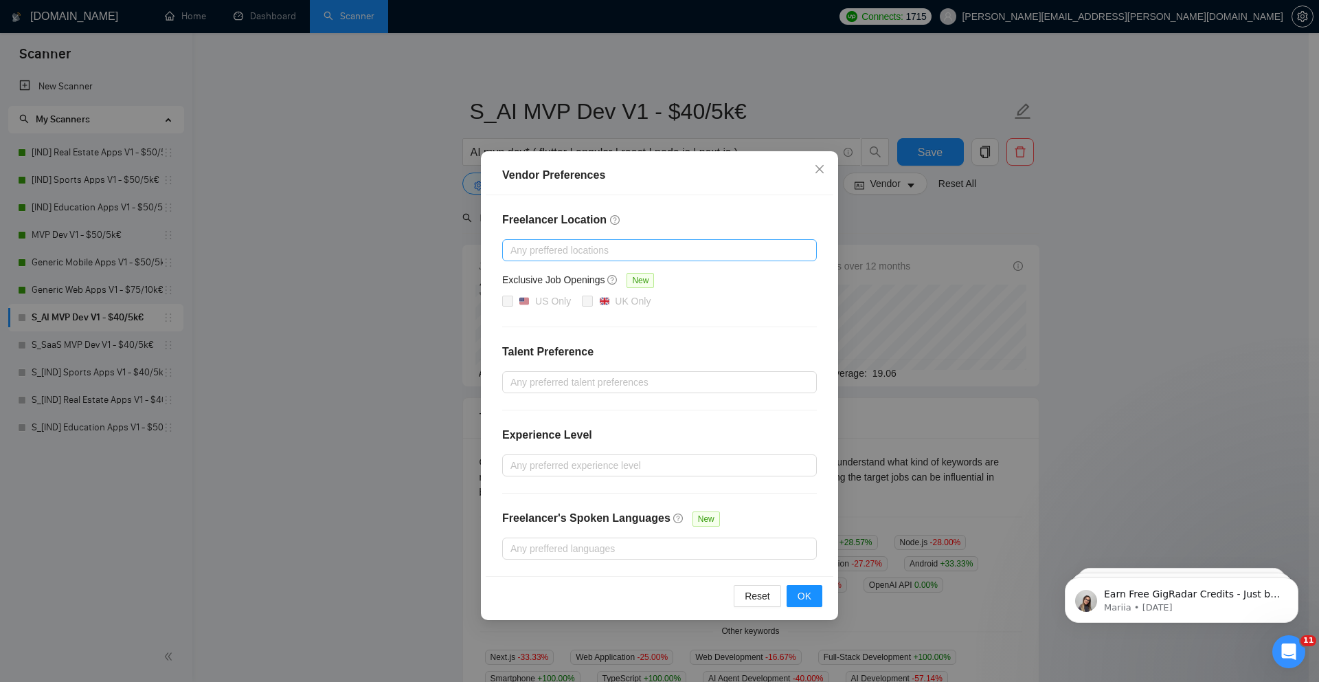
click at [544, 259] on div "Any preffered locations" at bounding box center [659, 250] width 315 height 22
click at [500, 226] on div "Freelancer Location Any preffered locations Exclusive Job Openings New US Only …" at bounding box center [660, 385] width 348 height 381
click at [517, 379] on div at bounding box center [653, 382] width 294 height 16
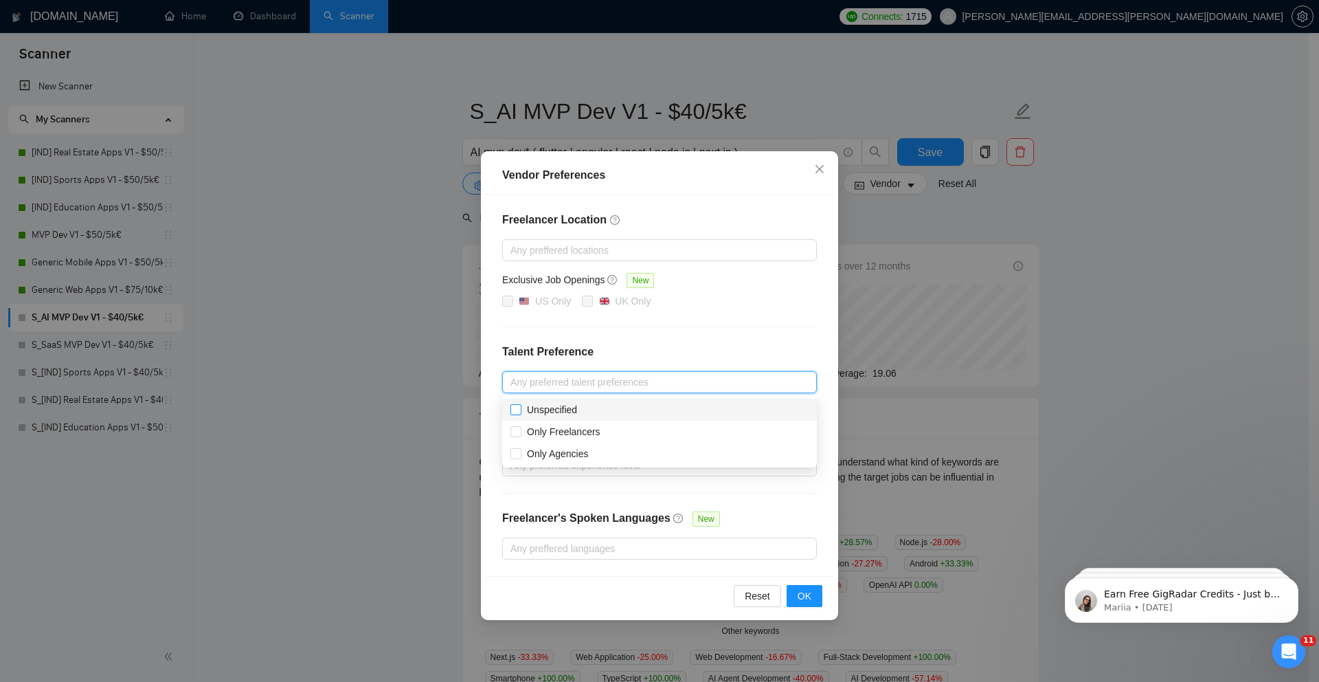
click at [513, 414] on span at bounding box center [516, 409] width 11 height 11
click at [513, 414] on input "Unspecified" at bounding box center [516, 409] width 10 height 10
checkbox input "false"
click at [513, 456] on input "Only Agencies" at bounding box center [516, 453] width 10 height 10
checkbox input "true"
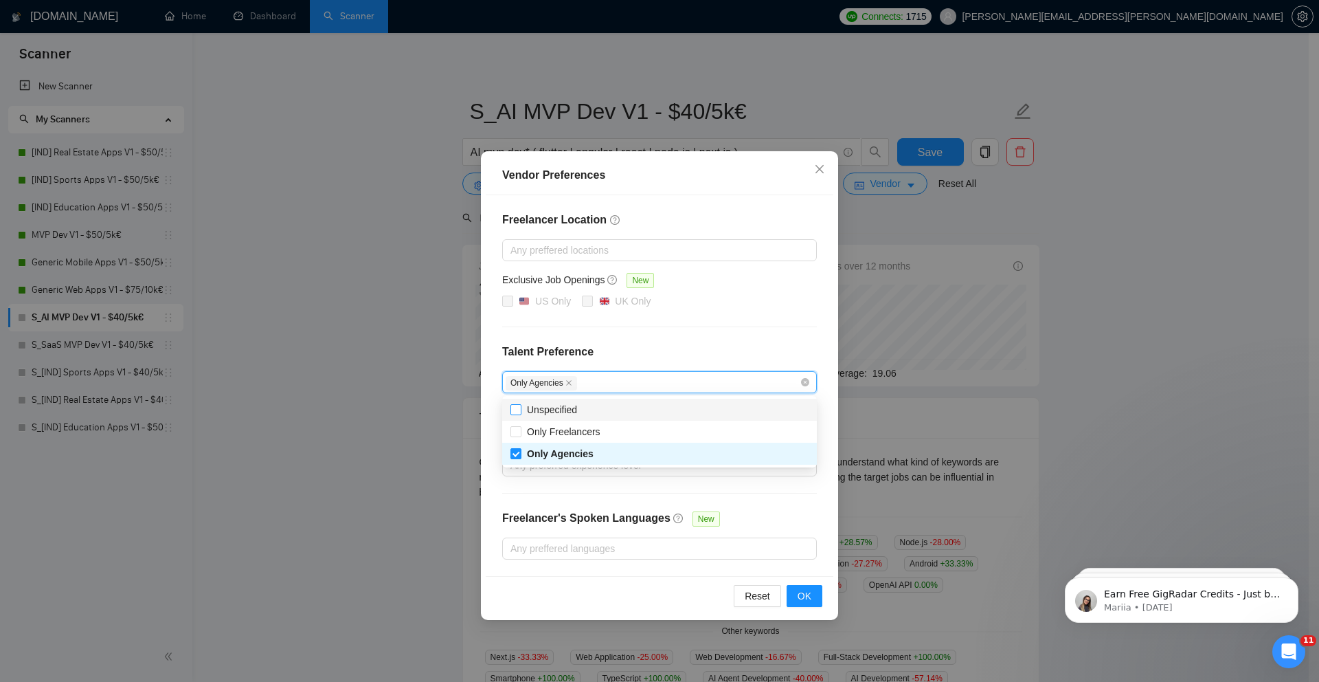
click at [513, 407] on input "Unspecified" at bounding box center [516, 409] width 10 height 10
checkbox input "true"
click at [434, 377] on div "Vendor Preferences Freelancer Location Any preffered locations Exclusive Job Op…" at bounding box center [659, 341] width 1319 height 682
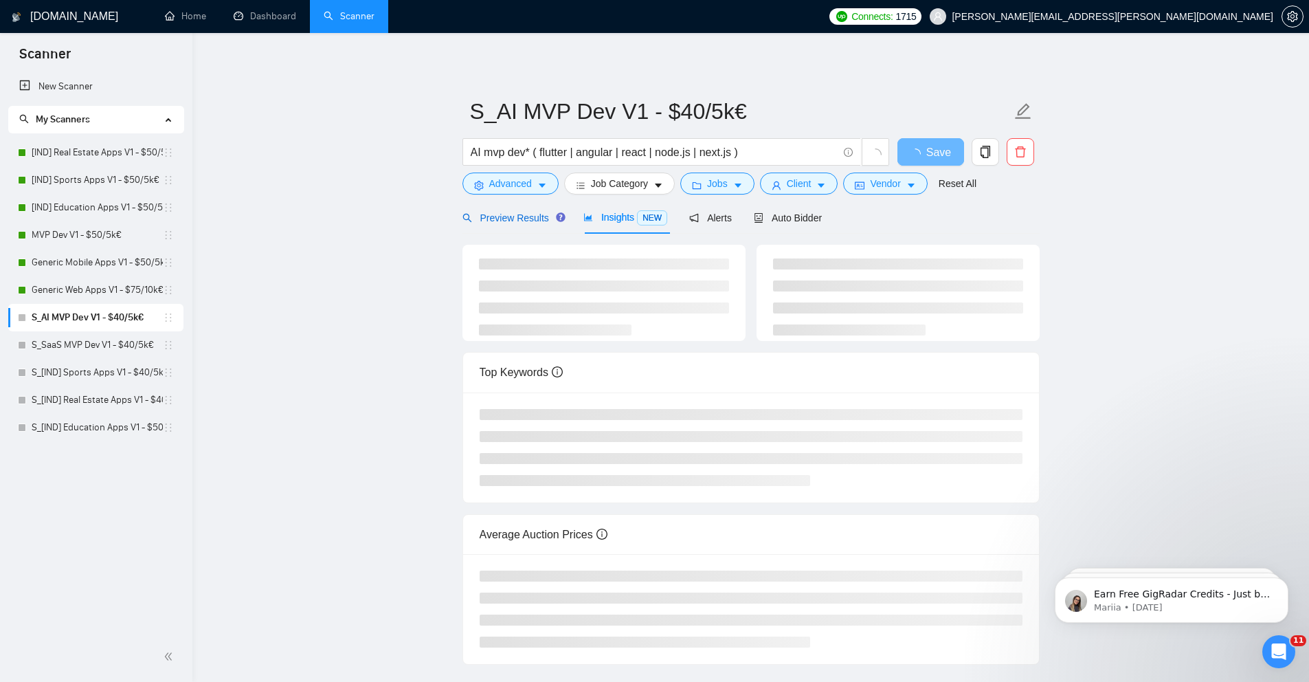
click at [522, 219] on span "Preview Results" at bounding box center [511, 217] width 99 height 11
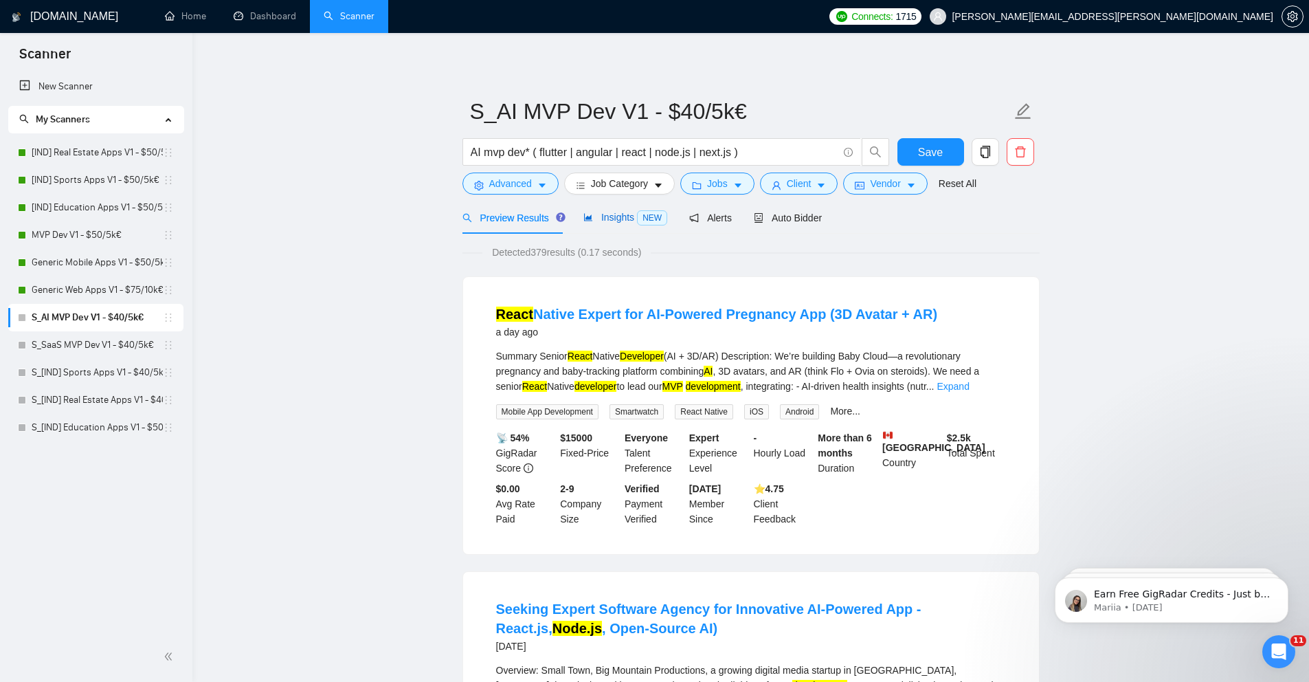
click at [607, 219] on span "Insights NEW" at bounding box center [625, 217] width 84 height 11
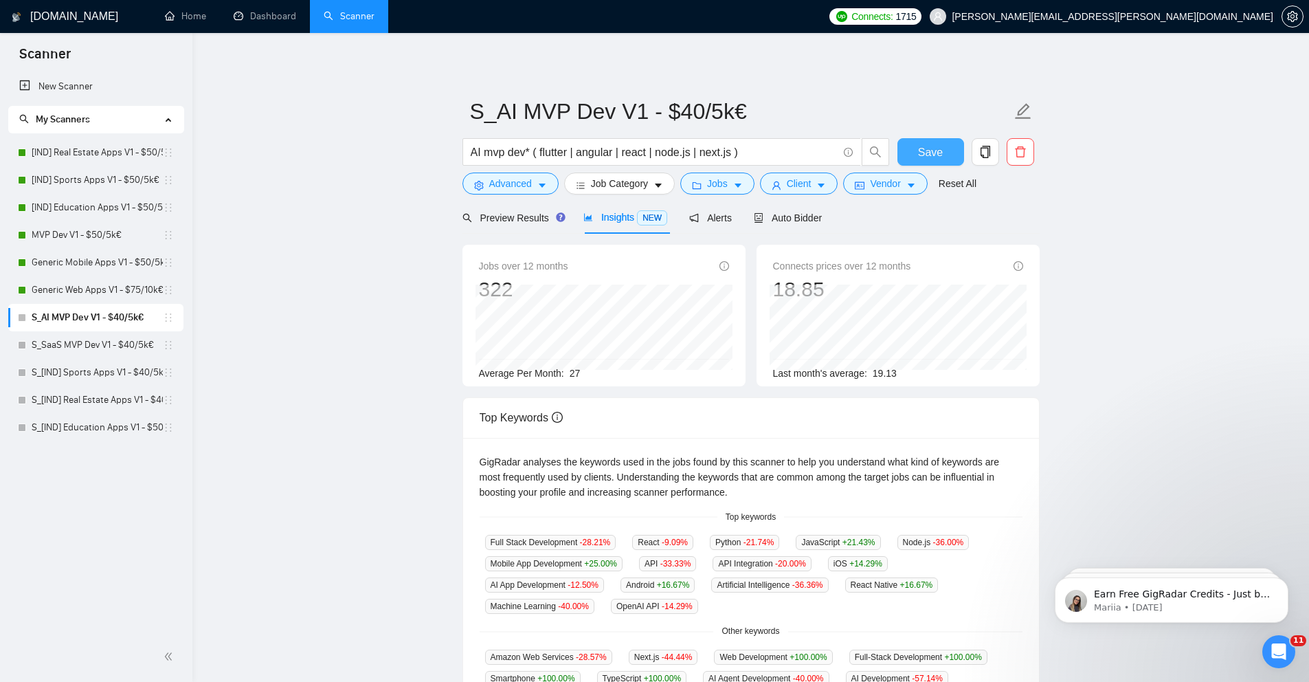
click at [922, 159] on span "Save" at bounding box center [930, 152] width 25 height 17
click at [115, 344] on link "S_SaaS MVP Dev V1 - $40/5k€" at bounding box center [97, 344] width 131 height 27
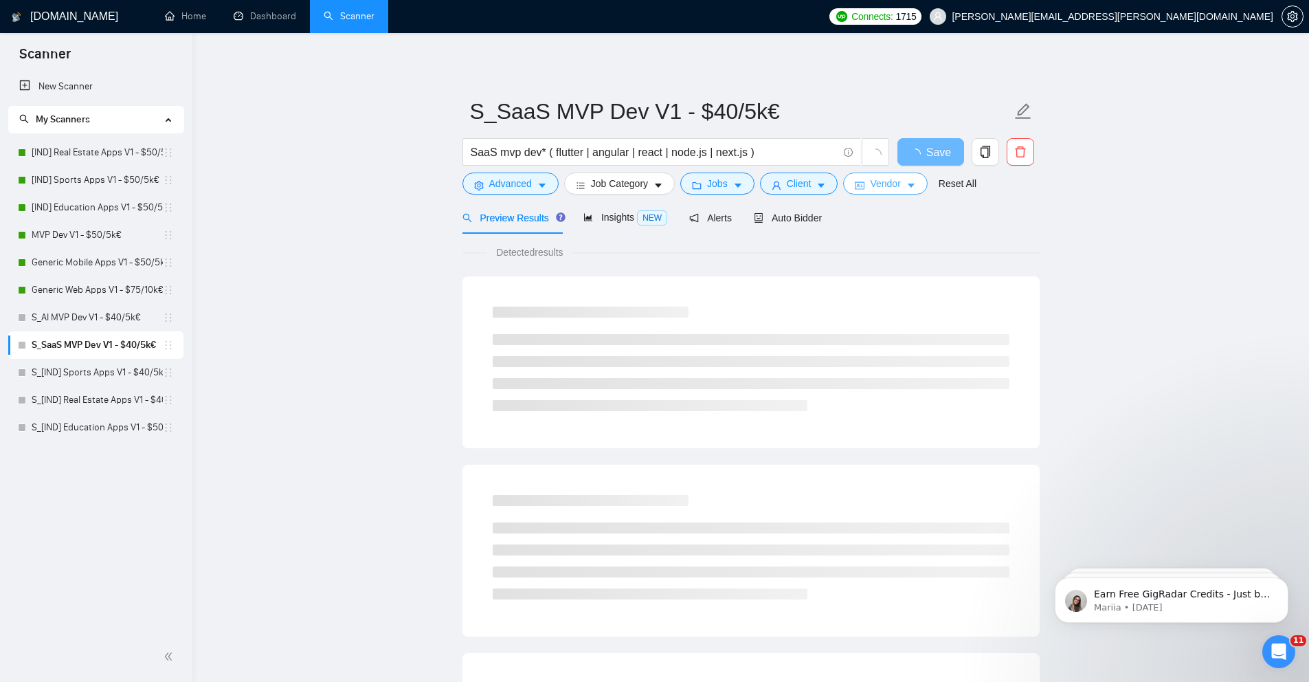
click at [864, 183] on icon "idcard" at bounding box center [860, 186] width 10 height 10
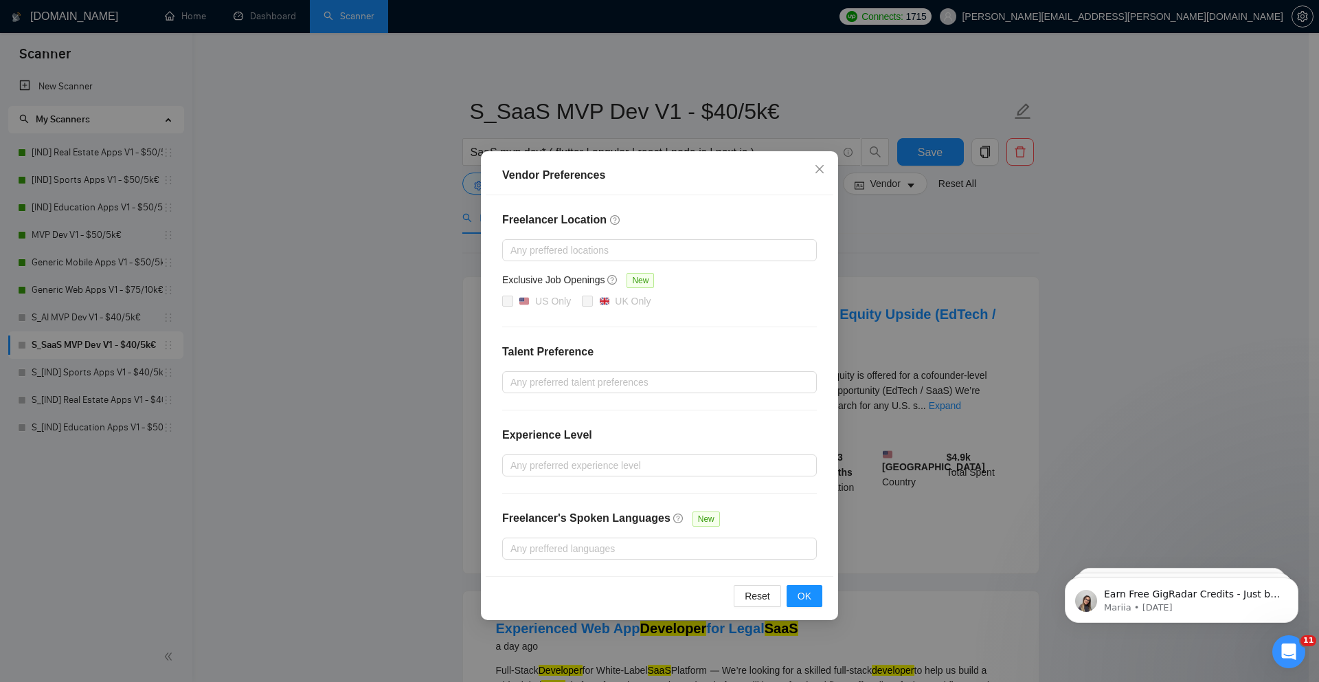
click at [396, 287] on div "Vendor Preferences Freelancer Location Any preffered locations Exclusive Job Op…" at bounding box center [659, 341] width 1319 height 682
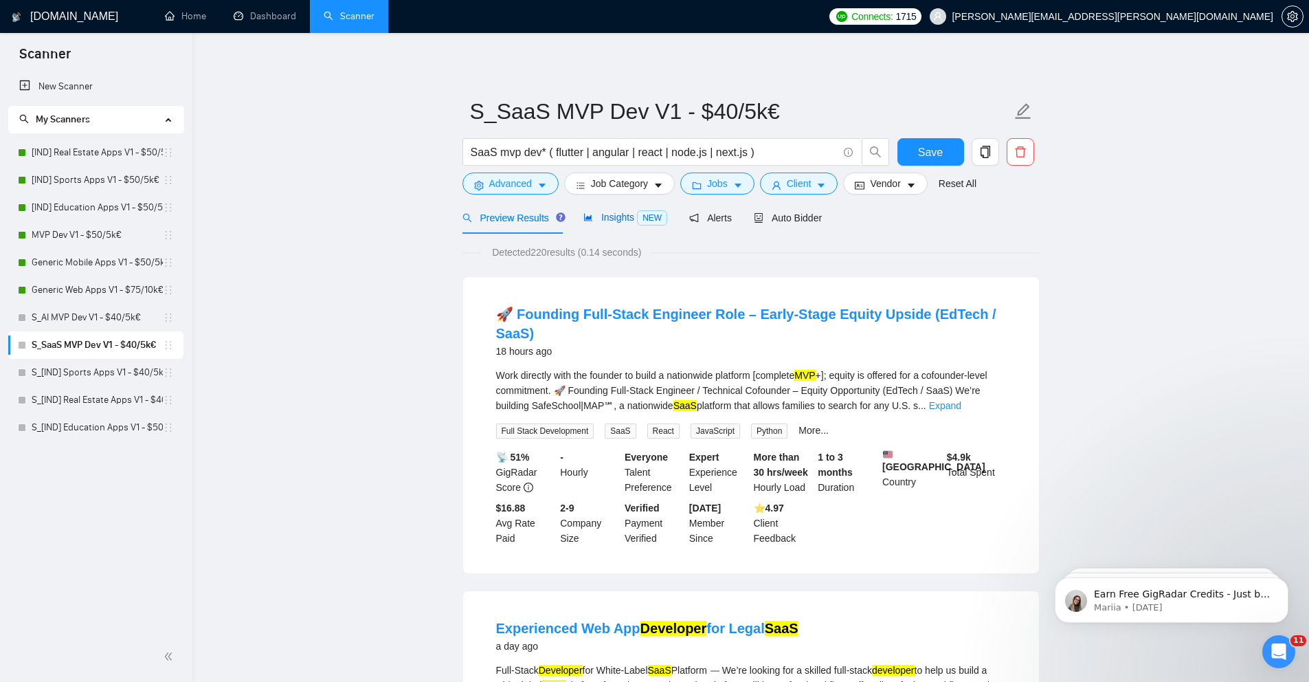
click at [636, 218] on span "Insights NEW" at bounding box center [625, 217] width 84 height 11
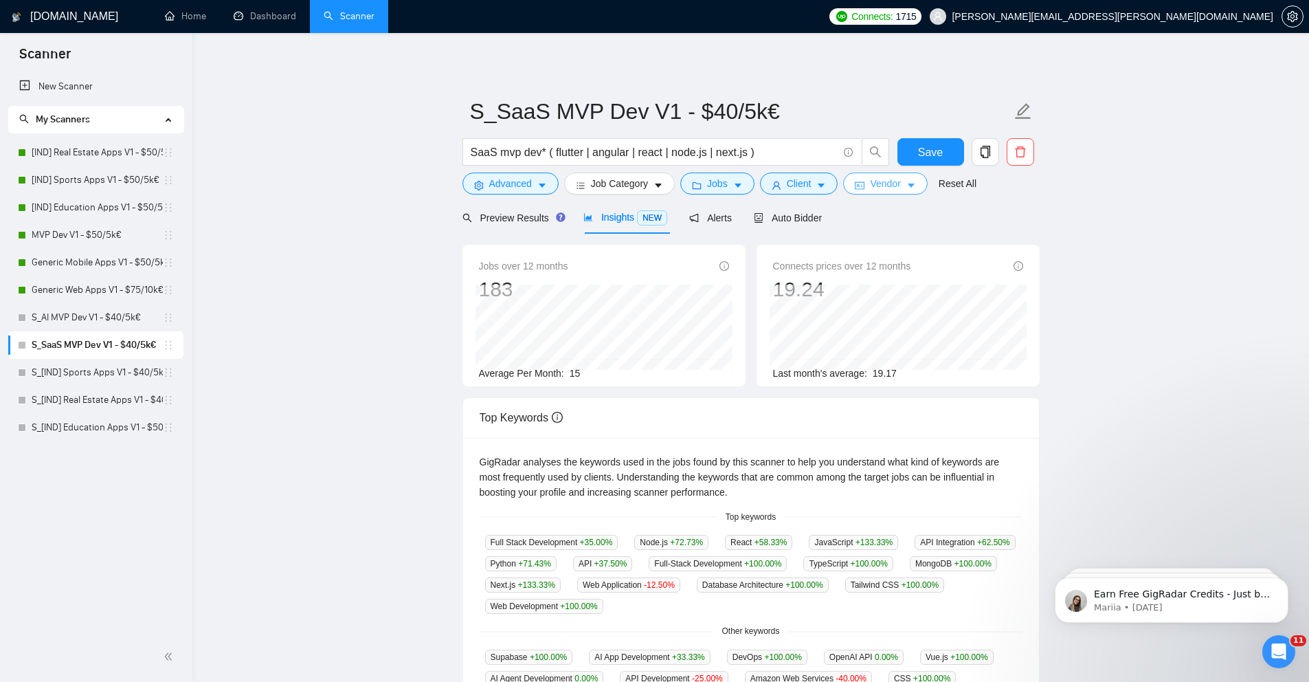
click at [910, 181] on button "Vendor" at bounding box center [885, 183] width 84 height 22
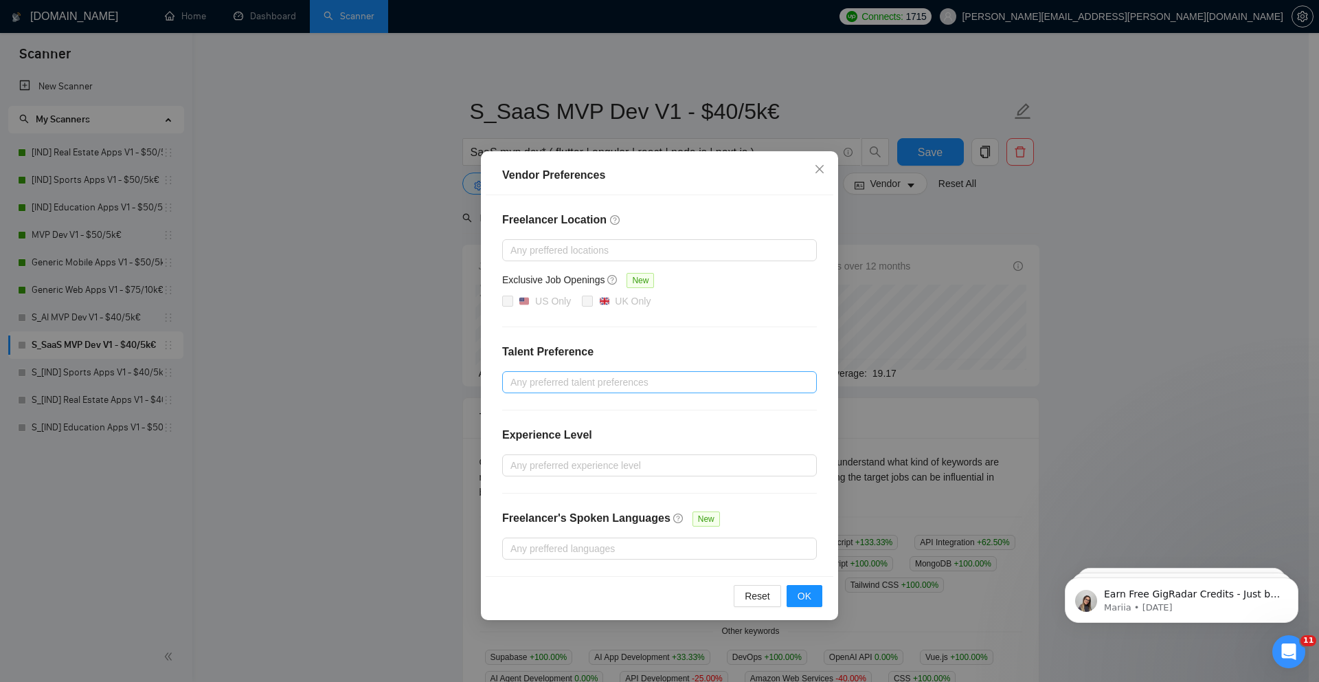
click at [560, 381] on div at bounding box center [653, 382] width 294 height 16
click at [543, 408] on span "Unspecified" at bounding box center [552, 409] width 50 height 11
click at [520, 408] on input "Unspecified" at bounding box center [516, 409] width 10 height 10
checkbox input "true"
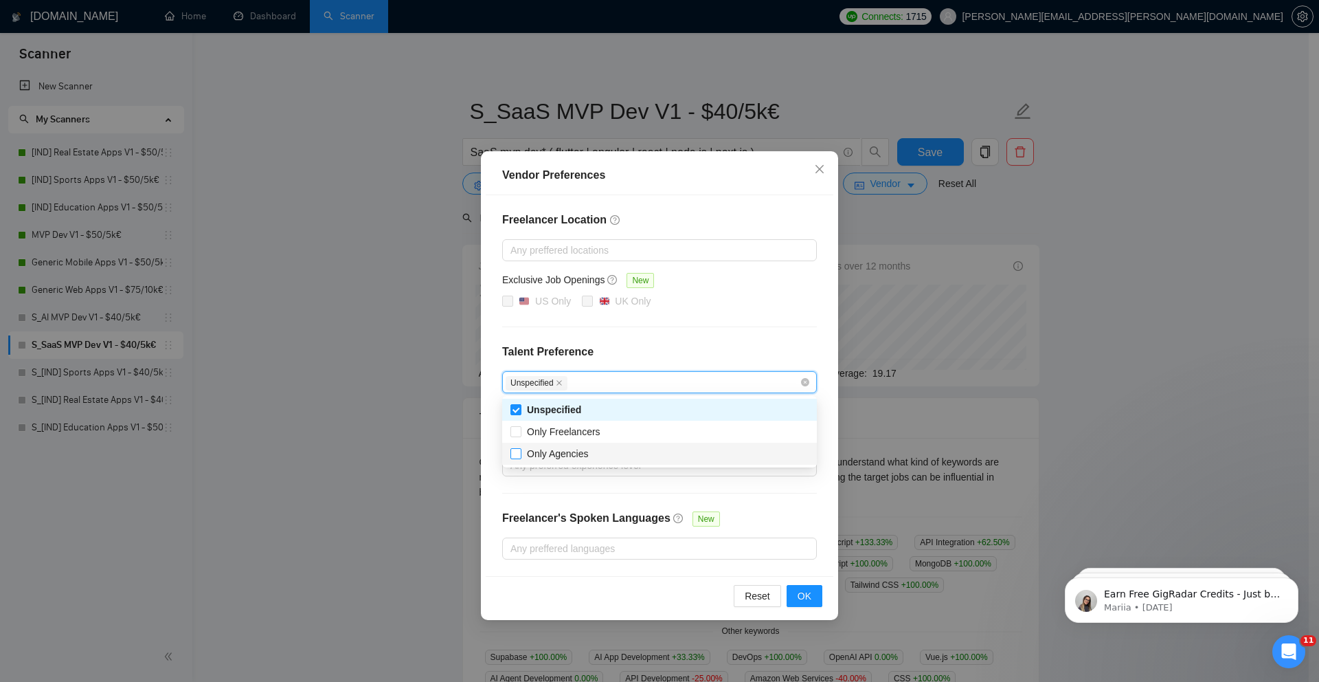
click at [517, 452] on input "Only Agencies" at bounding box center [516, 453] width 10 height 10
checkbox input "true"
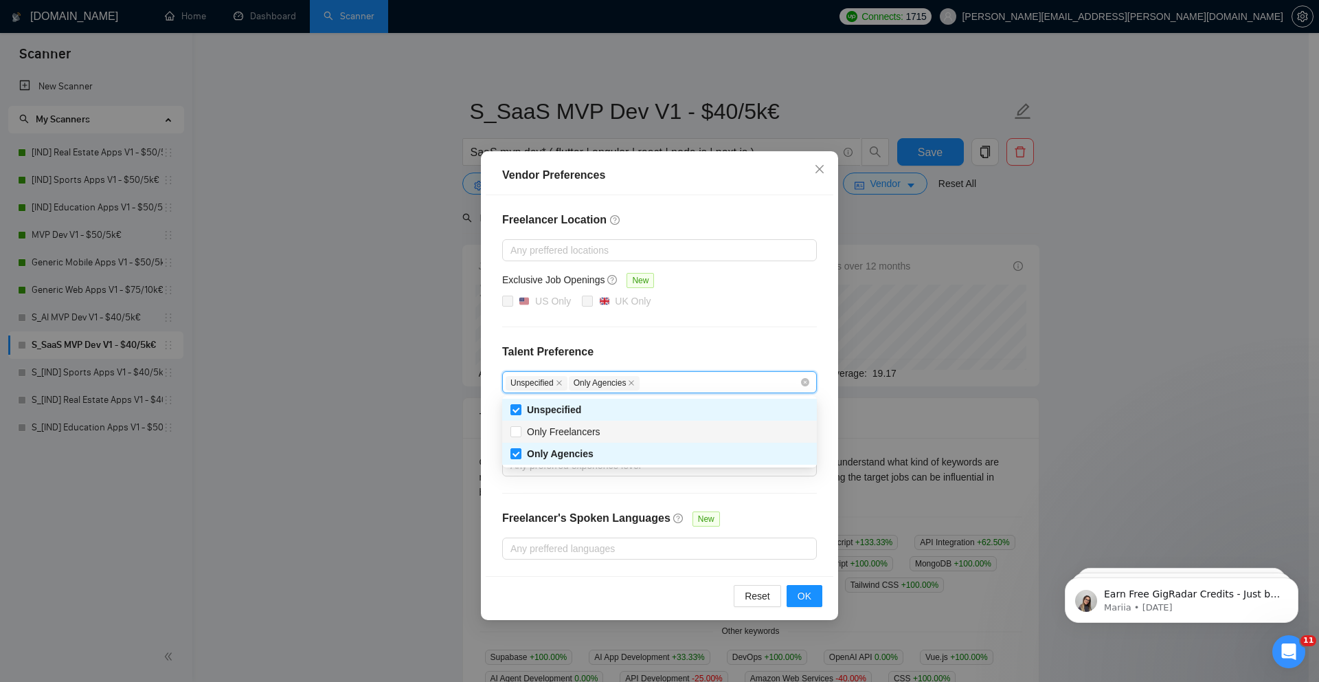
click at [432, 324] on div "Vendor Preferences Freelancer Location Any preffered locations Exclusive Job Op…" at bounding box center [659, 341] width 1319 height 682
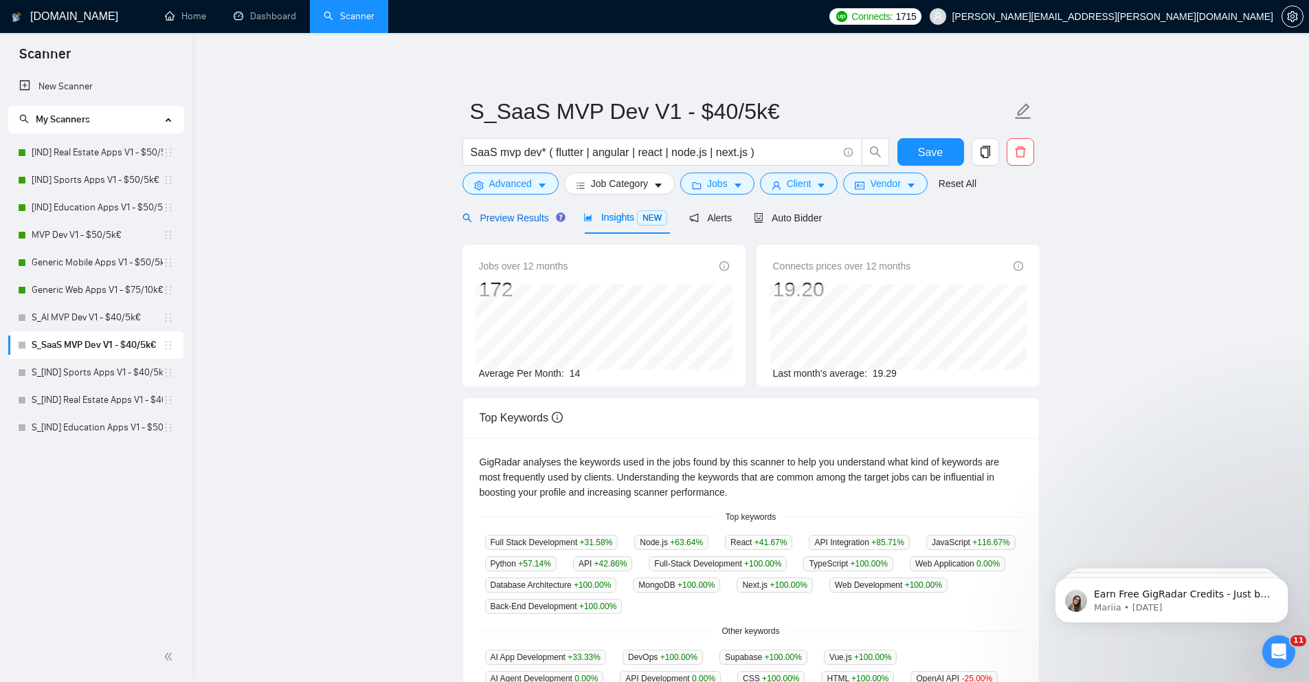
click at [549, 219] on span "Preview Results" at bounding box center [511, 217] width 99 height 11
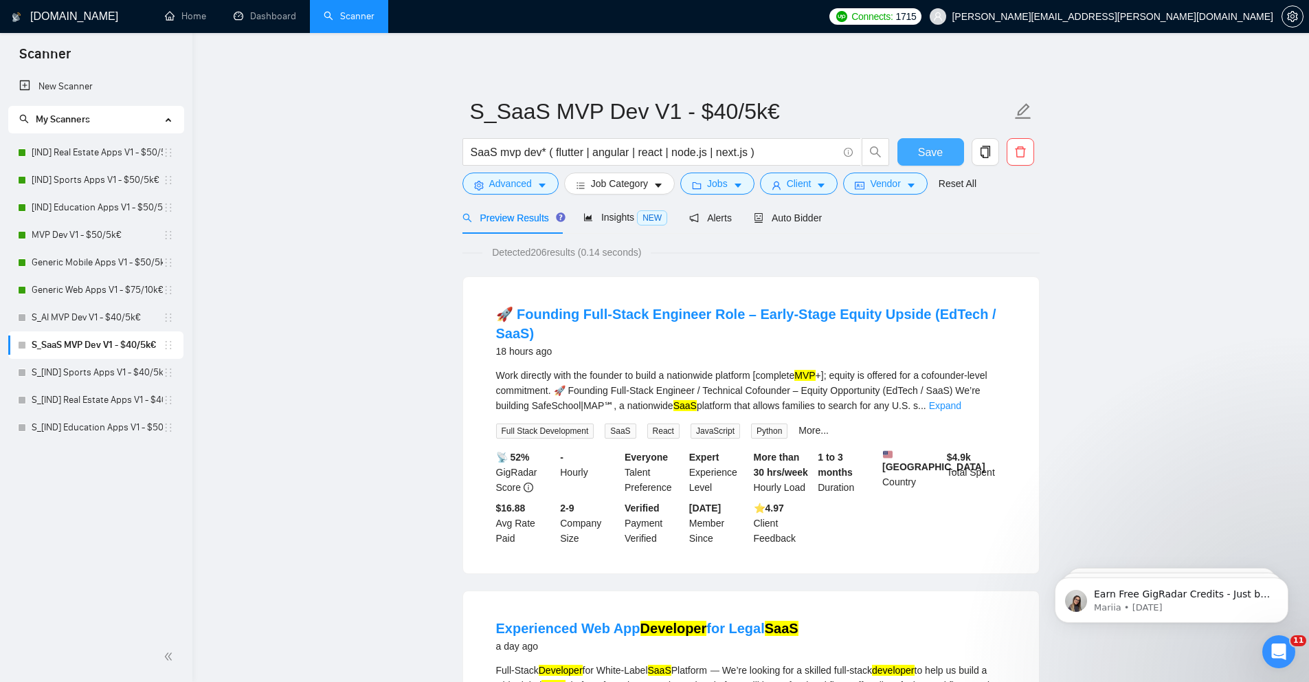
click at [928, 157] on span "Save" at bounding box center [930, 152] width 25 height 17
click at [886, 190] on span "Vendor" at bounding box center [885, 183] width 30 height 15
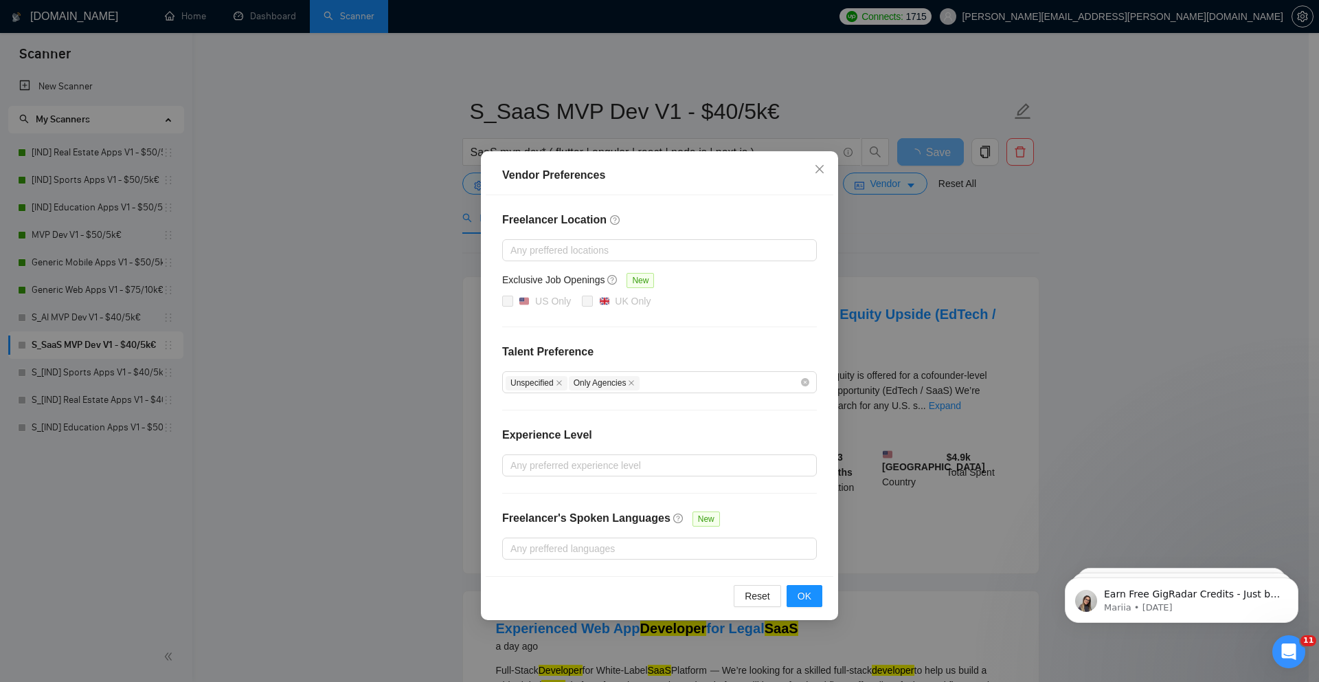
click at [337, 328] on div "Vendor Preferences Freelancer Location Any preffered locations Exclusive Job Op…" at bounding box center [659, 341] width 1319 height 682
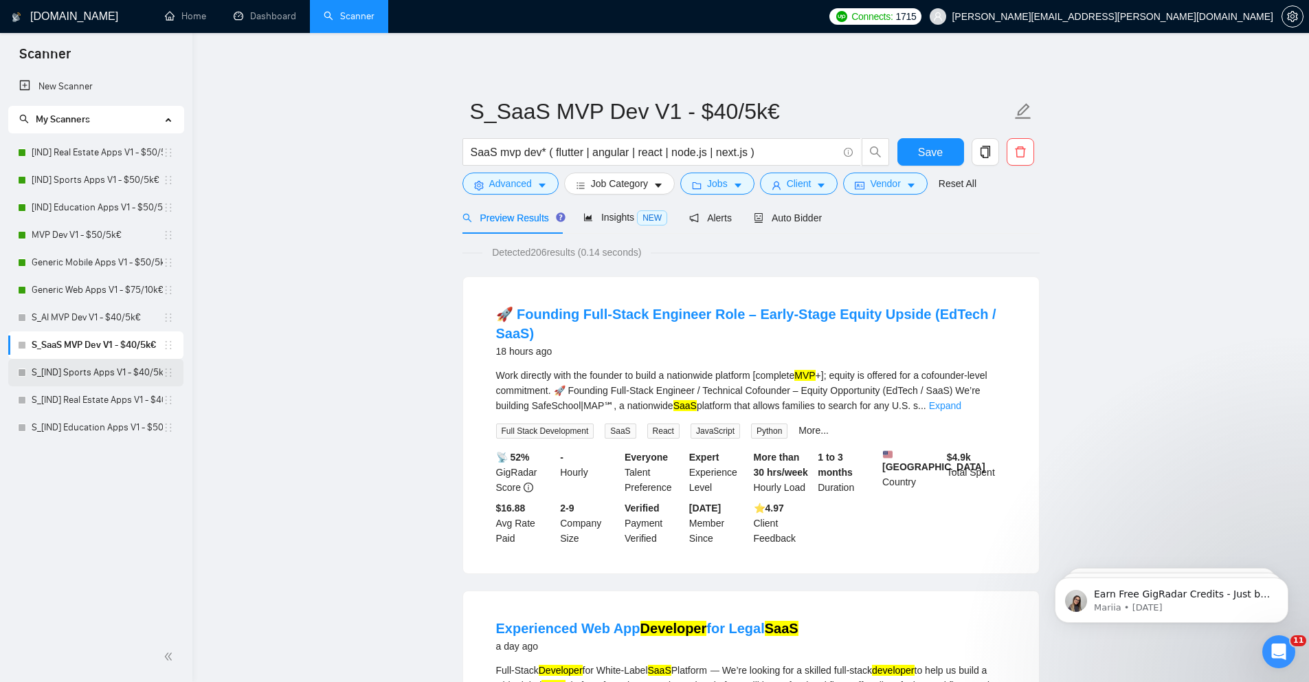
click at [111, 366] on link "S_[IND] Sports Apps V1 - $40/5k€" at bounding box center [97, 372] width 131 height 27
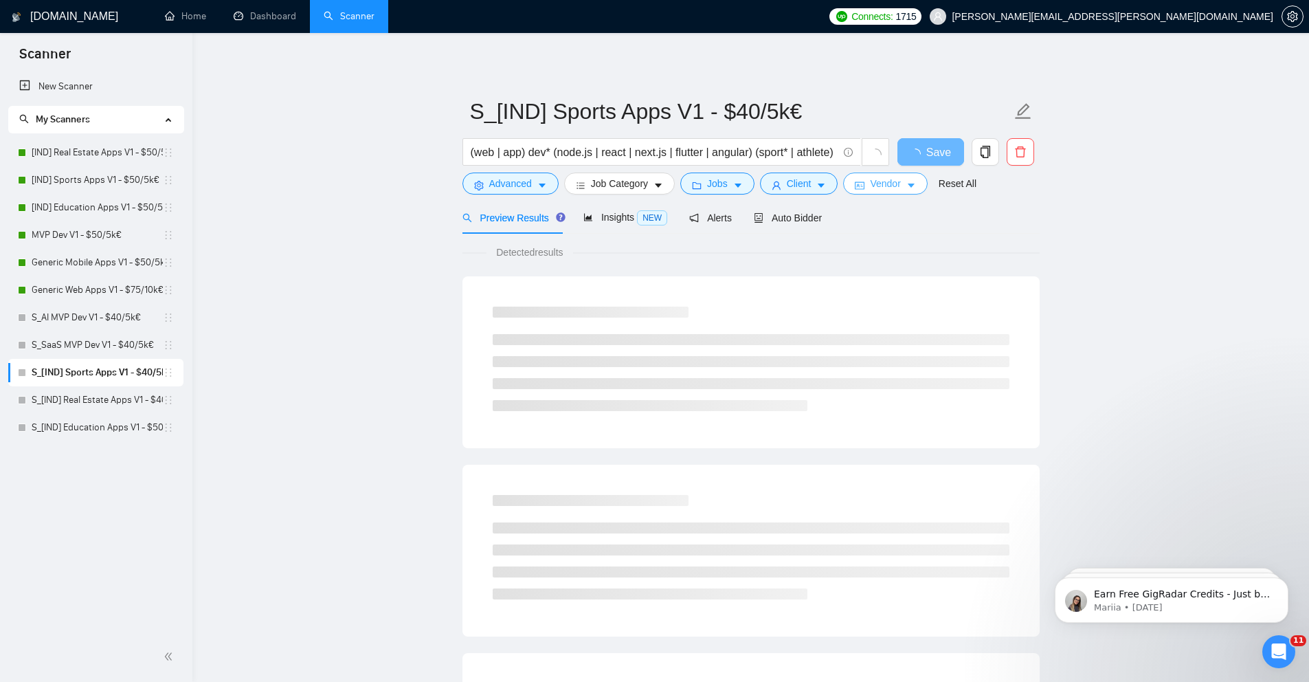
click at [874, 186] on button "Vendor" at bounding box center [885, 183] width 84 height 22
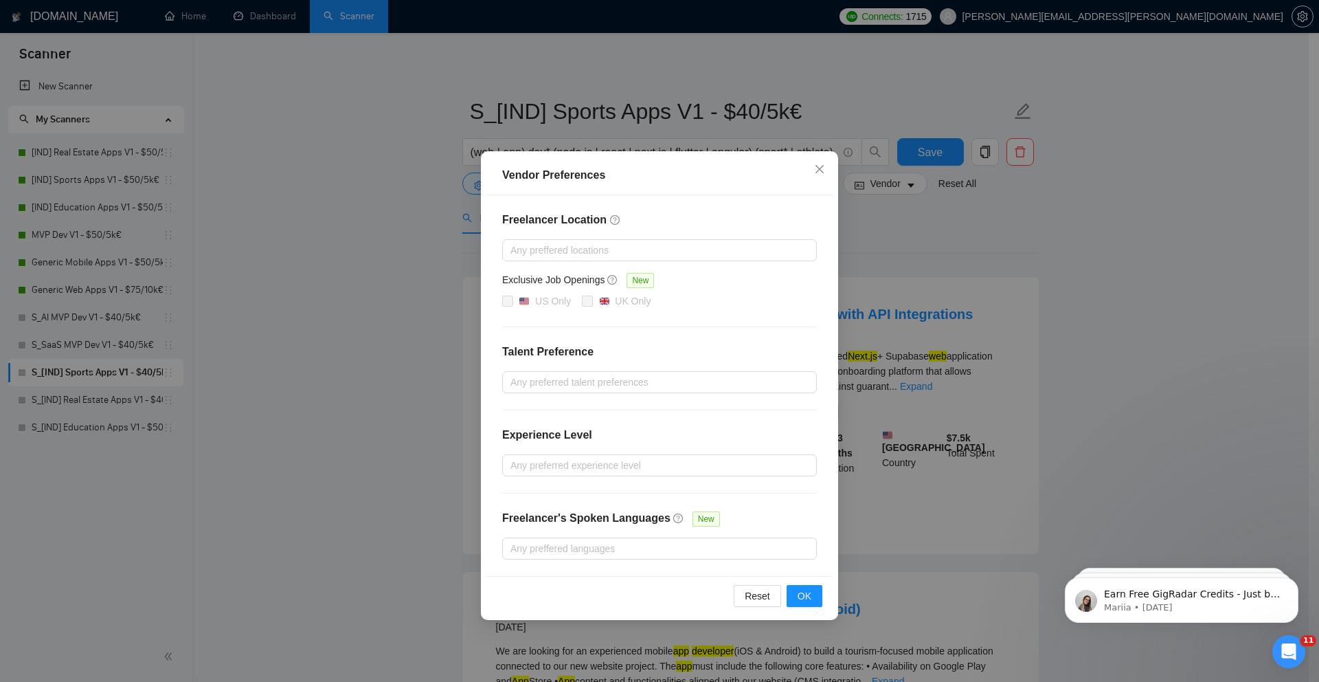
click at [441, 277] on div "Vendor Preferences Freelancer Location Any preffered locations Exclusive Job Op…" at bounding box center [659, 341] width 1319 height 682
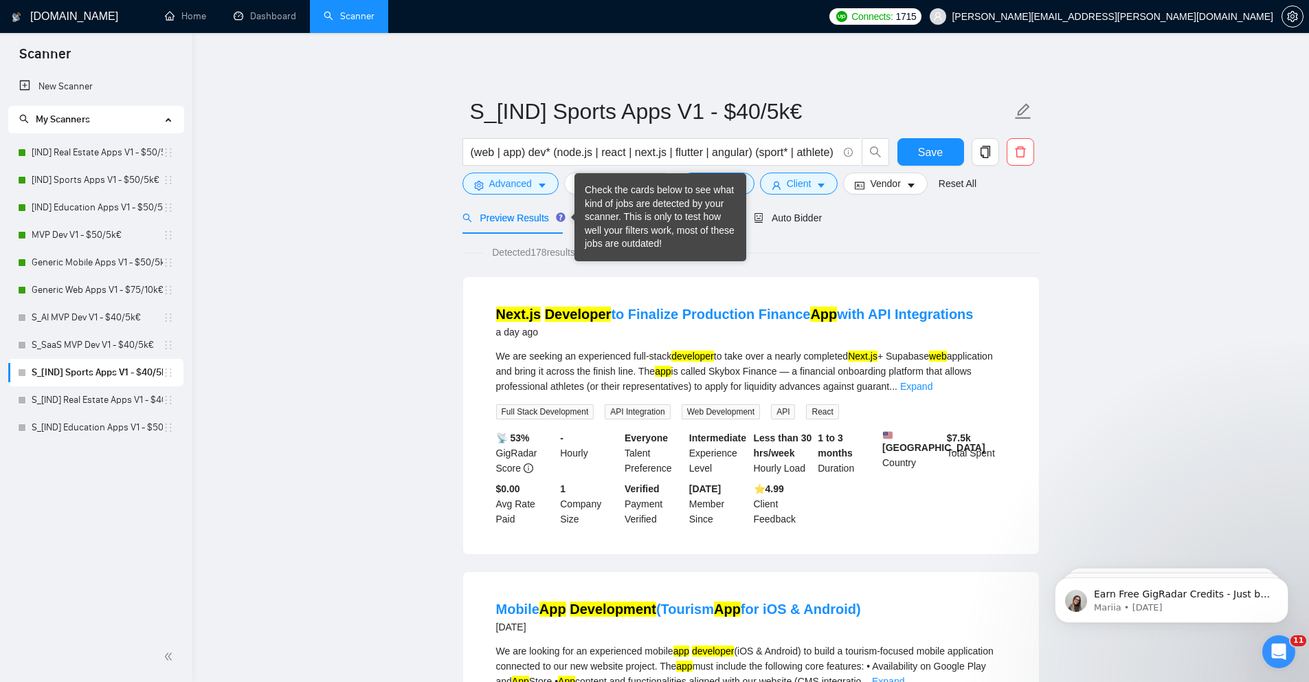
click at [601, 214] on div "Check the cards below to see what kind of jobs are detected by your scanner. Th…" at bounding box center [660, 216] width 151 height 67
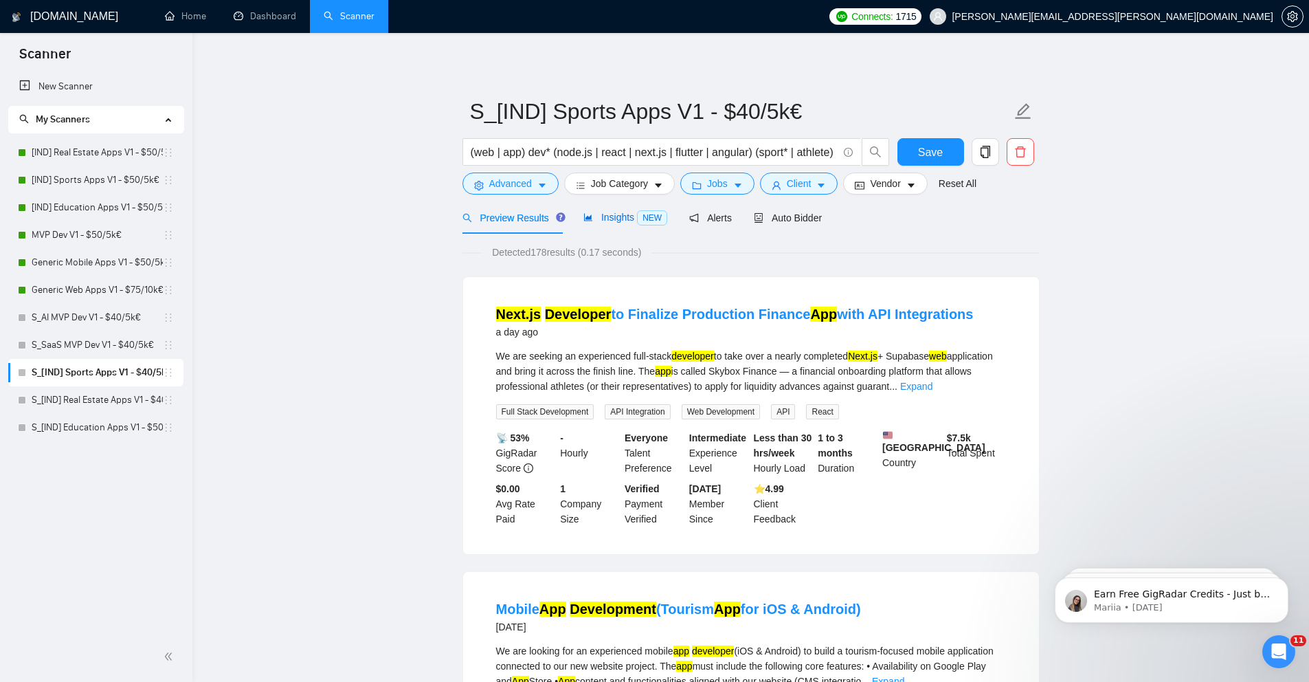
click at [594, 225] on div "Insights NEW" at bounding box center [625, 218] width 84 height 16
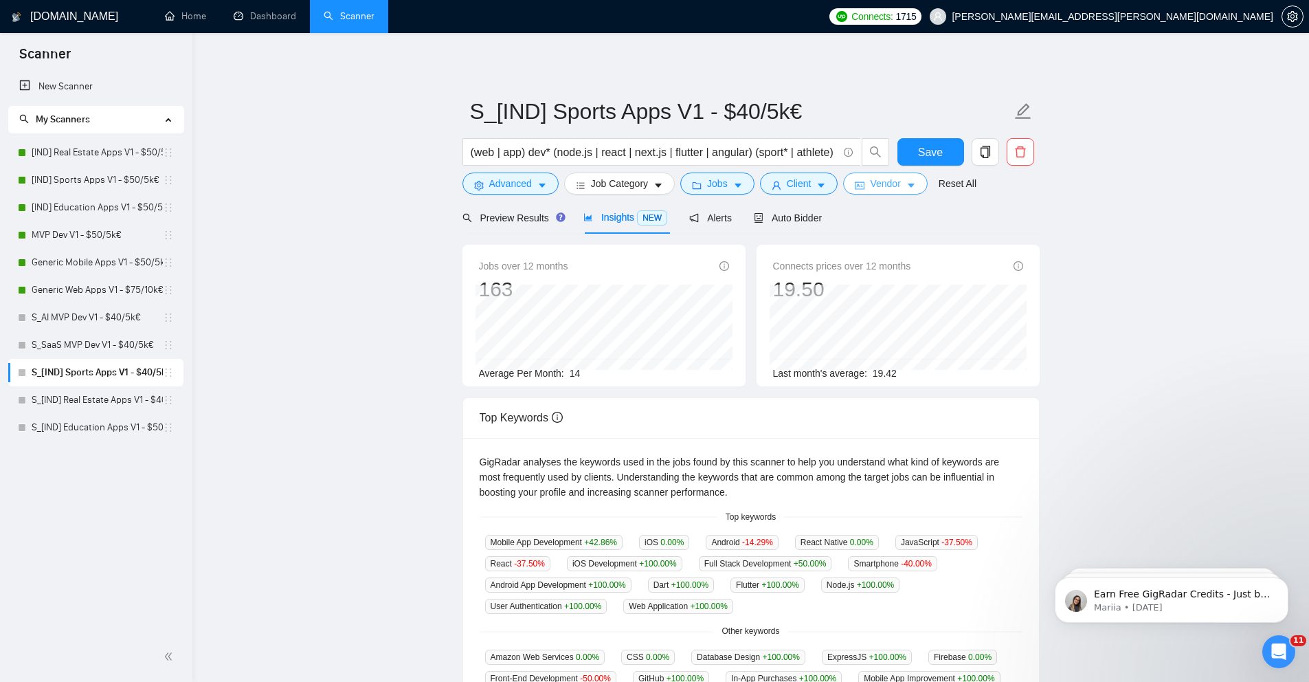
click at [888, 192] on button "Vendor" at bounding box center [885, 183] width 84 height 22
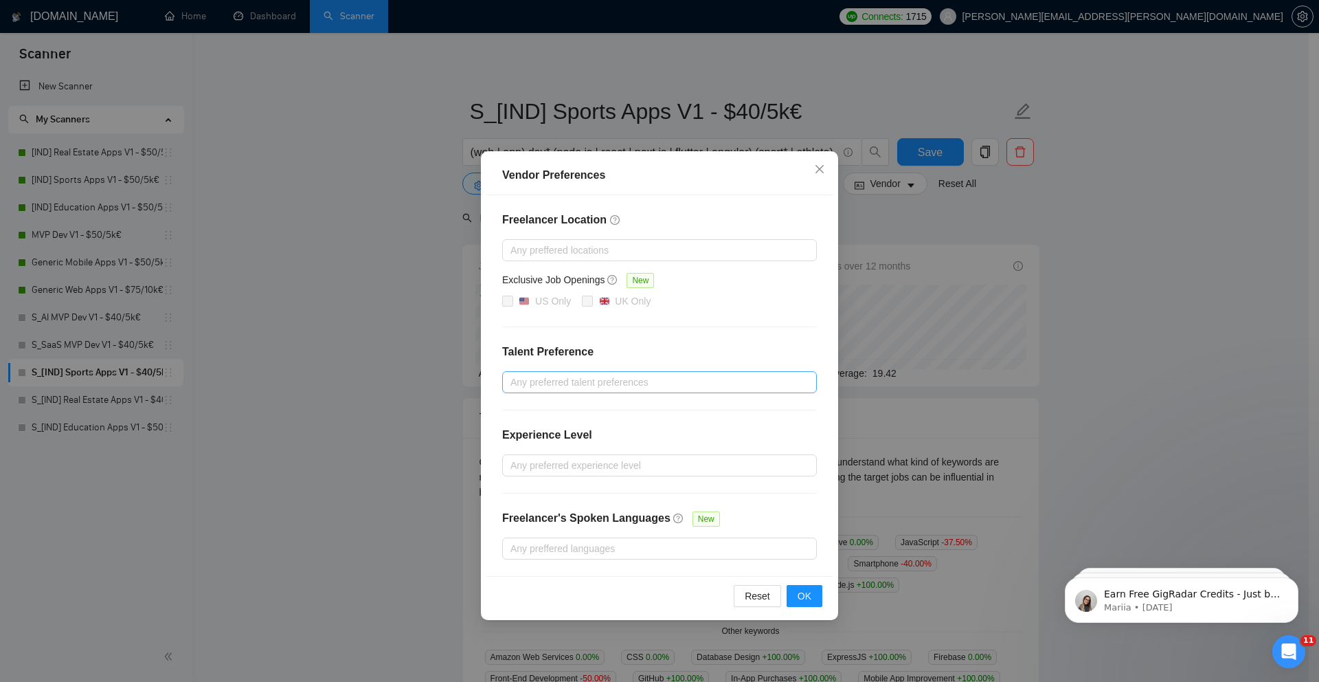
click at [596, 379] on div at bounding box center [653, 382] width 294 height 16
click at [513, 412] on input "Unspecified" at bounding box center [516, 409] width 10 height 10
checkbox input "true"
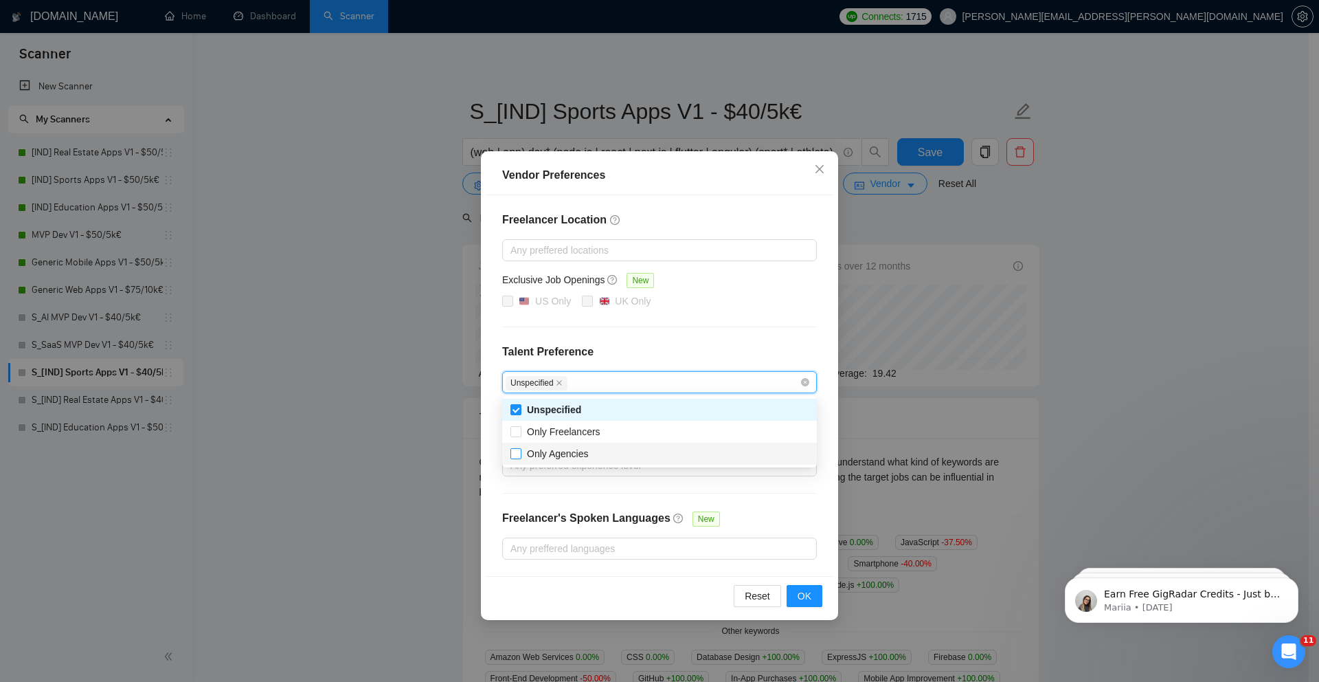
click at [513, 450] on input "Only Agencies" at bounding box center [516, 453] width 10 height 10
checkbox input "true"
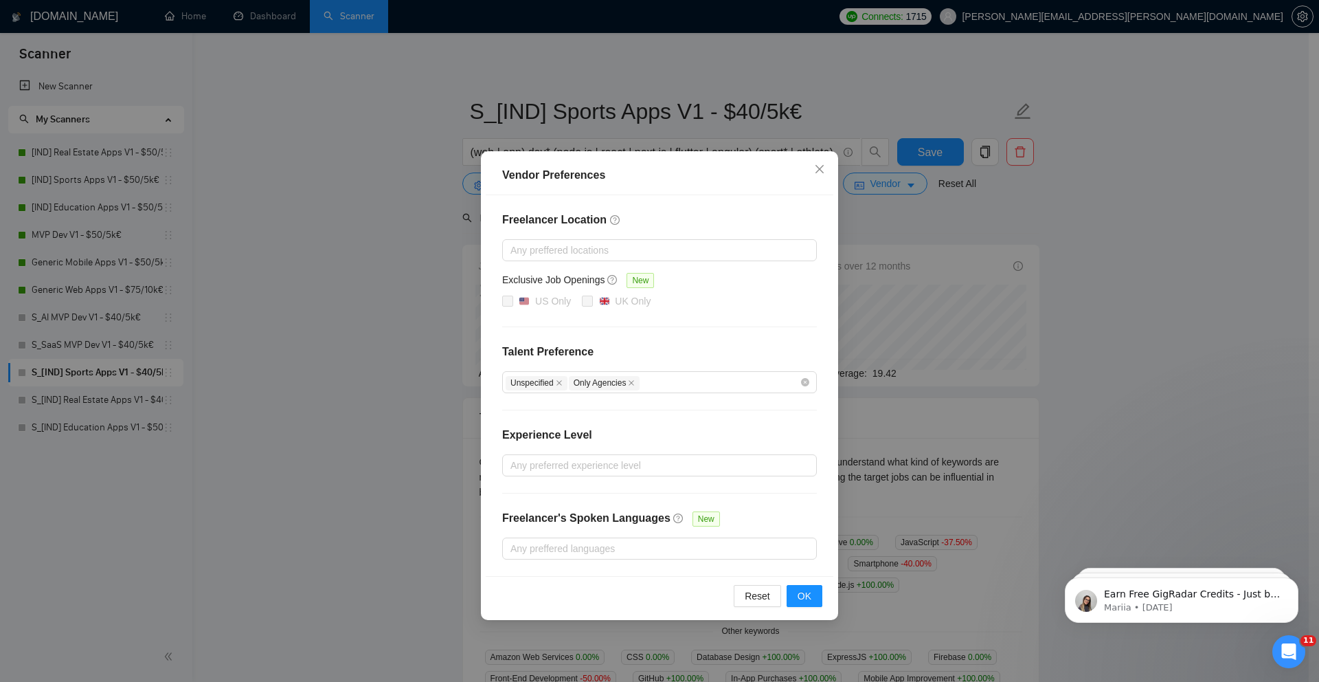
click at [453, 396] on div "Vendor Preferences Freelancer Location Any preffered locations Exclusive Job Op…" at bounding box center [659, 341] width 1319 height 682
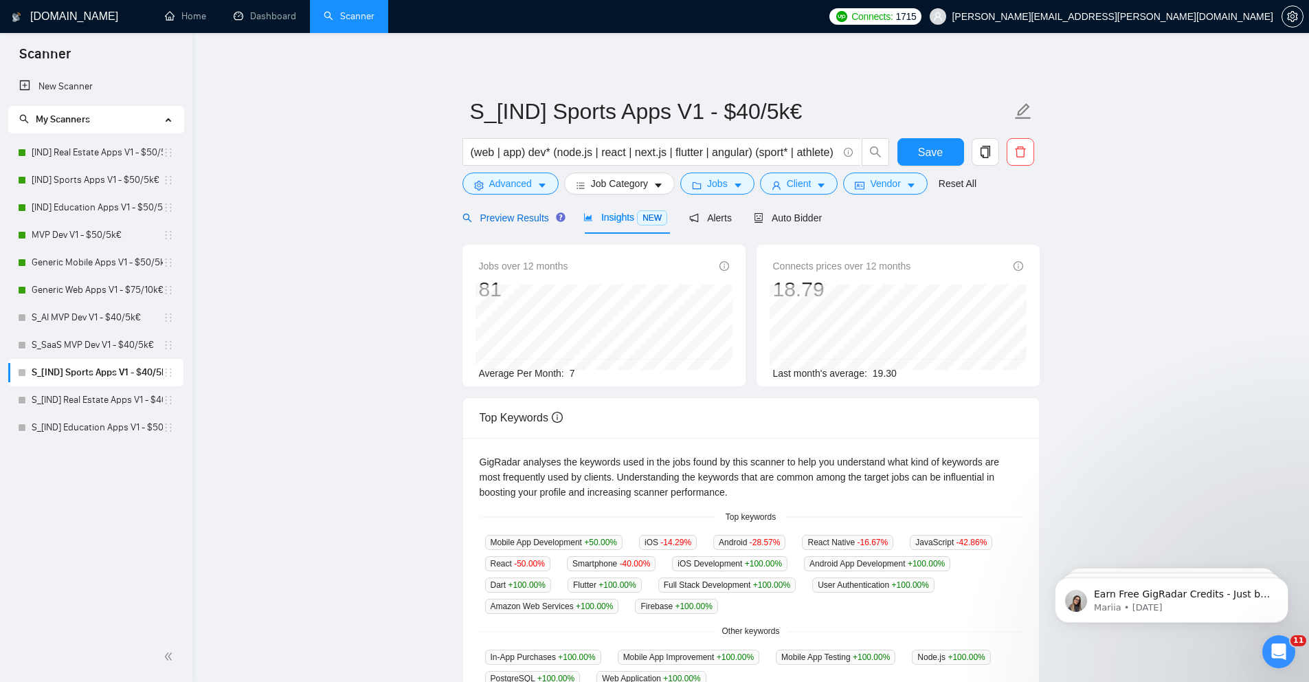
click at [531, 216] on span "Preview Results" at bounding box center [511, 217] width 99 height 11
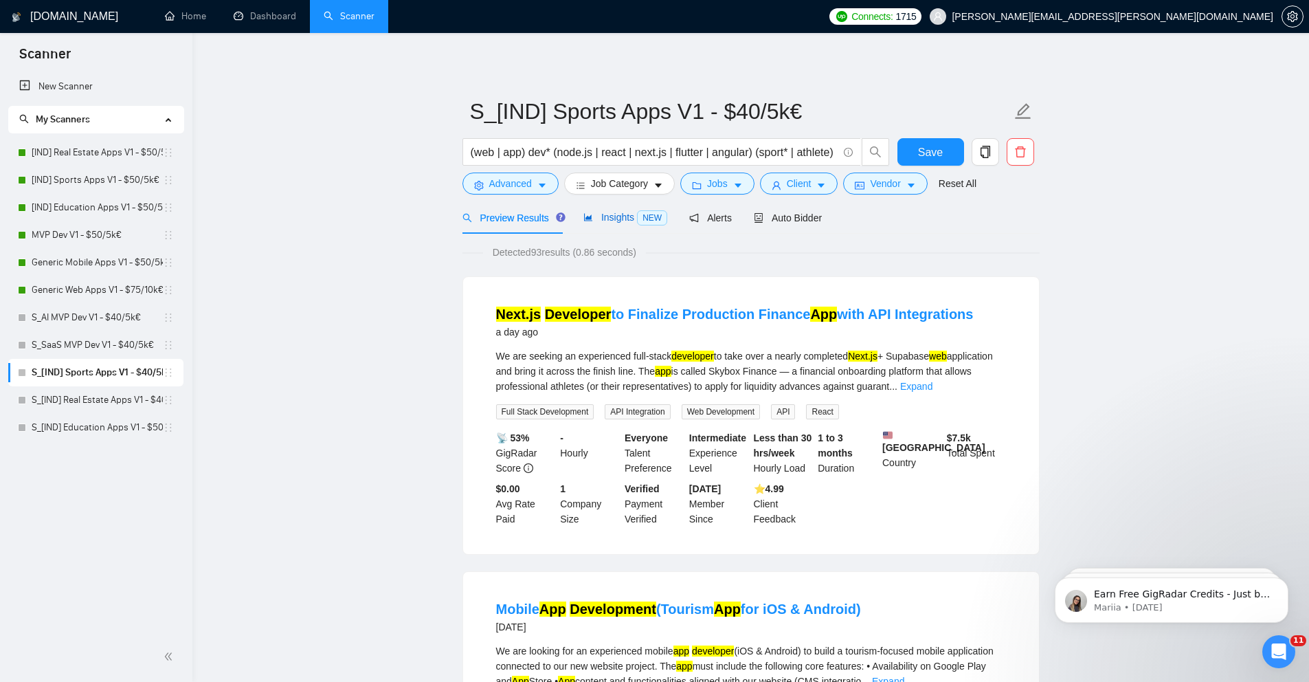
click at [597, 212] on span "Insights NEW" at bounding box center [625, 217] width 84 height 11
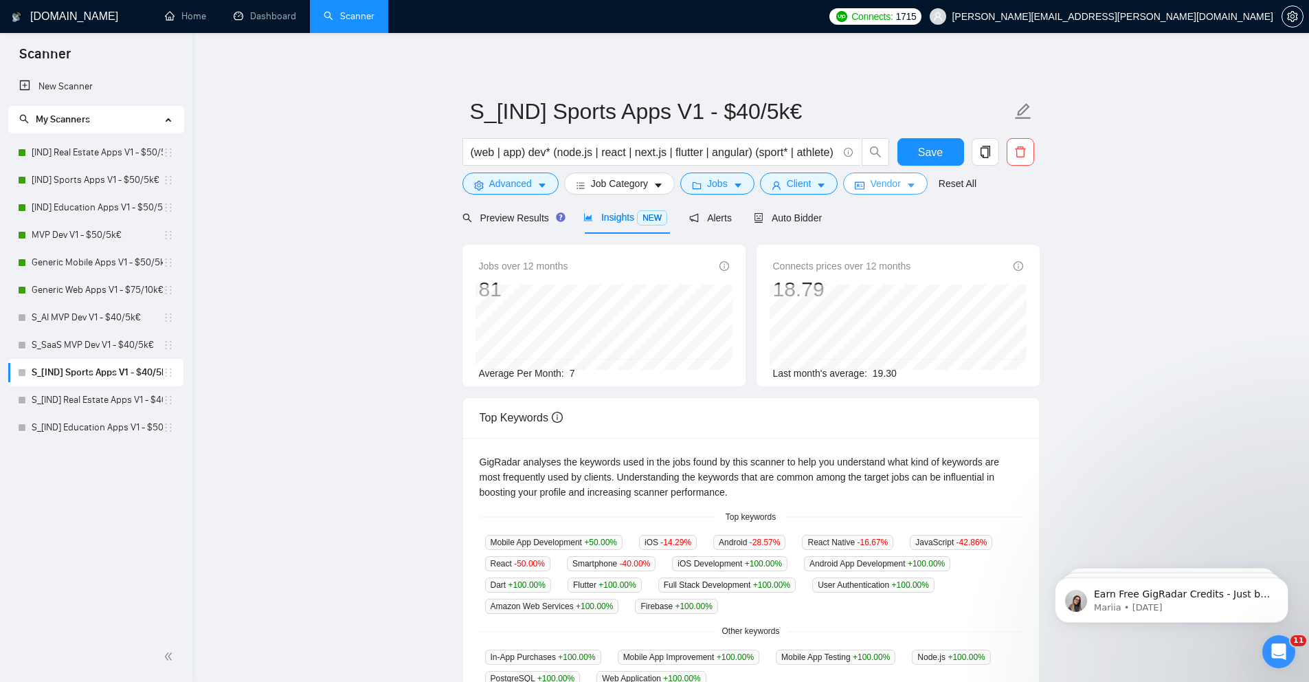
click at [895, 190] on span "Vendor" at bounding box center [885, 183] width 30 height 15
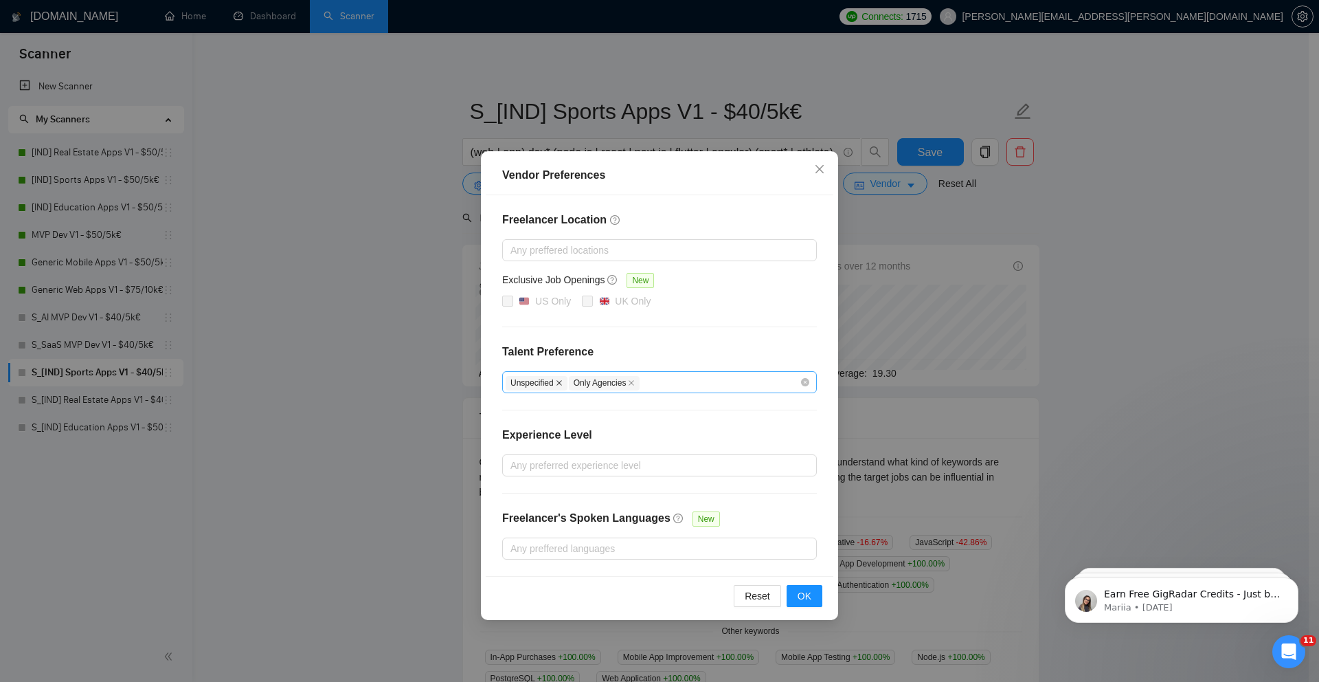
click at [561, 384] on icon "close" at bounding box center [559, 382] width 7 height 7
click at [561, 384] on span "Only Agencies" at bounding box center [541, 383] width 71 height 14
click at [572, 384] on icon "close" at bounding box center [569, 382] width 7 height 7
click at [573, 384] on div at bounding box center [653, 382] width 294 height 16
click at [544, 426] on span "Only Freelancers" at bounding box center [564, 431] width 74 height 11
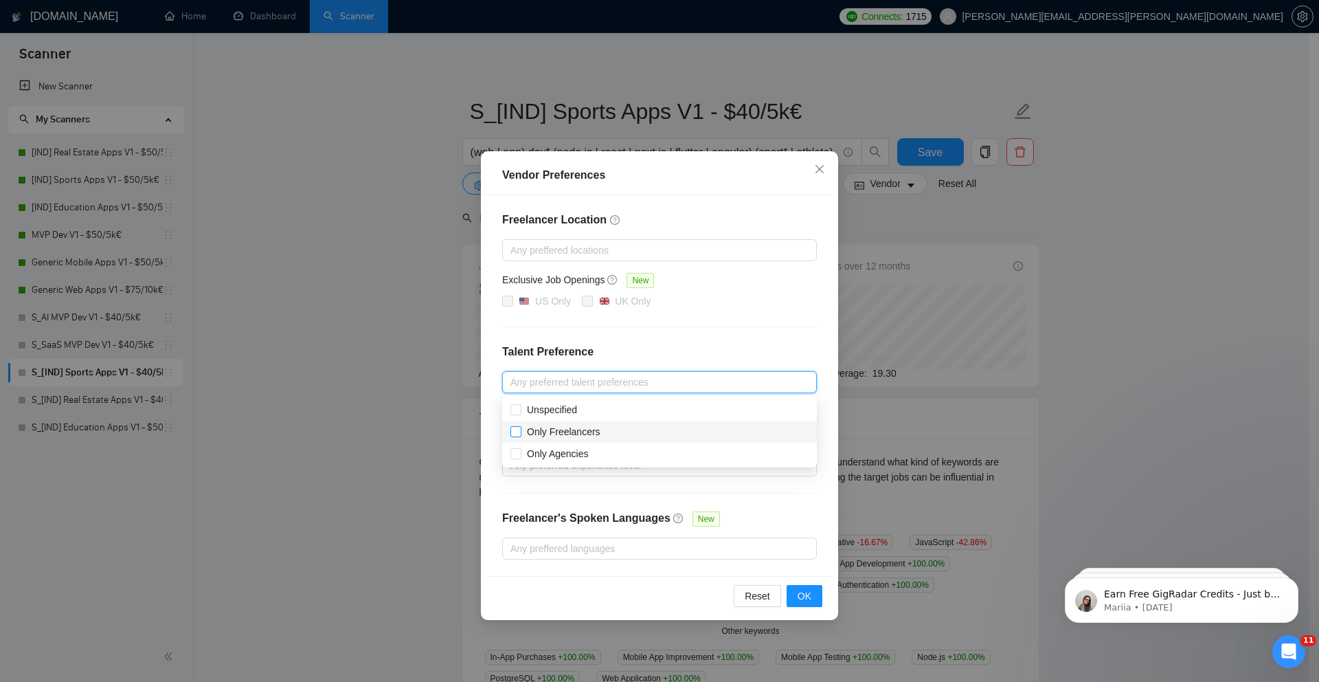
click at [520, 426] on input "Only Freelancers" at bounding box center [516, 431] width 10 height 10
click at [436, 354] on div "Vendor Preferences Freelancer Location Any preffered locations Exclusive Job Op…" at bounding box center [659, 341] width 1319 height 682
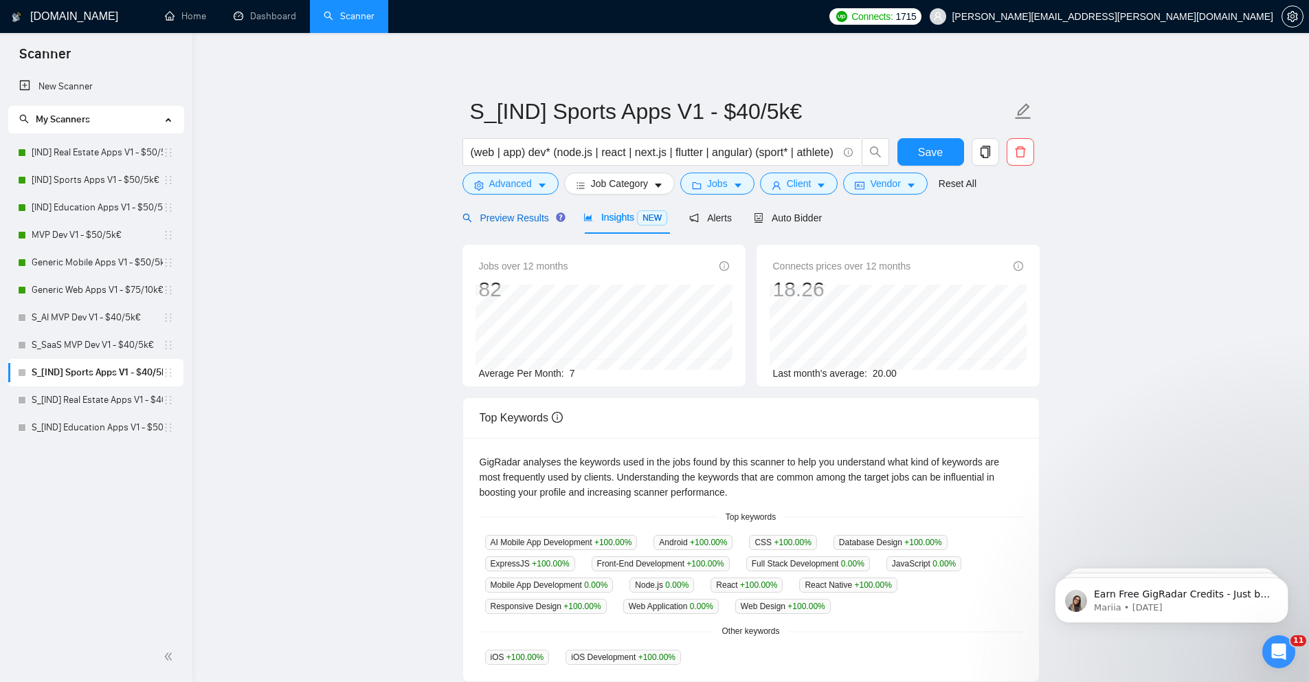
click at [531, 213] on span "Preview Results" at bounding box center [511, 217] width 99 height 11
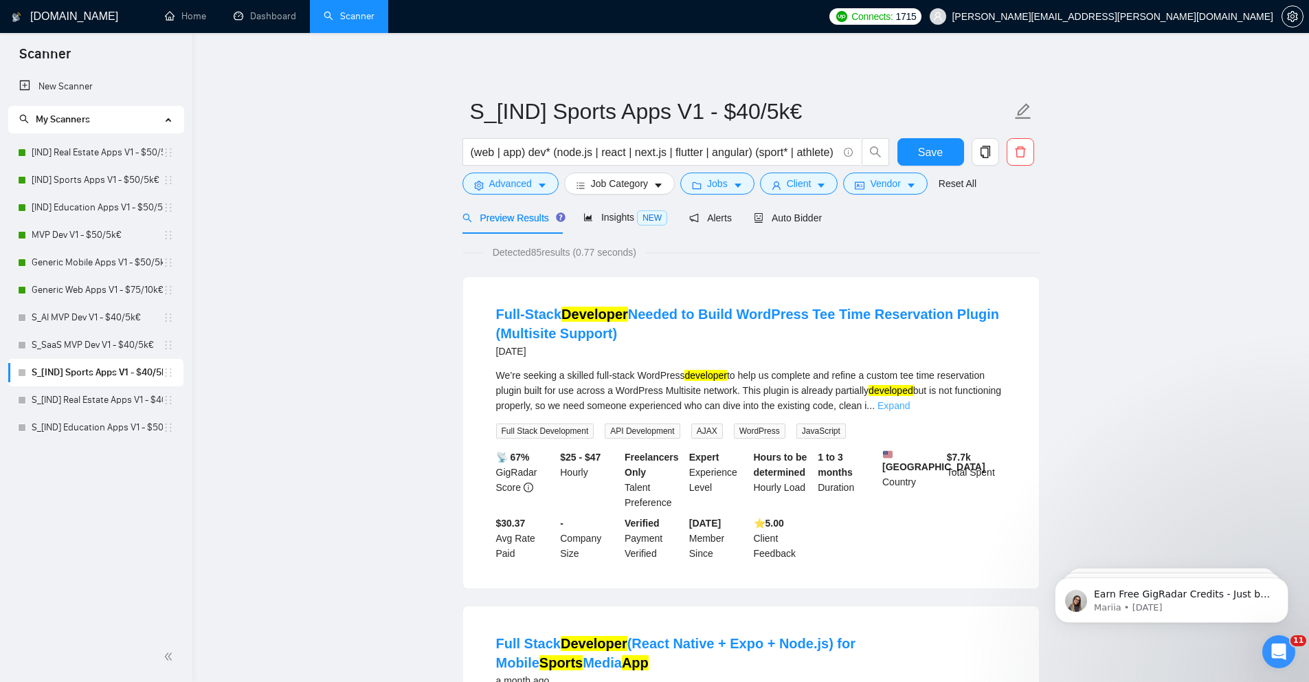
click at [910, 400] on link "Expand" at bounding box center [893, 405] width 32 height 11
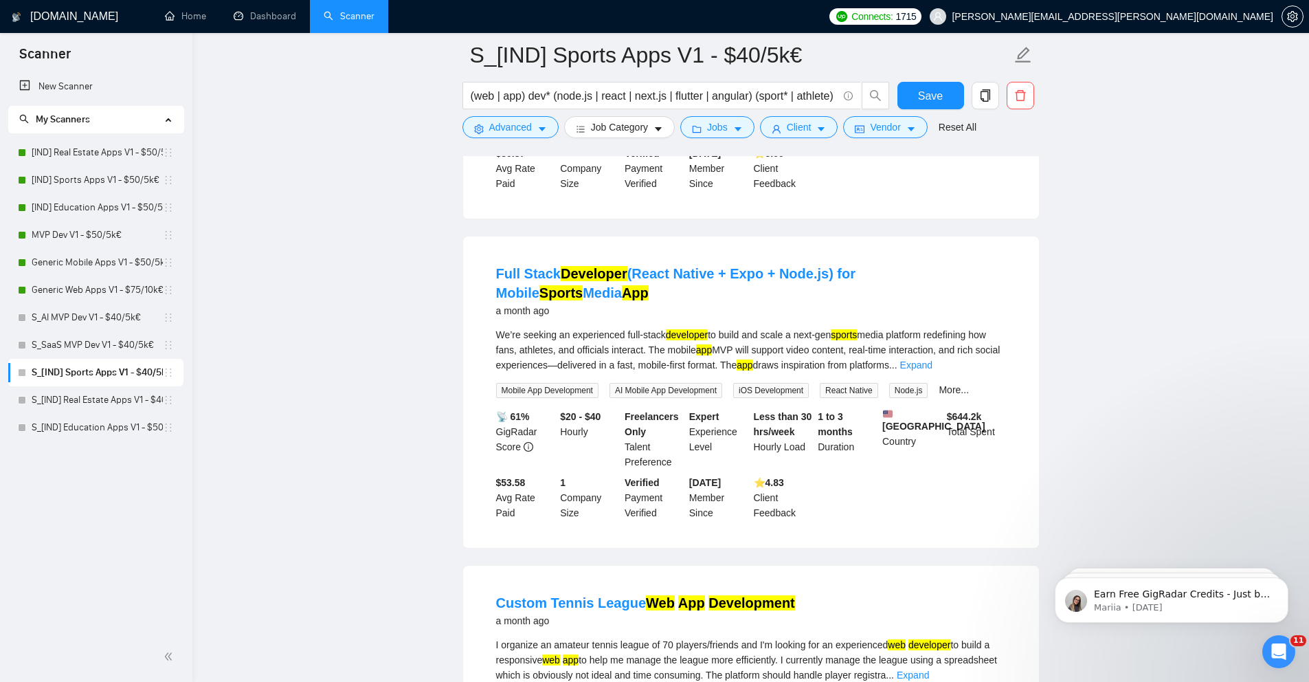
scroll to position [881, 0]
click at [932, 369] on link "Expand" at bounding box center [916, 363] width 32 height 11
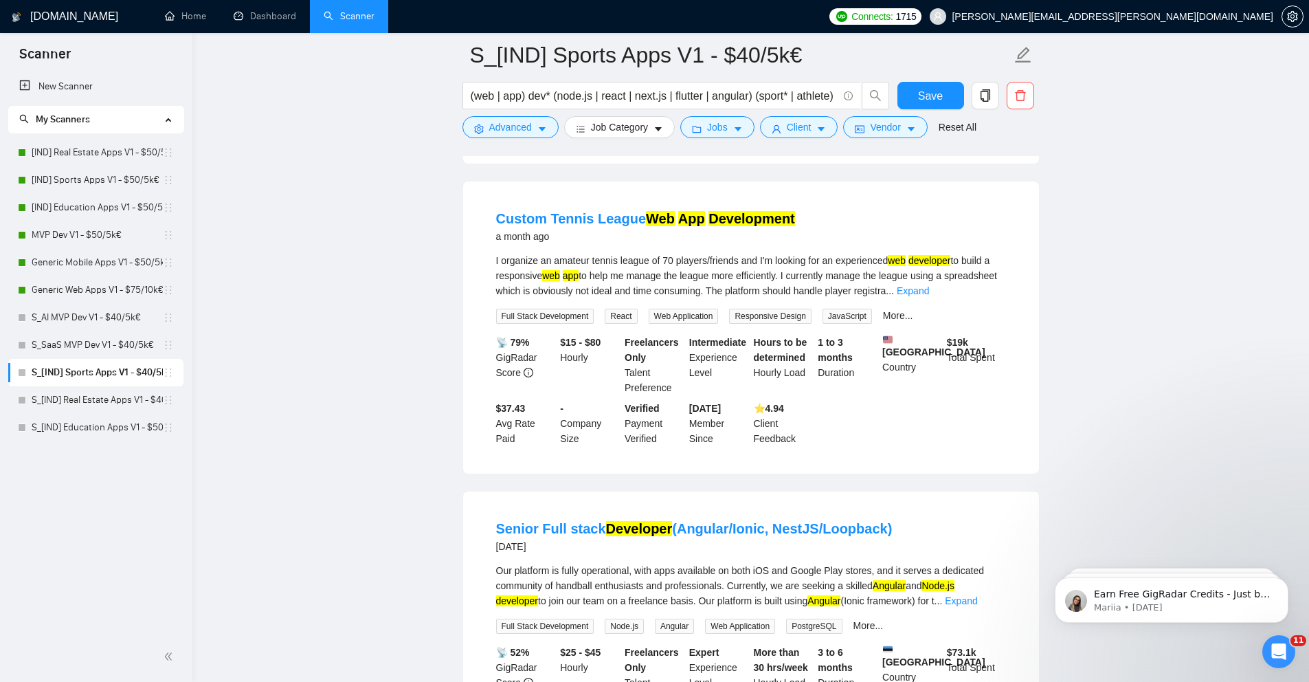
scroll to position [1461, 0]
click at [929, 295] on link "Expand" at bounding box center [913, 289] width 32 height 11
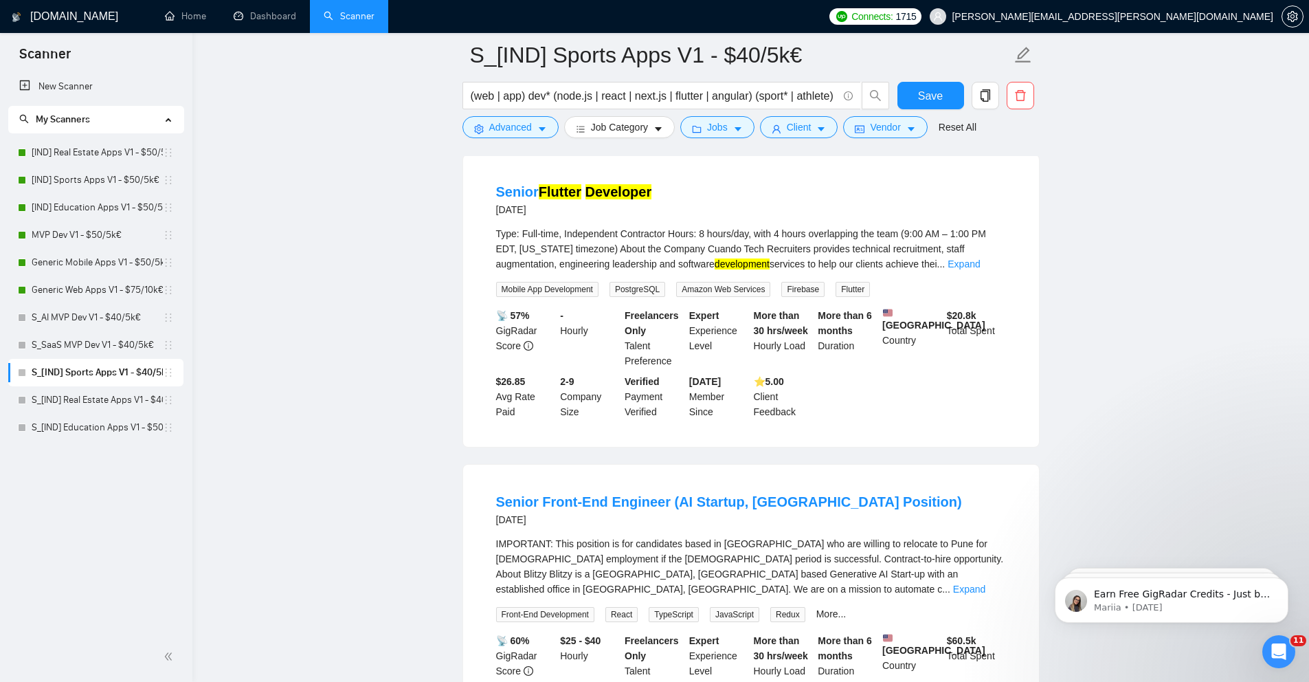
scroll to position [2381, 0]
click at [987, 295] on div "Type: Full-time, Independent Contractor Hours: 8 hours/day, with 4 hours overla…" at bounding box center [751, 259] width 510 height 71
click at [980, 267] on link "Expand" at bounding box center [964, 261] width 32 height 11
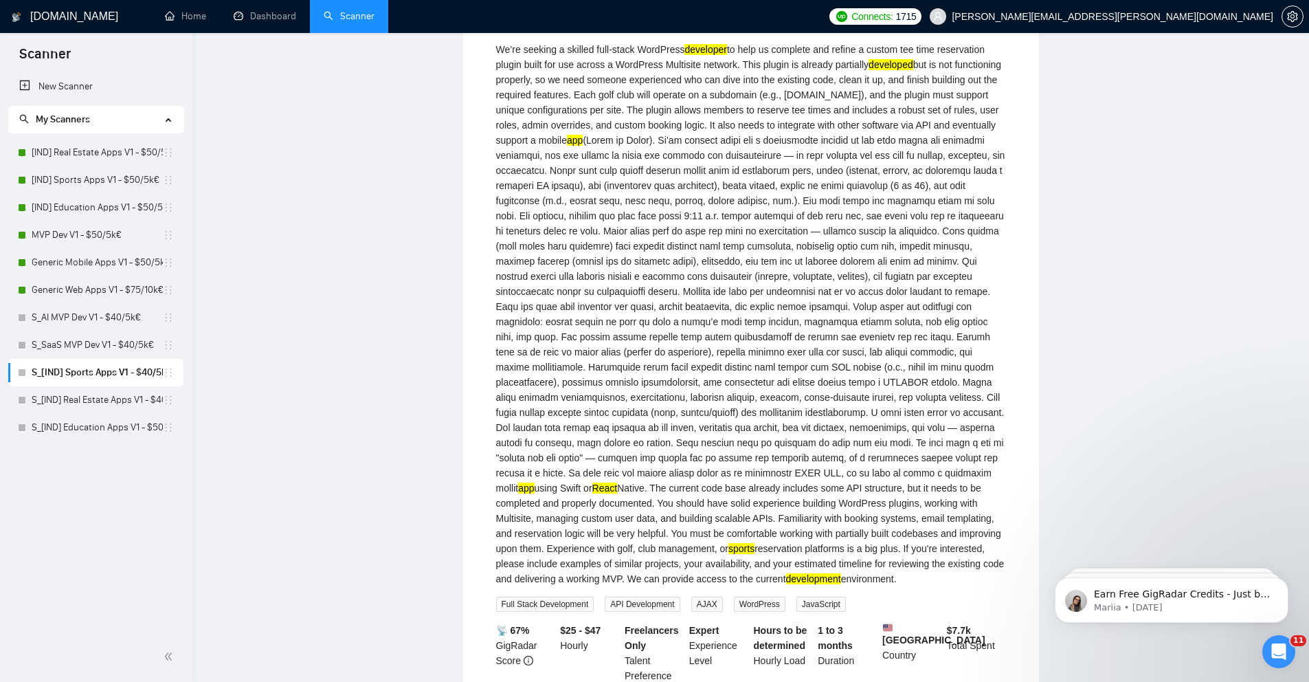
scroll to position [0, 0]
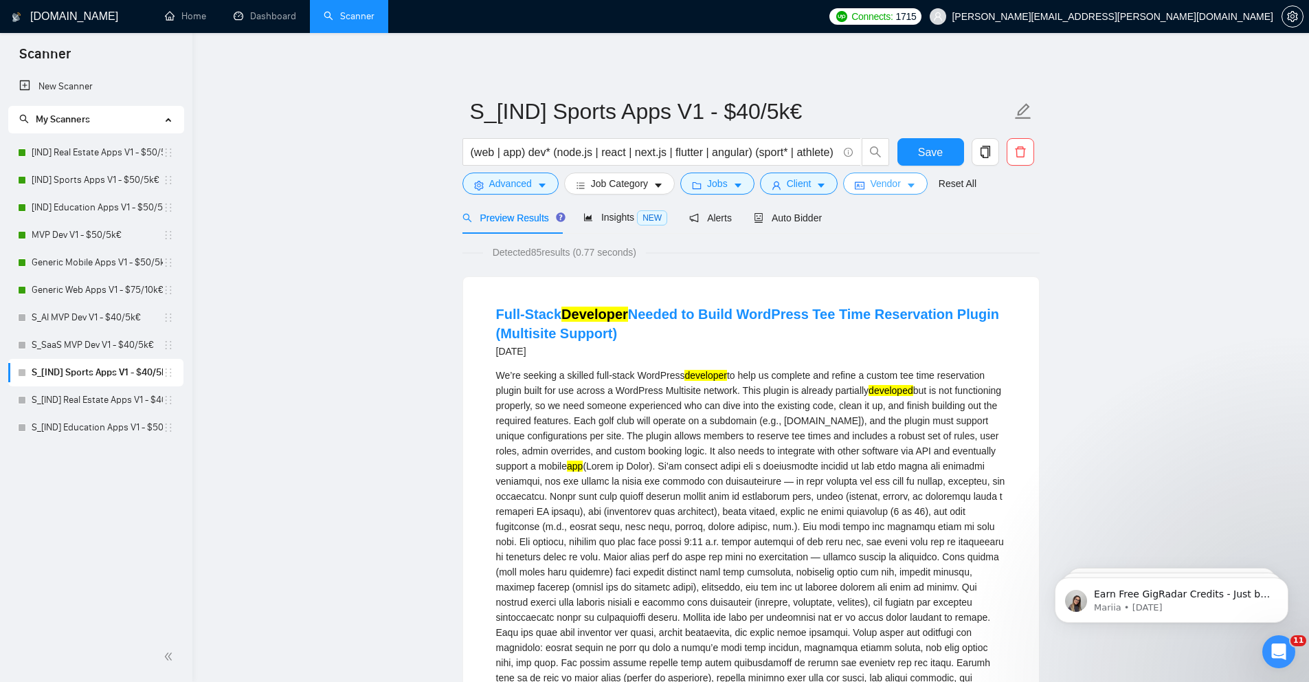
click at [900, 184] on span "Vendor" at bounding box center [885, 183] width 30 height 15
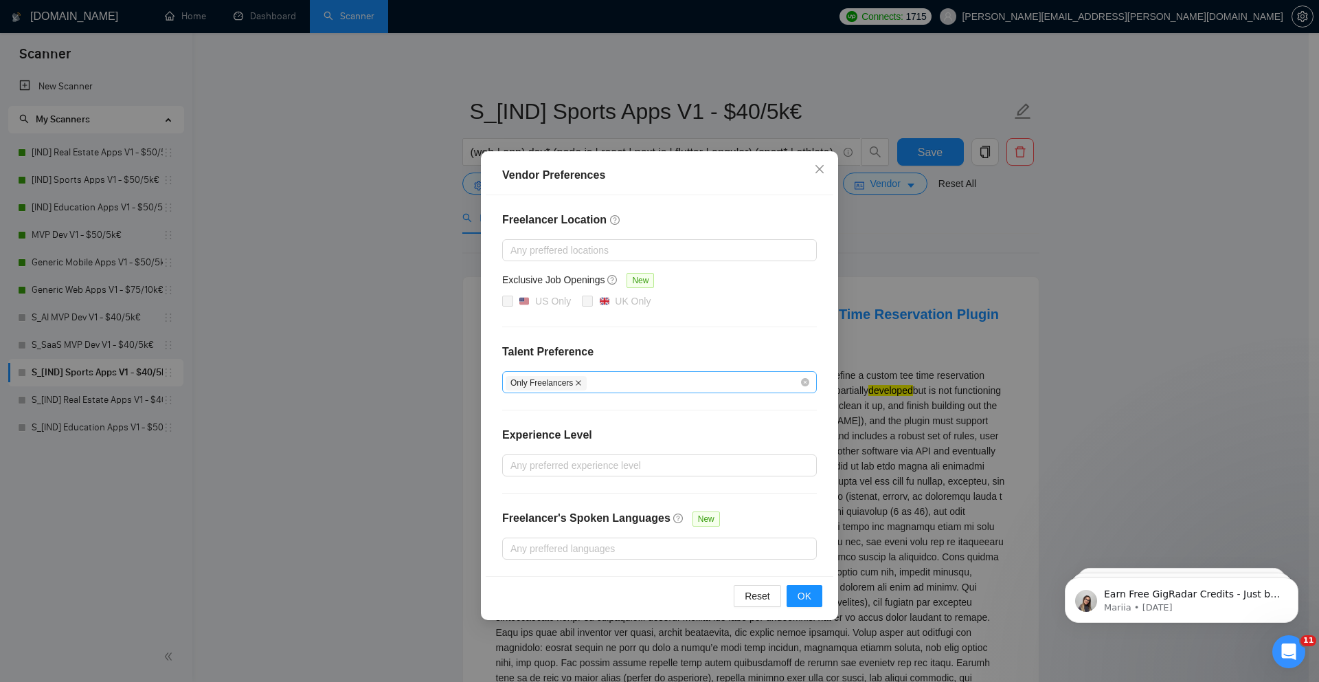
click at [579, 383] on icon "close" at bounding box center [578, 382] width 7 height 7
checkbox input "false"
click at [579, 383] on div at bounding box center [653, 382] width 294 height 16
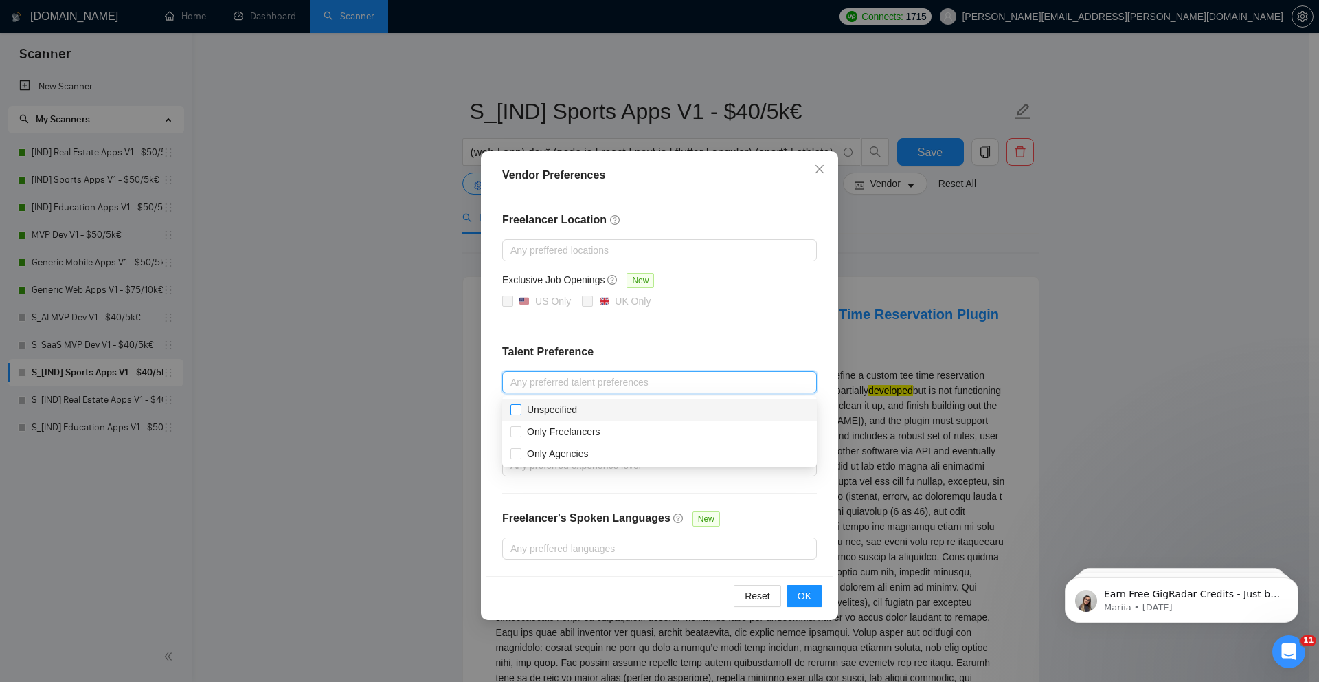
click at [540, 409] on span "Unspecified" at bounding box center [552, 409] width 50 height 11
click at [520, 409] on input "Unspecified" at bounding box center [516, 409] width 10 height 10
checkbox input "true"
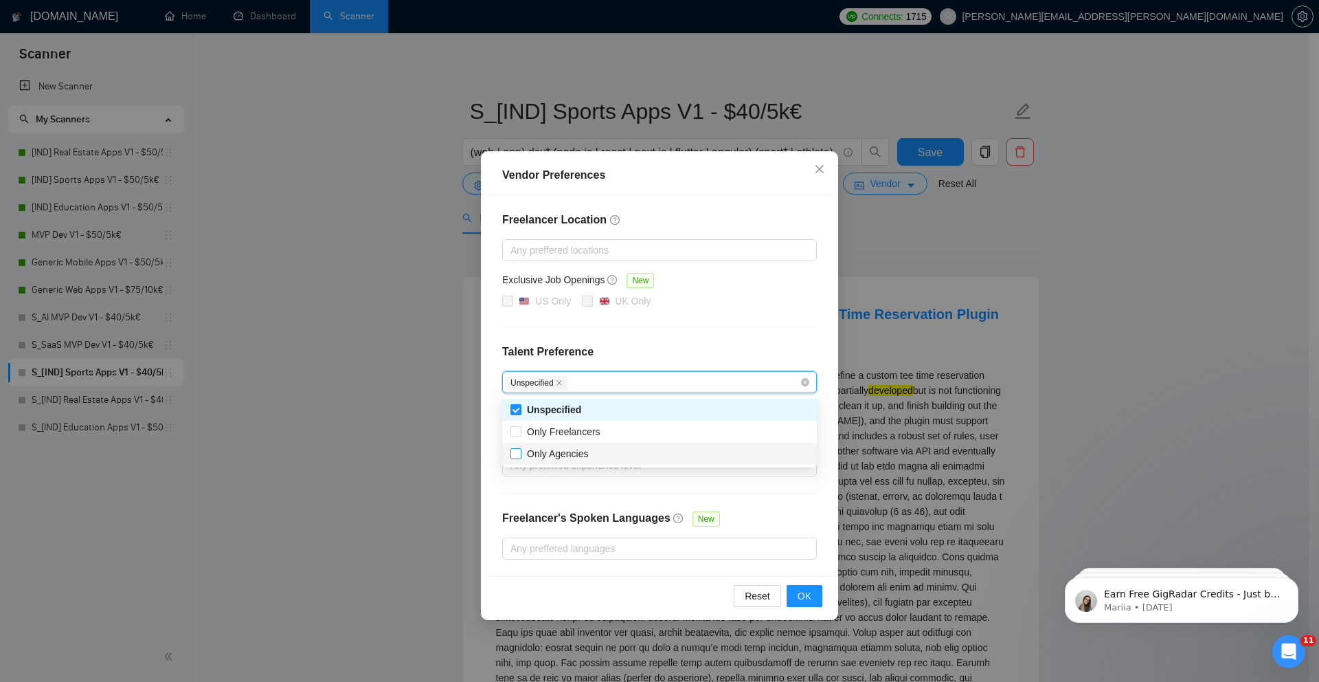
click at [514, 448] on input "Only Agencies" at bounding box center [516, 453] width 10 height 10
checkbox input "true"
click at [404, 321] on div "Vendor Preferences Freelancer Location Any preffered locations Exclusive Job Op…" at bounding box center [659, 341] width 1319 height 682
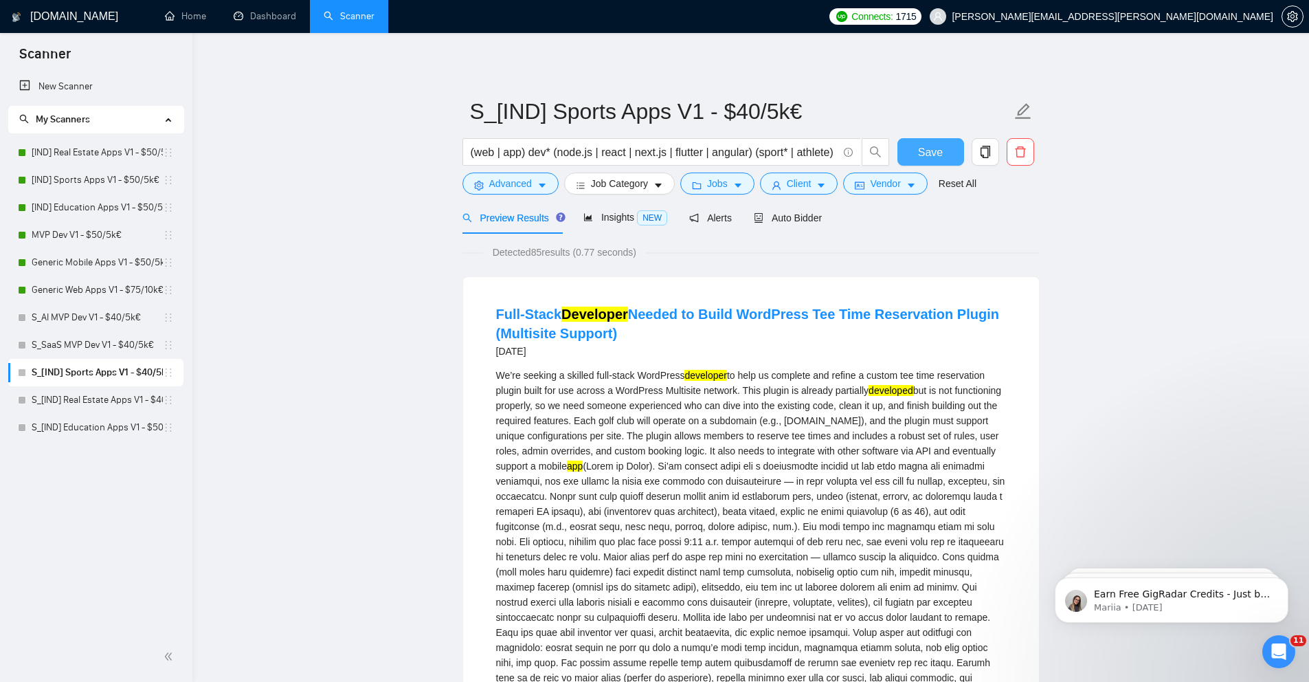
click at [899, 154] on button "Save" at bounding box center [930, 151] width 67 height 27
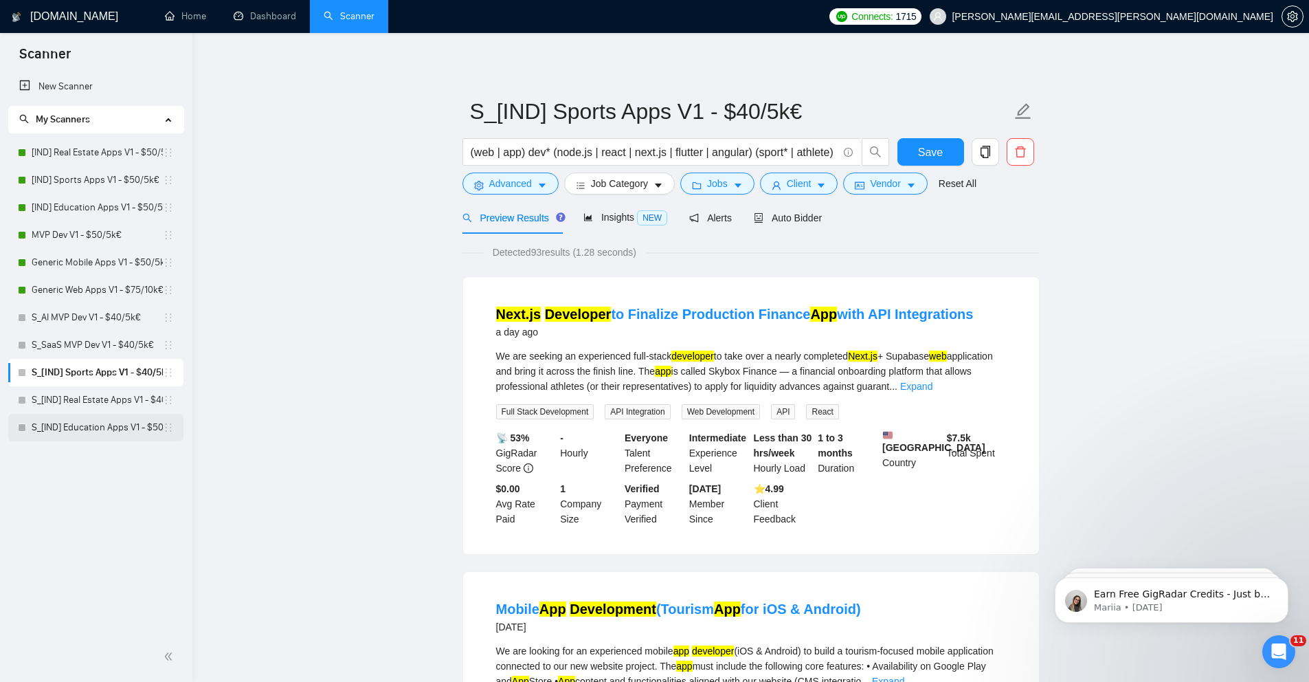
click at [120, 414] on link "S_[IND] Education Apps V1 - $50/5k€" at bounding box center [97, 427] width 131 height 27
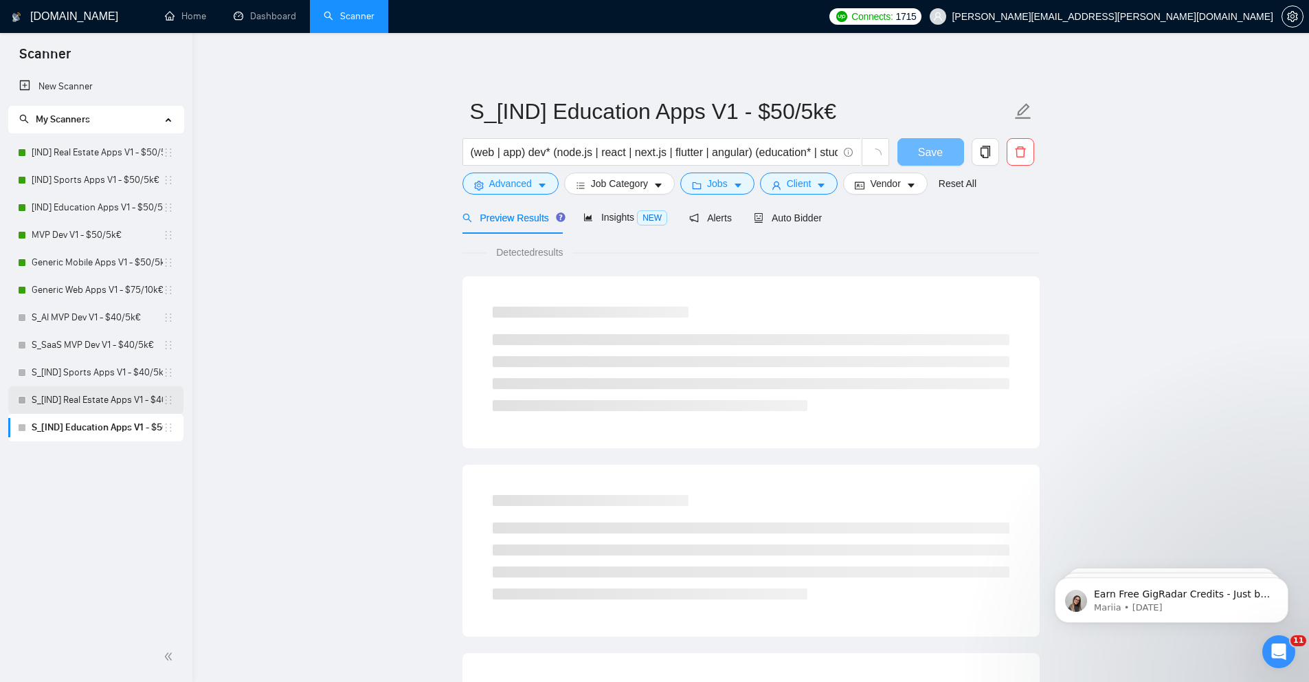
click at [158, 388] on link "S_[IND] Real Estate Apps V1 - $40/5k€" at bounding box center [97, 399] width 131 height 27
click at [880, 186] on span "Vendor" at bounding box center [885, 183] width 30 height 15
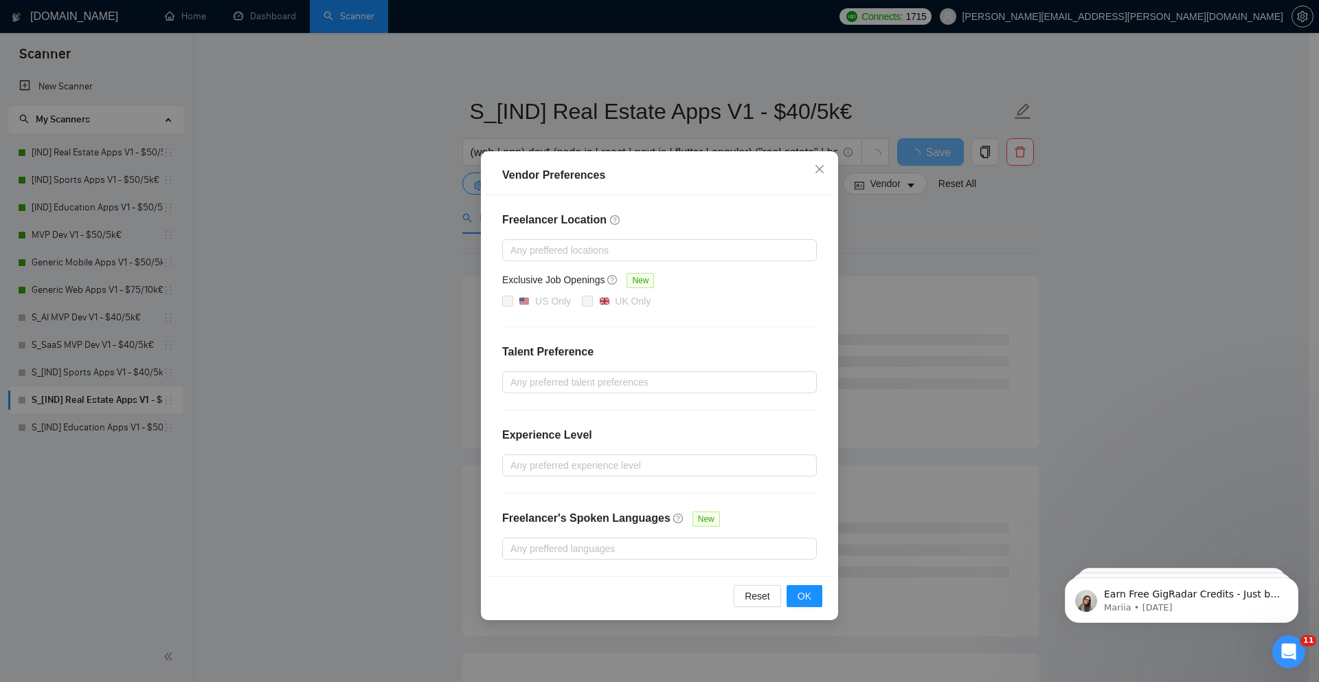
click at [339, 284] on div "Vendor Preferences Freelancer Location Any preffered locations Exclusive Job Op…" at bounding box center [659, 341] width 1319 height 682
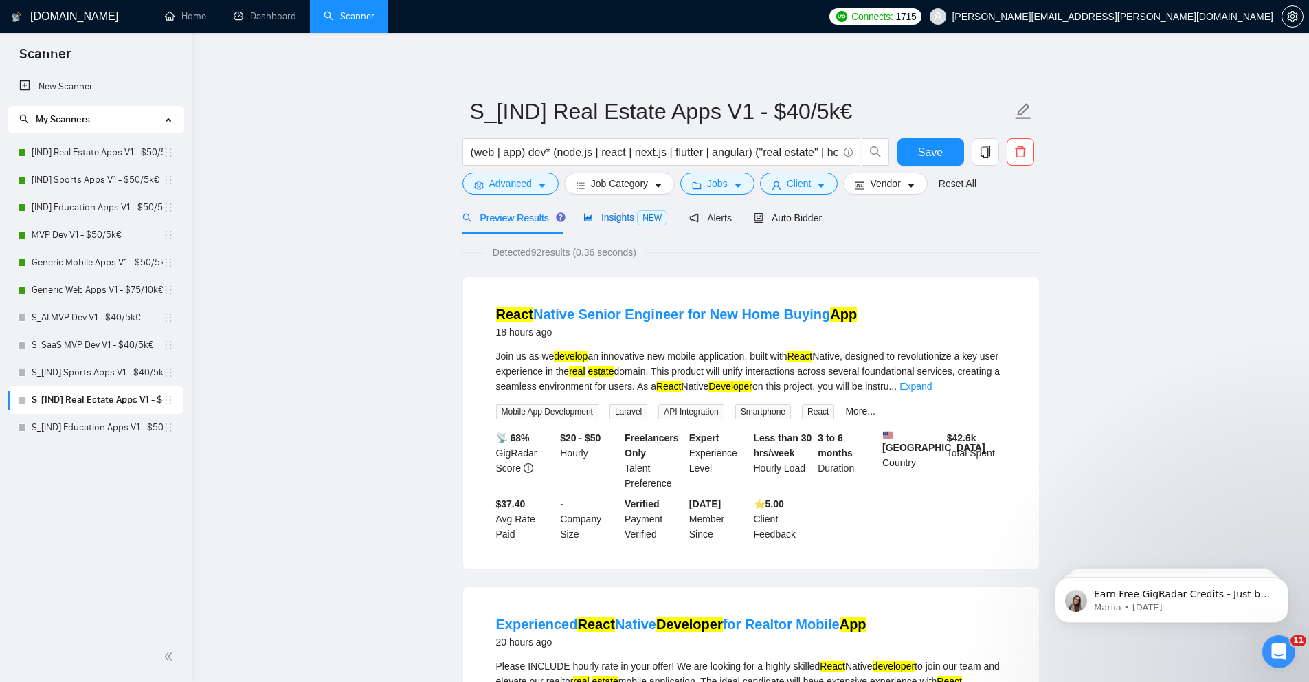
click at [611, 215] on span "Insights NEW" at bounding box center [625, 217] width 84 height 11
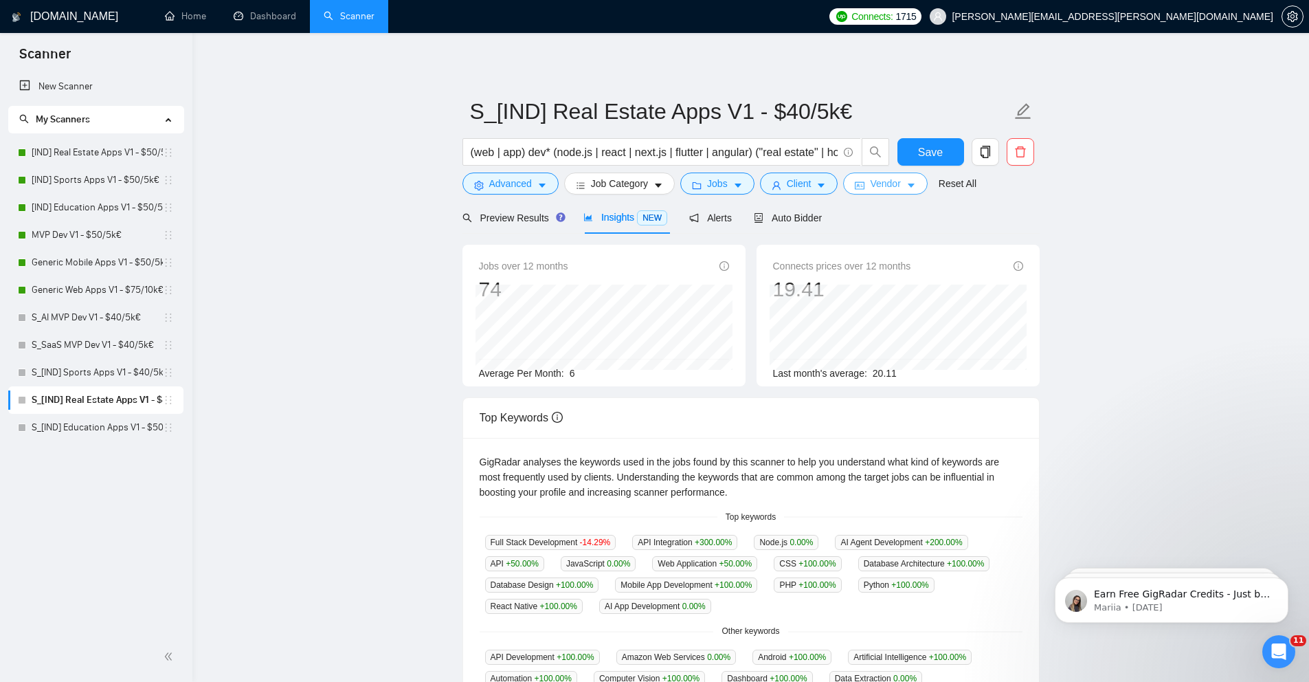
click at [882, 183] on span "Vendor" at bounding box center [885, 183] width 30 height 15
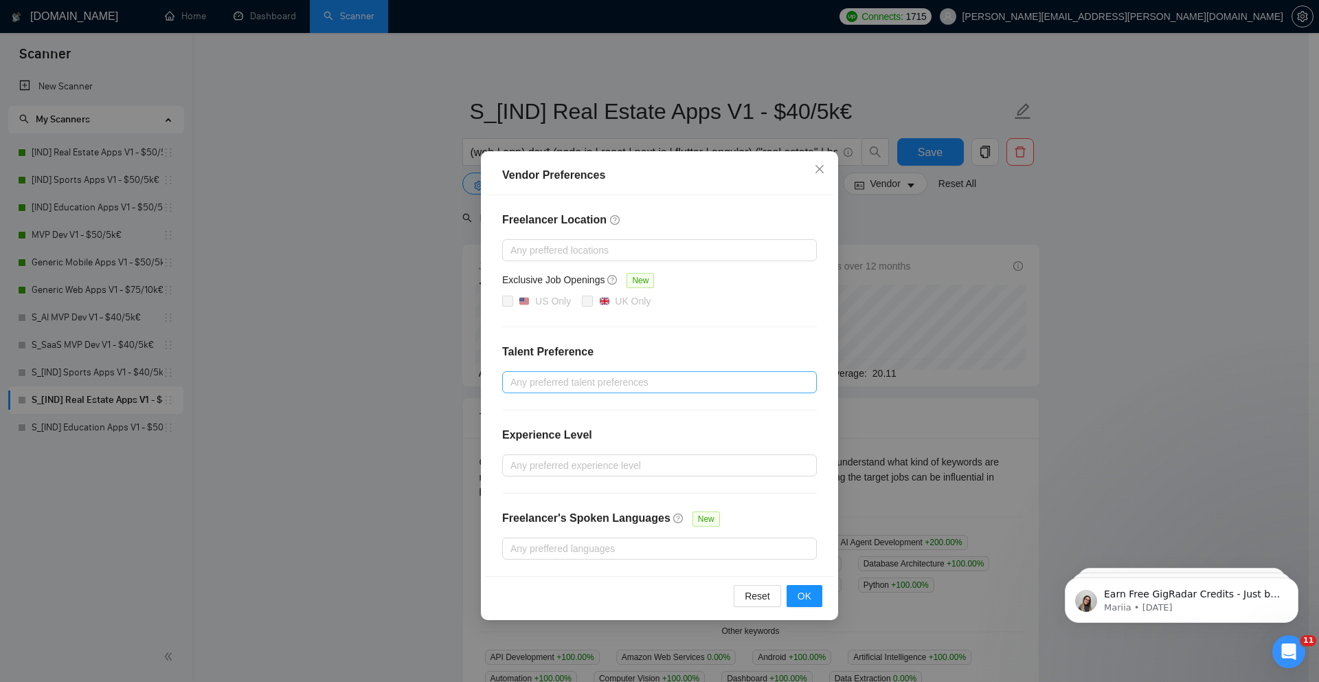
click at [539, 374] on div at bounding box center [653, 382] width 294 height 16
click at [508, 407] on div "Unspecified" at bounding box center [659, 410] width 315 height 22
checkbox input "true"
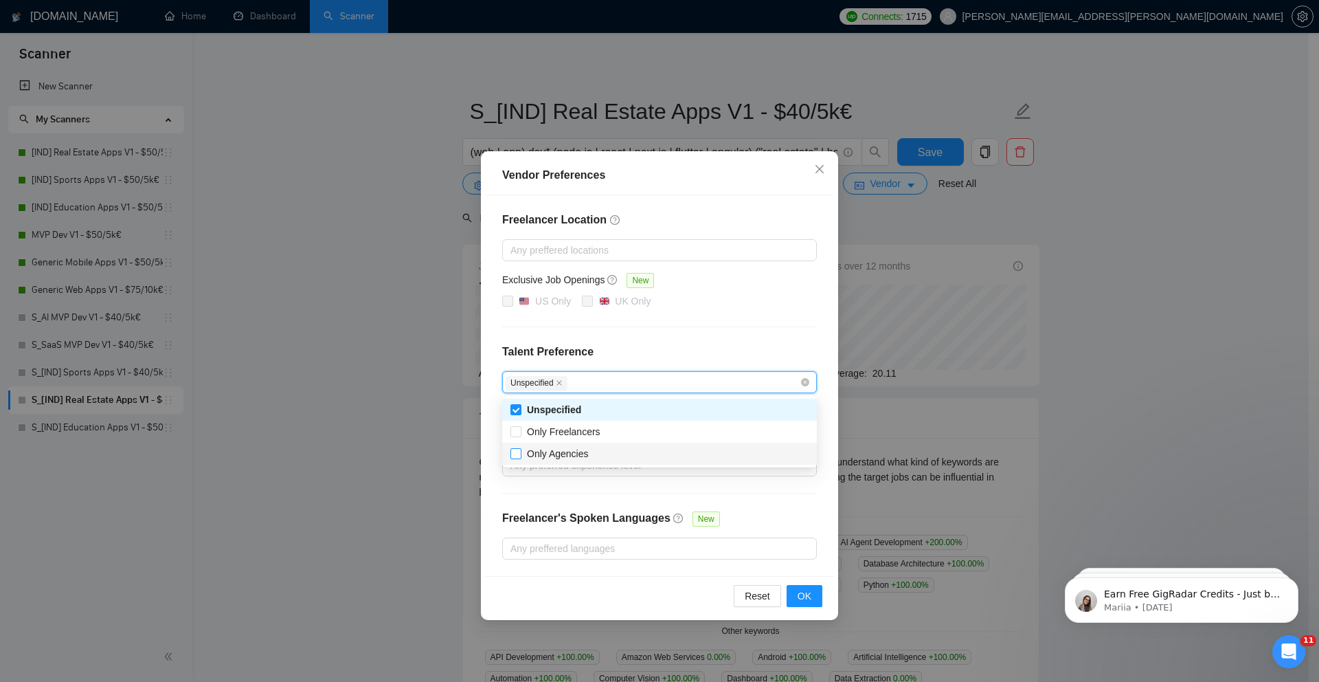
click at [518, 454] on input "Only Agencies" at bounding box center [516, 453] width 10 height 10
checkbox input "true"
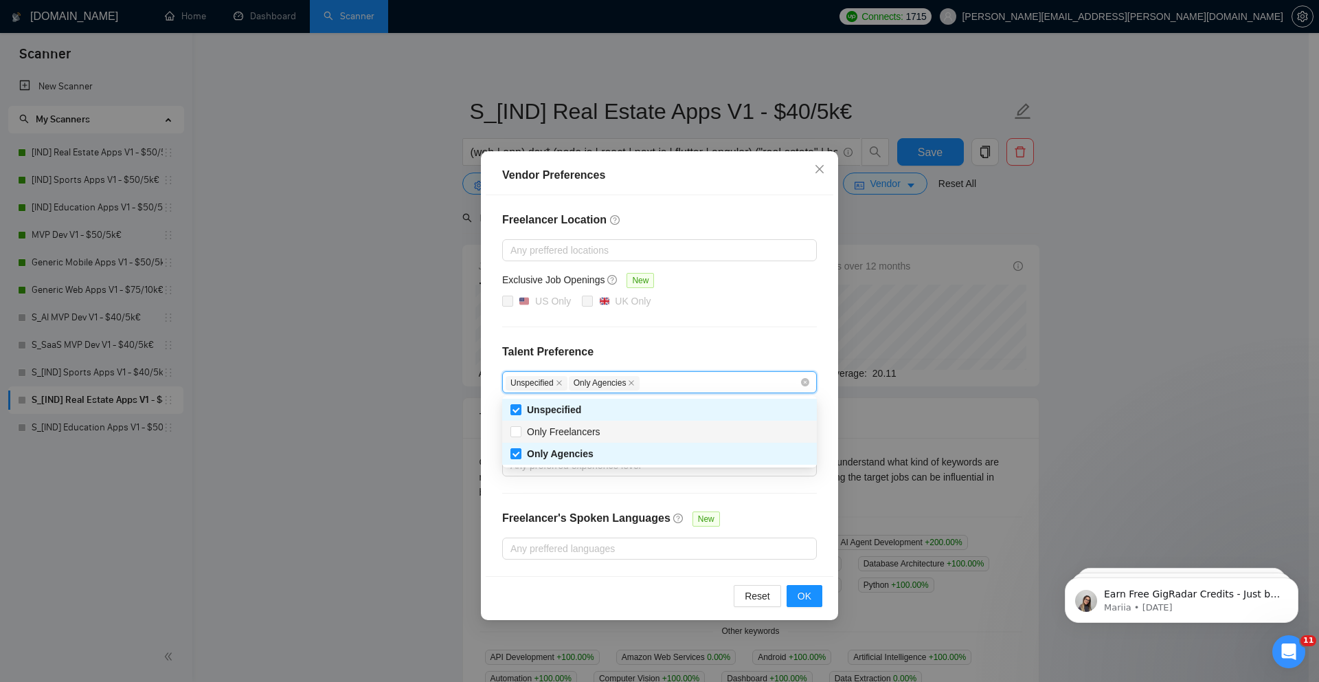
click at [415, 357] on div "Vendor Preferences Freelancer Location Any preffered locations Exclusive Job Op…" at bounding box center [659, 341] width 1319 height 682
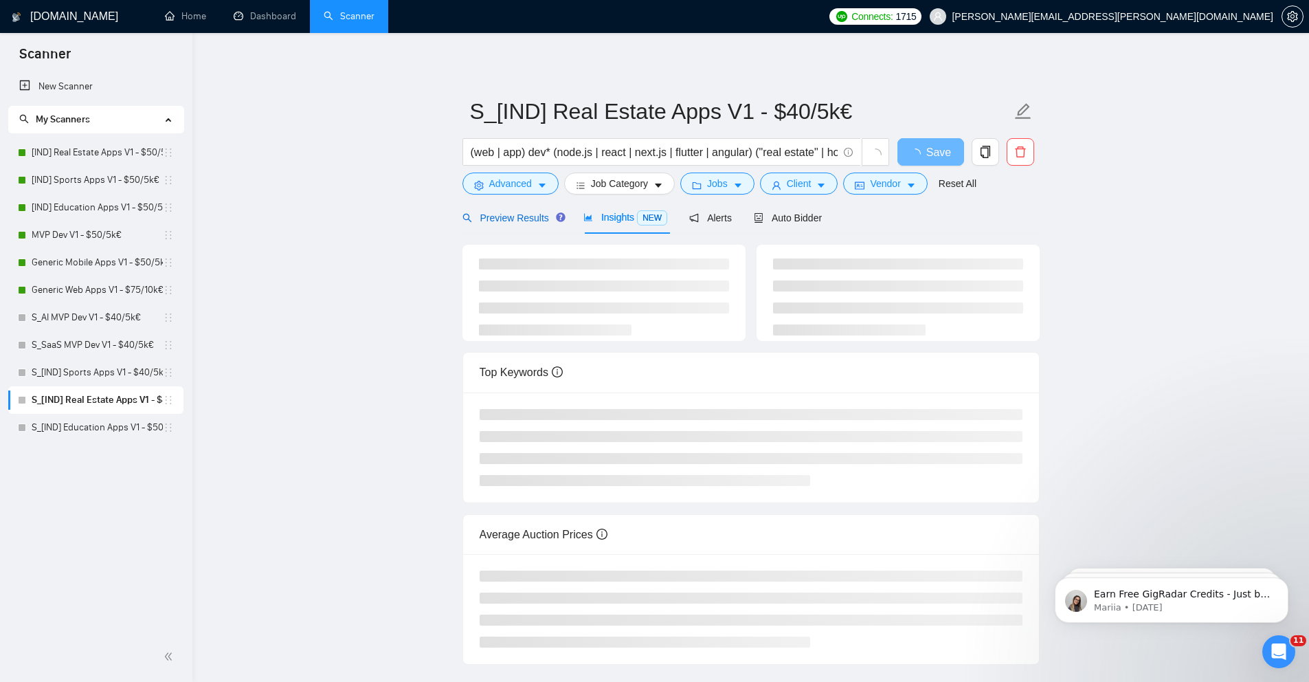
click at [534, 223] on div "Preview Results" at bounding box center [511, 217] width 99 height 15
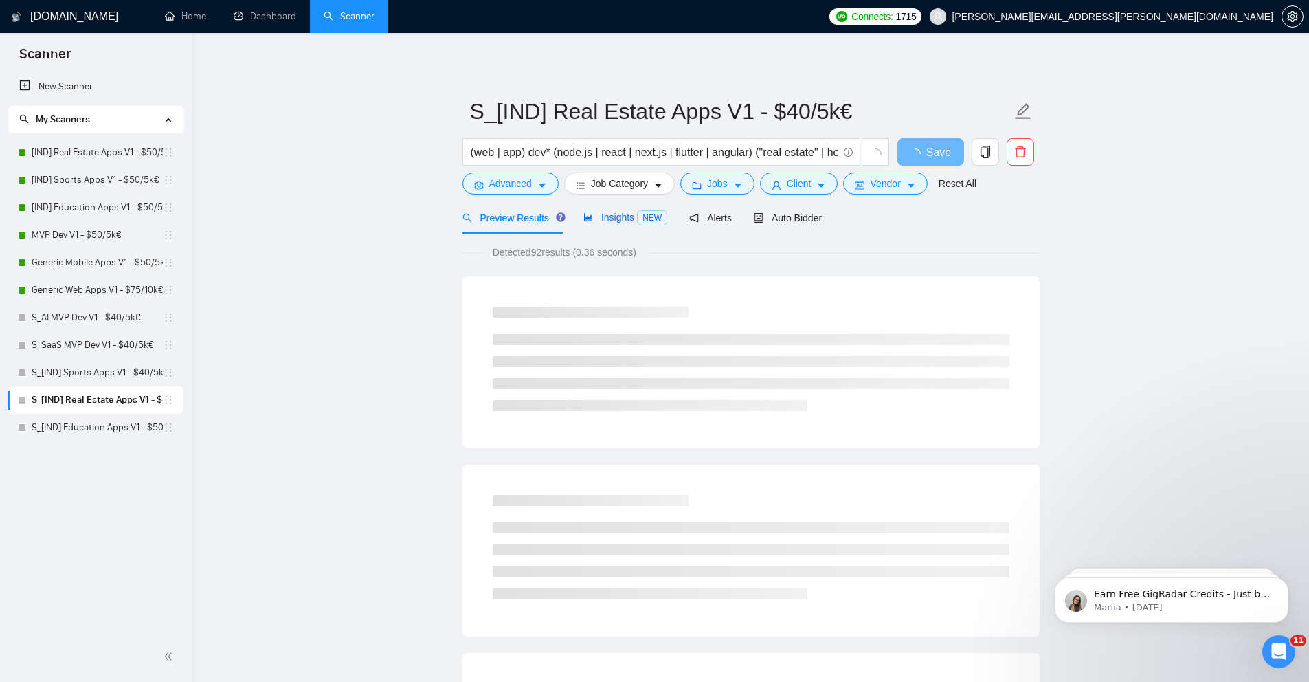
click at [605, 222] on span "Insights NEW" at bounding box center [625, 217] width 84 height 11
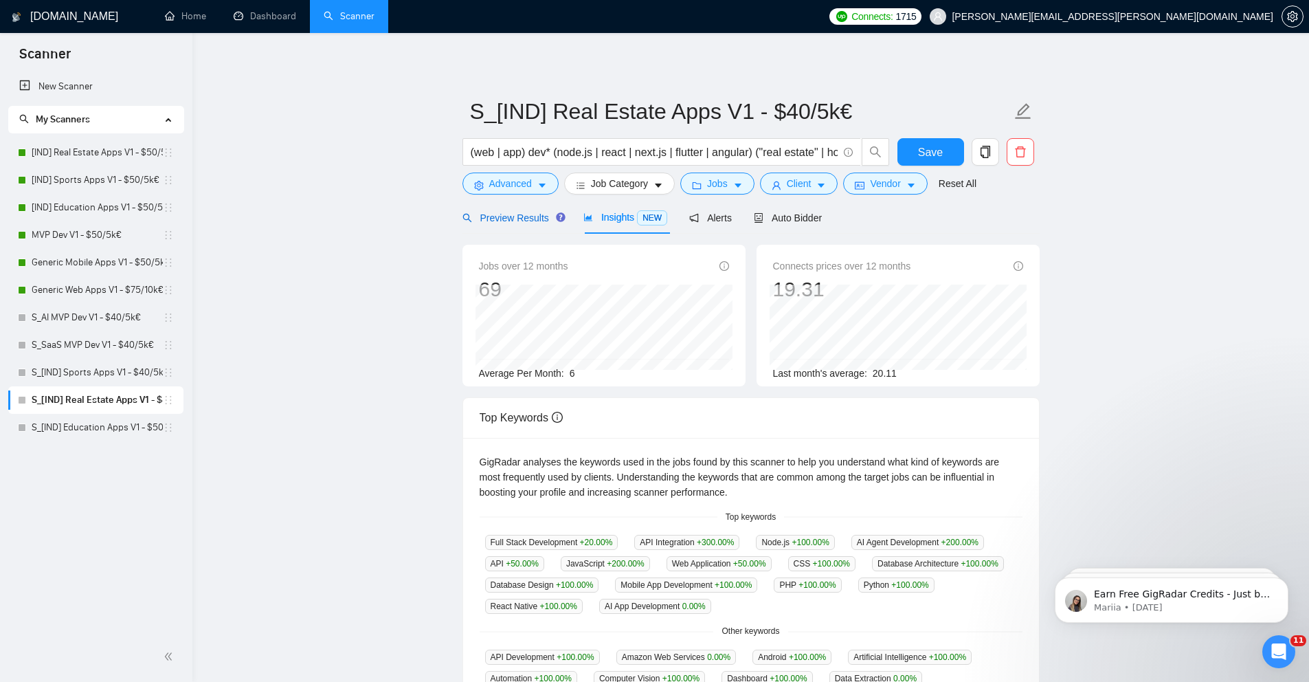
click at [530, 220] on span "Preview Results" at bounding box center [511, 217] width 99 height 11
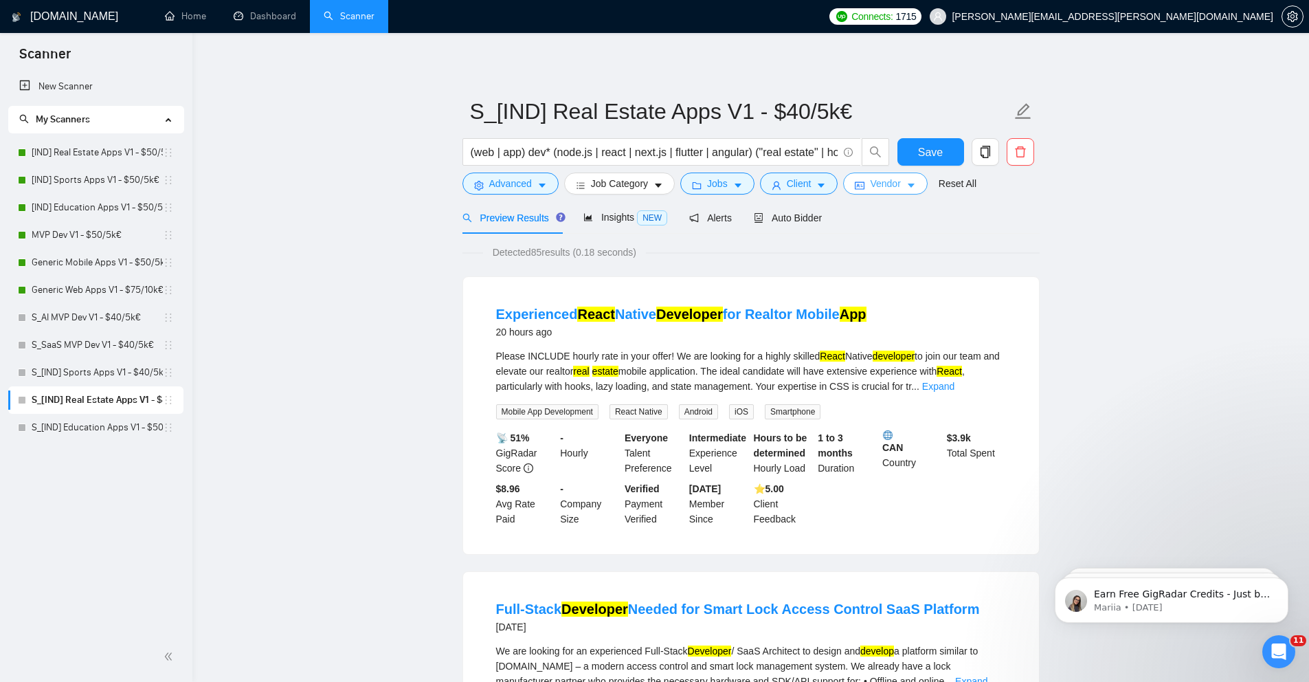
click at [891, 181] on span "Vendor" at bounding box center [885, 183] width 30 height 15
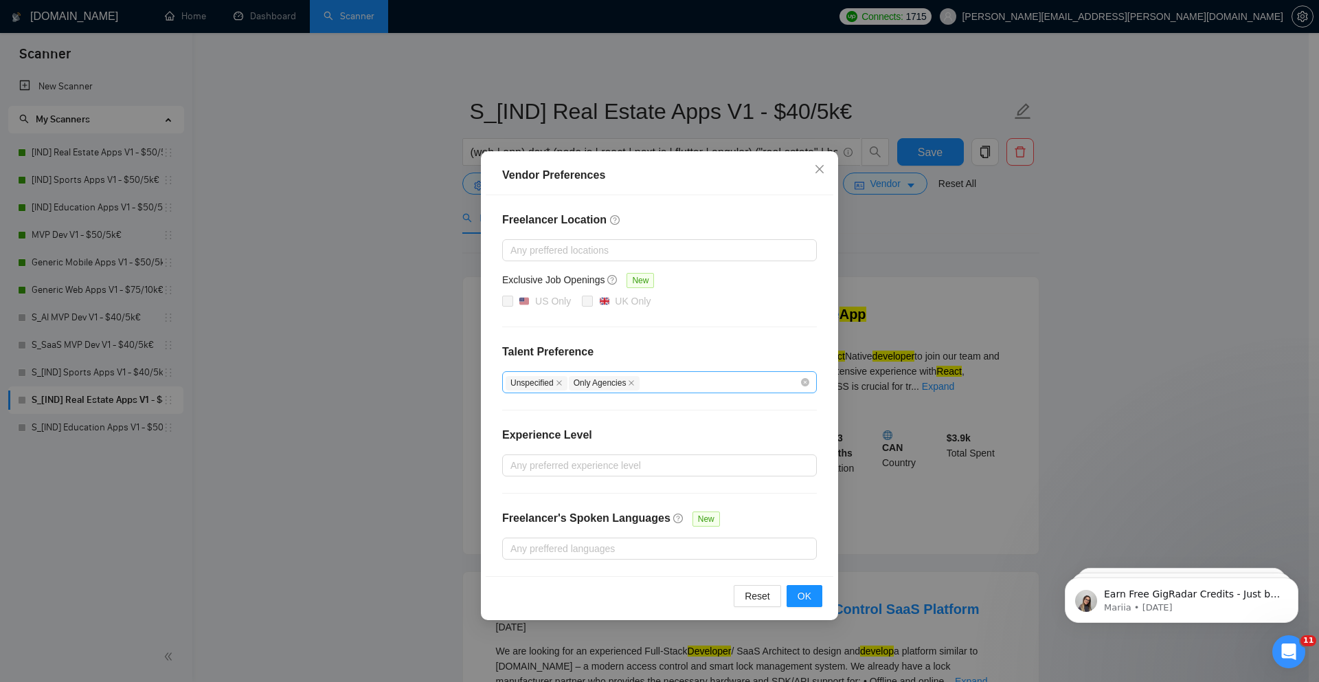
click at [569, 384] on span "Unspecified" at bounding box center [537, 382] width 63 height 11
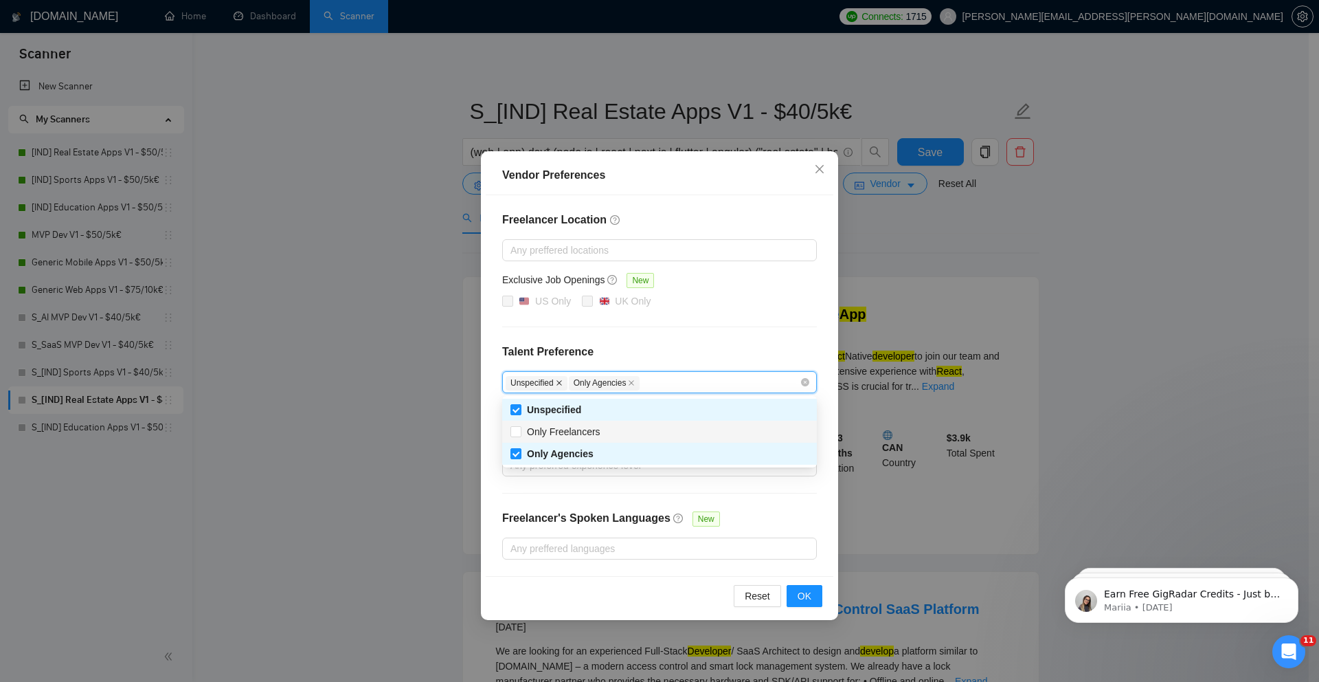
click at [562, 383] on icon "close" at bounding box center [559, 382] width 7 height 7
checkbox input "false"
click at [562, 383] on span "Only Agencies" at bounding box center [541, 383] width 71 height 14
click at [570, 383] on icon "close" at bounding box center [568, 382] width 5 height 5
checkbox input "false"
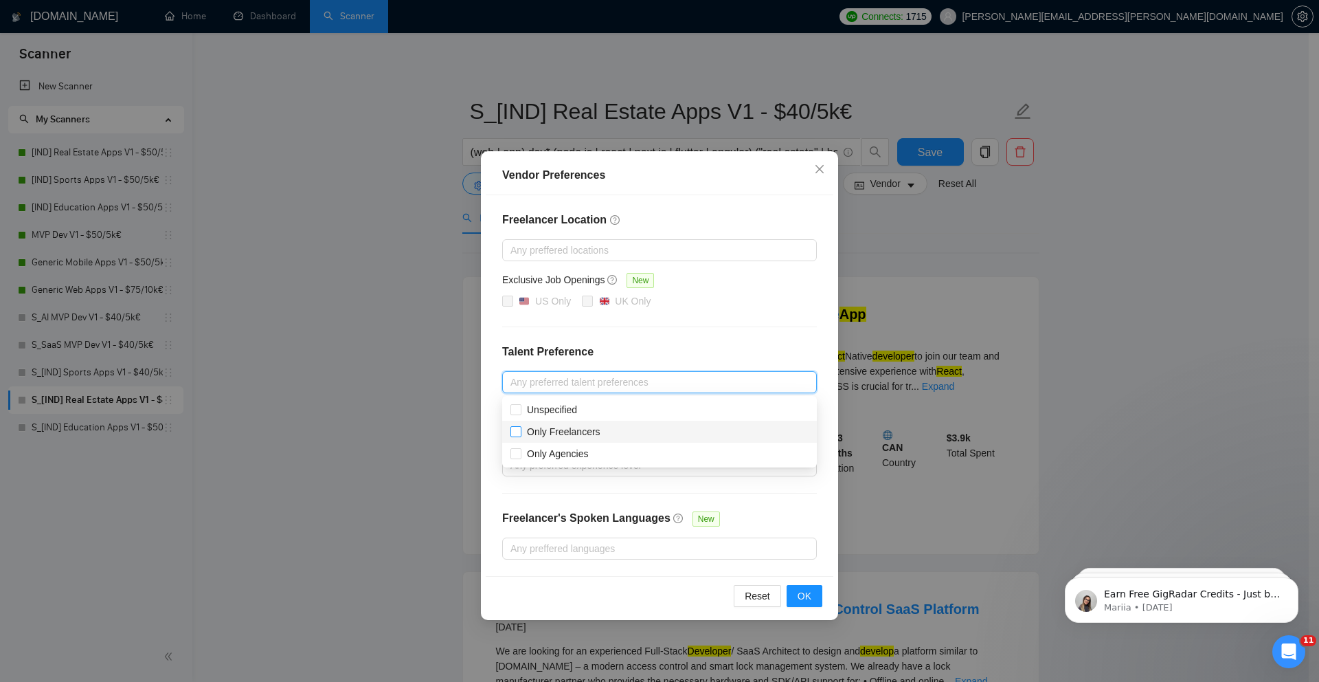
click at [517, 428] on input "Only Freelancers" at bounding box center [516, 431] width 10 height 10
checkbox input "true"
click at [419, 400] on div "Vendor Preferences Freelancer Location Any preffered locations Exclusive Job Op…" at bounding box center [659, 341] width 1319 height 682
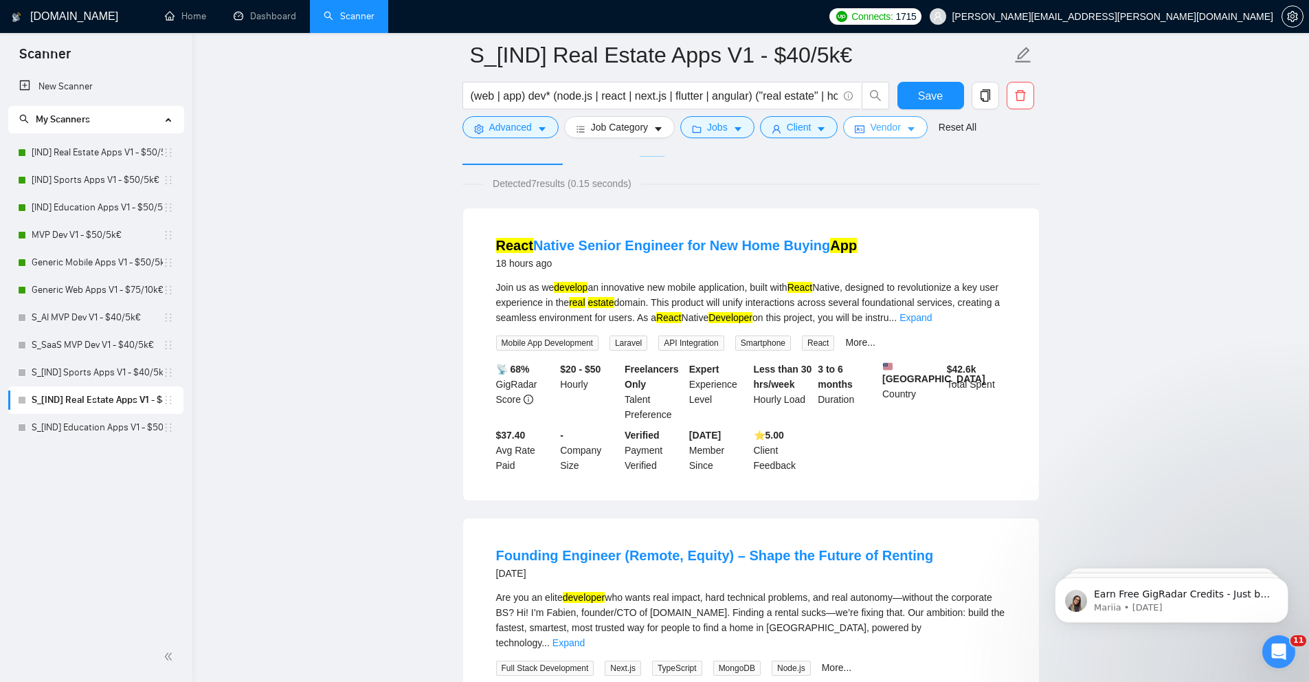
scroll to position [84, 0]
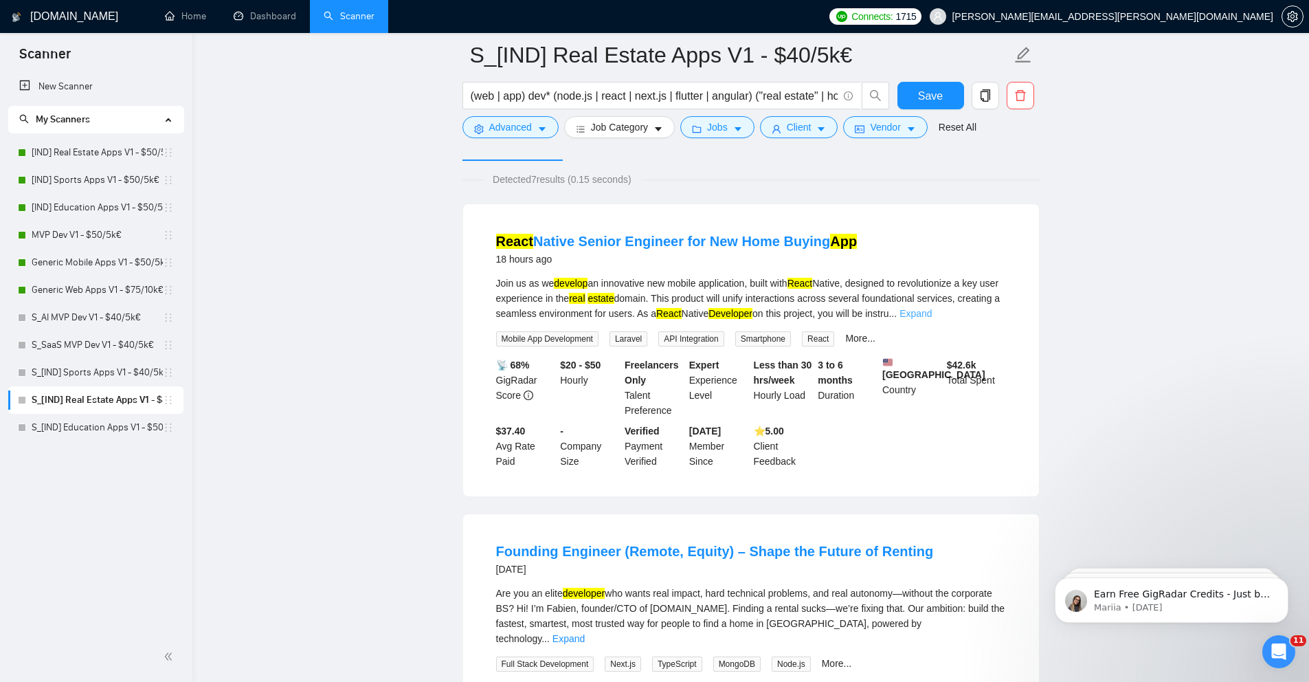
click at [932, 308] on link "Expand" at bounding box center [915, 313] width 32 height 11
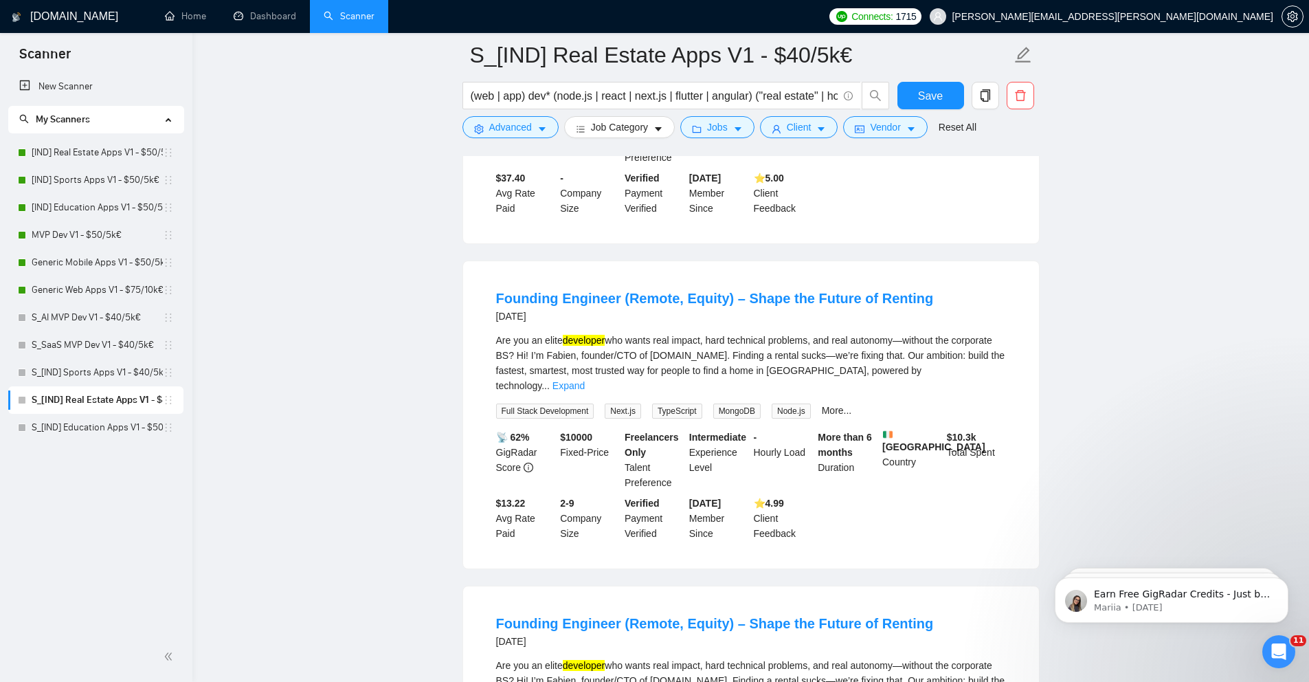
scroll to position [475, 0]
click at [585, 378] on link "Expand" at bounding box center [568, 383] width 32 height 11
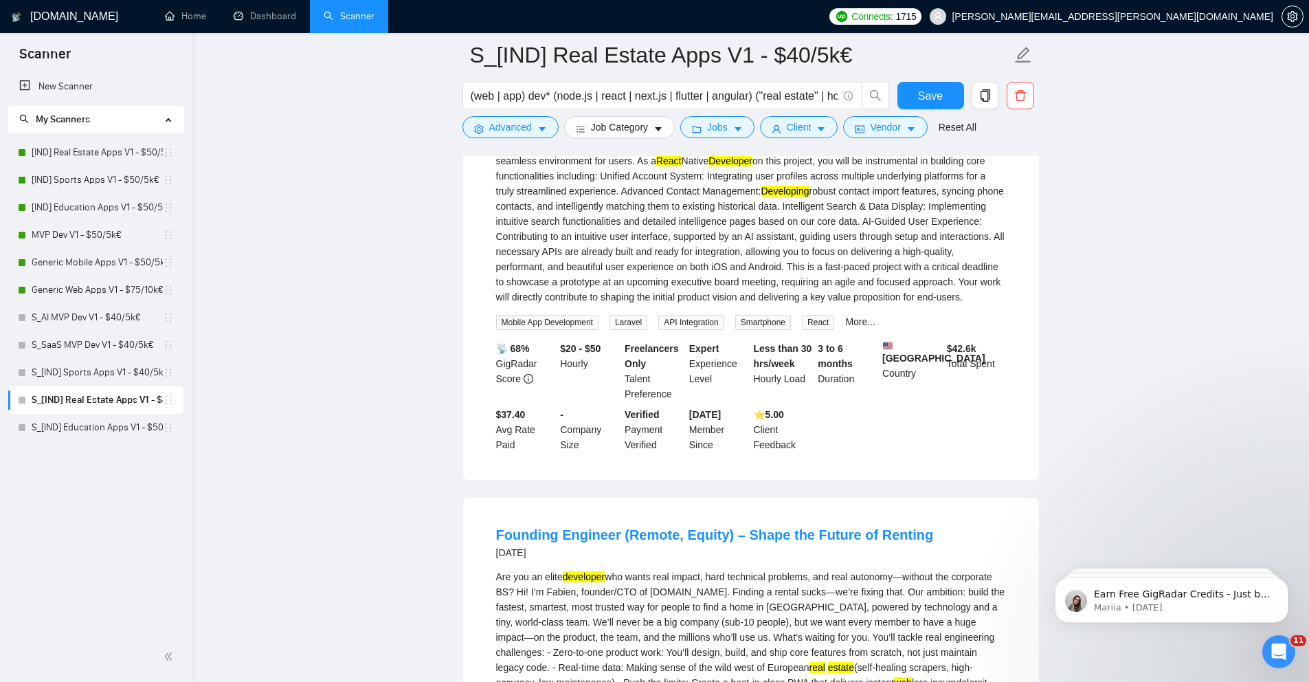
scroll to position [0, 0]
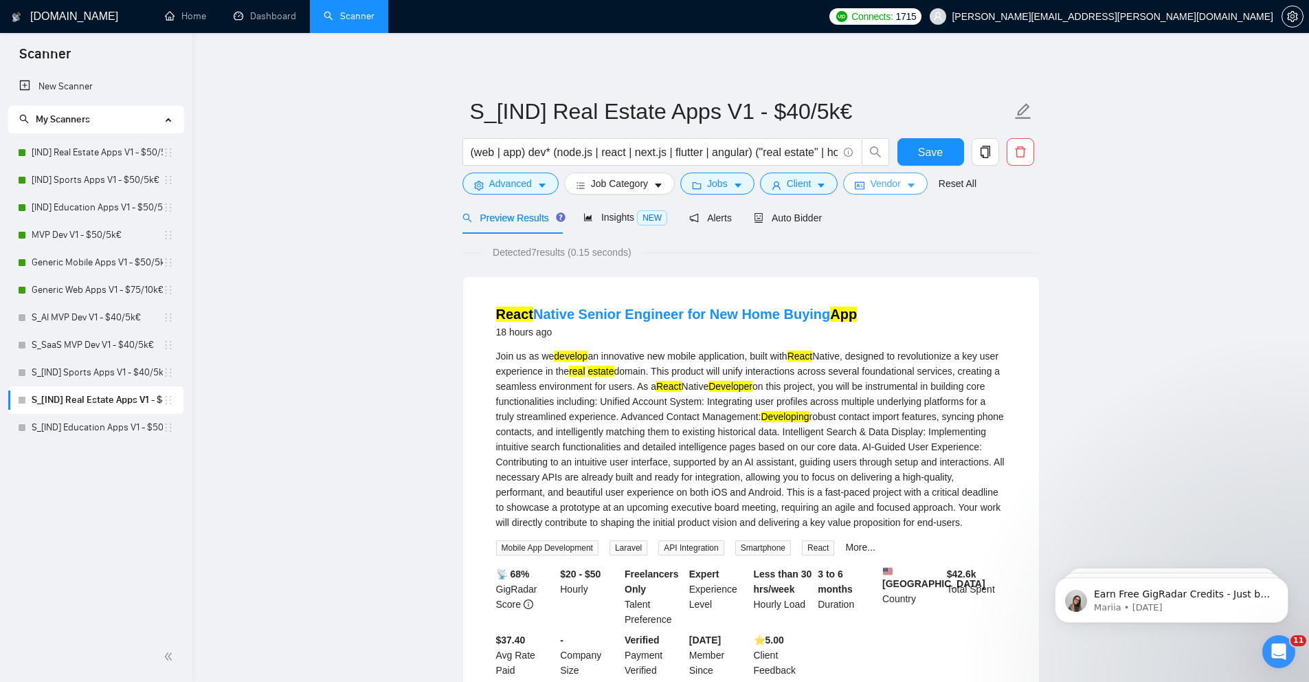
click at [909, 173] on button "Vendor" at bounding box center [885, 183] width 84 height 22
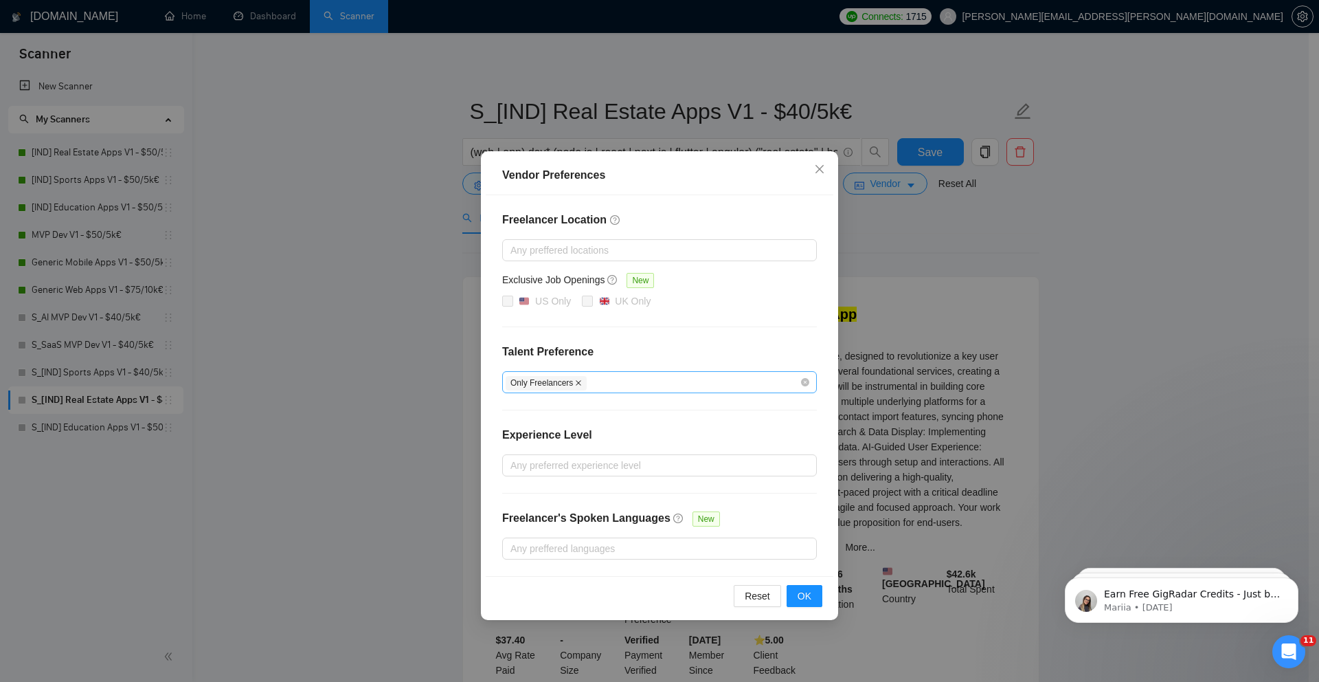
click at [579, 386] on span at bounding box center [578, 383] width 7 height 8
click at [577, 385] on div at bounding box center [653, 382] width 294 height 16
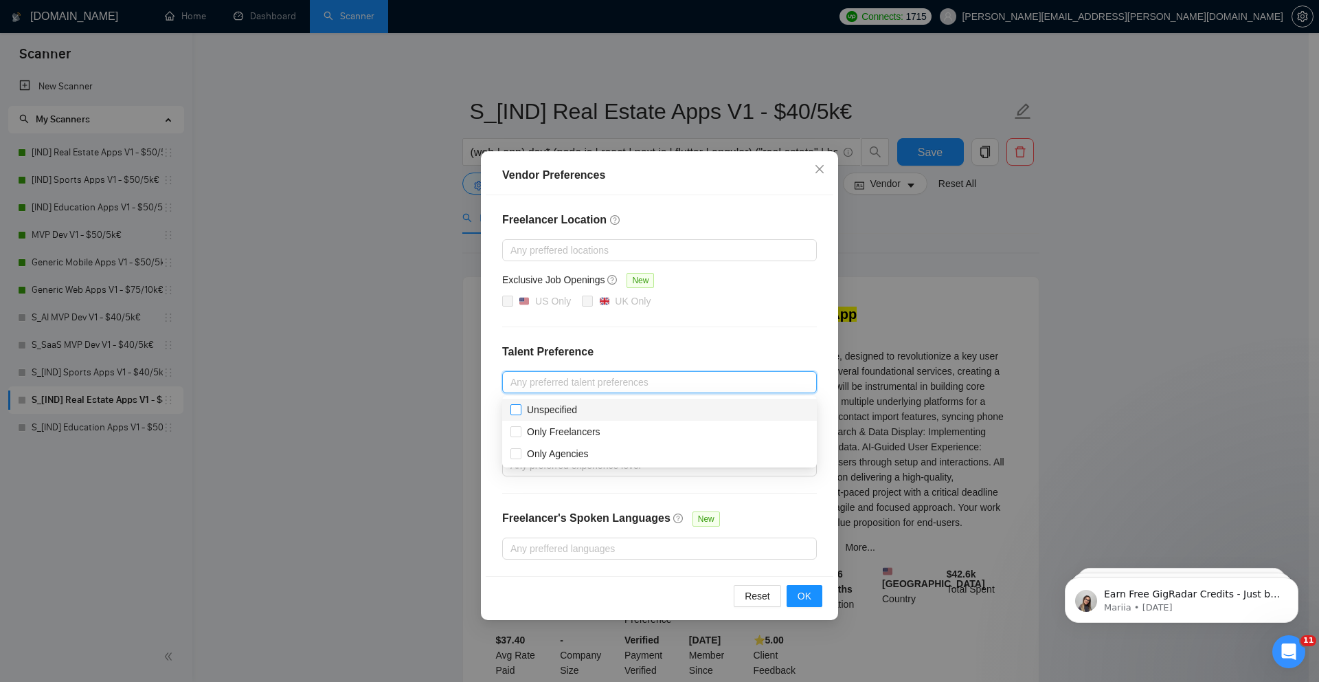
click at [546, 404] on span "Unspecified" at bounding box center [552, 409] width 50 height 11
click at [520, 404] on input "Unspecified" at bounding box center [516, 409] width 10 height 10
checkbox input "true"
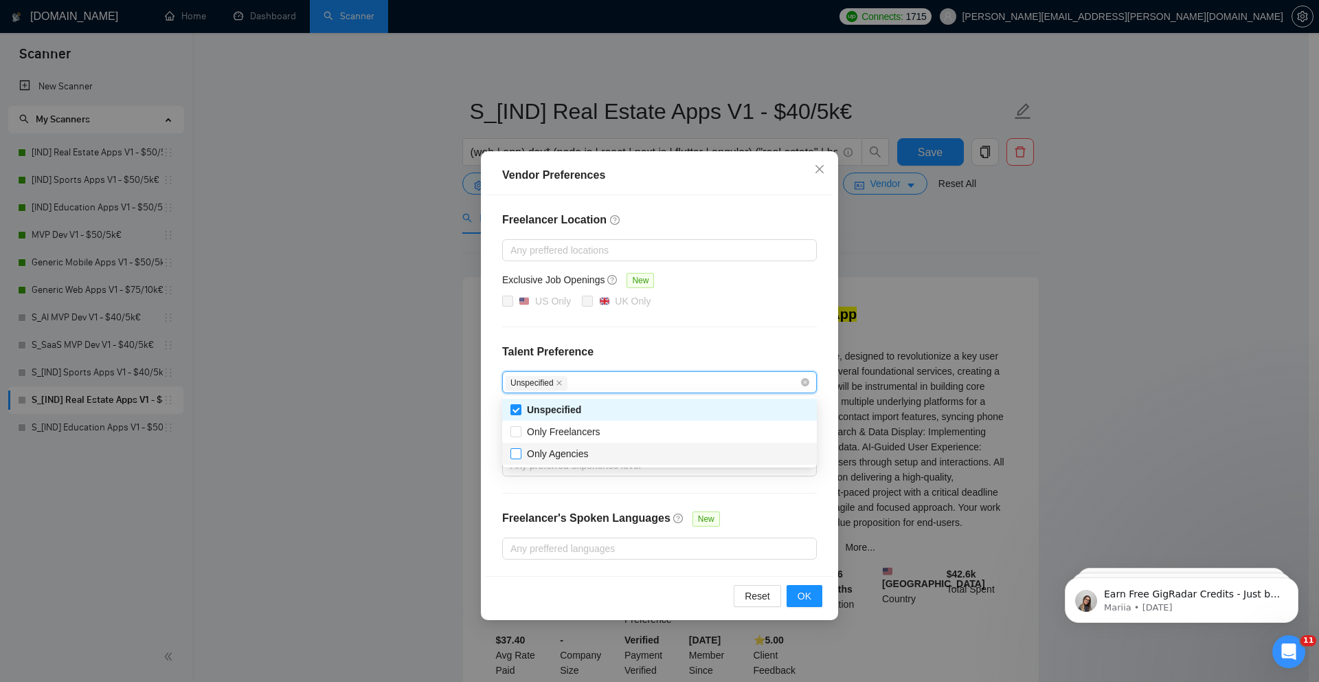
click at [529, 456] on span "Only Agencies" at bounding box center [558, 453] width 62 height 11
click at [520, 456] on input "Only Agencies" at bounding box center [516, 453] width 10 height 10
checkbox input "true"
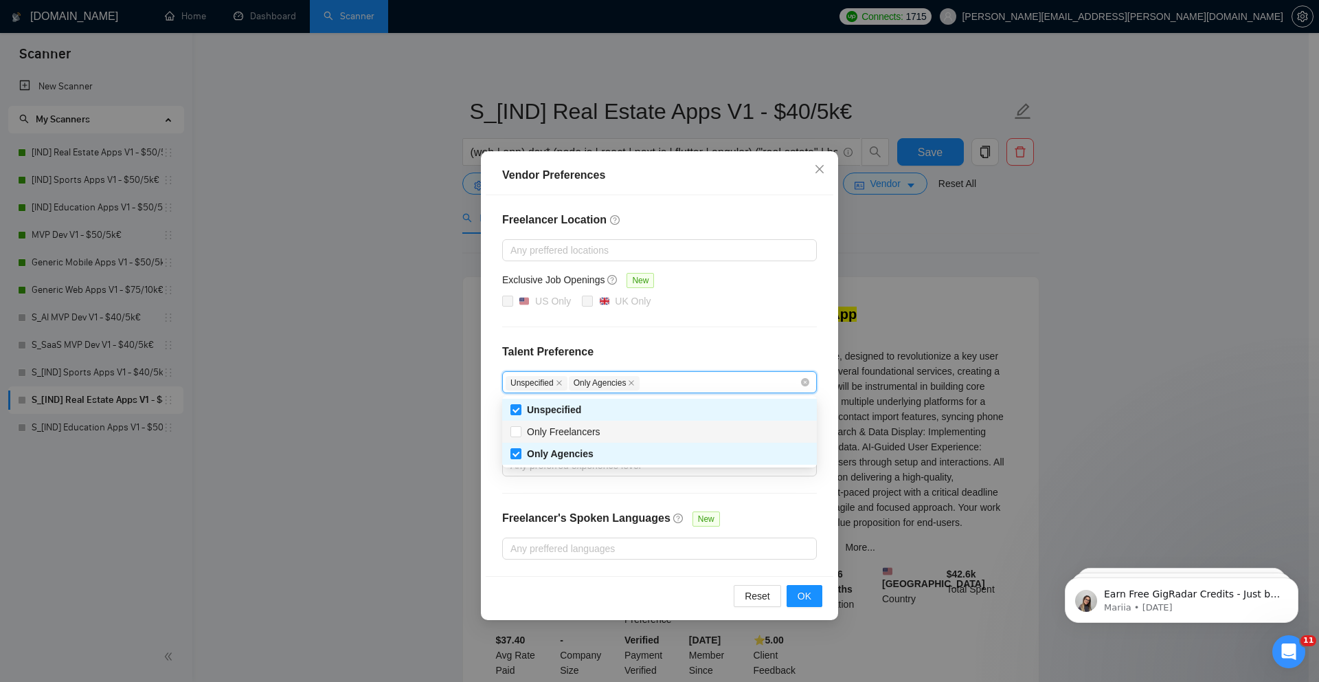
click at [416, 361] on div "Vendor Preferences Freelancer Location Any preffered locations Exclusive Job Op…" at bounding box center [659, 341] width 1319 height 682
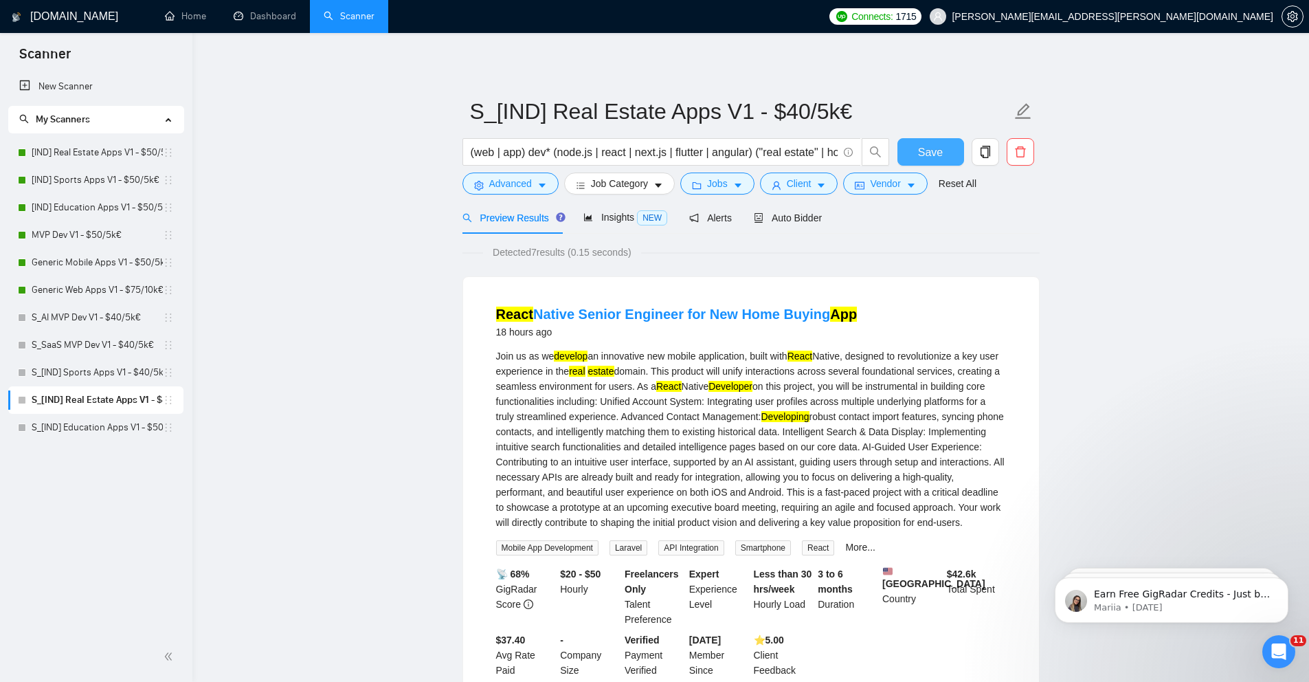
click at [917, 156] on button "Save" at bounding box center [930, 151] width 67 height 27
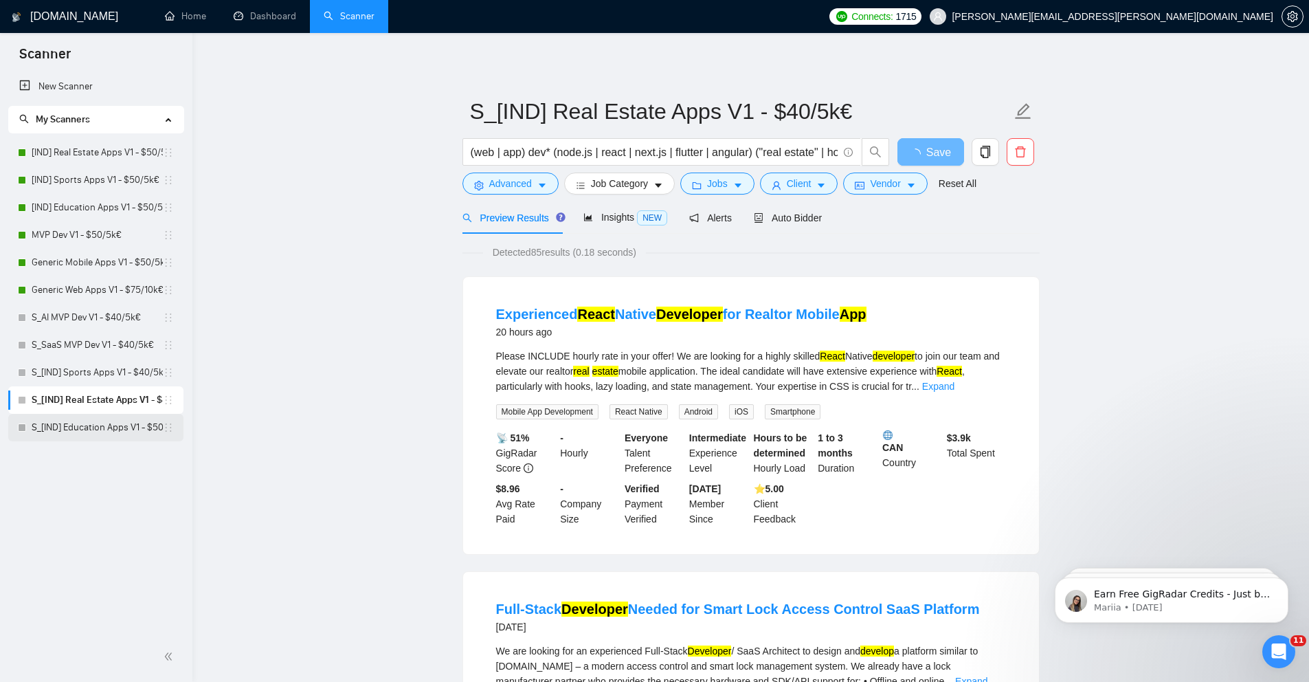
click at [126, 421] on link "S_[IND] Education Apps V1 - $50/5k€" at bounding box center [97, 427] width 131 height 27
click at [103, 427] on link "S_[IND] Education Apps V1 - $50/5k€" at bounding box center [97, 427] width 131 height 27
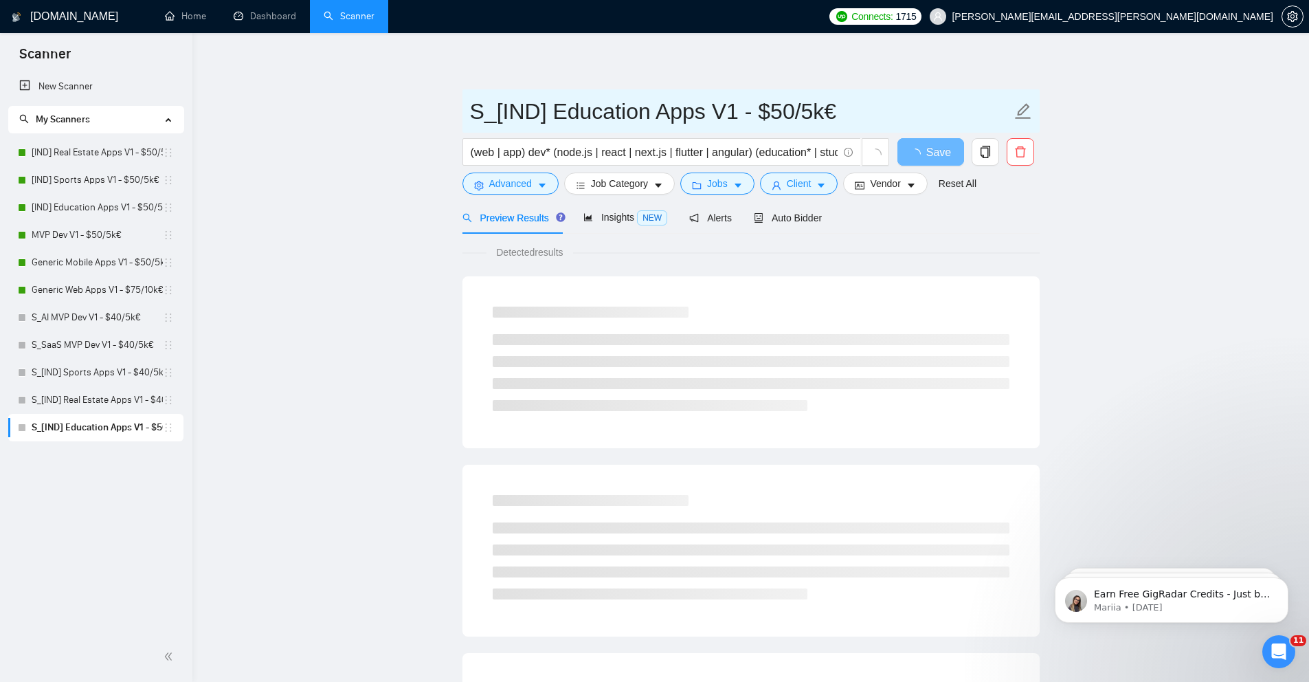
click at [781, 108] on input "S_[IND] Education Apps V1 - $50/5k€" at bounding box center [740, 111] width 541 height 34
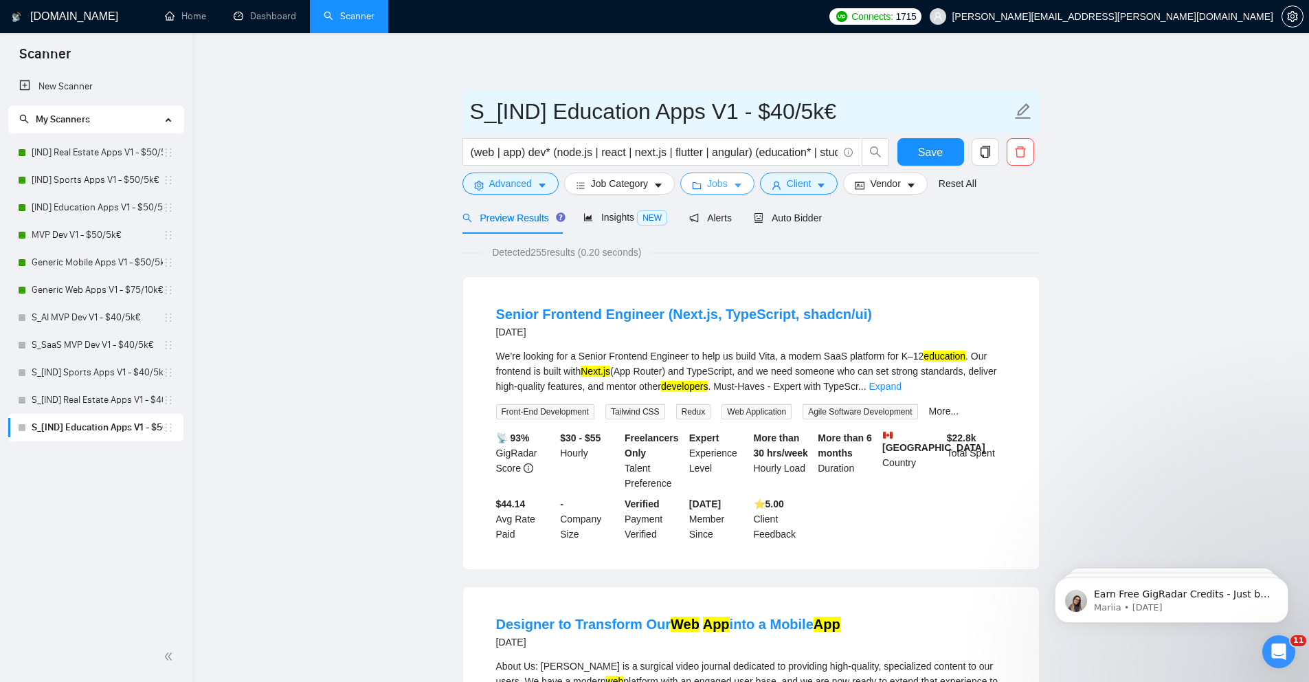
type input "S_[IND] Education Apps V1 - $40/5k€"
click at [699, 181] on icon "folder" at bounding box center [697, 186] width 10 height 10
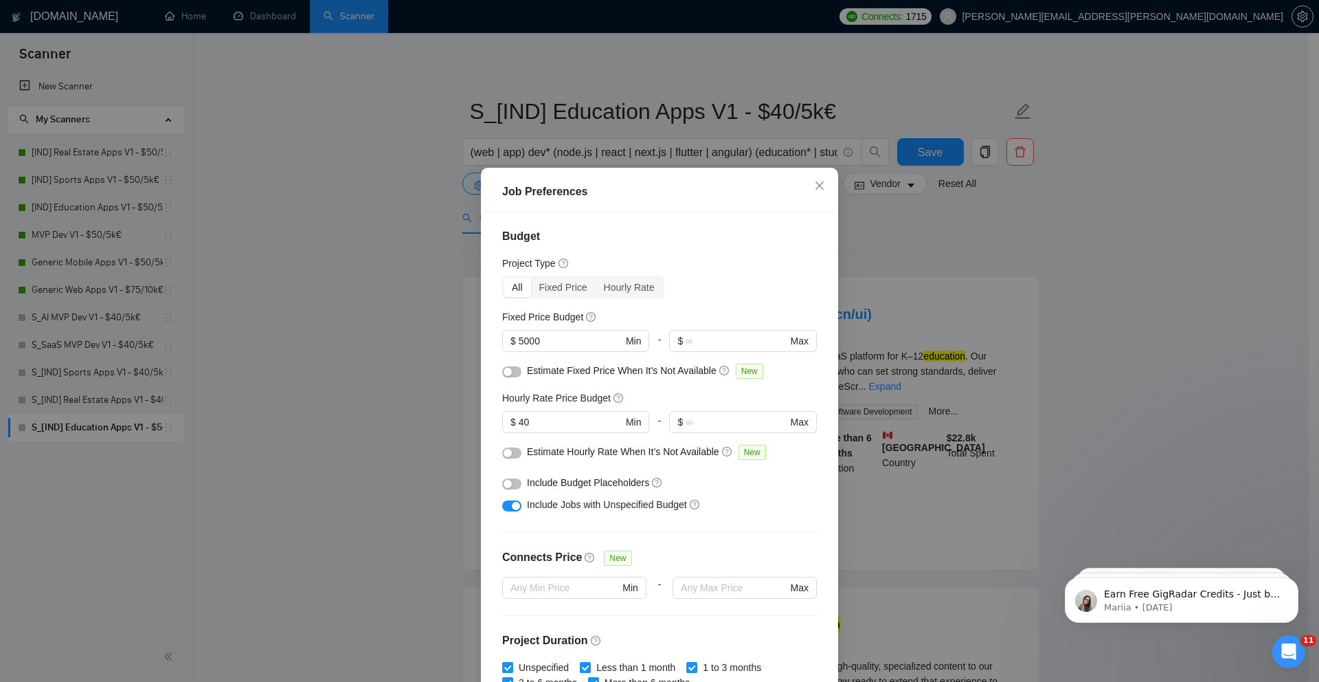
click at [443, 370] on div "Job Preferences Budget Project Type All Fixed Price Hourly Rate Fixed Price Bud…" at bounding box center [659, 341] width 1319 height 682
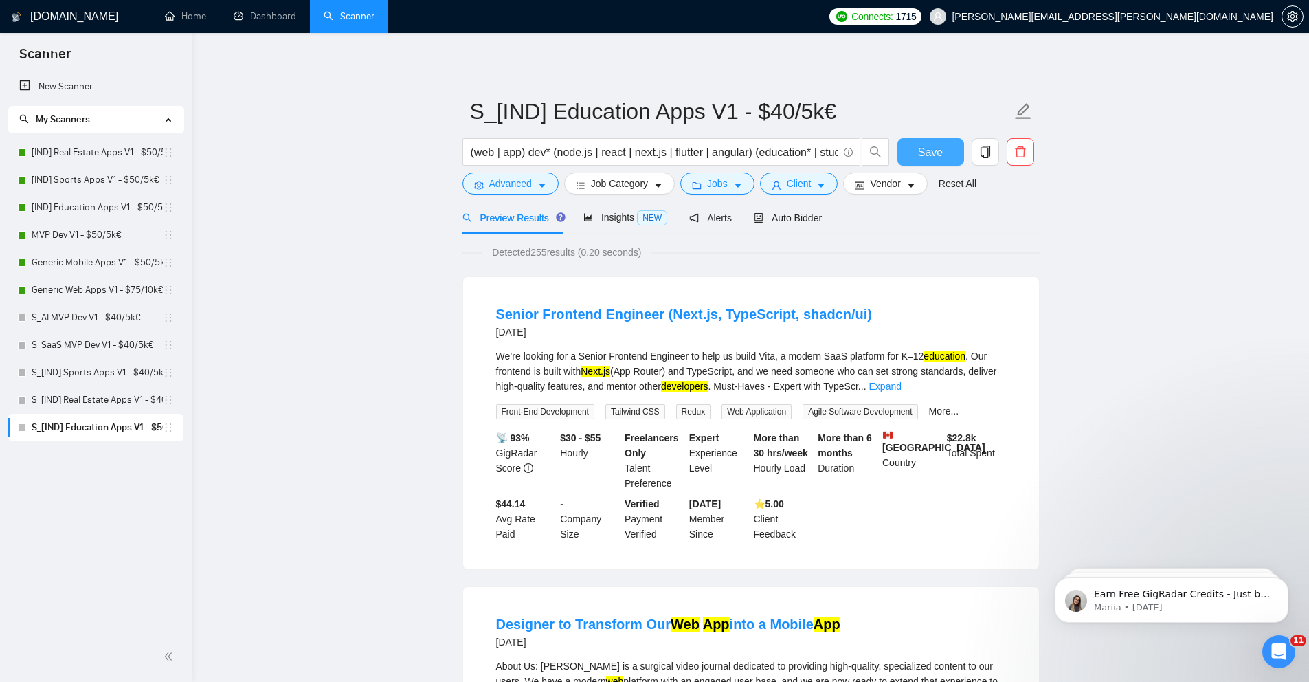
click at [927, 144] on span "Save" at bounding box center [930, 152] width 25 height 17
click at [895, 177] on span "Vendor" at bounding box center [885, 183] width 30 height 15
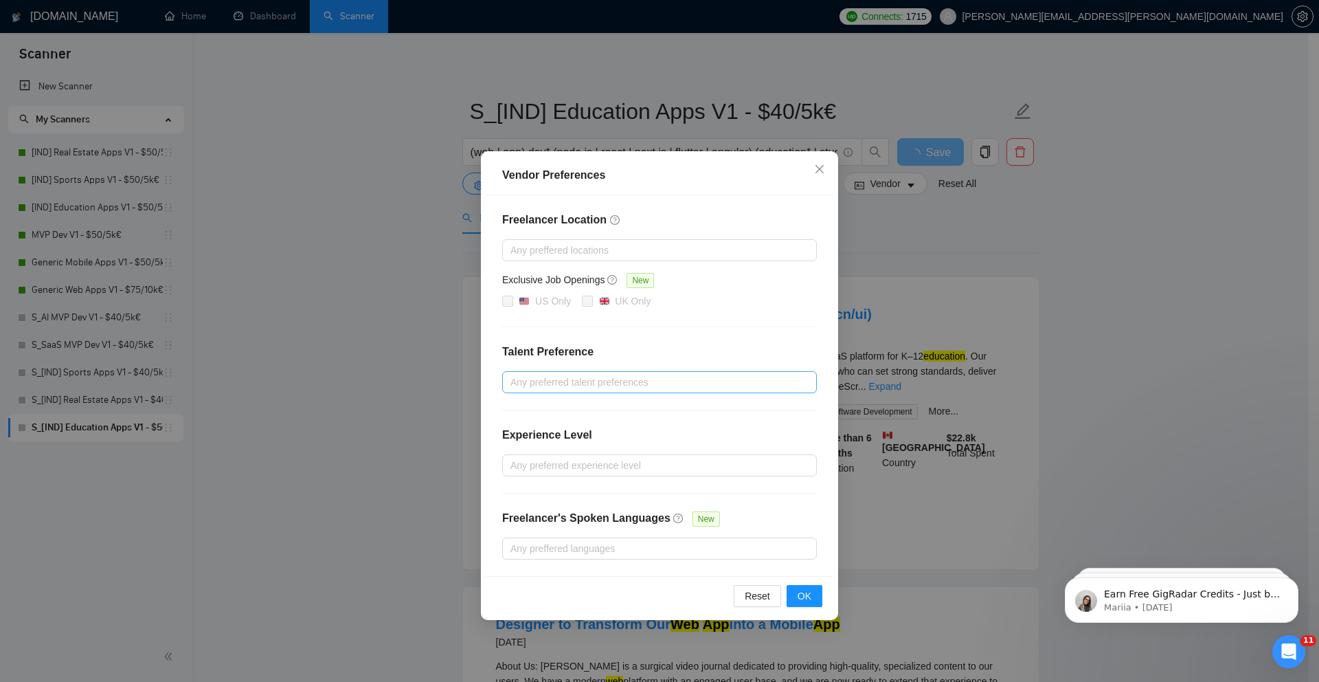
click at [640, 382] on div at bounding box center [653, 382] width 294 height 16
click at [543, 431] on span "Only Freelancers" at bounding box center [564, 431] width 74 height 11
click at [520, 431] on input "Only Freelancers" at bounding box center [516, 431] width 10 height 10
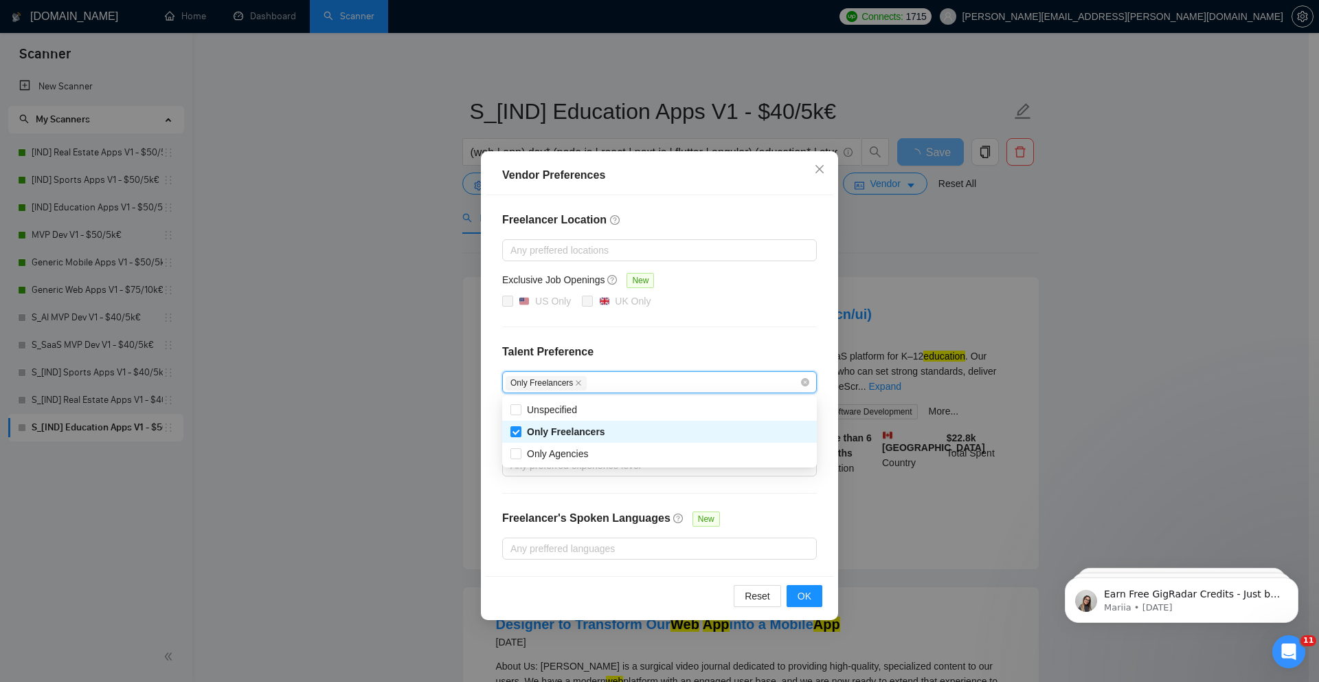
click at [407, 342] on div "Vendor Preferences Freelancer Location Any preffered locations Exclusive Job Op…" at bounding box center [659, 341] width 1319 height 682
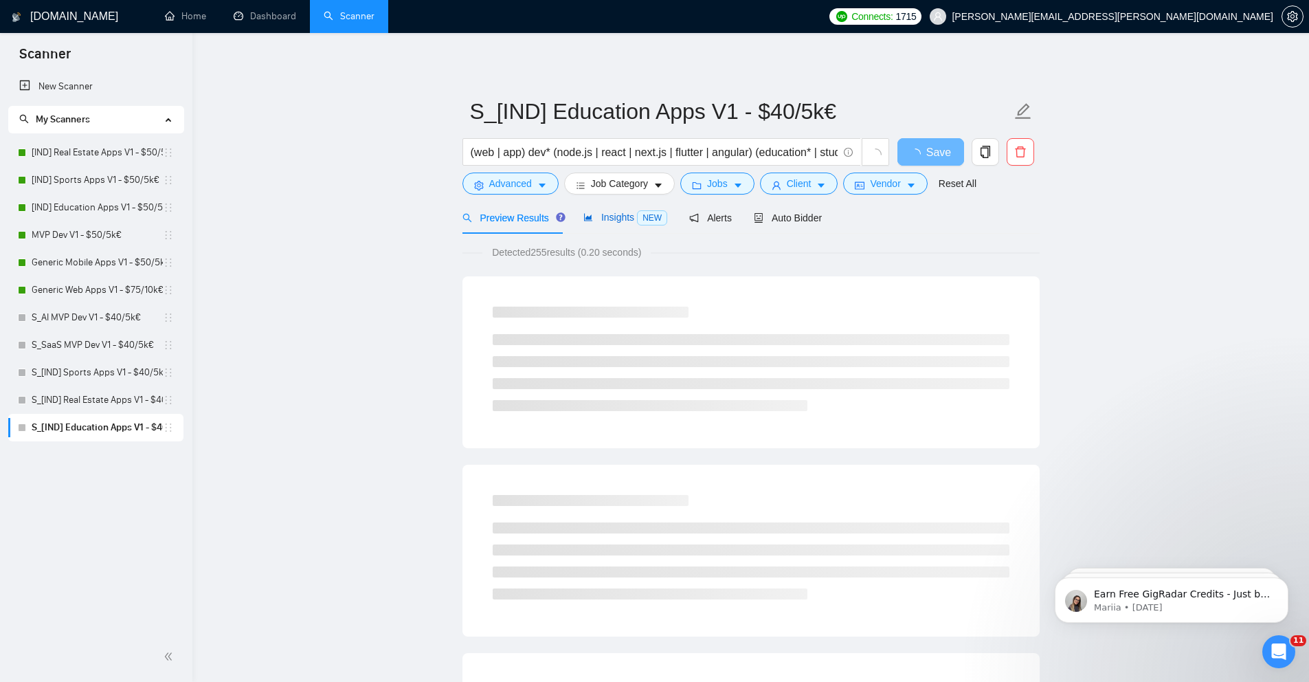
click at [638, 219] on span "Insights NEW" at bounding box center [625, 217] width 84 height 11
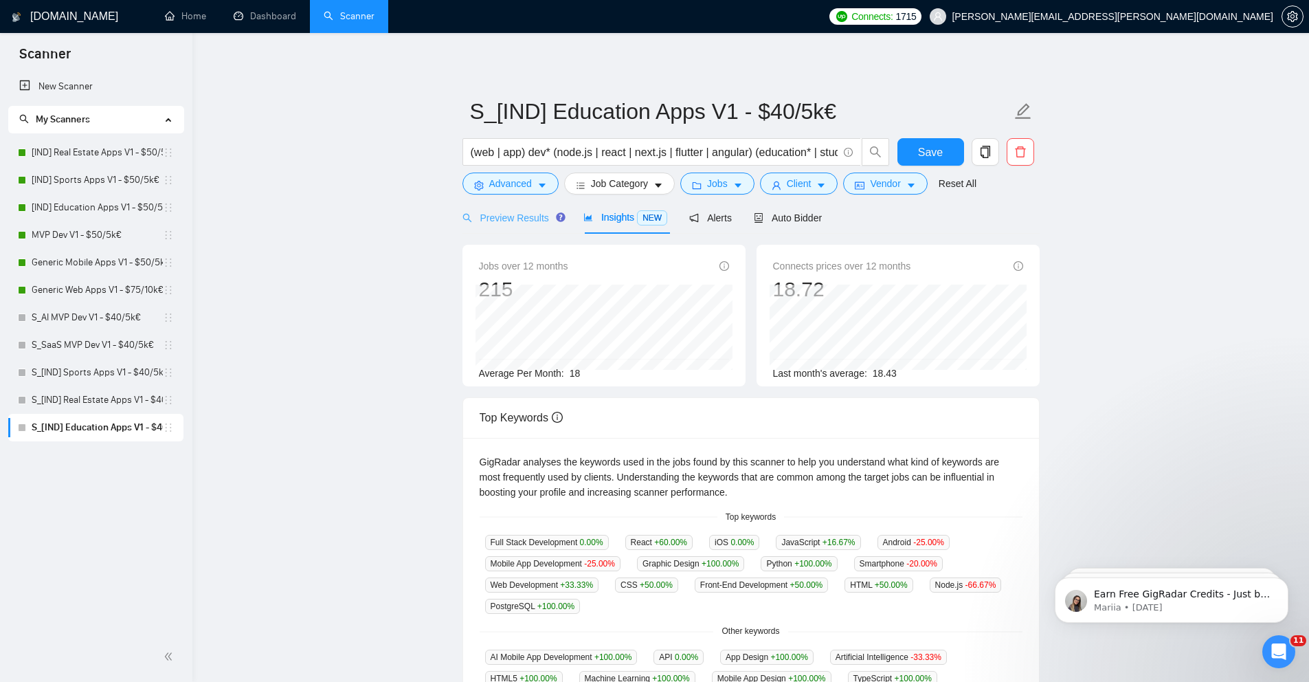
click at [509, 225] on div "Preview Results" at bounding box center [511, 217] width 99 height 32
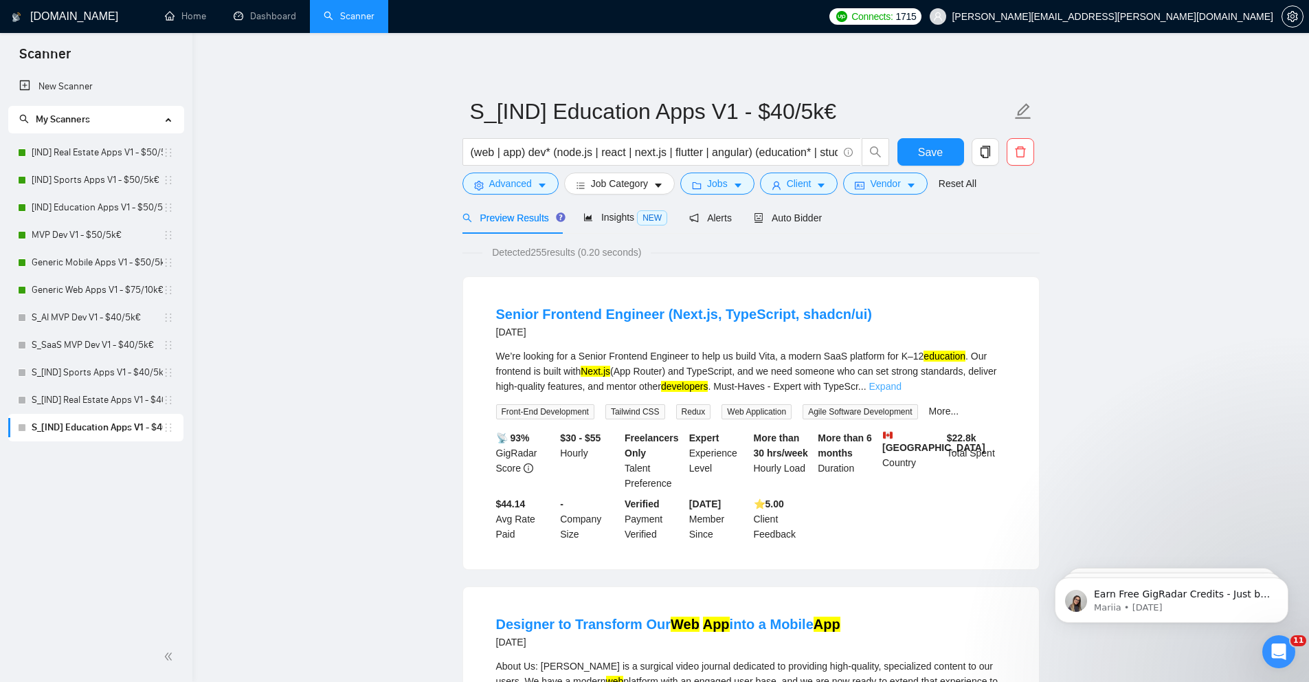
click at [902, 382] on link "Expand" at bounding box center [885, 386] width 32 height 11
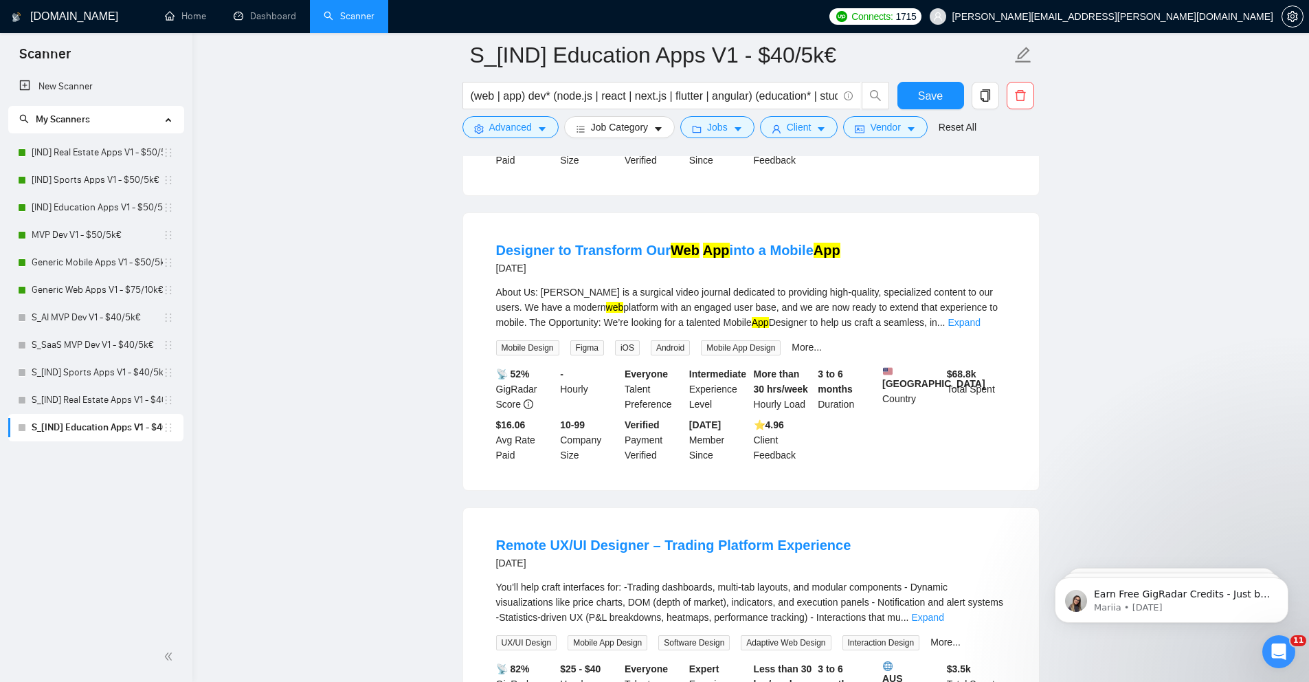
scroll to position [568, 0]
click at [980, 326] on link "Expand" at bounding box center [964, 320] width 32 height 11
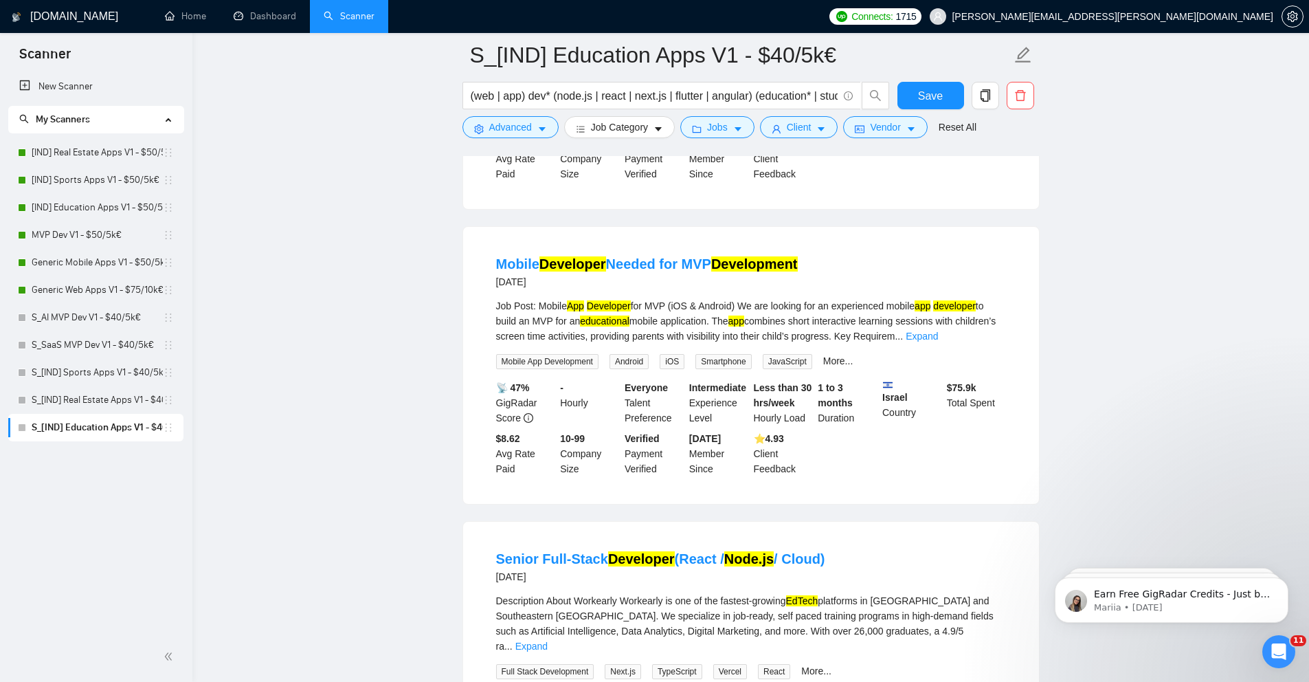
scroll to position [1354, 0]
click at [978, 343] on div "Job Post: Mobile App Developer for MVP (iOS & Android) We are looking for an ex…" at bounding box center [751, 320] width 510 height 45
click at [938, 341] on link "Expand" at bounding box center [922, 335] width 32 height 11
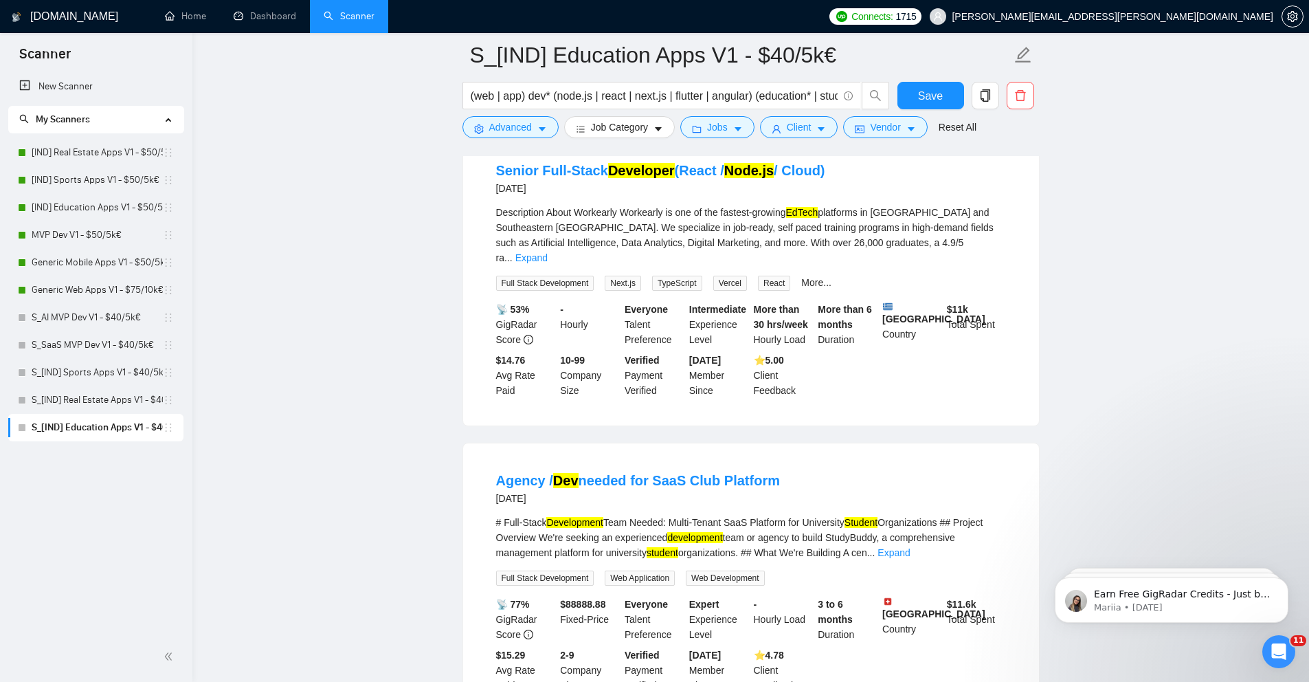
scroll to position [1939, 0]
click at [548, 262] on link "Expand" at bounding box center [531, 256] width 32 height 11
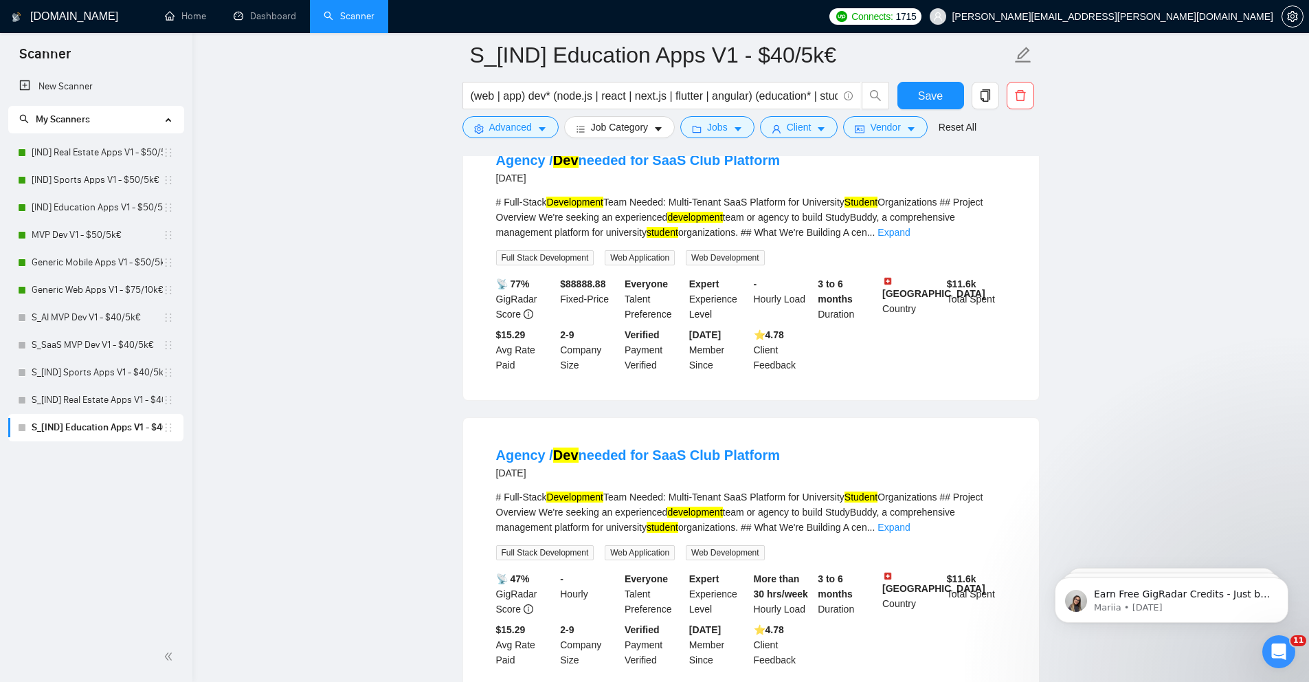
scroll to position [2616, 0]
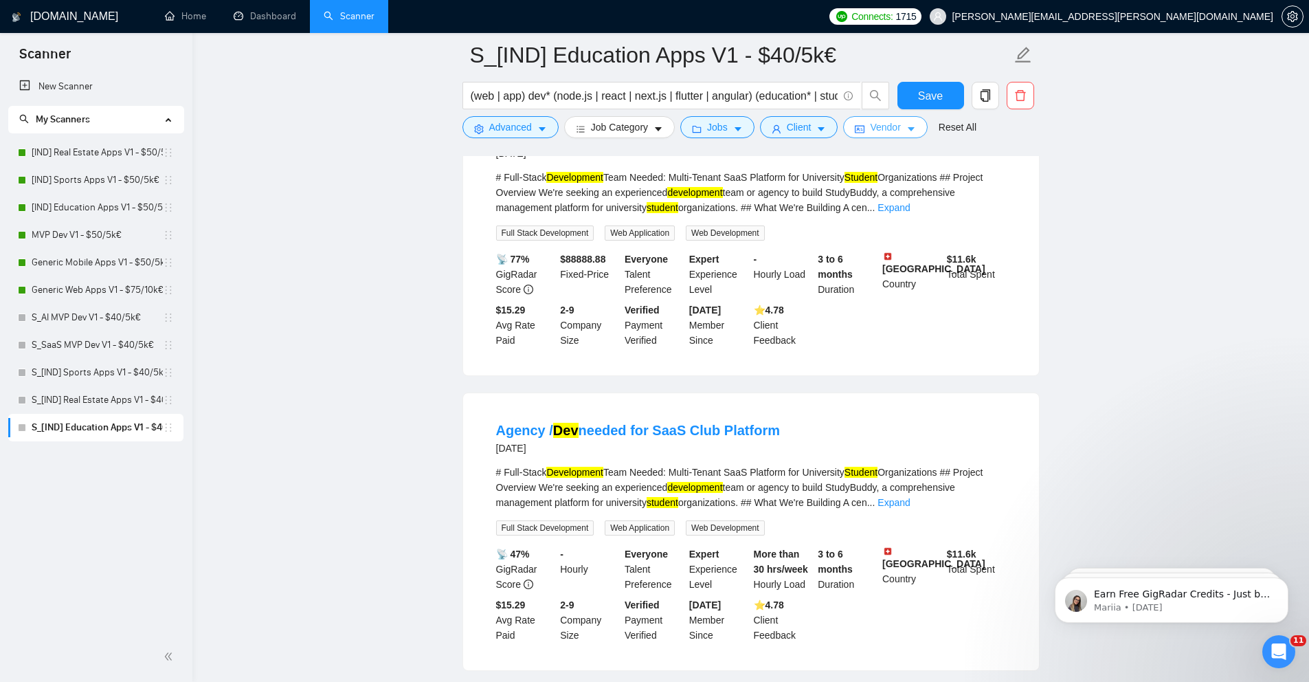
click at [900, 131] on span "Vendor" at bounding box center [885, 127] width 30 height 15
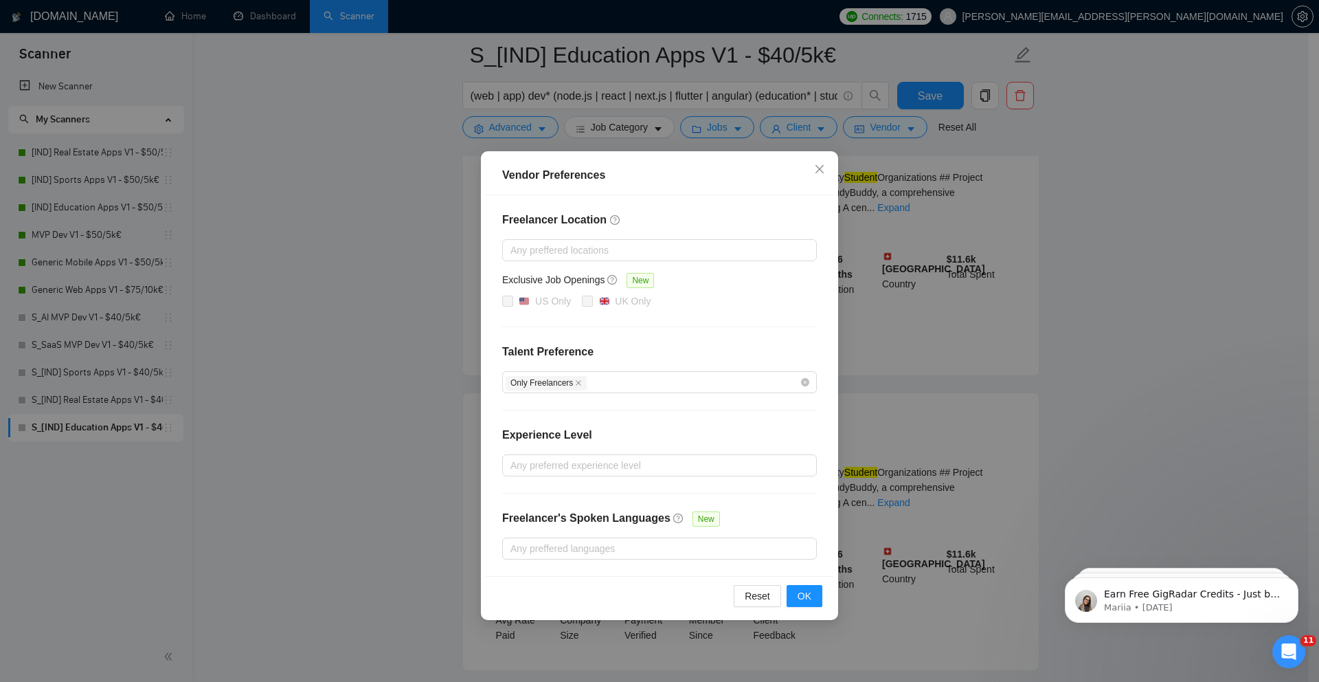
click at [902, 131] on div "Vendor Preferences Freelancer Location Any preffered locations Exclusive Job Op…" at bounding box center [659, 341] width 1319 height 682
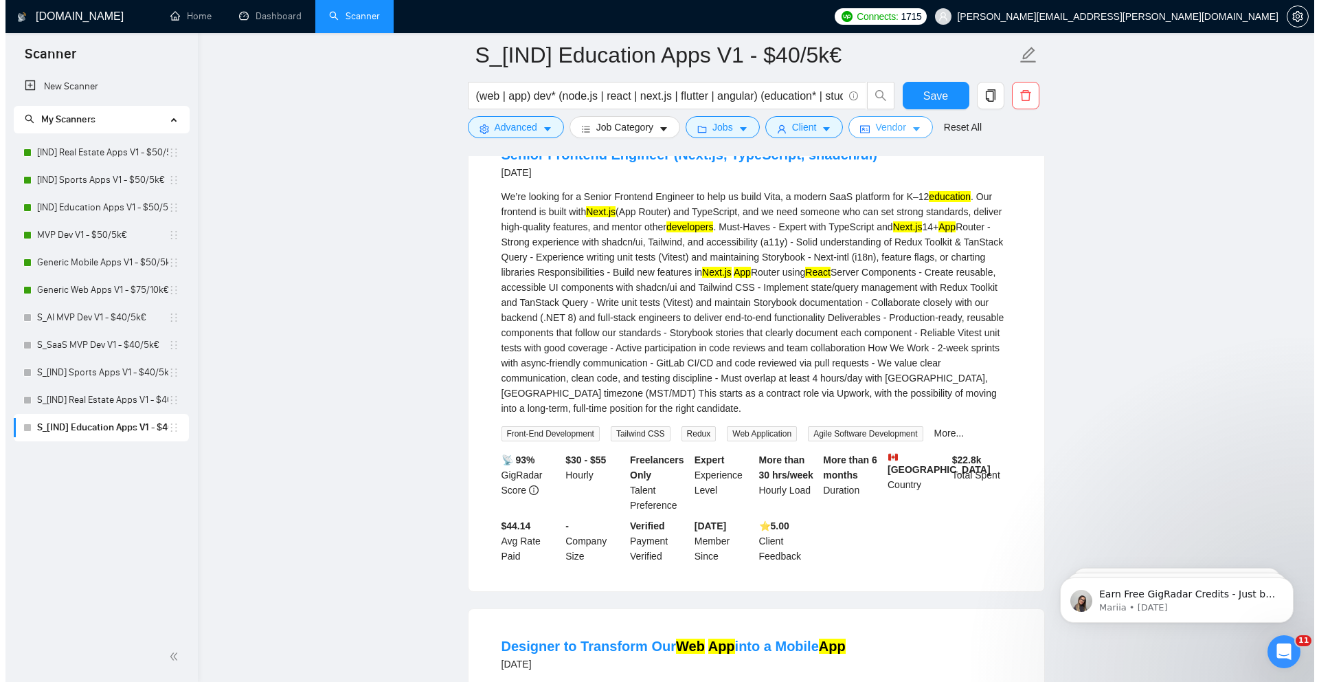
scroll to position [0, 0]
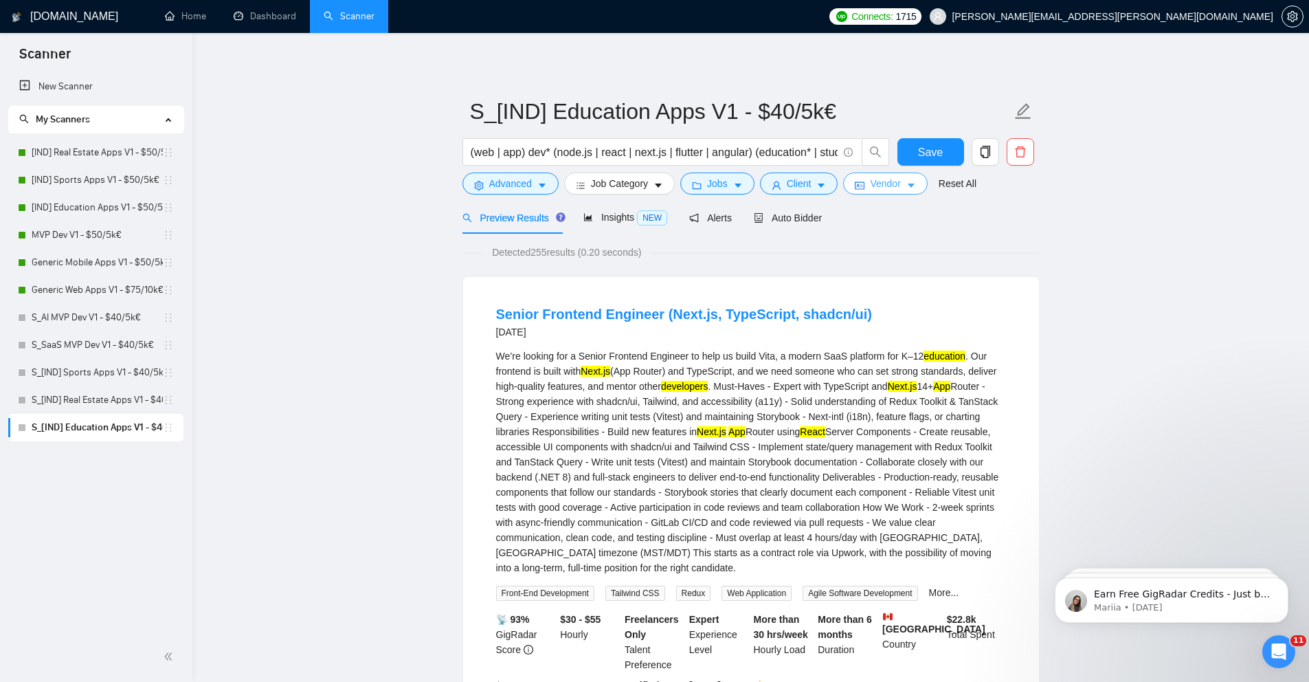
click at [892, 190] on span "Vendor" at bounding box center [885, 183] width 30 height 15
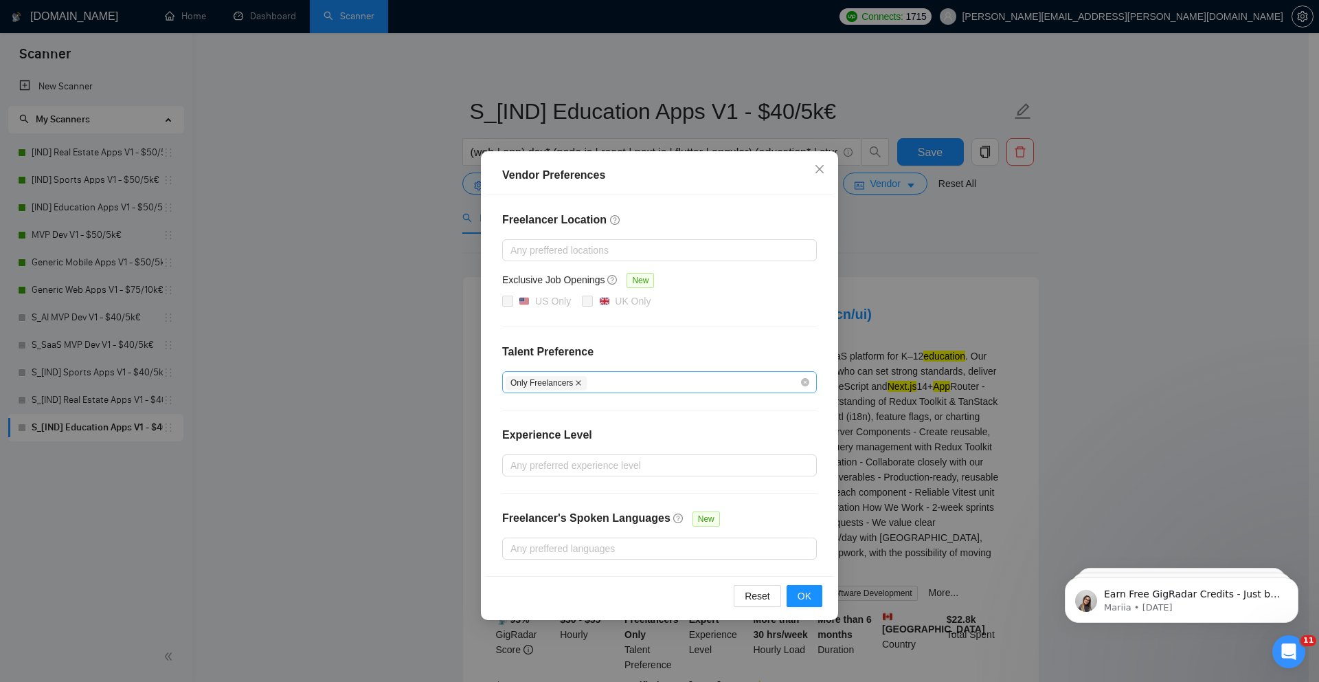
click at [581, 380] on icon "close" at bounding box center [578, 382] width 7 height 7
checkbox input "false"
click at [581, 380] on div at bounding box center [653, 382] width 294 height 16
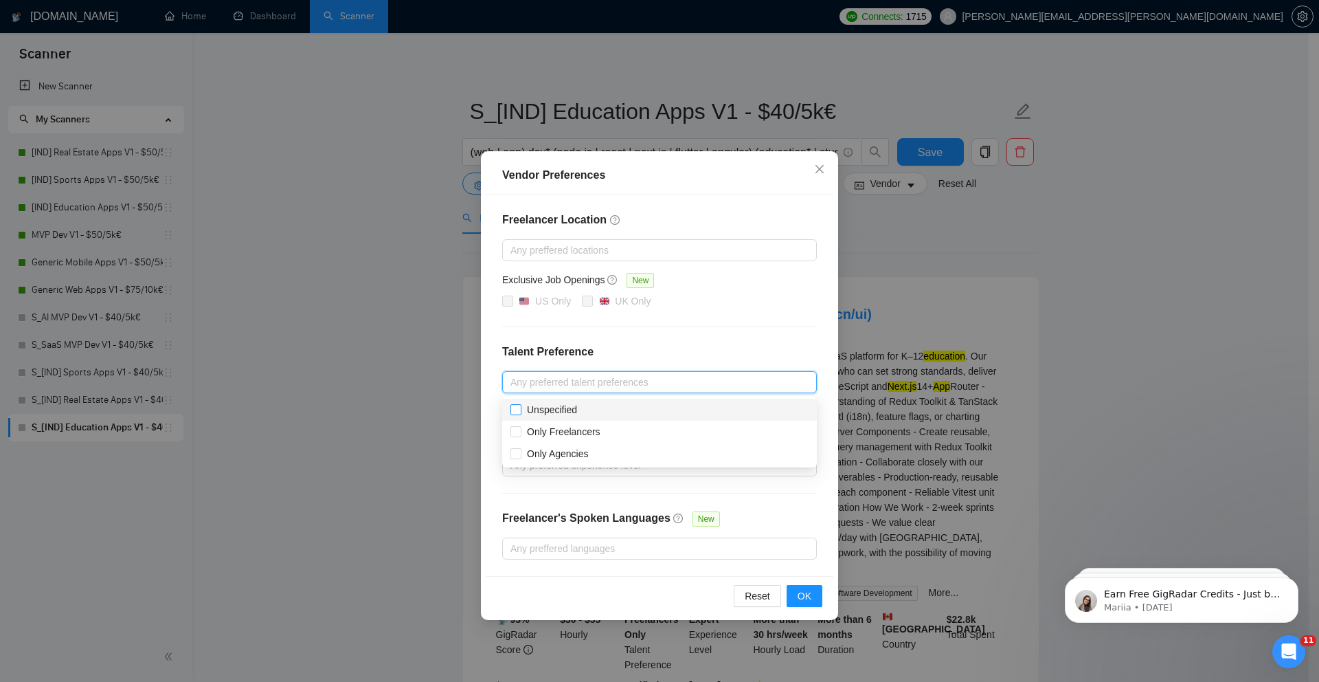
click at [551, 405] on span "Unspecified" at bounding box center [552, 409] width 50 height 11
click at [520, 405] on input "Unspecified" at bounding box center [516, 409] width 10 height 10
checkbox input "true"
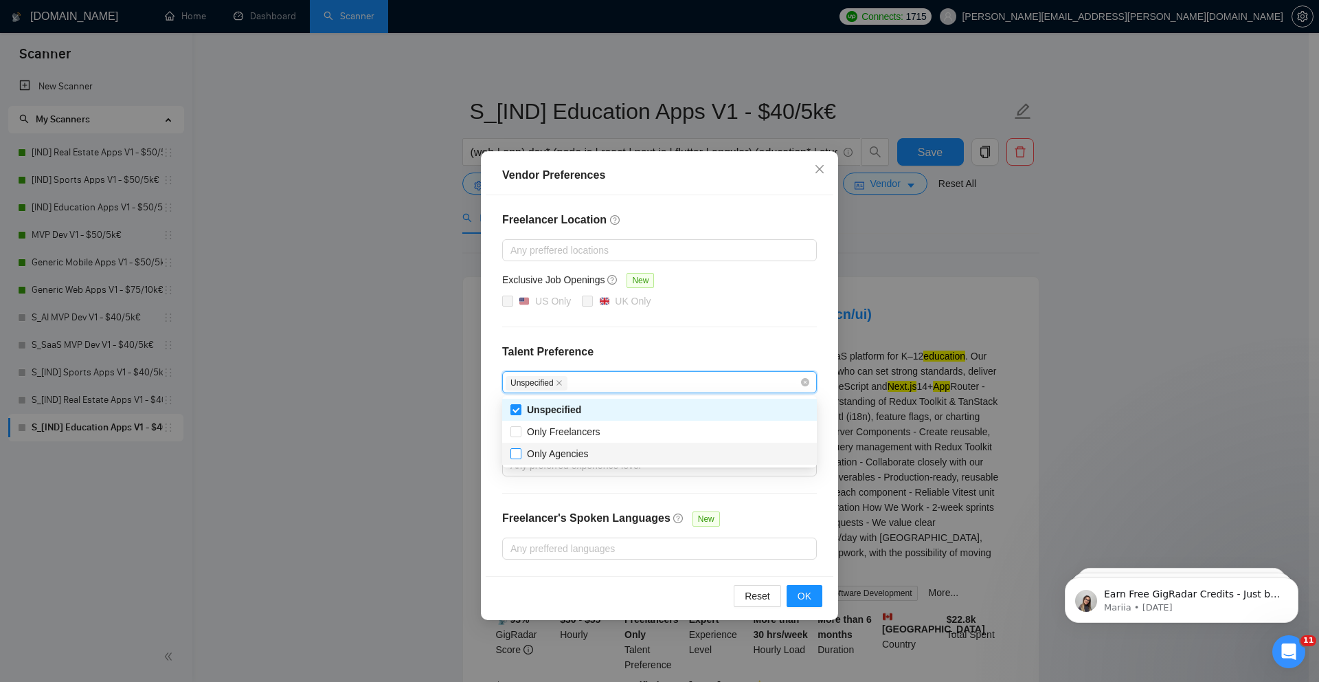
click at [518, 455] on input "Only Agencies" at bounding box center [516, 453] width 10 height 10
checkbox input "true"
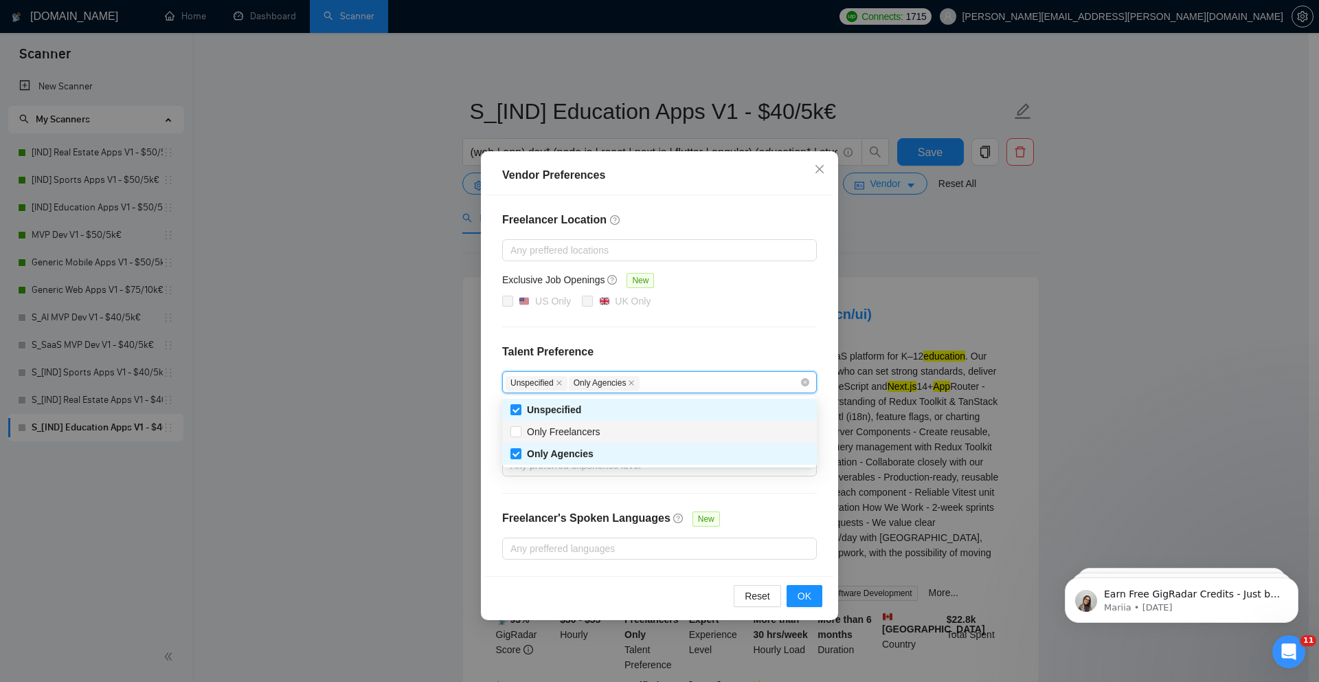
click at [444, 396] on div "Vendor Preferences Freelancer Location Any preffered locations Exclusive Job Op…" at bounding box center [659, 341] width 1319 height 682
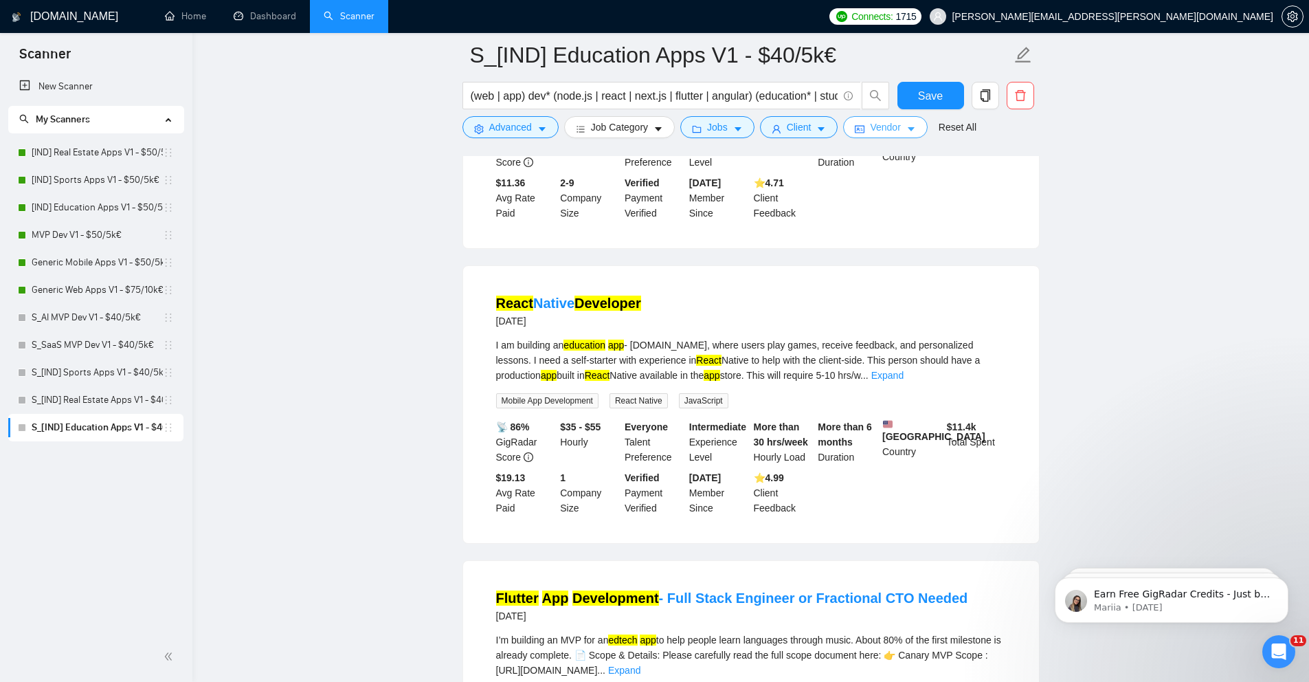
scroll to position [2170, 0]
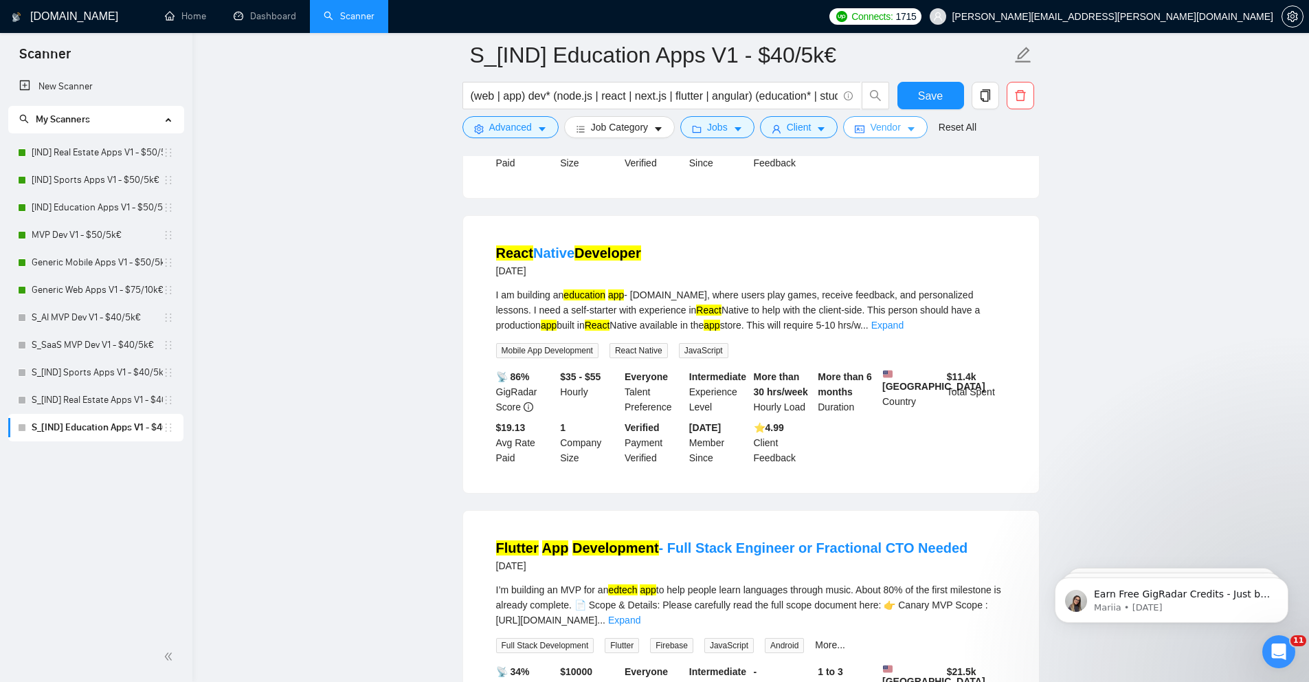
click at [867, 117] on button "Vendor" at bounding box center [885, 127] width 84 height 22
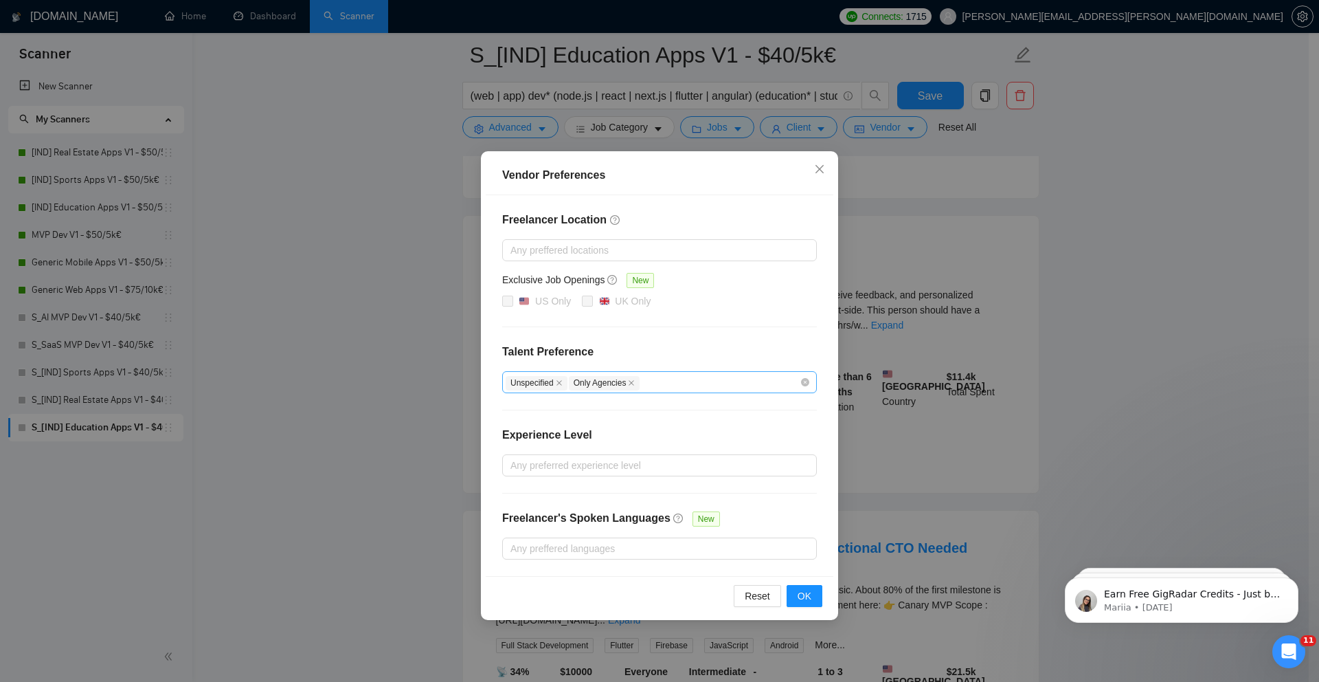
click at [902, 179] on div "Vendor Preferences Freelancer Location Any preffered locations Exclusive Job Op…" at bounding box center [659, 341] width 1319 height 682
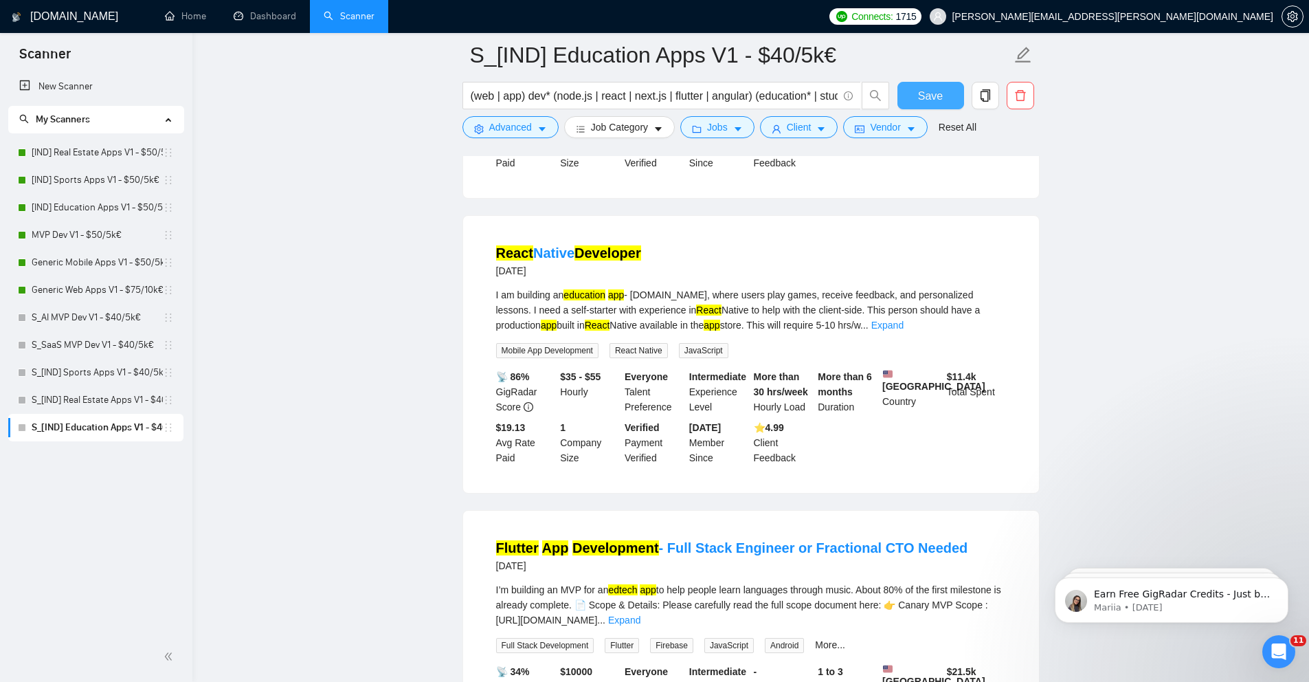
click at [913, 97] on button "Save" at bounding box center [930, 95] width 67 height 27
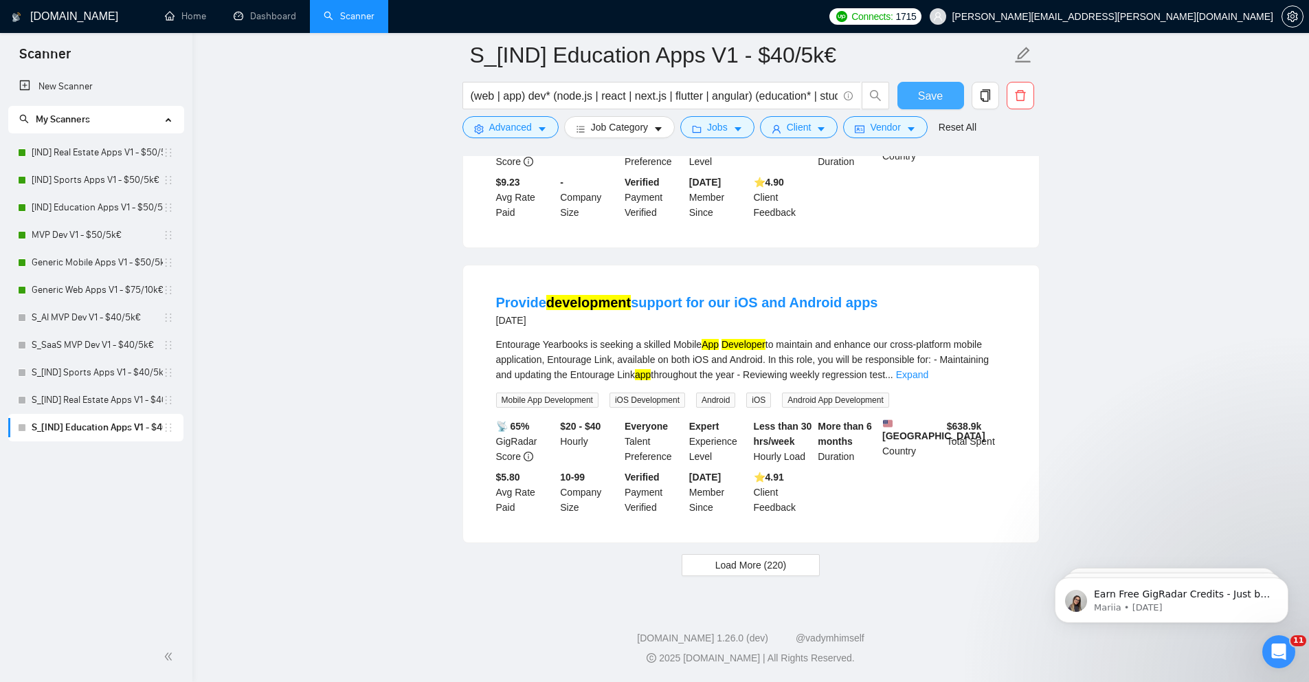
scroll to position [2743, 0]
click at [753, 555] on button "Load More (220)" at bounding box center [751, 565] width 139 height 22
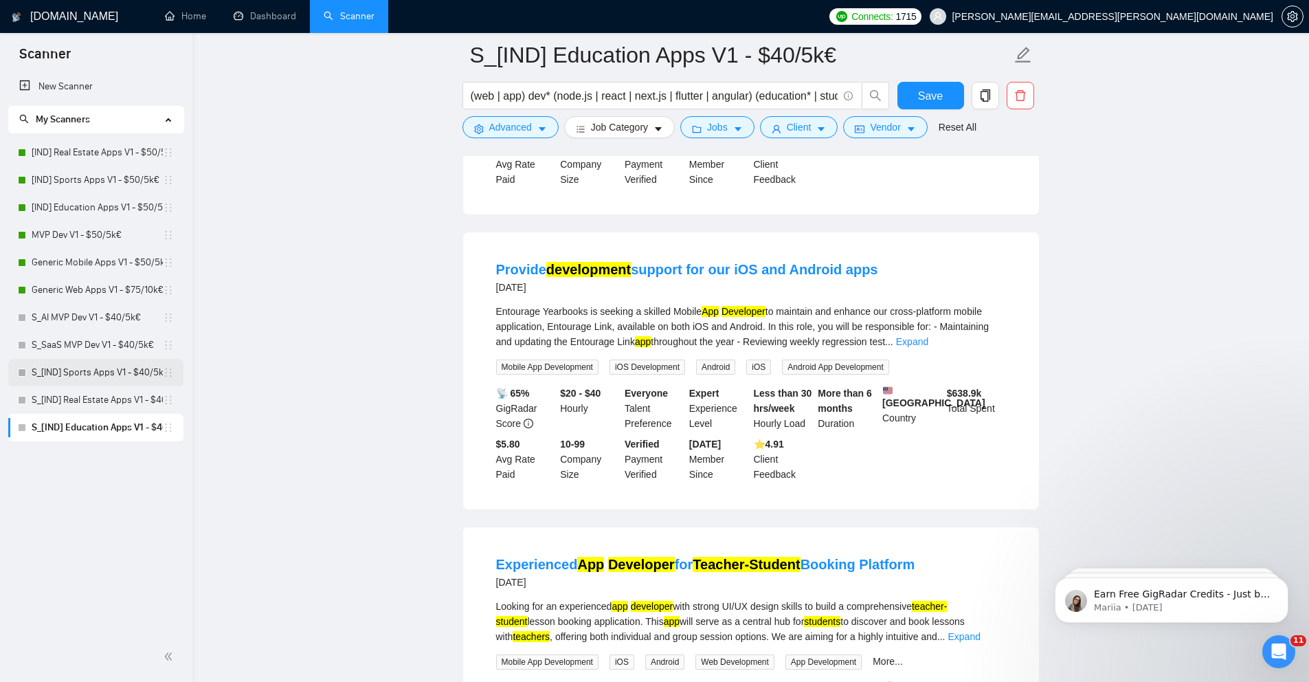
click at [97, 363] on link "S_[IND] Sports Apps V1 - $40/5k€" at bounding box center [97, 372] width 131 height 27
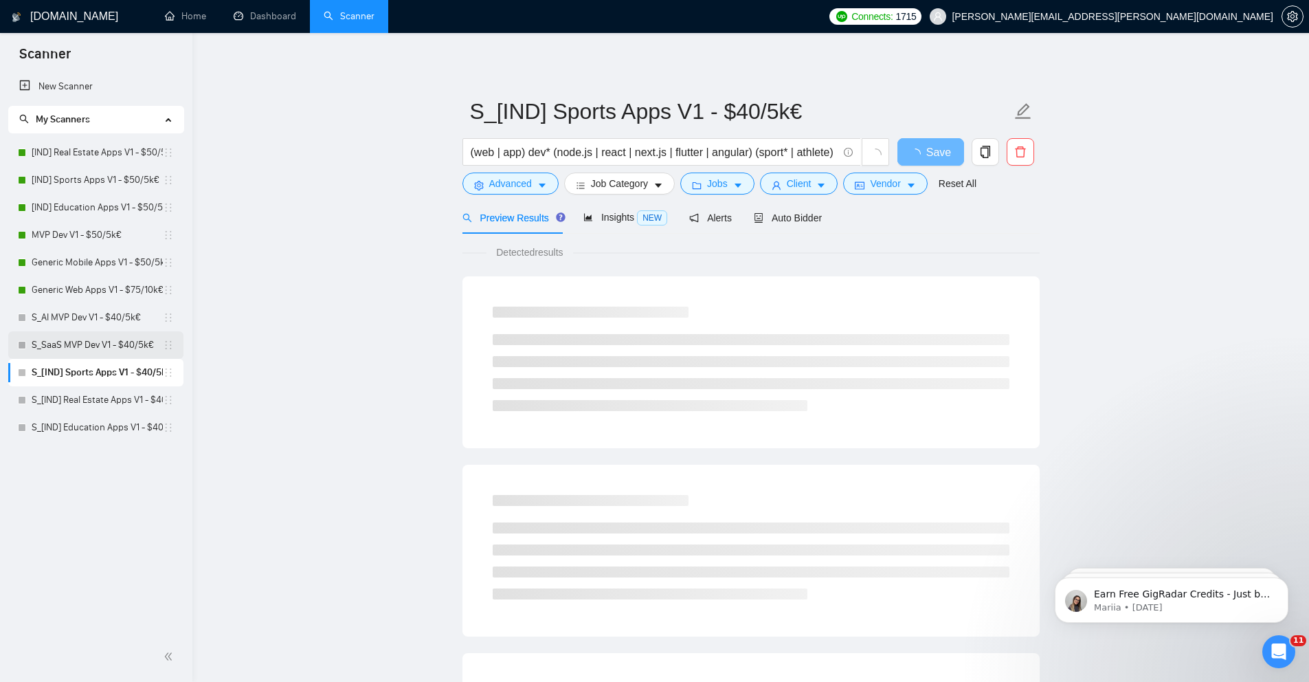
click at [107, 341] on link "S_SaaS MVP Dev V1 - $40/5k€" at bounding box center [97, 344] width 131 height 27
click at [789, 221] on span "Auto Bidder" at bounding box center [788, 217] width 68 height 11
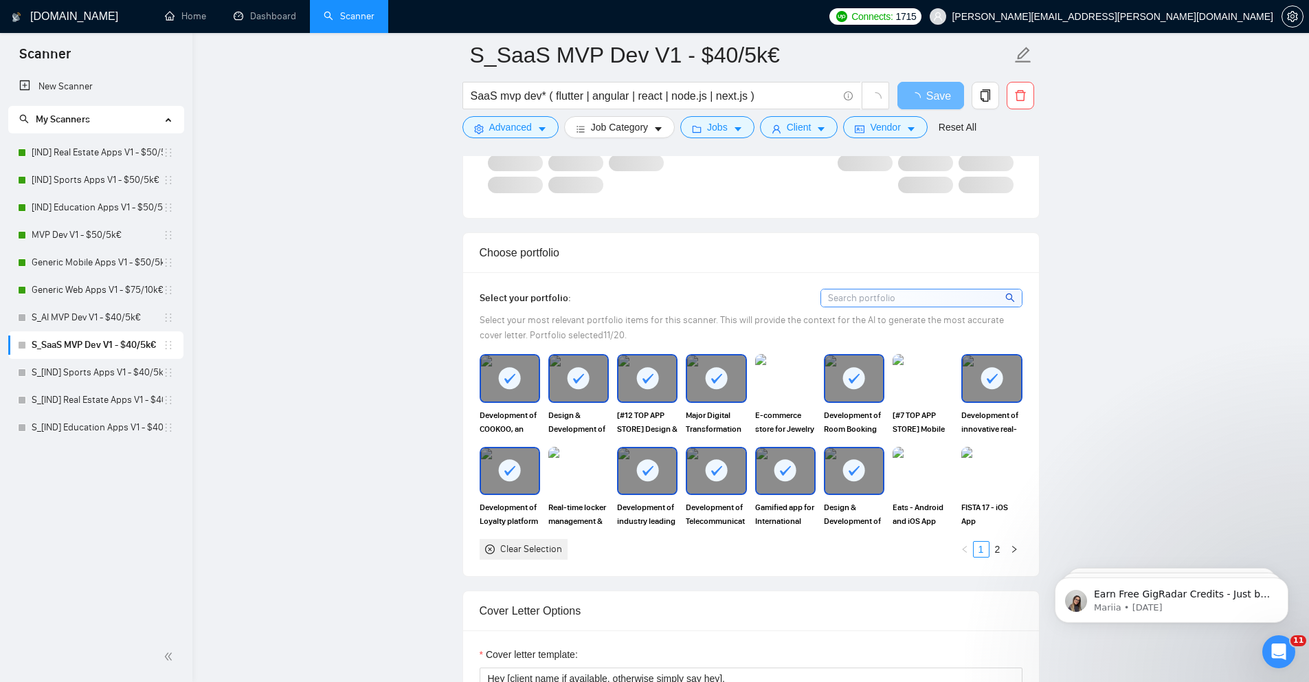
scroll to position [1378, 0]
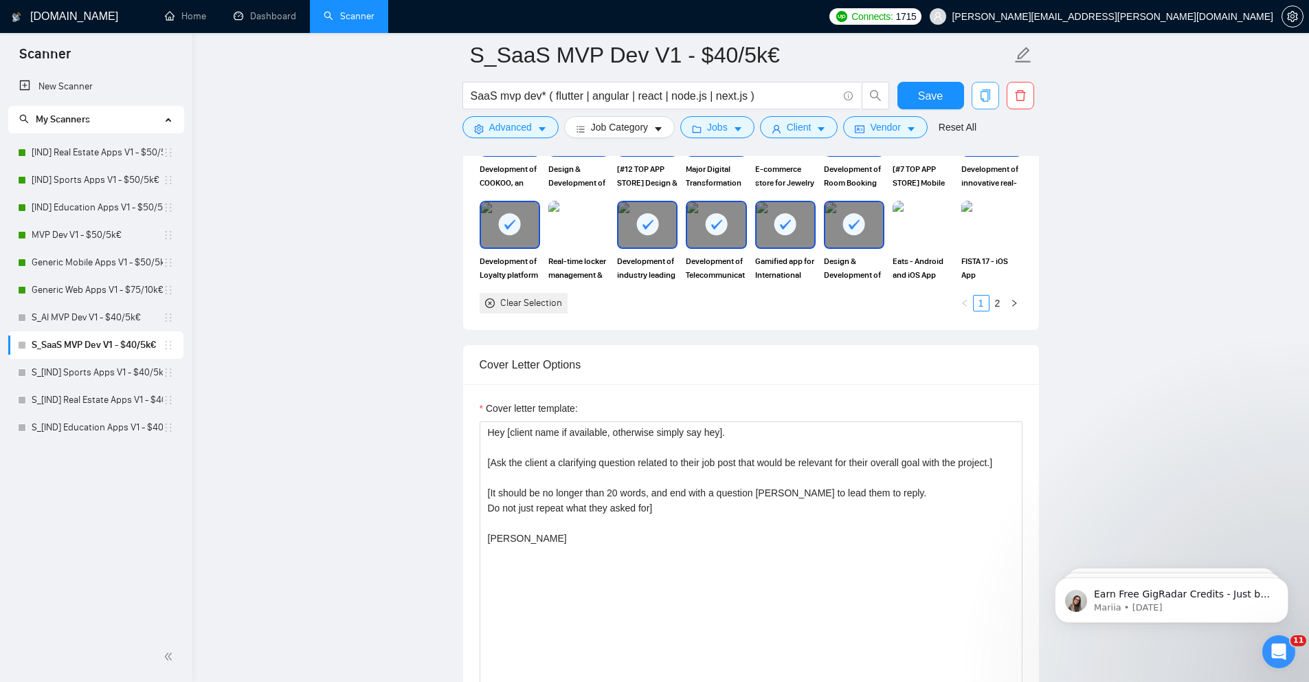
click at [985, 105] on button "button" at bounding box center [985, 95] width 27 height 27
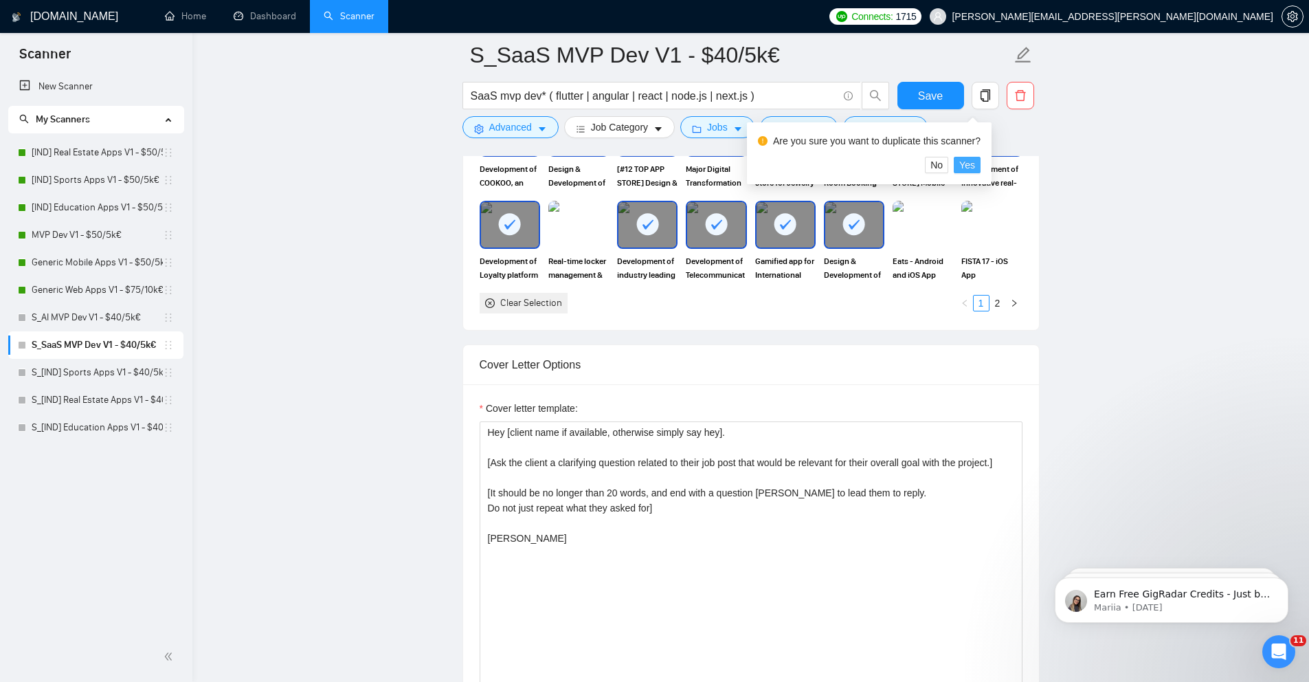
click at [981, 167] on button "Yes" at bounding box center [967, 165] width 27 height 16
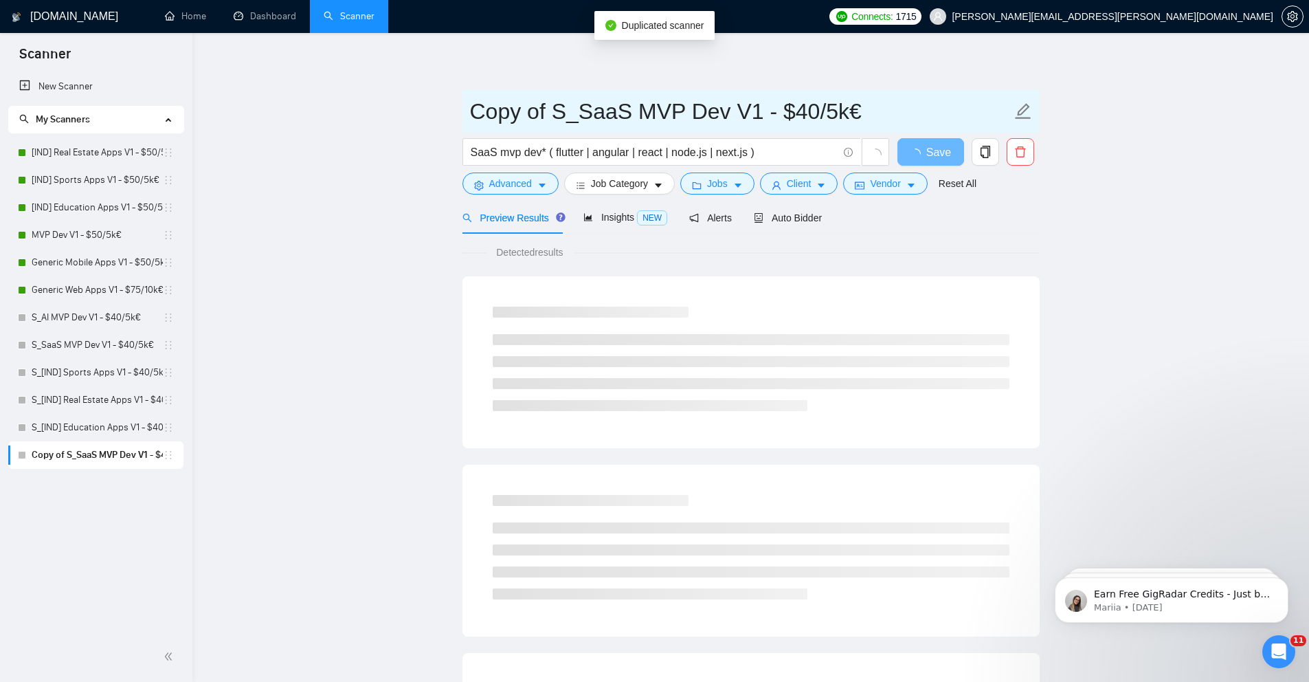
click at [752, 109] on input "Copy of S_SaaS MVP Dev V1 - $40/5k€" at bounding box center [740, 111] width 541 height 34
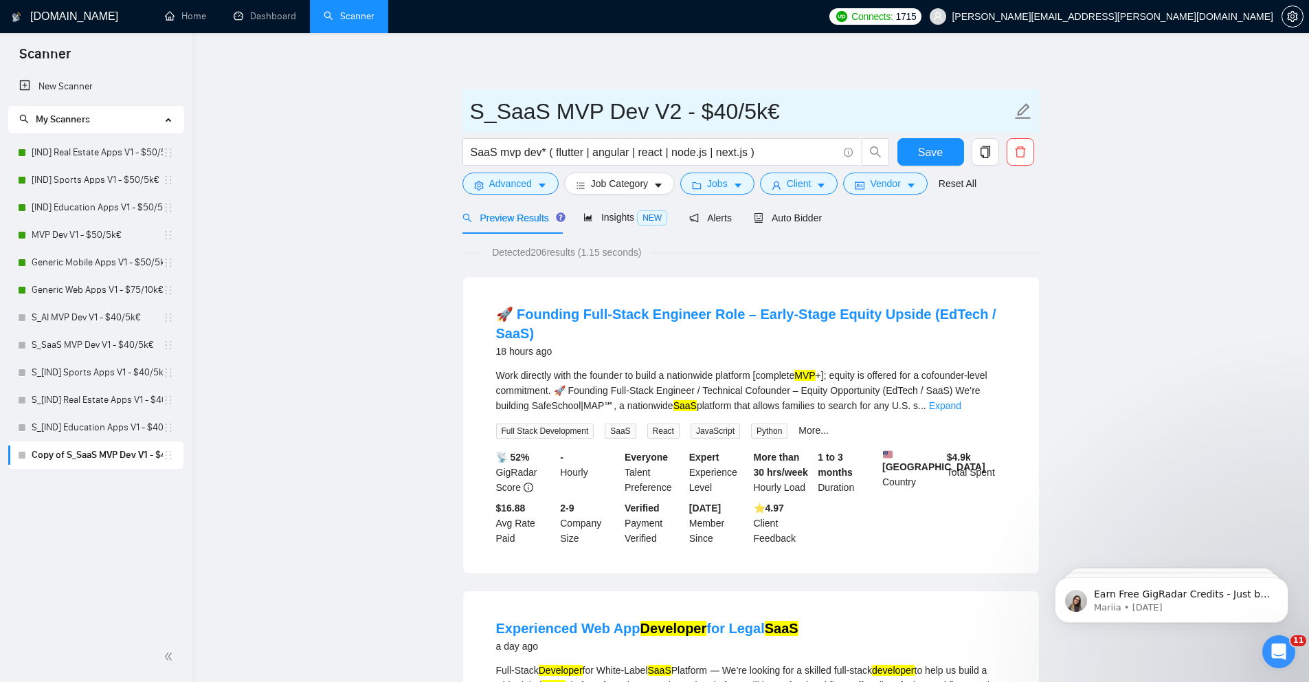
type input "S_SaaS MVP Dev V2 - $40/5k€"
click at [955, 219] on div "Preview Results Insights NEW Alerts Auto Bidder" at bounding box center [750, 217] width 577 height 32
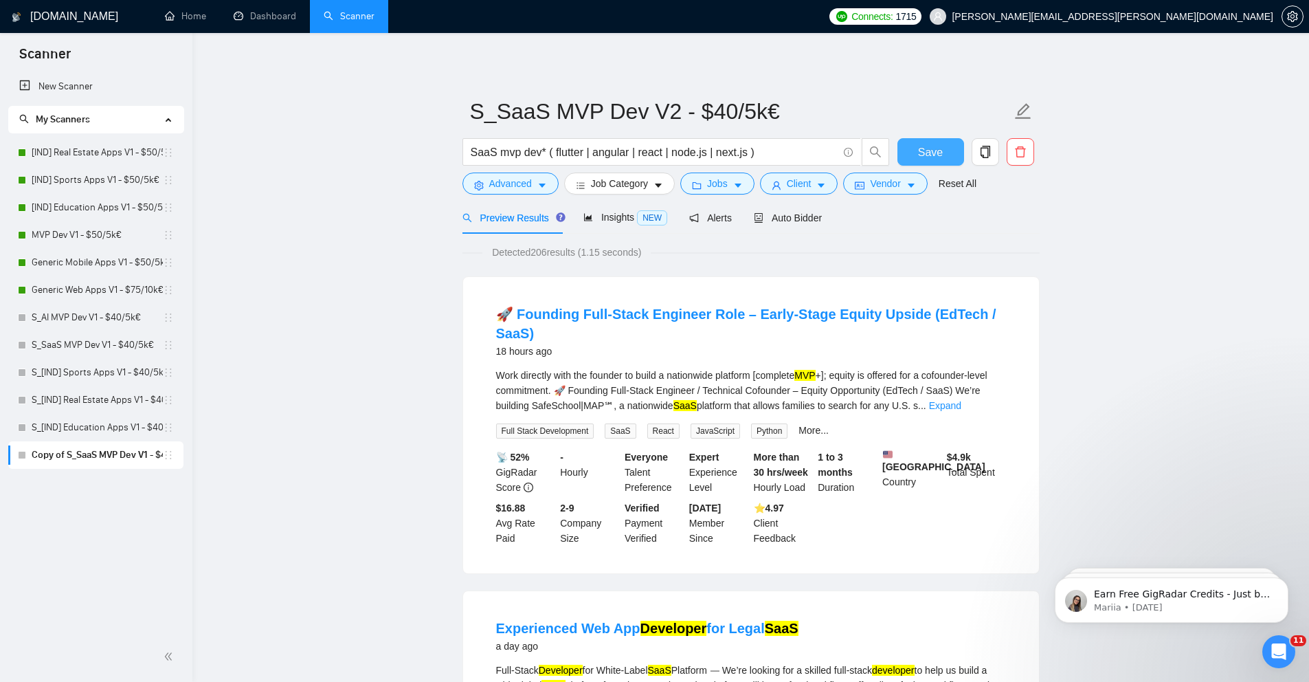
click at [923, 148] on span "Save" at bounding box center [930, 152] width 25 height 17
click at [781, 215] on span "Auto Bidder" at bounding box center [788, 217] width 68 height 11
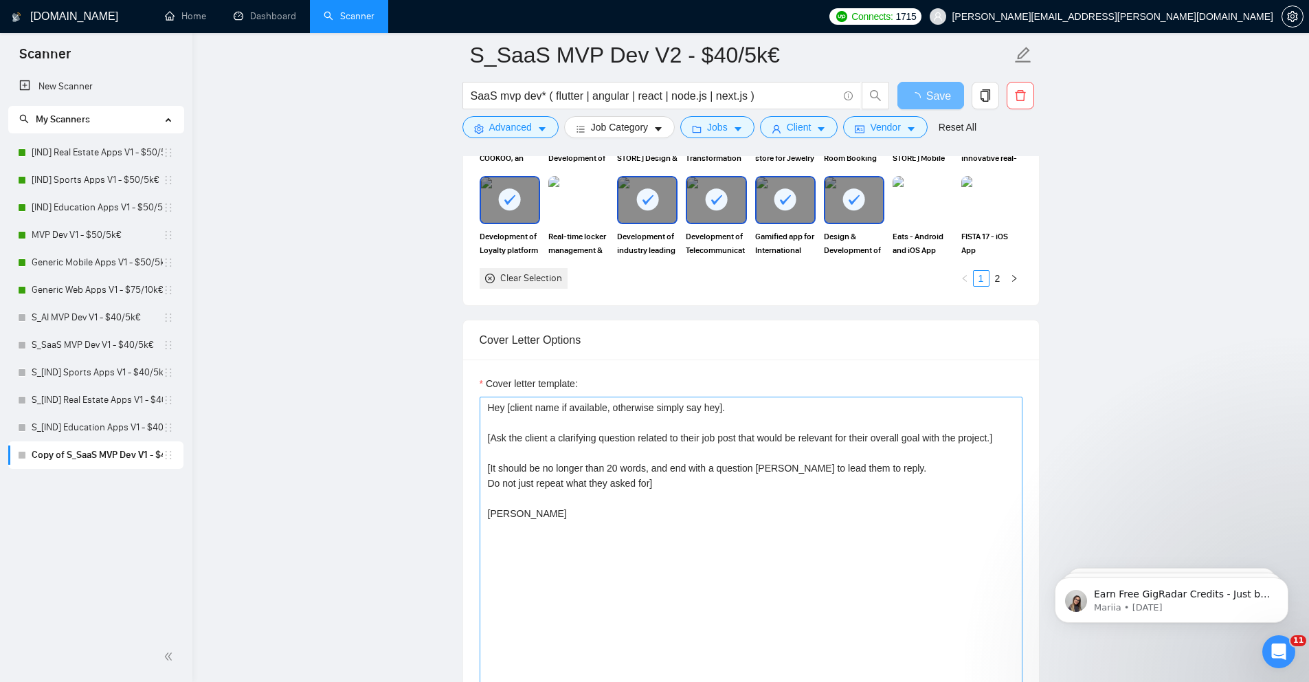
scroll to position [1578, 0]
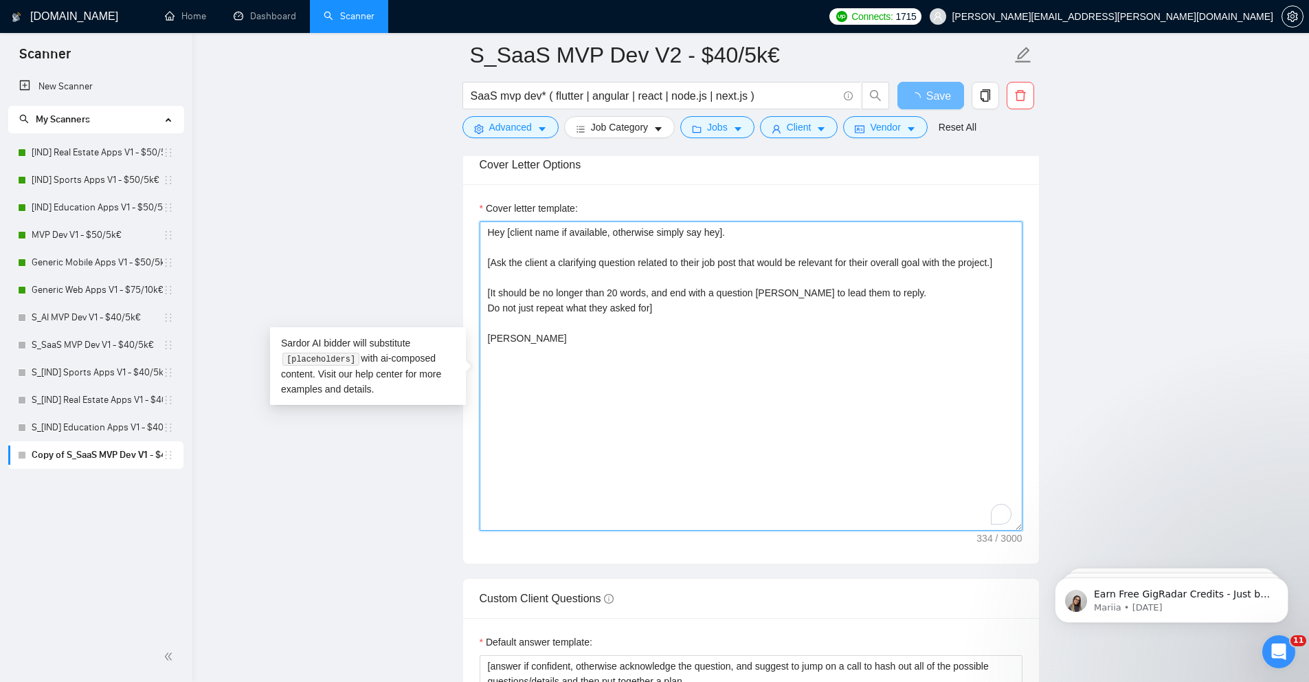
drag, startPoint x: 559, startPoint y: 342, endPoint x: 457, endPoint y: 214, distance: 163.3
click at [457, 214] on main "S_SaaS MVP Dev V2 - $40/5k€ SaaS mvp dev* ( flutter | angular | react | node.js…" at bounding box center [750, 372] width 1073 height 3790
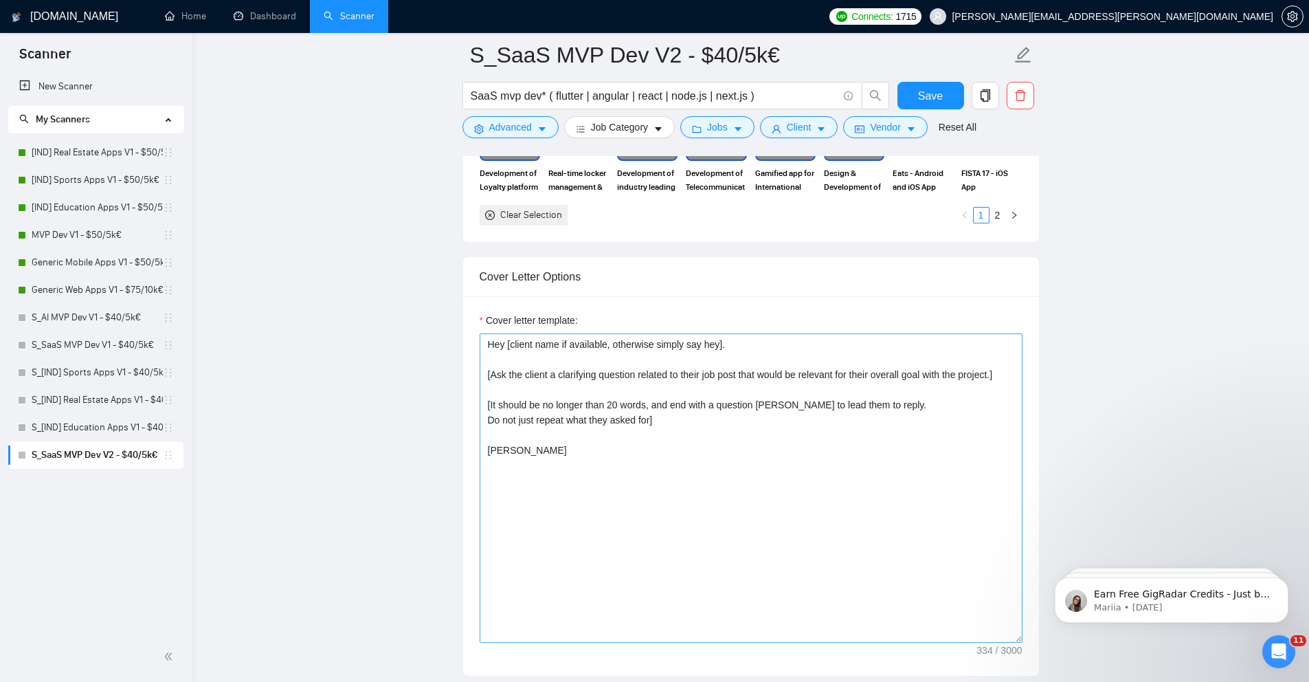
scroll to position [1465, 0]
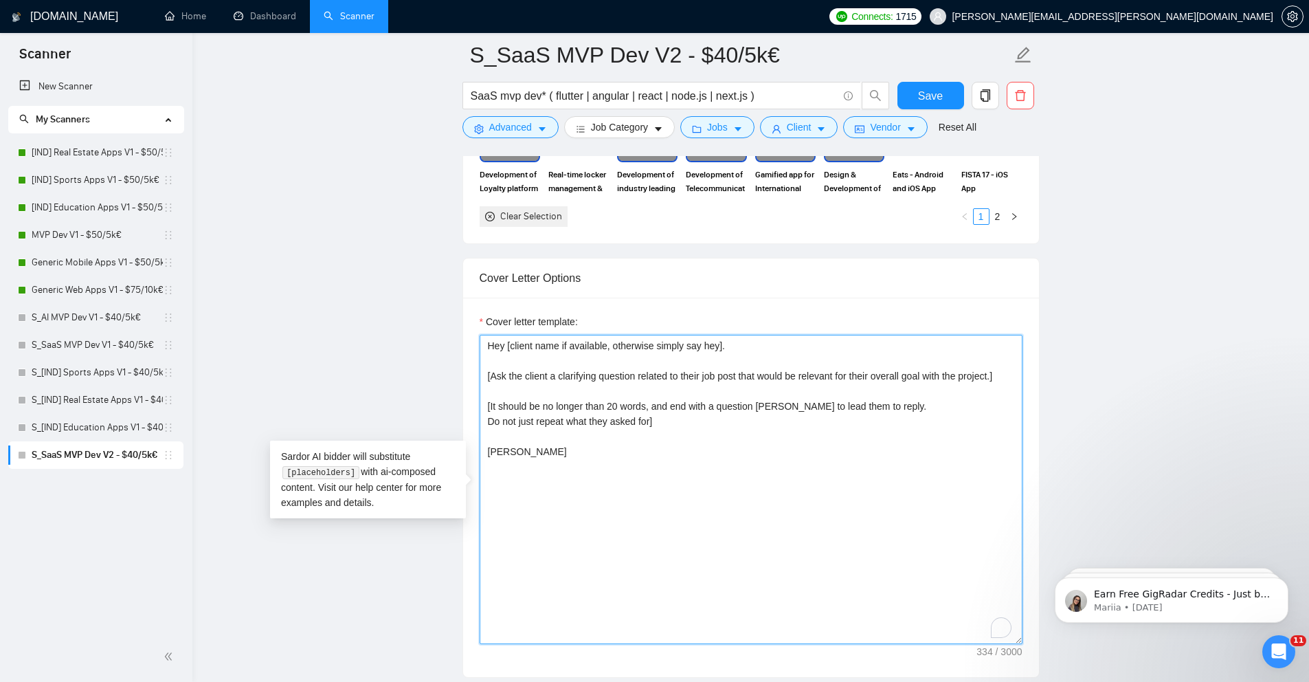
drag, startPoint x: 694, startPoint y: 443, endPoint x: 484, endPoint y: 340, distance: 234.2
click at [484, 340] on textarea "Hey [client name if available, otherwise simply say hey]. [Ask the client a cla…" at bounding box center [751, 489] width 543 height 309
paste textarea "[Write a personal greeting using the client's name or company name (if any is p…"
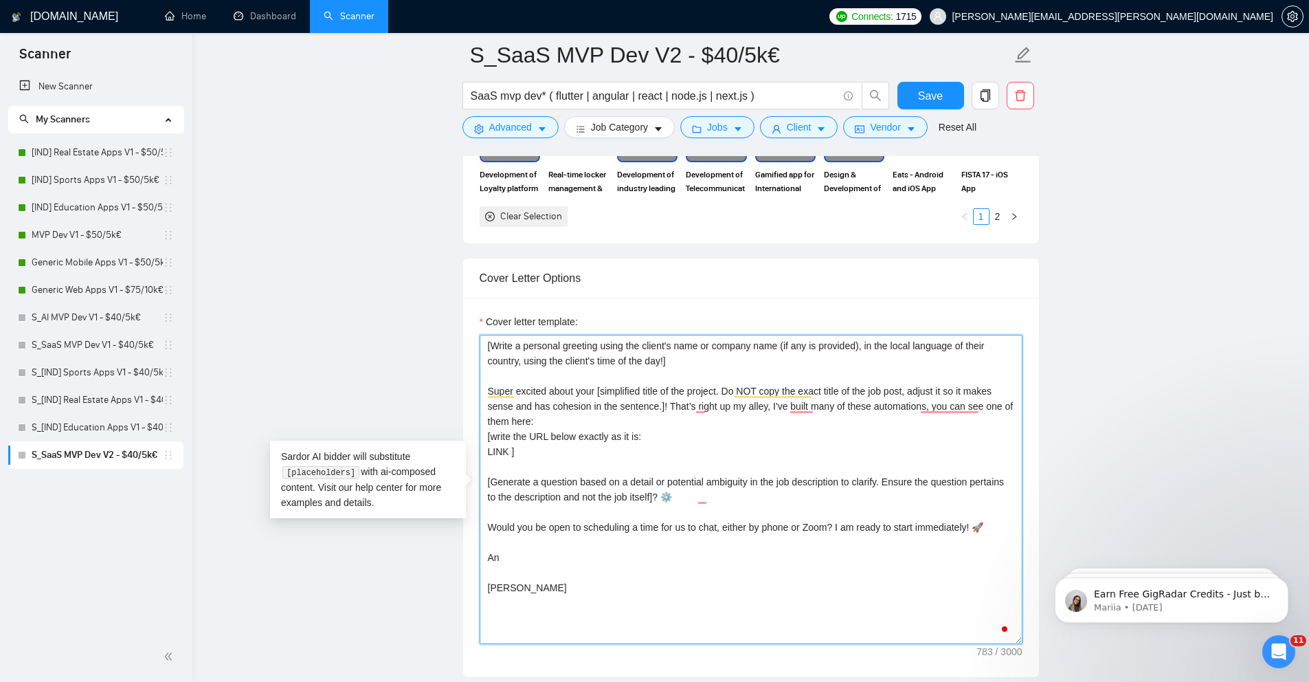
drag, startPoint x: 531, startPoint y: 573, endPoint x: 480, endPoint y: 559, distance: 52.9
click at [480, 559] on textarea "[Write a personal greeting using the client's name or company name (if any is p…" at bounding box center [751, 489] width 543 height 309
click at [476, 550] on div "Cover Letter Options Cover letter template: [Write a personal greeting using th…" at bounding box center [750, 468] width 577 height 420
click at [527, 560] on textarea "[Write a personal greeting using the client's name or company name (if any is p…" at bounding box center [751, 489] width 543 height 309
drag, startPoint x: 529, startPoint y: 557, endPoint x: 485, endPoint y: 556, distance: 44.0
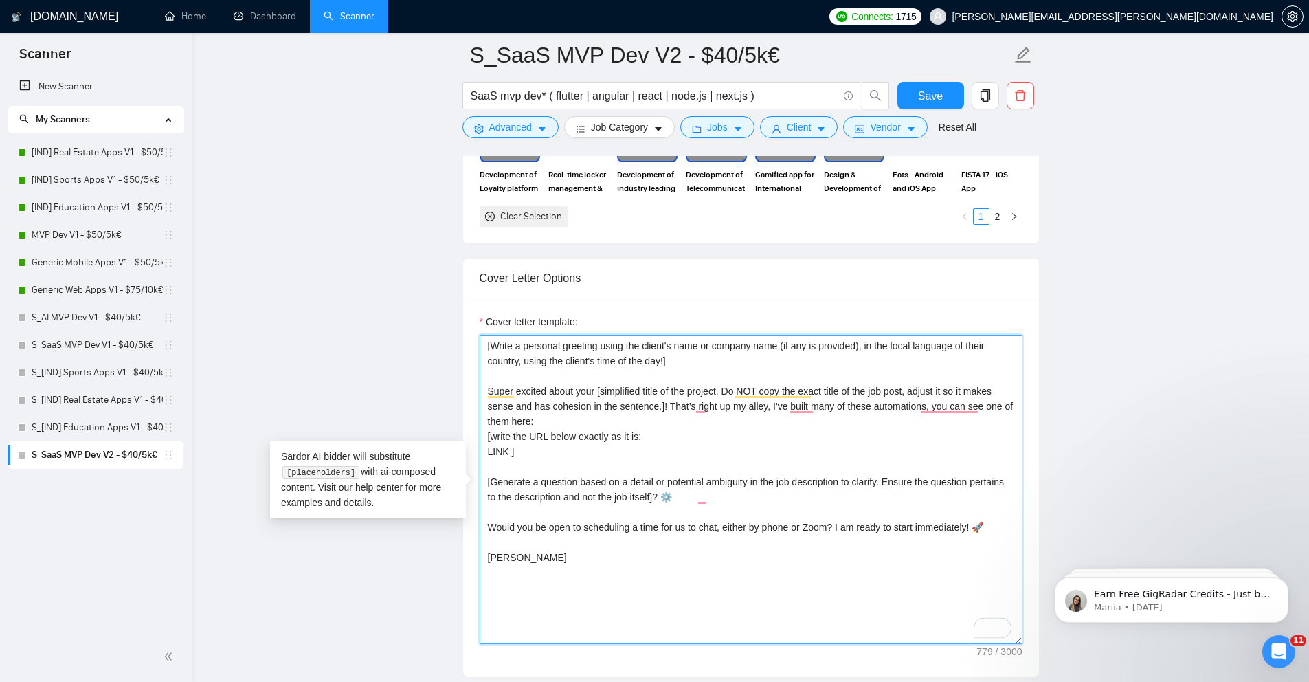
click at [485, 556] on textarea "[Write a personal greeting using the client's name or company name (if any is p…" at bounding box center [751, 489] width 543 height 309
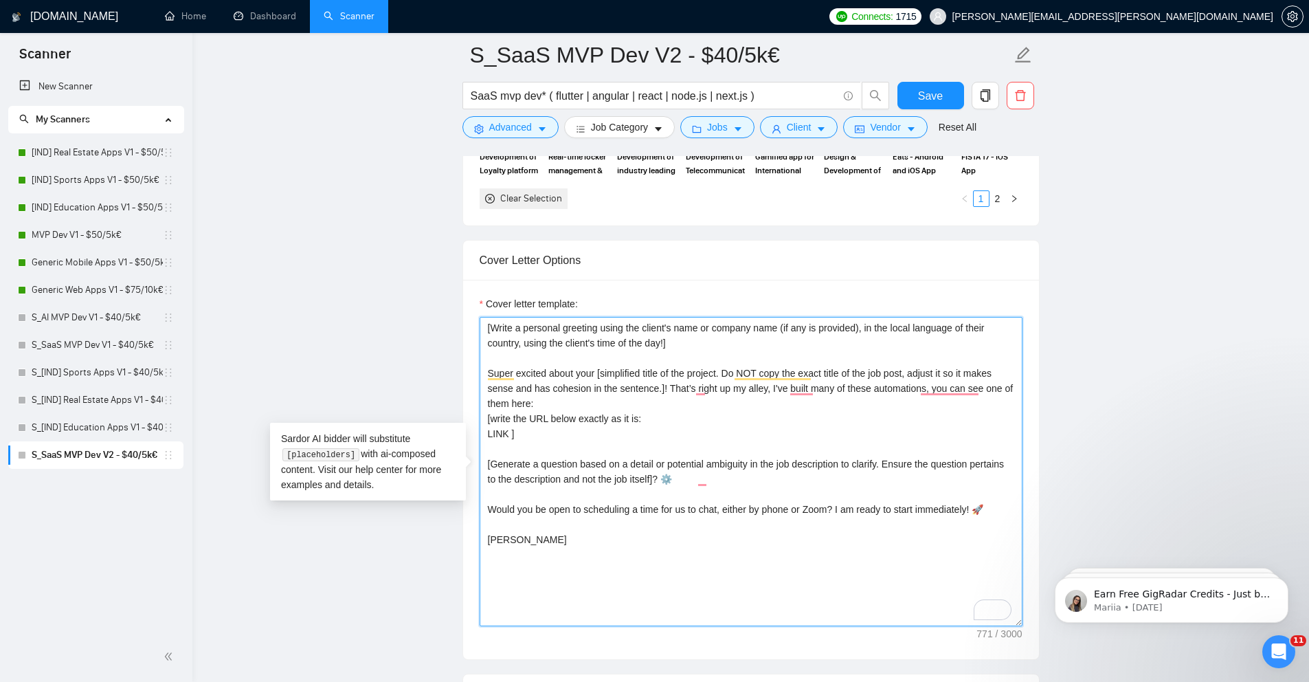
scroll to position [1485, 0]
click at [1064, 377] on main "S_SaaS MVP Dev V2 - $40/5k€ SaaS mvp dev* ( flutter | angular | react | node.js…" at bounding box center [750, 465] width 1073 height 3790
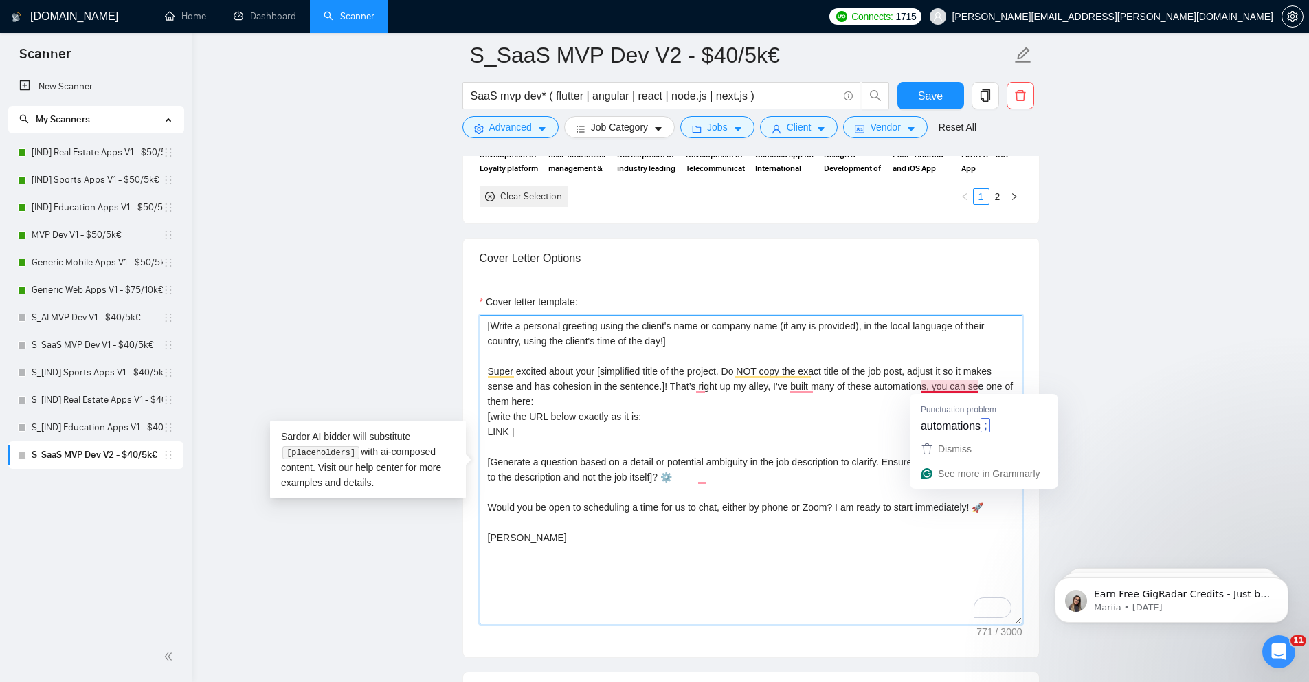
drag, startPoint x: 976, startPoint y: 386, endPoint x: 922, endPoint y: 386, distance: 54.3
click at [922, 386] on textarea "[Write a personal greeting using the client's name or company name (if any is p…" at bounding box center [751, 469] width 543 height 309
click at [839, 403] on textarea "[Write a personal greeting using the client's name or company name (if any is p…" at bounding box center [751, 469] width 543 height 309
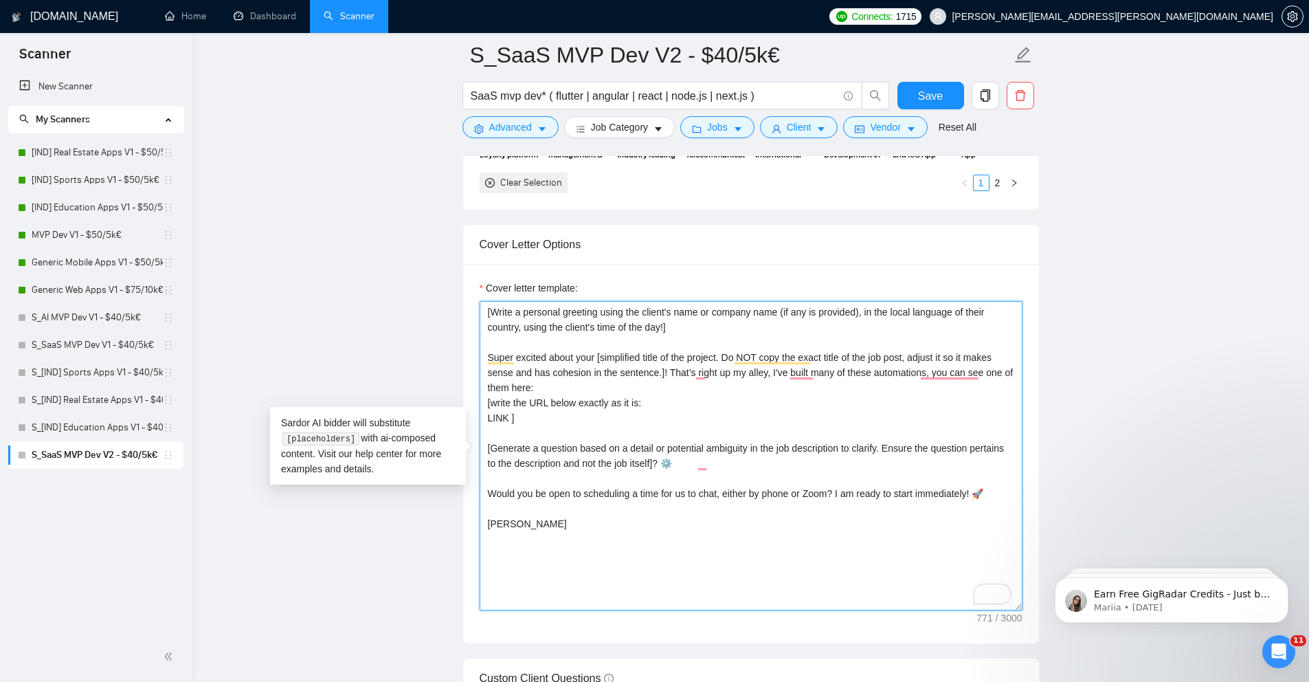
scroll to position [1506, 0]
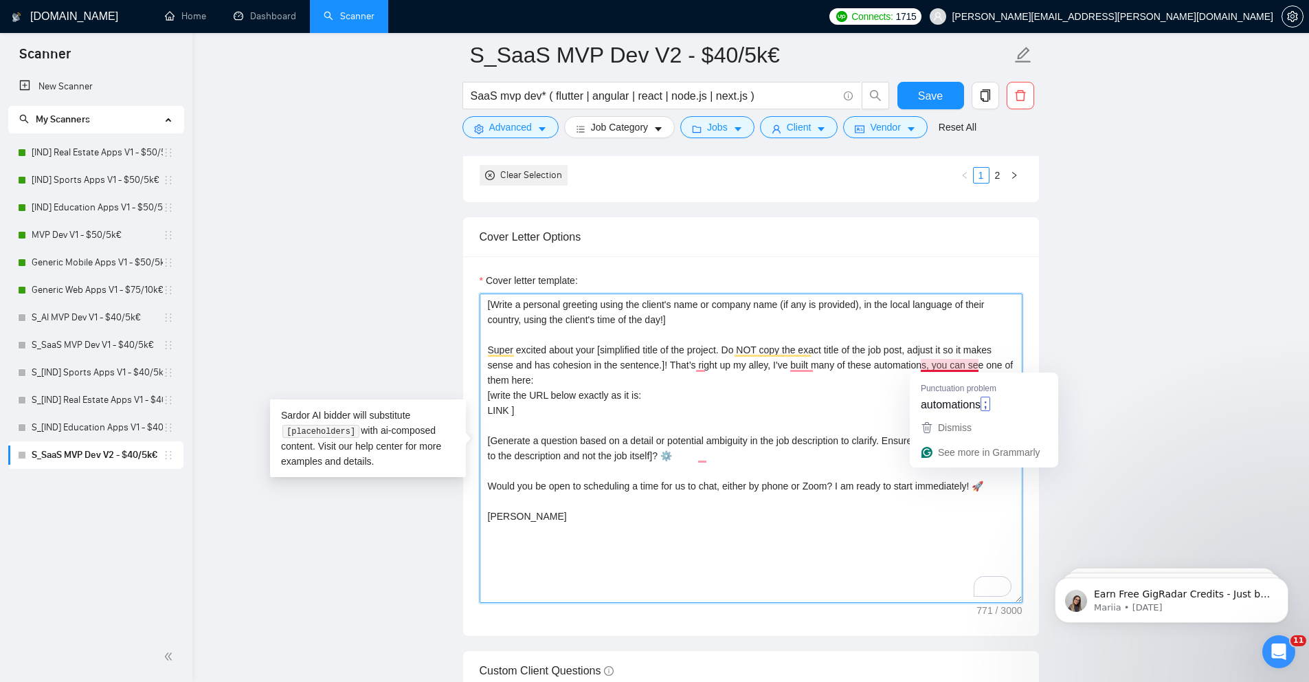
click at [950, 368] on textarea "[Write a personal greeting using the client's name or company name (if any is p…" at bounding box center [751, 447] width 543 height 309
type textarea "[Write a personal greeting using the client's name or company name (if any is p…"
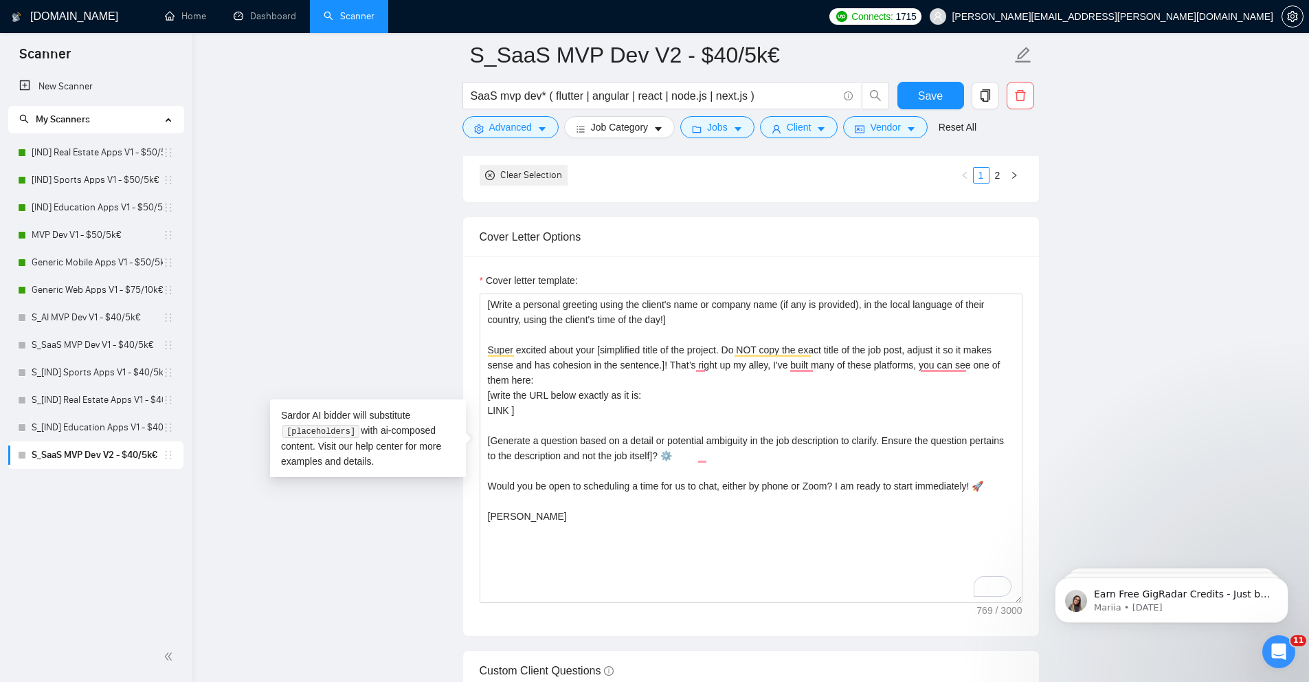
click at [445, 344] on main "S_SaaS MVP Dev V2 - $40/5k€ SaaS mvp dev* ( flutter | angular | react | node.js…" at bounding box center [750, 444] width 1073 height 3790
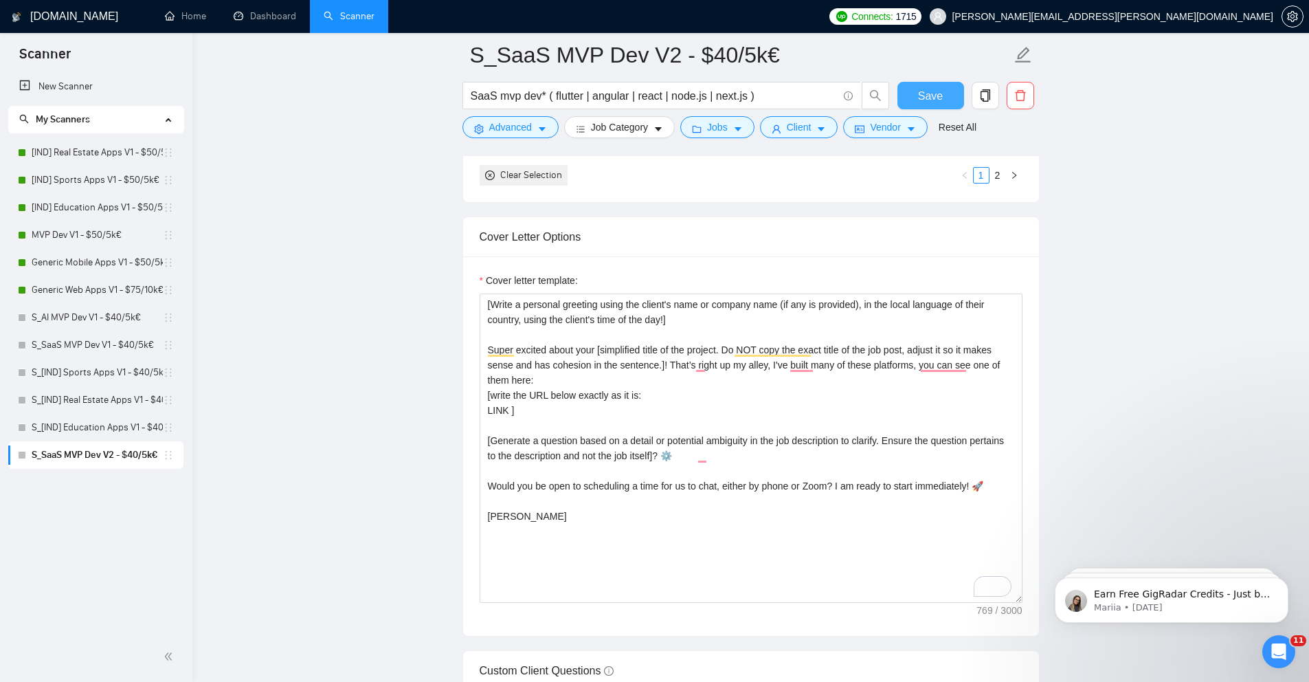
click at [915, 82] on button "Save" at bounding box center [930, 95] width 67 height 27
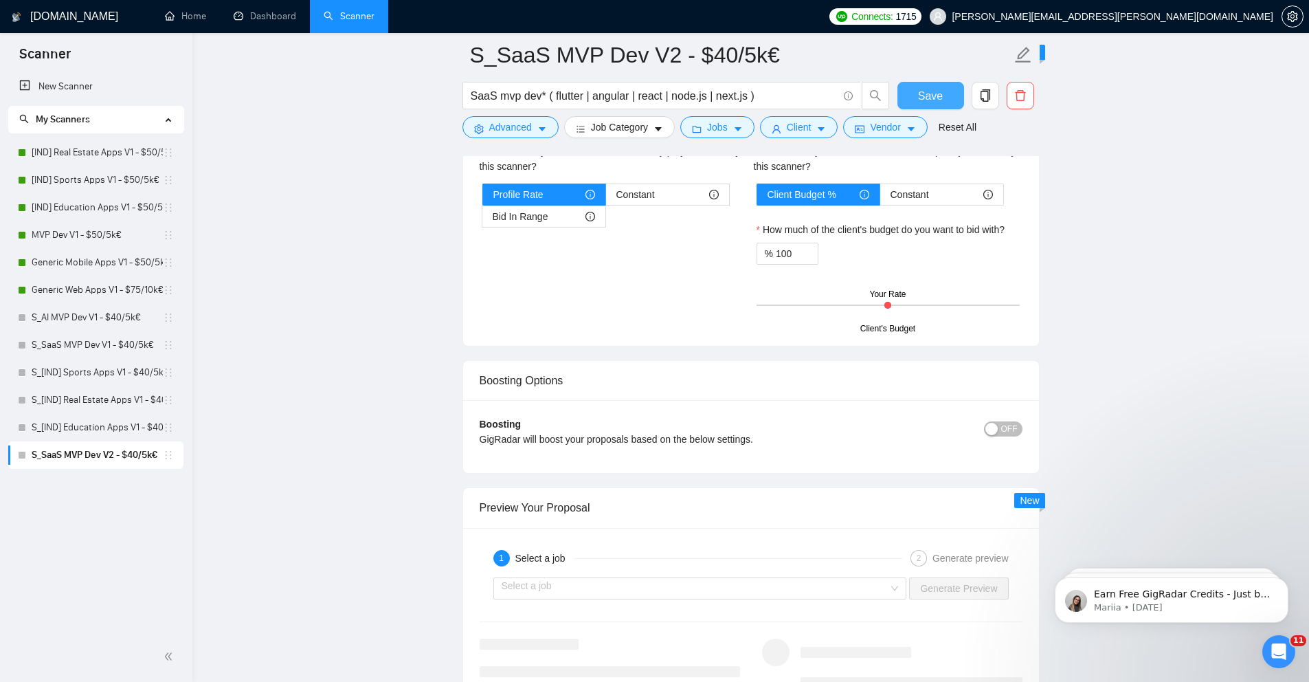
scroll to position [2384, 0]
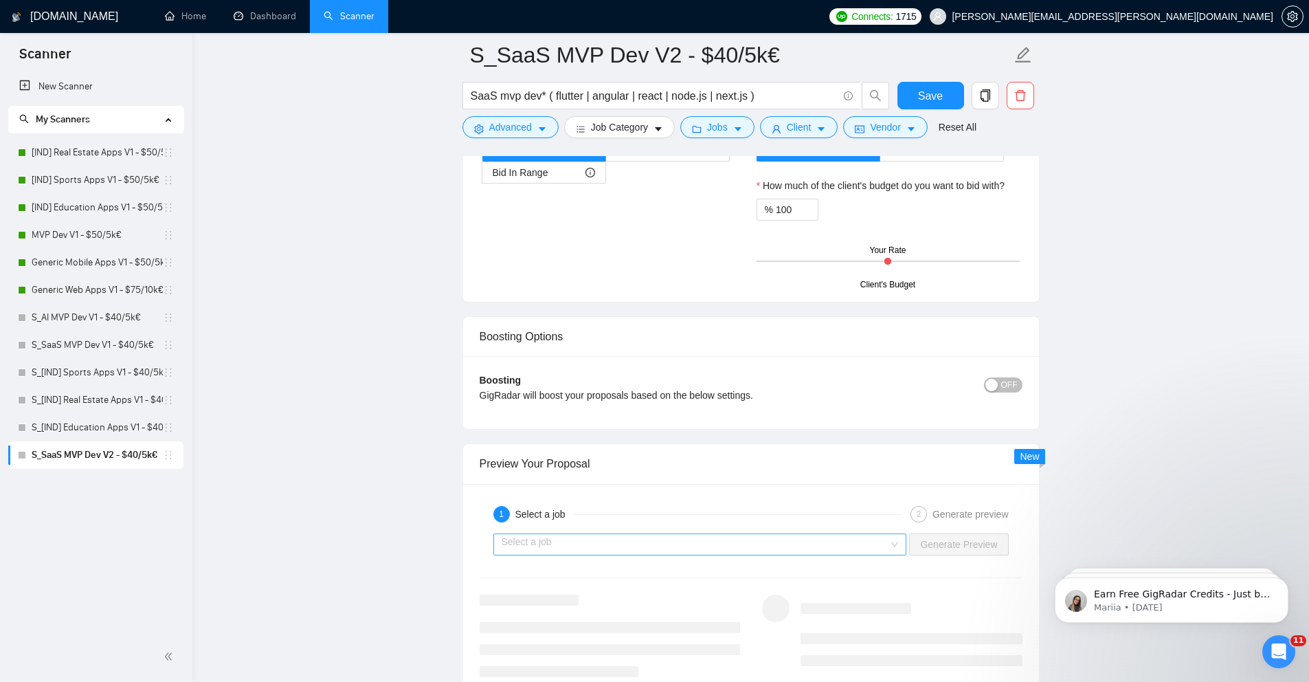
click at [673, 543] on input "search" at bounding box center [696, 544] width 388 height 21
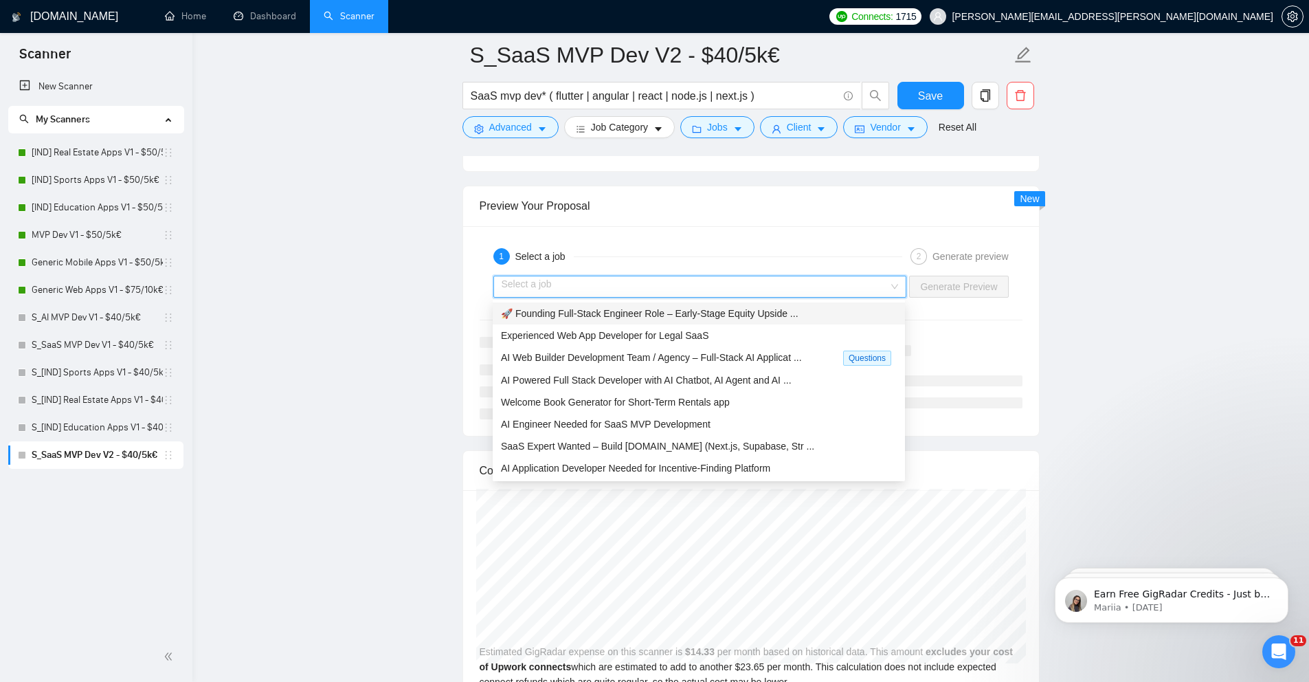
scroll to position [2649, 0]
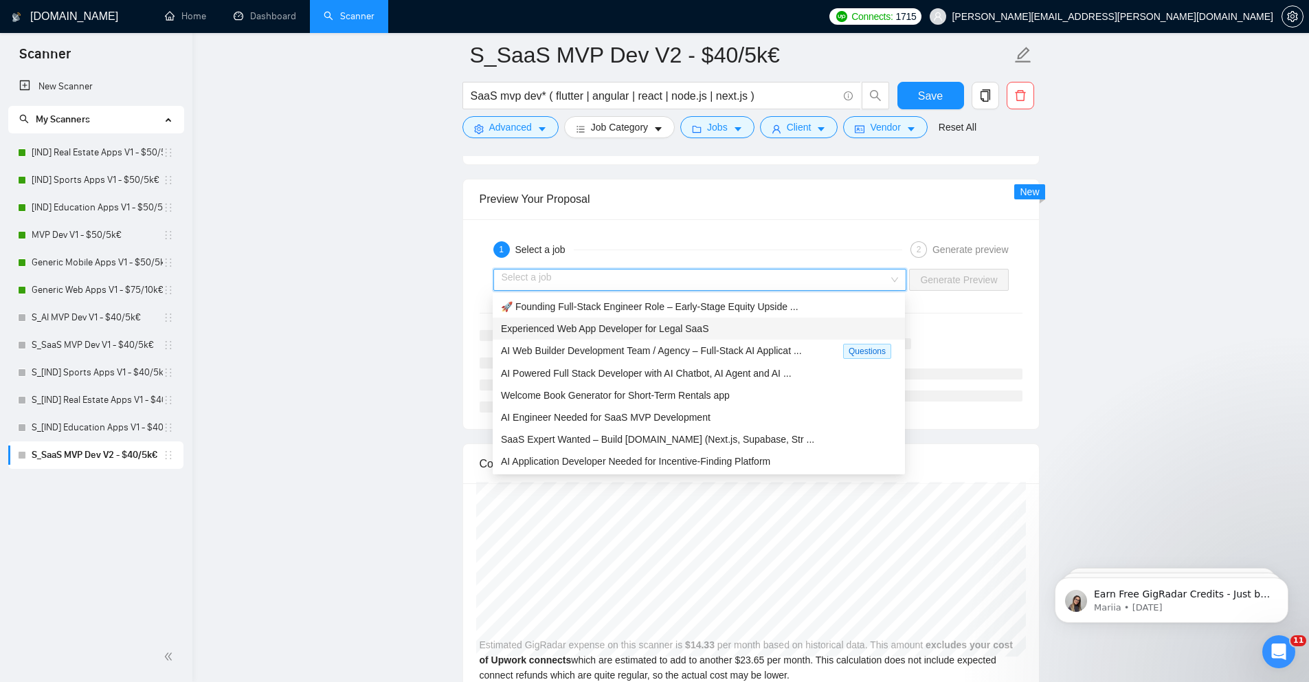
click at [633, 323] on span "Experienced Web App Developer for Legal SaaS" at bounding box center [605, 328] width 208 height 11
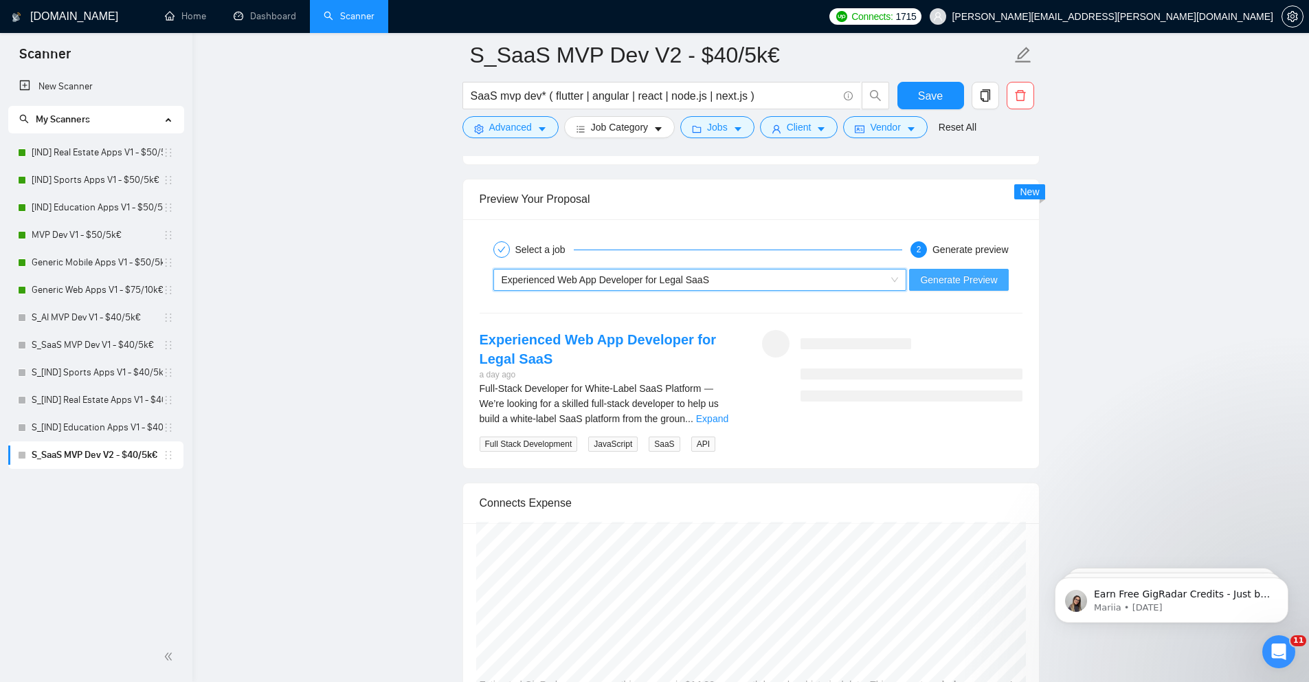
click at [922, 282] on span "Generate Preview" at bounding box center [958, 279] width 77 height 15
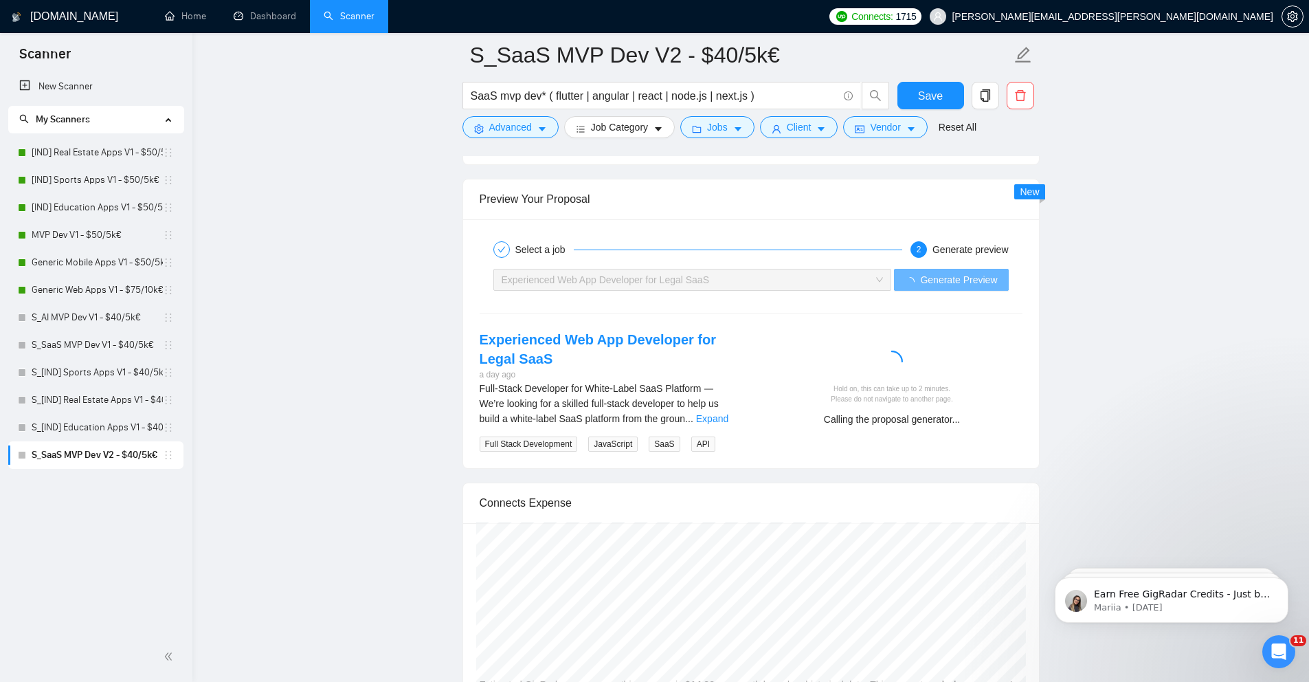
click at [712, 426] on div "Full-Stack Developer for White-Label SaaS Platform ⸻ We’re looking for a skille…" at bounding box center [610, 403] width 260 height 45
click at [715, 423] on link "Expand" at bounding box center [712, 418] width 32 height 11
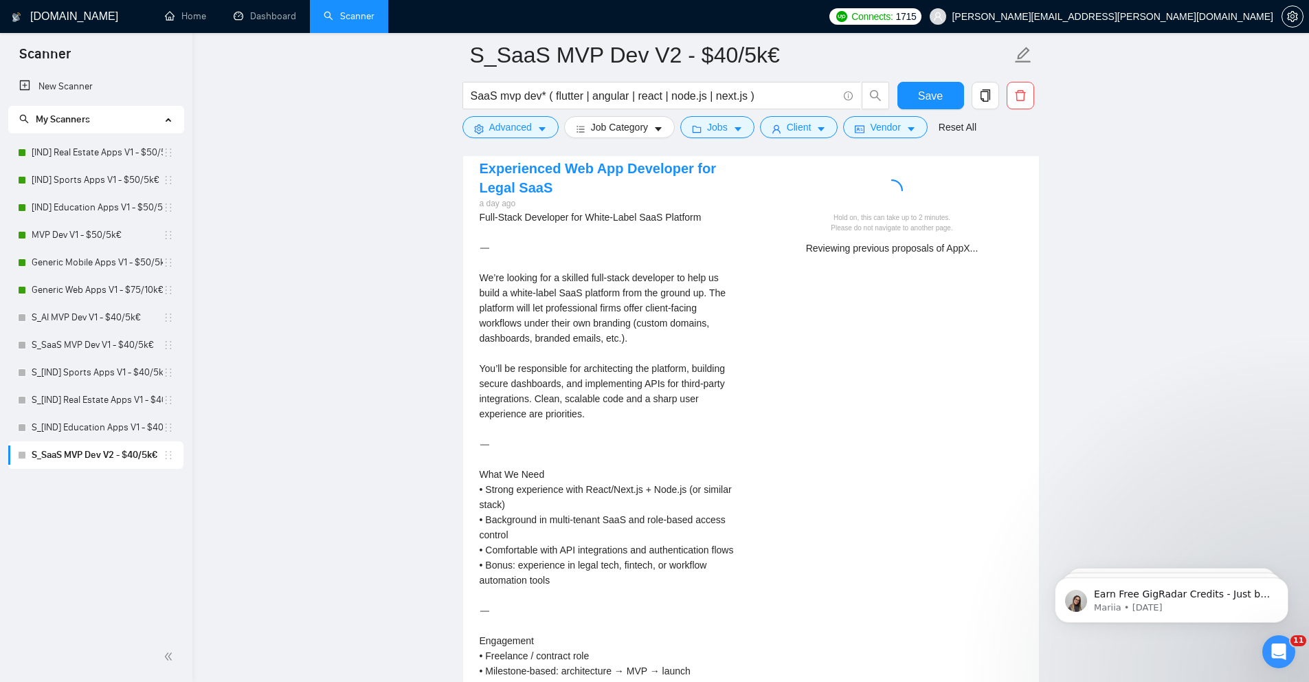
scroll to position [2819, 0]
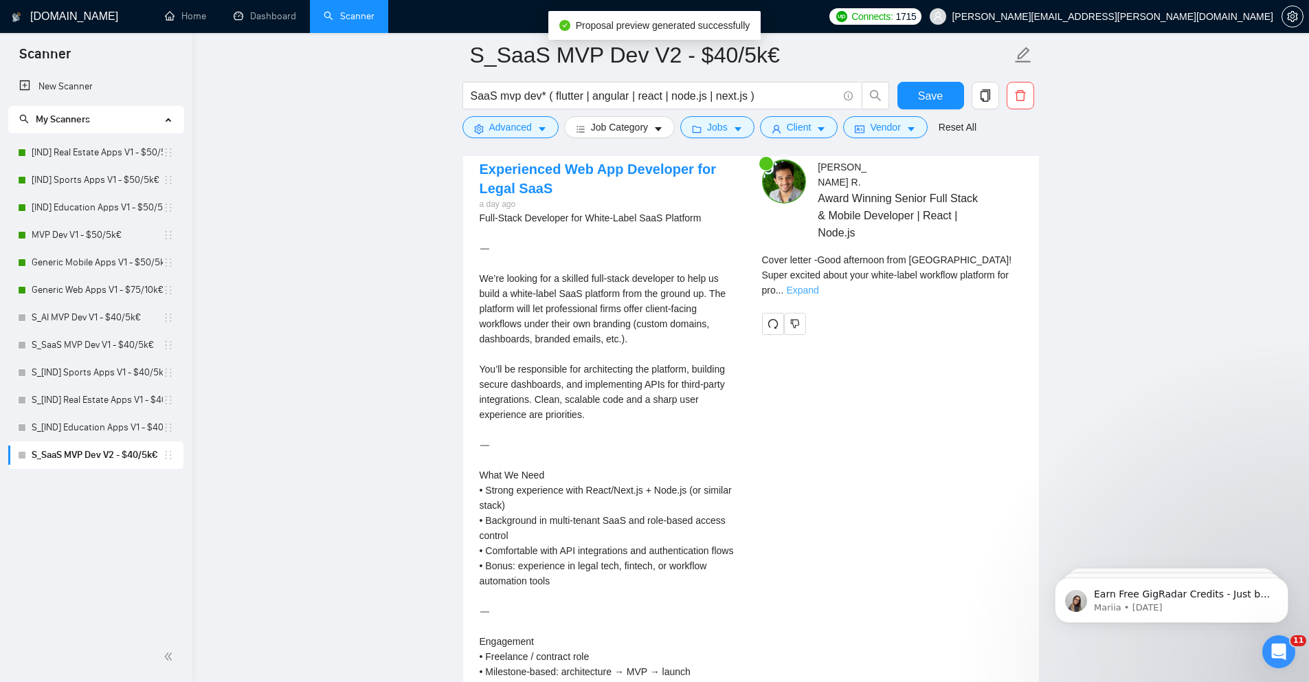
click at [818, 284] on link "Expand" at bounding box center [802, 289] width 32 height 11
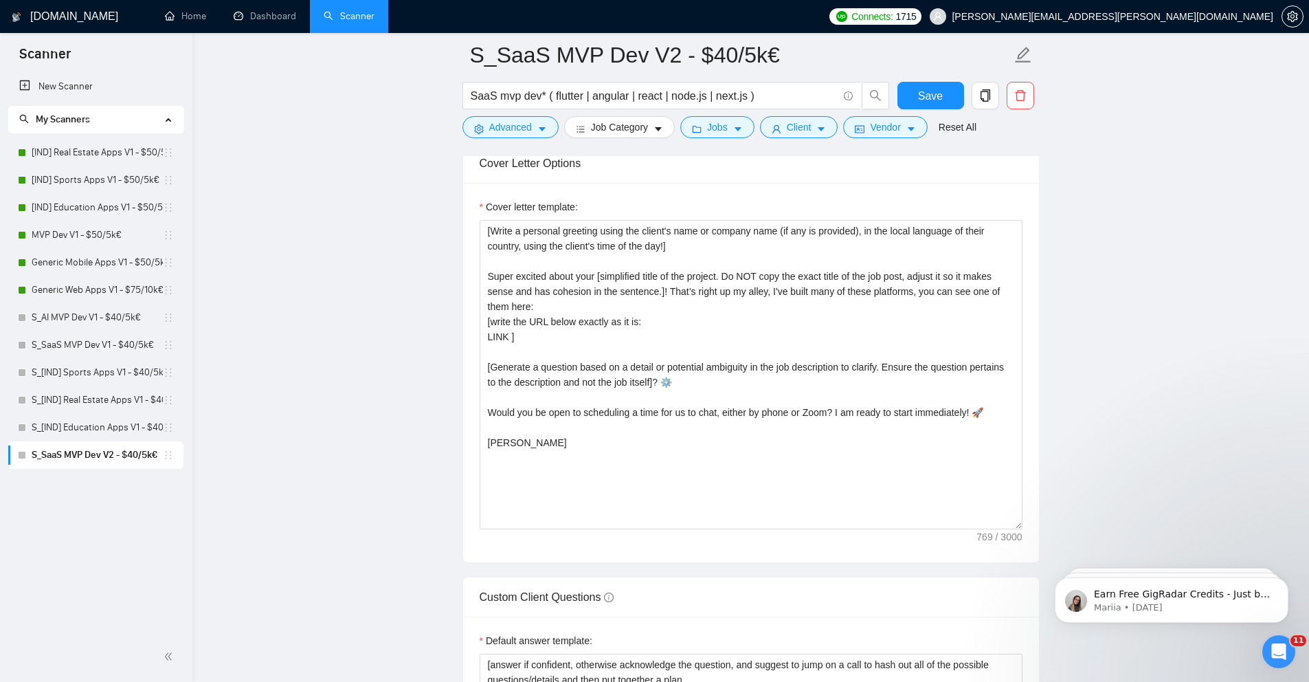
scroll to position [1573, 0]
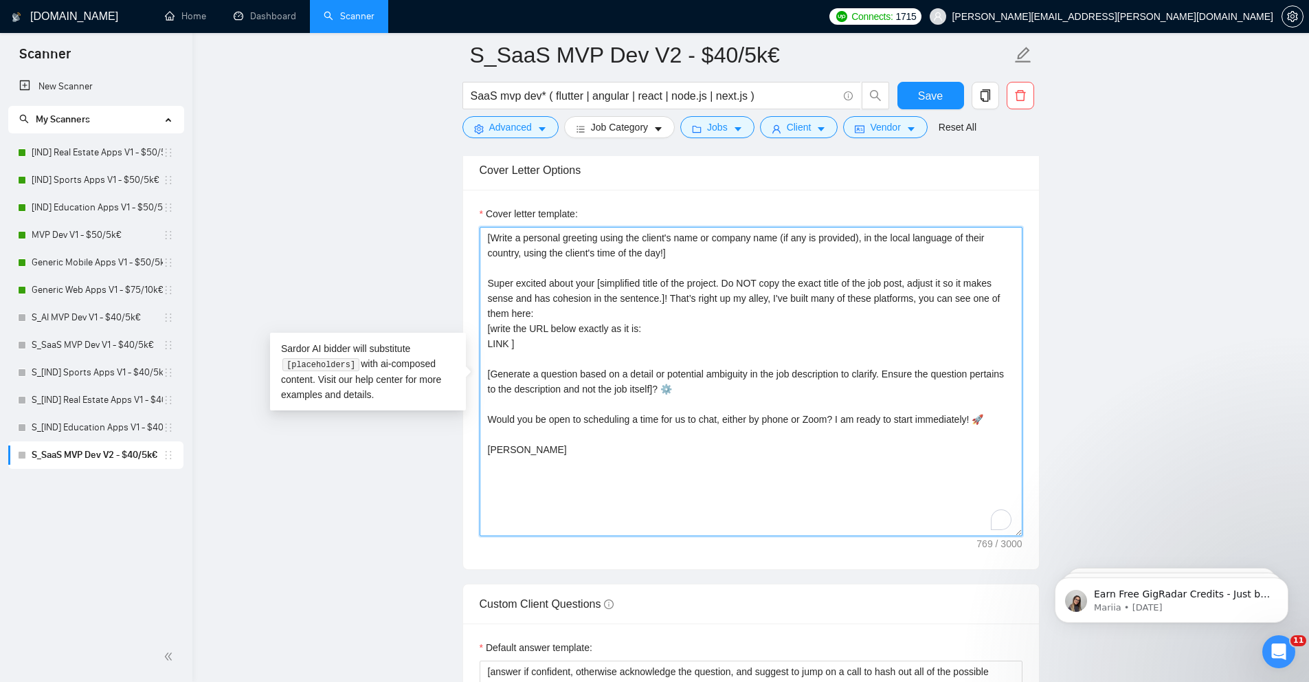
click at [926, 297] on textarea "[Write a personal greeting using the client's name or company name (if any is p…" at bounding box center [751, 381] width 543 height 309
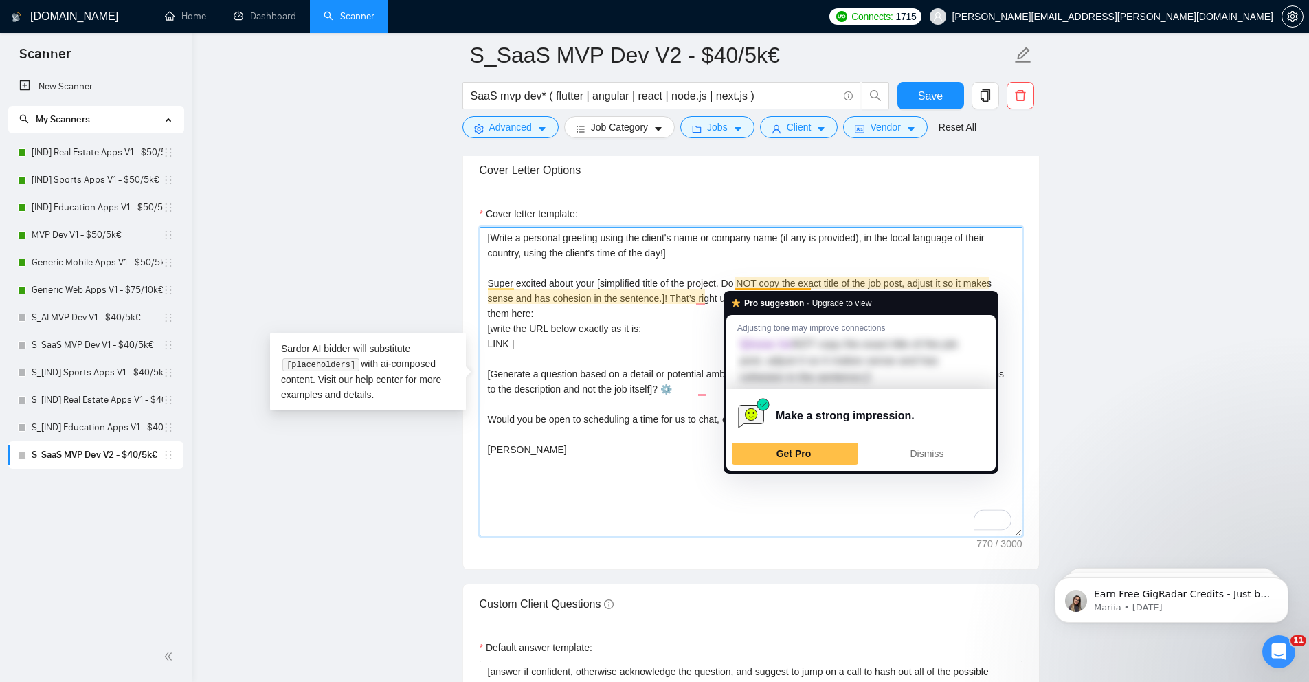
click at [682, 290] on textarea "[Write a personal greeting using the client's name or company name (if any is p…" at bounding box center [751, 381] width 543 height 309
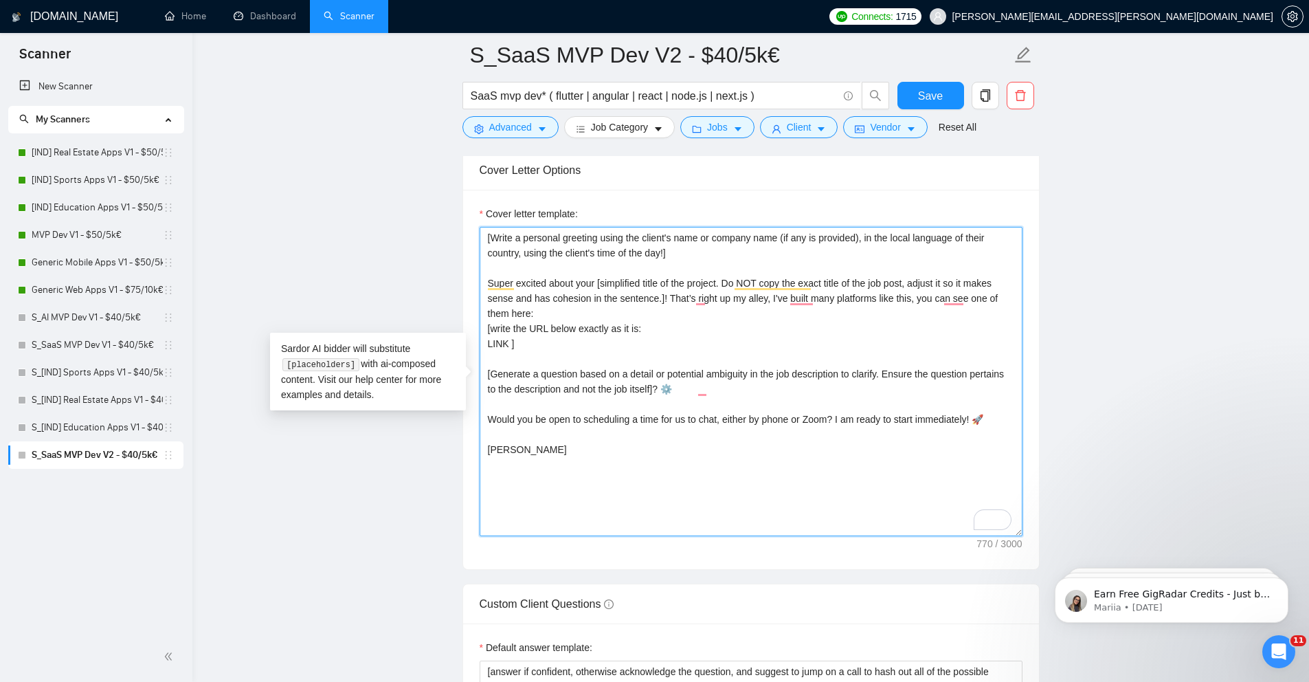
type textarea "[Write a personal greeting using the client's name or company name (if any is p…"
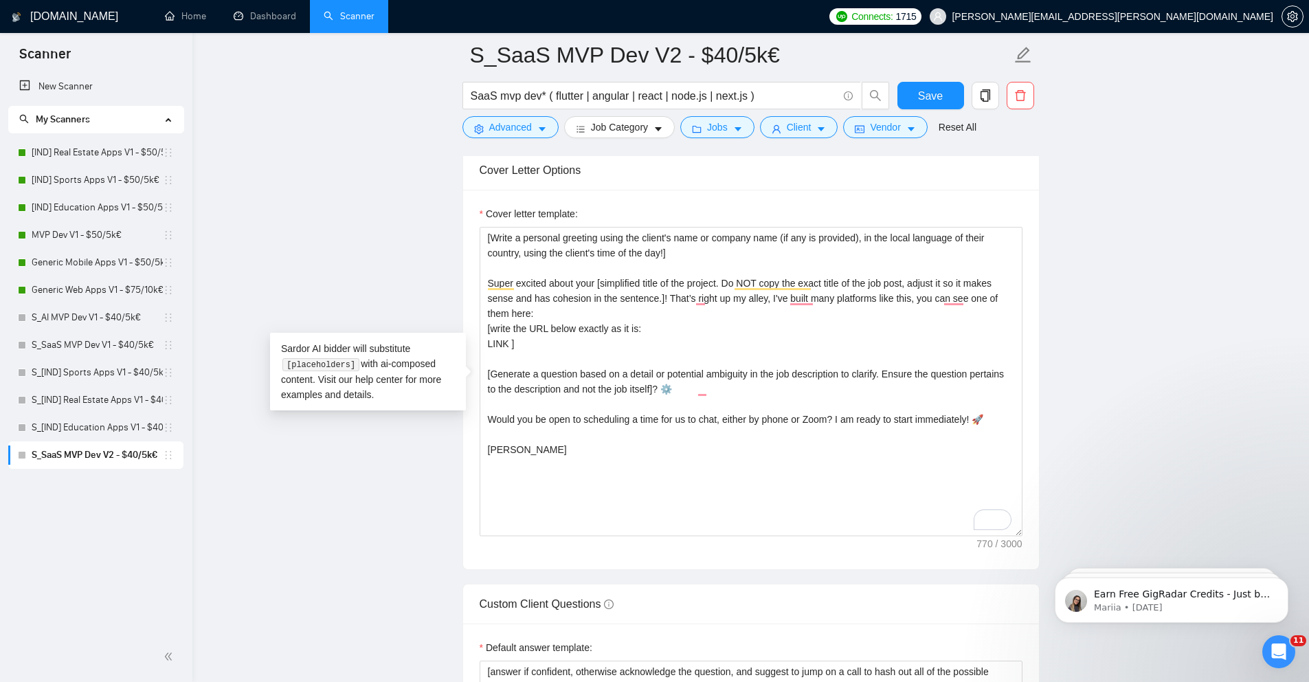
click at [460, 258] on main "S_SaaS MVP Dev V2 - $40/5k€ SaaS mvp dev* ( flutter | angular | react | node.js…" at bounding box center [750, 617] width 1073 height 4270
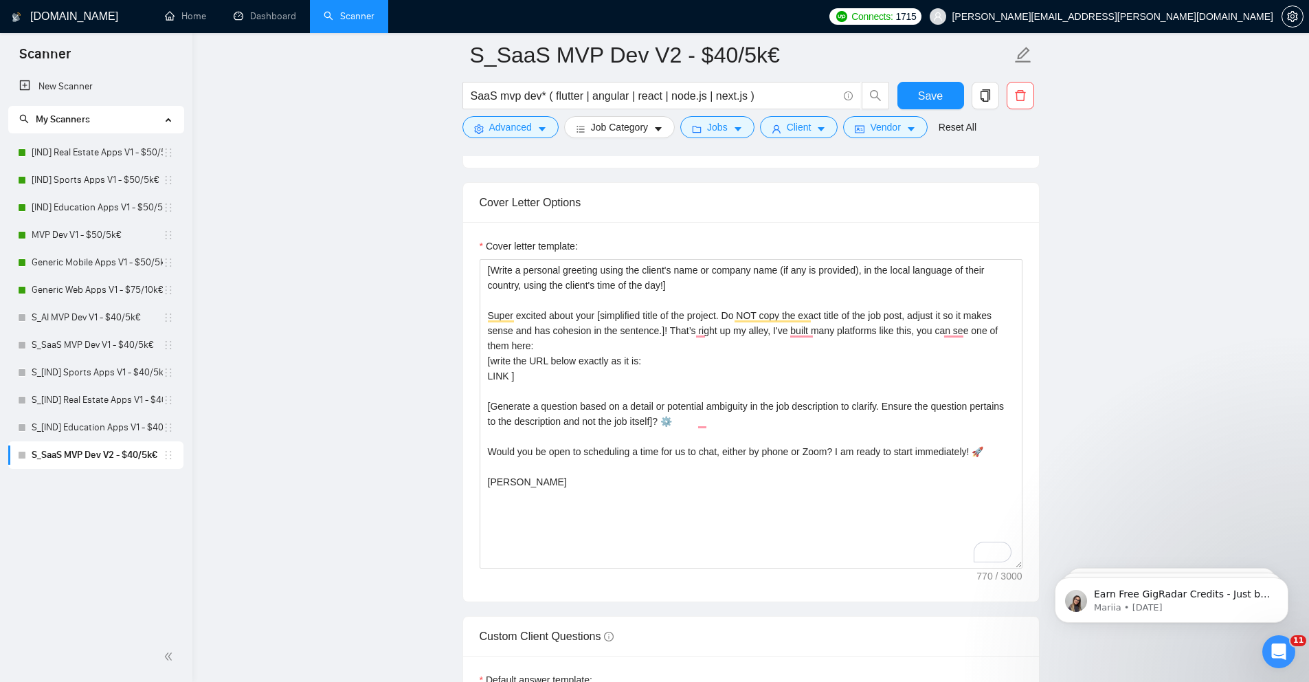
scroll to position [1540, 0]
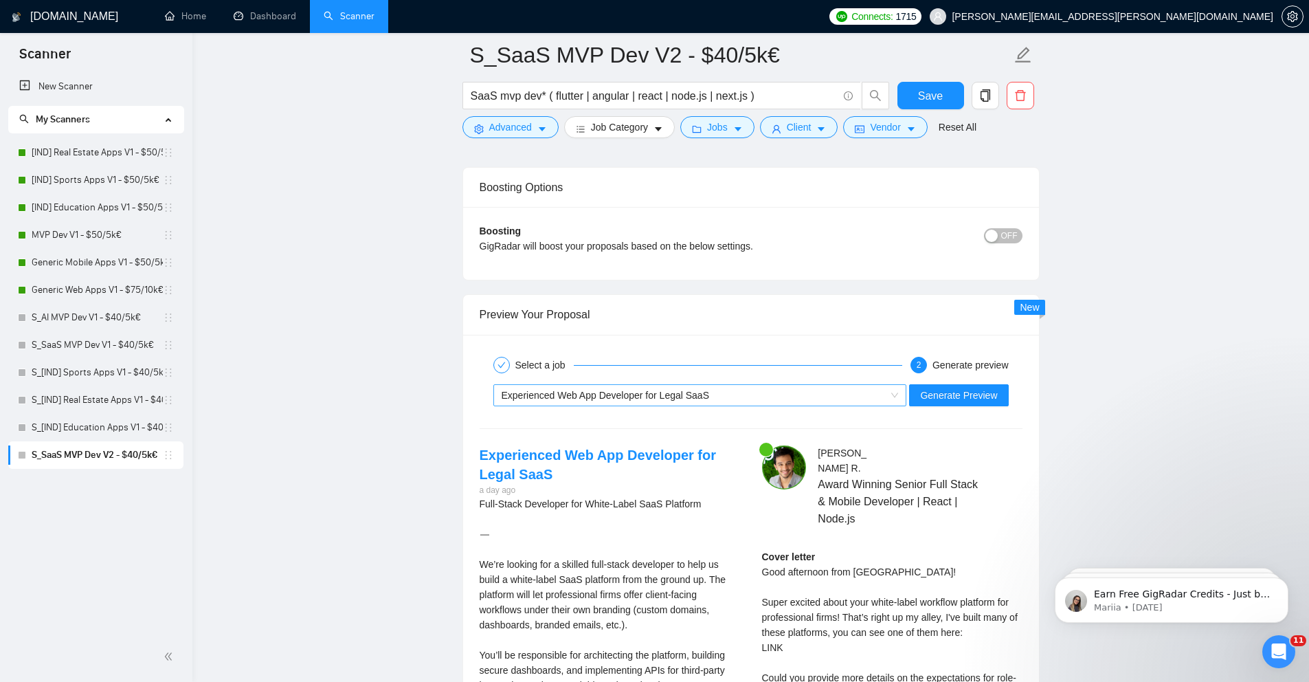
click at [836, 395] on div "Experienced Web App Developer for Legal SaaS" at bounding box center [694, 395] width 385 height 21
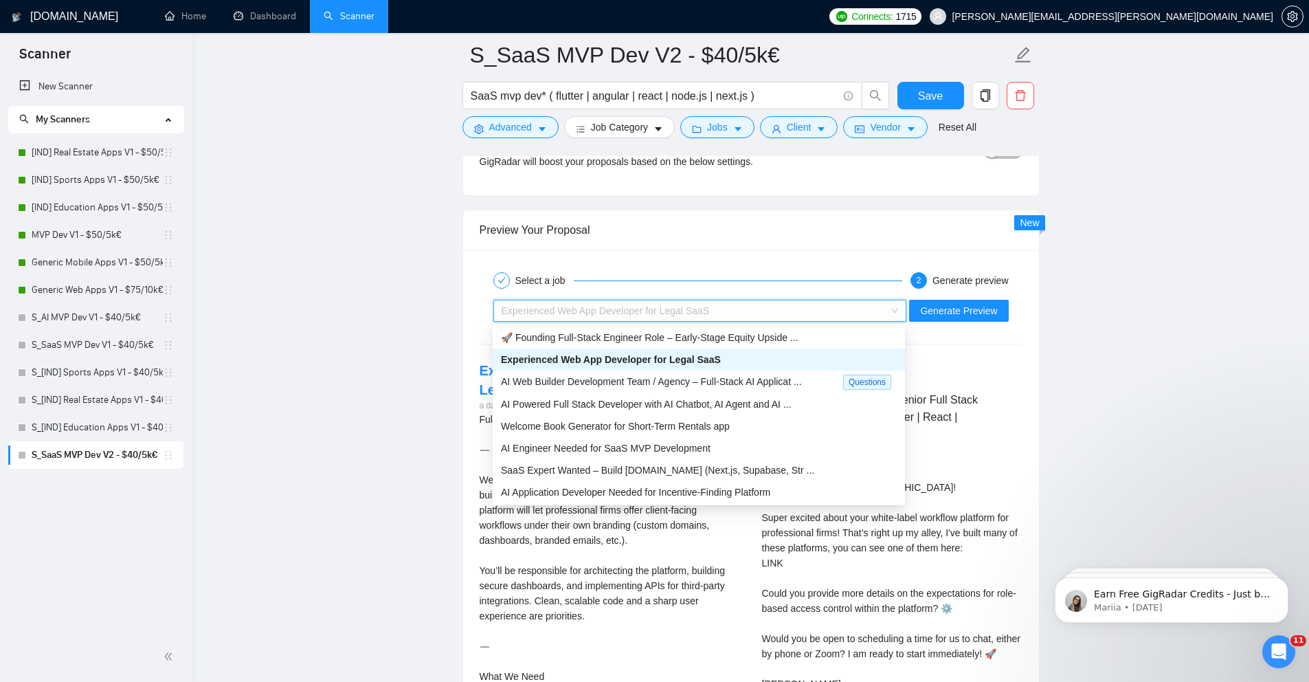
scroll to position [2684, 0]
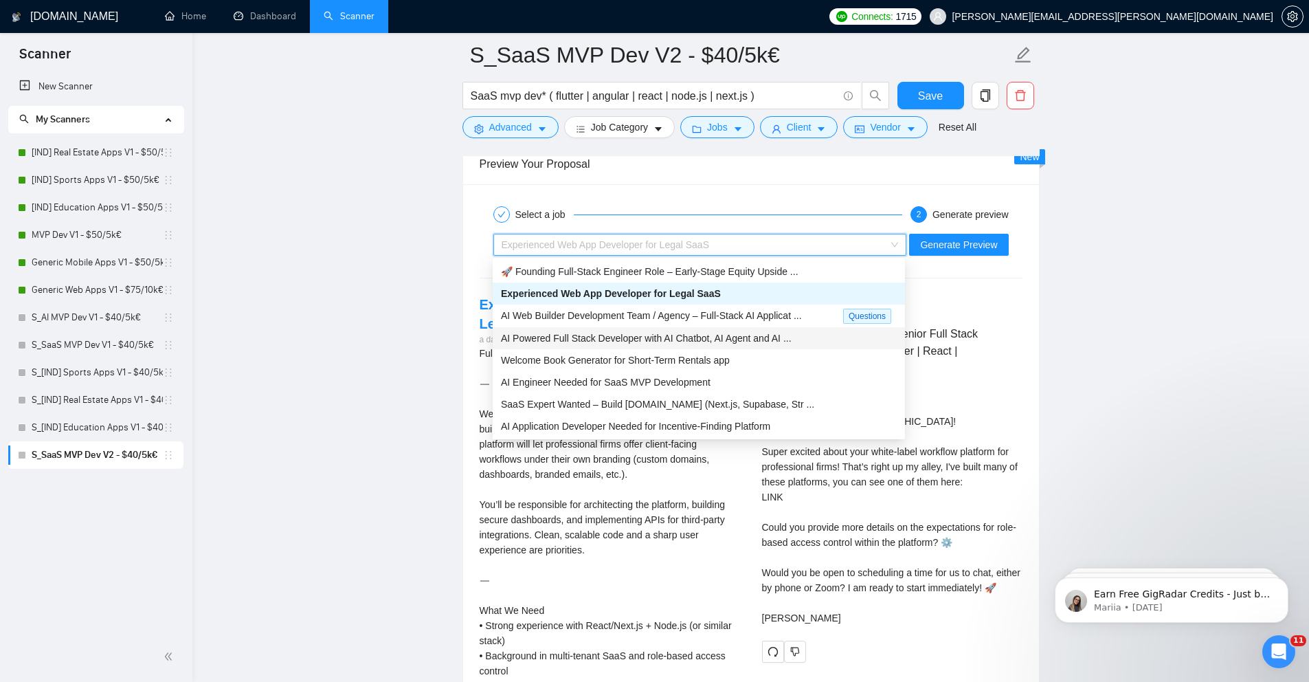
click at [683, 336] on span "AI Powered Full Stack Developer with AI Chatbot, AI Agent and AI ..." at bounding box center [646, 338] width 291 height 11
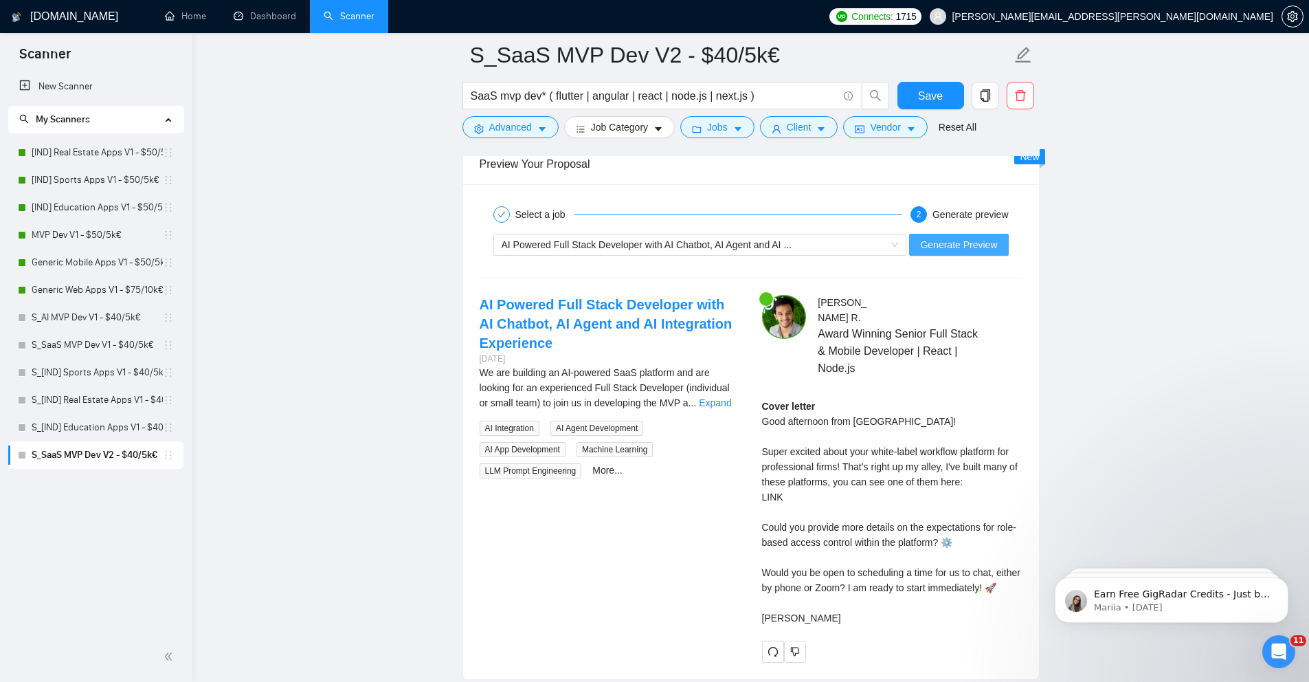
click at [957, 249] on span "Generate Preview" at bounding box center [958, 244] width 77 height 15
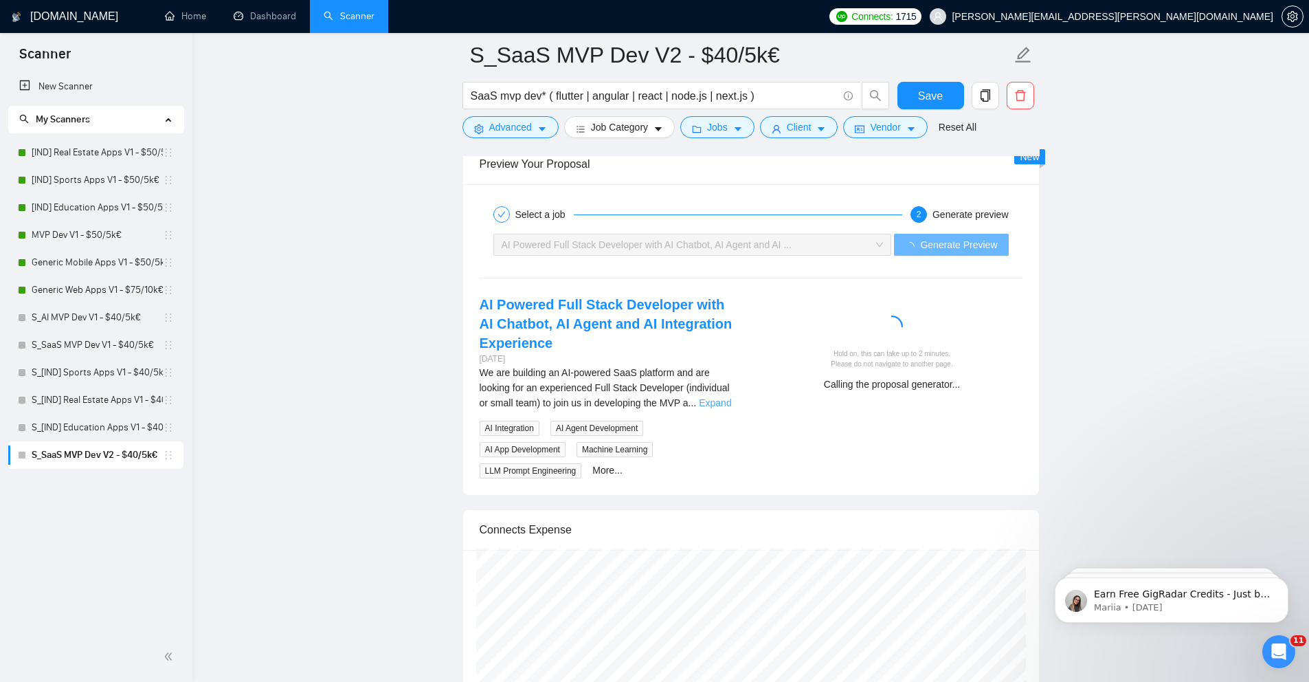
click at [724, 402] on link "Expand" at bounding box center [715, 402] width 32 height 11
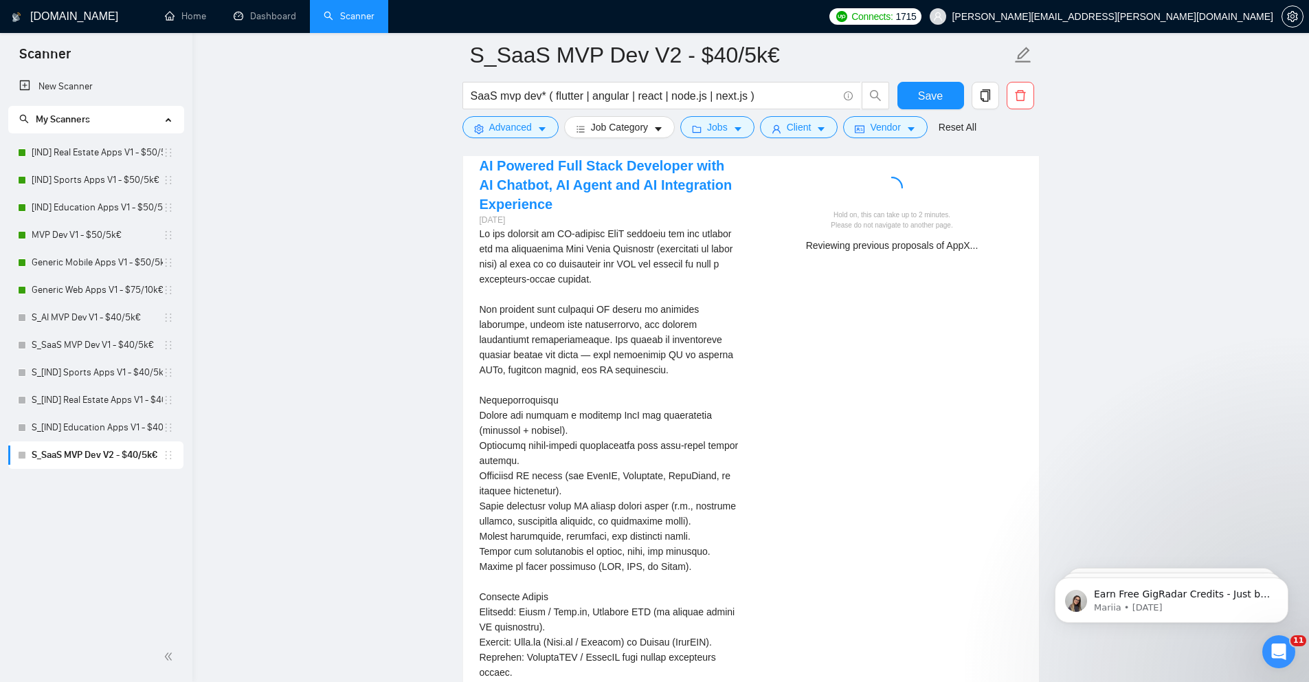
scroll to position [2823, 0]
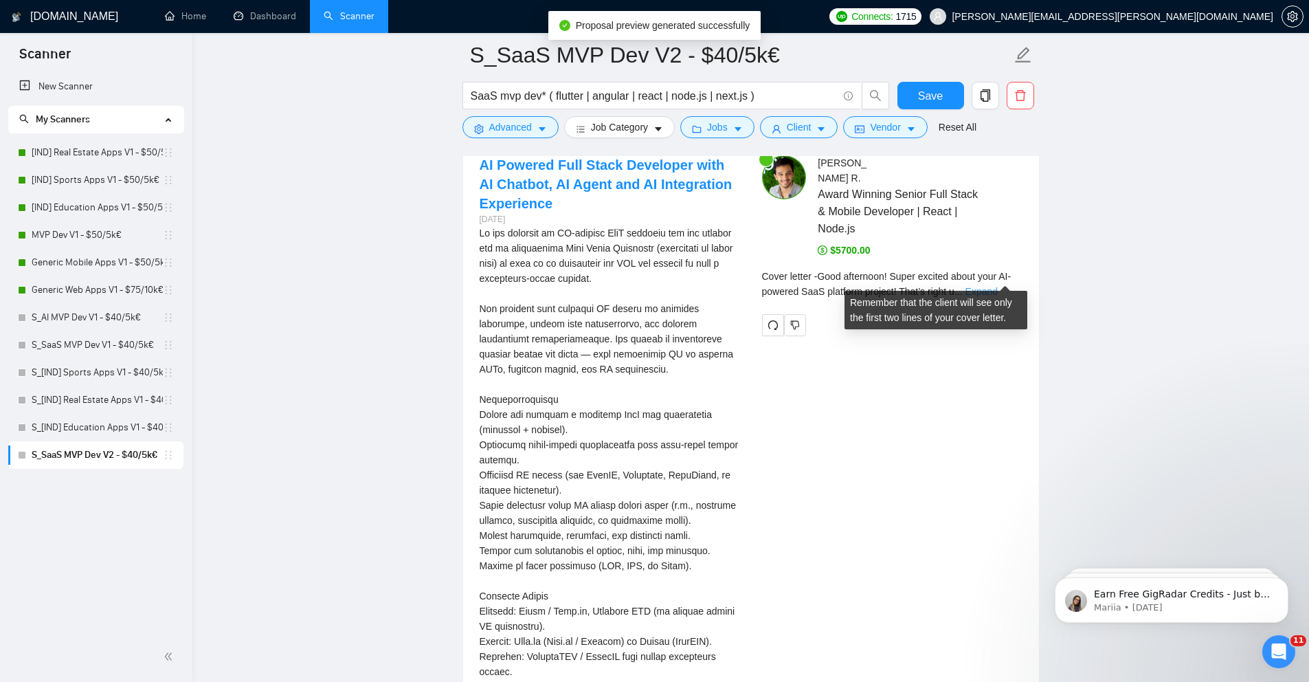
click at [997, 286] on link "Expand" at bounding box center [981, 291] width 32 height 11
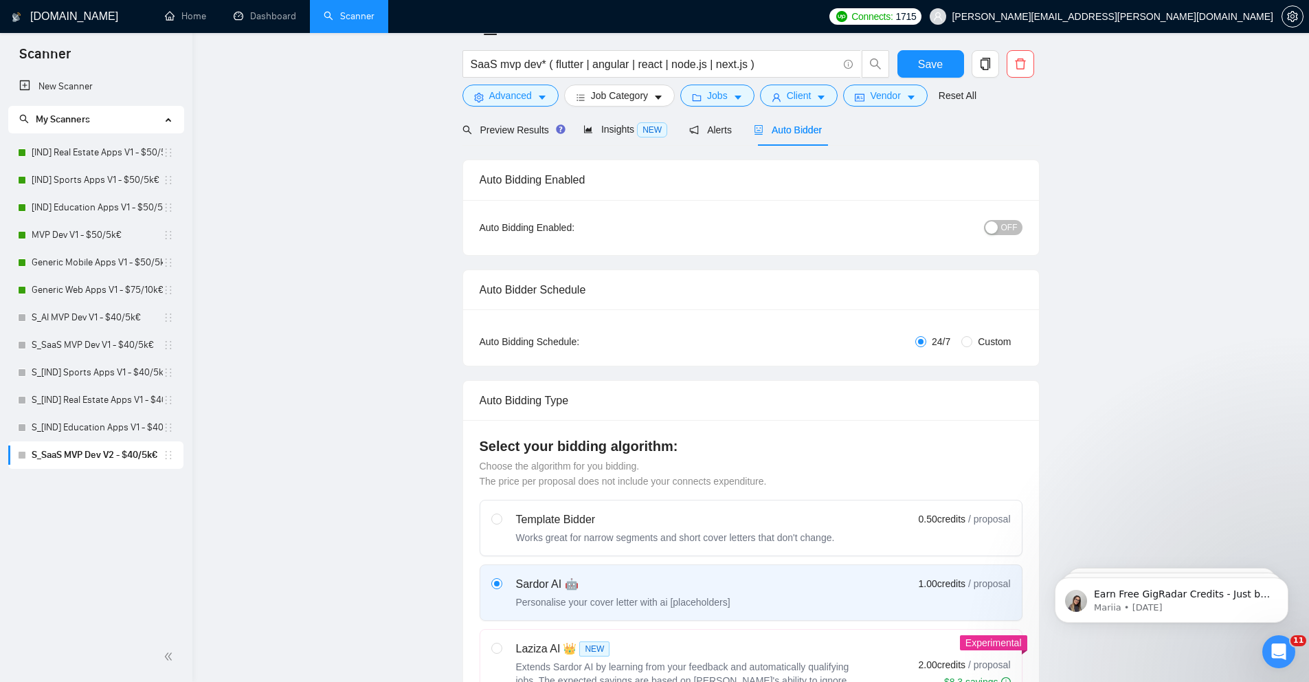
scroll to position [0, 0]
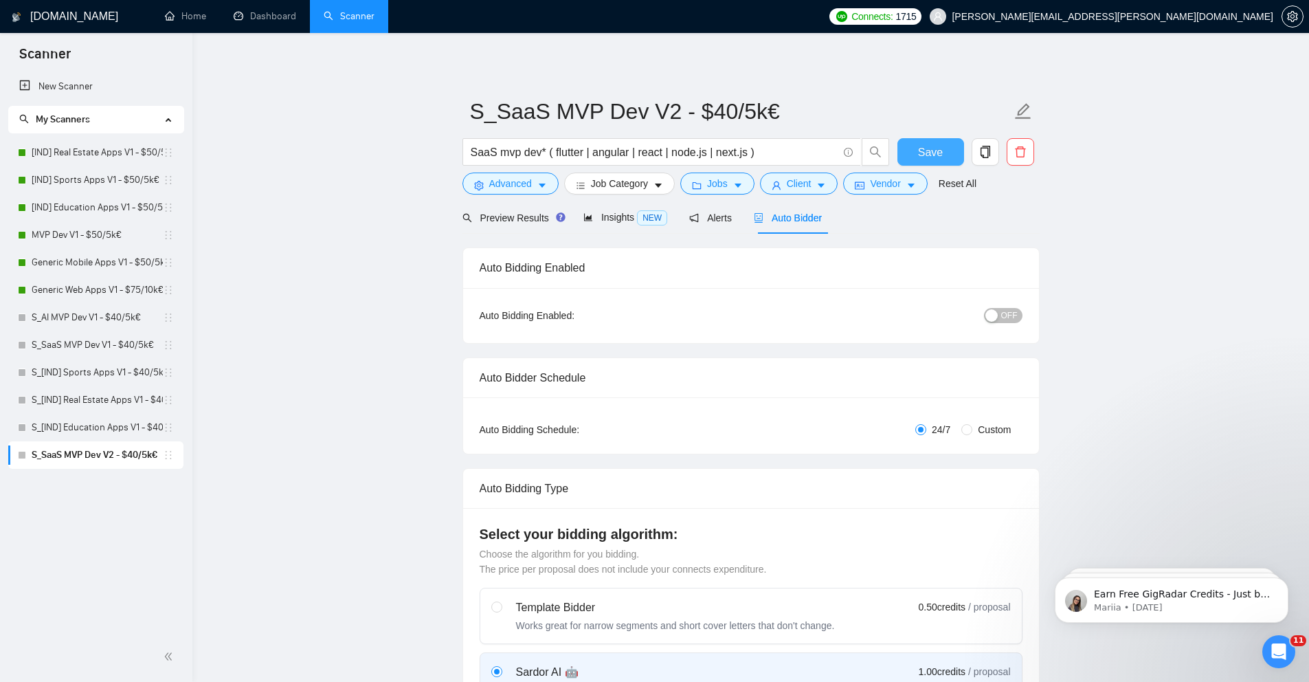
click at [915, 149] on button "Save" at bounding box center [930, 151] width 67 height 27
drag, startPoint x: 170, startPoint y: 342, endPoint x: 164, endPoint y: 388, distance: 47.2
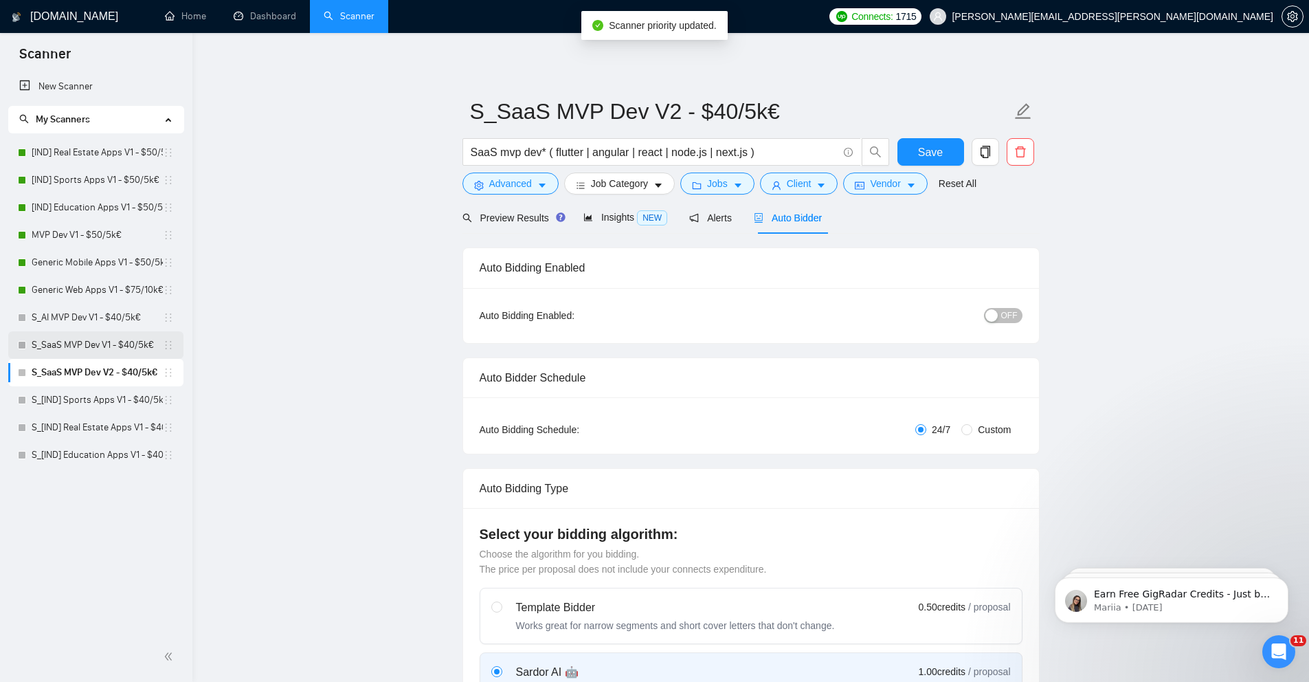
click at [137, 349] on link "S_SaaS MVP Dev V1 - $40/5k€" at bounding box center [97, 344] width 131 height 27
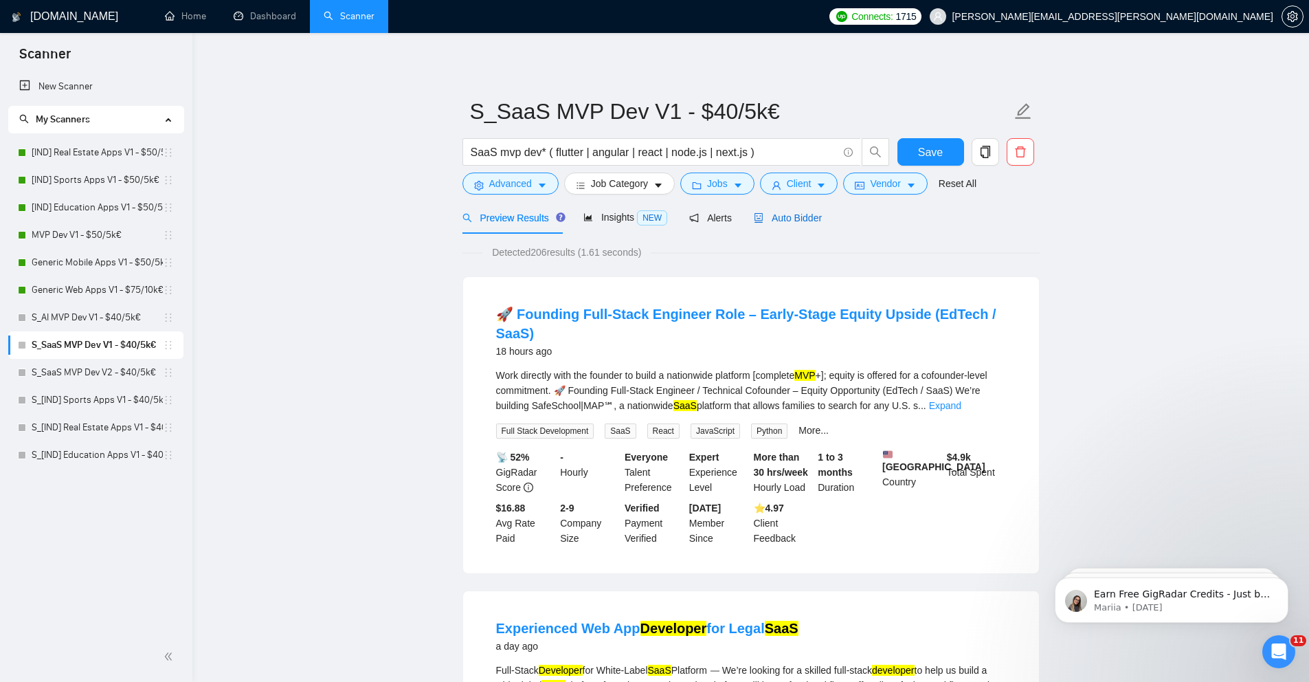
click at [793, 219] on span "Auto Bidder" at bounding box center [788, 217] width 68 height 11
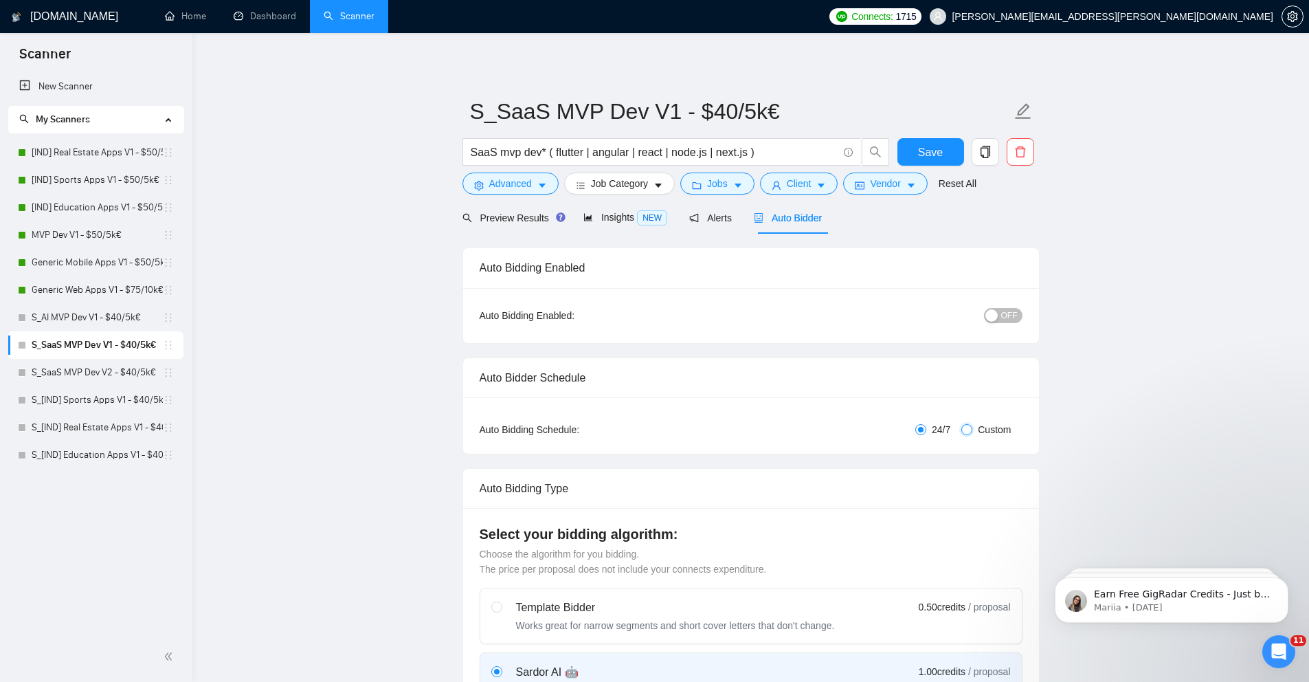
click at [969, 424] on input "Custom" at bounding box center [966, 429] width 11 height 11
radio input "true"
radio input "false"
checkbox input "true"
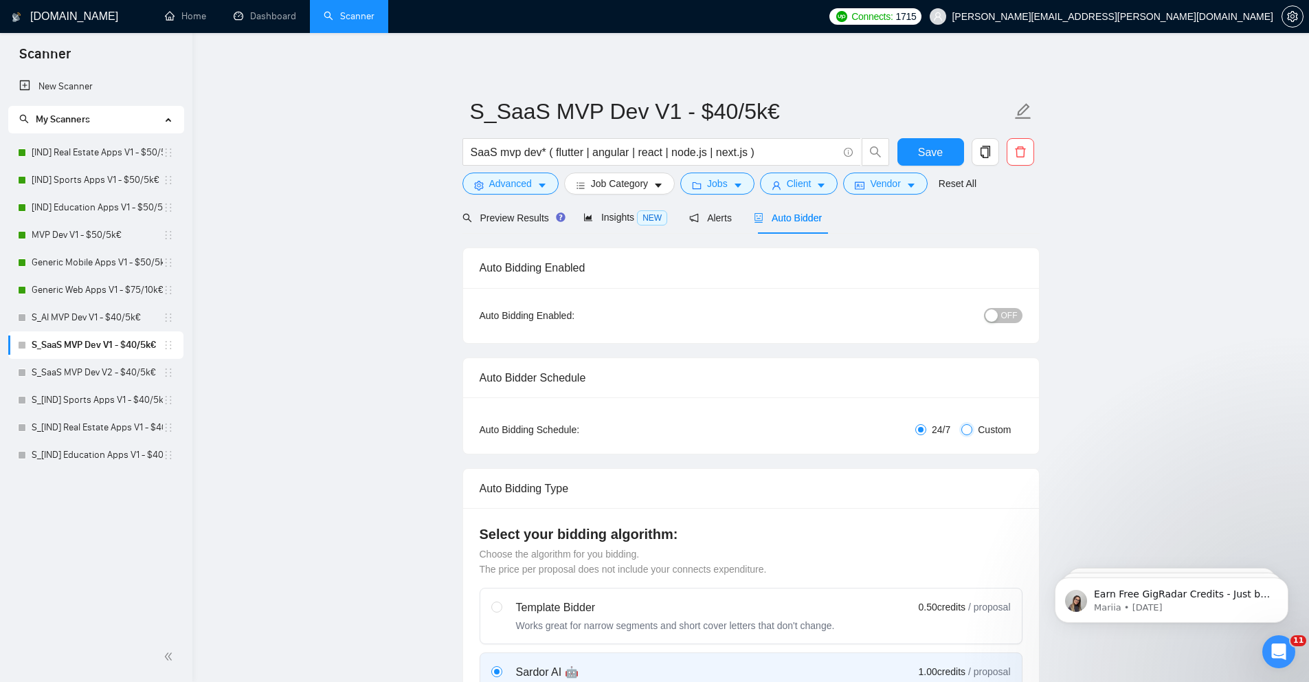
checkbox input "true"
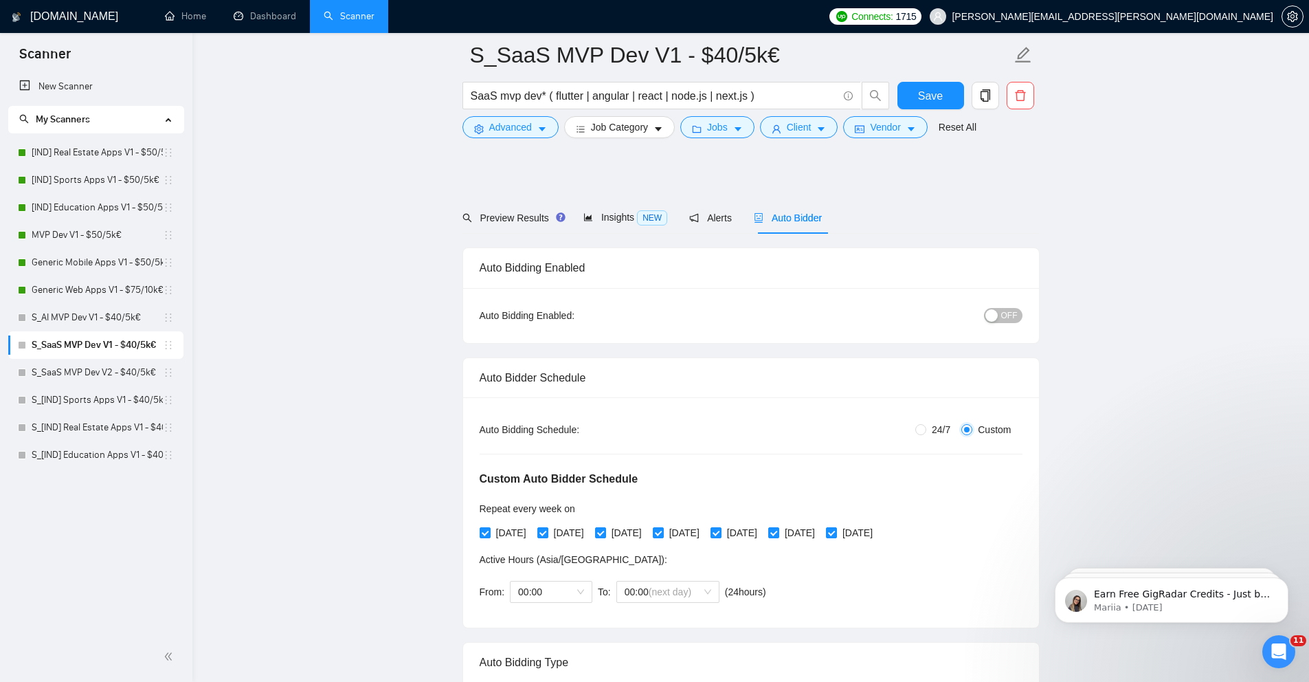
scroll to position [181, 0]
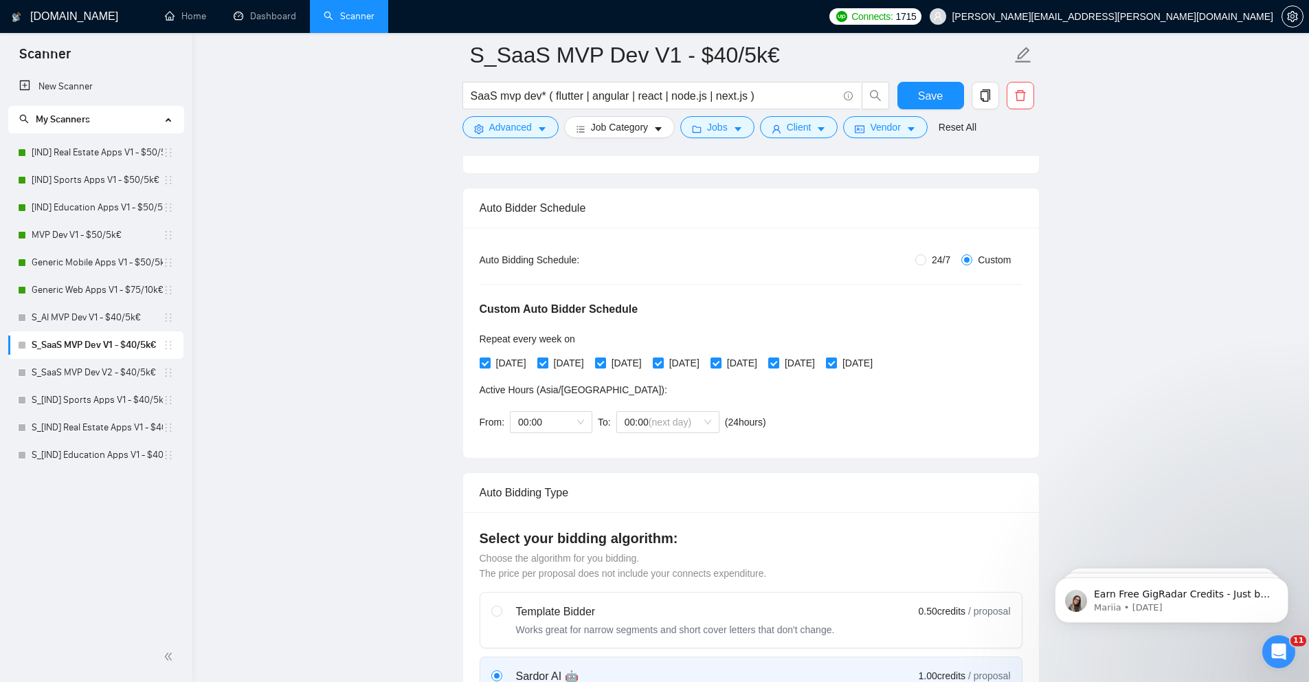
click at [547, 359] on input "[DATE]" at bounding box center [542, 362] width 10 height 10
checkbox input "false"
click at [662, 359] on input "[DATE]" at bounding box center [658, 362] width 10 height 10
checkbox input "false"
click at [763, 367] on span "[DATE]" at bounding box center [741, 362] width 41 height 15
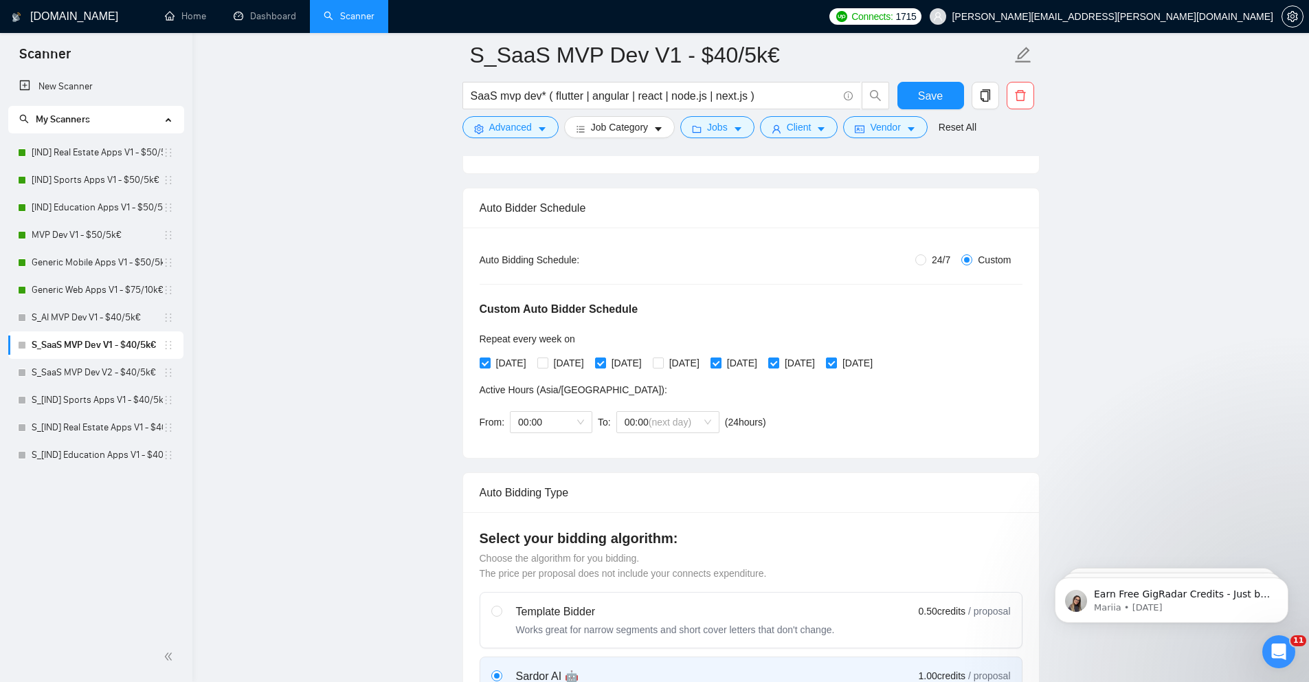
click at [720, 367] on input "[DATE]" at bounding box center [715, 362] width 10 height 10
checkbox input "false"
click at [513, 361] on span "[DATE]" at bounding box center [511, 362] width 41 height 15
click at [489, 361] on input "[DATE]" at bounding box center [485, 362] width 10 height 10
checkbox input "false"
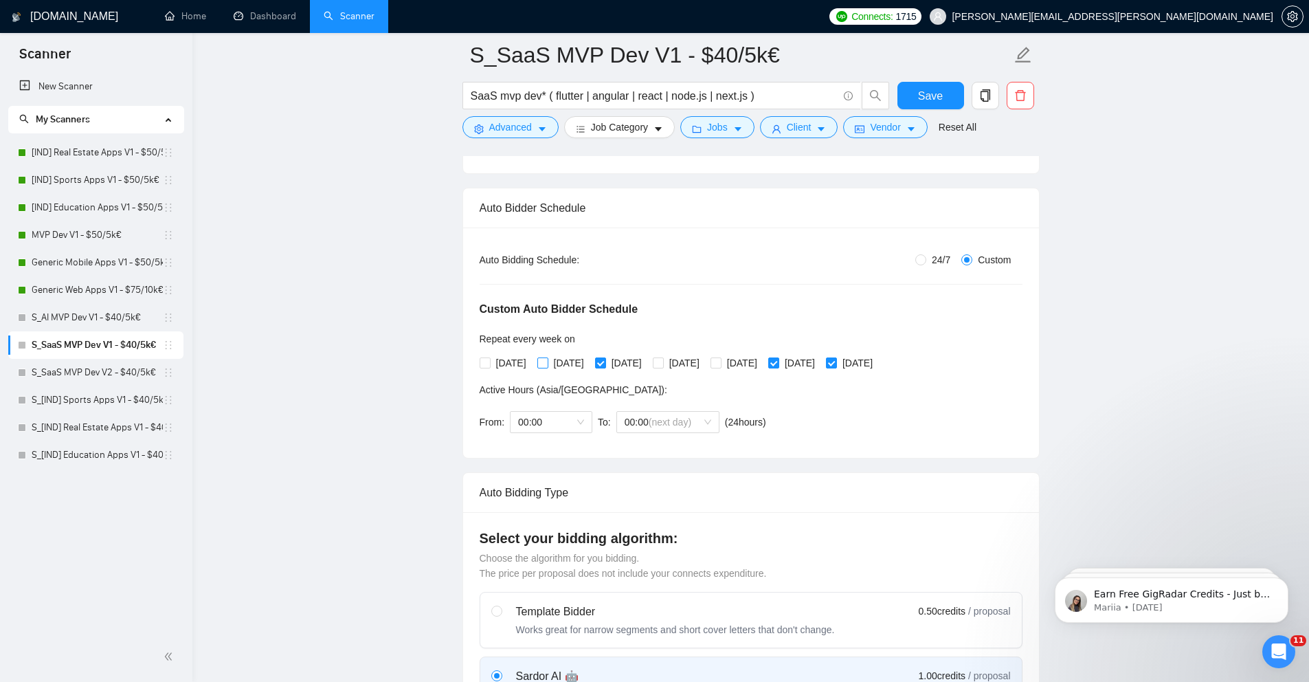
click at [565, 361] on span "[DATE]" at bounding box center [568, 362] width 41 height 15
click at [547, 361] on input "[DATE]" at bounding box center [542, 362] width 10 height 10
checkbox input "true"
click at [605, 361] on input "[DATE]" at bounding box center [600, 362] width 10 height 10
checkbox input "false"
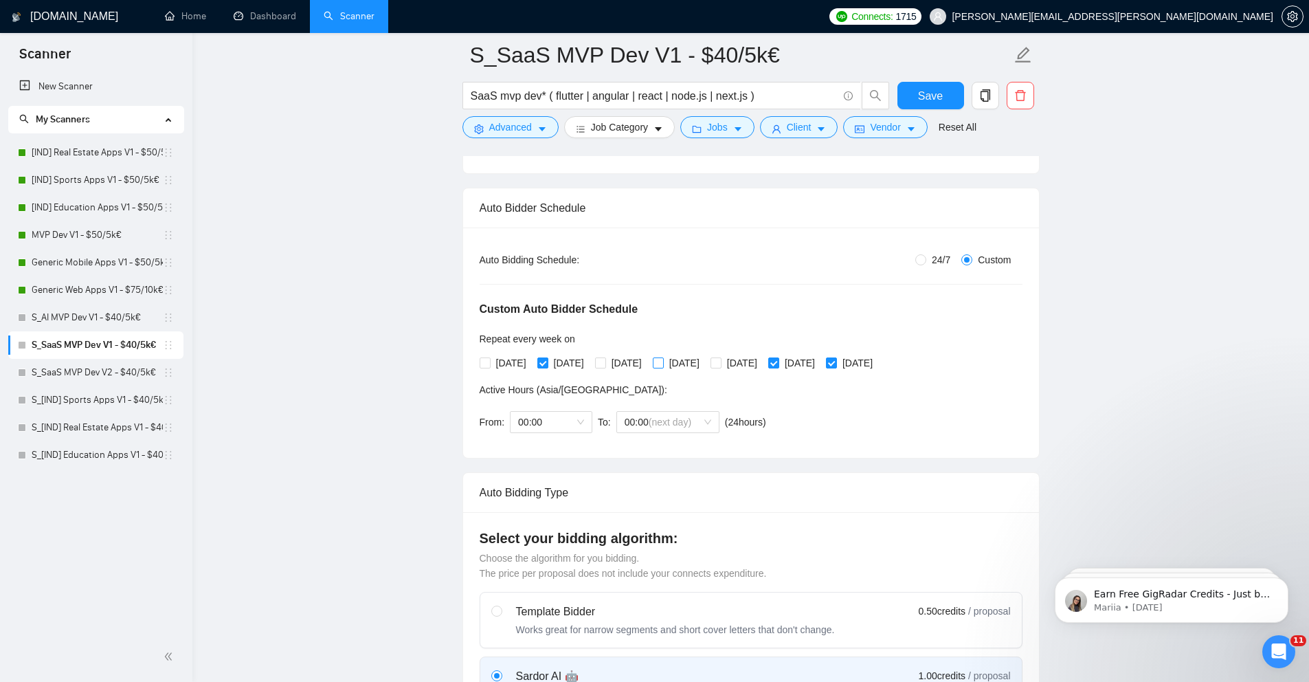
click at [662, 362] on input "[DATE]" at bounding box center [658, 362] width 10 height 10
checkbox input "true"
click at [820, 364] on span "[DATE]" at bounding box center [799, 362] width 41 height 15
click at [778, 364] on input "[DATE]" at bounding box center [773, 362] width 10 height 10
checkbox input "false"
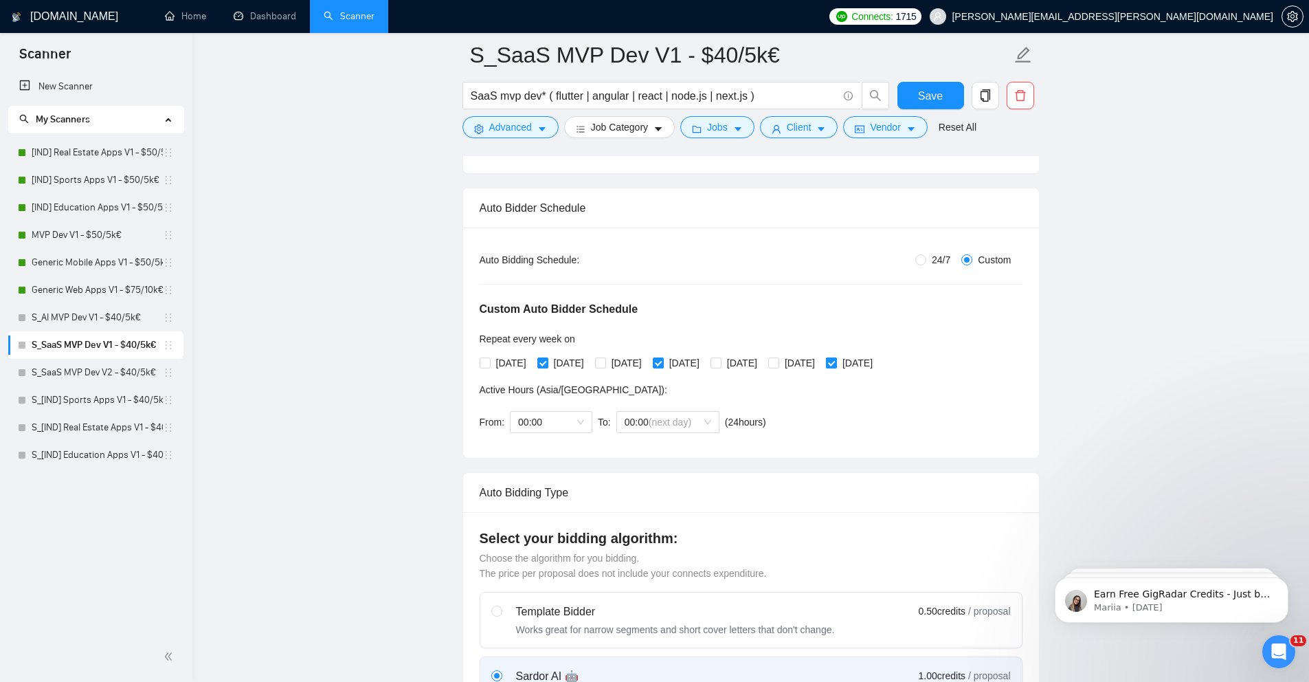
click at [878, 357] on span "[DATE]" at bounding box center [857, 362] width 41 height 15
click at [836, 357] on input "[DATE]" at bounding box center [831, 362] width 10 height 10
checkbox input "false"
click at [820, 357] on span "[DATE]" at bounding box center [799, 362] width 41 height 15
click at [778, 357] on input "[DATE]" at bounding box center [773, 362] width 10 height 10
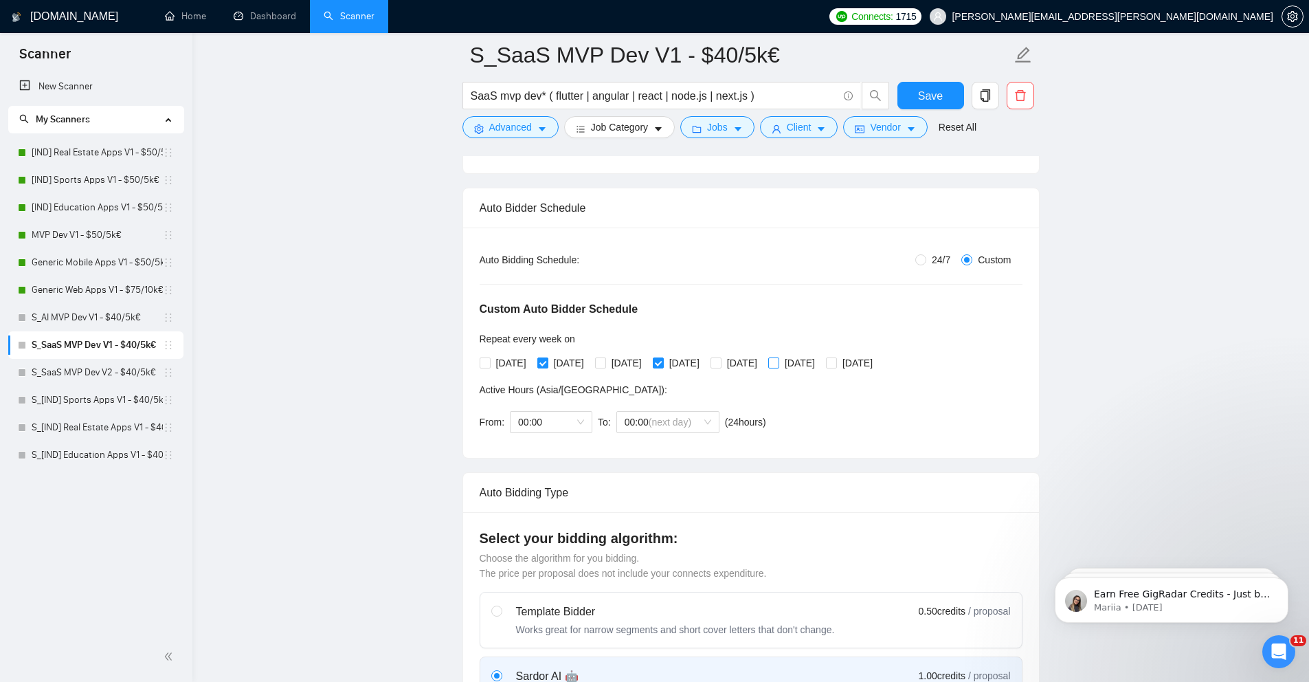
checkbox input "true"
click at [471, 381] on div "Auto Bidding Type: Automated (recommended) Semi-automated Auto Bidding Schedule…" at bounding box center [751, 342] width 576 height 230
click at [924, 95] on span "Save" at bounding box center [930, 95] width 25 height 17
click at [115, 369] on link "S_SaaS MVP Dev V2 - $40/5k€" at bounding box center [97, 372] width 131 height 27
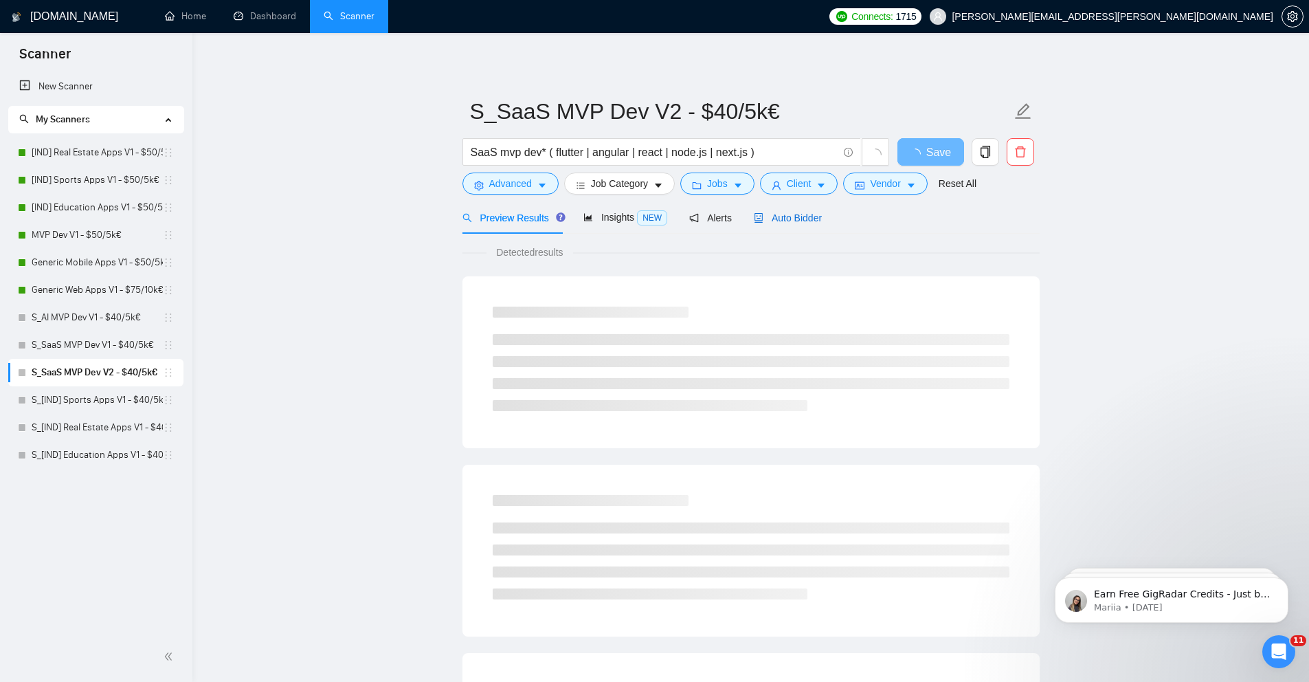
click at [792, 220] on span "Auto Bidder" at bounding box center [788, 217] width 68 height 11
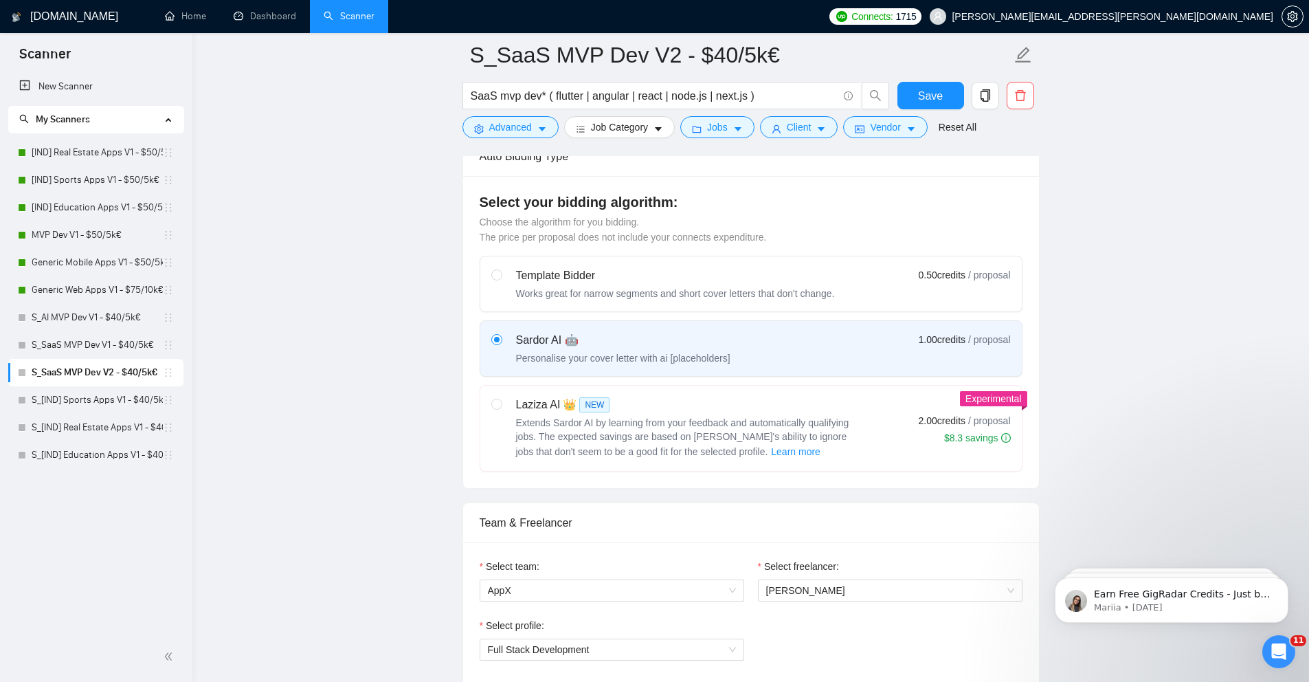
scroll to position [139, 0]
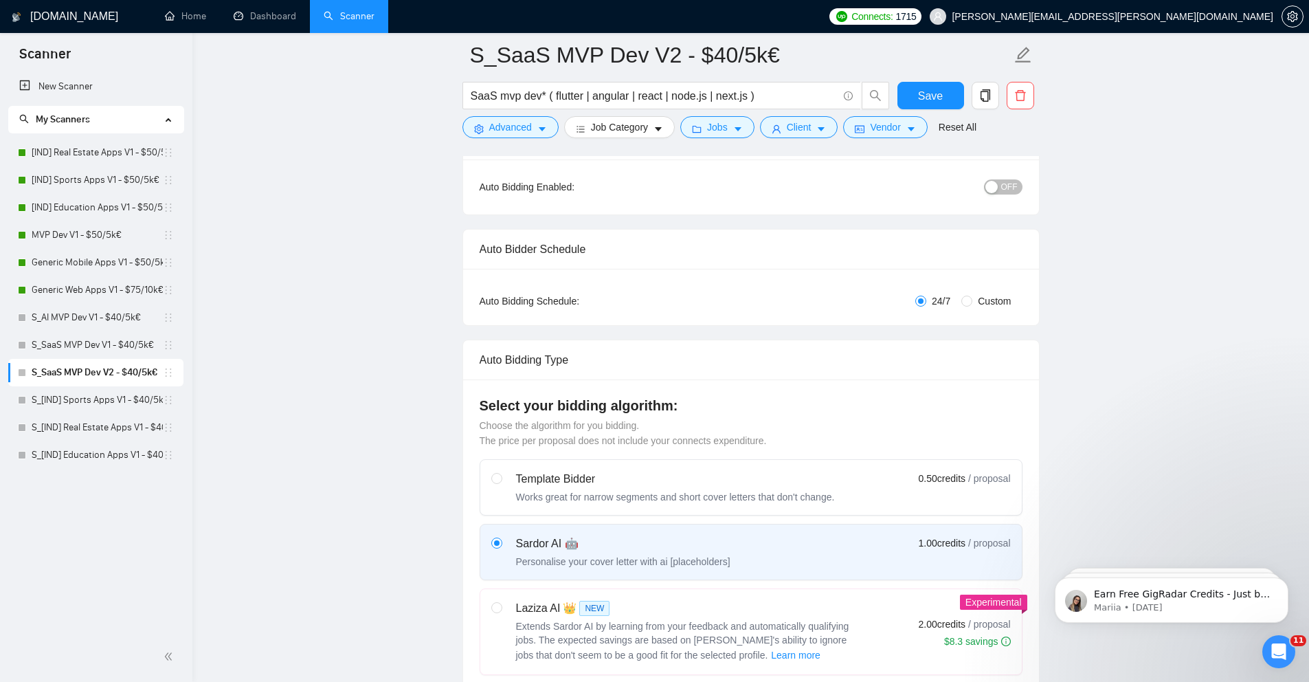
click at [989, 300] on span "Custom" at bounding box center [994, 300] width 44 height 15
click at [972, 300] on input "Custom" at bounding box center [966, 300] width 11 height 11
radio input "true"
radio input "false"
checkbox input "true"
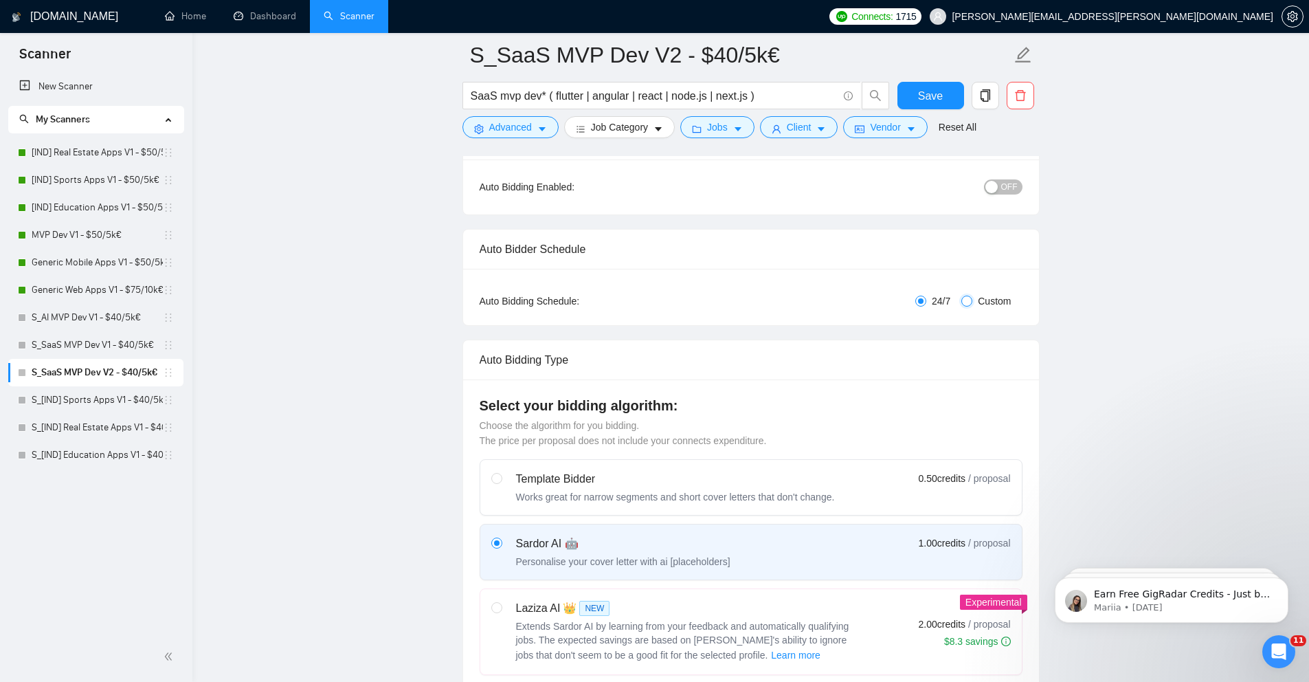
checkbox input "true"
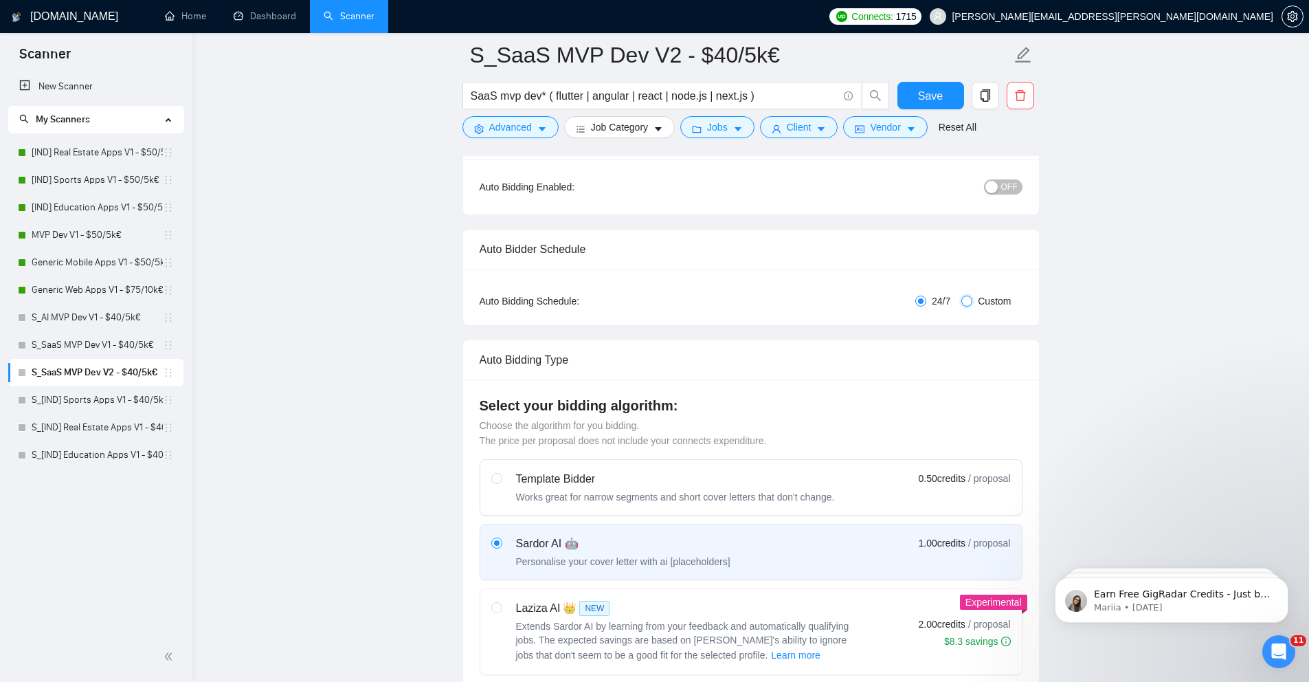
checkbox input "true"
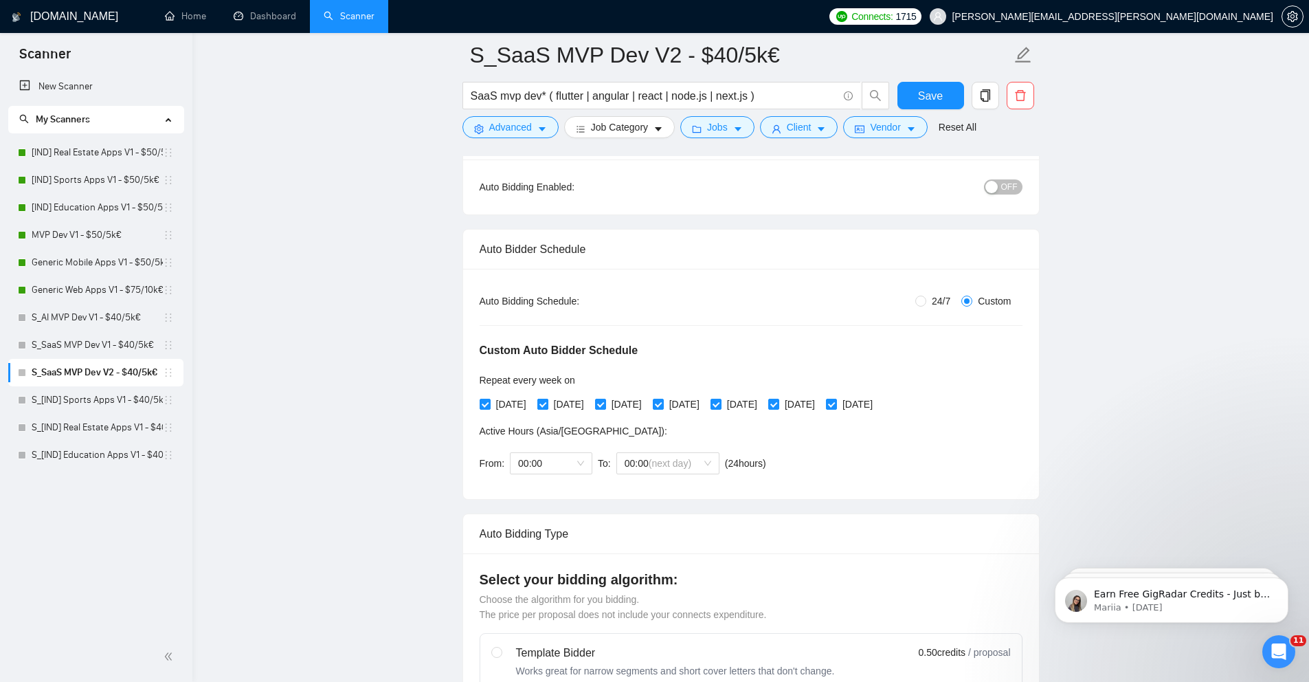
click at [560, 402] on span "[DATE]" at bounding box center [568, 403] width 41 height 15
click at [547, 402] on input "[DATE]" at bounding box center [542, 404] width 10 height 10
checkbox input "false"
click at [705, 402] on span "[DATE]" at bounding box center [684, 403] width 41 height 15
click at [662, 402] on input "[DATE]" at bounding box center [658, 404] width 10 height 10
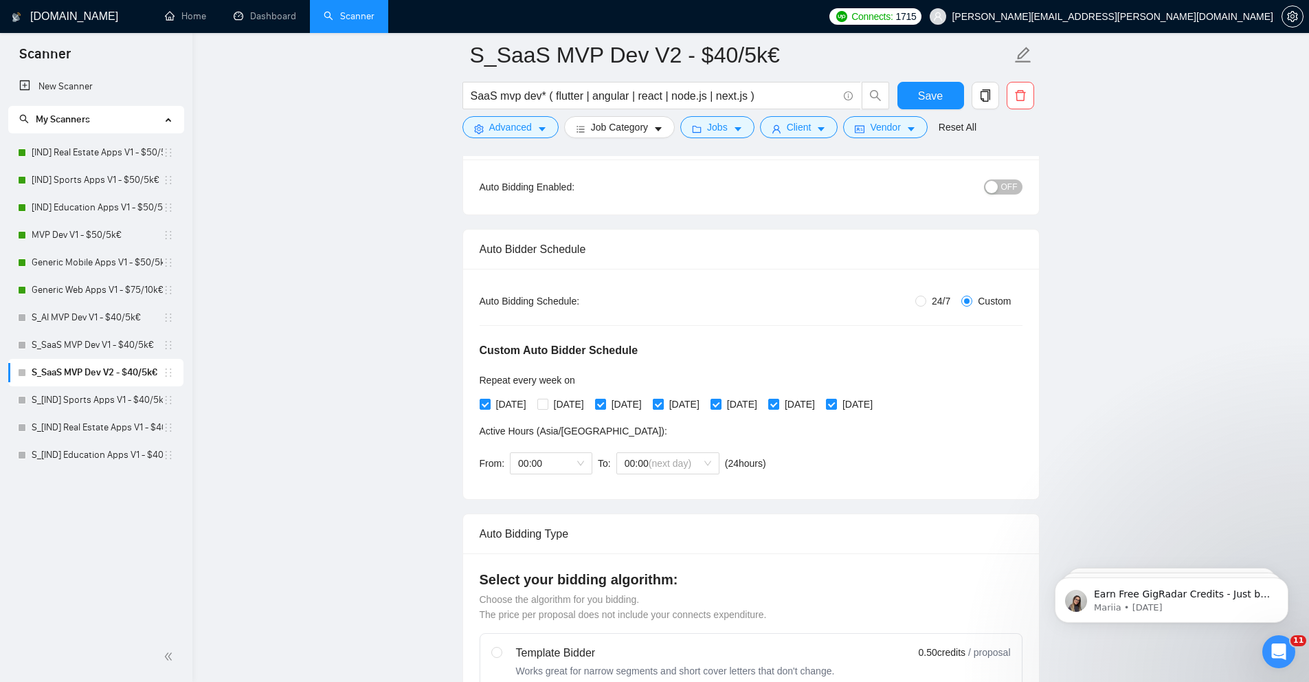
checkbox input "false"
click at [778, 405] on input "[DATE]" at bounding box center [773, 404] width 10 height 10
checkbox input "false"
click at [939, 87] on span "Save" at bounding box center [930, 95] width 25 height 17
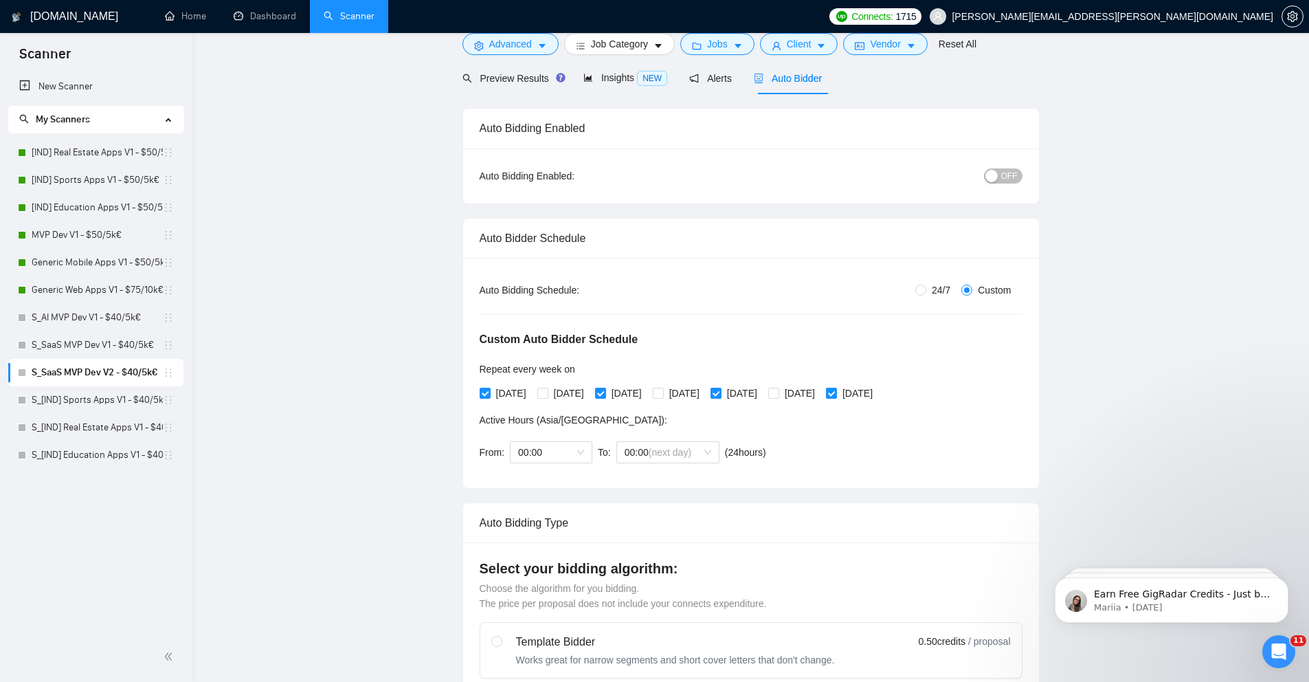
scroll to position [0, 0]
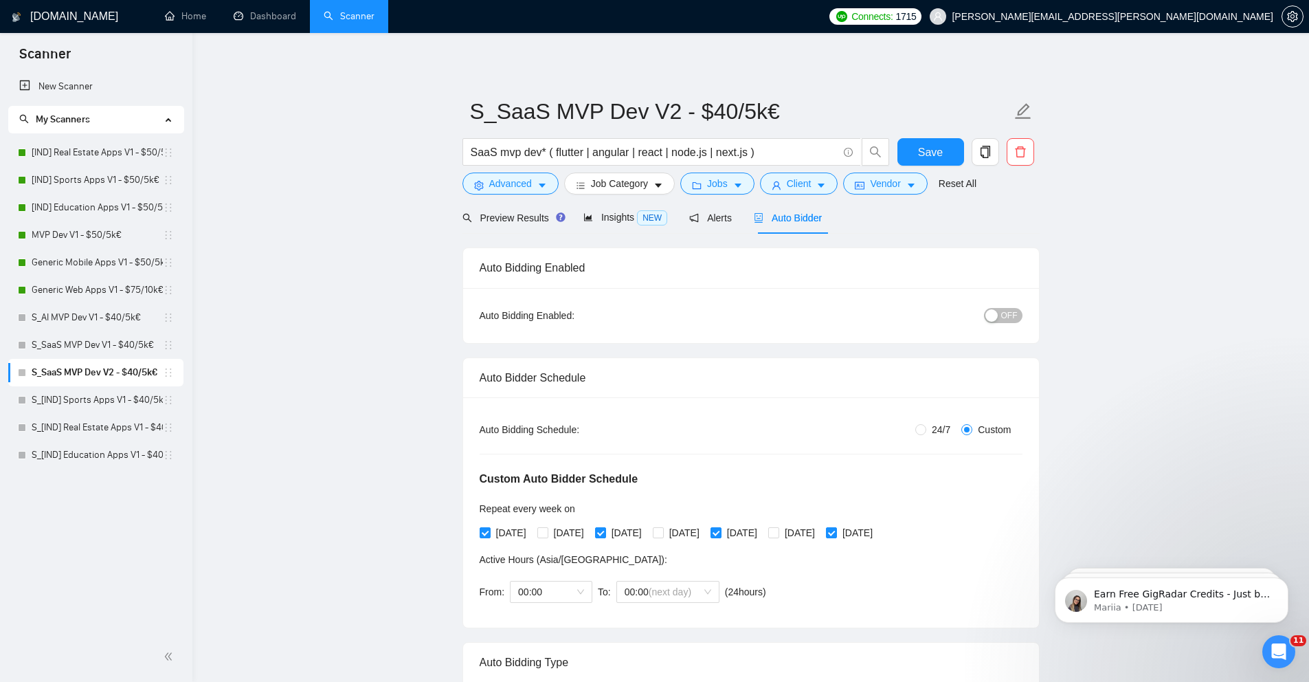
click at [123, 311] on link "S_AI MVP Dev V1 - $40/5k€" at bounding box center [97, 317] width 131 height 27
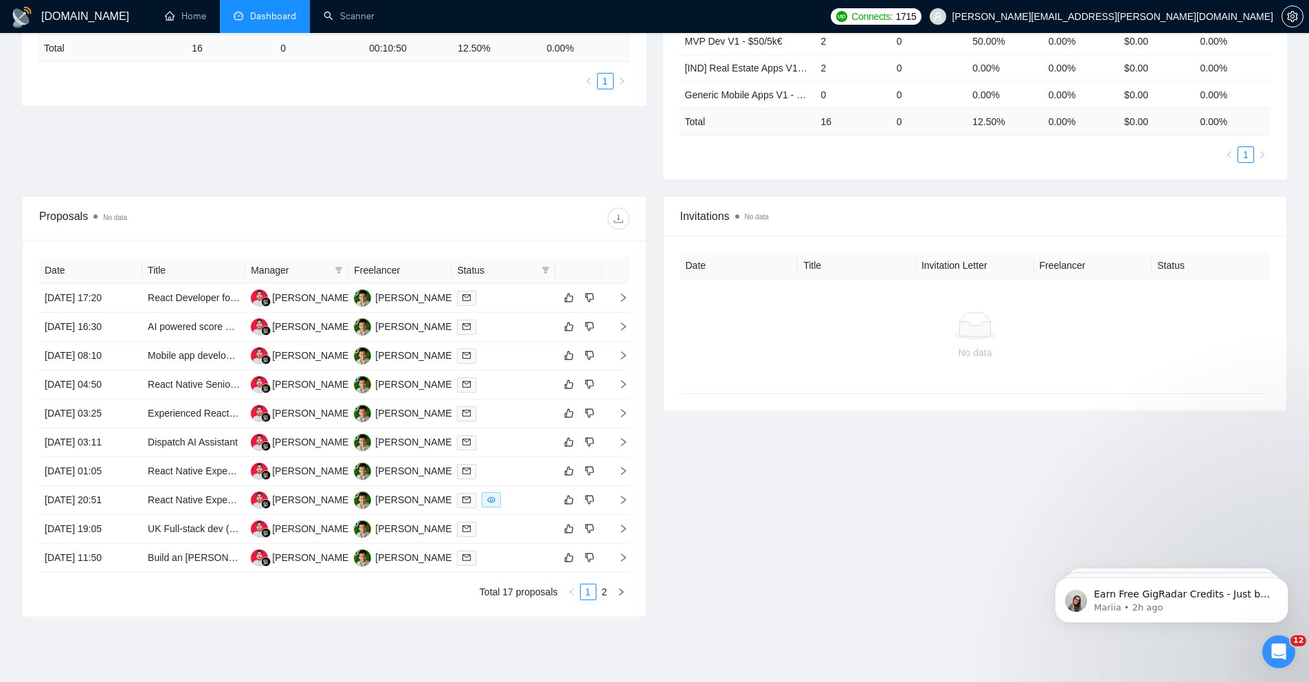
scroll to position [311, 0]
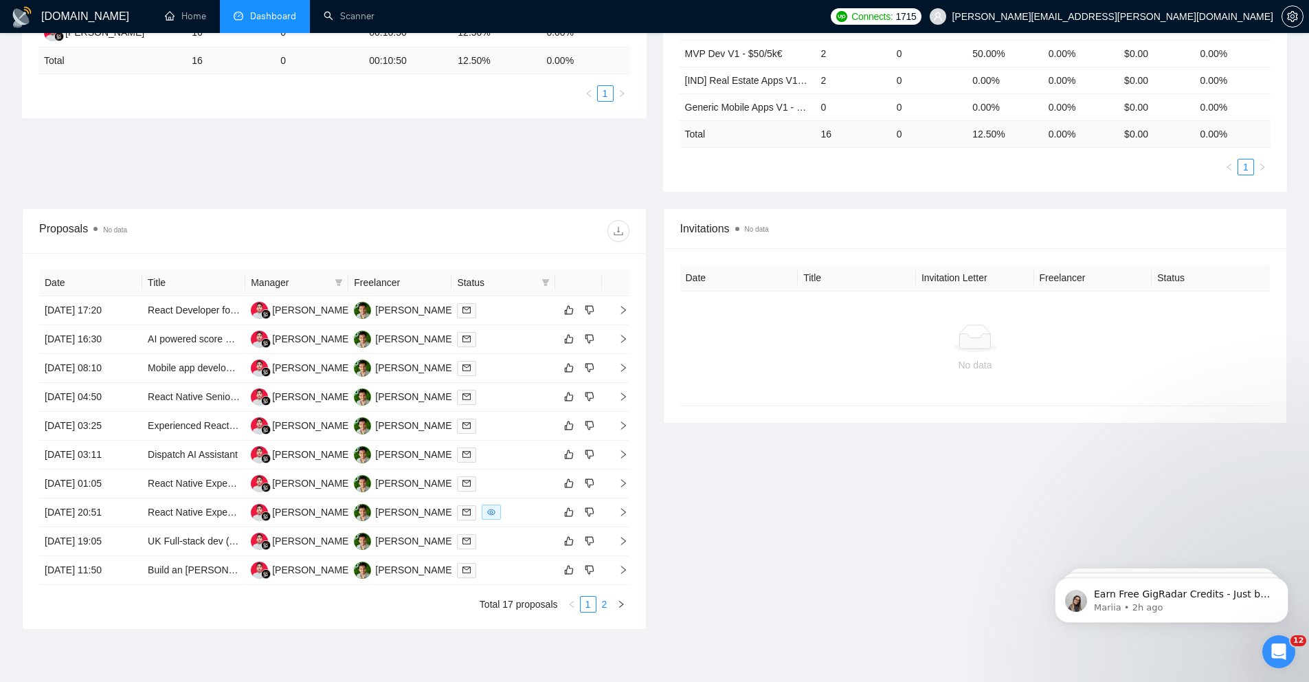
click at [607, 599] on link "2" at bounding box center [604, 603] width 15 height 15
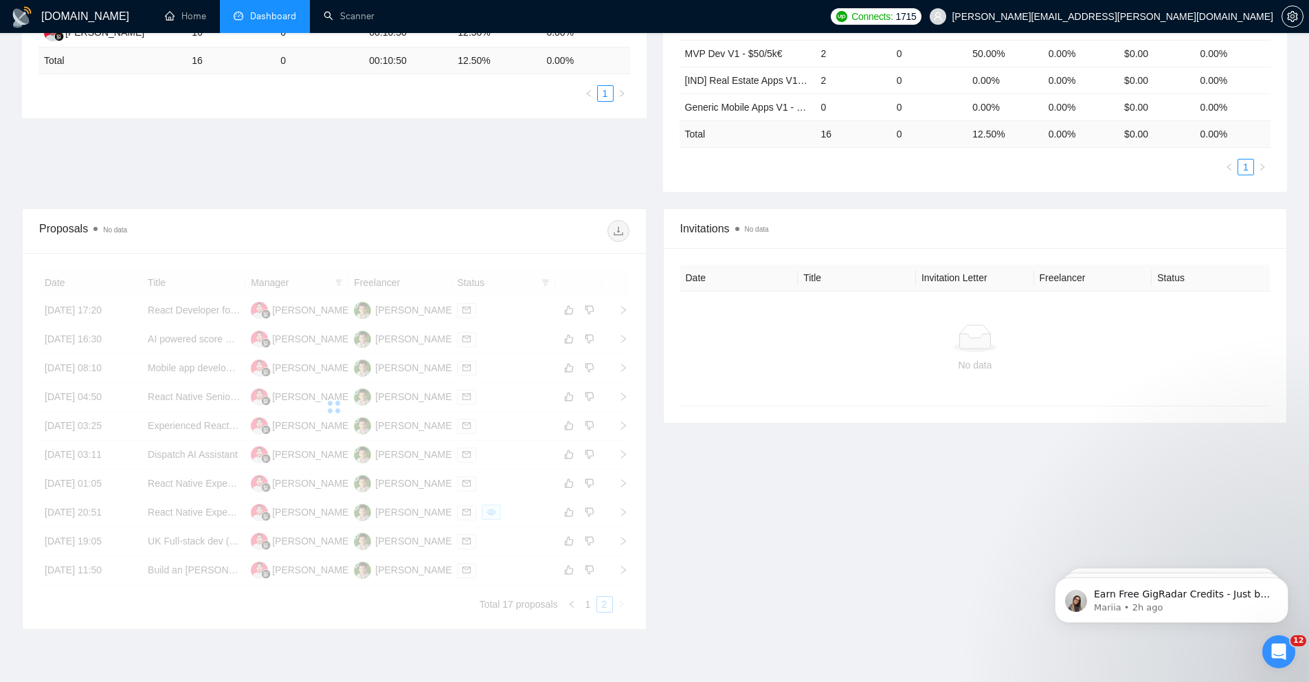
scroll to position [294, 0]
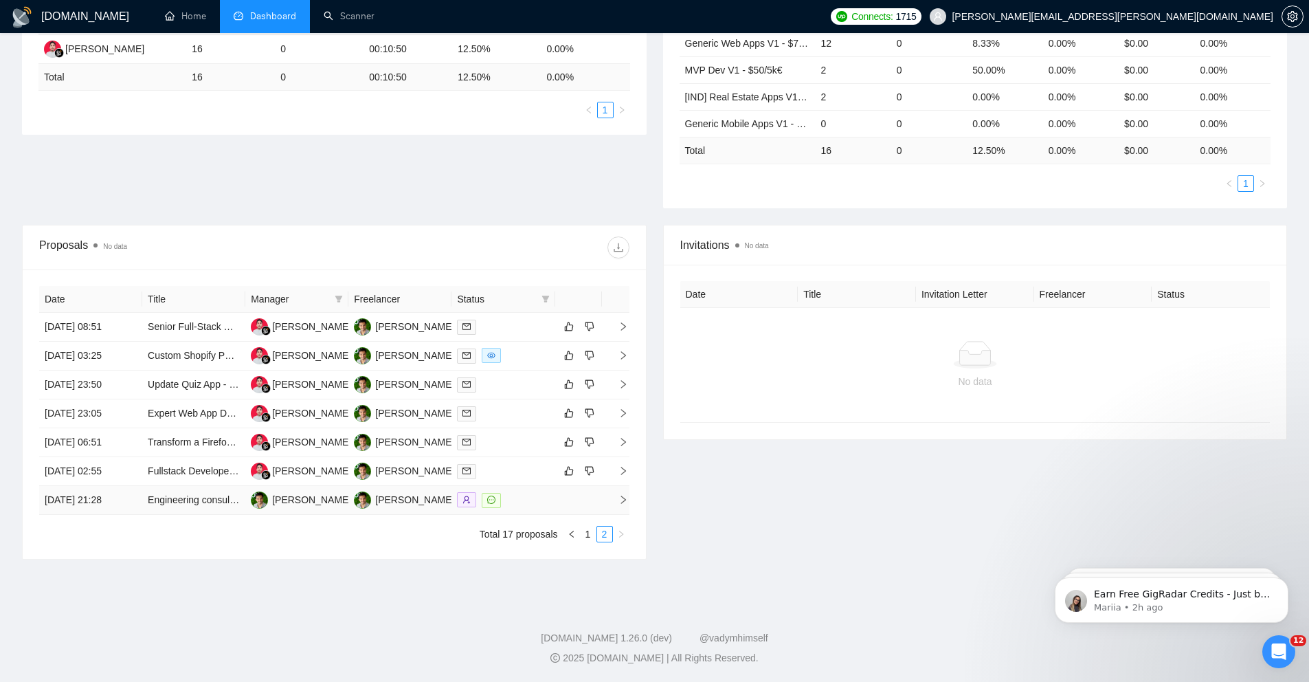
click at [150, 507] on td "Engineering consultant for mindfulness app" at bounding box center [193, 500] width 103 height 29
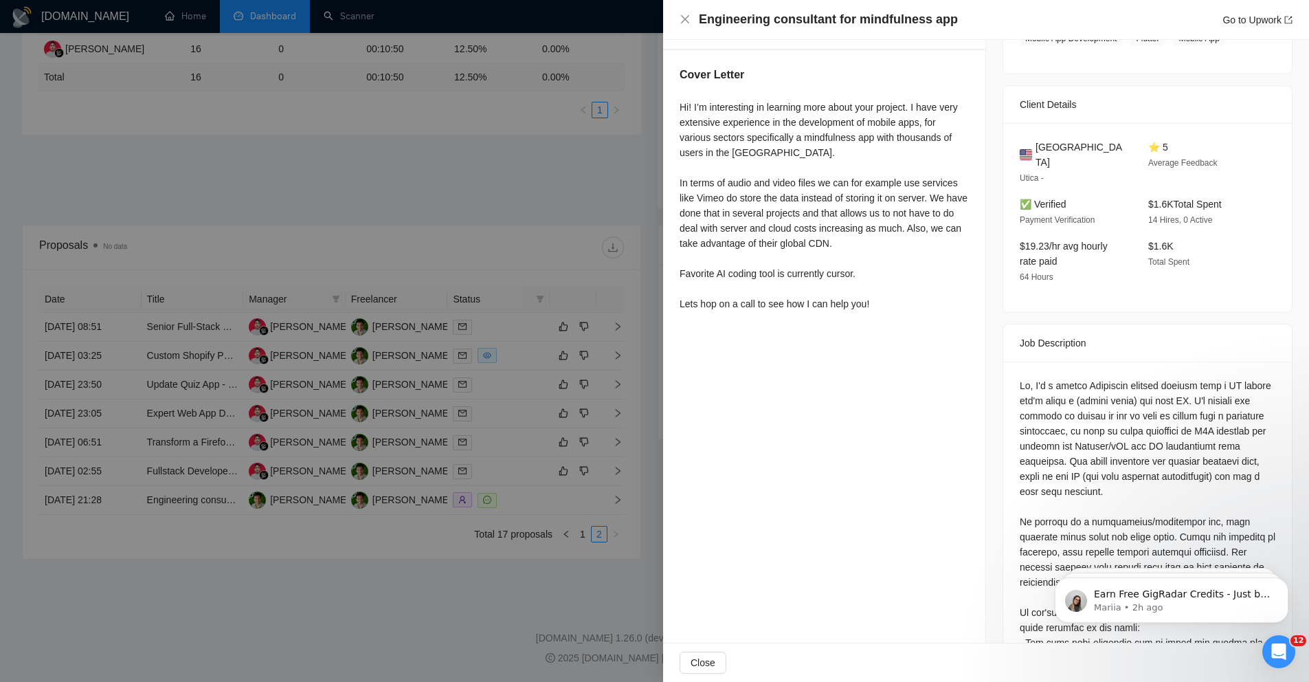
scroll to position [85, 0]
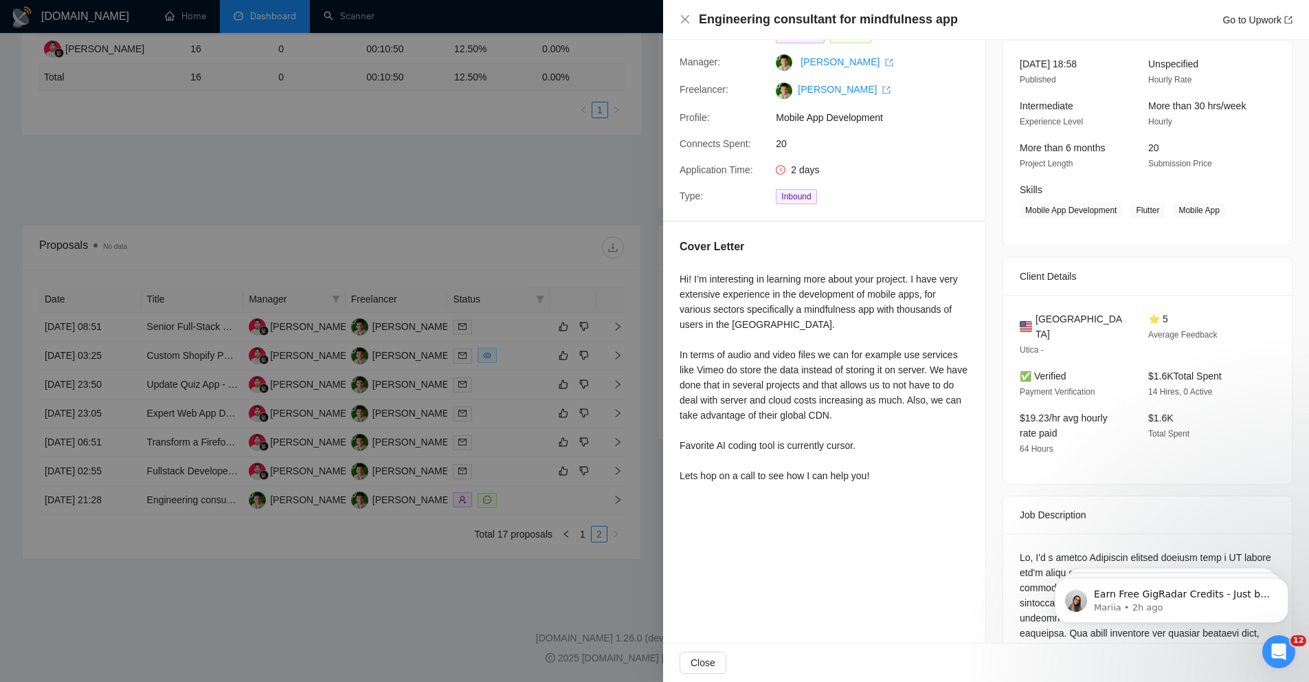
click at [542, 194] on div at bounding box center [654, 341] width 1309 height 682
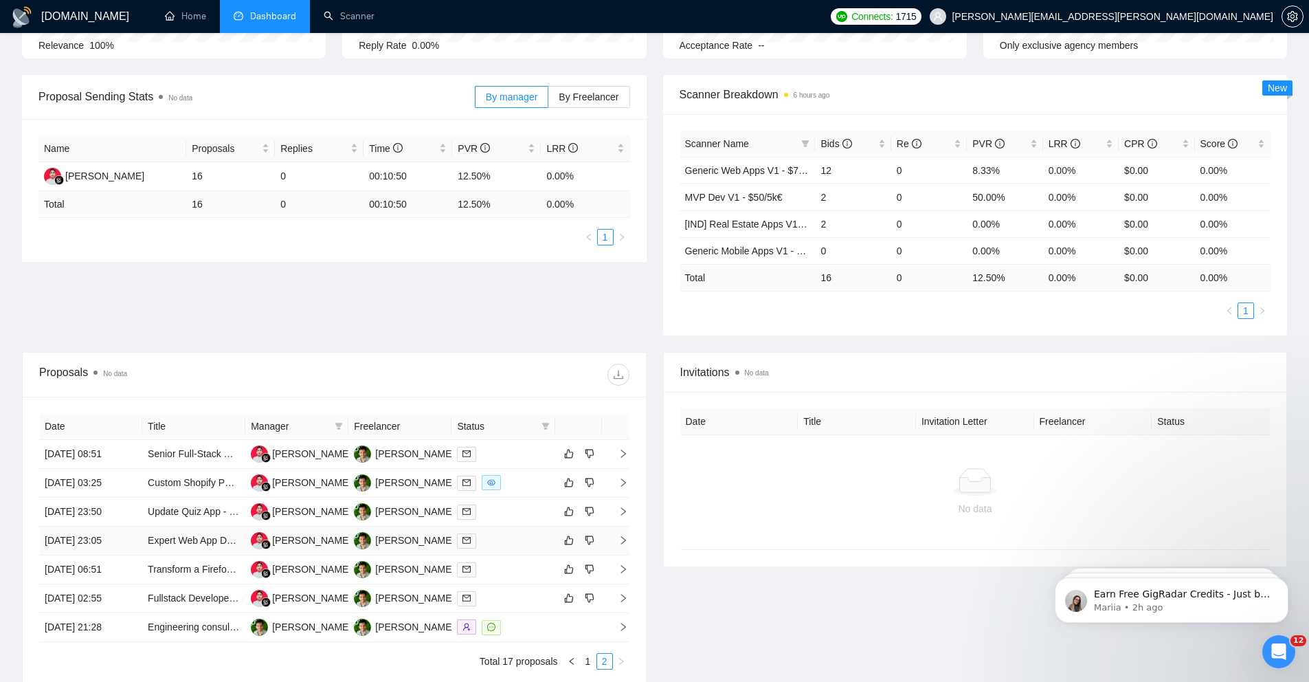
scroll to position [294, 0]
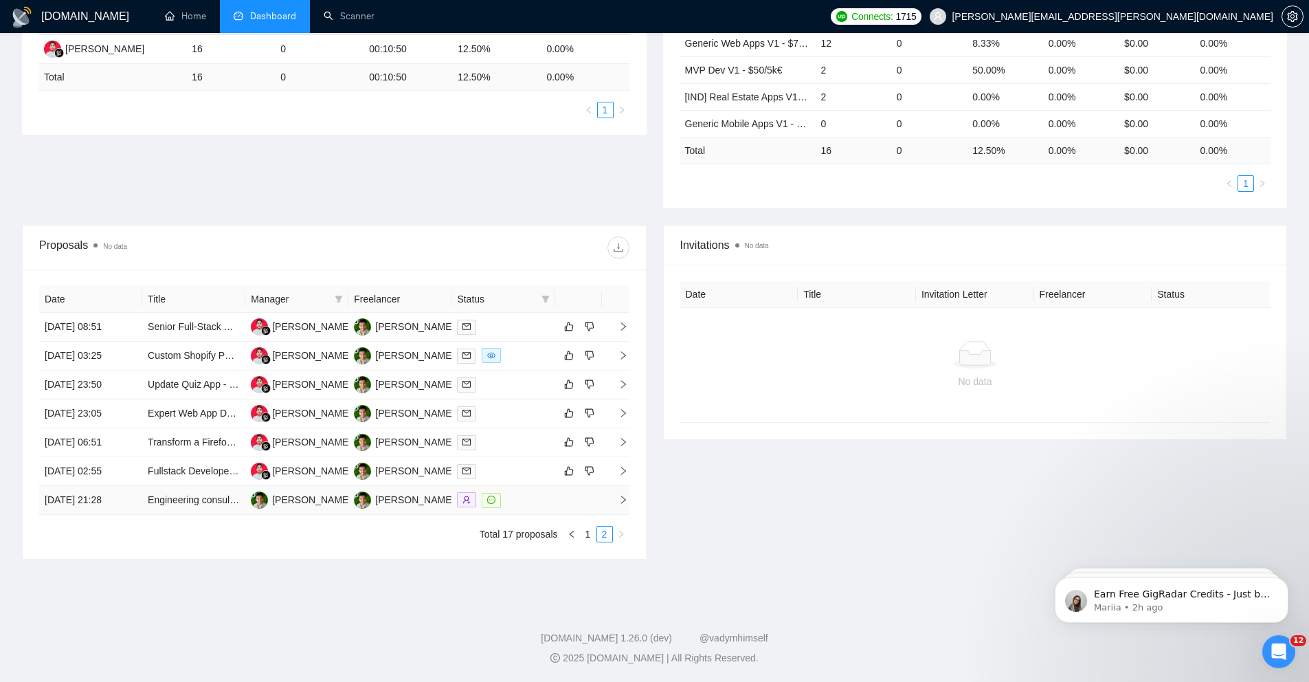
click at [189, 508] on td "Engineering consultant for mindfulness app" at bounding box center [193, 500] width 103 height 29
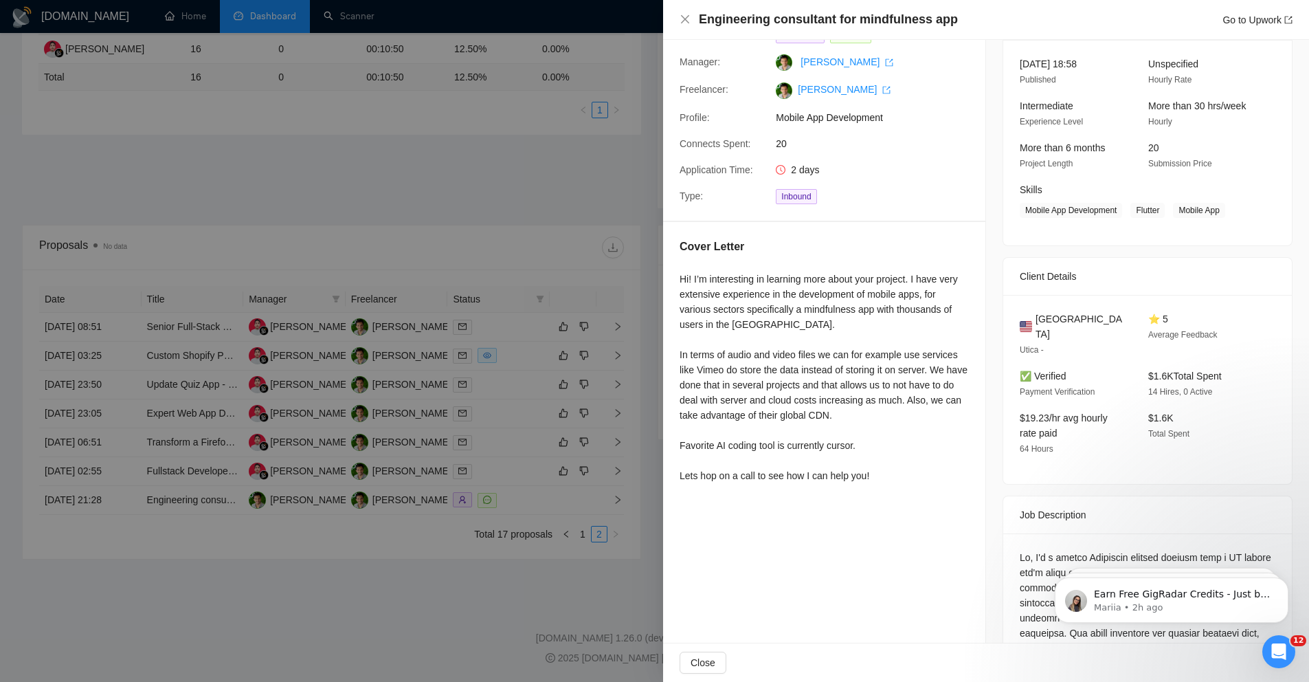
click at [489, 177] on div at bounding box center [654, 341] width 1309 height 682
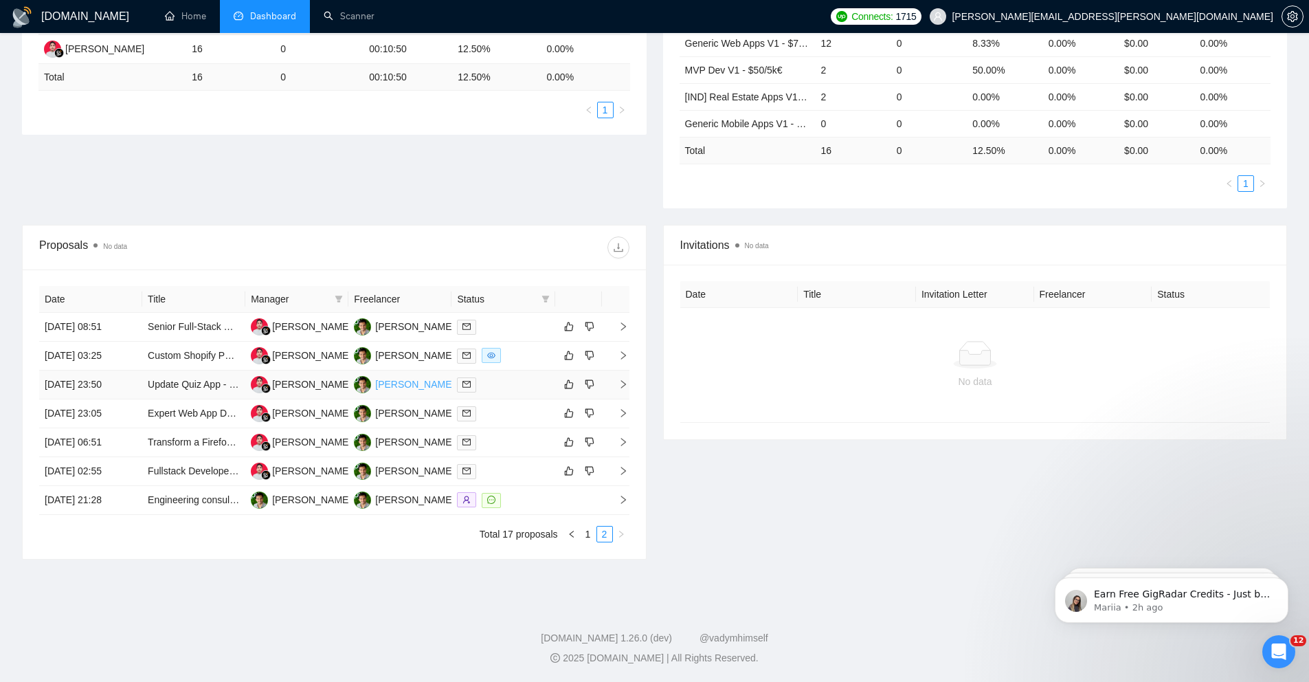
click at [390, 382] on div "[PERSON_NAME]" at bounding box center [414, 384] width 79 height 15
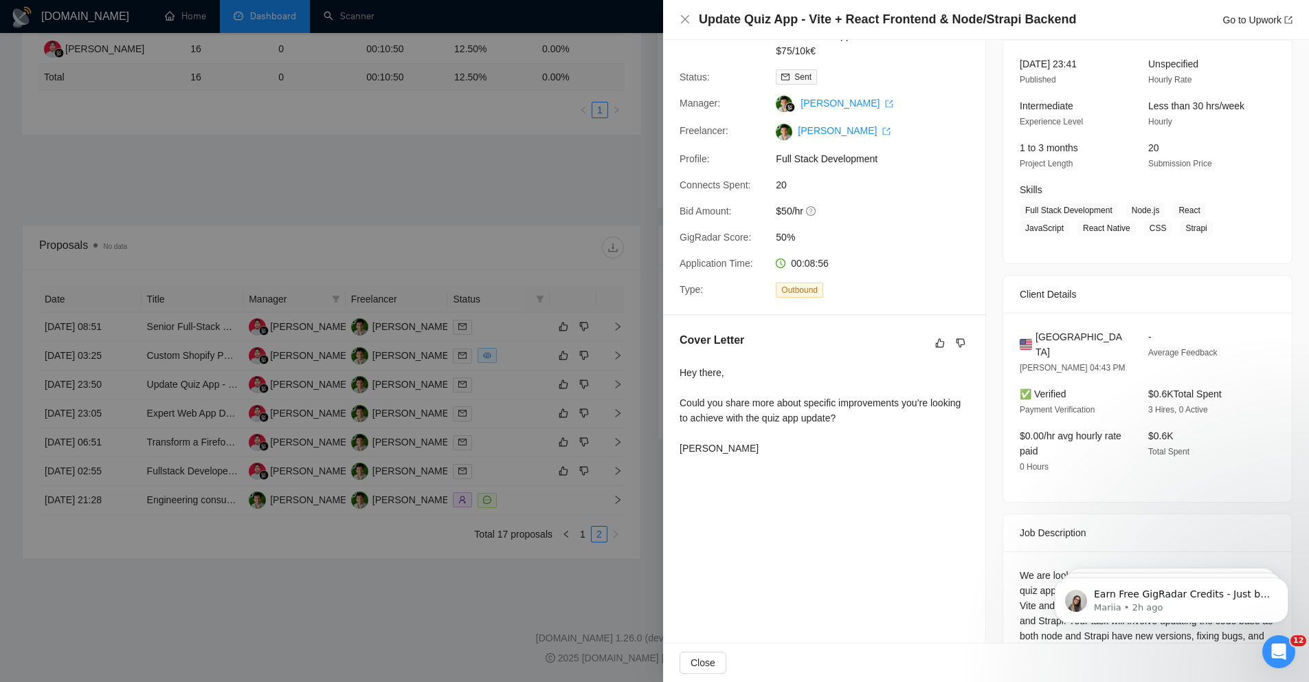
click at [407, 187] on div at bounding box center [654, 341] width 1309 height 682
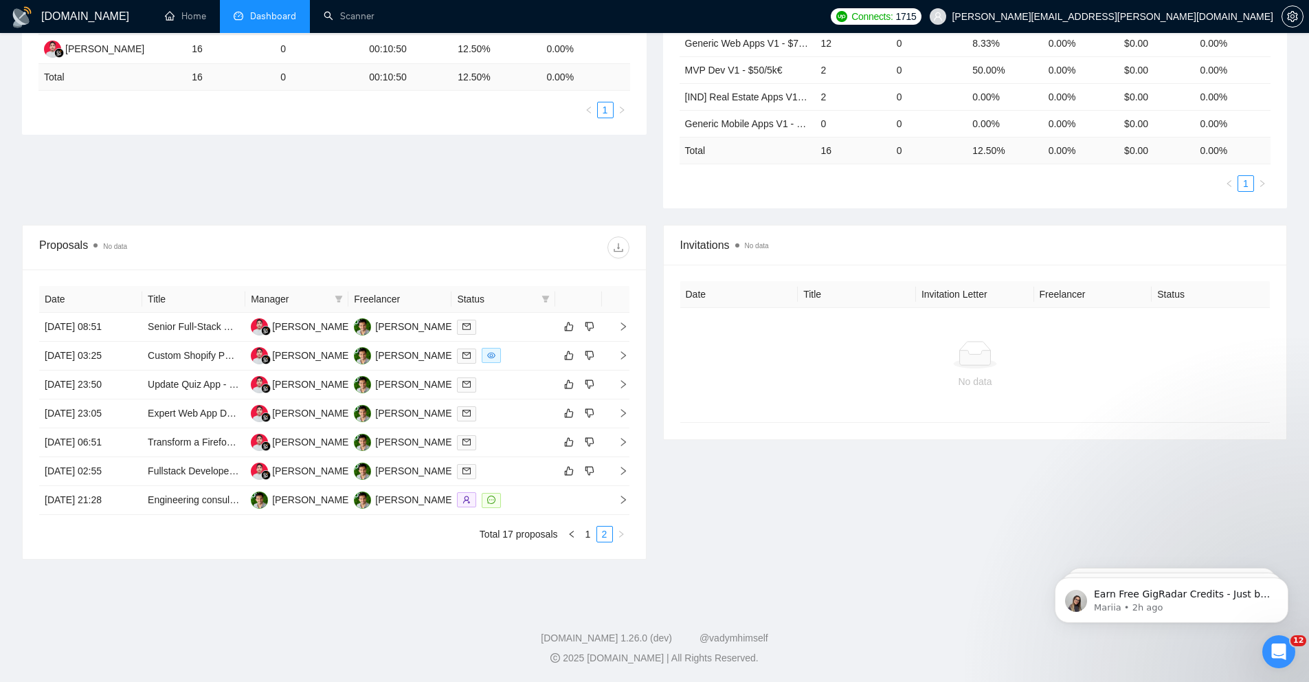
scroll to position [0, 0]
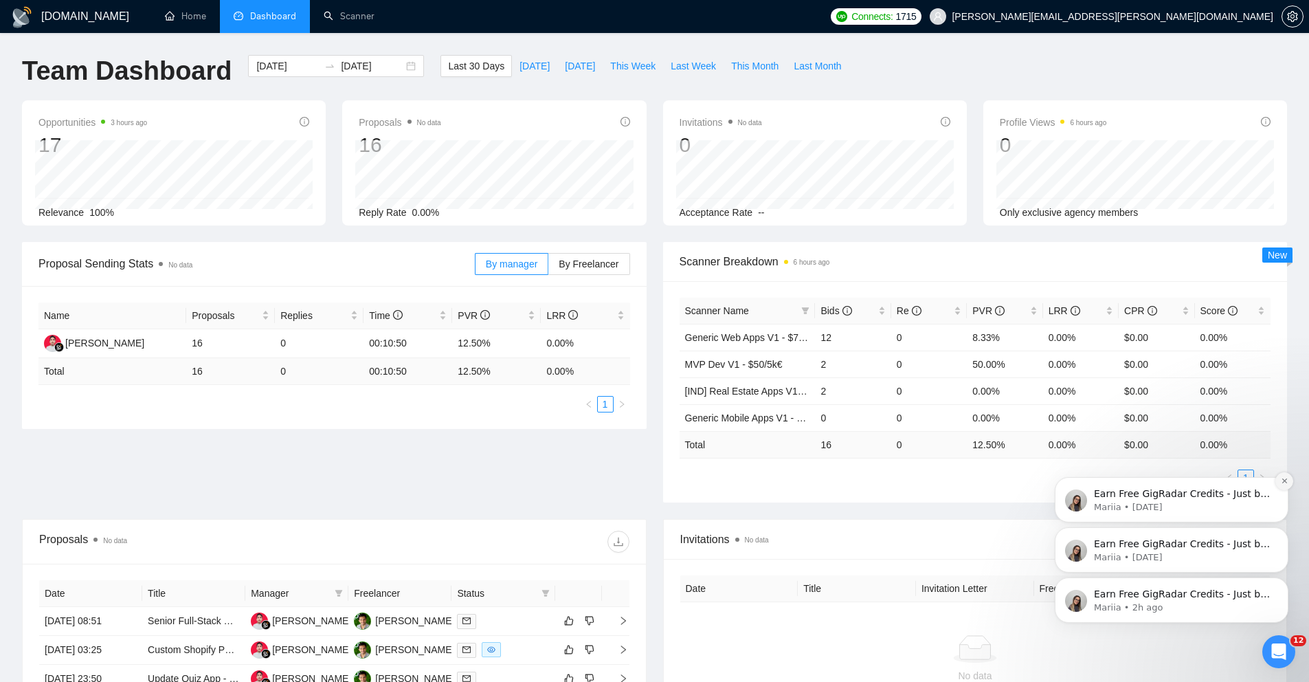
click at [1284, 475] on button "Dismiss notification" at bounding box center [1284, 481] width 18 height 18
click at [1286, 535] on button "Dismiss notification" at bounding box center [1284, 531] width 18 height 18
click at [1284, 586] on button "Dismiss notification" at bounding box center [1284, 581] width 18 height 18
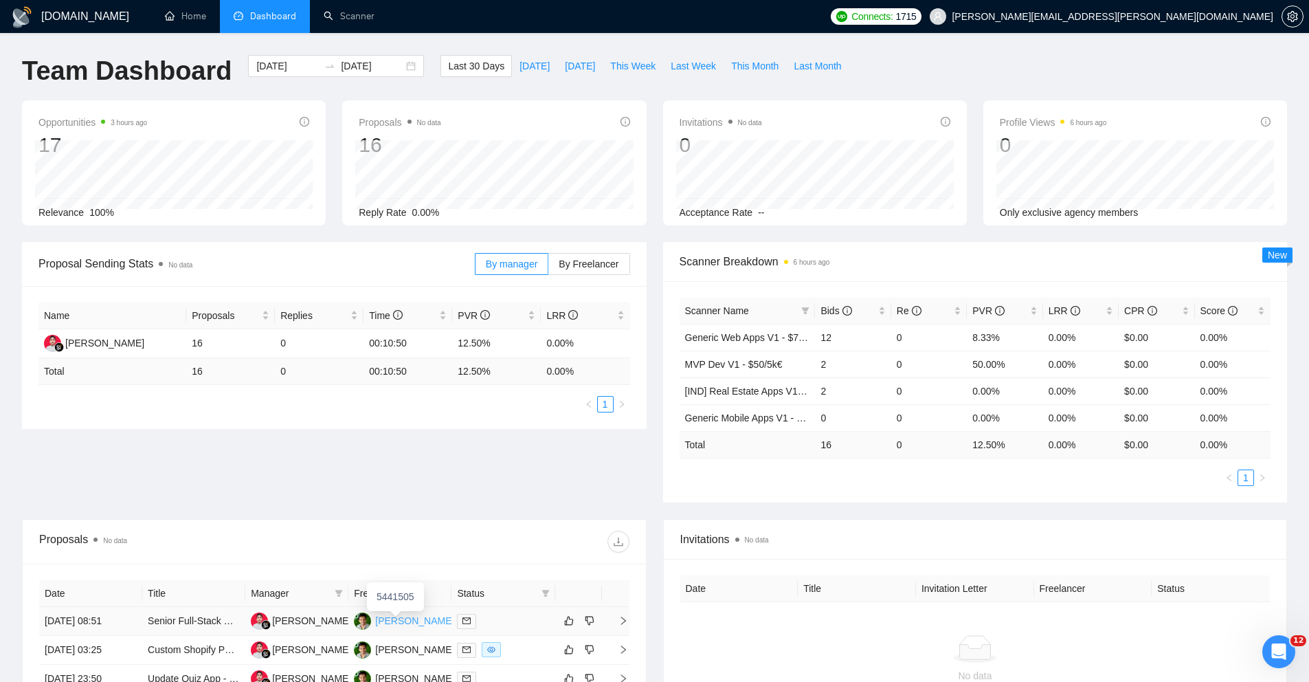
click at [380, 623] on div "[PERSON_NAME]" at bounding box center [414, 620] width 79 height 15
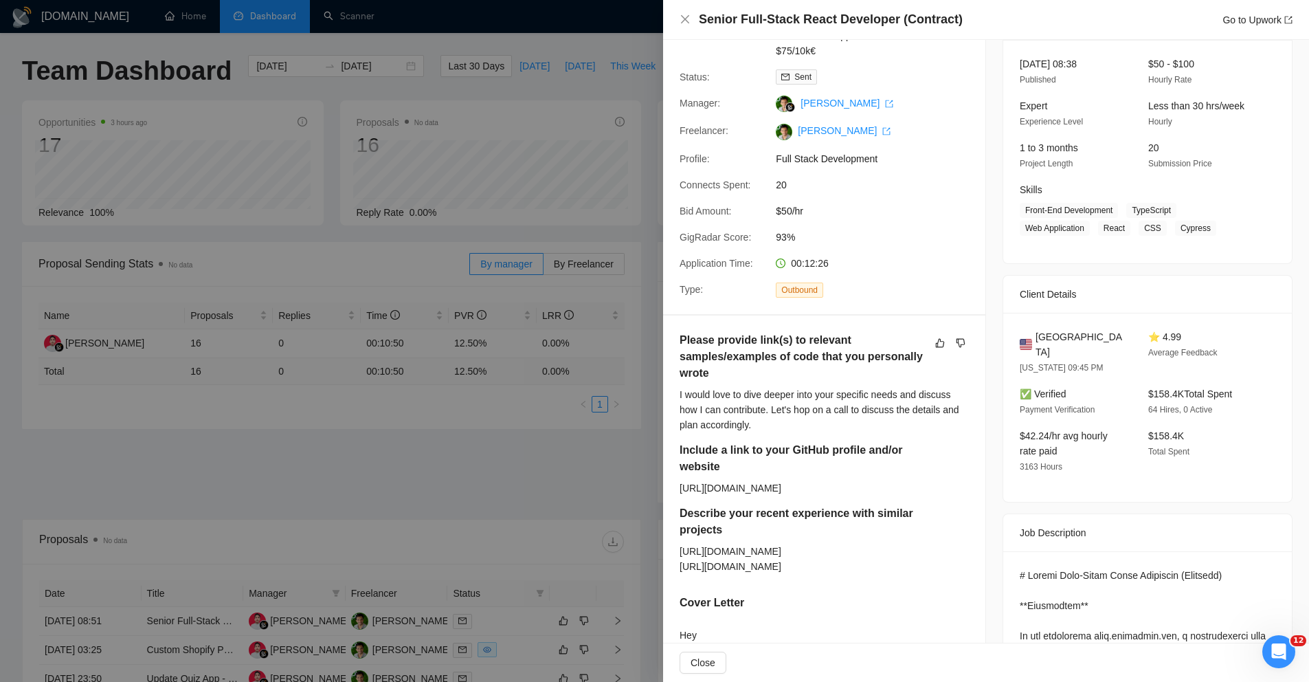
click at [599, 326] on div at bounding box center [654, 341] width 1309 height 682
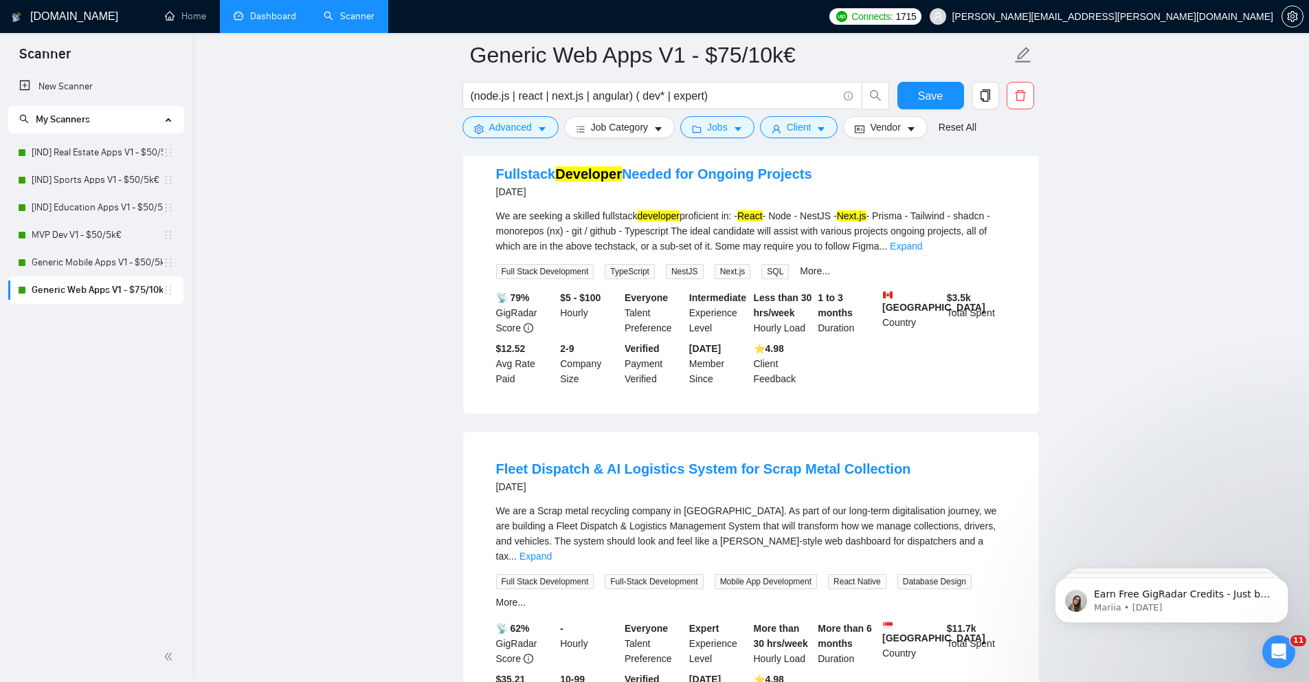
click at [261, 15] on link "Dashboard" at bounding box center [265, 16] width 63 height 12
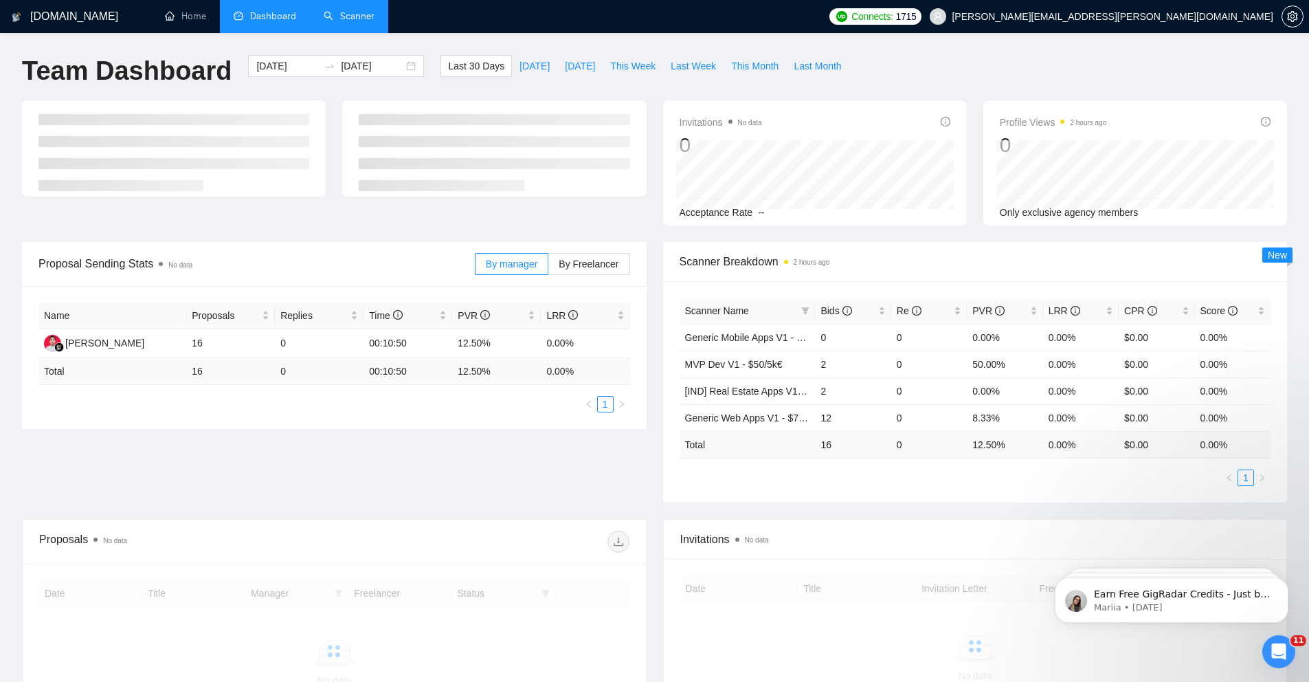
click at [369, 20] on link "Scanner" at bounding box center [349, 16] width 51 height 12
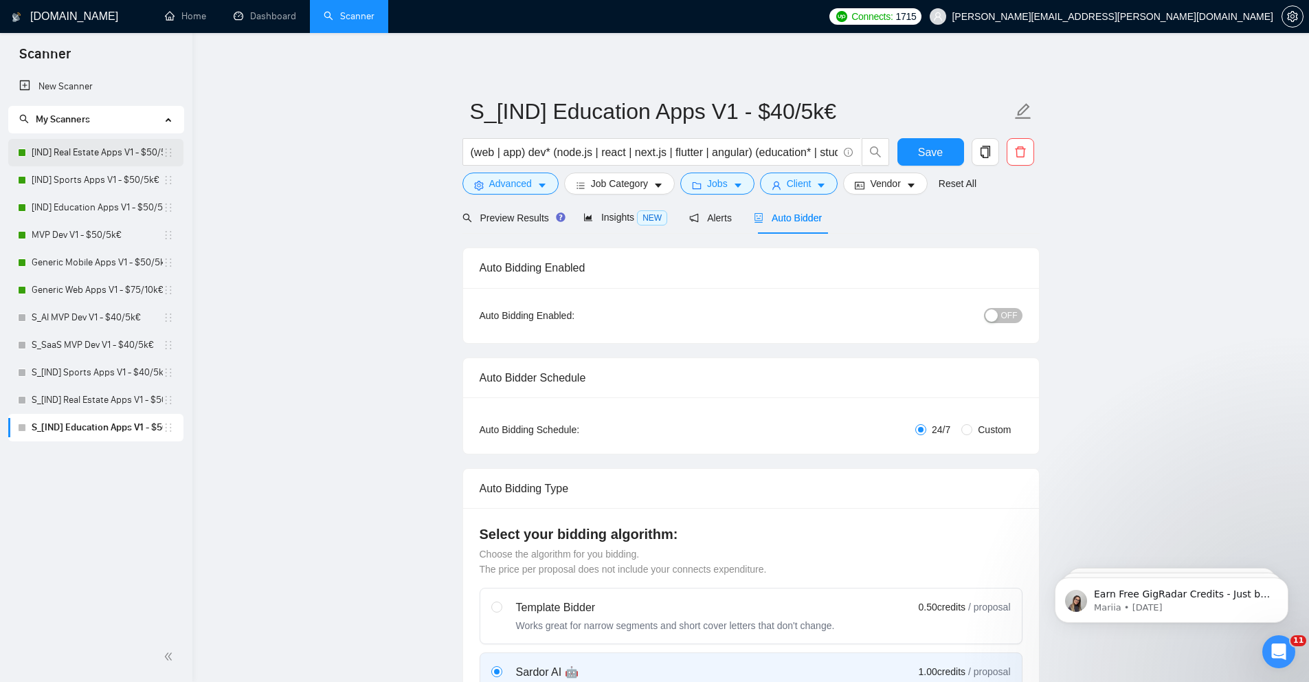
click at [123, 145] on link "[IND] Real Estate Apps V1 - $50/5k€" at bounding box center [97, 152] width 131 height 27
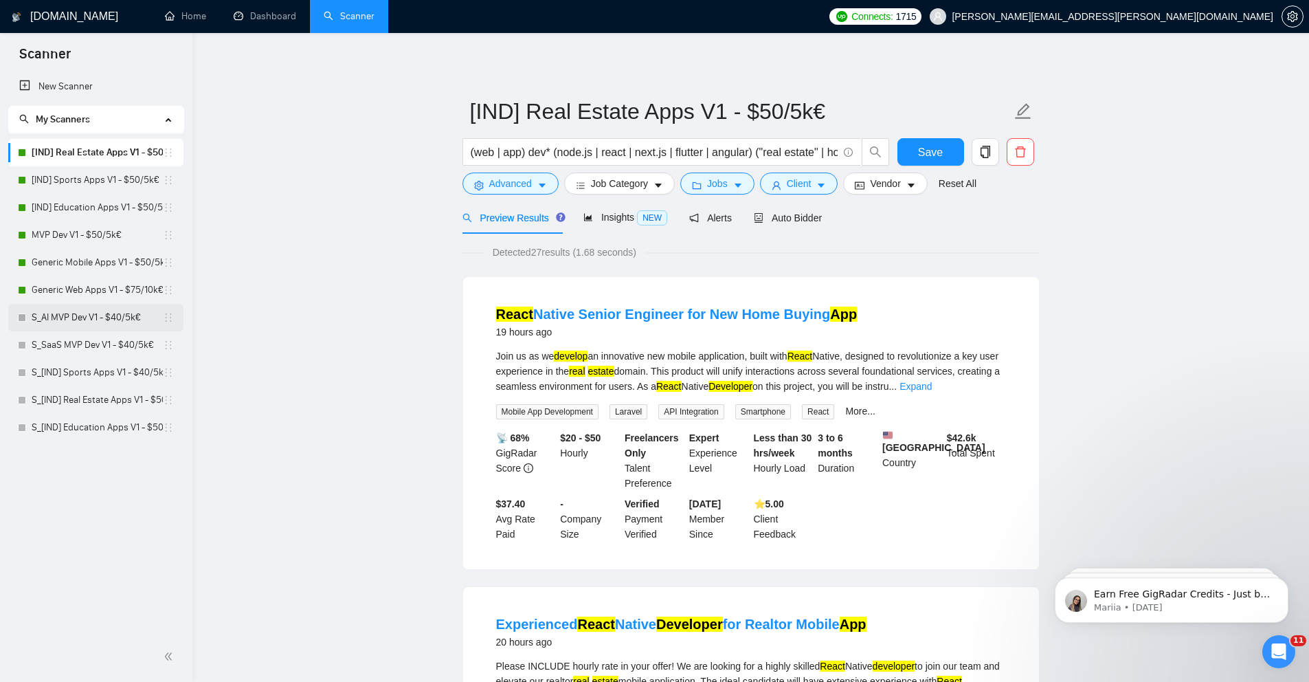
click at [113, 311] on link "S_AI MVP Dev V1 - $40/5k€" at bounding box center [97, 317] width 131 height 27
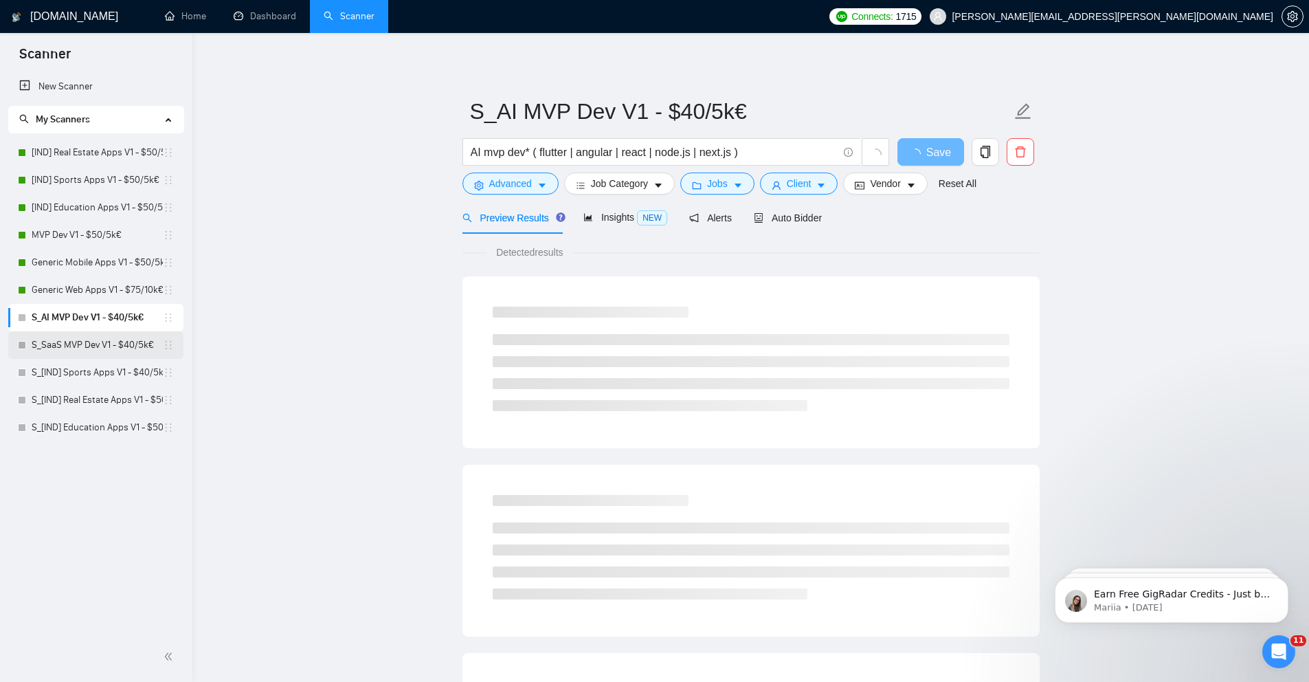
click at [107, 345] on link "S_SaaS MVP Dev V1 - $40/5k€" at bounding box center [97, 344] width 131 height 27
click at [114, 392] on link "S_[IND] Real Estate Apps V1 - $50/5k€" at bounding box center [97, 399] width 131 height 27
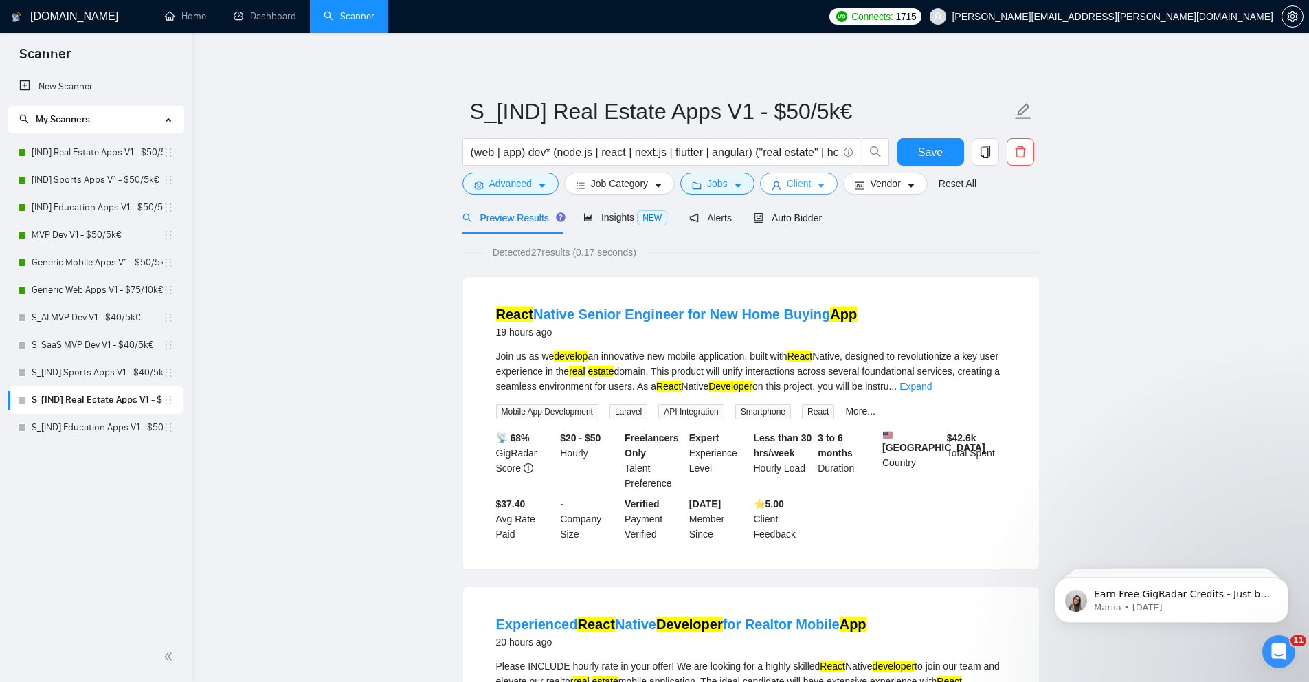
click at [826, 186] on icon "caret-down" at bounding box center [821, 186] width 10 height 10
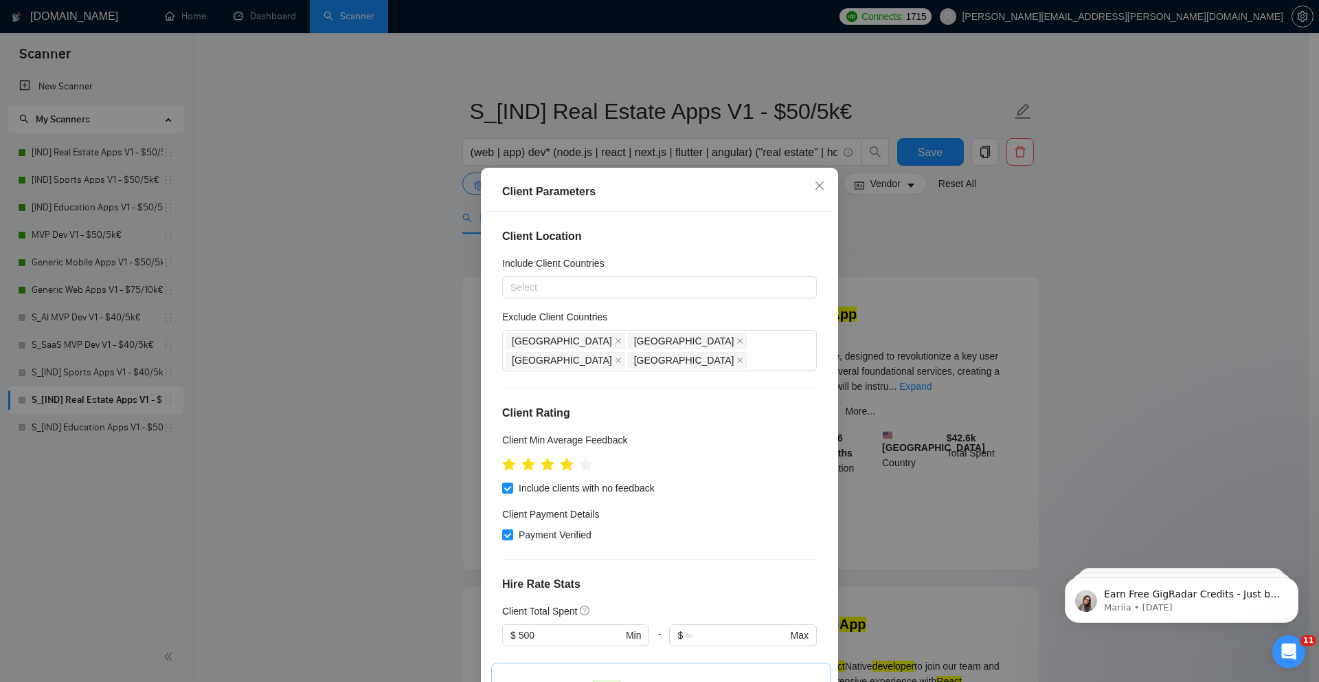
click at [413, 309] on div "Client Parameters Client Location Include Client Countries Select Exclude Clien…" at bounding box center [659, 341] width 1319 height 682
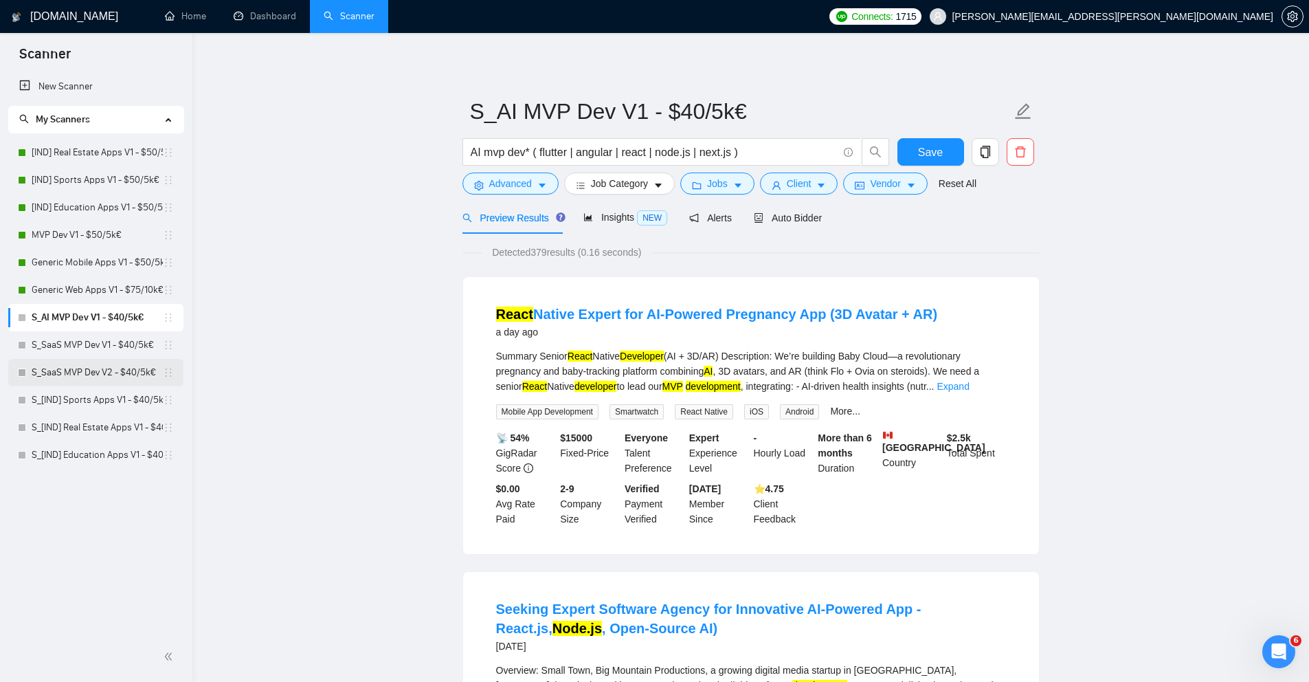
click at [84, 370] on link "S_SaaS MVP Dev V2 - $40/5k€" at bounding box center [97, 372] width 131 height 27
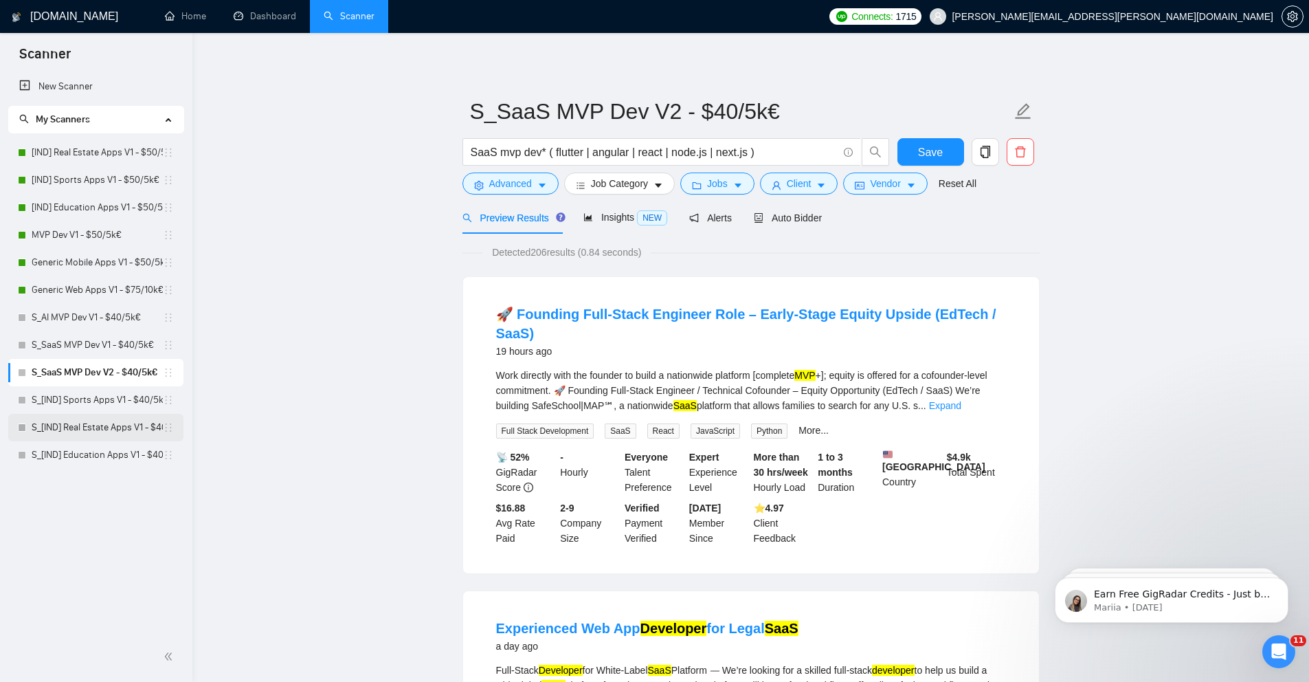
click at [85, 429] on link "S_[IND] Real Estate Apps V1 - $40/5k€" at bounding box center [97, 427] width 131 height 27
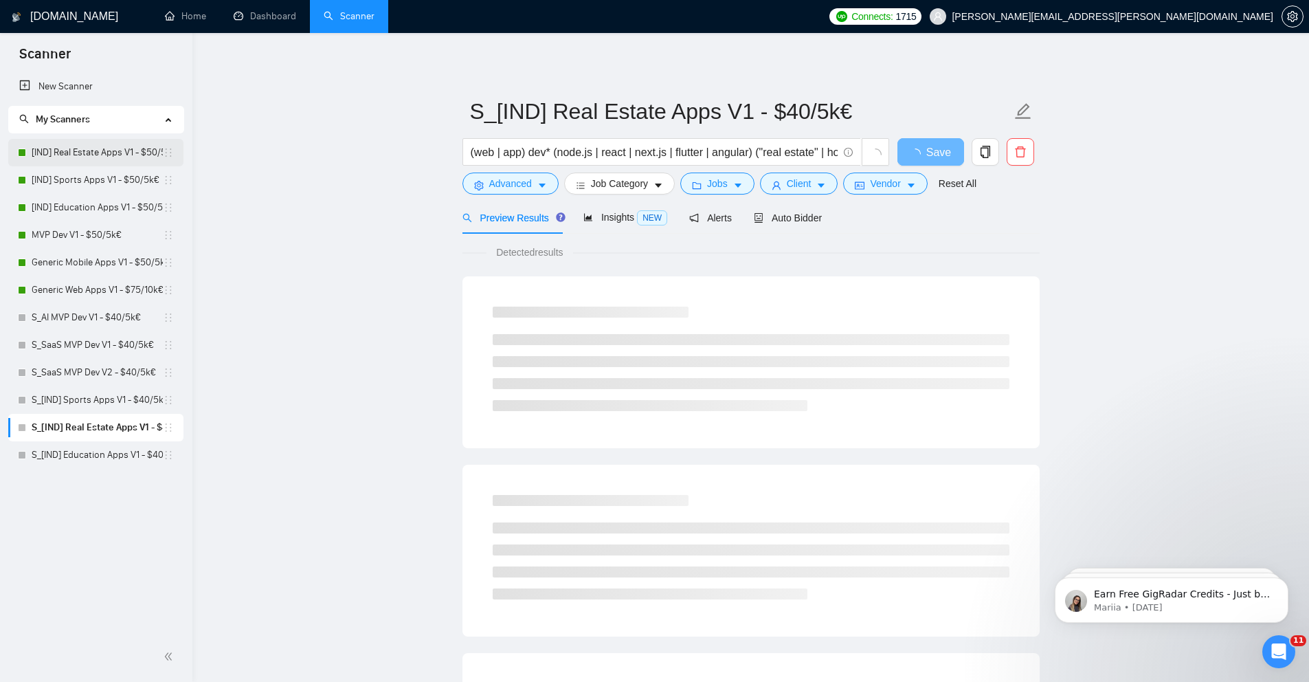
click at [72, 147] on link "[IND] Real Estate Apps V1 - $50/5k€" at bounding box center [97, 152] width 131 height 27
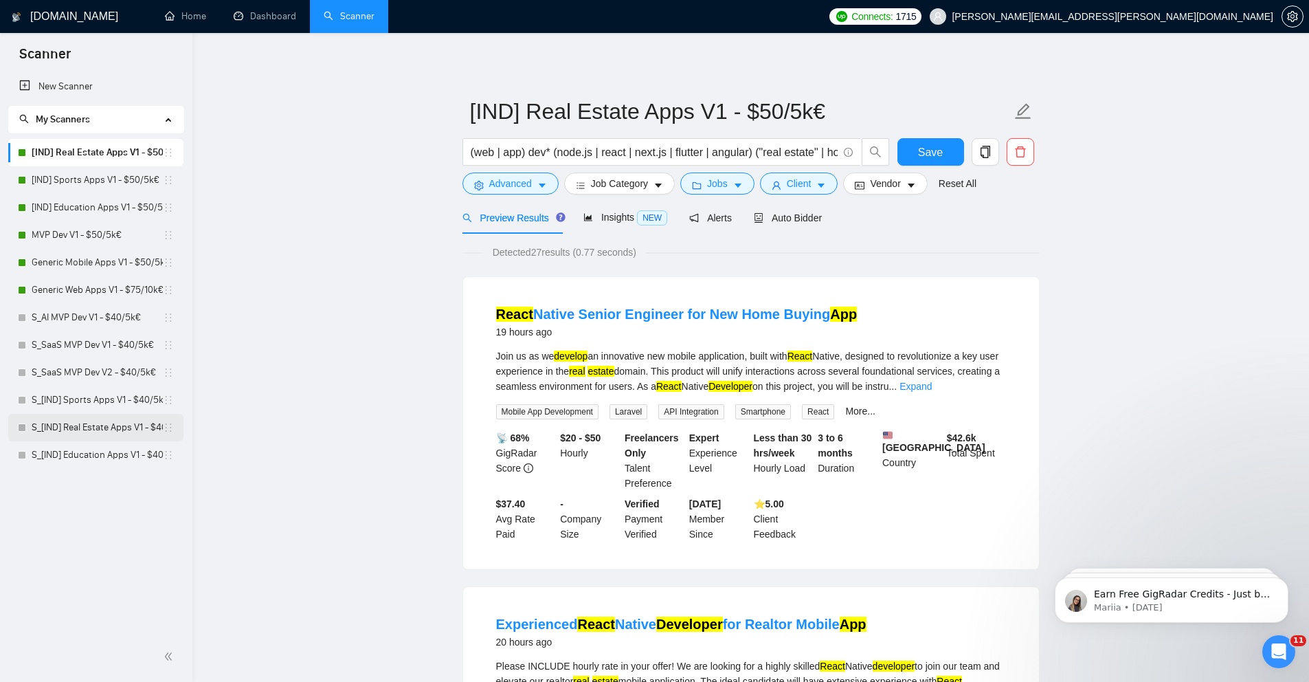
click at [85, 421] on link "S_[IND] Real Estate Apps V1 - $40/5k€" at bounding box center [97, 427] width 131 height 27
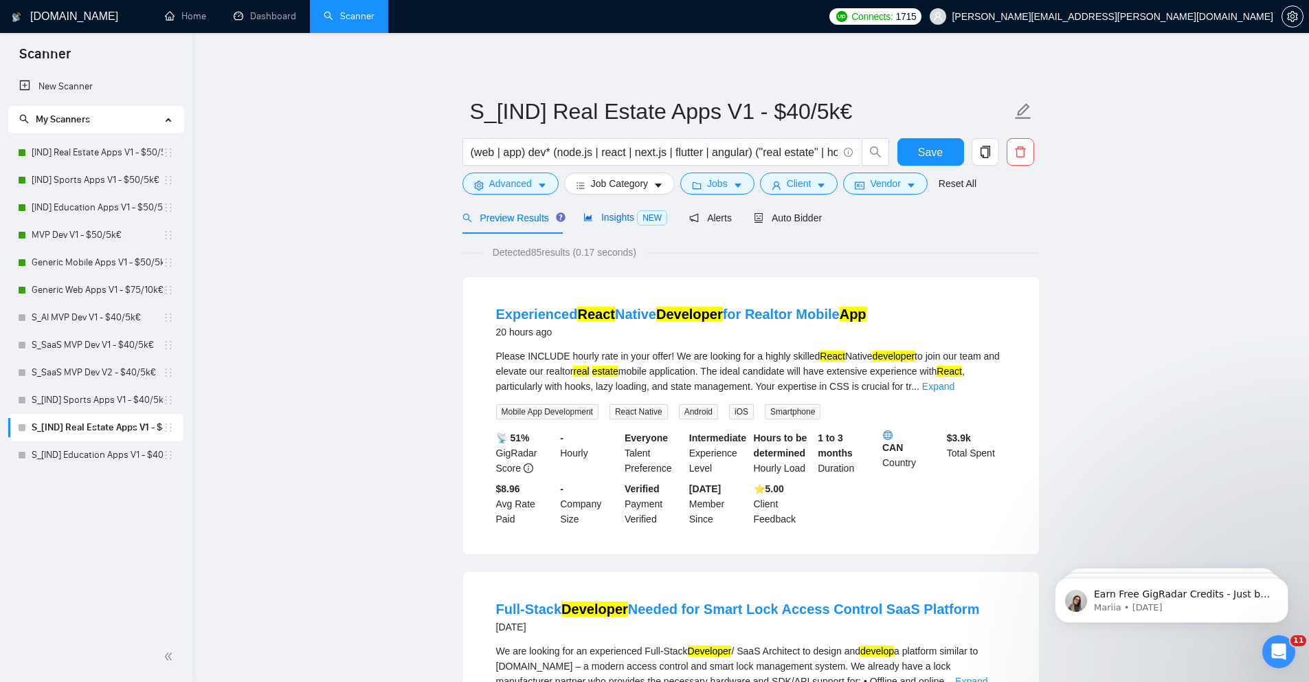
click at [615, 220] on span "Insights NEW" at bounding box center [625, 217] width 84 height 11
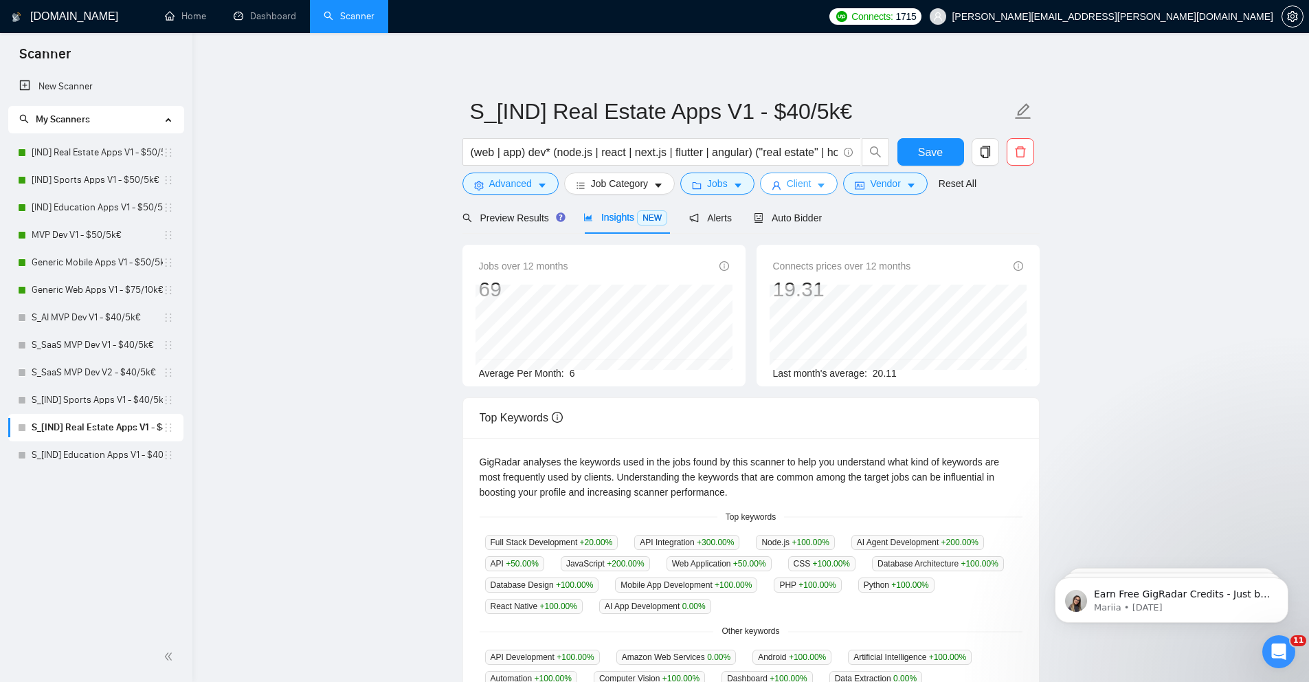
click at [818, 184] on button "Client" at bounding box center [799, 183] width 78 height 22
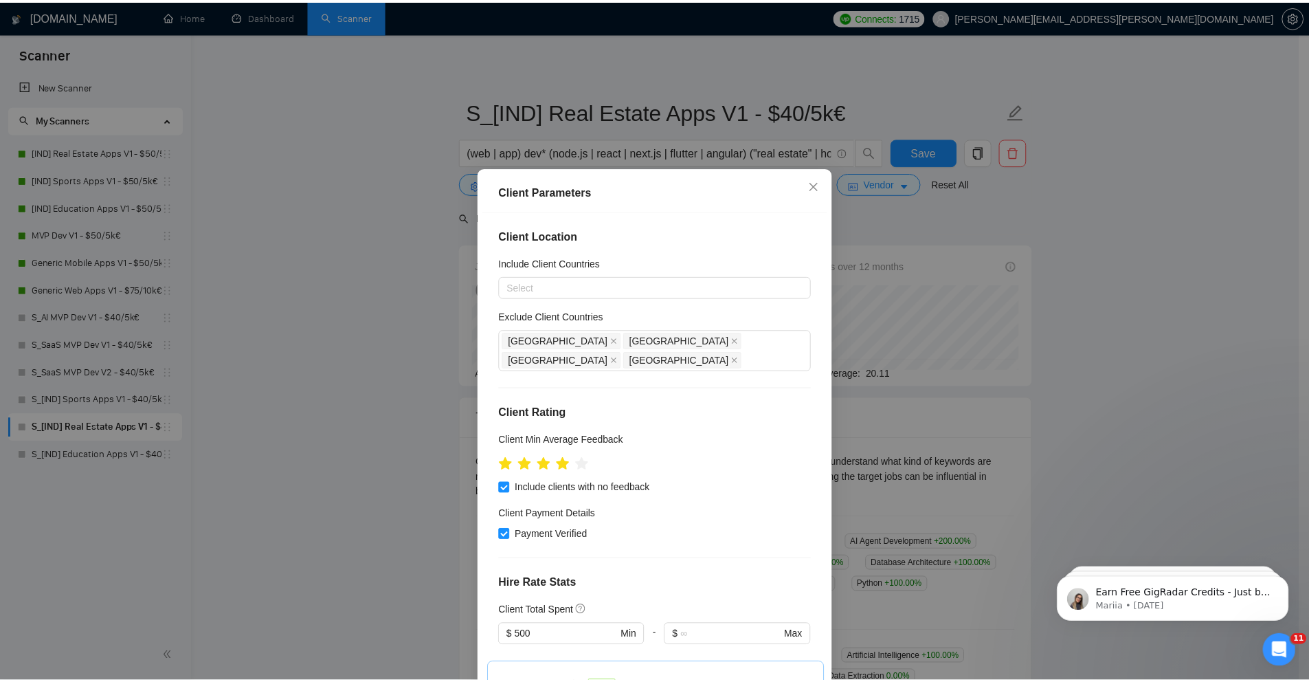
scroll to position [277, 0]
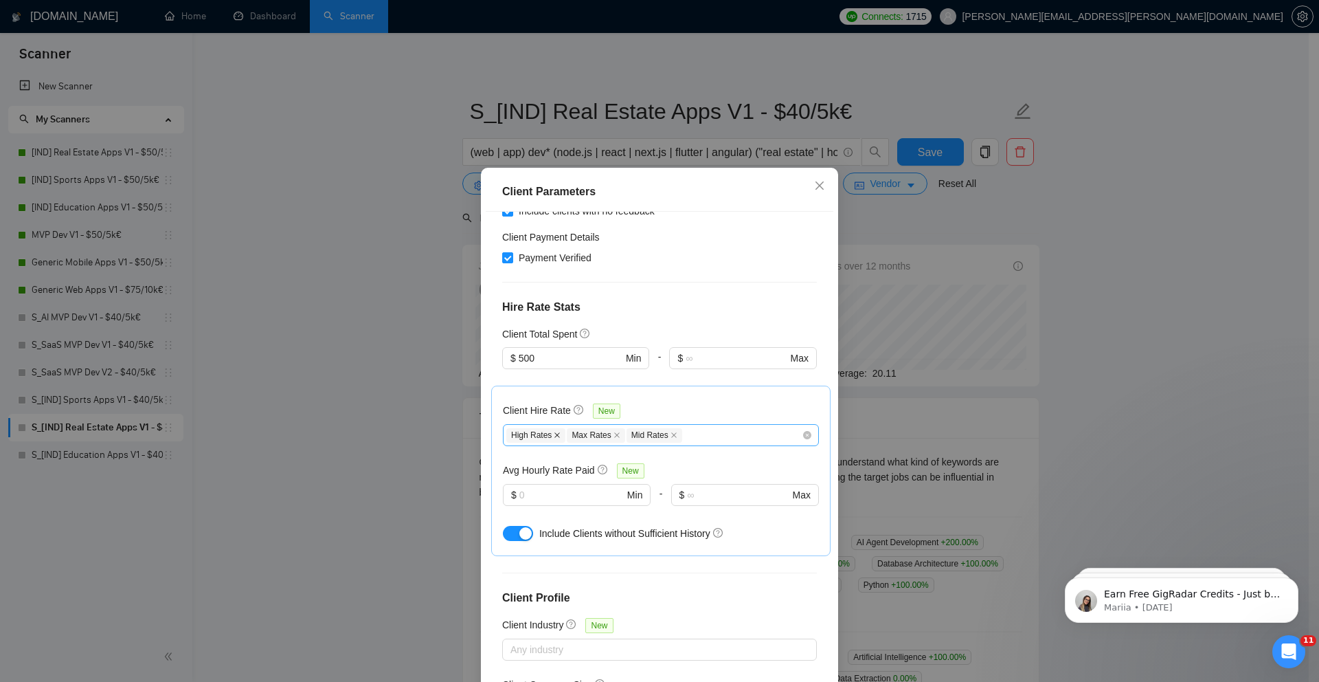
click at [554, 432] on icon "close" at bounding box center [557, 435] width 7 height 7
click at [553, 432] on icon "close" at bounding box center [555, 435] width 7 height 7
click at [416, 352] on div "Client Parameters Client Location Include Client Countries Select Exclude Clien…" at bounding box center [659, 341] width 1319 height 682
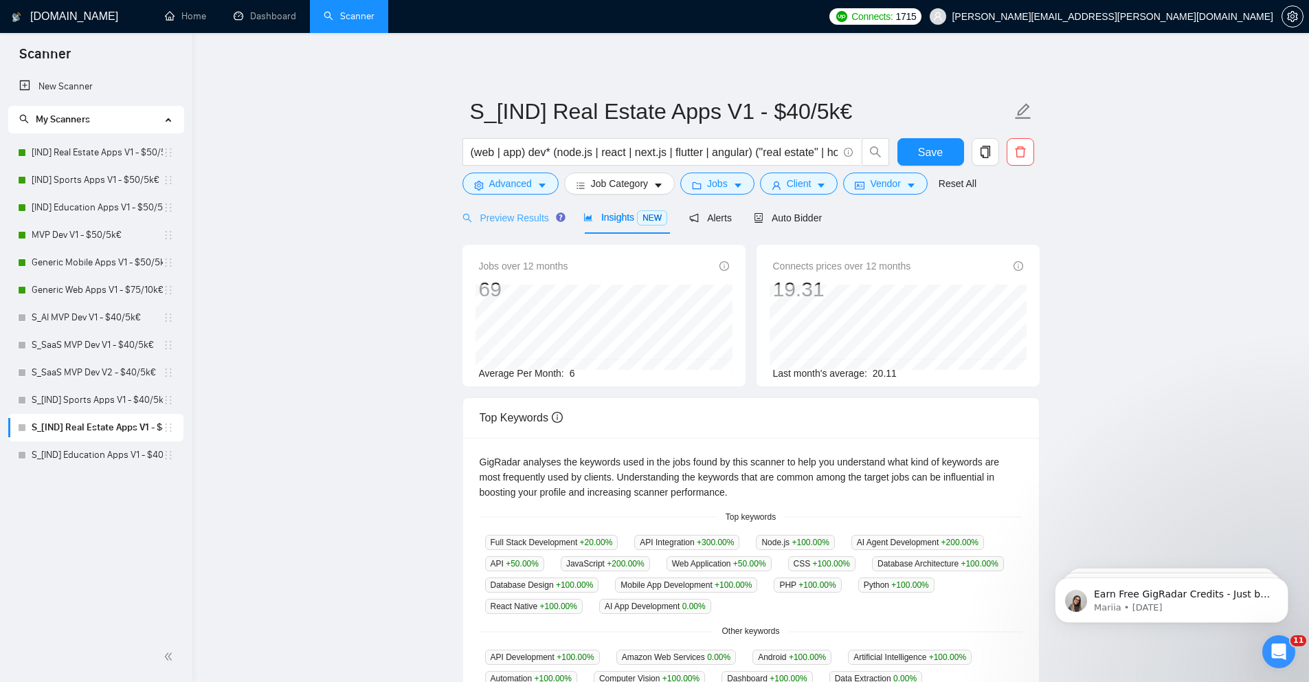
click at [511, 230] on div "Preview Results" at bounding box center [511, 217] width 99 height 32
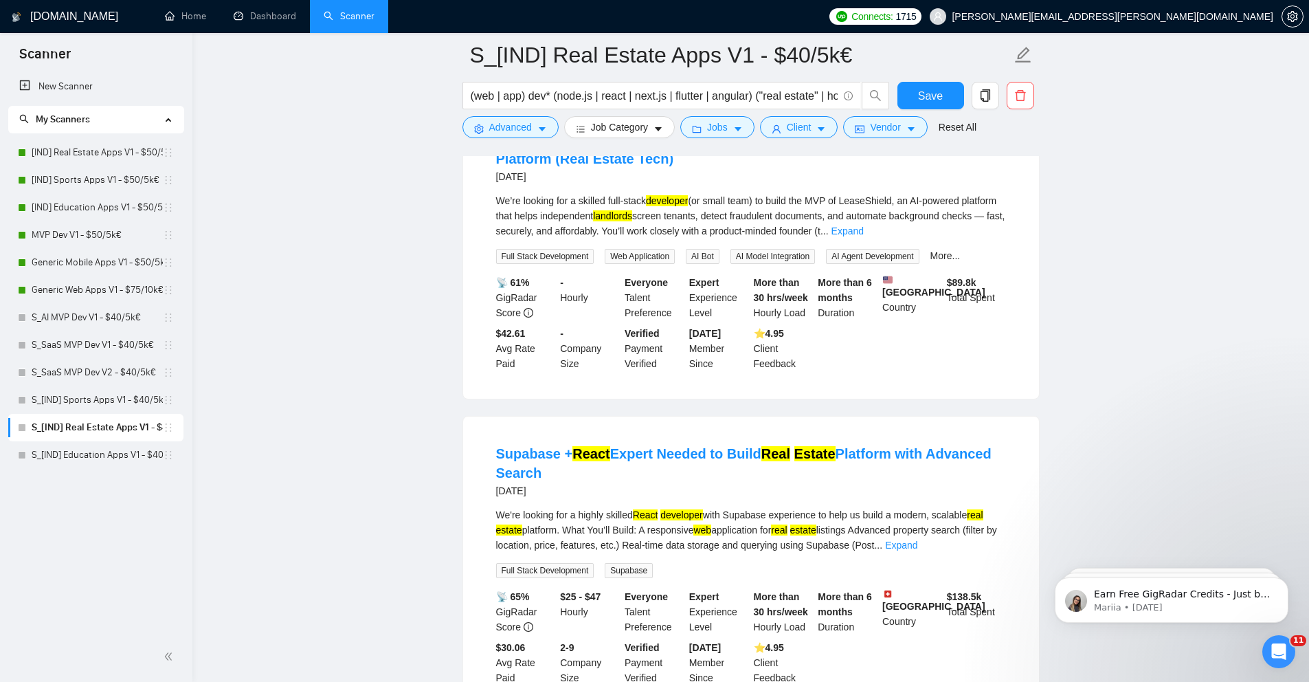
scroll to position [2500, 0]
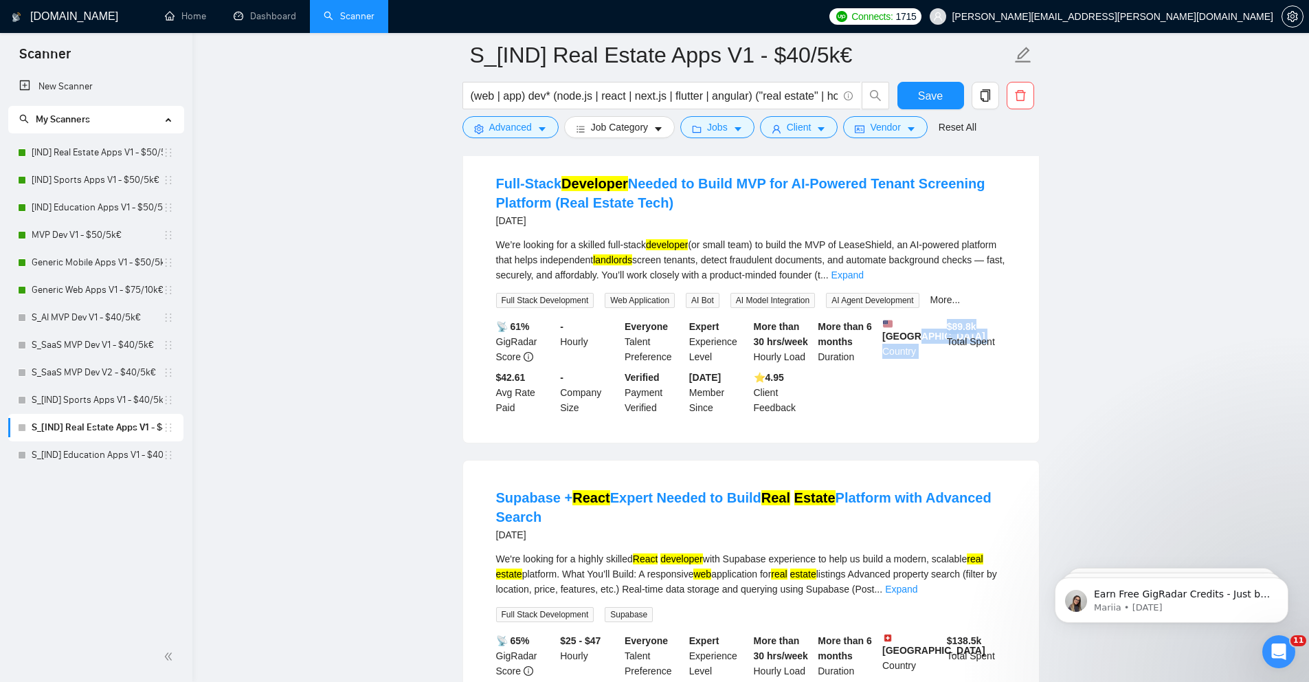
drag, startPoint x: 996, startPoint y: 395, endPoint x: 923, endPoint y: 399, distance: 72.9
click at [923, 399] on div "📡 61% GigRadar Score - Hourly Everyone Talent Preference Expert Experience Leve…" at bounding box center [750, 367] width 515 height 96
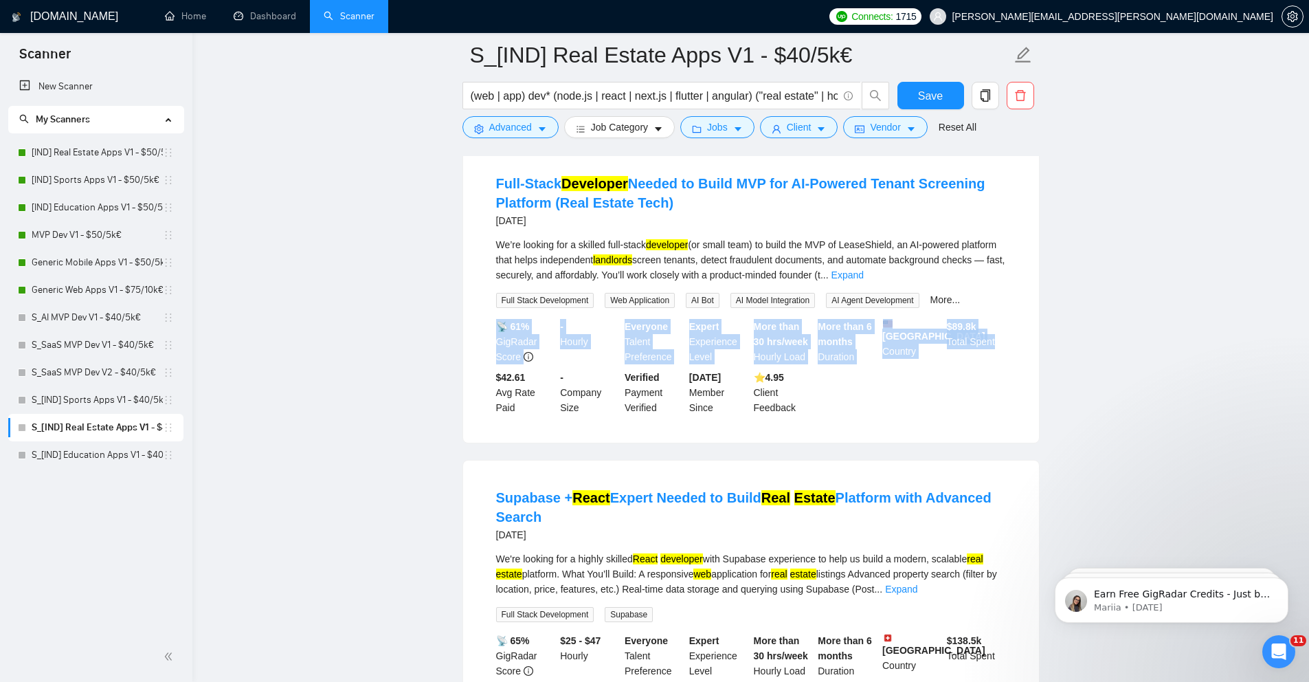
drag, startPoint x: 1020, startPoint y: 451, endPoint x: 471, endPoint y: 394, distance: 552.0
click at [471, 394] on div "Full-Stack Developer Needed to Build MVP for AI-Powered Tenant Screening Platfo…" at bounding box center [751, 294] width 576 height 296
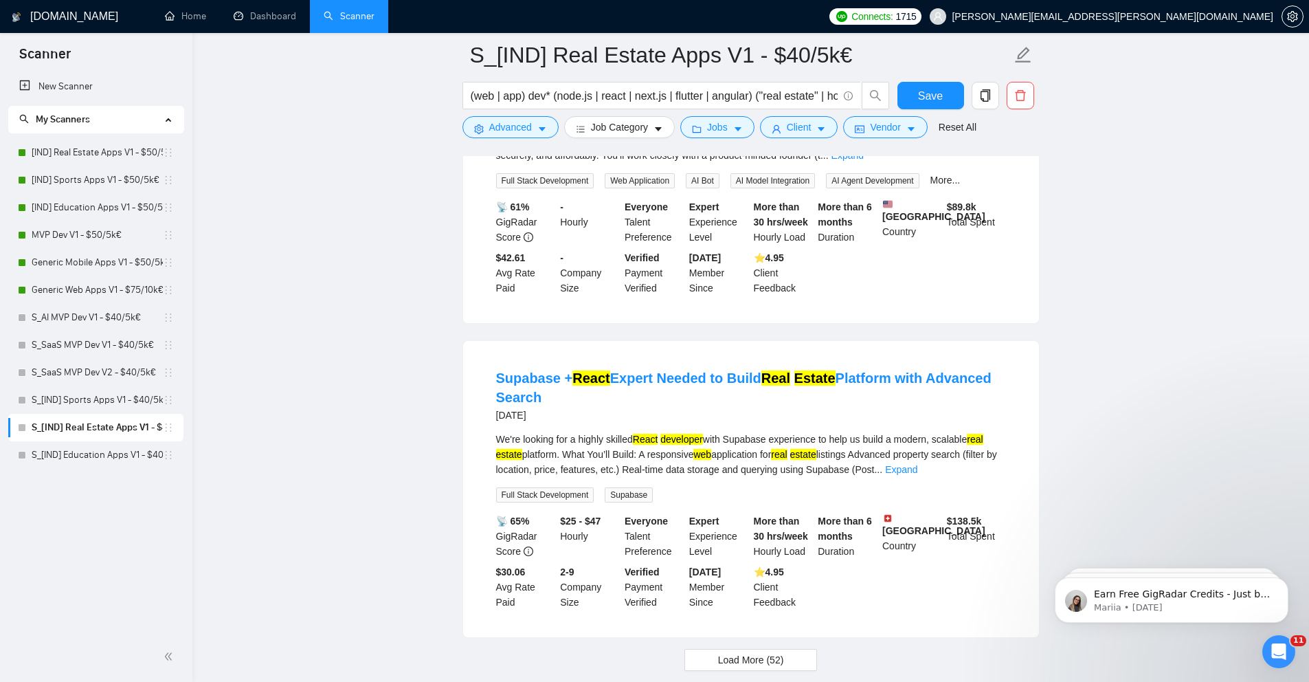
scroll to position [2715, 0]
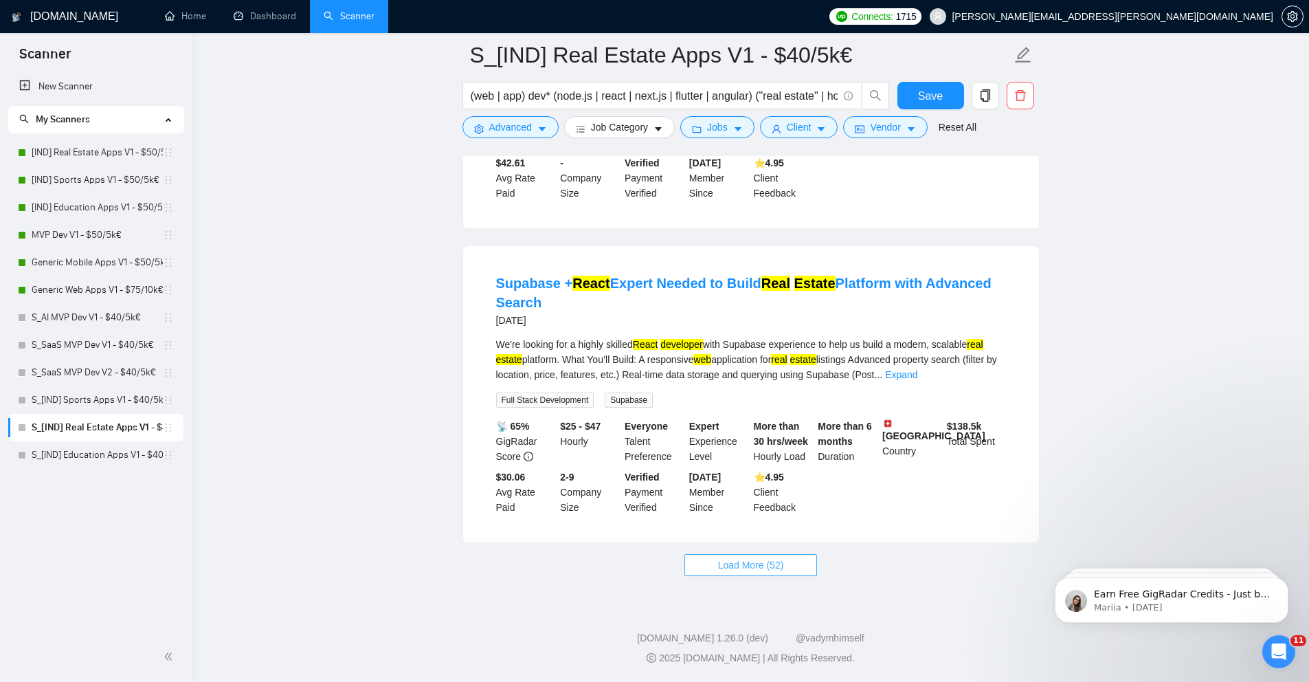
click at [743, 572] on span "Load More (52)" at bounding box center [751, 564] width 66 height 15
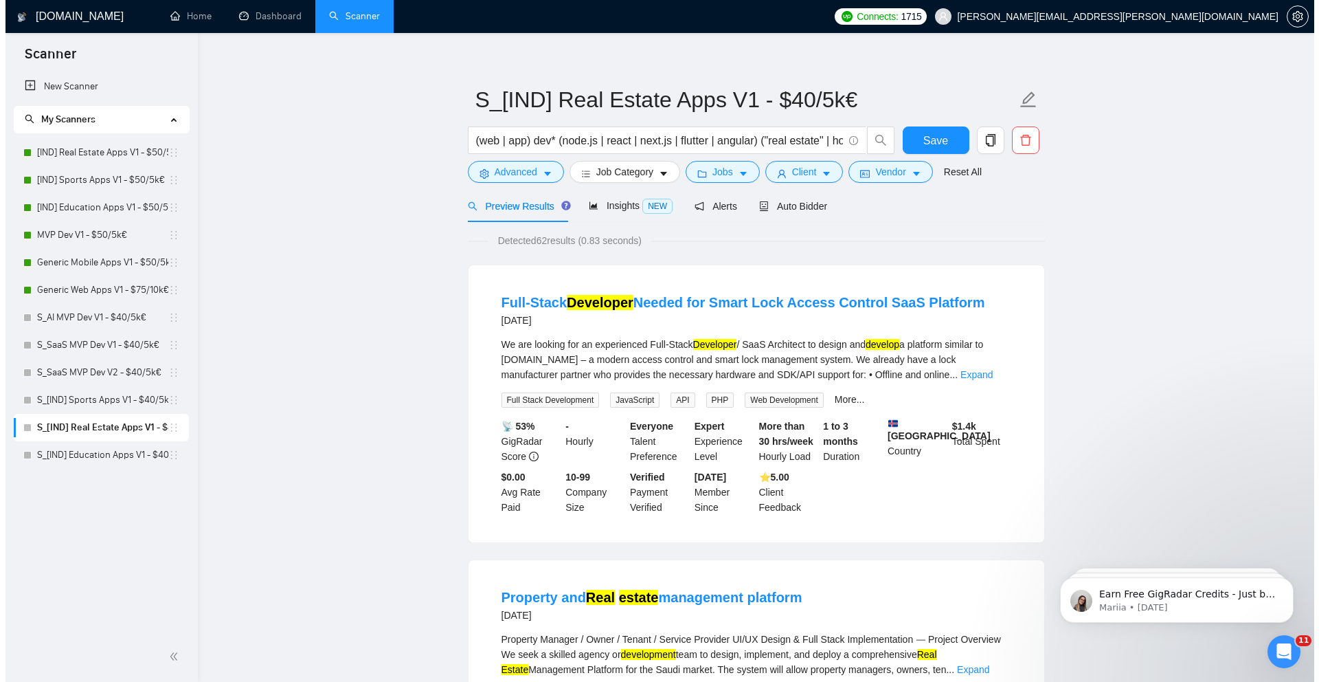
scroll to position [0, 0]
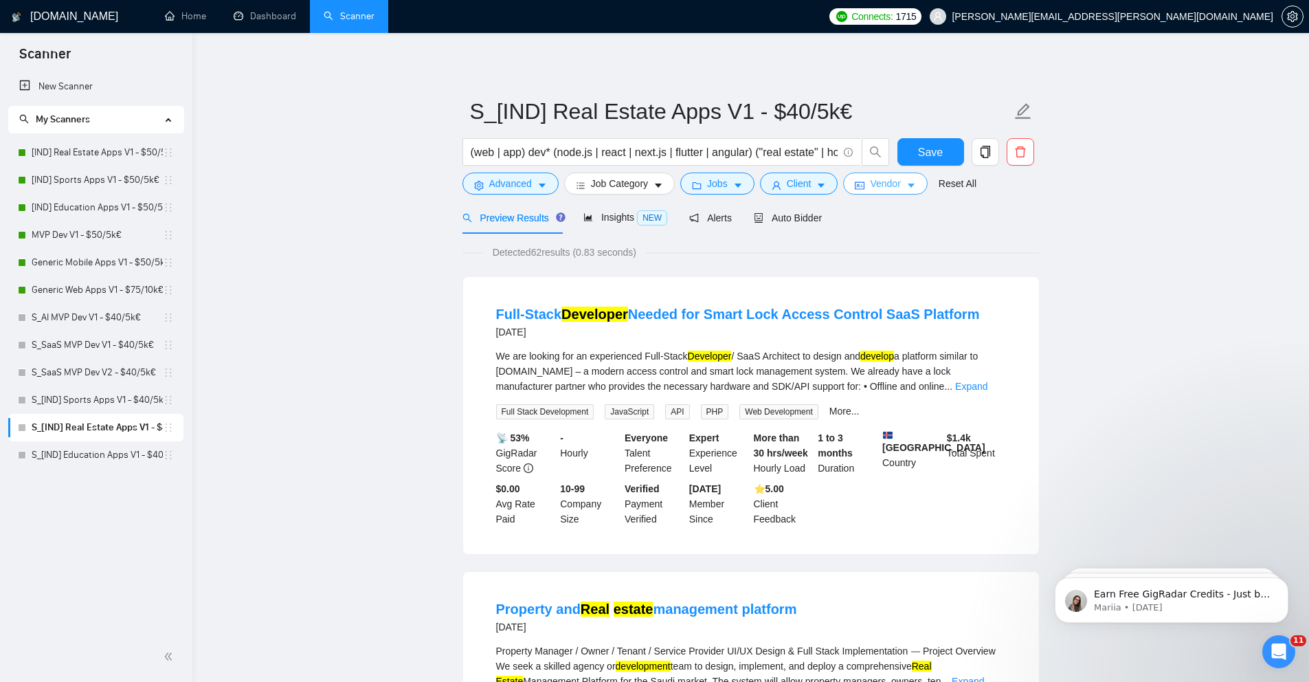
click at [877, 184] on span "Vendor" at bounding box center [885, 183] width 30 height 15
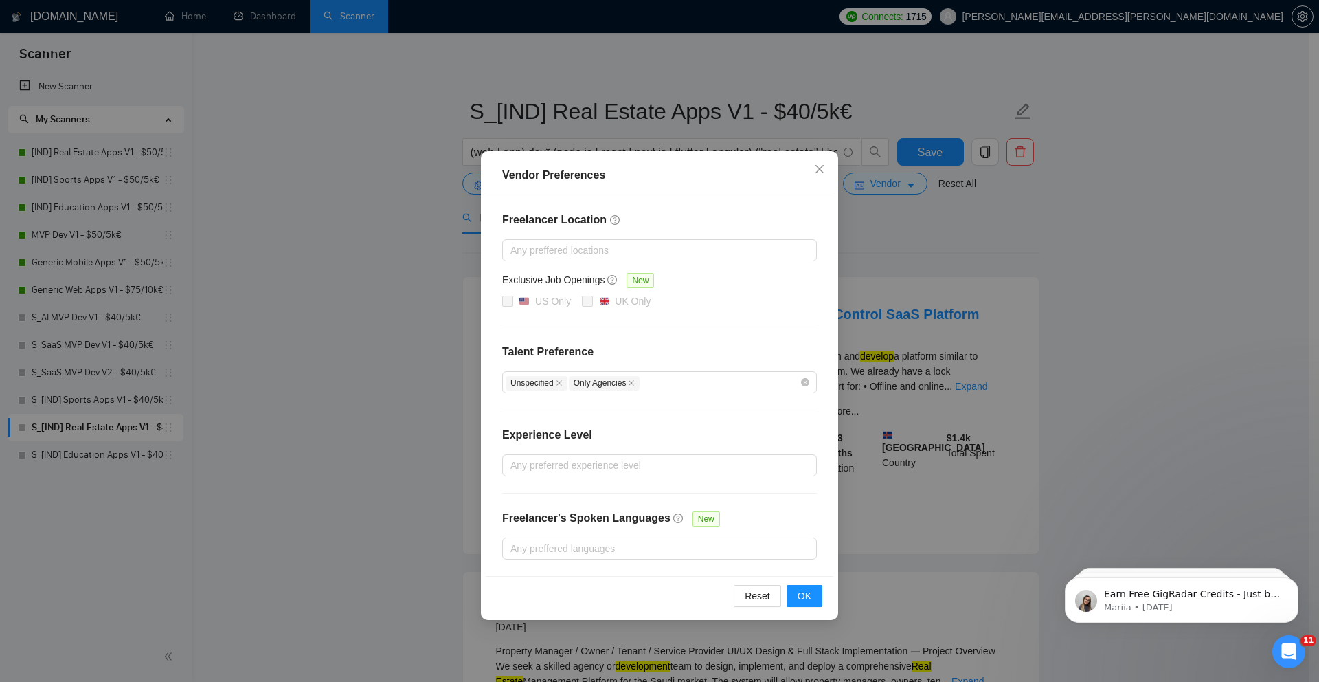
click at [1013, 252] on div "Vendor Preferences Freelancer Location Any preffered locations Exclusive Job Op…" at bounding box center [659, 341] width 1319 height 682
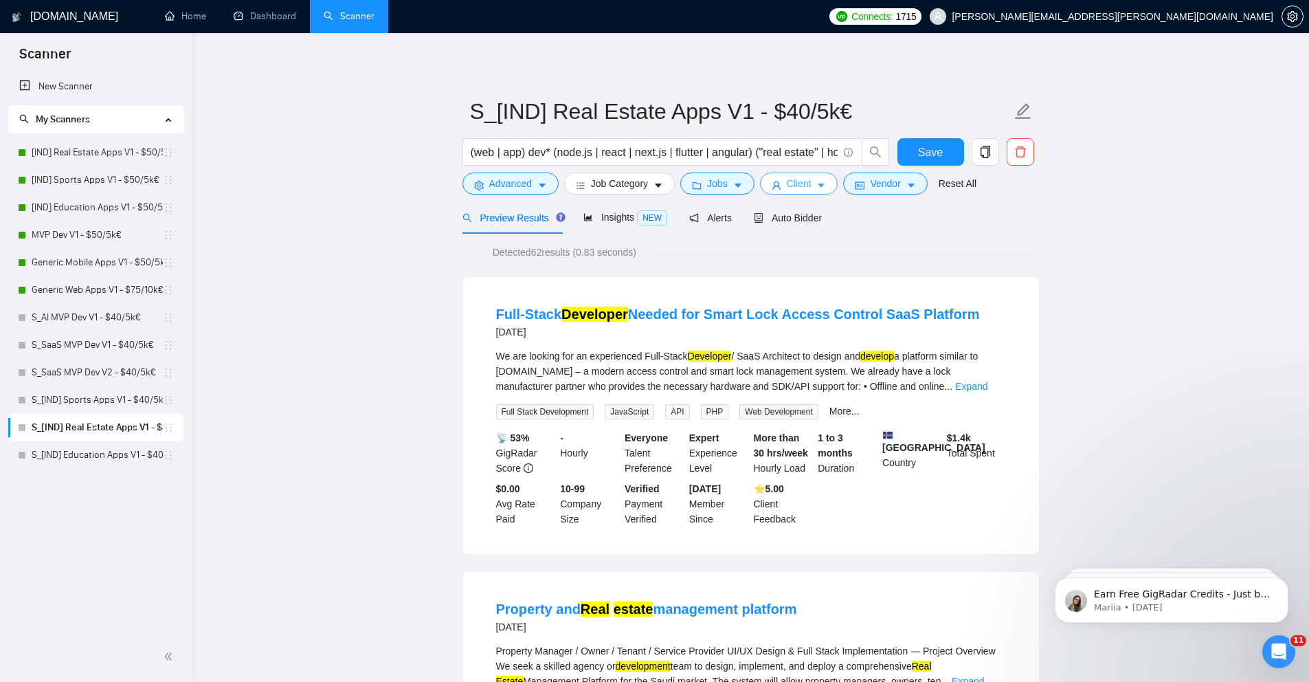
click at [811, 188] on span "Client" at bounding box center [799, 183] width 25 height 15
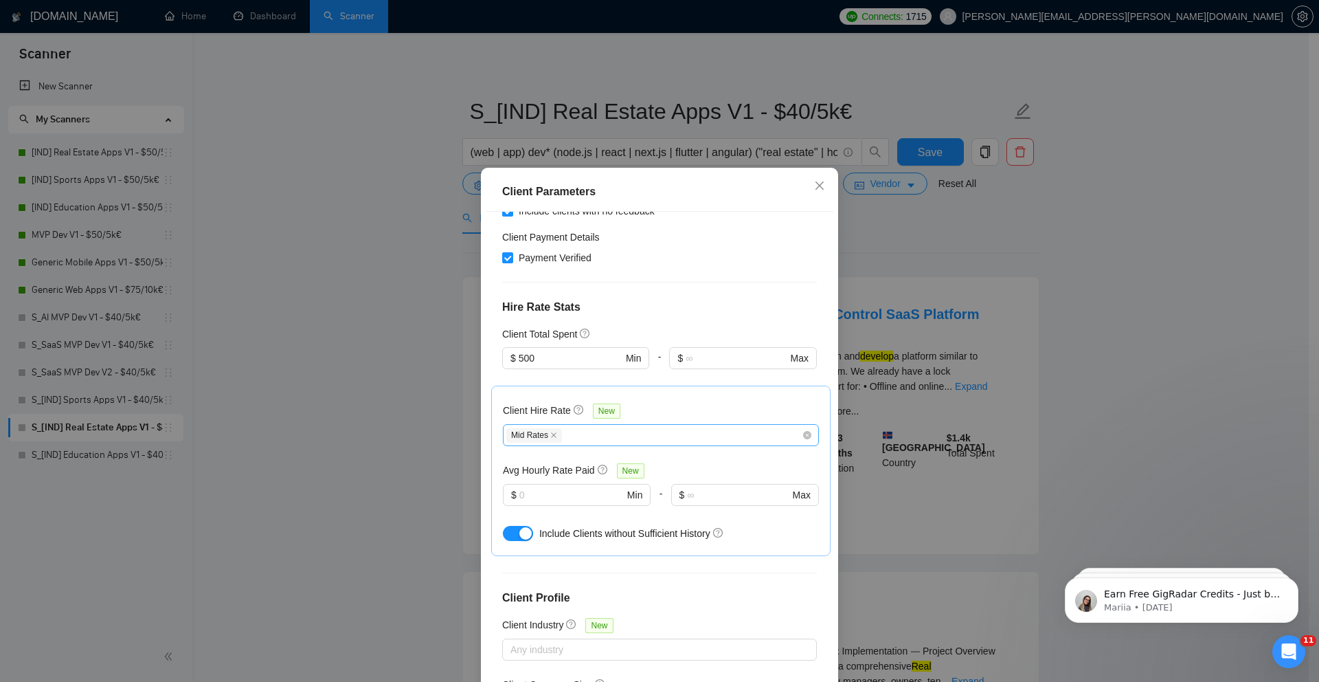
click at [568, 427] on div "Mid Rates" at bounding box center [653, 435] width 295 height 16
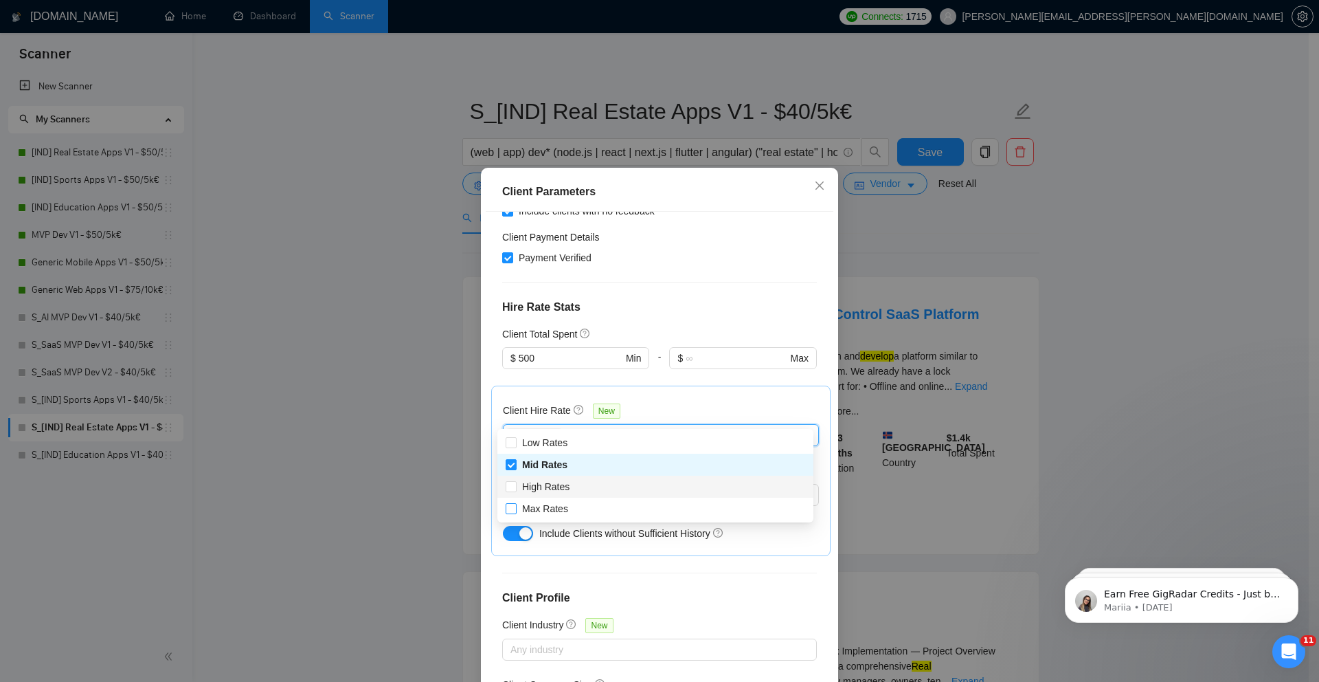
click at [511, 483] on input "High Rates" at bounding box center [511, 486] width 10 height 10
checkbox input "true"
click at [503, 522] on div at bounding box center [521, 533] width 36 height 22
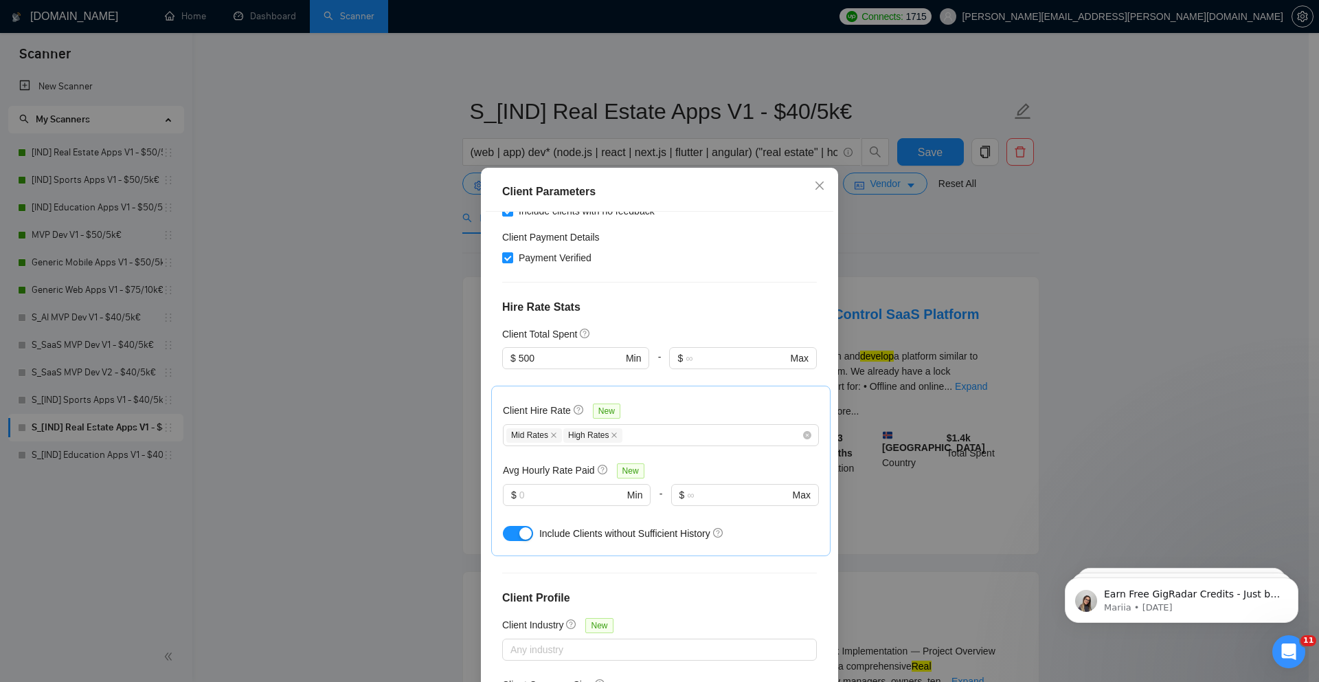
click at [512, 525] on div at bounding box center [521, 533] width 36 height 16
click at [632, 424] on div "Mid Rates High Rates" at bounding box center [661, 435] width 316 height 22
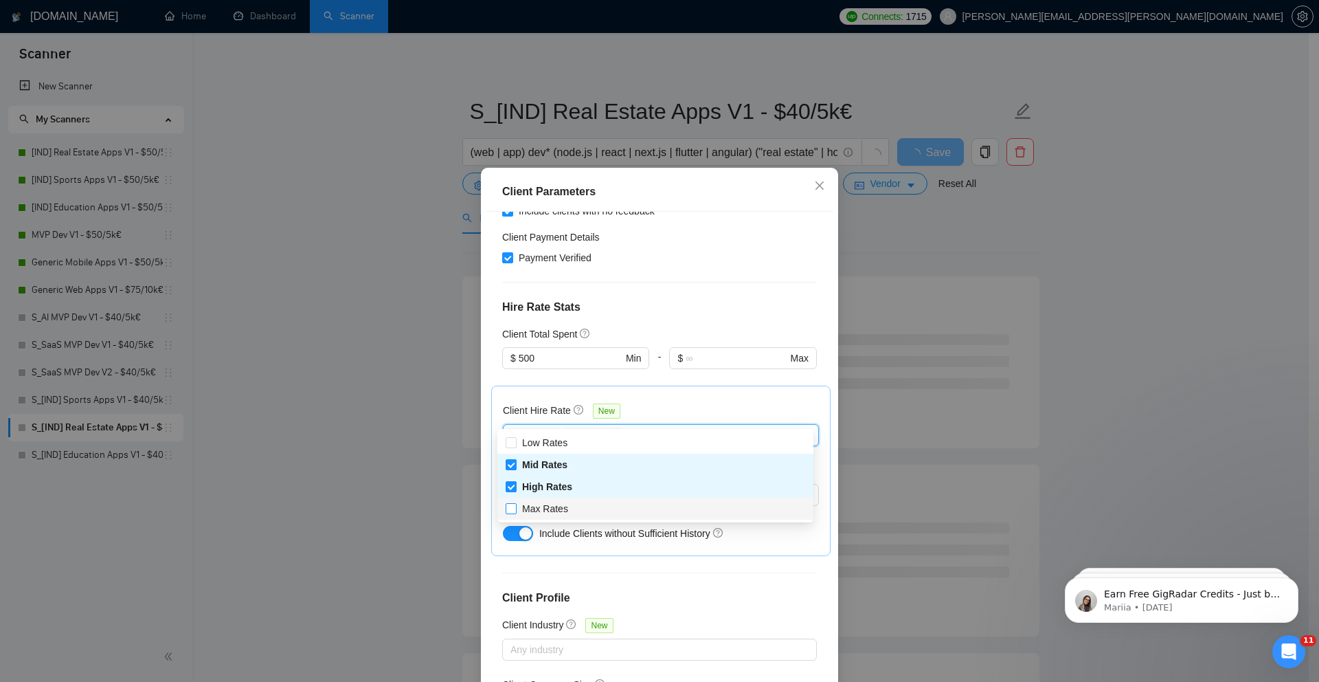
click at [507, 508] on input "Max Rates" at bounding box center [511, 508] width 10 height 10
checkbox input "true"
click at [702, 299] on h4 "Hire Rate Stats" at bounding box center [659, 307] width 315 height 16
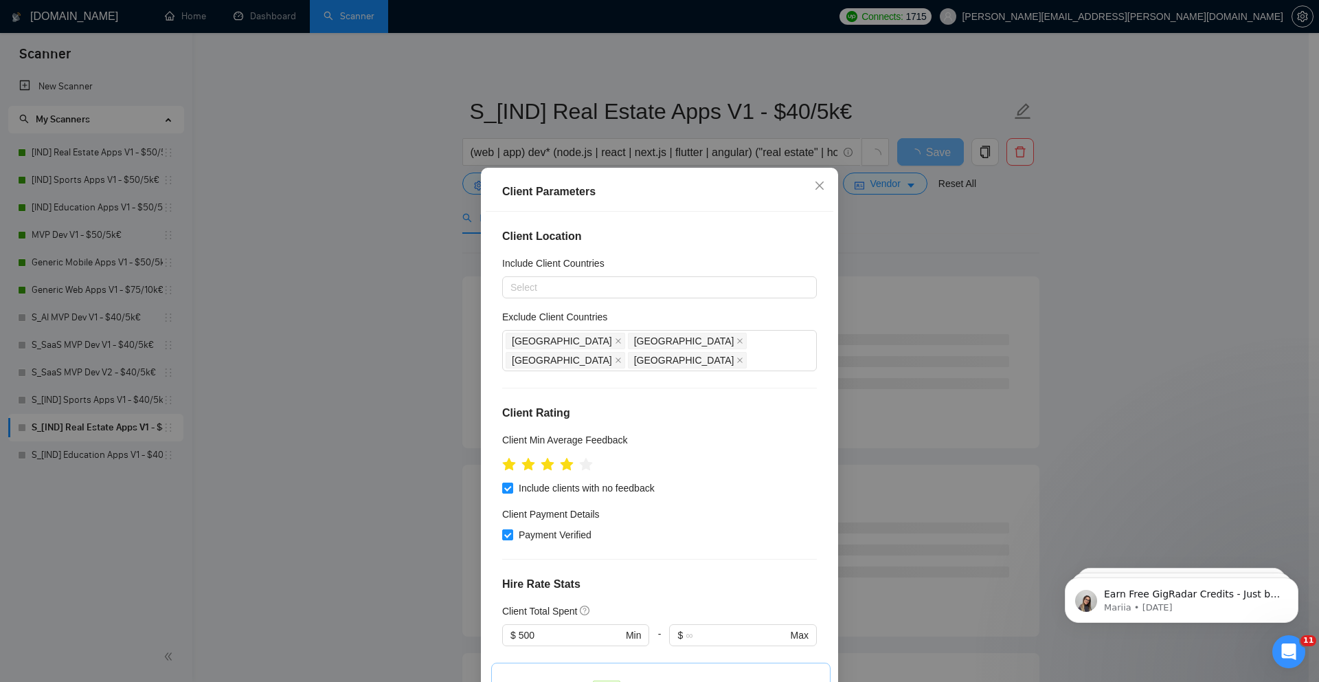
click at [432, 320] on div "Client Parameters Client Location Include Client Countries Select Exclude Clien…" at bounding box center [659, 341] width 1319 height 682
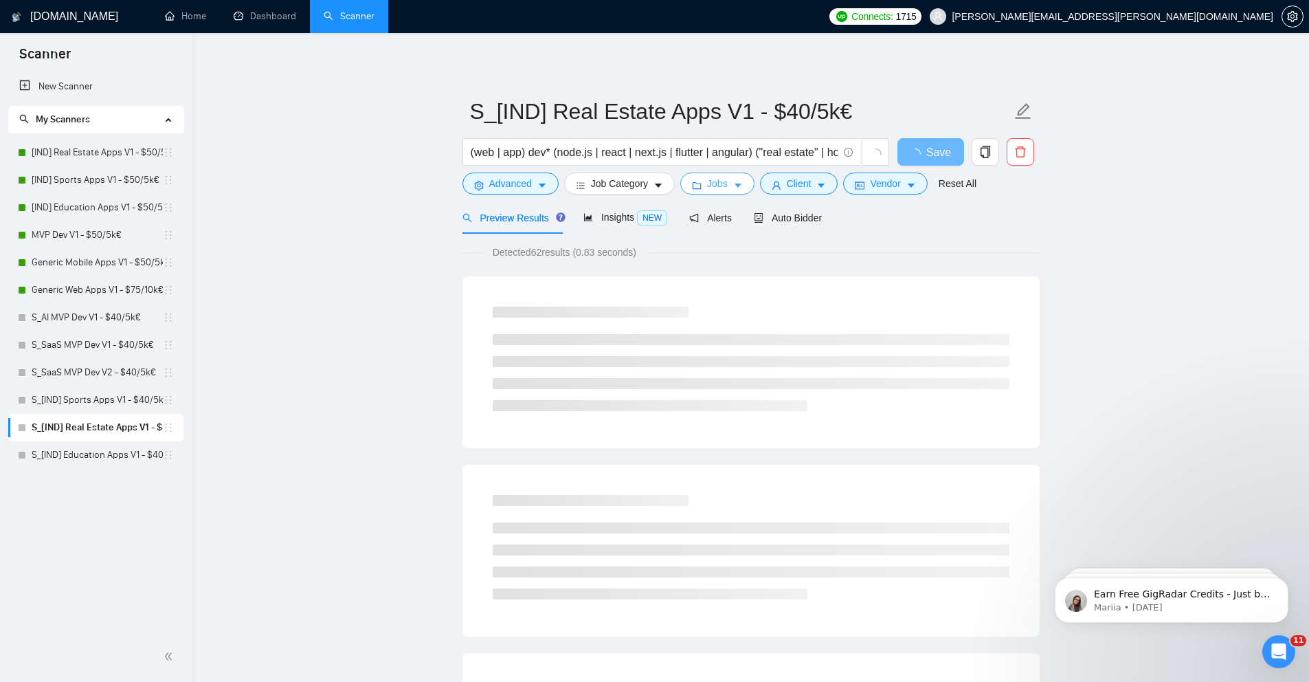
click at [721, 186] on span "Jobs" at bounding box center [717, 183] width 21 height 15
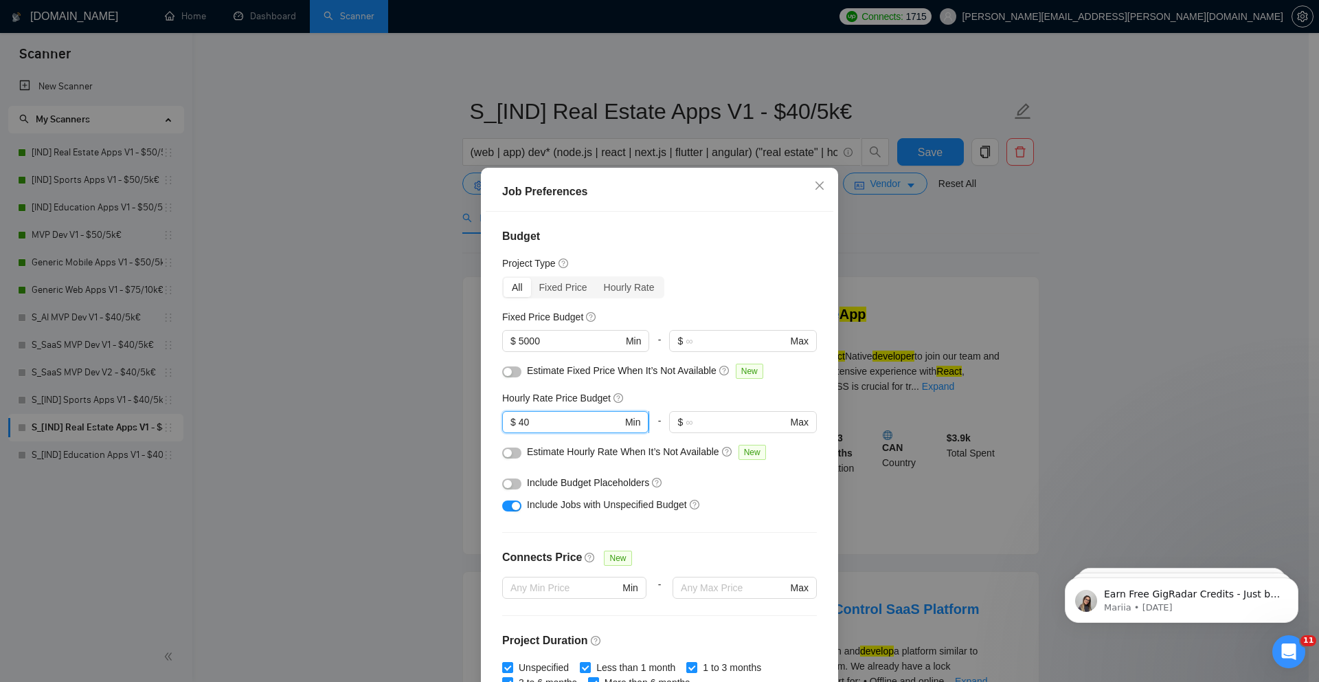
drag, startPoint x: 545, startPoint y: 423, endPoint x: 500, endPoint y: 424, distance: 44.7
click at [502, 424] on span "$ 40 Min" at bounding box center [575, 422] width 146 height 22
click at [432, 430] on div "Job Preferences Budget Project Type All Fixed Price Hourly Rate Fixed Price Bud…" at bounding box center [659, 341] width 1319 height 682
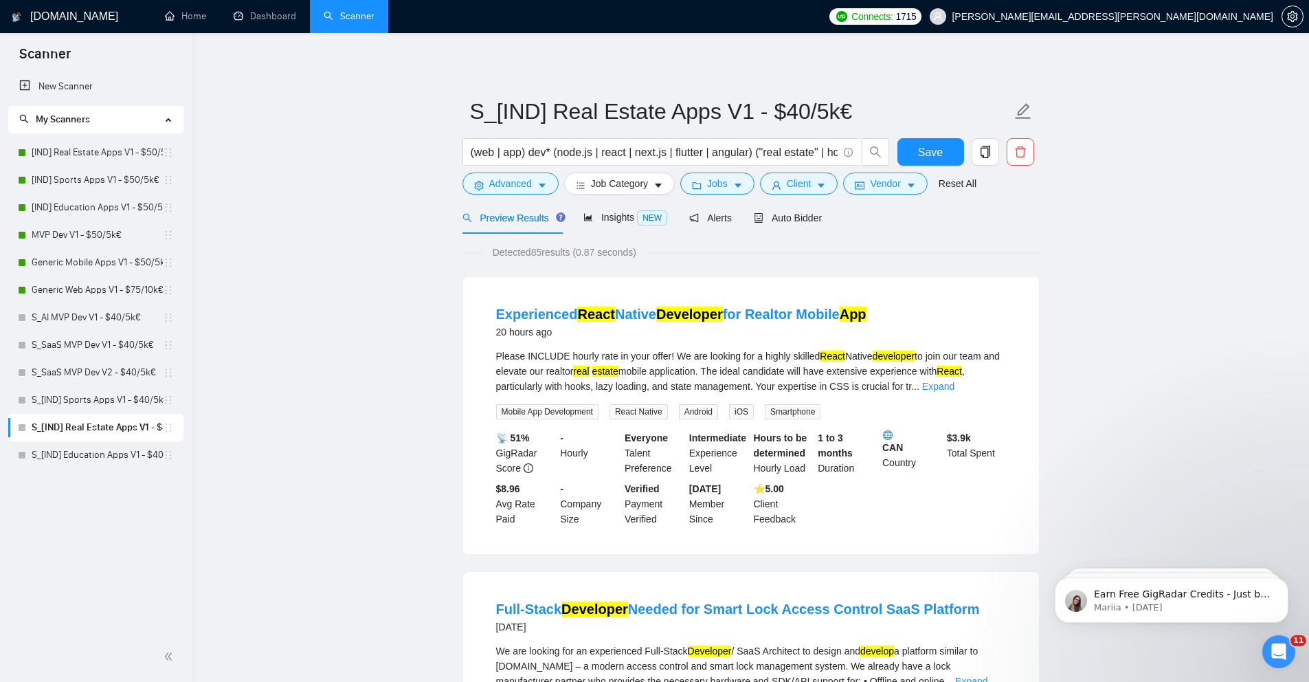
drag, startPoint x: 557, startPoint y: 440, endPoint x: 641, endPoint y: 496, distance: 101.2
click at [641, 496] on div "📡 51% GigRadar Score - Hourly Everyone Talent Preference Intermediate Experienc…" at bounding box center [750, 478] width 515 height 96
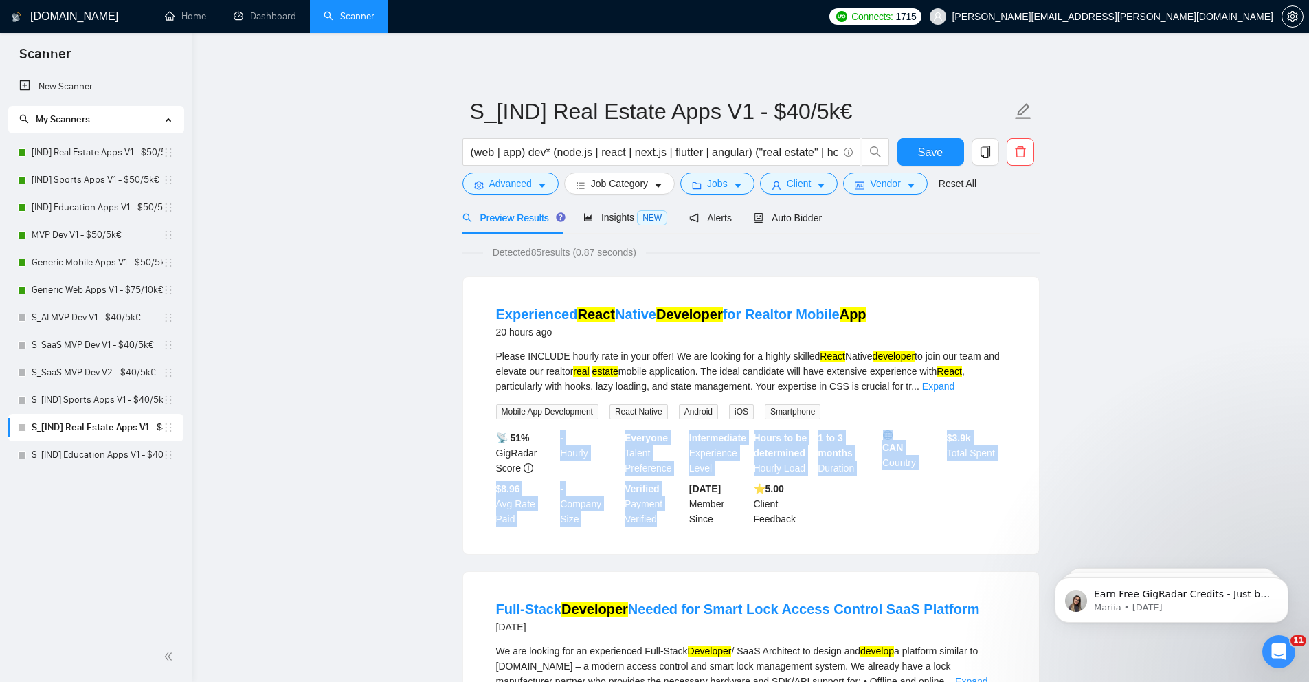
drag, startPoint x: 664, startPoint y: 519, endPoint x: 594, endPoint y: 421, distance: 121.1
click at [594, 421] on li "Experienced React Native Developer for Realtor Mobile App 20 hours ago Please I…" at bounding box center [751, 415] width 543 height 244
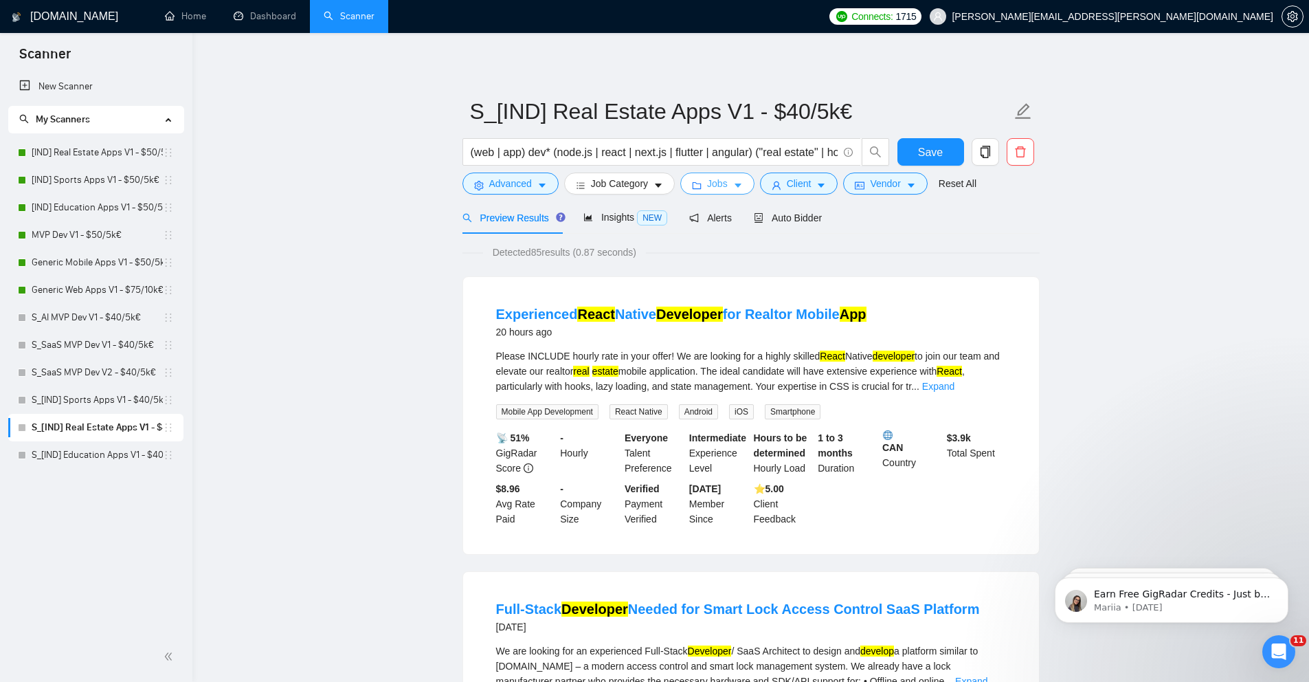
click at [737, 177] on button "Jobs" at bounding box center [717, 183] width 74 height 22
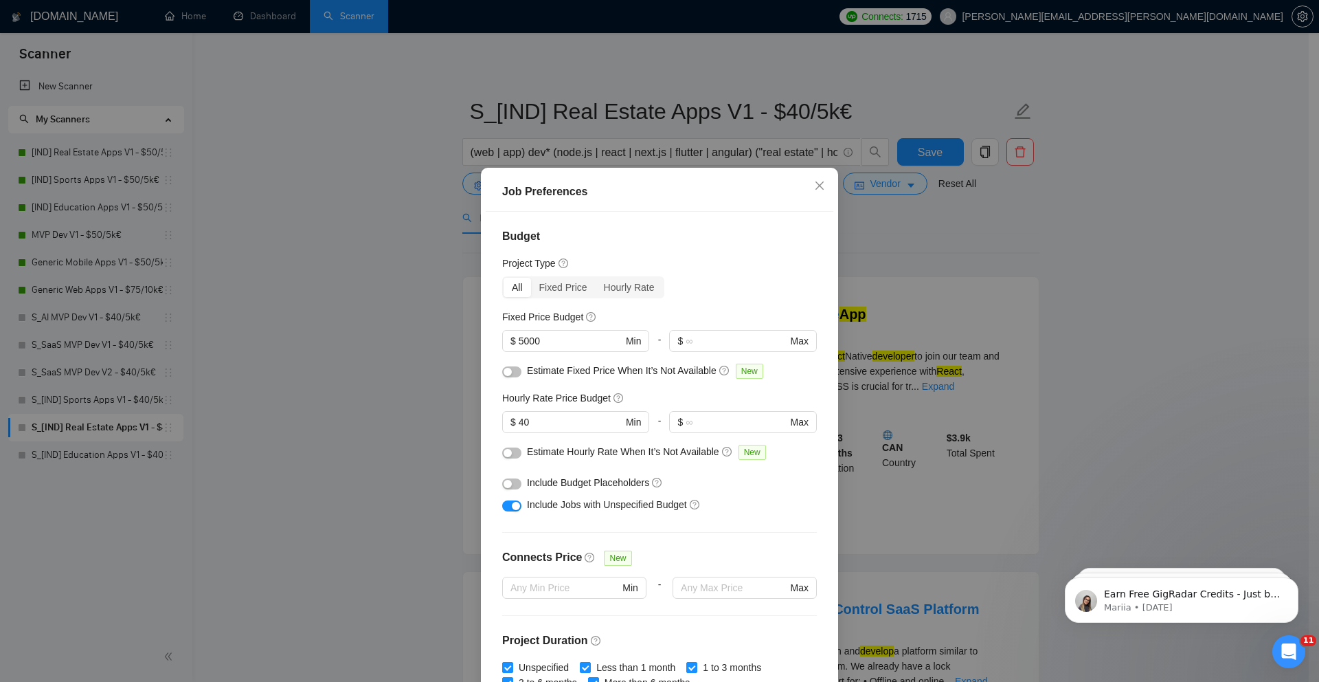
click at [418, 393] on div "Job Preferences Budget Project Type All Fixed Price Hourly Rate Fixed Price Bud…" at bounding box center [659, 341] width 1319 height 682
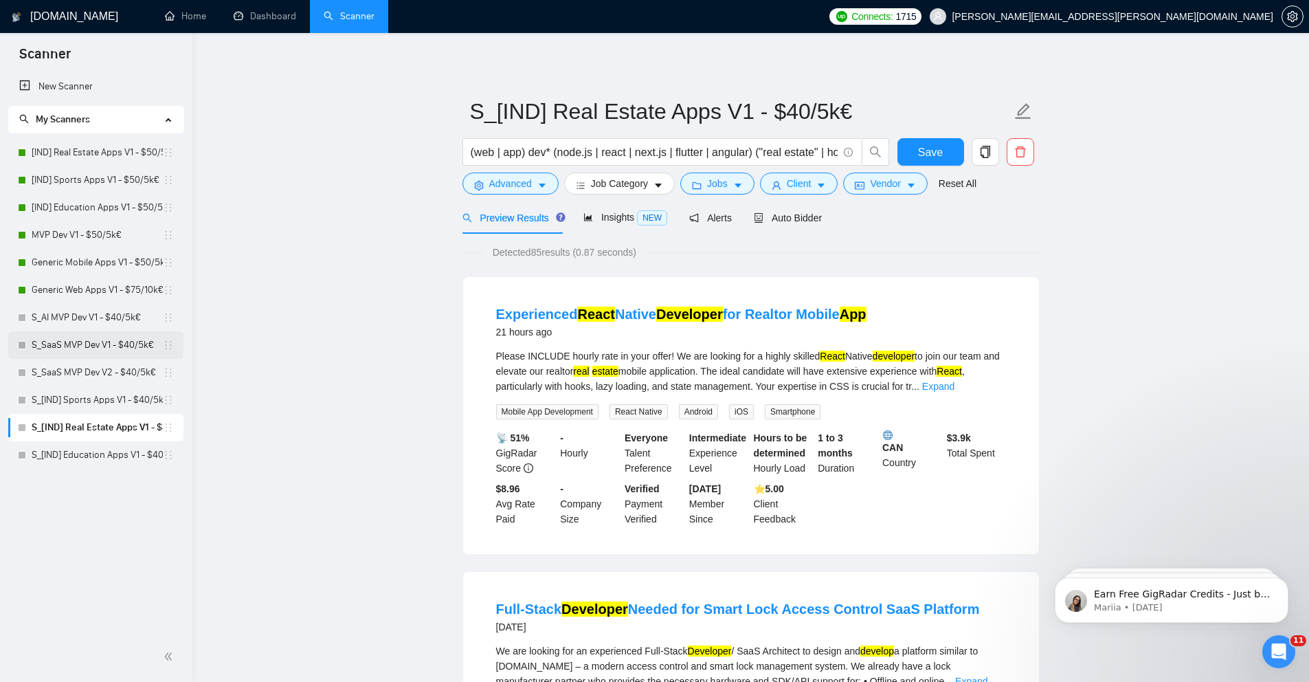
click at [109, 340] on link "S_SaaS MVP Dev V1 - $40/5k€" at bounding box center [97, 344] width 131 height 27
click at [89, 331] on link "S_SaaS MVP Dev V1 - $40/5k€" at bounding box center [97, 344] width 131 height 27
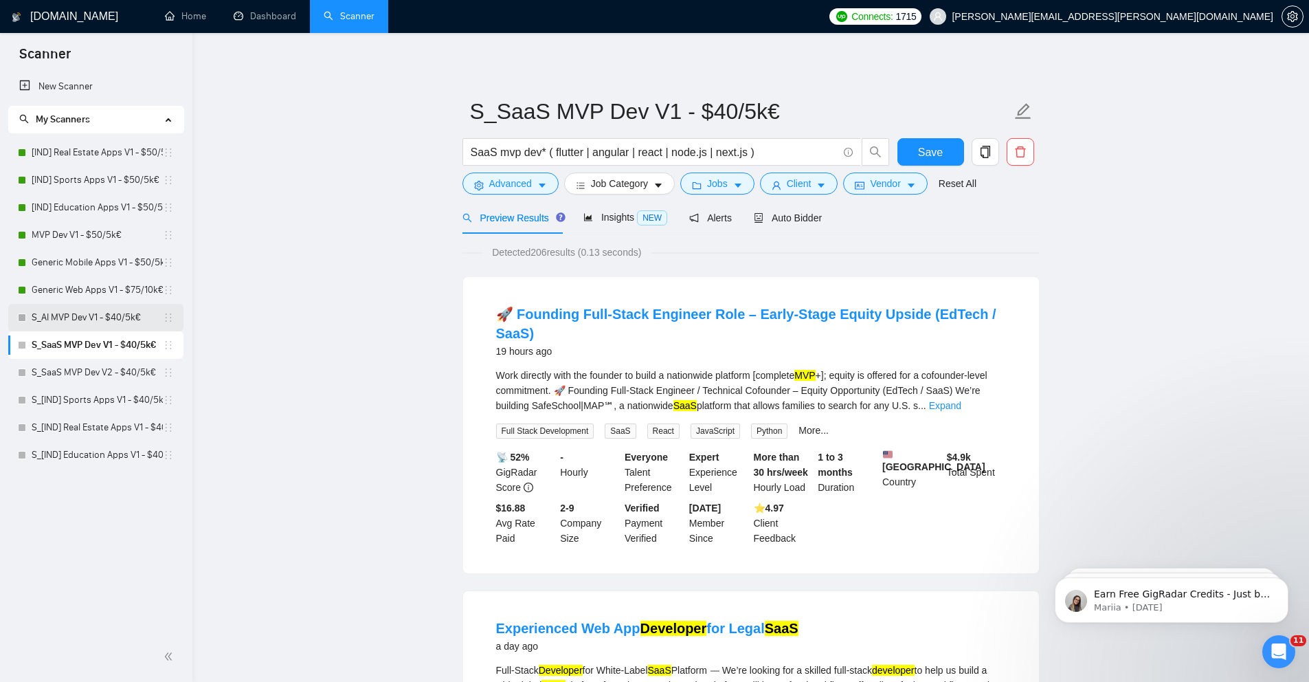
click at [106, 320] on link "S_AI MVP Dev V1 - $40/5k€" at bounding box center [97, 317] width 131 height 27
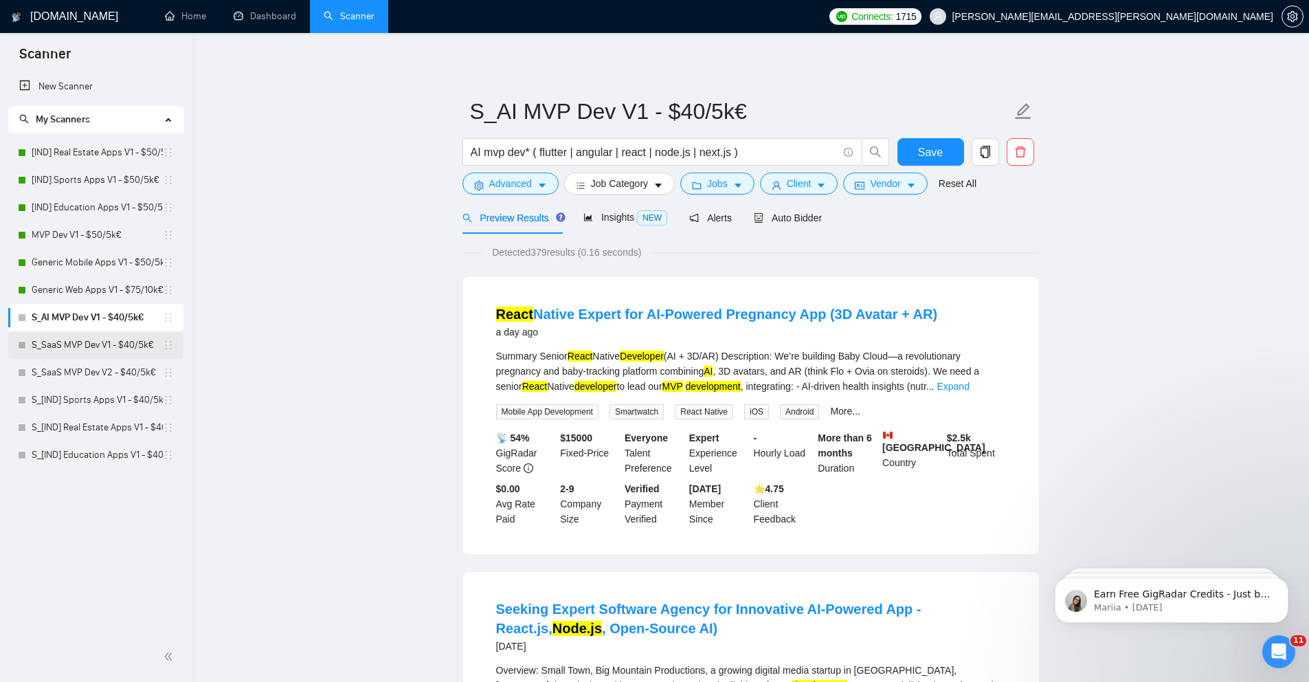
click at [122, 342] on link "S_SaaS MVP Dev V1 - $40/5k€" at bounding box center [97, 344] width 131 height 27
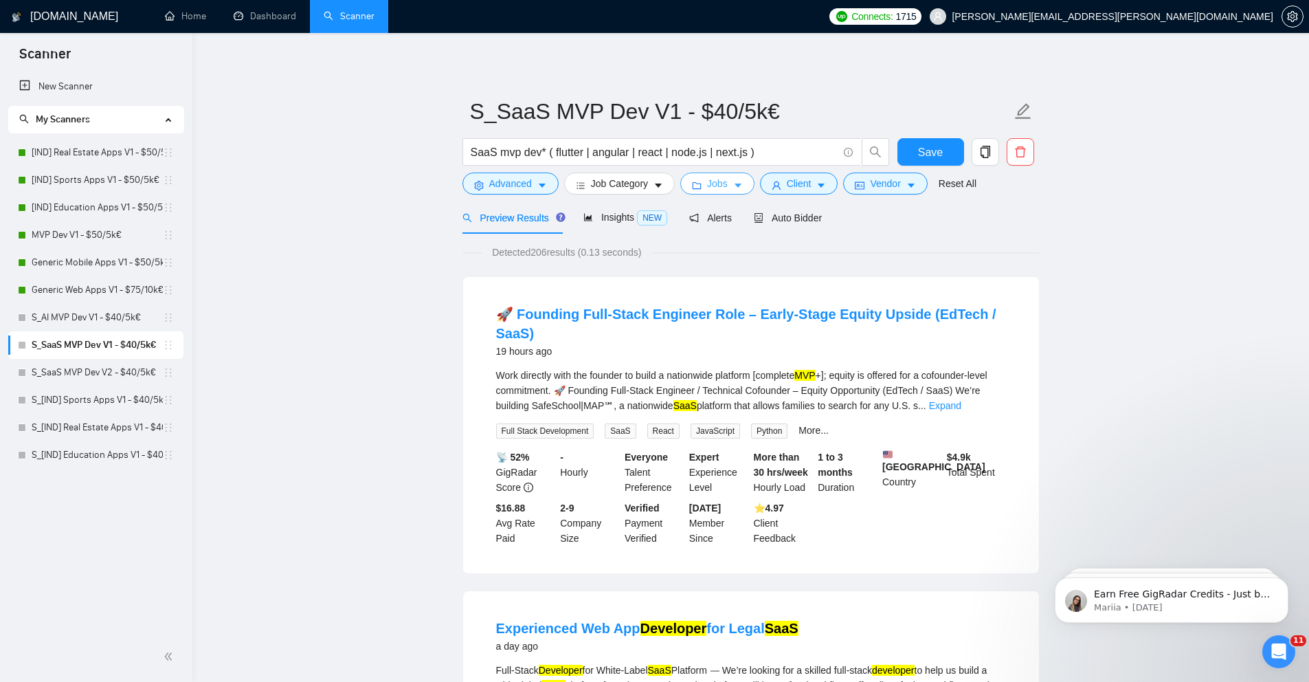
click at [728, 186] on span "Jobs" at bounding box center [717, 183] width 21 height 15
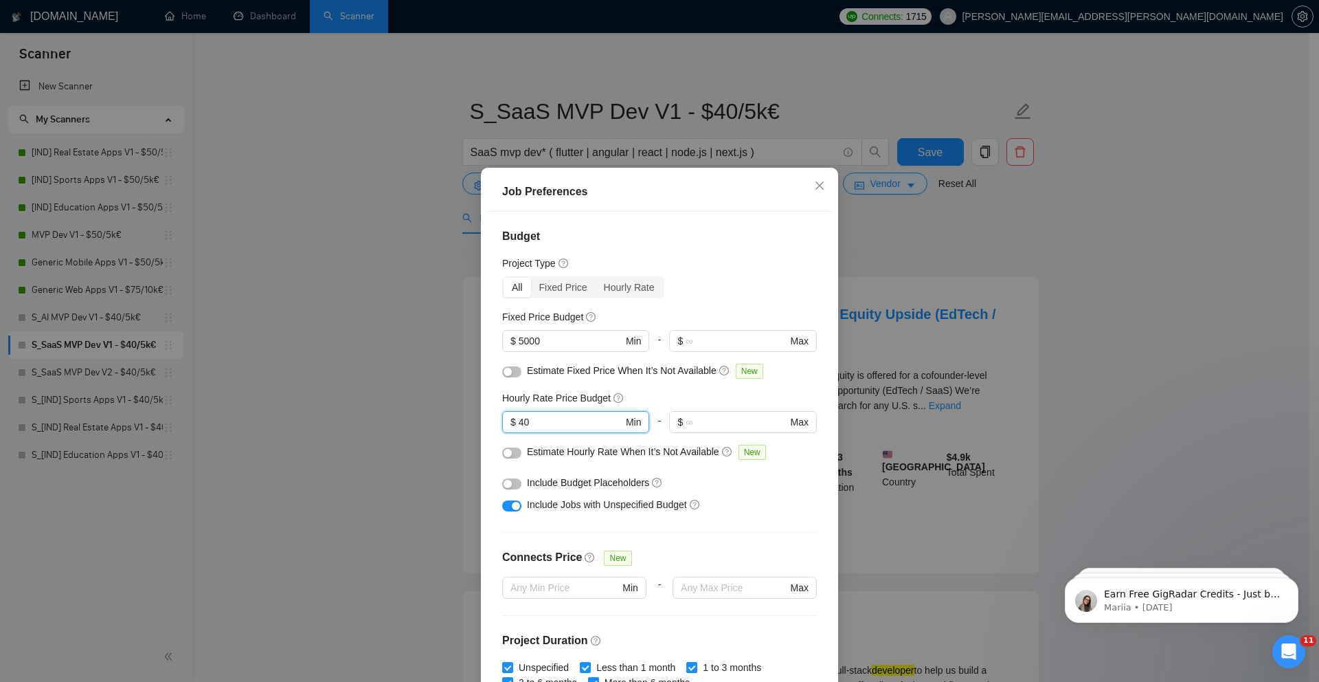
drag, startPoint x: 539, startPoint y: 423, endPoint x: 463, endPoint y: 421, distance: 75.6
click at [463, 421] on div "Job Preferences Budget Project Type All Fixed Price Hourly Rate Fixed Price Bud…" at bounding box center [659, 341] width 1319 height 682
click at [381, 394] on div "Job Preferences Budget Project Type All Fixed Price Hourly Rate Fixed Price Bud…" at bounding box center [659, 341] width 1319 height 682
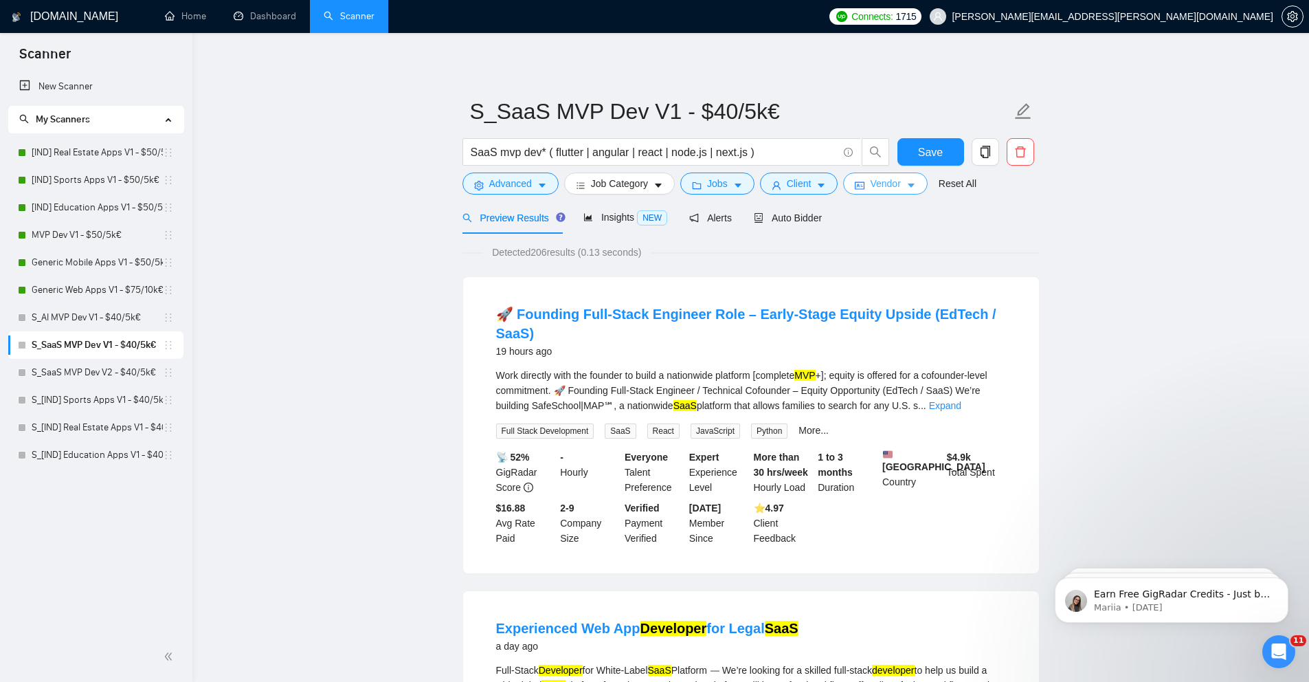
click at [891, 186] on span "Vendor" at bounding box center [885, 183] width 30 height 15
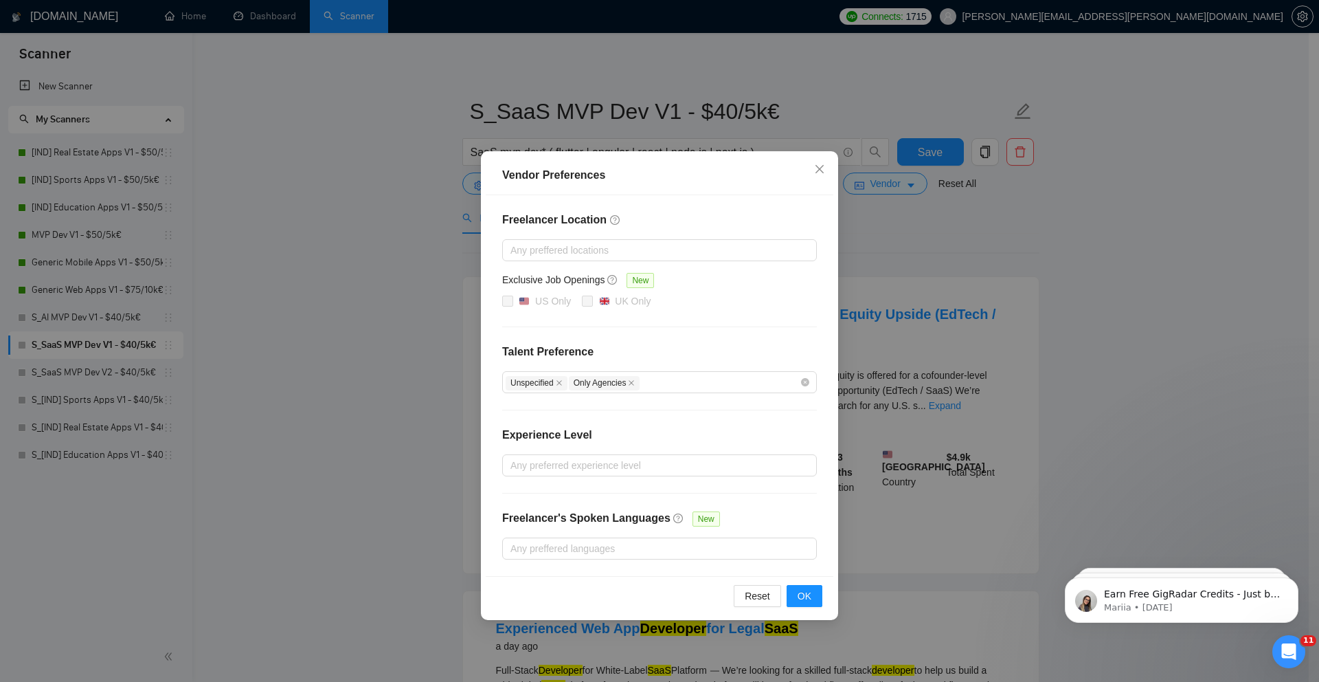
click at [947, 222] on div "Vendor Preferences Freelancer Location Any preffered locations Exclusive Job Op…" at bounding box center [659, 341] width 1319 height 682
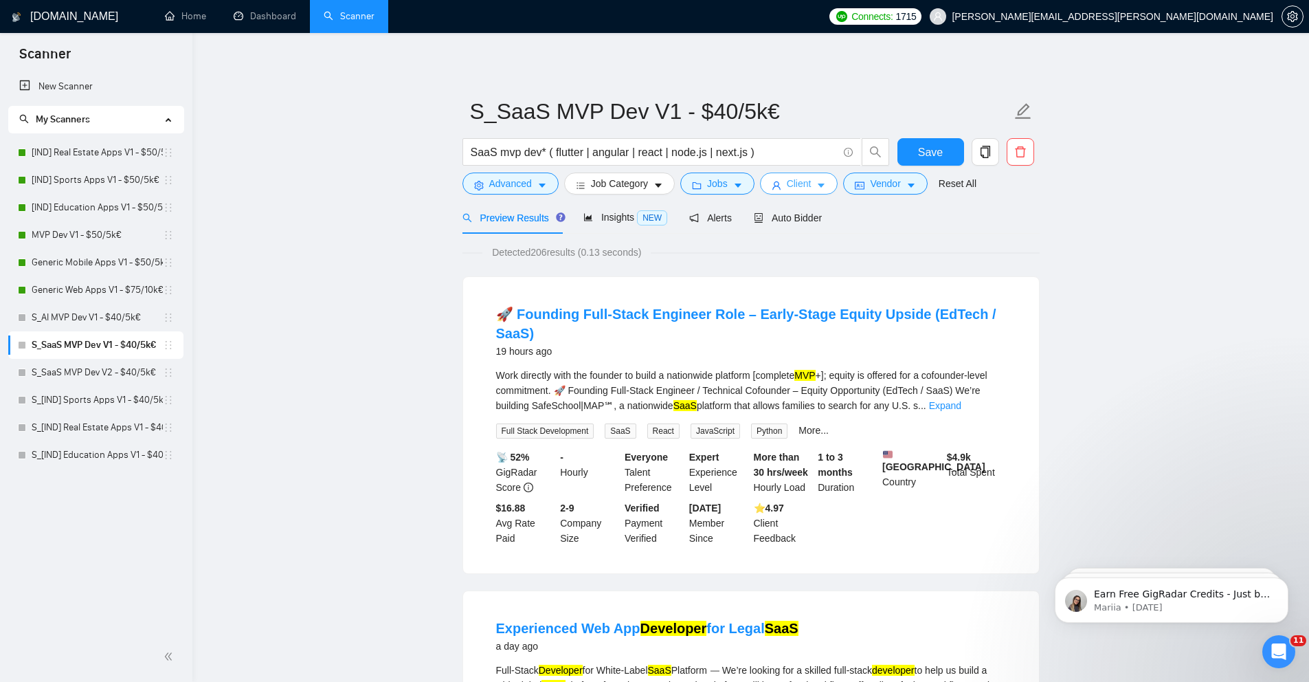
click at [825, 186] on icon "caret-down" at bounding box center [821, 186] width 7 height 4
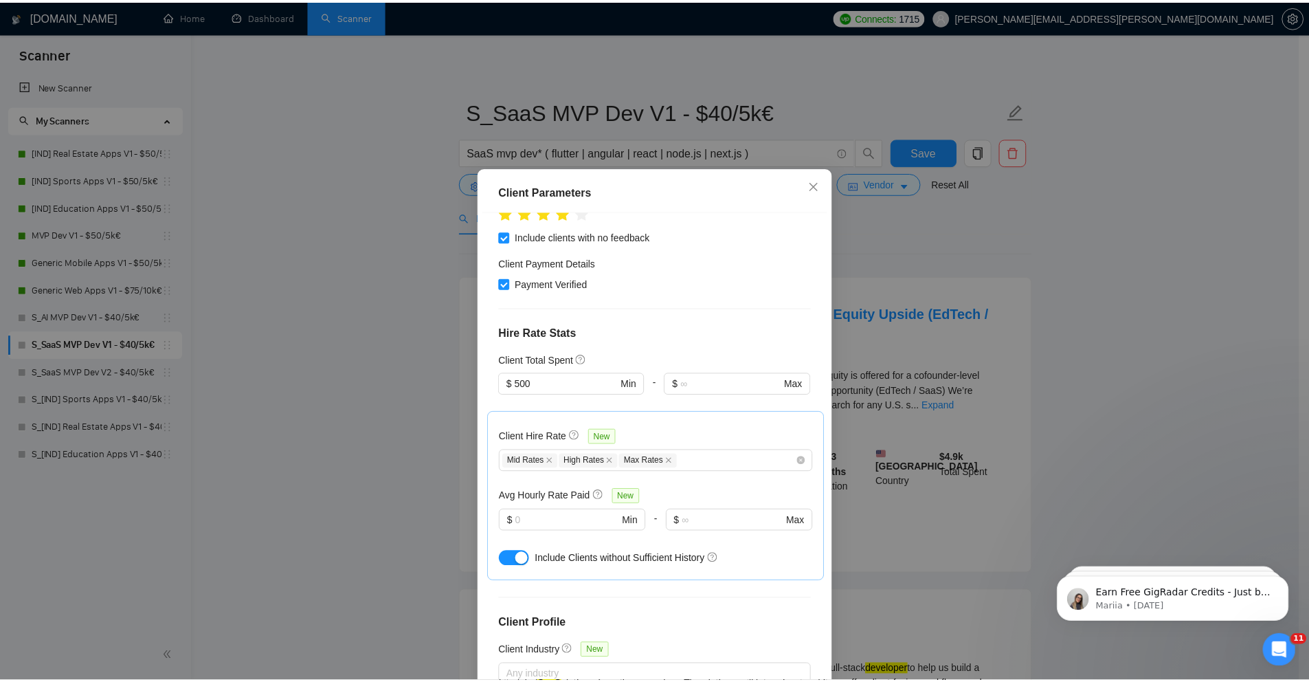
scroll to position [264, 0]
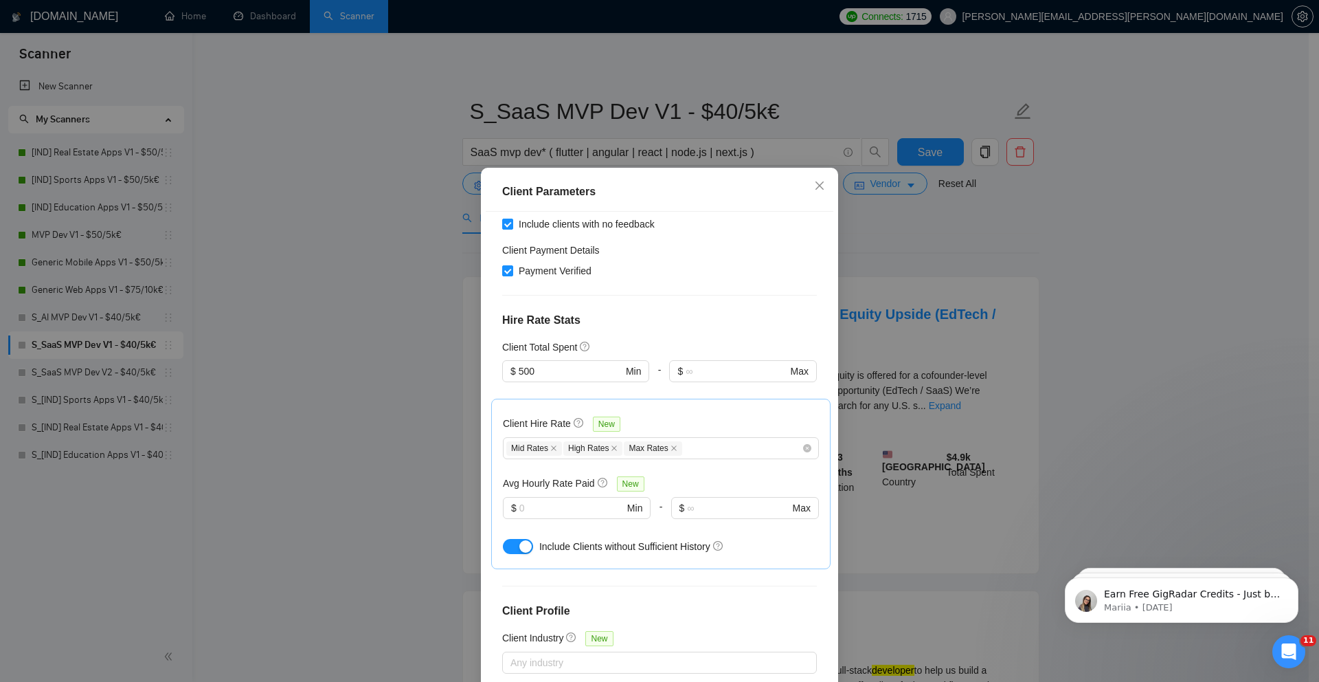
click at [926, 232] on div "Client Parameters Client Location Include Client Countries Select Exclude Clien…" at bounding box center [659, 341] width 1319 height 682
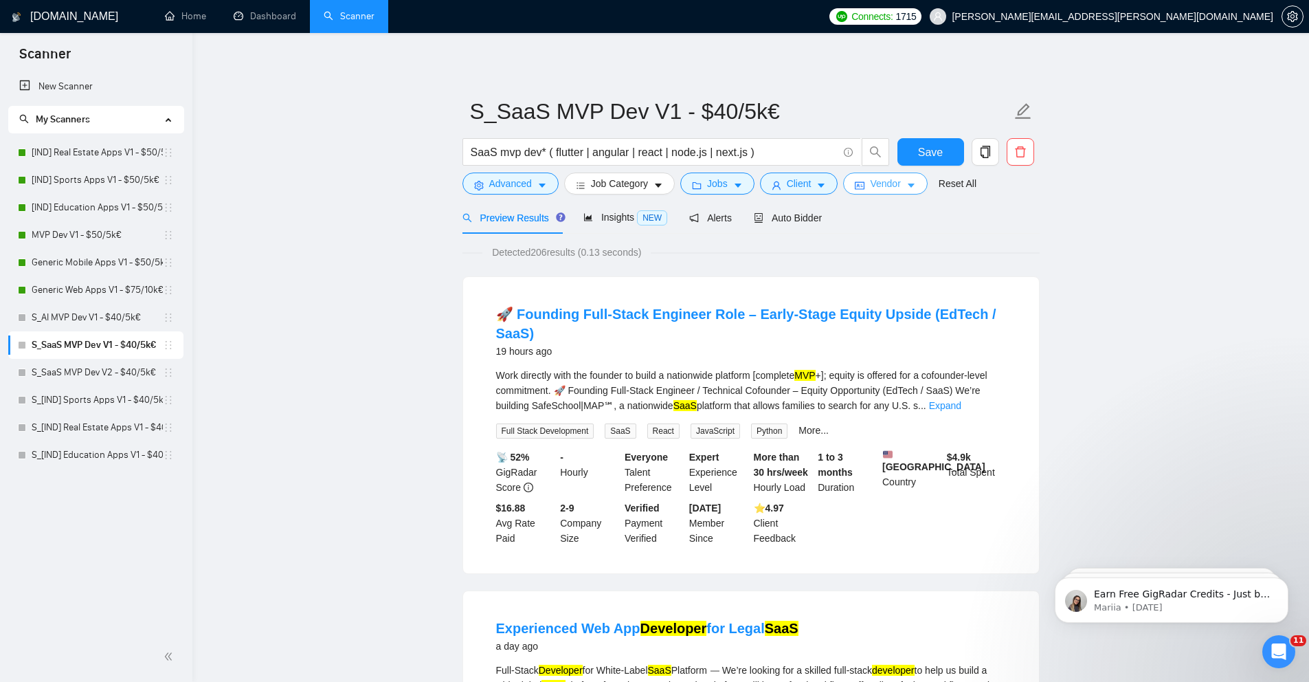
click at [898, 191] on button "Vendor" at bounding box center [885, 183] width 84 height 22
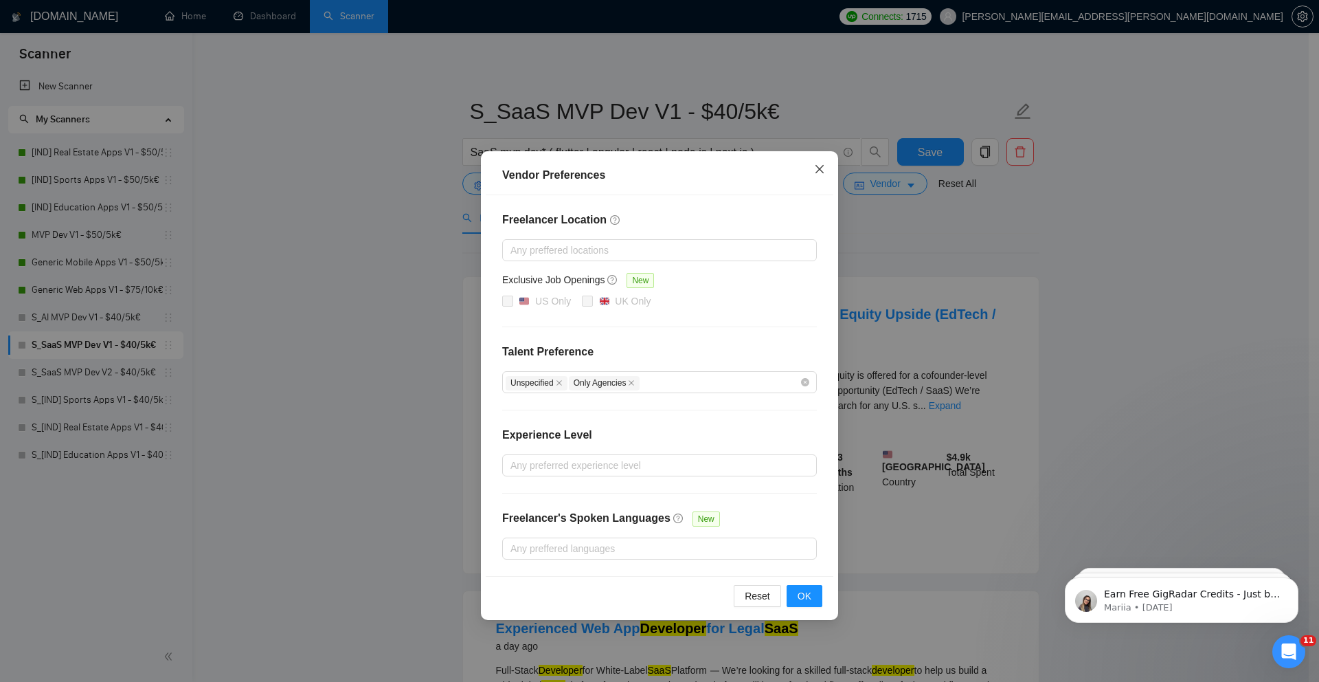
click at [822, 170] on icon "close" at bounding box center [819, 169] width 11 height 11
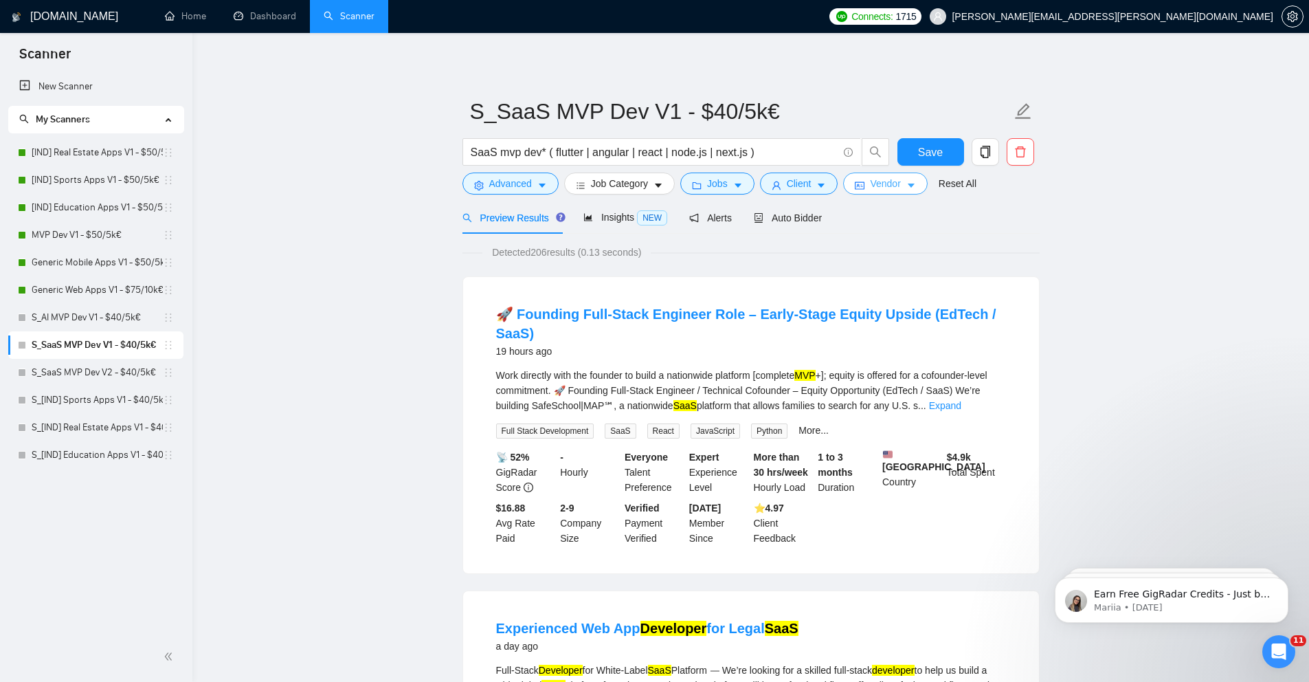
click at [892, 186] on span "Vendor" at bounding box center [885, 183] width 30 height 15
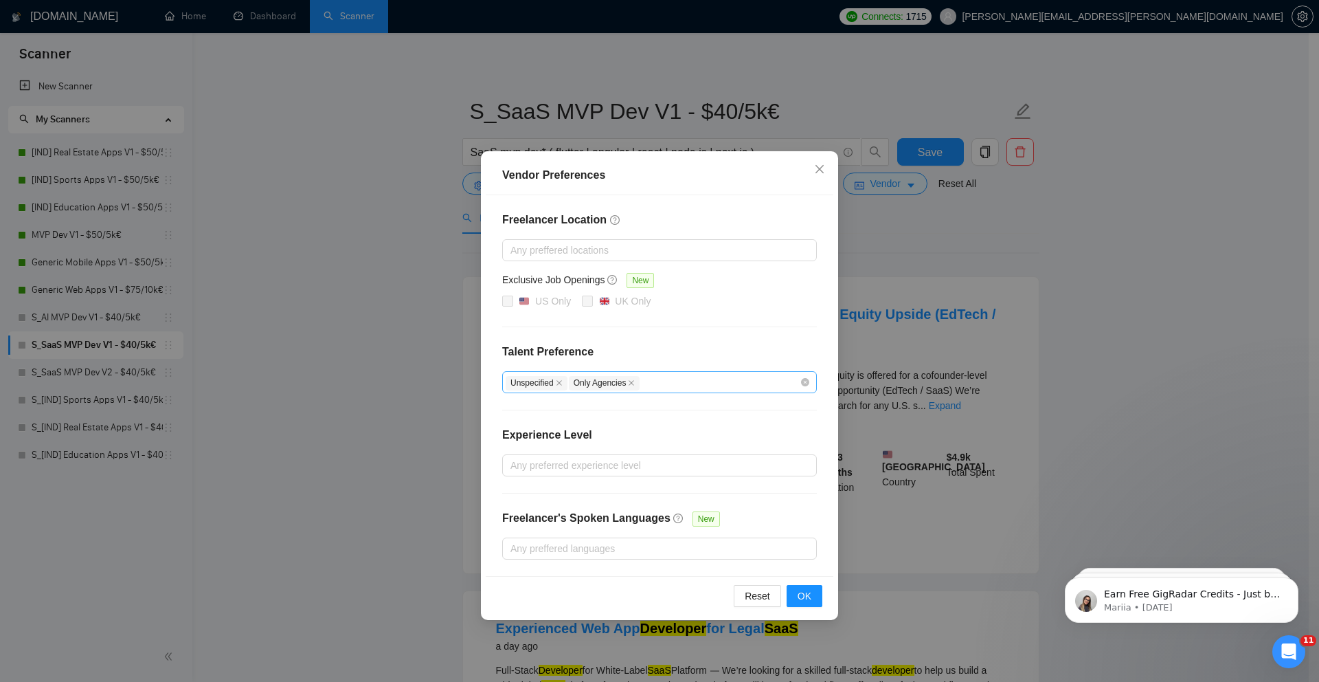
click at [674, 381] on div "Unspecified Only Agencies" at bounding box center [653, 382] width 294 height 16
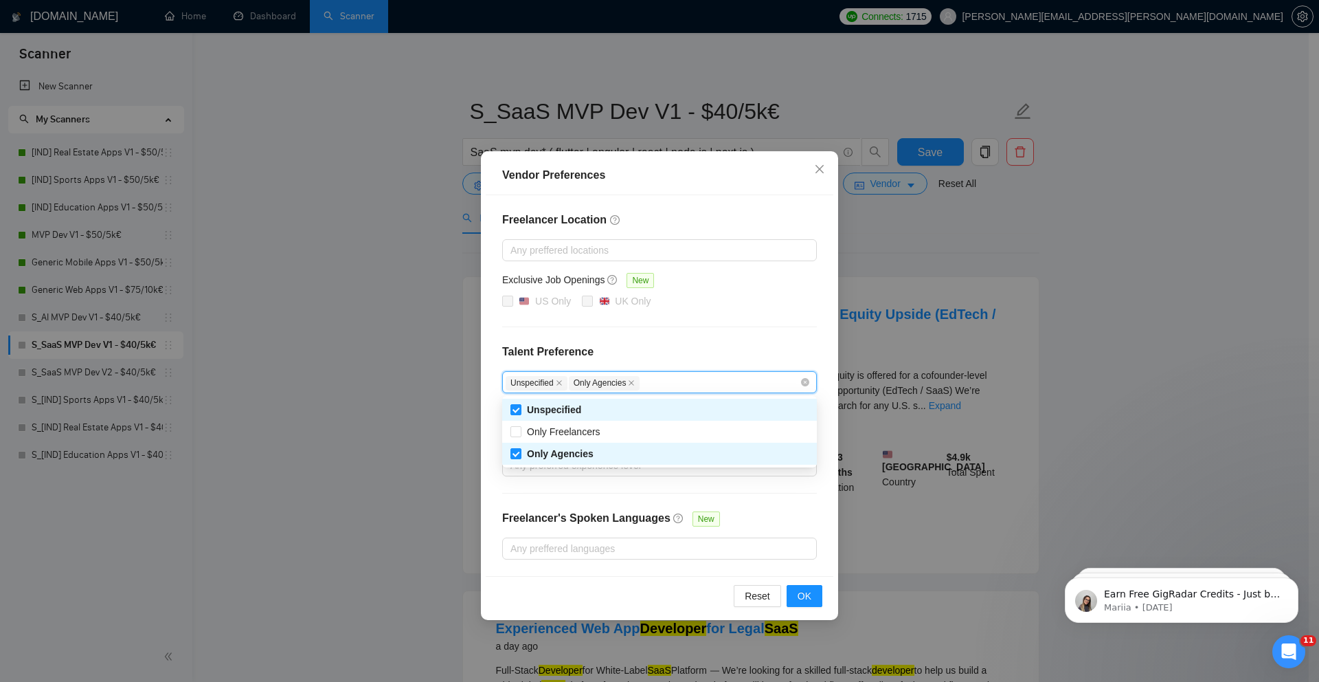
click at [440, 355] on div "Vendor Preferences Freelancer Location Any preffered locations Exclusive Job Op…" at bounding box center [659, 341] width 1319 height 682
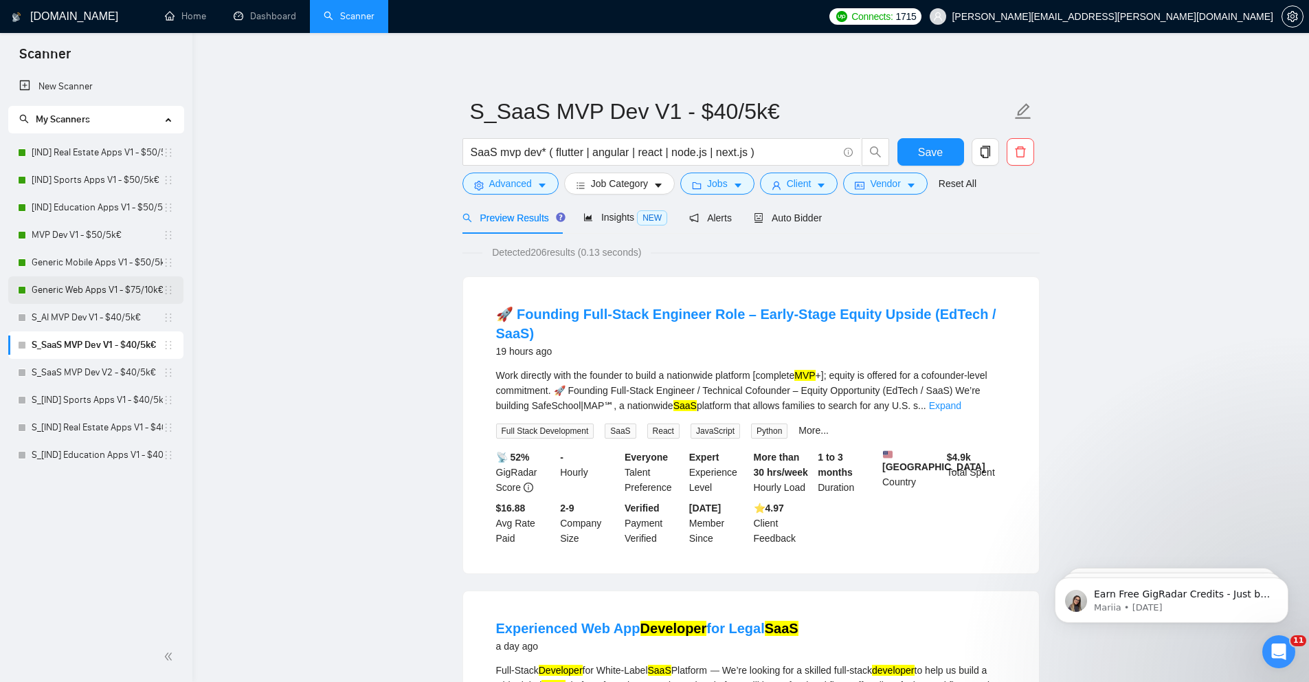
click at [104, 287] on link "Generic Web Apps V1 - $75/10k€" at bounding box center [97, 289] width 131 height 27
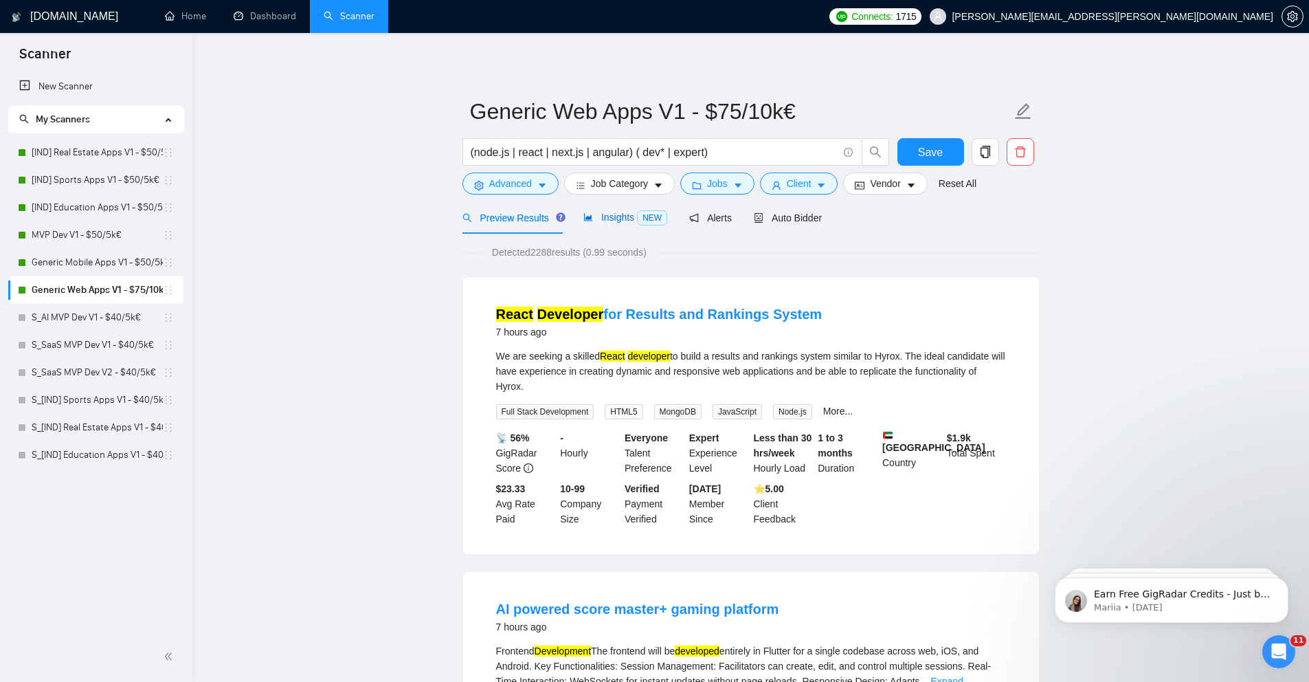
click at [619, 216] on span "Insights NEW" at bounding box center [625, 217] width 84 height 11
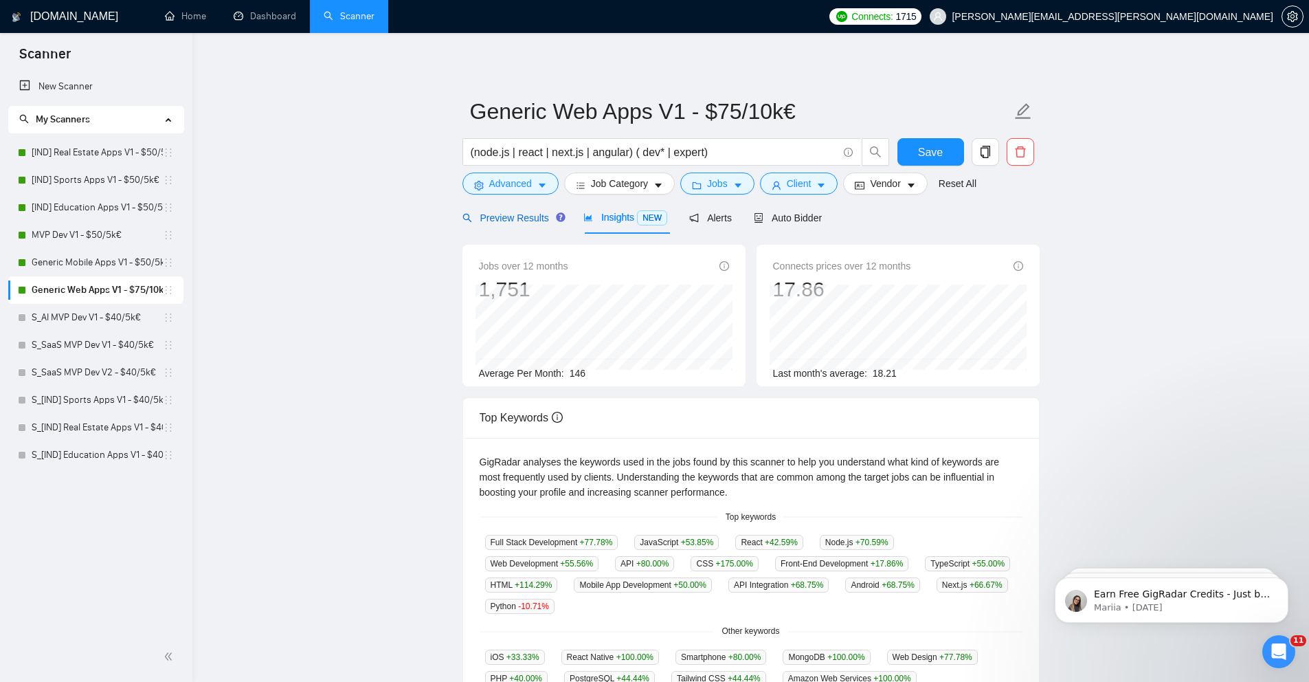
click at [514, 223] on span "Preview Results" at bounding box center [511, 217] width 99 height 11
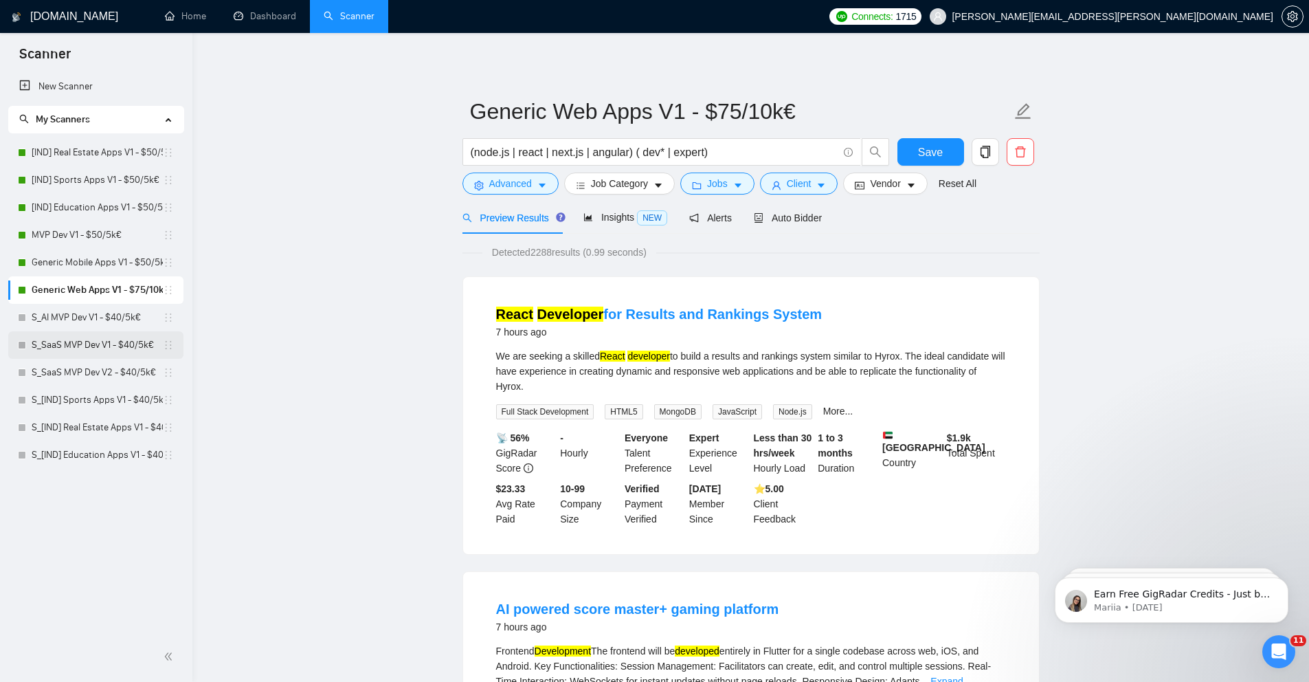
click at [95, 344] on link "S_SaaS MVP Dev V1 - $40/5k€" at bounding box center [97, 344] width 131 height 27
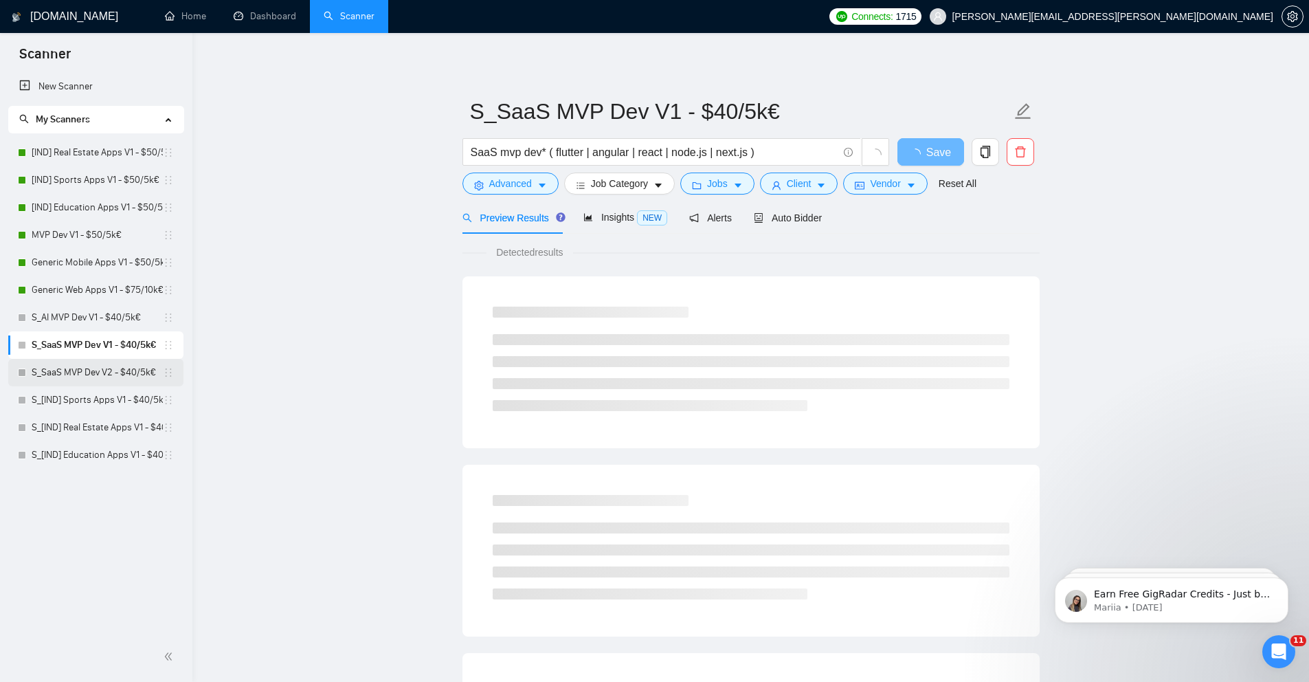
click at [121, 370] on link "S_SaaS MVP Dev V2 - $40/5k€" at bounding box center [97, 372] width 131 height 27
click at [811, 221] on span "Auto Bidder" at bounding box center [788, 217] width 68 height 11
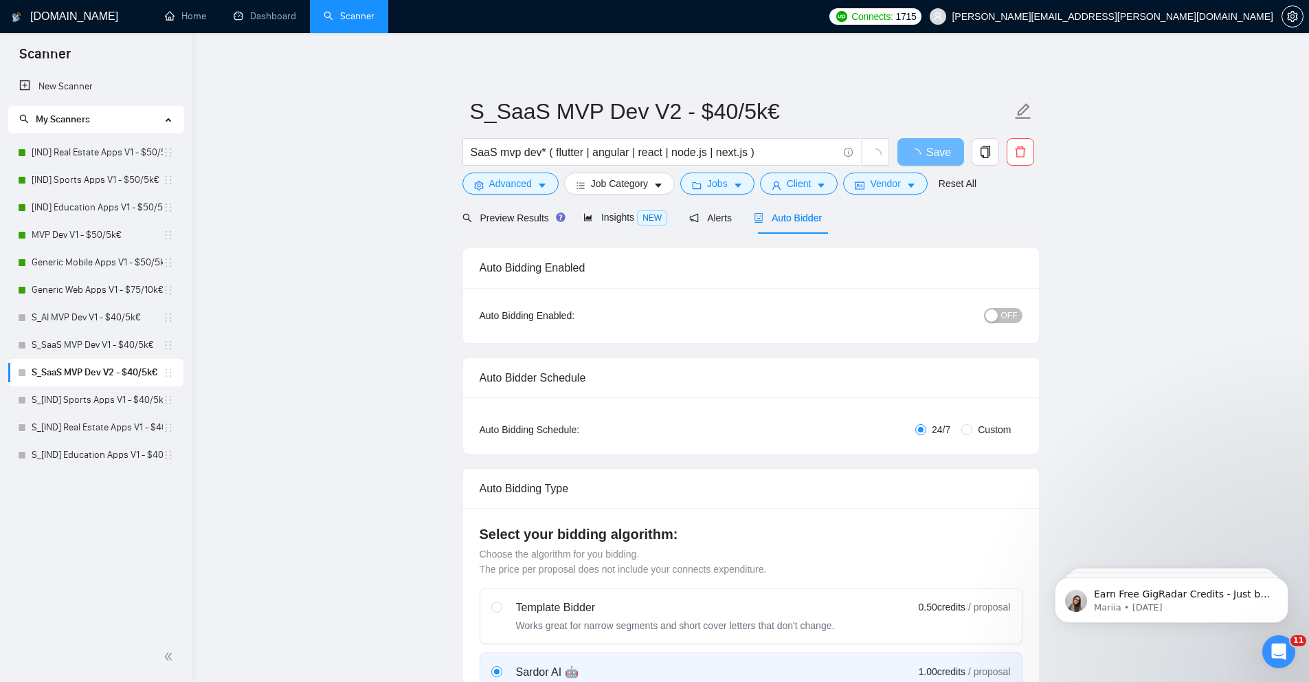
radio input "false"
radio input "true"
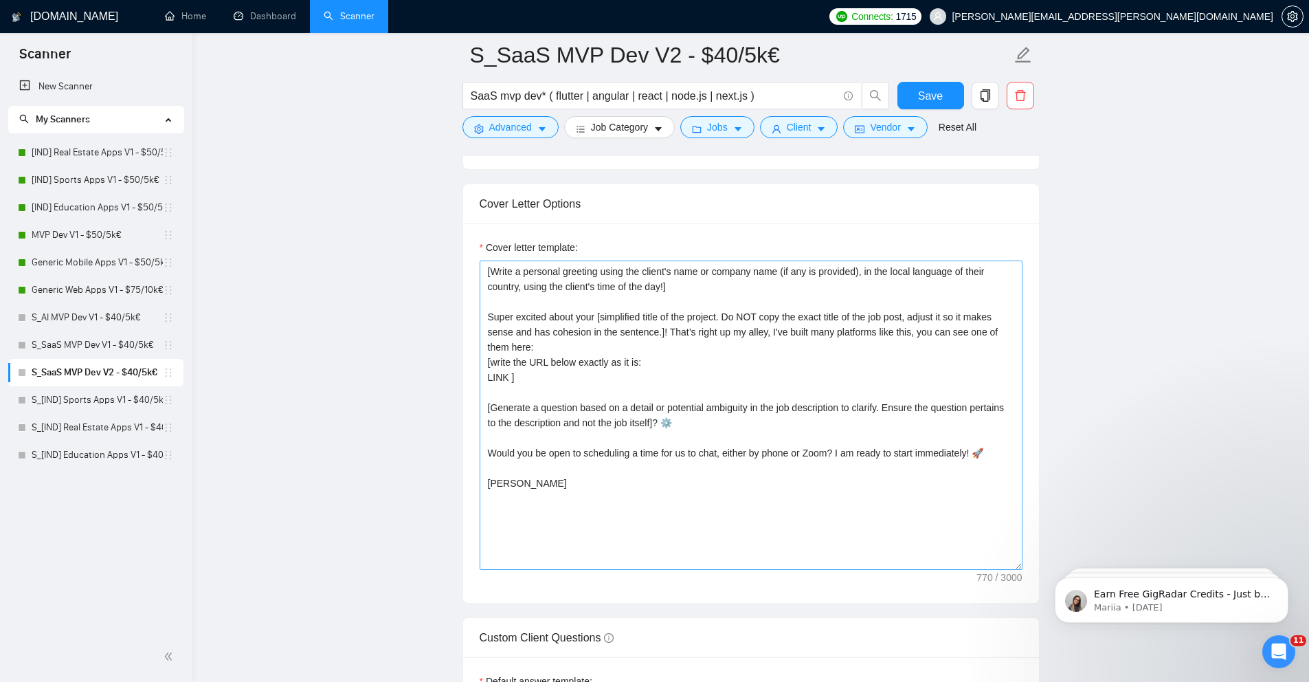
scroll to position [1710, 0]
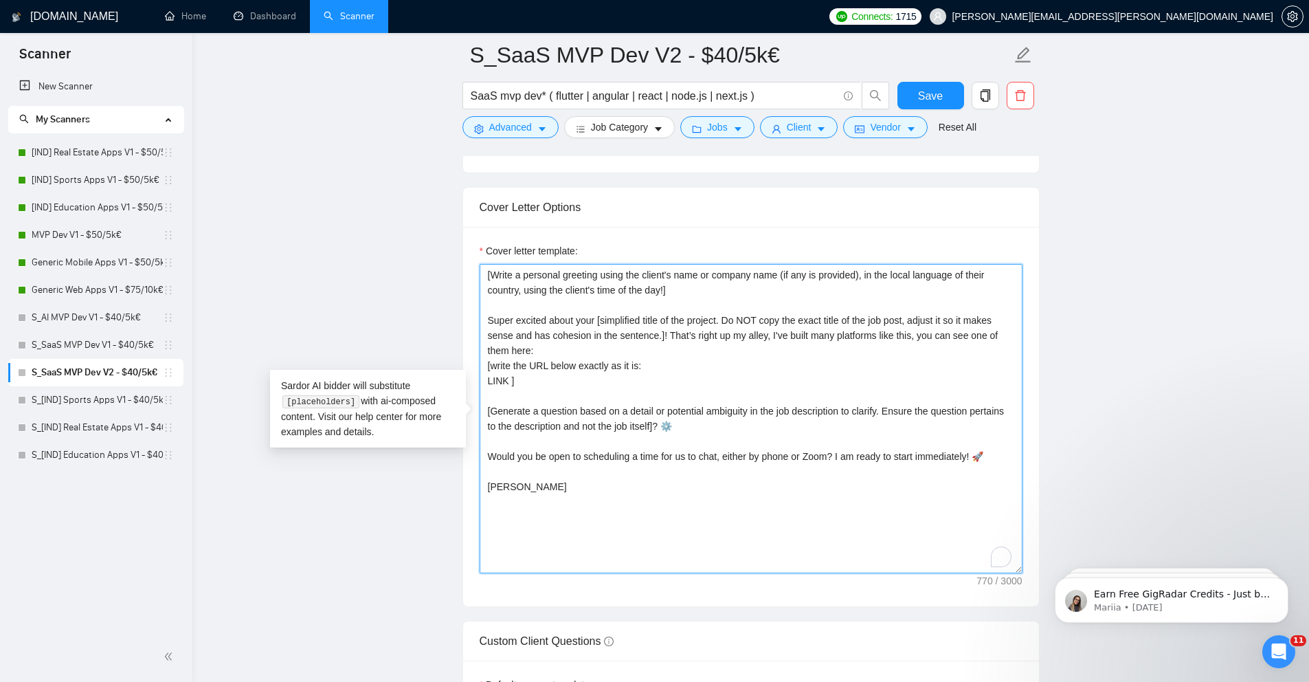
drag, startPoint x: 738, startPoint y: 546, endPoint x: 436, endPoint y: 256, distance: 418.4
click at [436, 256] on main "S_SaaS MVP Dev V2 - $40/5k€ SaaS mvp dev* ( flutter | angular | react | node.js…" at bounding box center [750, 327] width 1073 height 3964
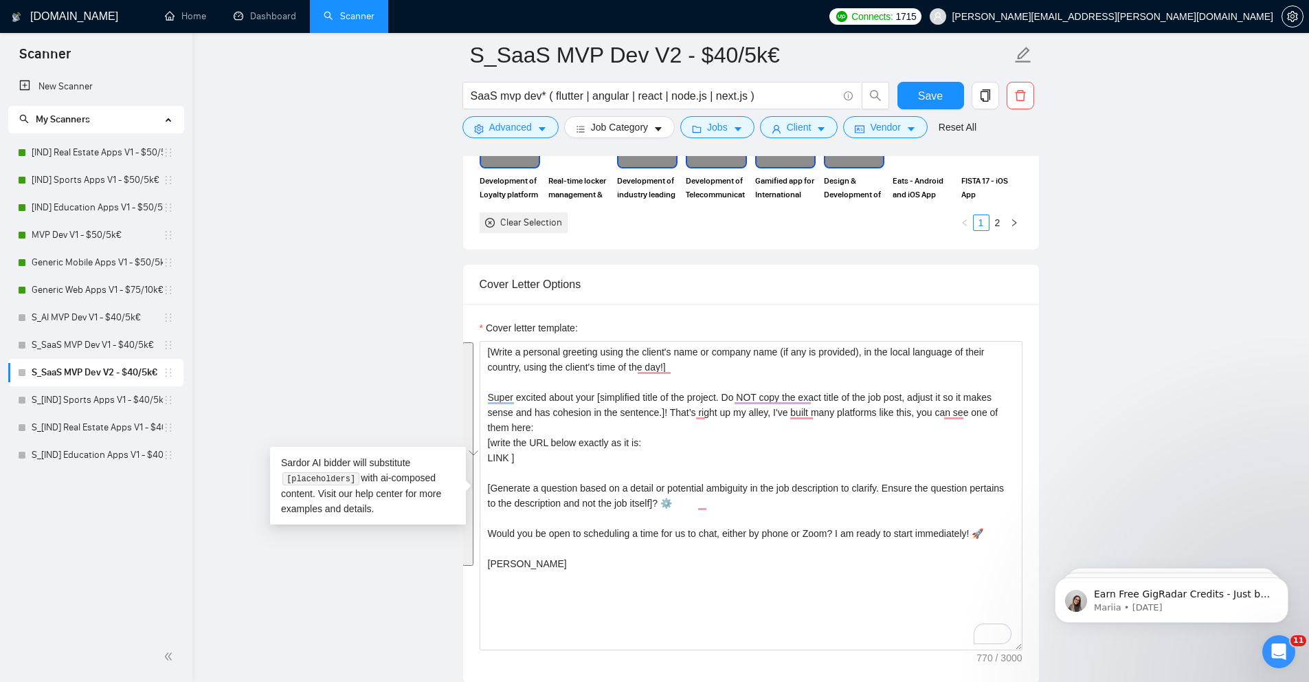
click at [457, 290] on main "S_SaaS MVP Dev V2 - $40/5k€ SaaS mvp dev* ( flutter | angular | react | node.js…" at bounding box center [750, 404] width 1073 height 3964
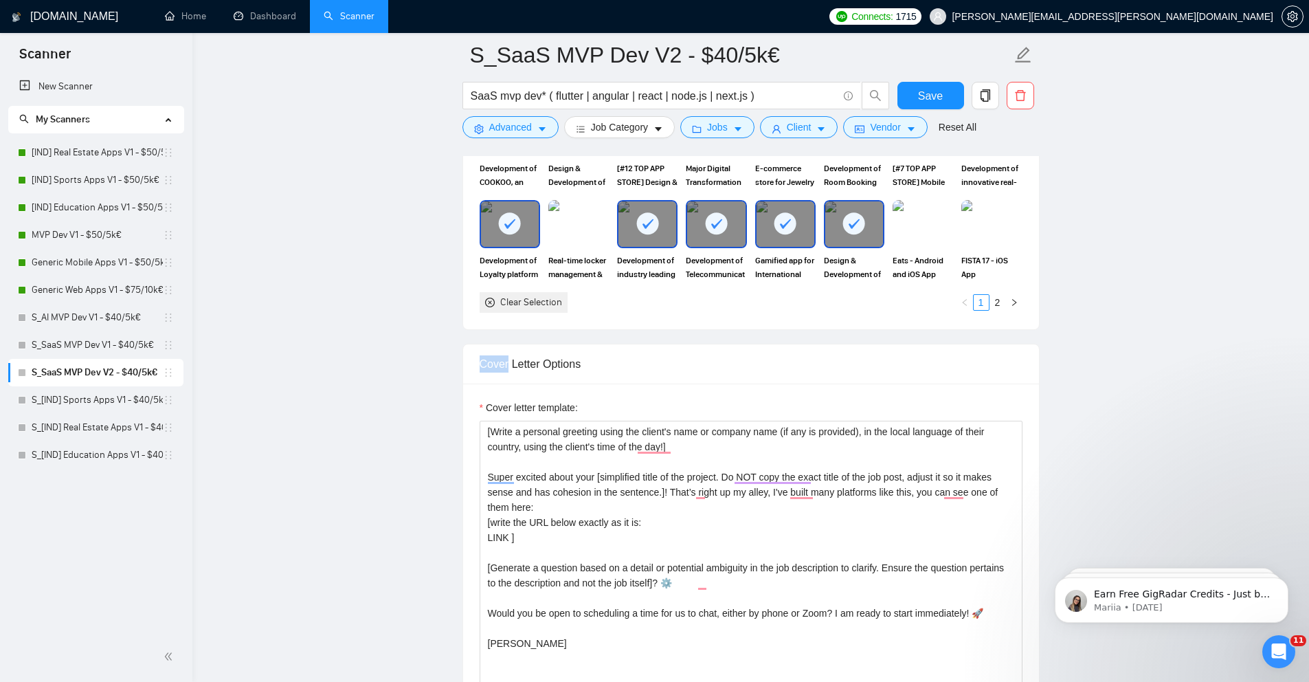
scroll to position [1756, 0]
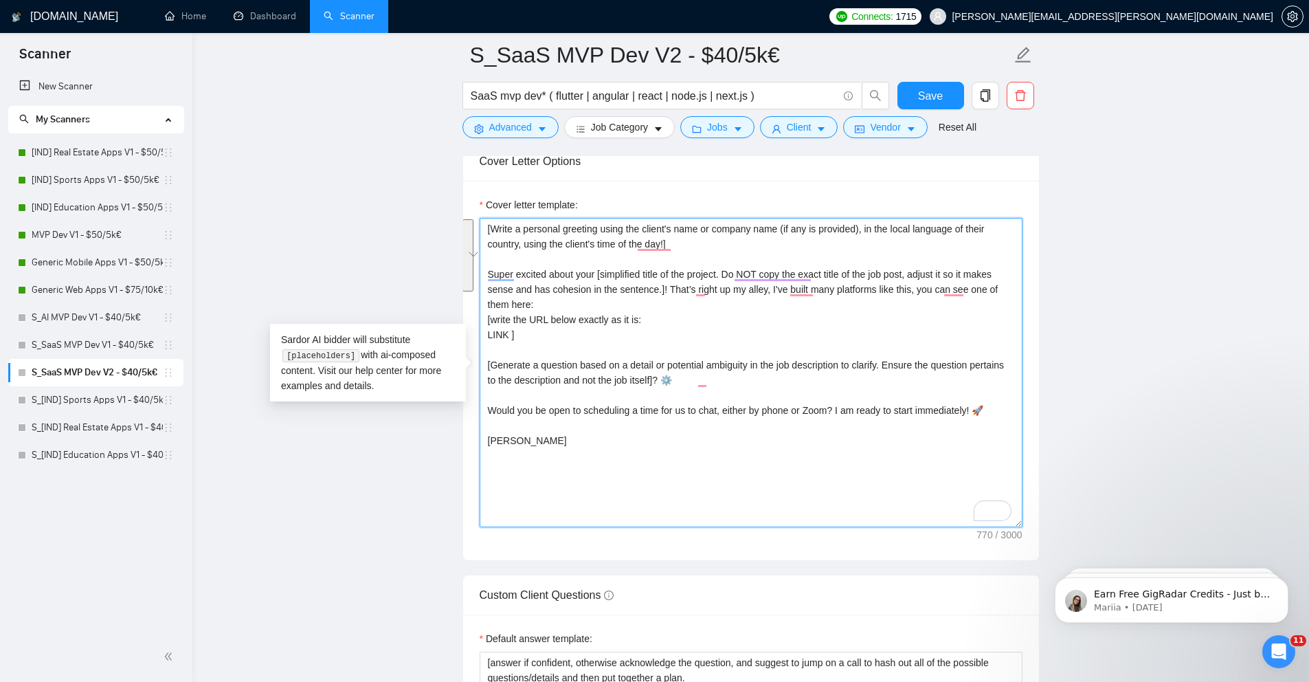
drag, startPoint x: 649, startPoint y: 453, endPoint x: 456, endPoint y: 216, distance: 306.2
click at [456, 216] on main "S_SaaS MVP Dev V2 - $40/5k€ SaaS mvp dev* ( flutter | angular | react | node.js…" at bounding box center [750, 281] width 1073 height 3964
click at [839, 364] on textarea "[Write a personal greeting using the client's name or company name (if any is p…" at bounding box center [751, 372] width 543 height 309
drag, startPoint x: 508, startPoint y: 335, endPoint x: 484, endPoint y: 339, distance: 24.3
click at [484, 339] on textarea "[Write a personal greeting using the client's name or company name (if any is p…" at bounding box center [751, 372] width 543 height 309
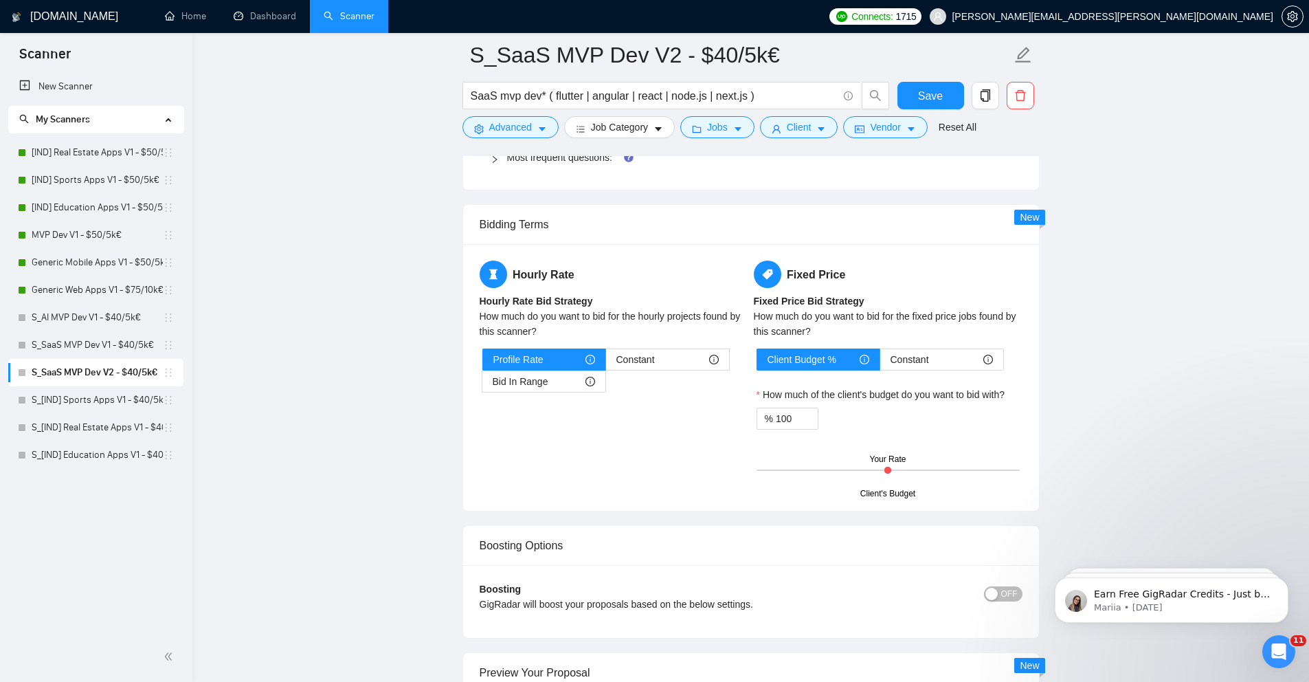
scroll to position [2382, 0]
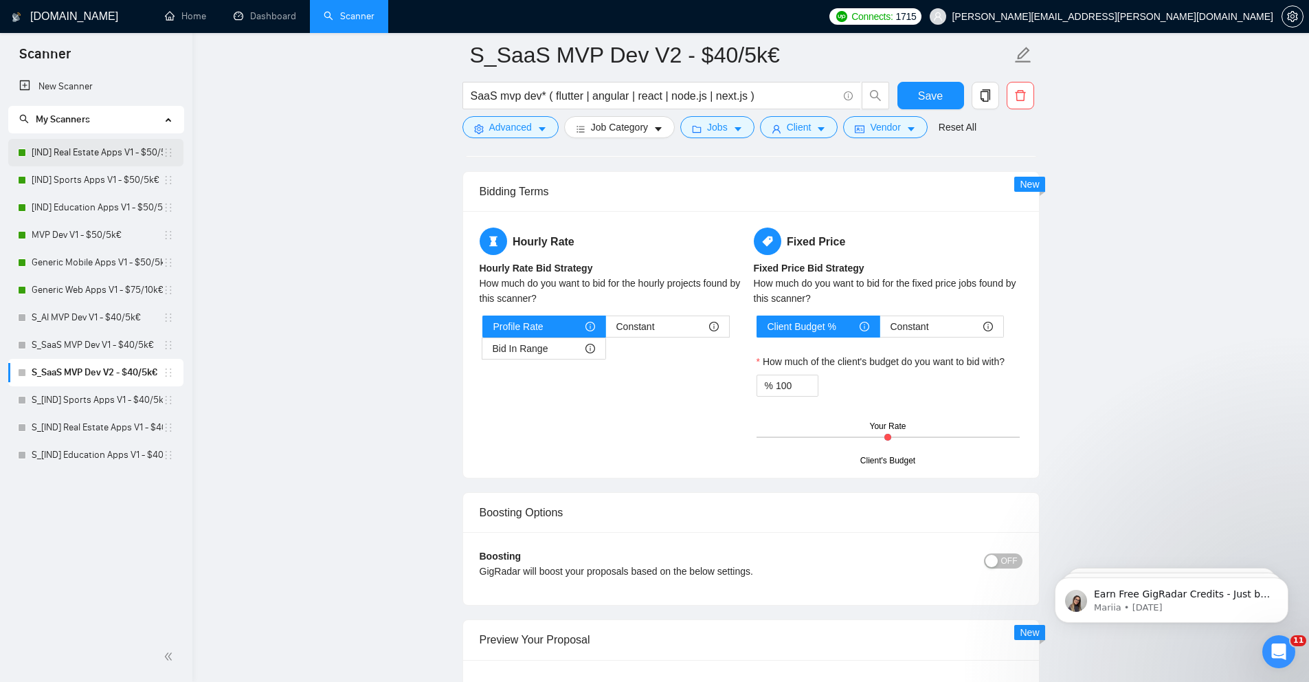
click at [90, 152] on link "[IND] Real Estate Apps V1 - $50/5k€" at bounding box center [97, 152] width 131 height 27
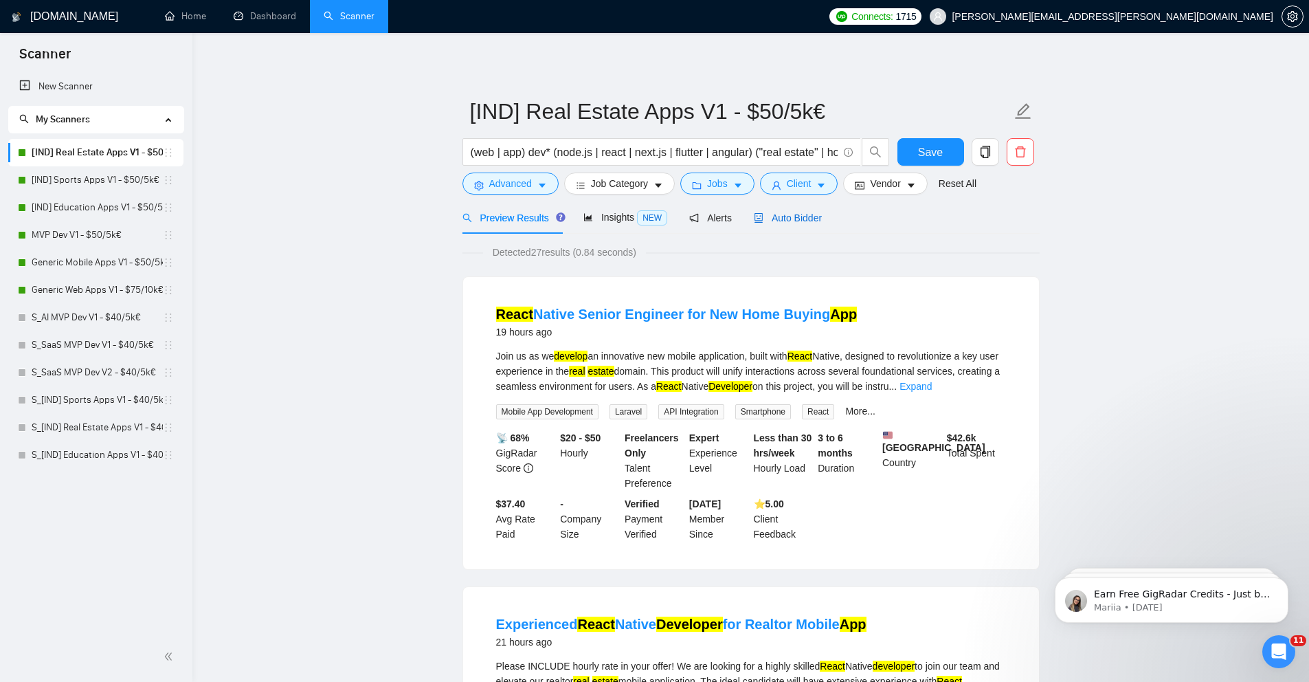
click at [774, 212] on span "Auto Bidder" at bounding box center [788, 217] width 68 height 11
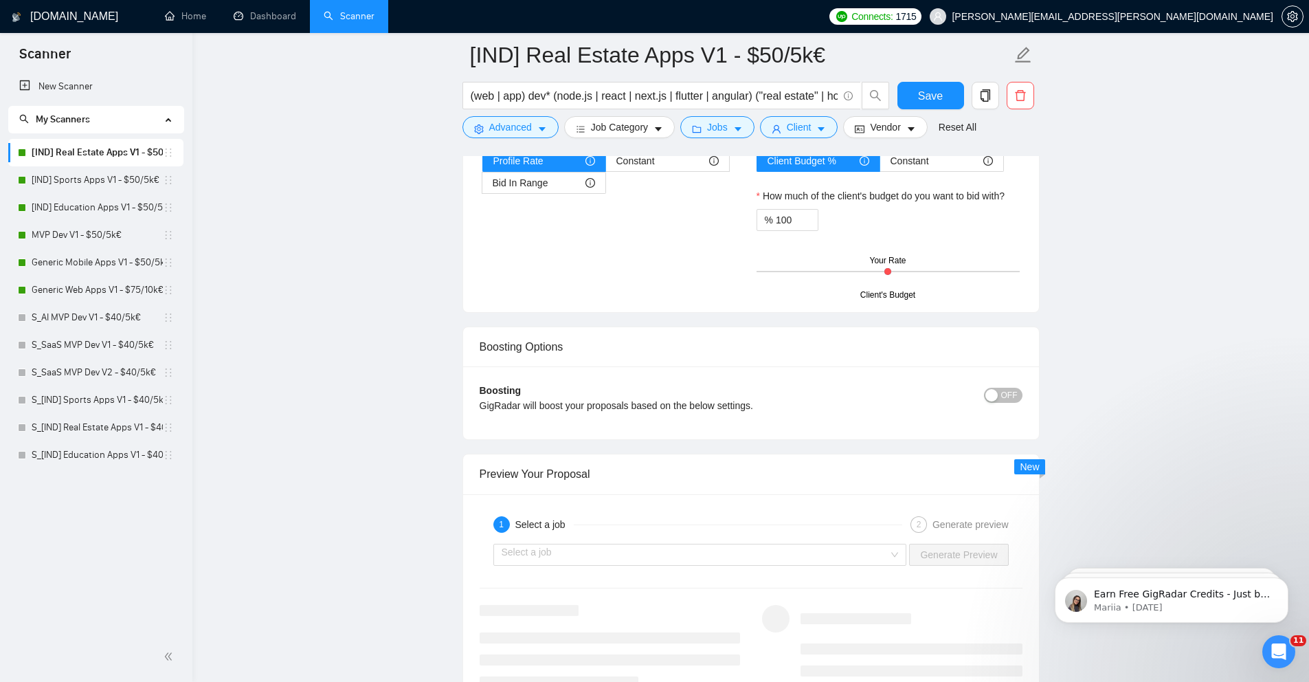
scroll to position [2402, 0]
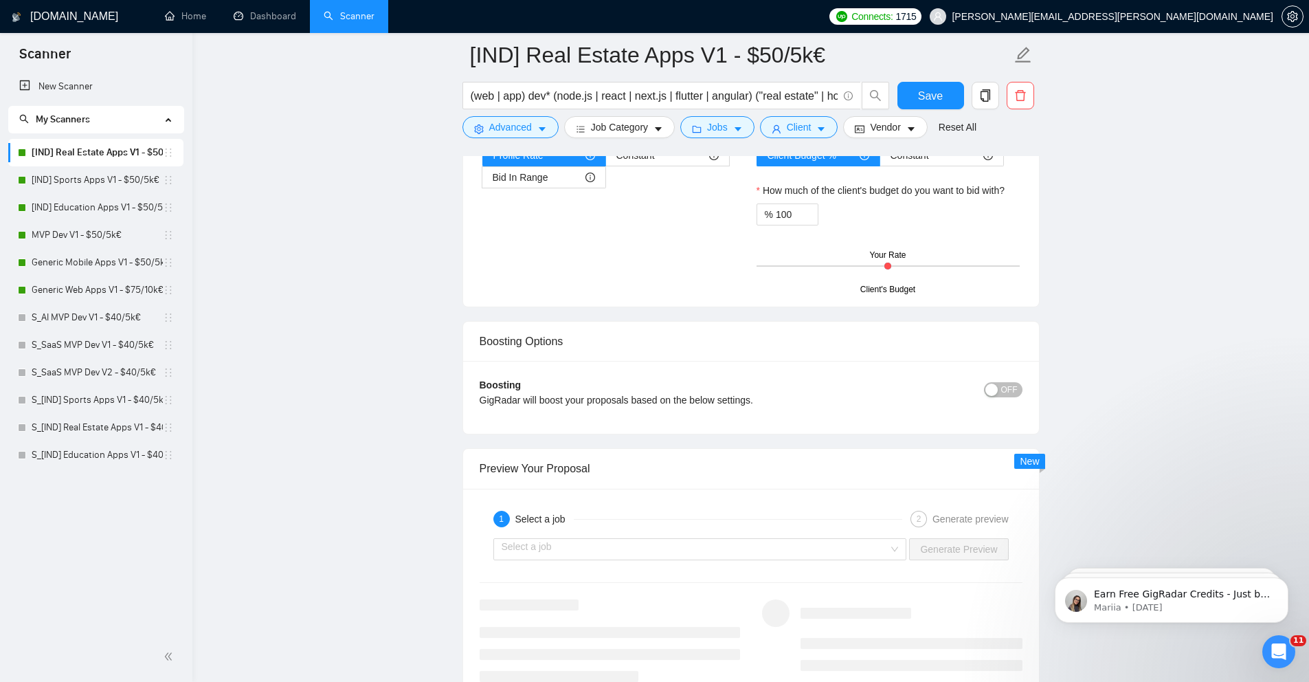
click at [1010, 382] on span "OFF" at bounding box center [1009, 389] width 16 height 15
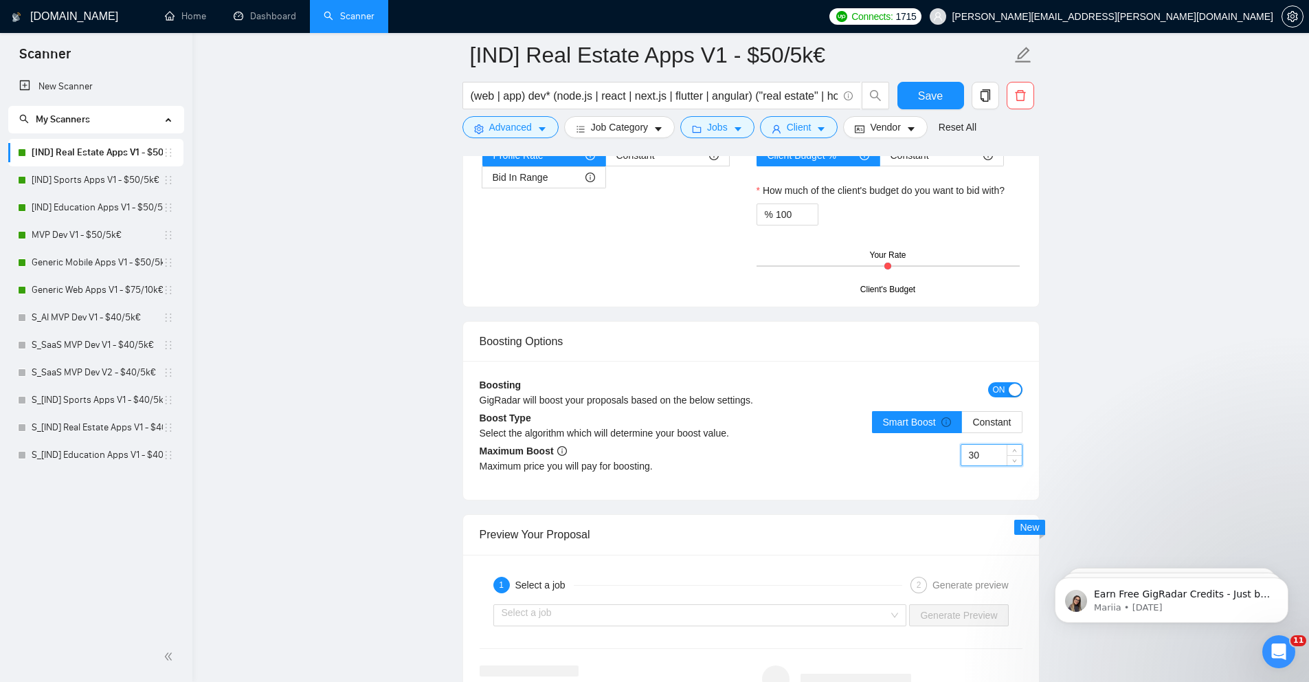
drag, startPoint x: 993, startPoint y: 457, endPoint x: 926, endPoint y: 464, distance: 67.7
click at [926, 464] on div "30" at bounding box center [886, 463] width 271 height 38
click at [978, 456] on input "30" at bounding box center [991, 455] width 60 height 21
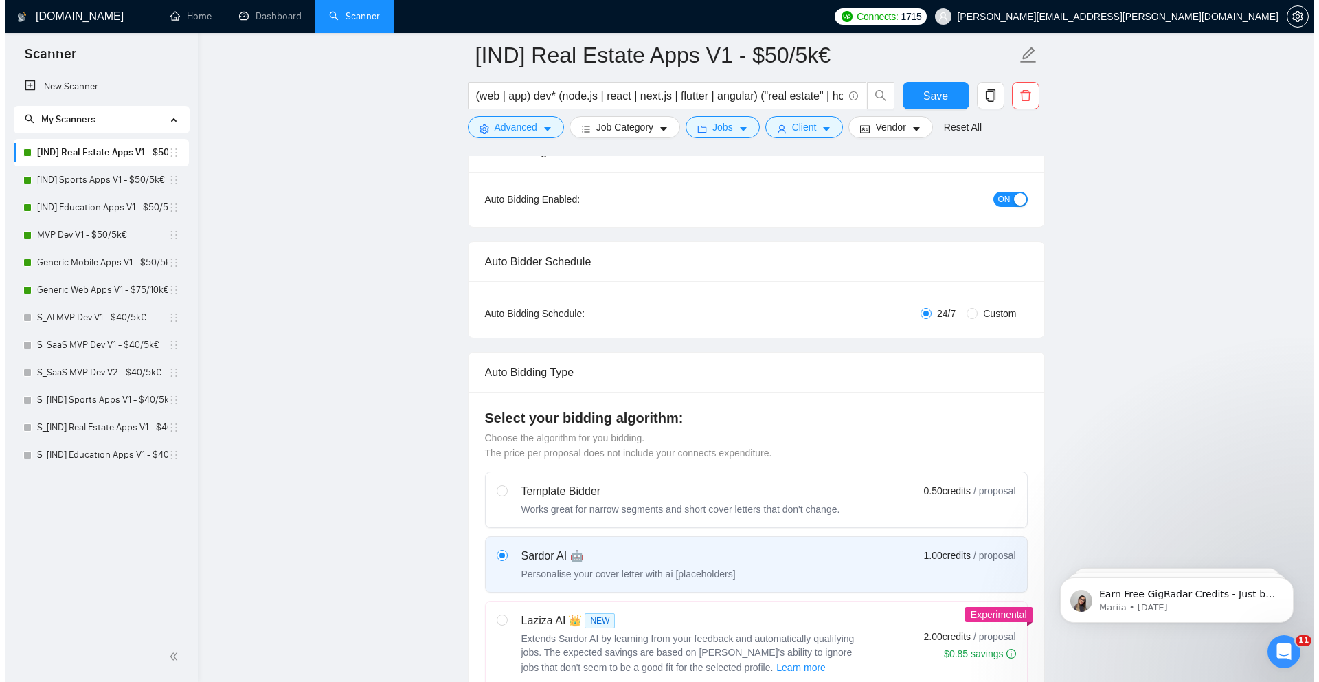
scroll to position [0, 0]
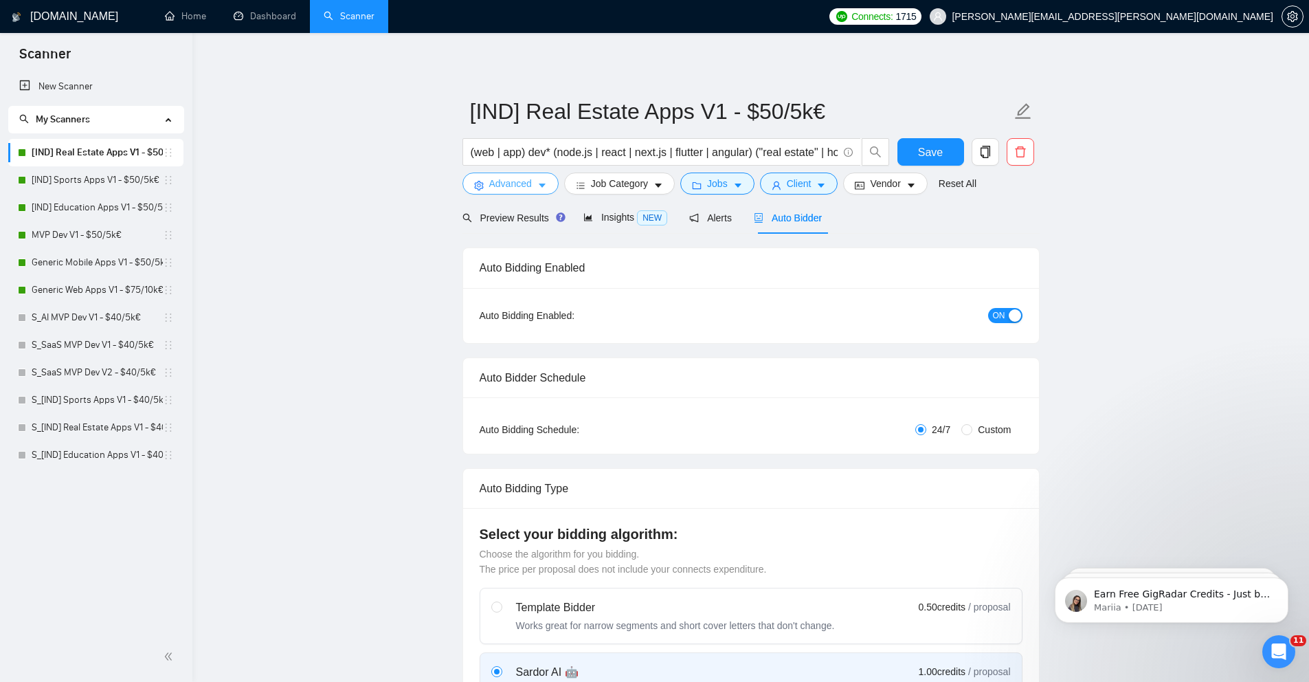
type input "15"
click at [519, 186] on span "Advanced" at bounding box center [510, 183] width 43 height 15
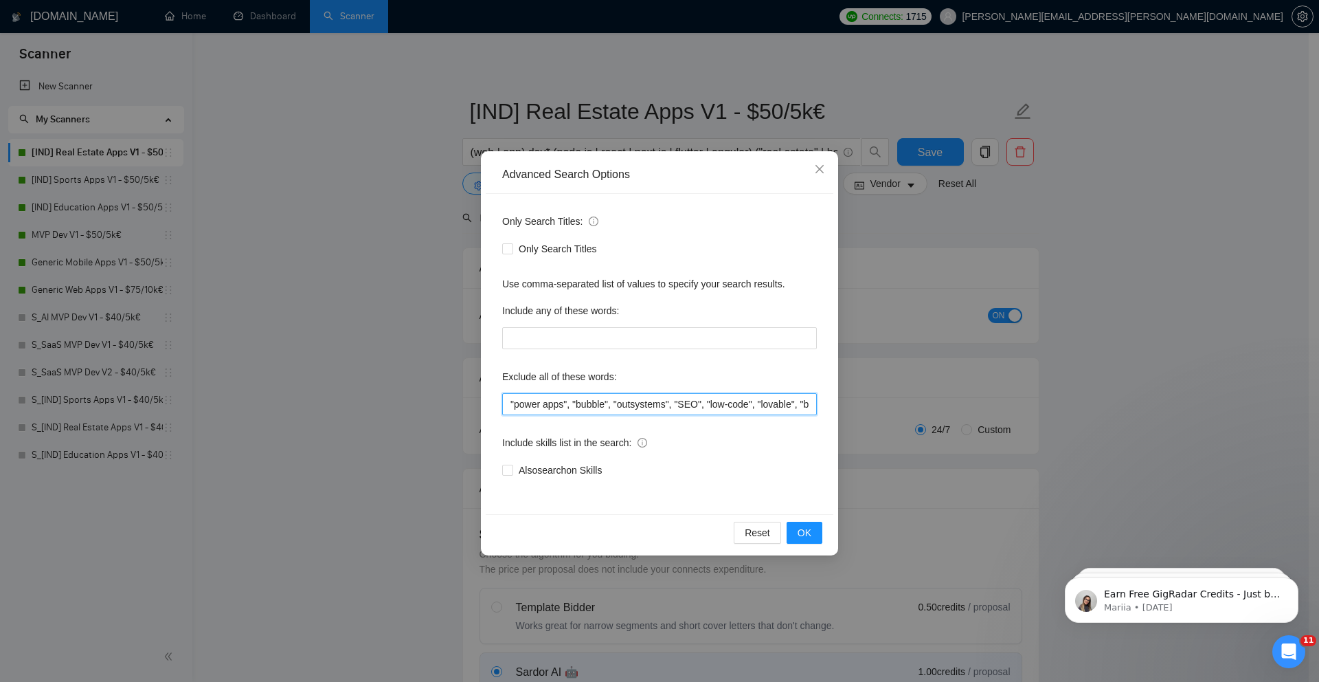
drag, startPoint x: 640, startPoint y: 403, endPoint x: 797, endPoint y: 407, distance: 156.7
click at [797, 407] on input ""power apps", "bubble", "outsystems", "SEO", "low-code", "lovable", "blockchain…" at bounding box center [659, 404] width 315 height 22
click at [946, 353] on div "Advanced Search Options Only Search Titles: Only Search Titles Use comma-separa…" at bounding box center [659, 341] width 1319 height 682
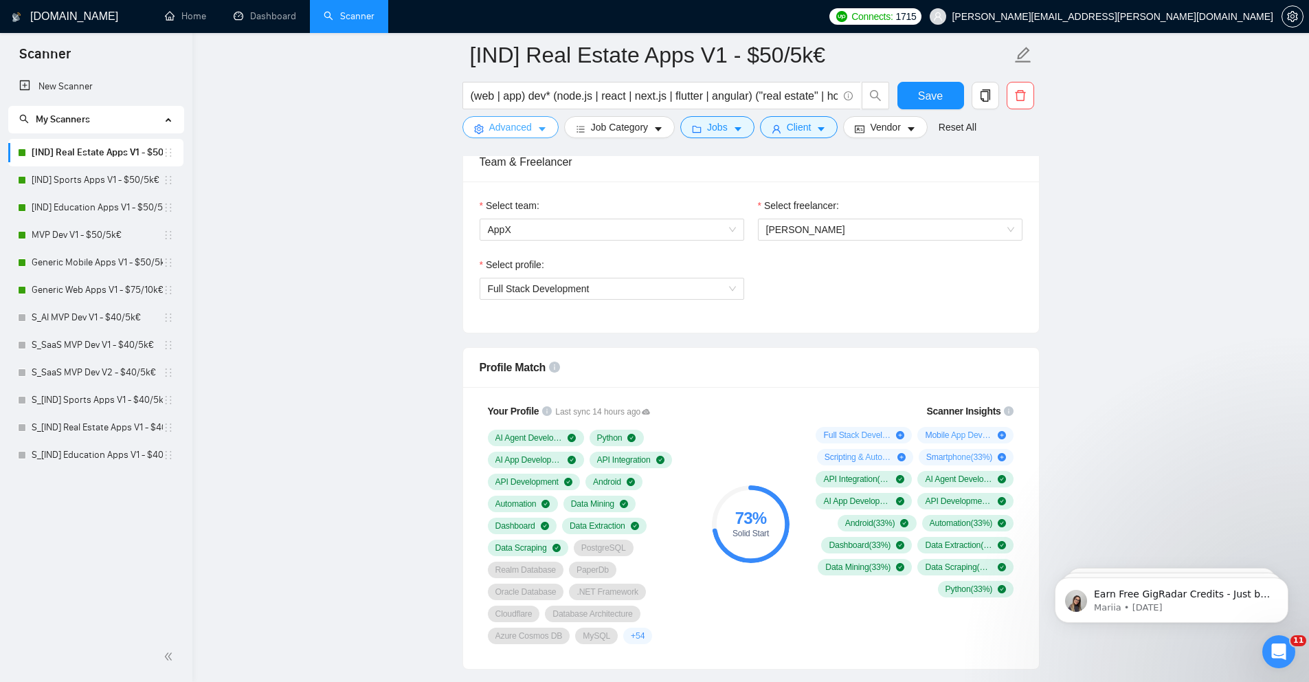
scroll to position [768, 0]
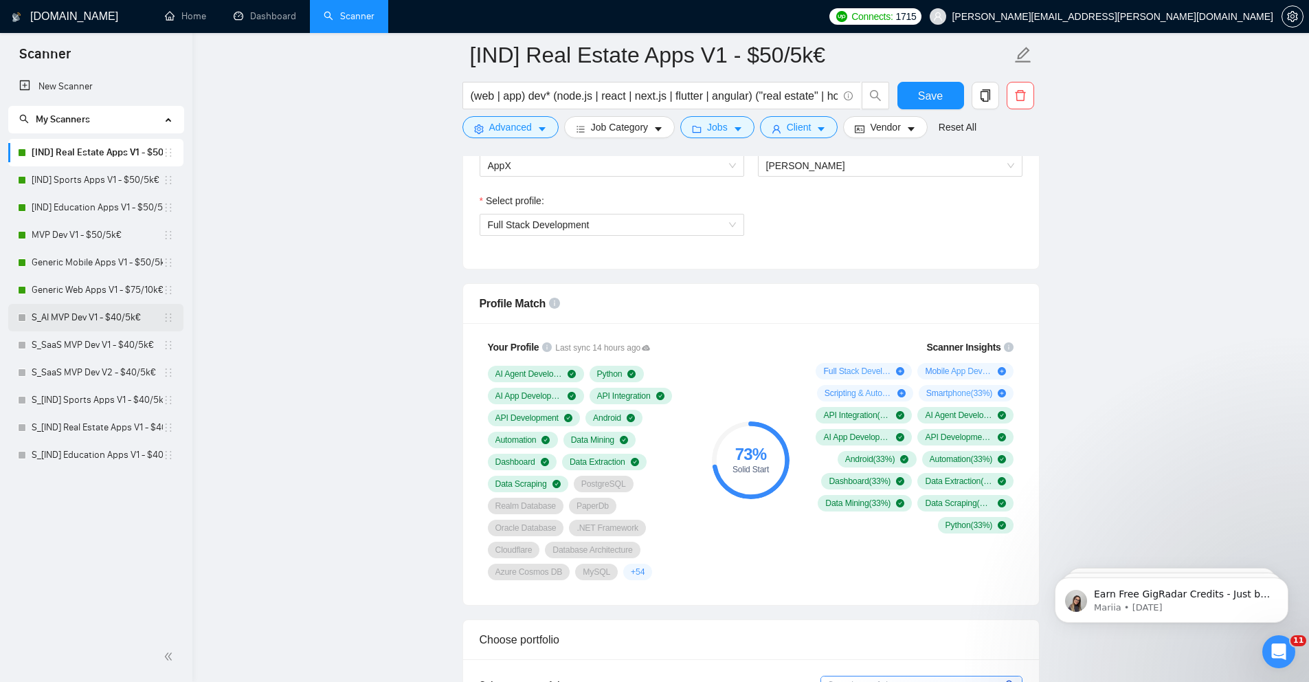
click at [82, 315] on link "S_AI MVP Dev V1 - $40/5k€" at bounding box center [97, 317] width 131 height 27
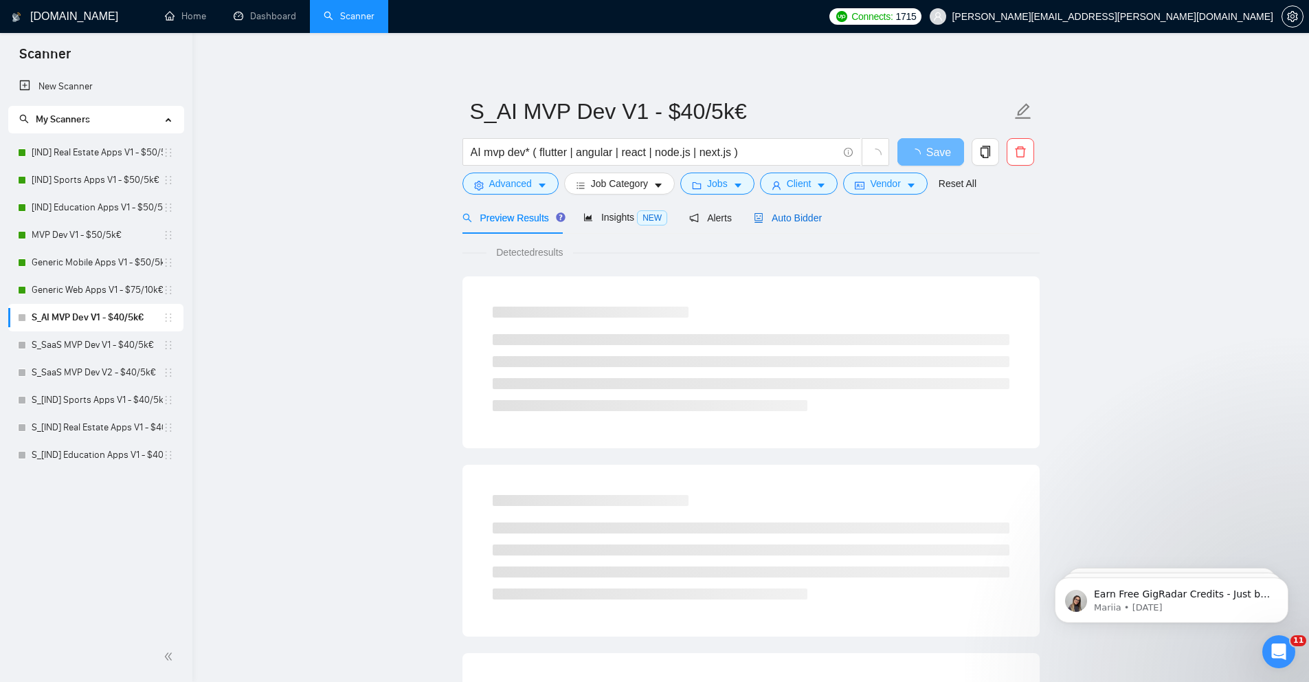
click at [822, 210] on div "Auto Bidder" at bounding box center [788, 217] width 68 height 15
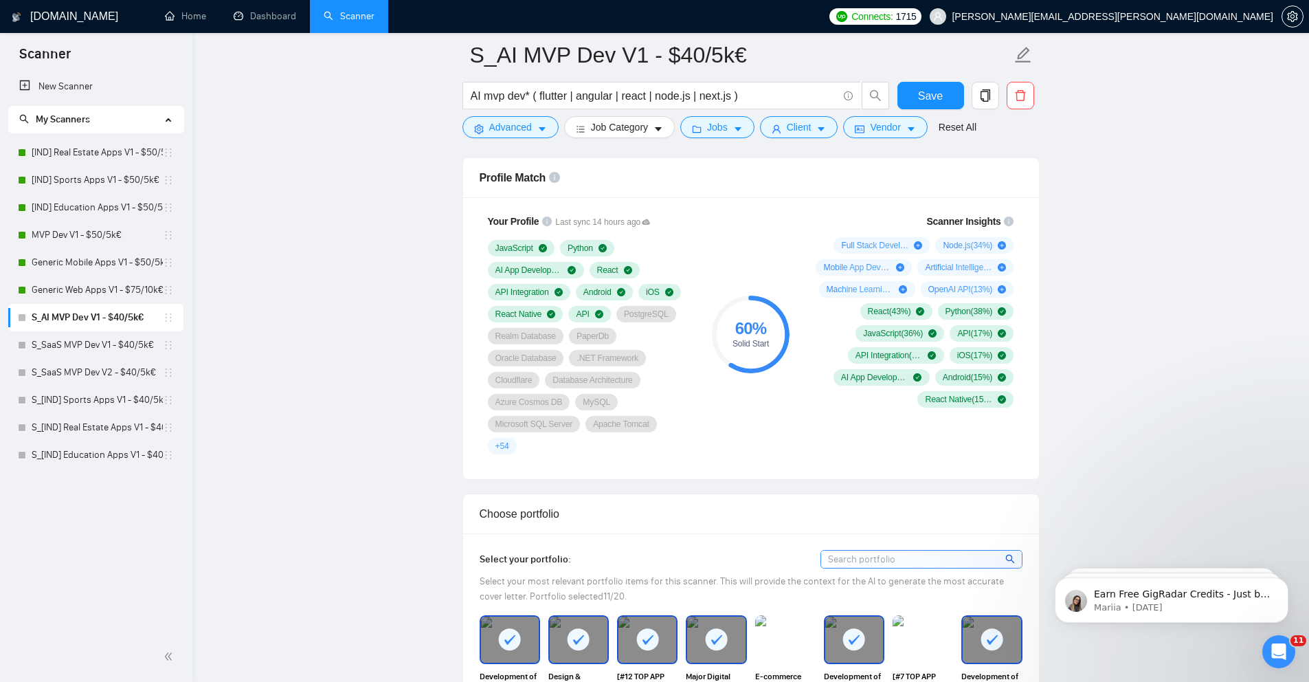
scroll to position [888, 0]
